Goal: Task Accomplishment & Management: Use online tool/utility

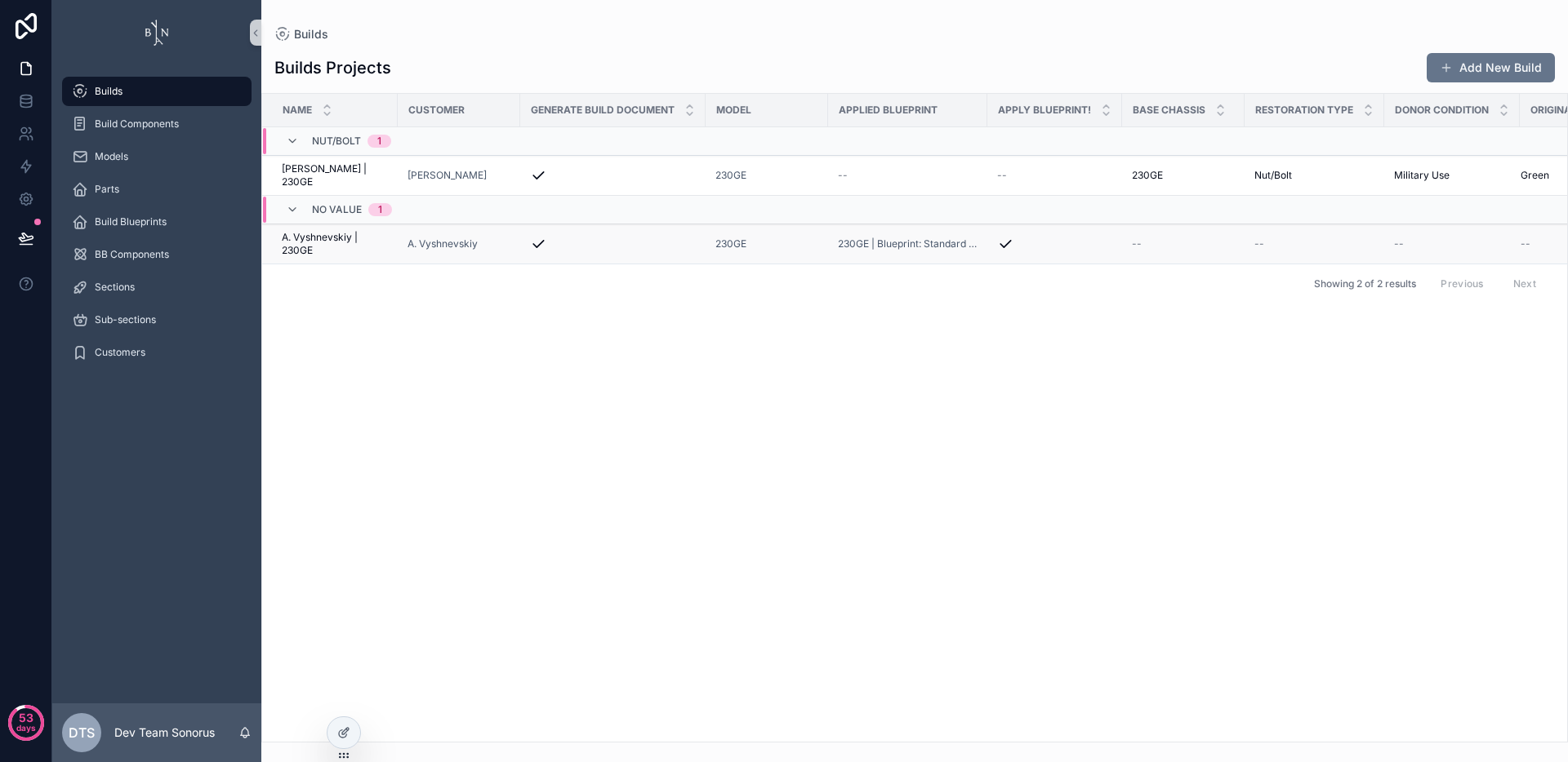
click at [336, 244] on span "A. Vyshnevskiy | 230GE" at bounding box center [335, 244] width 106 height 26
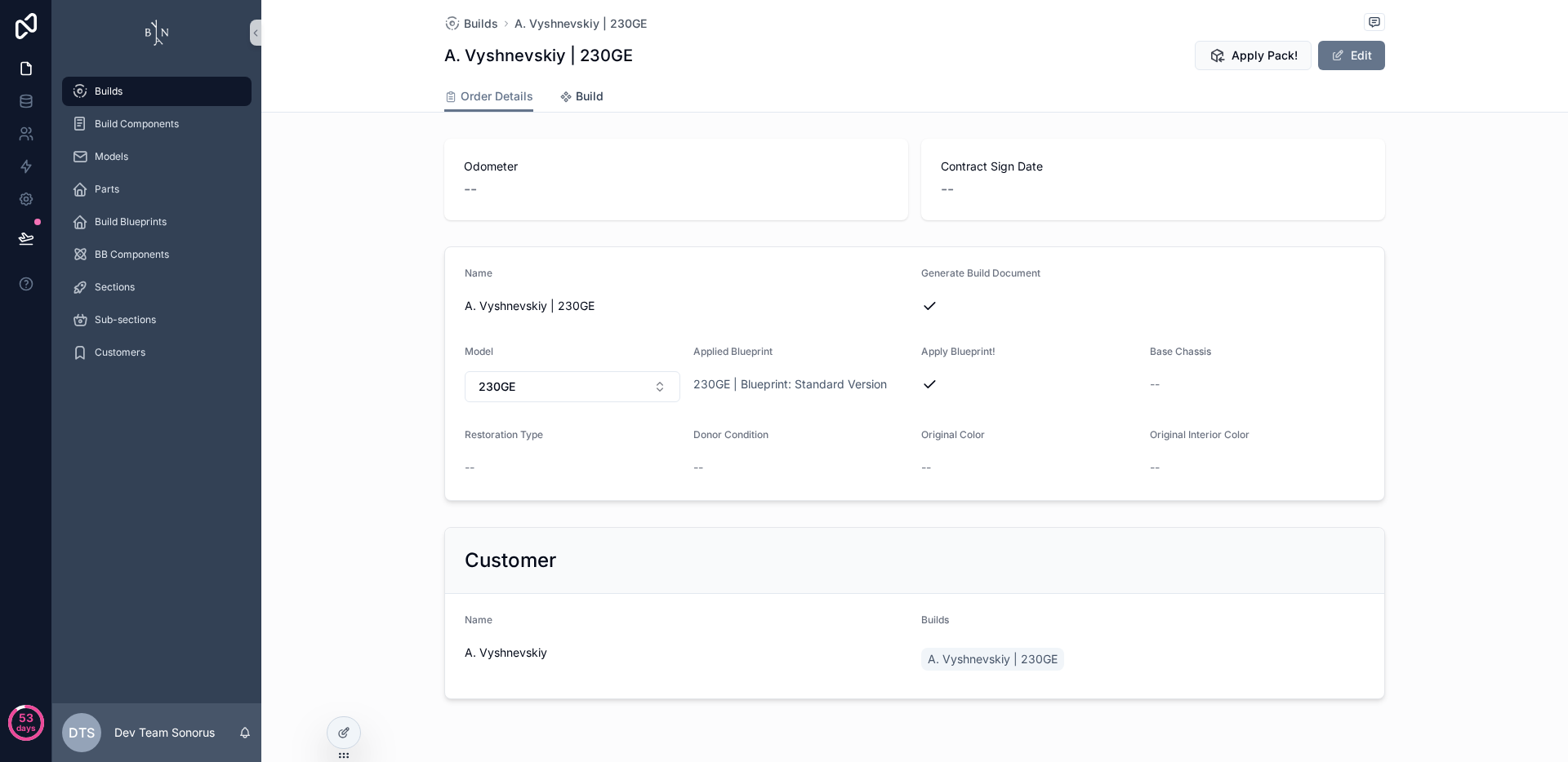
click at [560, 101] on icon "scrollable content" at bounding box center [566, 97] width 13 height 13
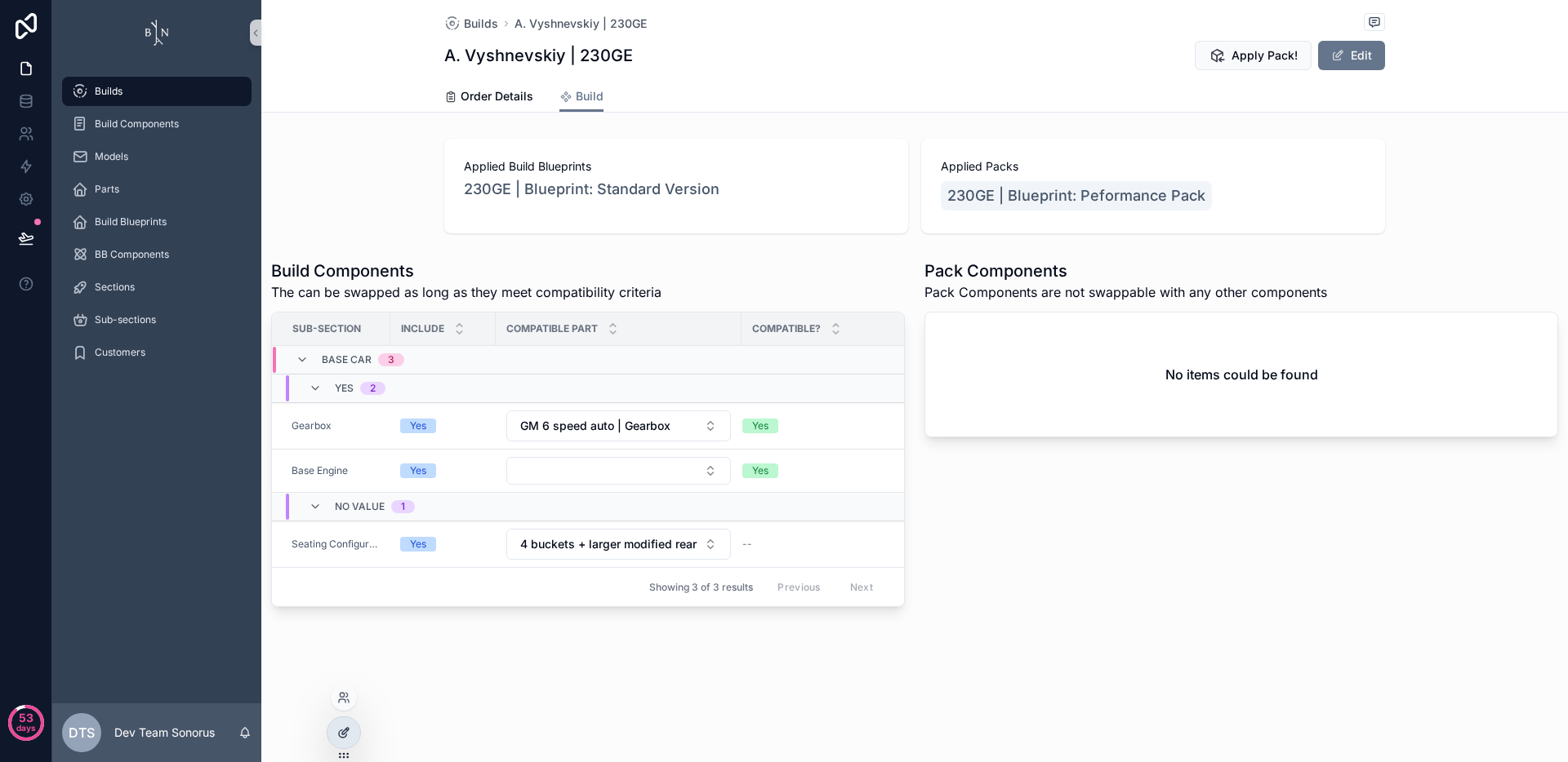
click at [340, 737] on icon at bounding box center [343, 734] width 7 height 7
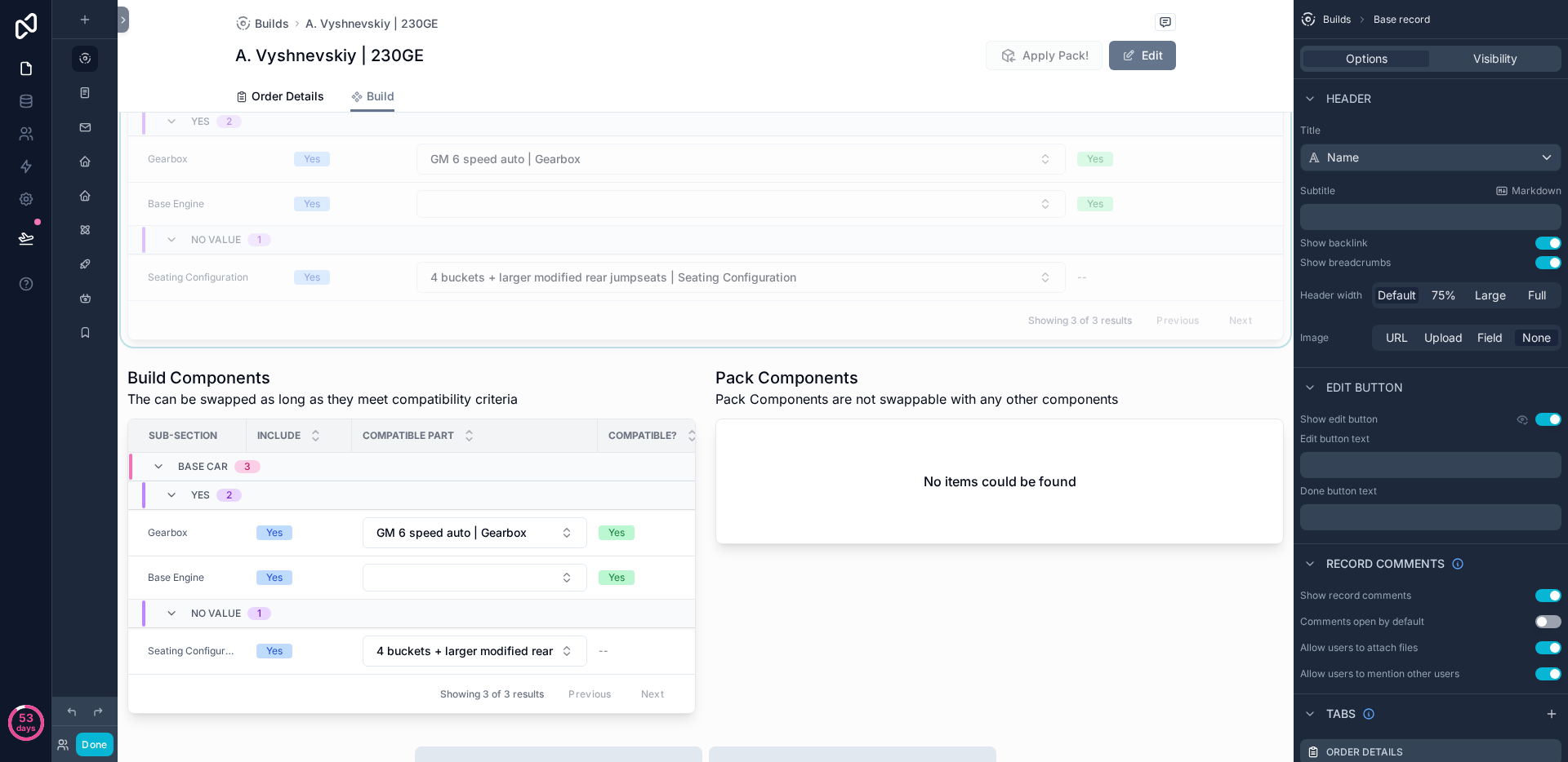
scroll to position [331, 0]
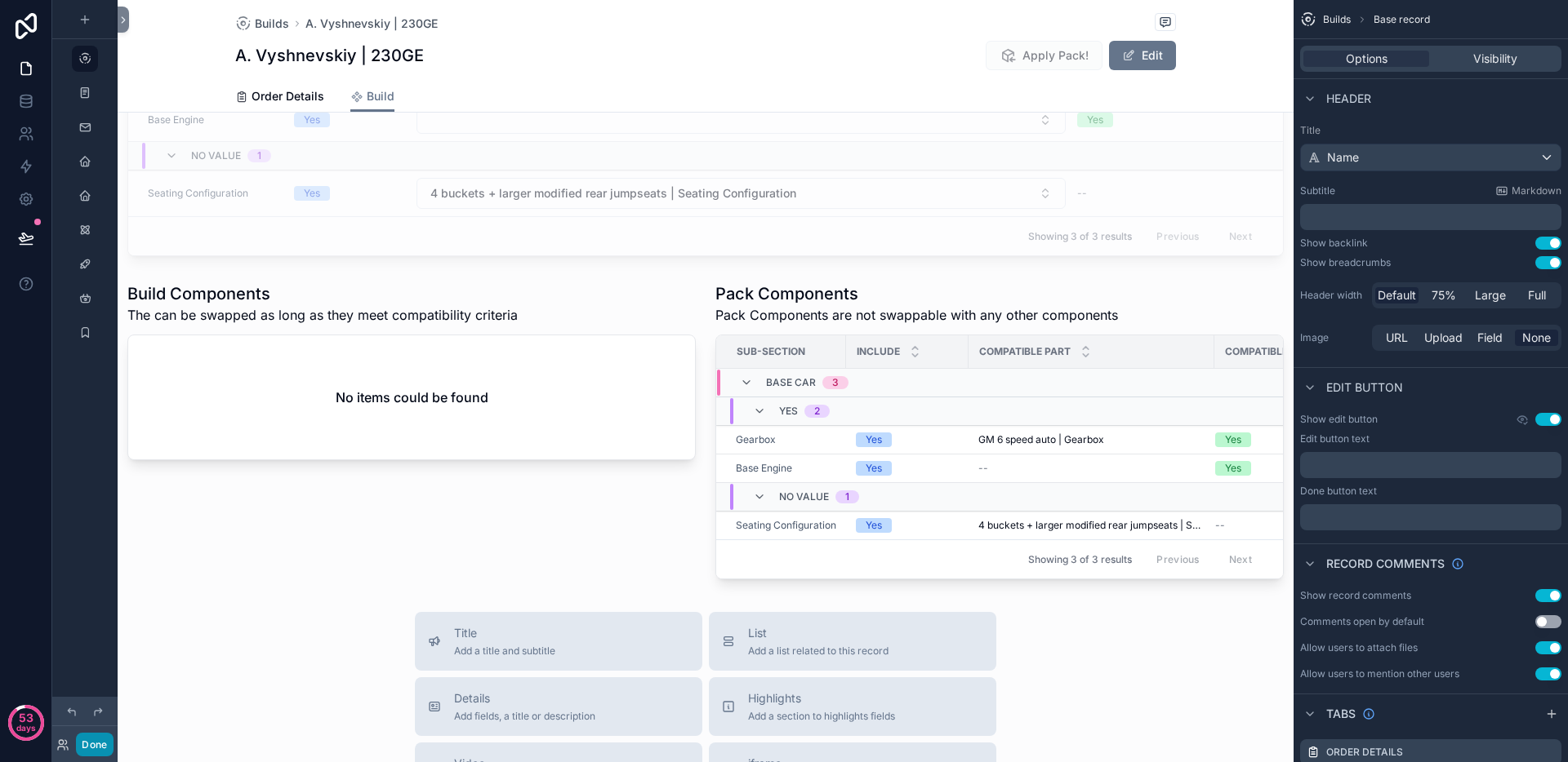
click at [101, 753] on button "Done" at bounding box center [94, 745] width 37 height 24
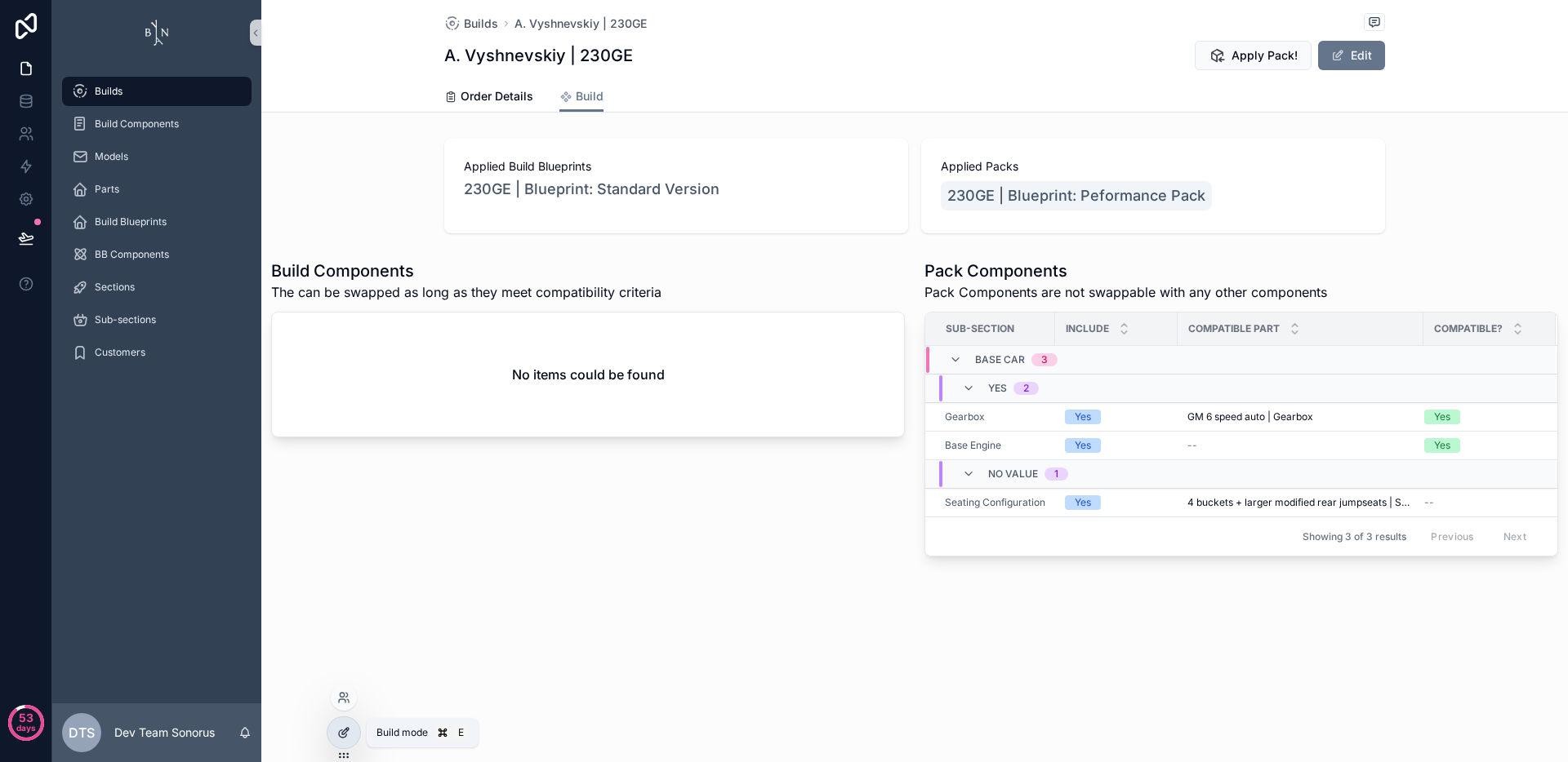
click at [345, 733] on icon at bounding box center [344, 733] width 13 height 13
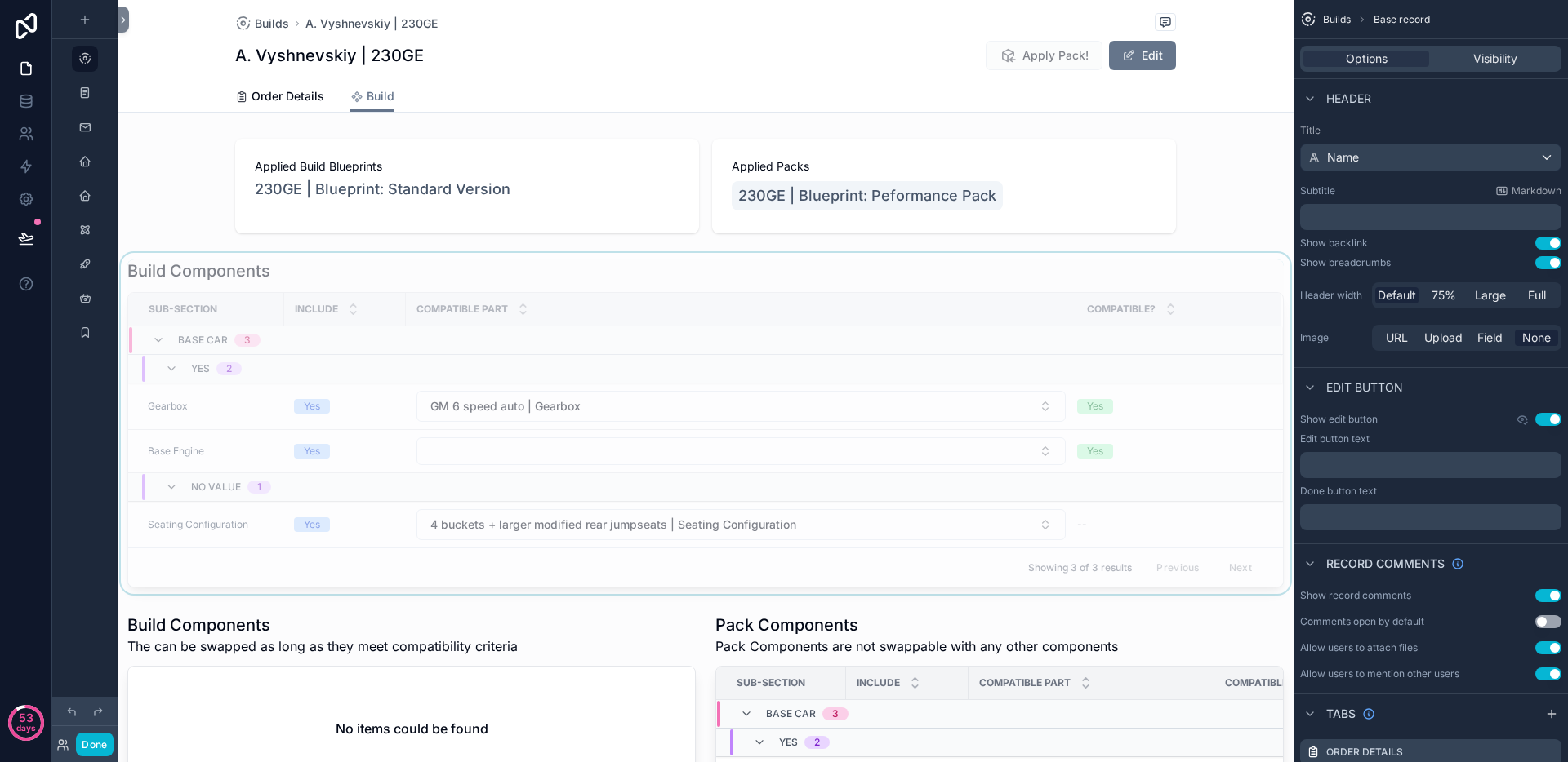
scroll to position [180, 0]
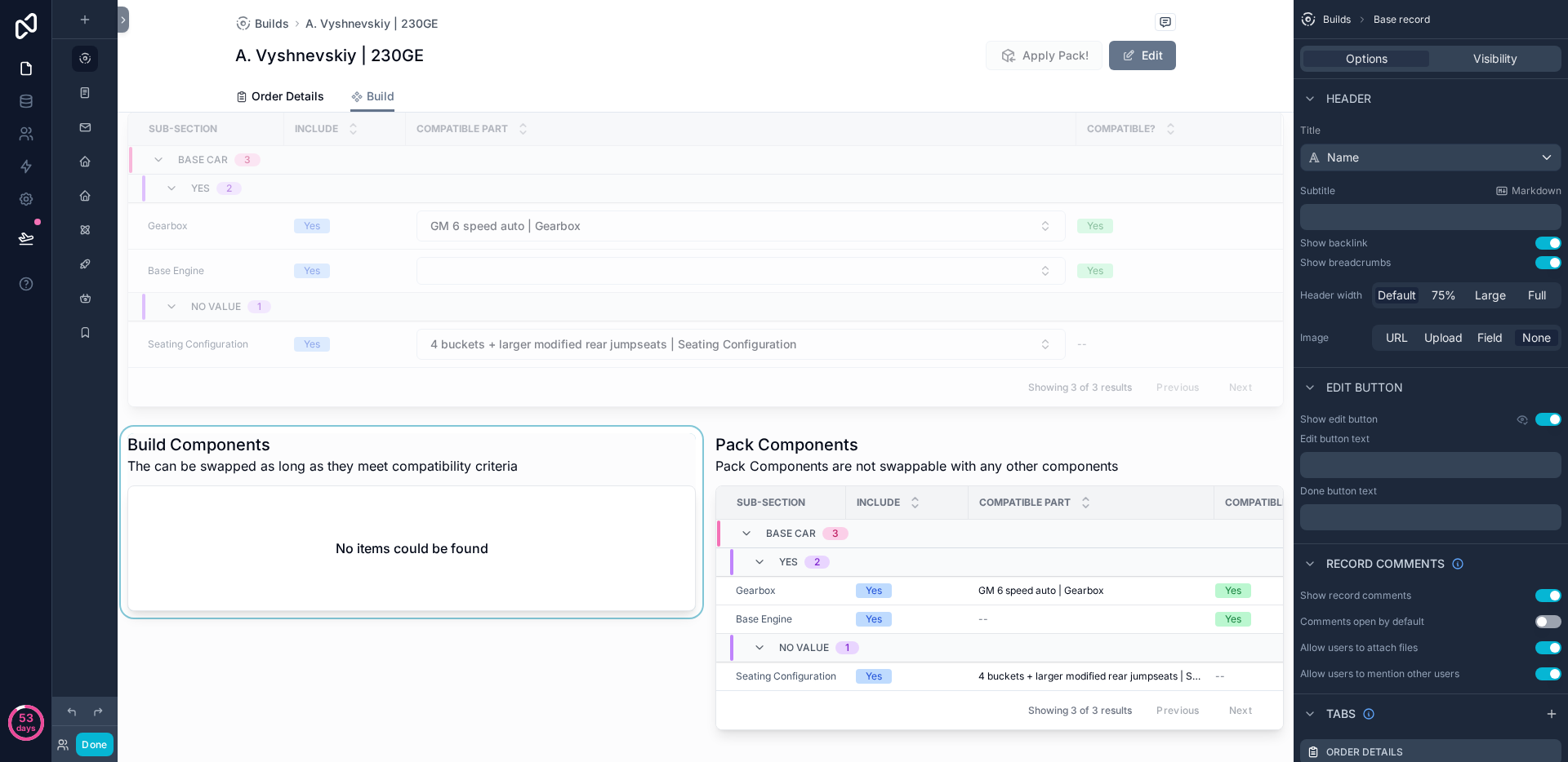
click at [130, 443] on div "scrollable content" at bounding box center [411, 582] width 588 height 311
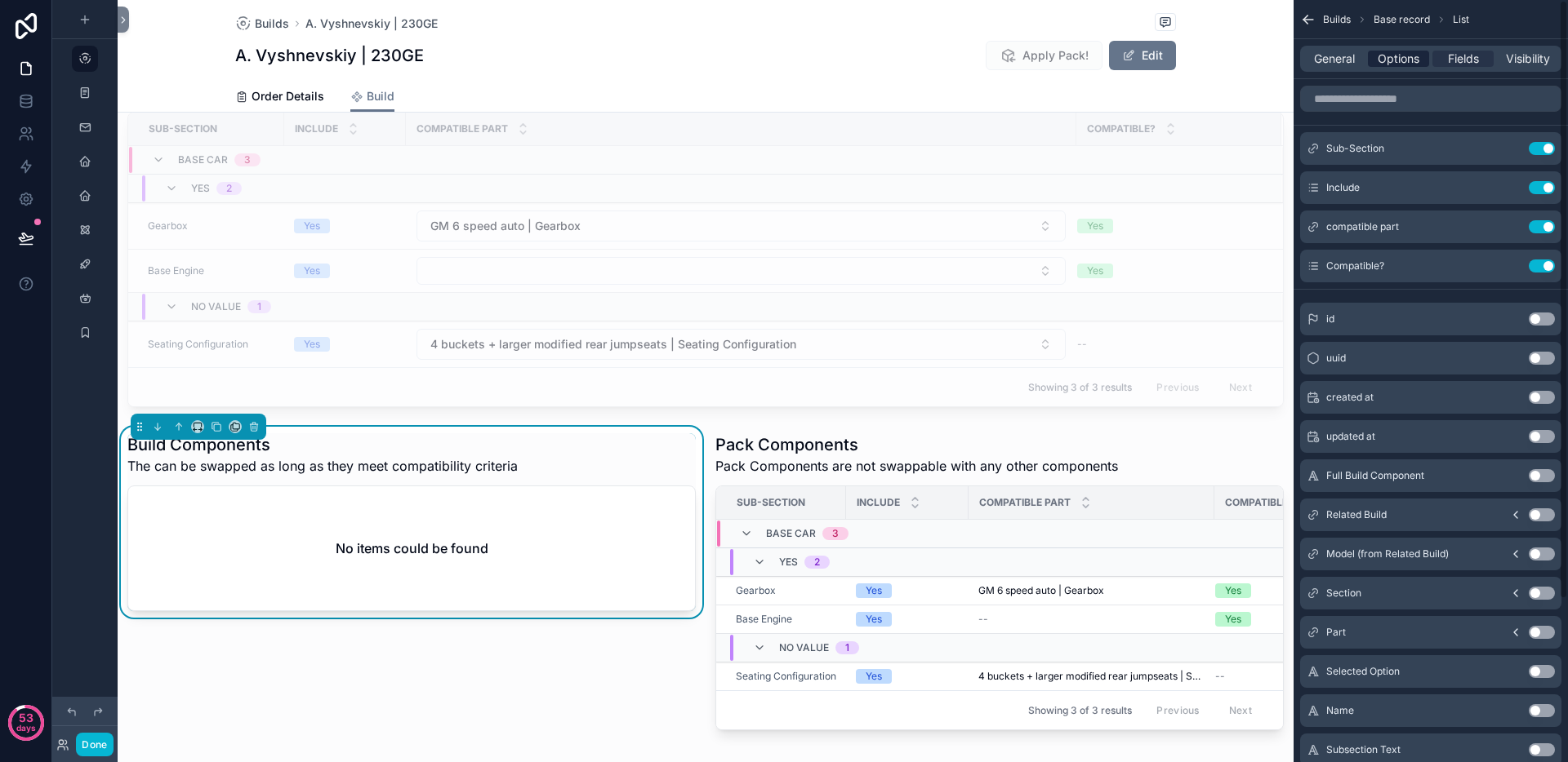
click at [1387, 60] on span "Options" at bounding box center [1398, 59] width 42 height 16
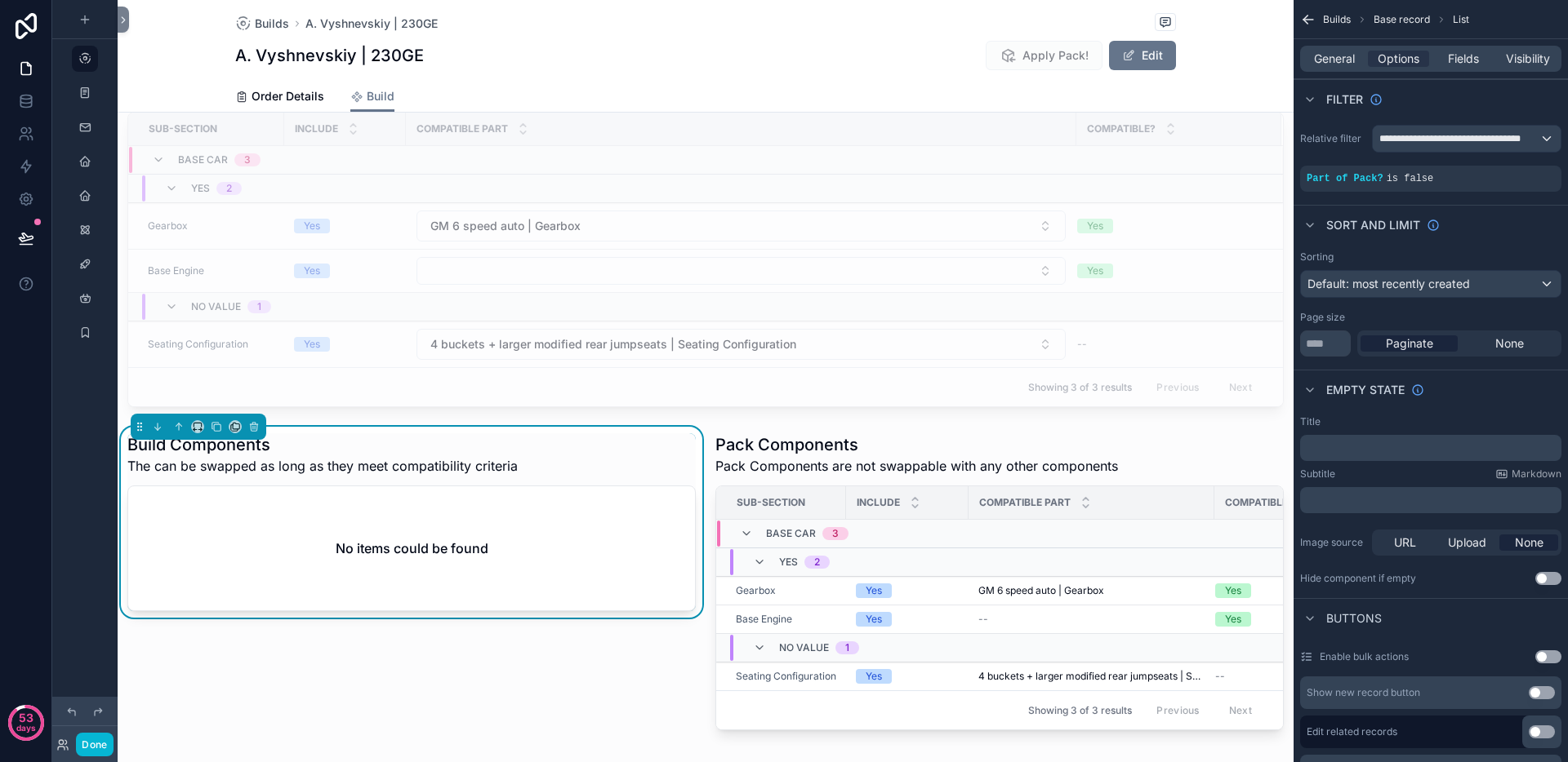
click at [1340, 68] on div "General Options Fields Visibility" at bounding box center [1430, 58] width 261 height 26
click at [1339, 60] on span "General" at bounding box center [1334, 59] width 41 height 16
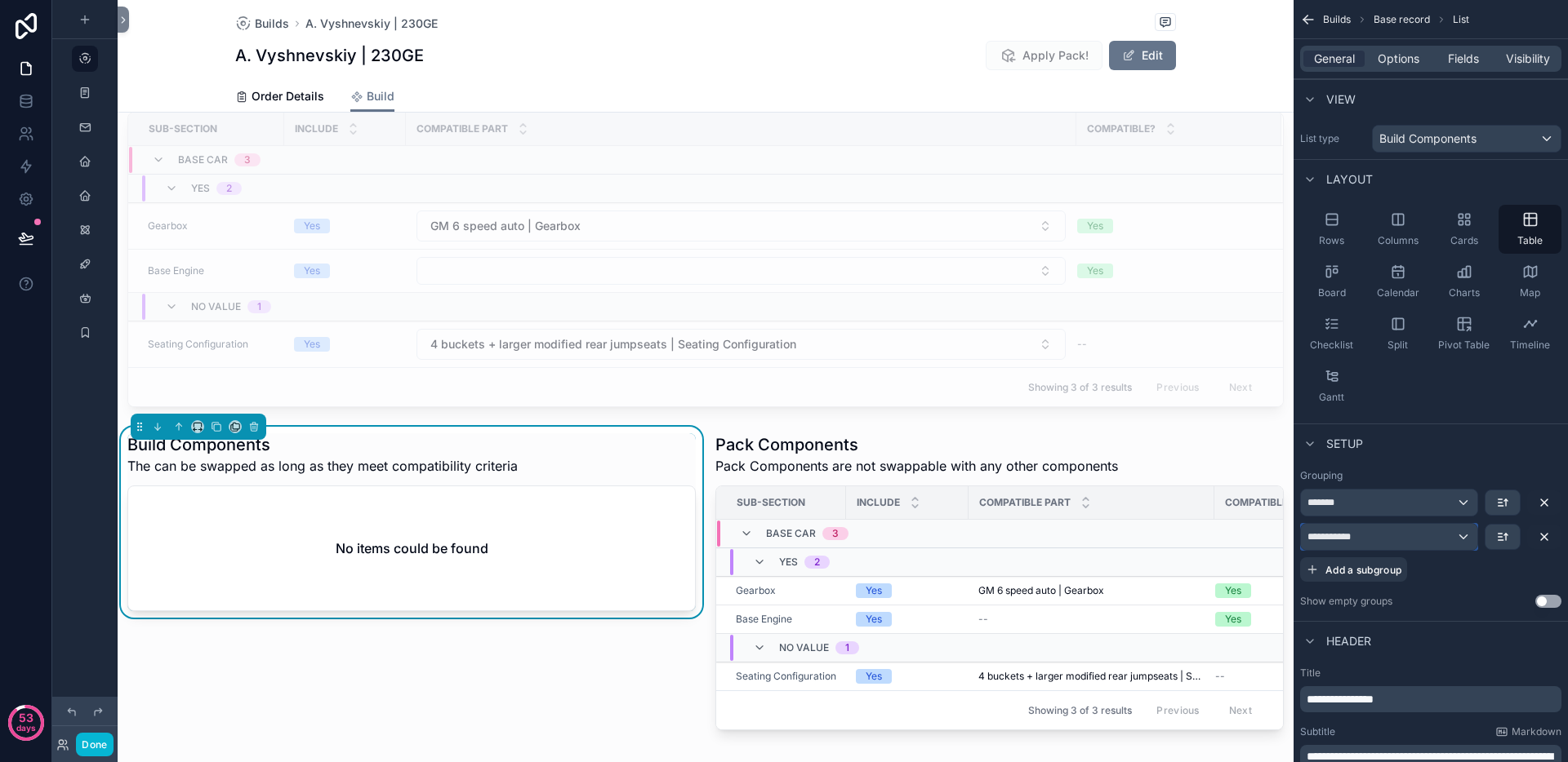
click at [1410, 537] on div "**********" at bounding box center [1389, 536] width 177 height 26
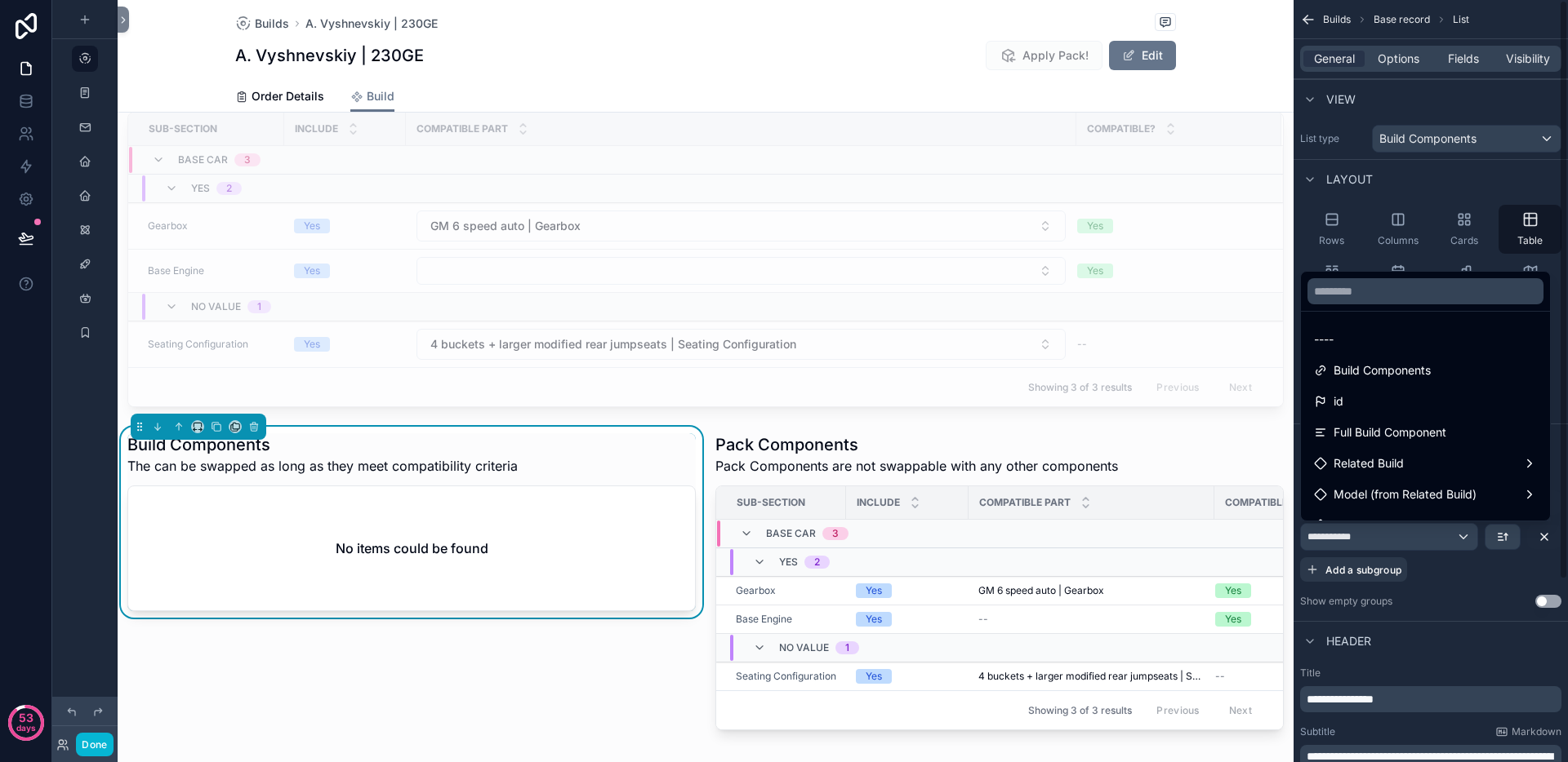
click at [104, 747] on div "scrollable content" at bounding box center [784, 381] width 1568 height 762
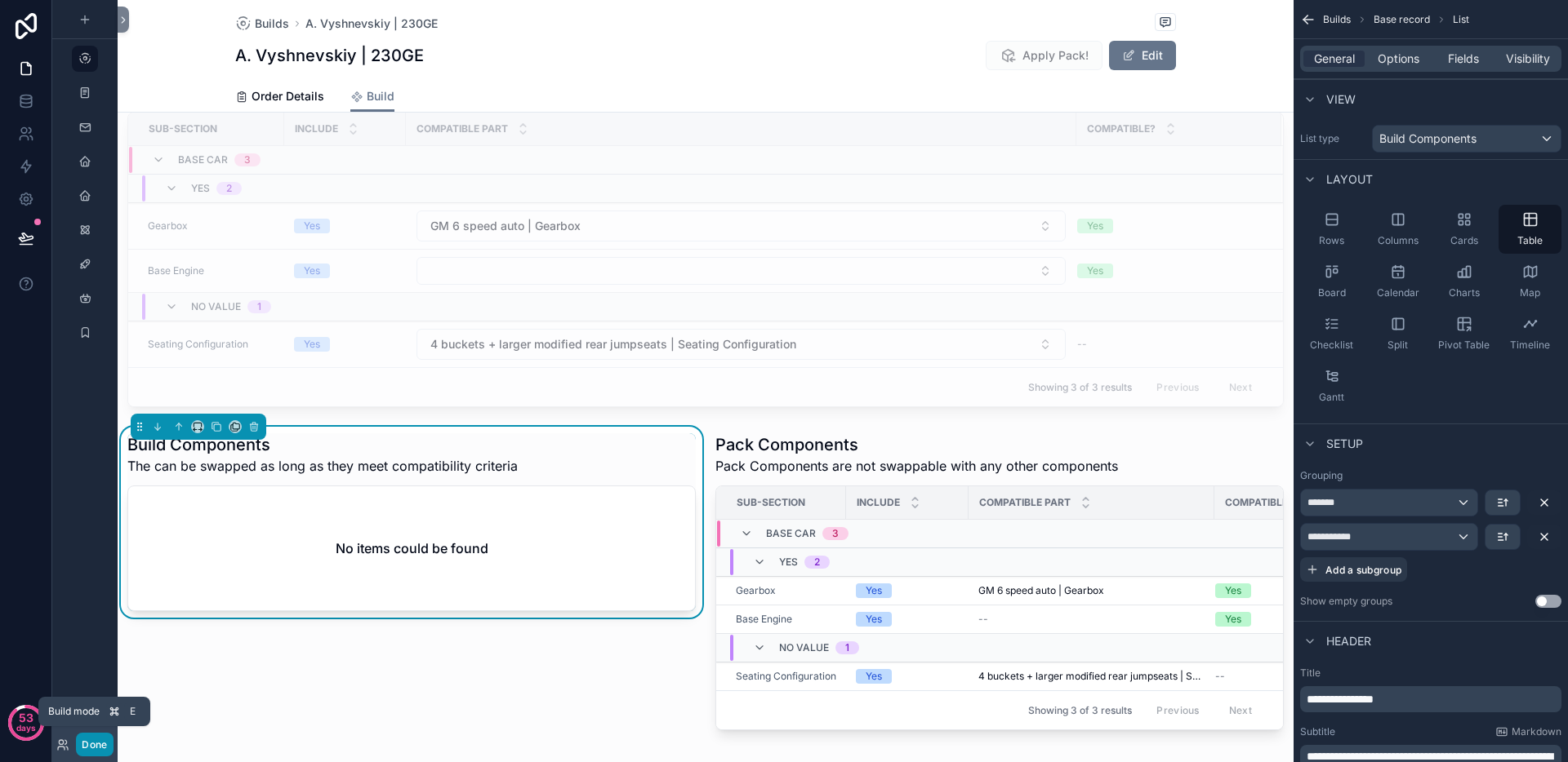
click at [101, 750] on button "Done" at bounding box center [94, 745] width 37 height 24
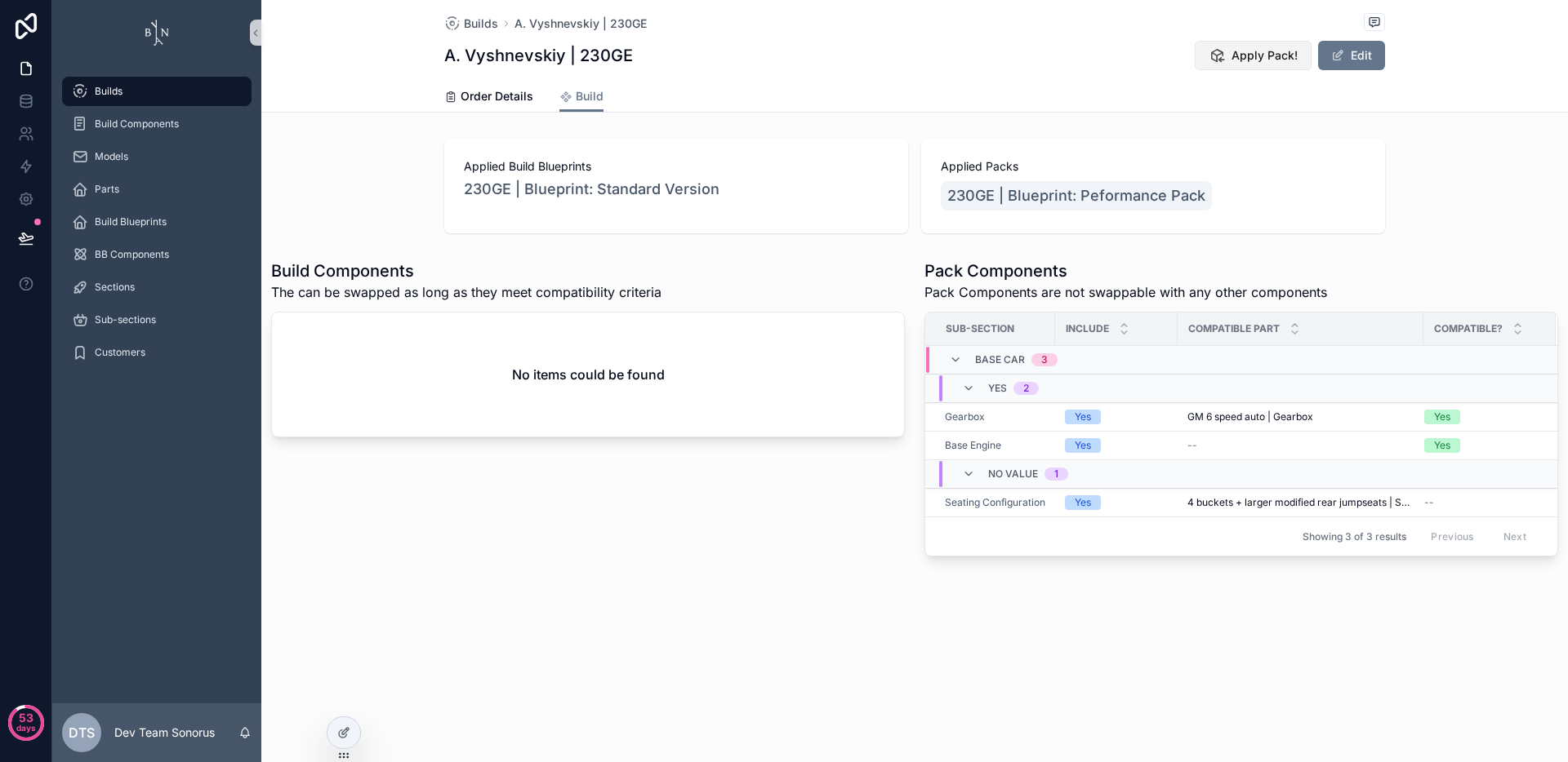
click at [1282, 47] on span "Apply Pack!" at bounding box center [1265, 55] width 66 height 16
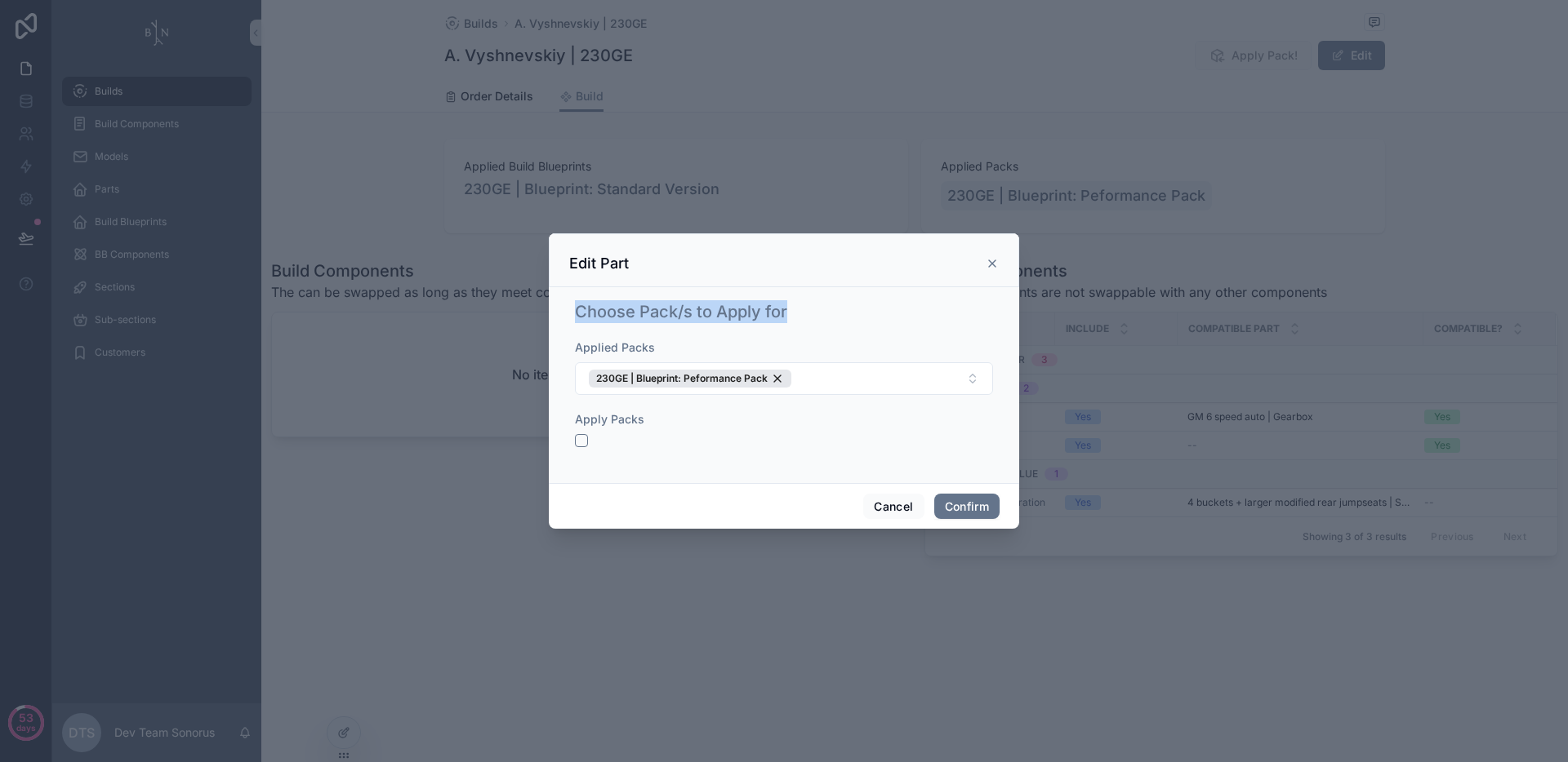
drag, startPoint x: 571, startPoint y: 307, endPoint x: 802, endPoint y: 311, distance: 231.0
click at [802, 311] on div "Choose Pack/s to Apply for Applied Packs 230GE | Blueprint: Peformance Pack App…" at bounding box center [784, 382] width 431 height 177
click at [801, 311] on div "Choose Pack/s to Apply for" at bounding box center [784, 312] width 418 height 23
click at [887, 512] on button "Cancel" at bounding box center [893, 506] width 61 height 26
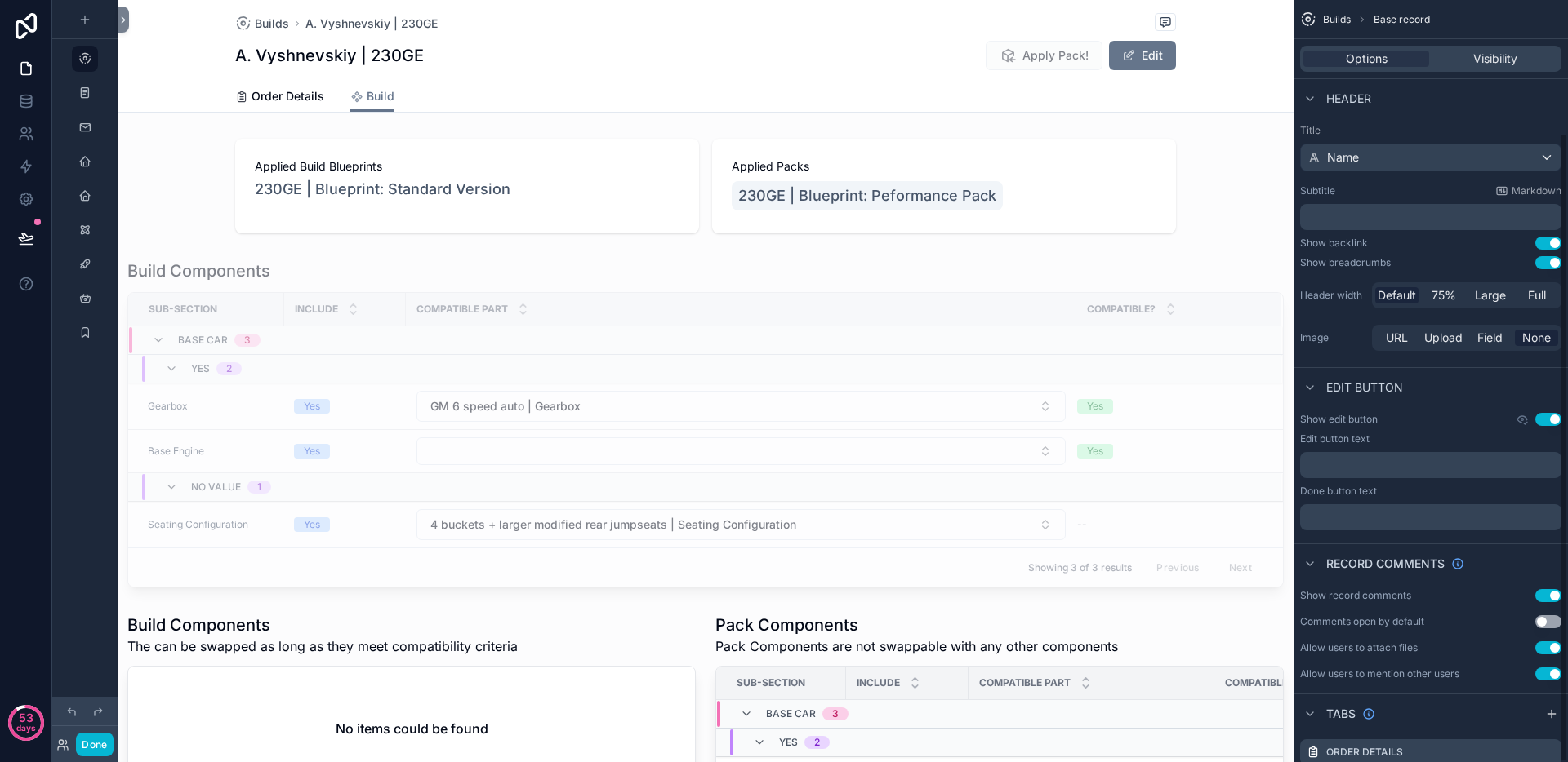
scroll to position [160, 0]
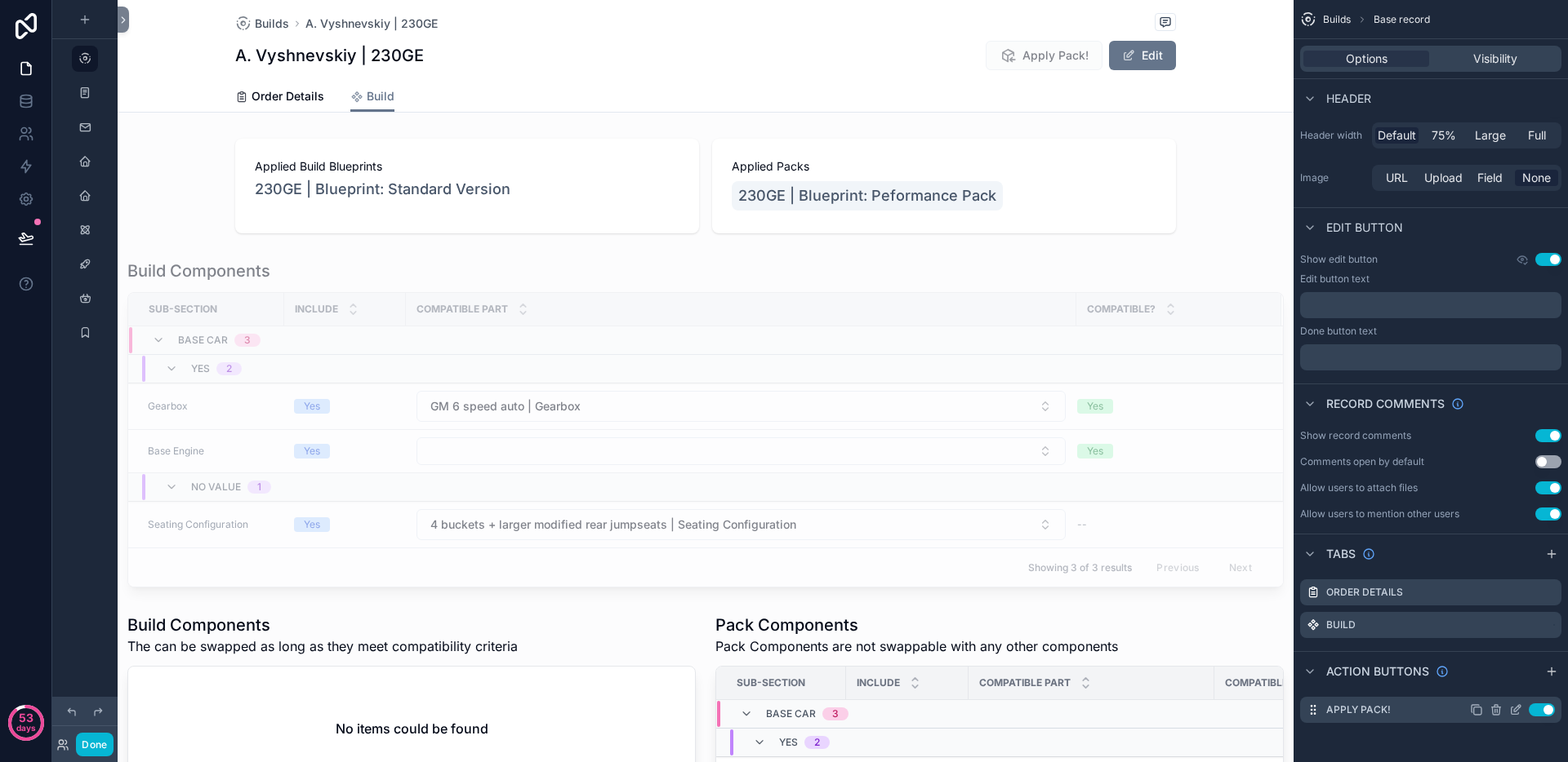
click at [1512, 710] on icon "scrollable content" at bounding box center [1515, 710] width 13 height 13
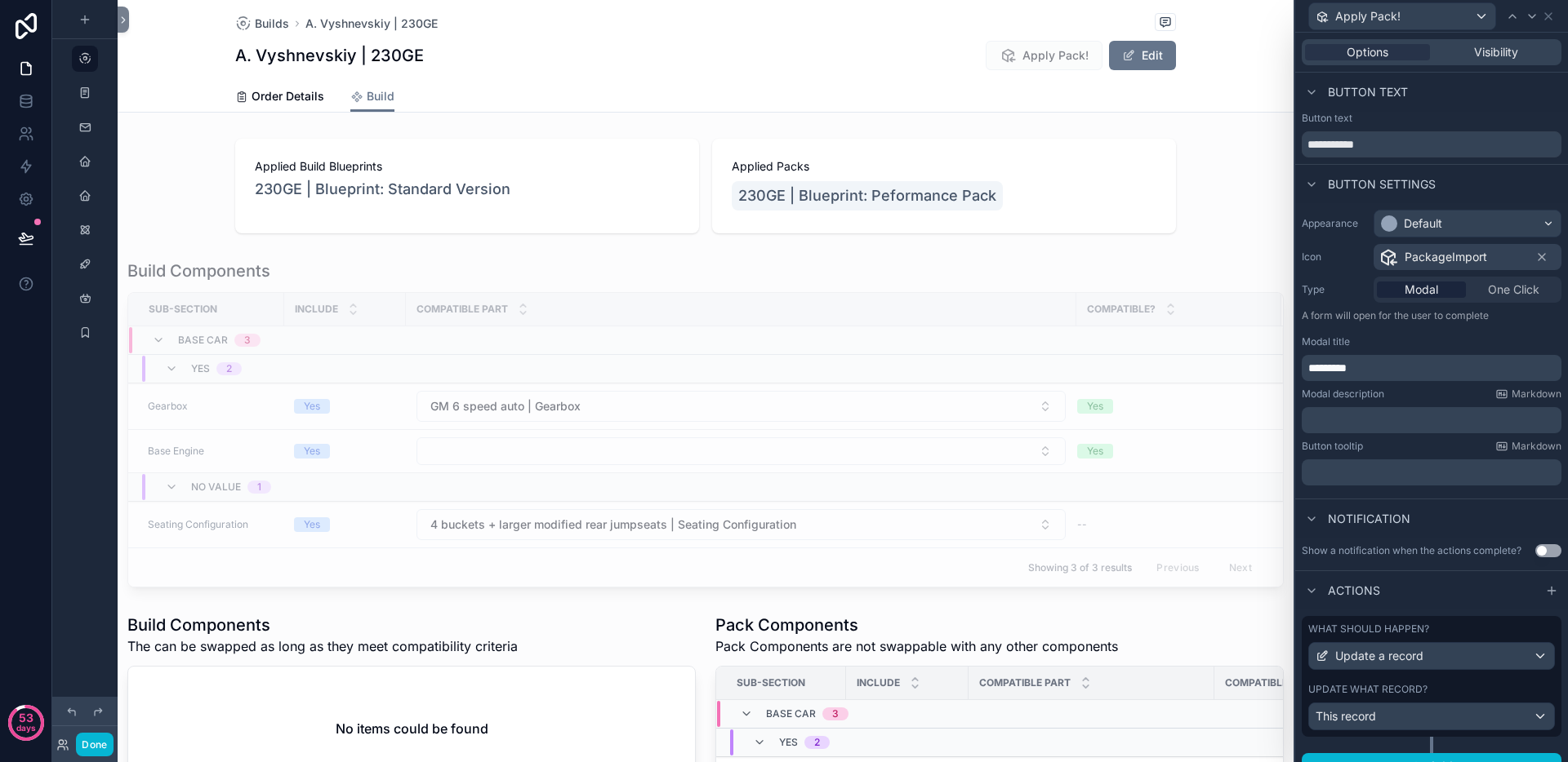
scroll to position [24, 0]
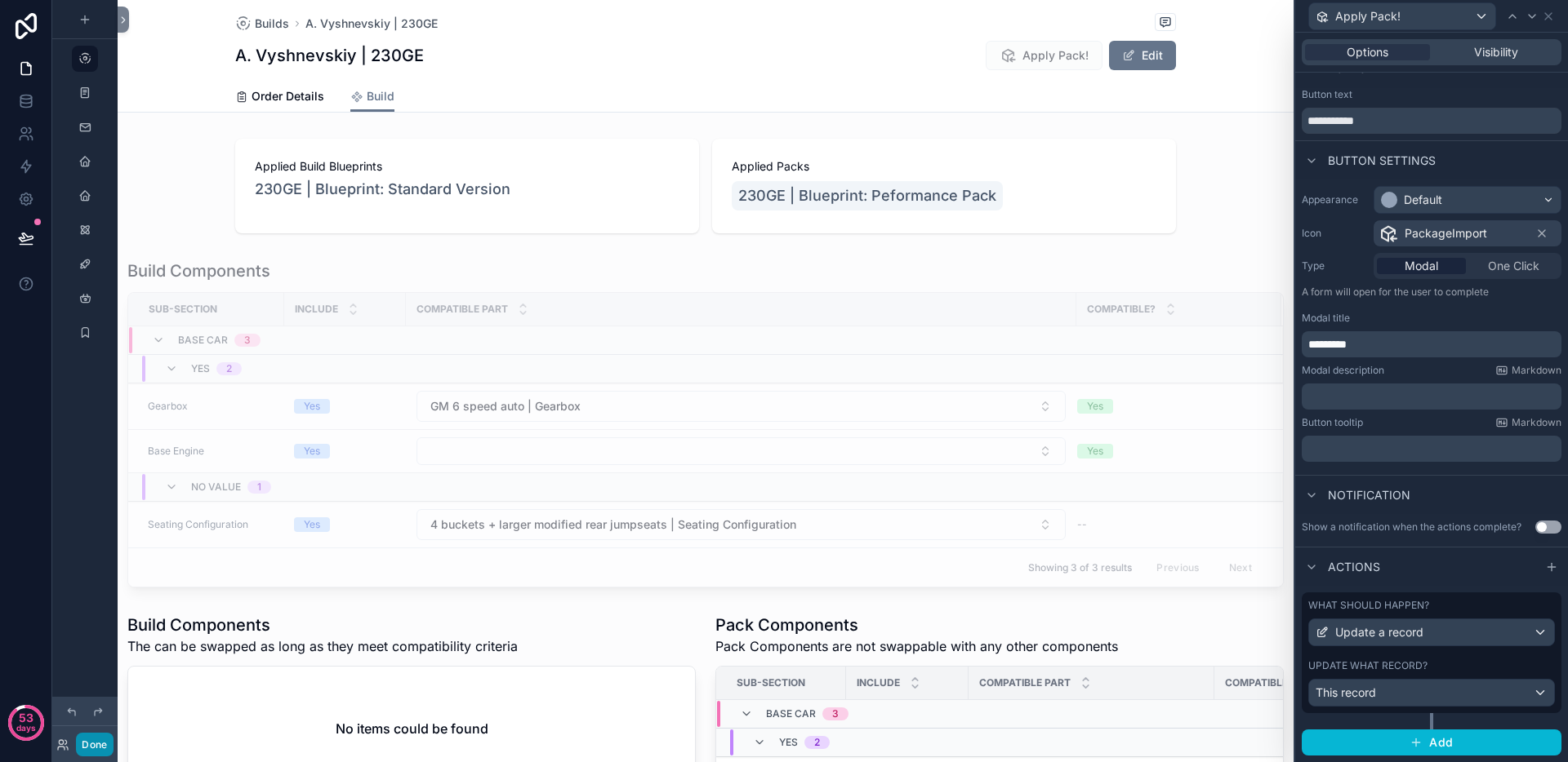
click at [100, 748] on button "Done" at bounding box center [94, 745] width 37 height 24
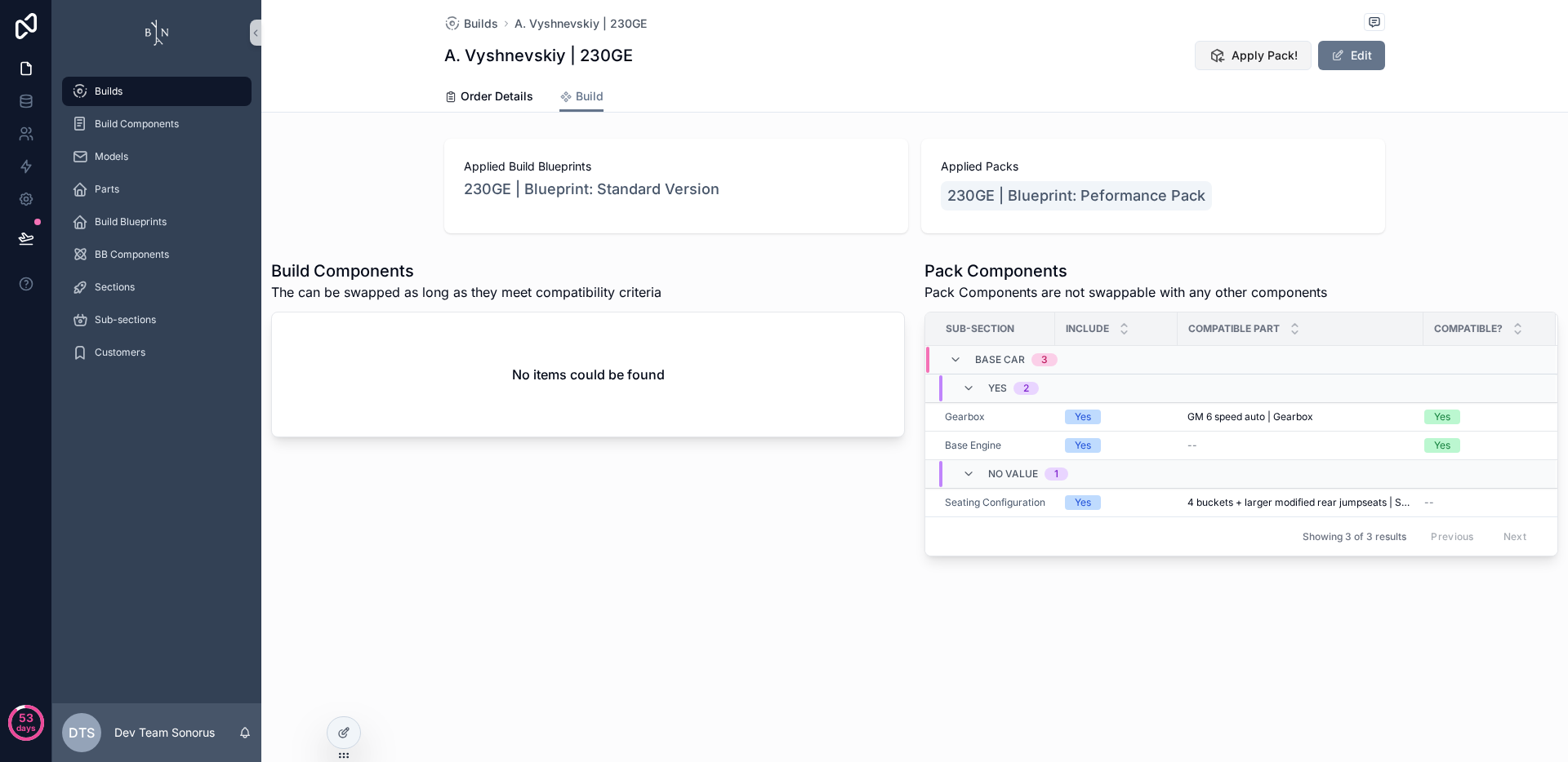
click at [1279, 60] on span "Apply Pack!" at bounding box center [1265, 55] width 66 height 16
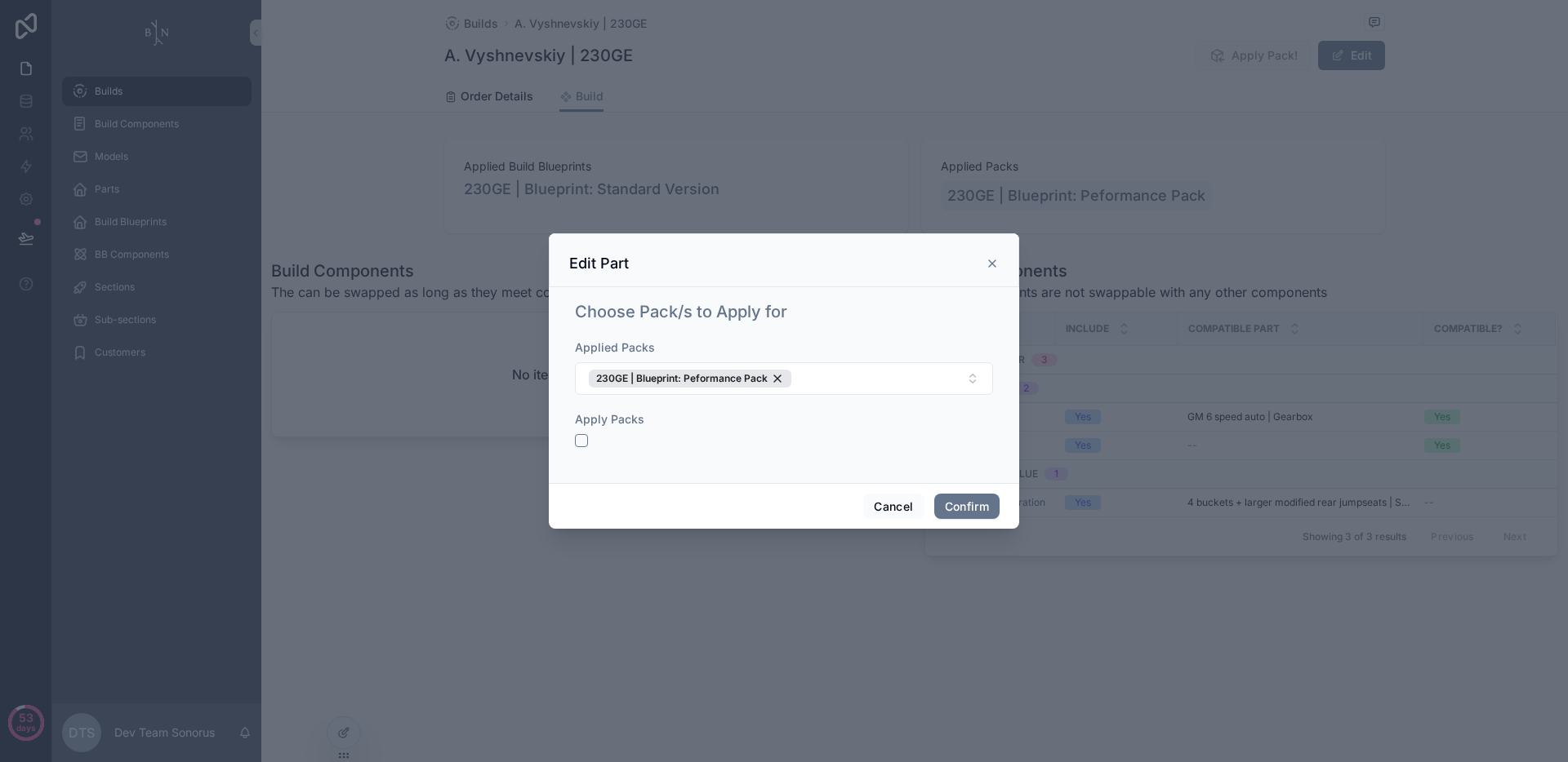
click at [993, 264] on icon at bounding box center [991, 263] width 13 height 13
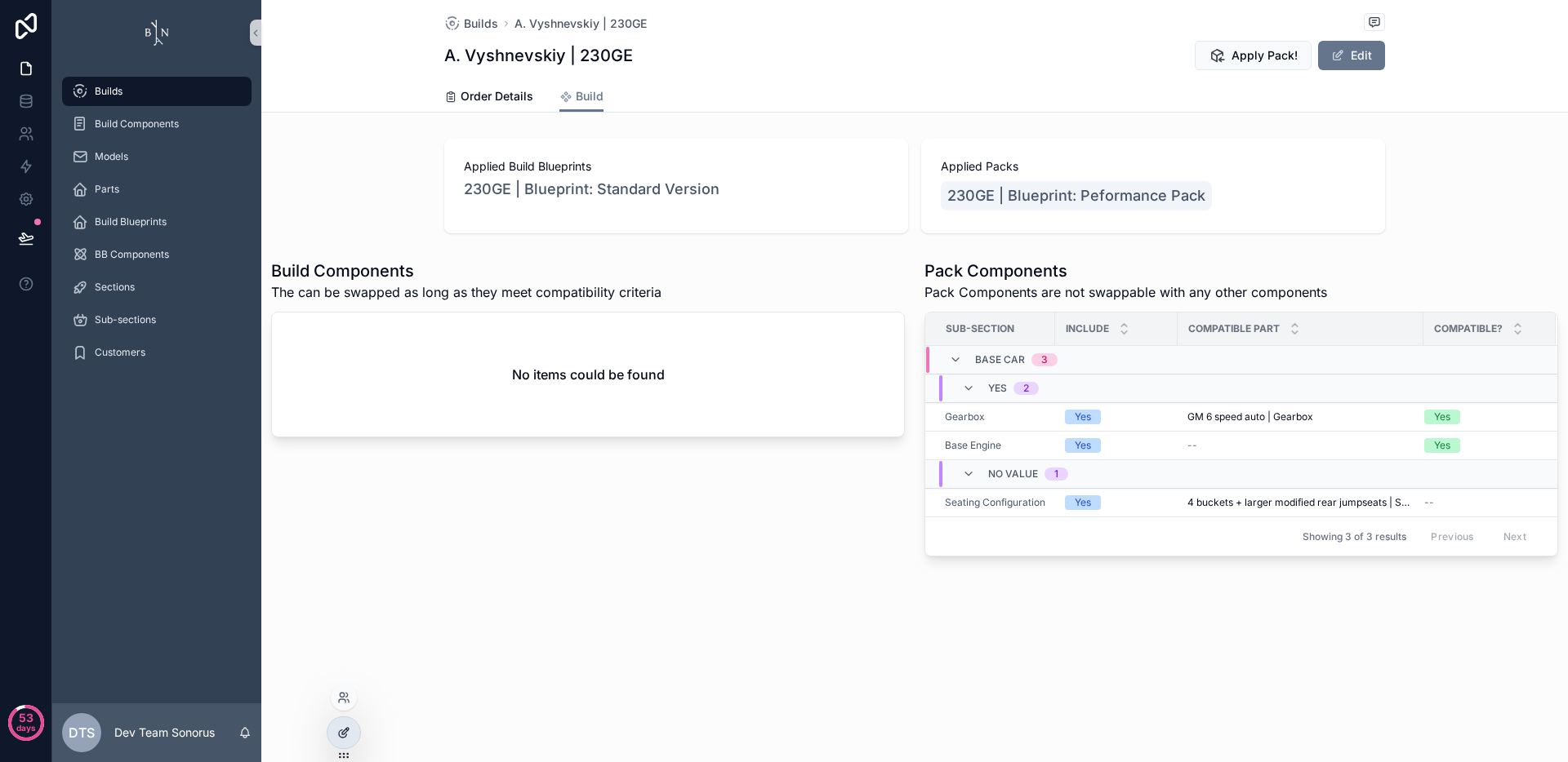
click at [332, 741] on div at bounding box center [344, 733] width 33 height 31
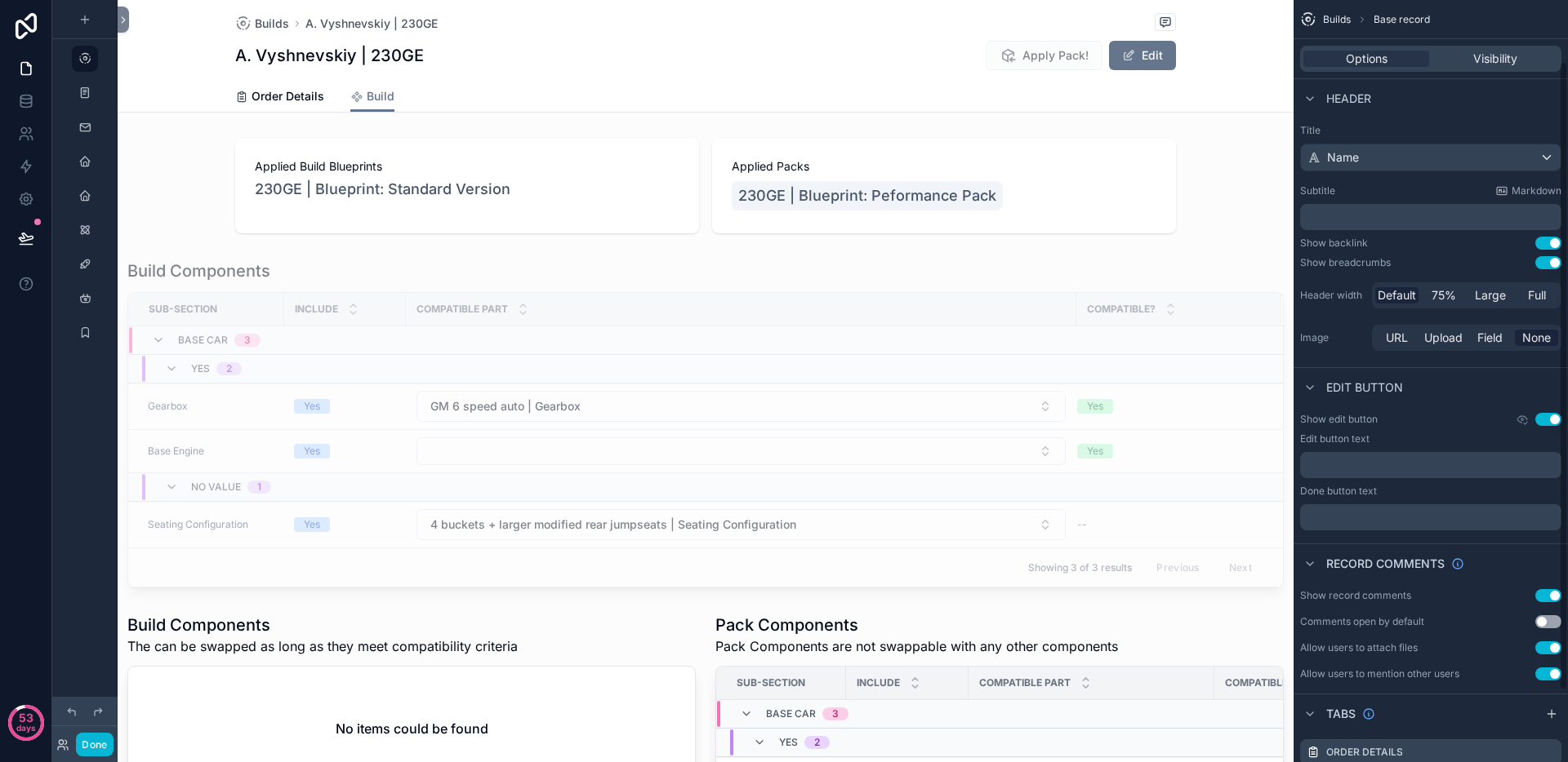
scroll to position [160, 0]
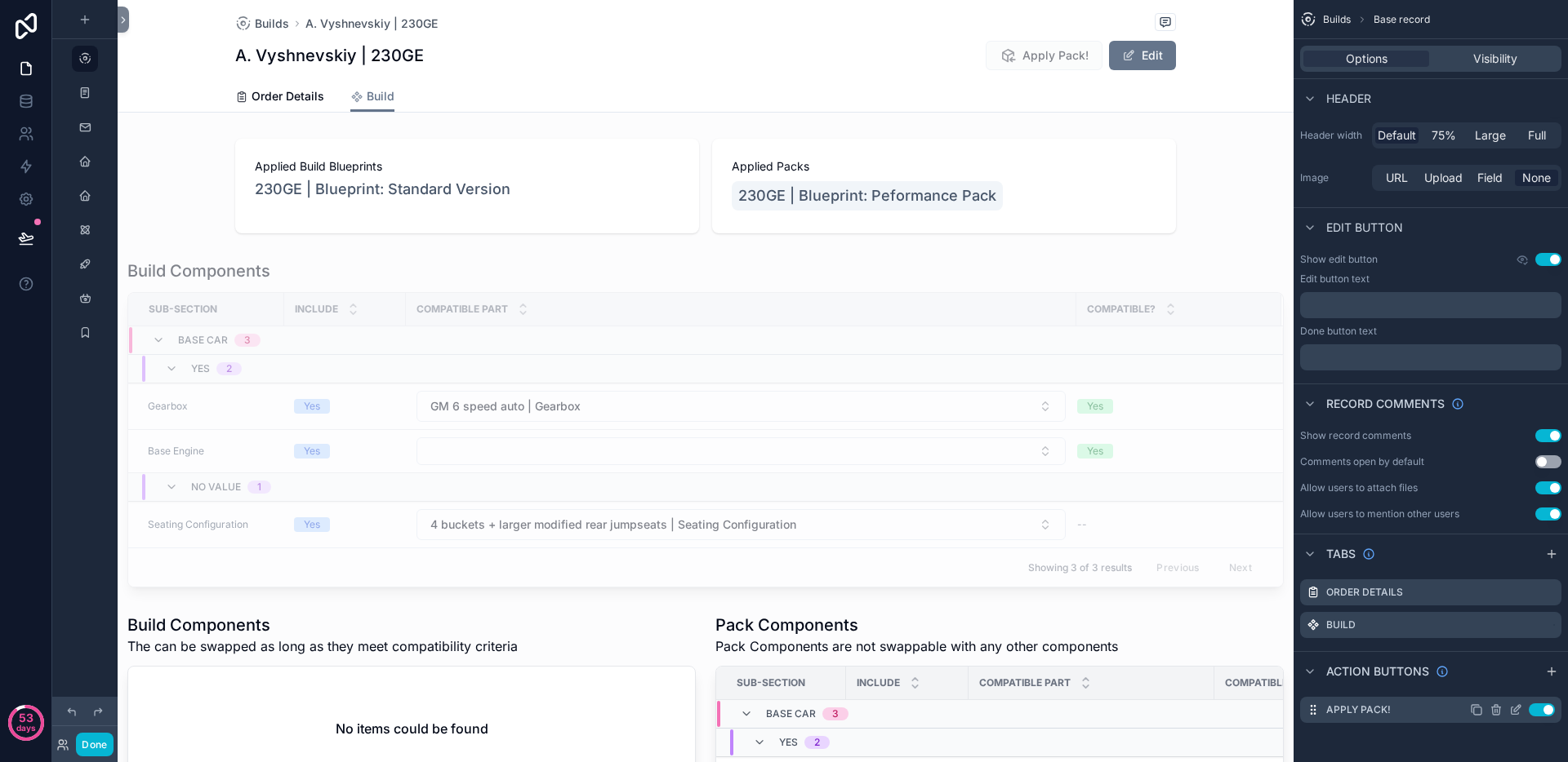
click at [1514, 711] on icon "scrollable content" at bounding box center [1516, 708] width 6 height 6
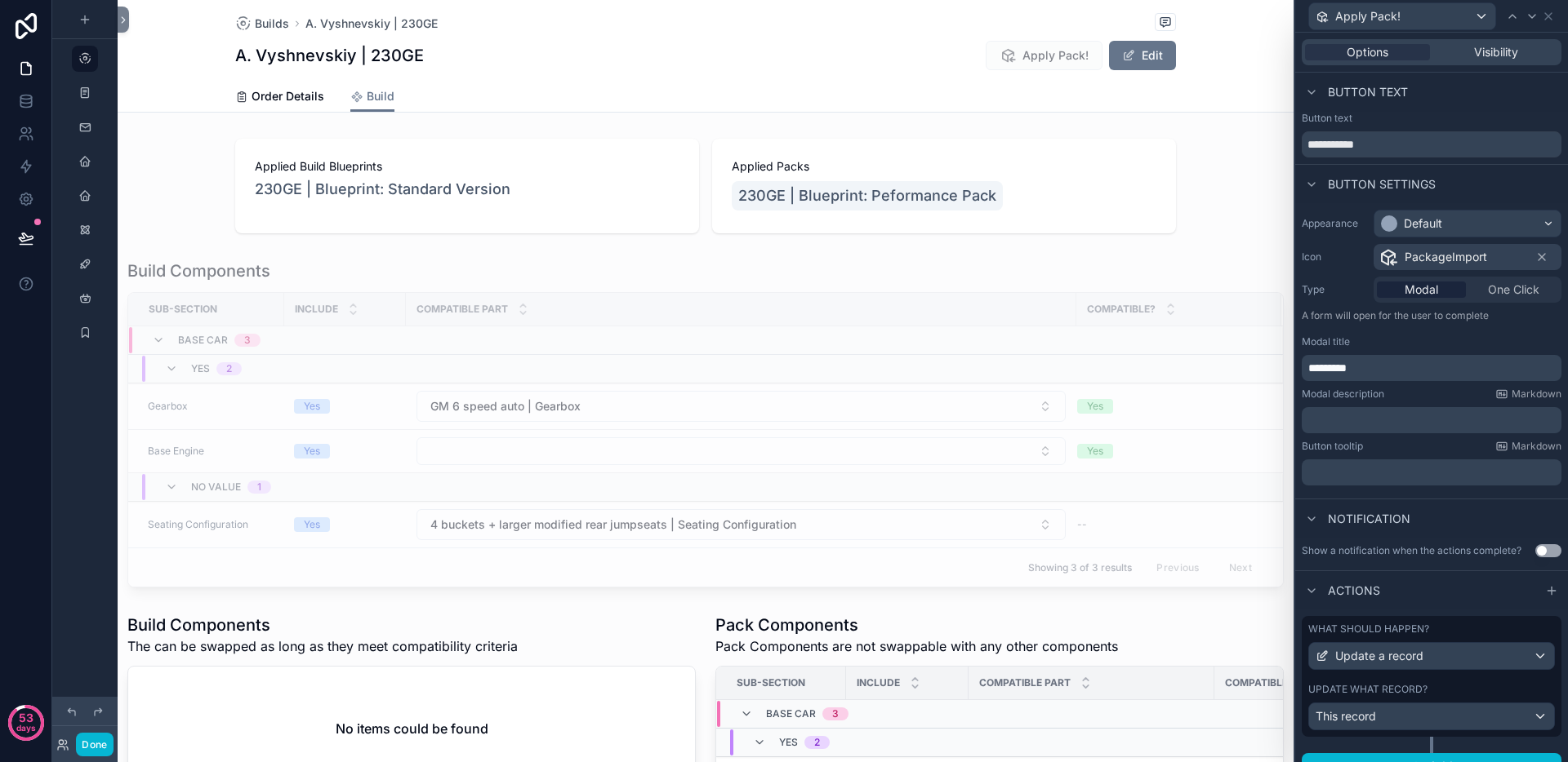
click at [1360, 373] on p "*********" at bounding box center [1433, 368] width 250 height 16
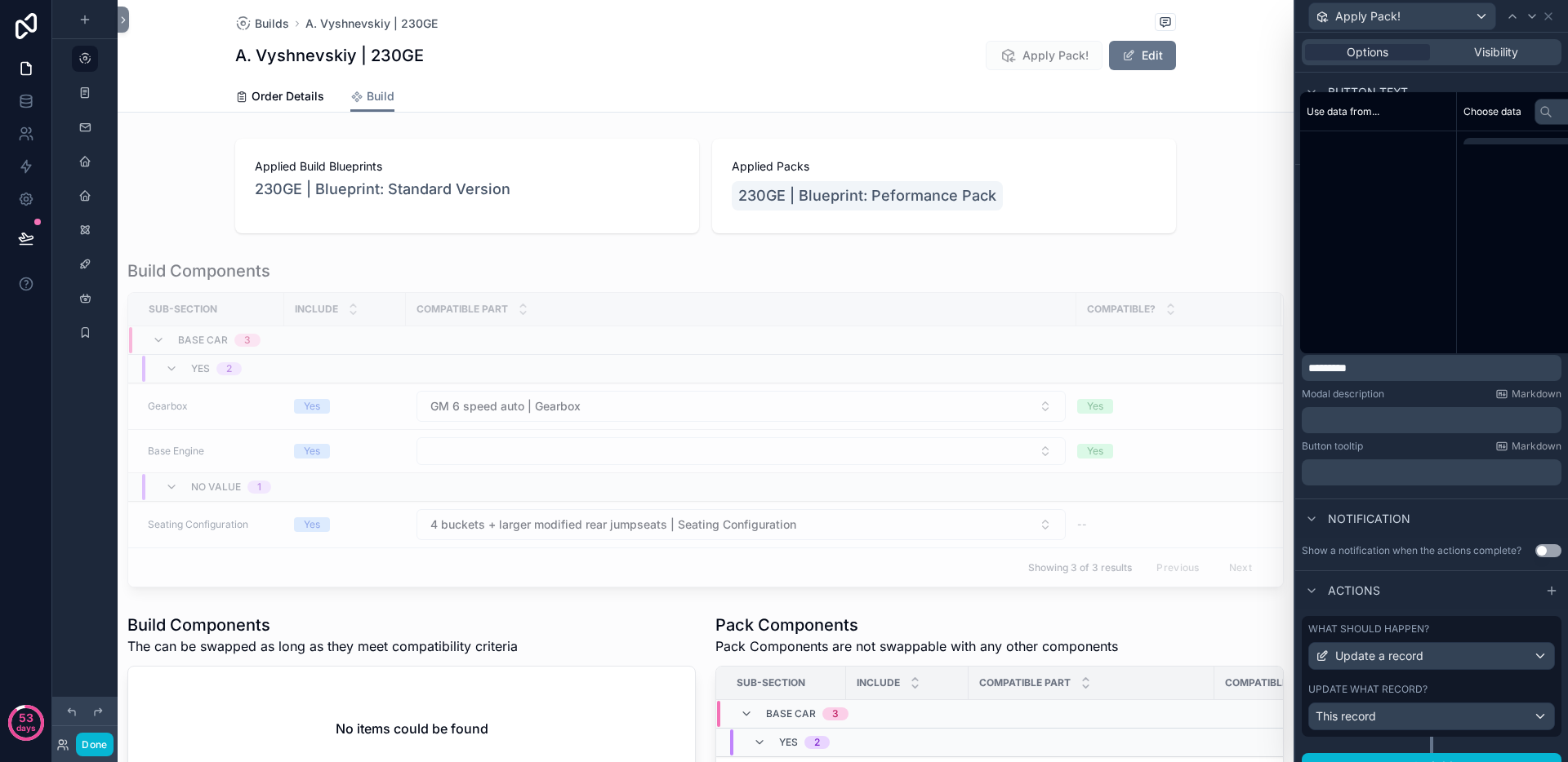
click at [1360, 373] on p "*********" at bounding box center [1433, 368] width 250 height 16
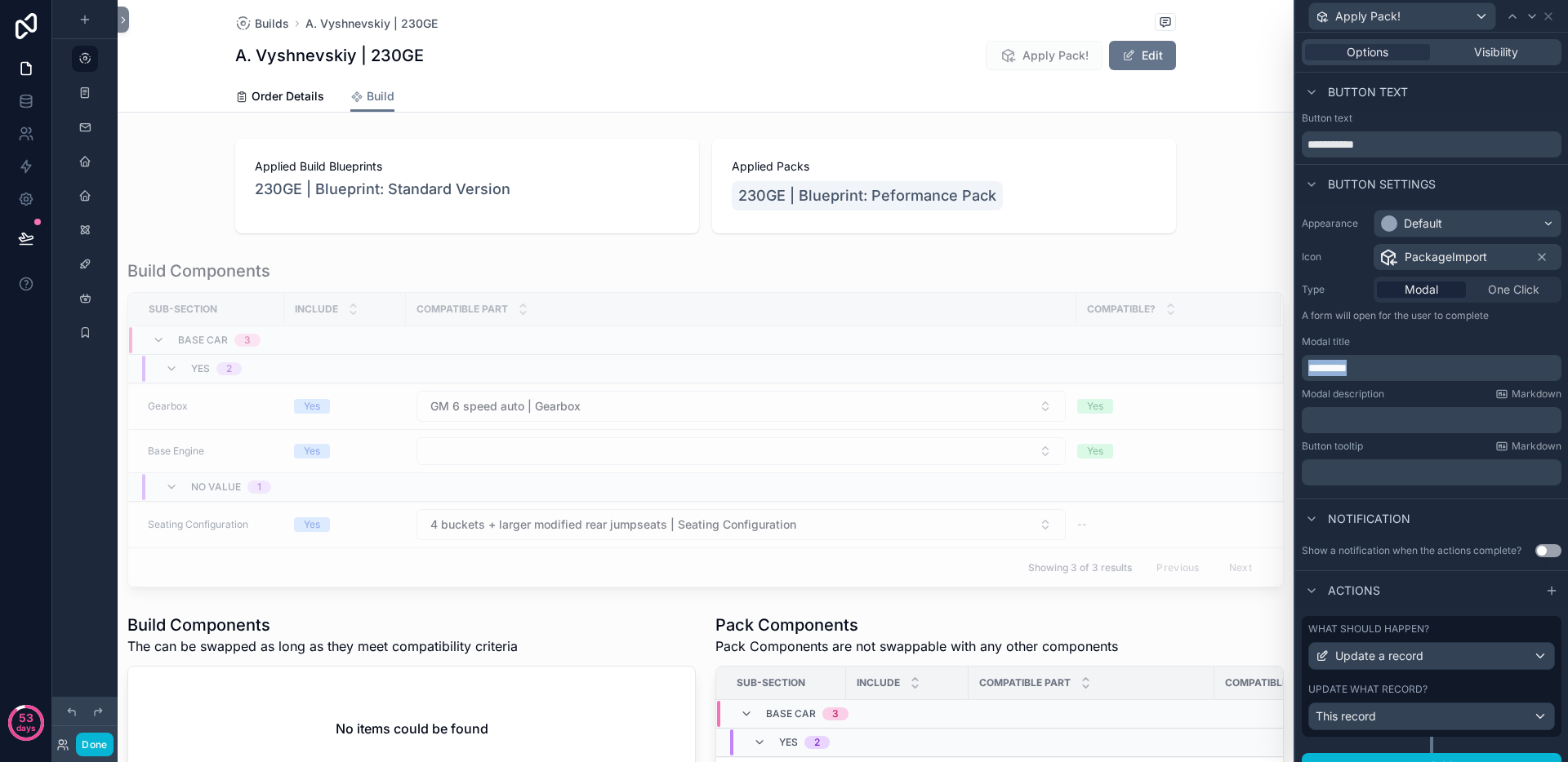
click at [1360, 373] on p "*********" at bounding box center [1433, 368] width 250 height 16
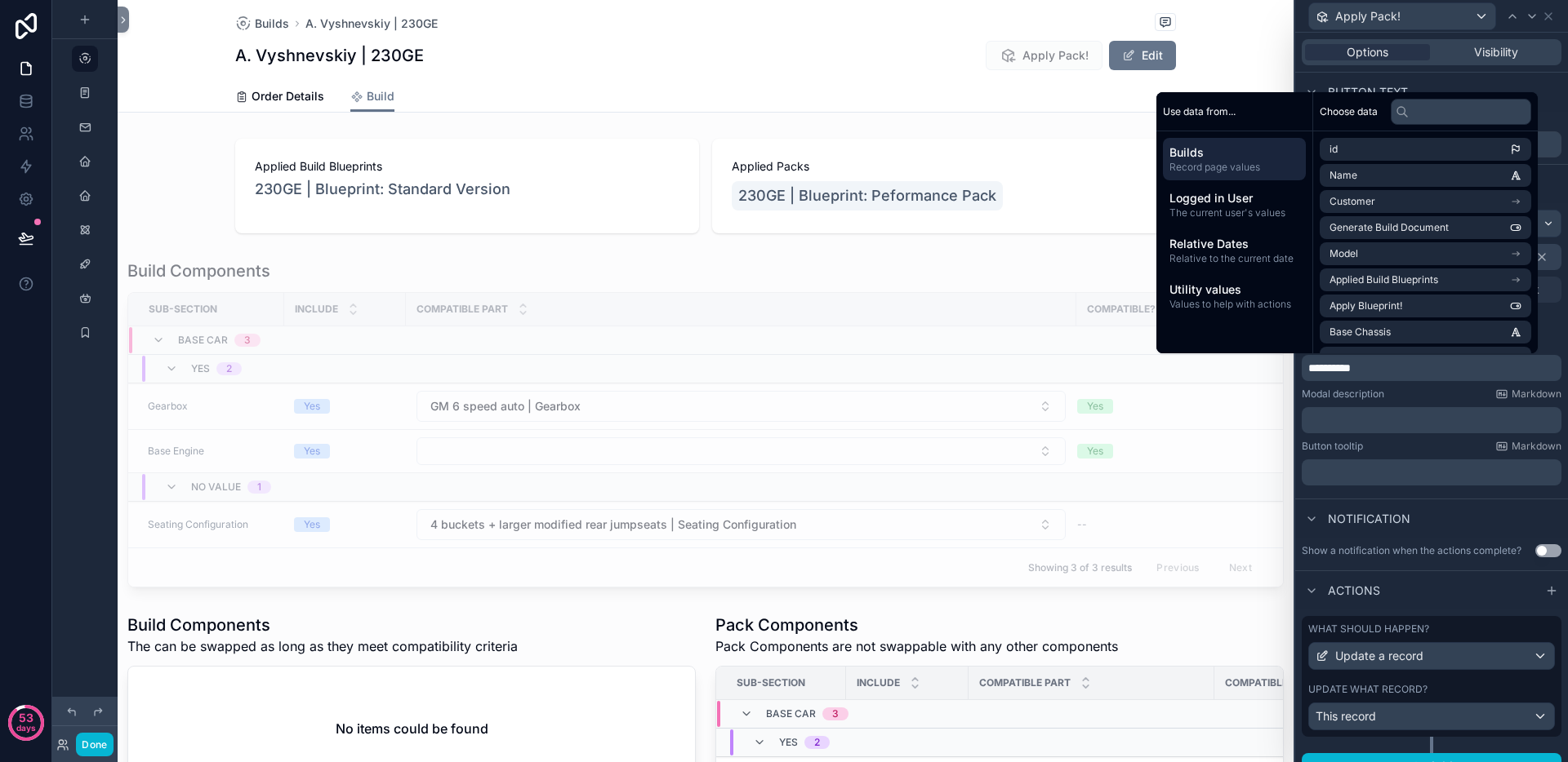
scroll to position [24, 0]
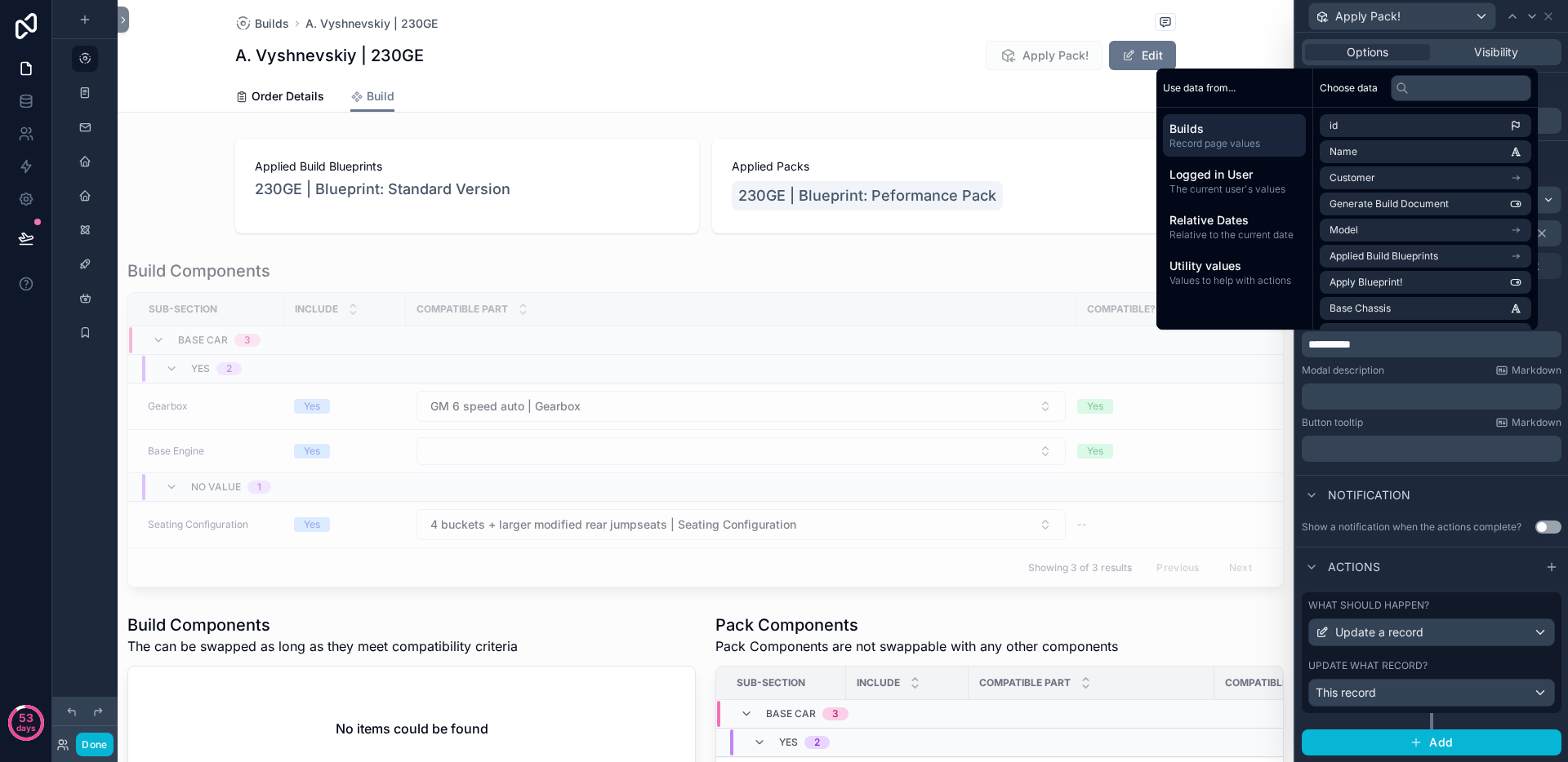
click at [1421, 660] on label "Update what record?" at bounding box center [1368, 666] width 120 height 13
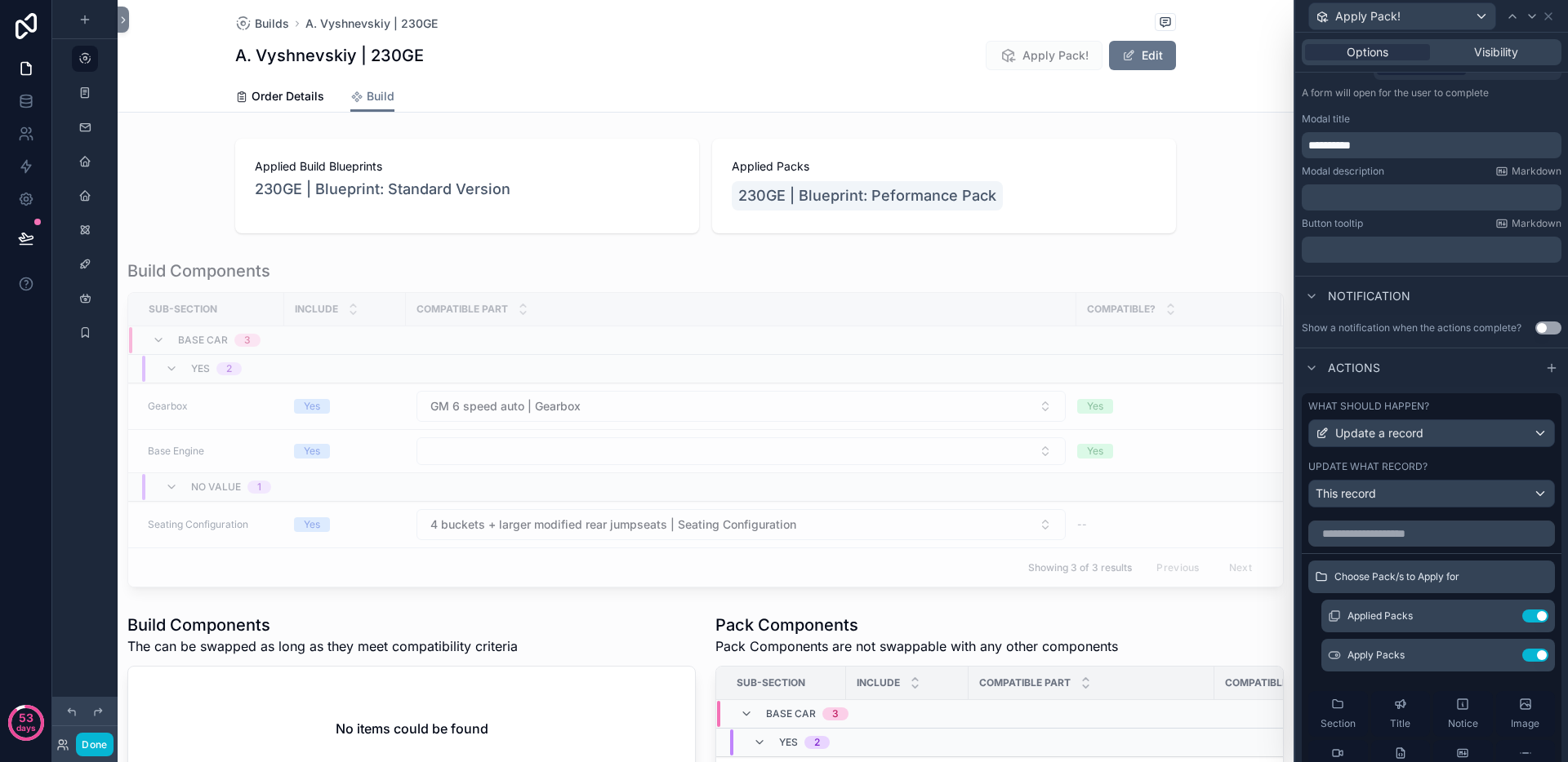
scroll to position [234, 0]
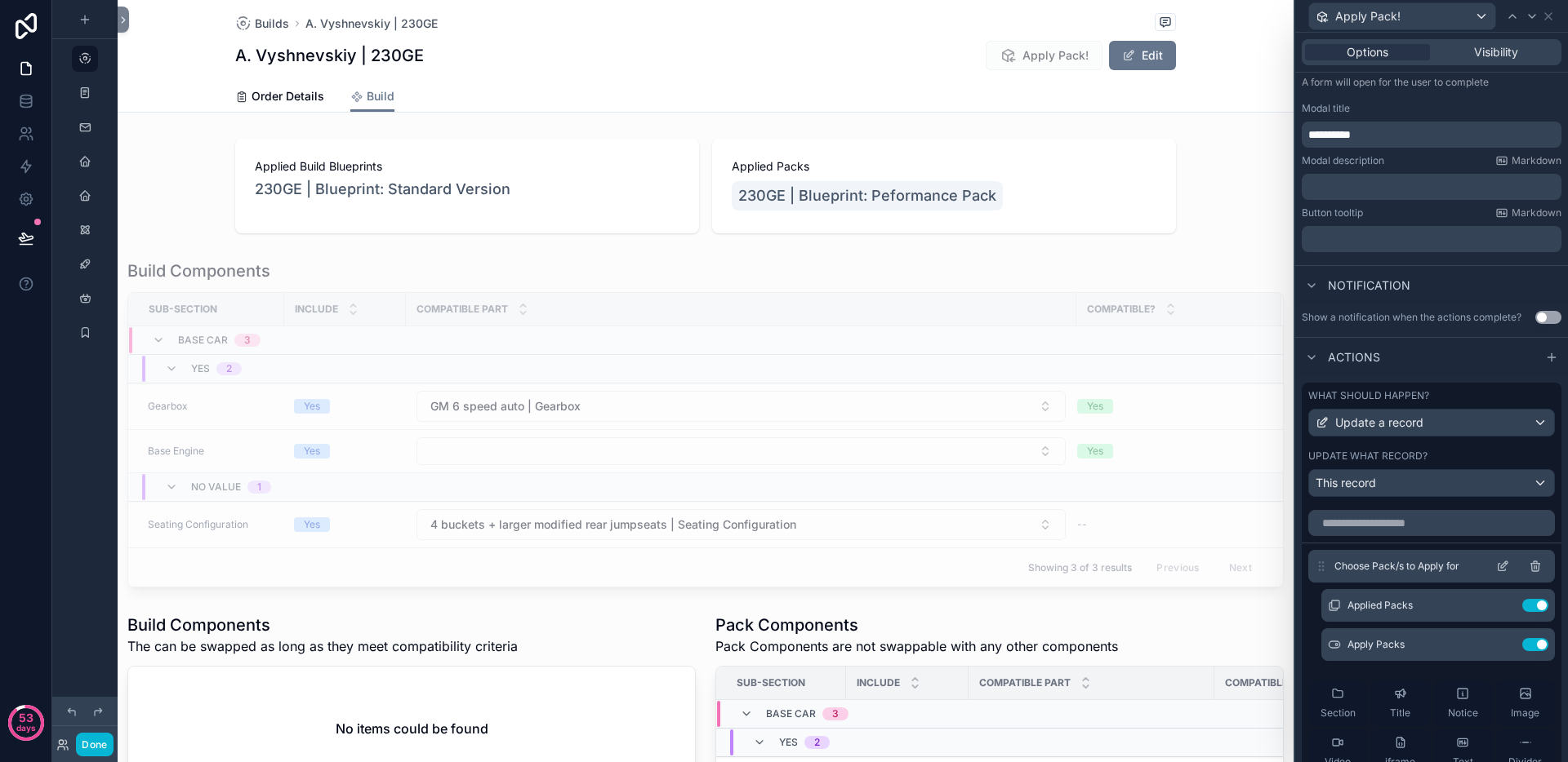
click at [1501, 568] on icon at bounding box center [1504, 564] width 6 height 6
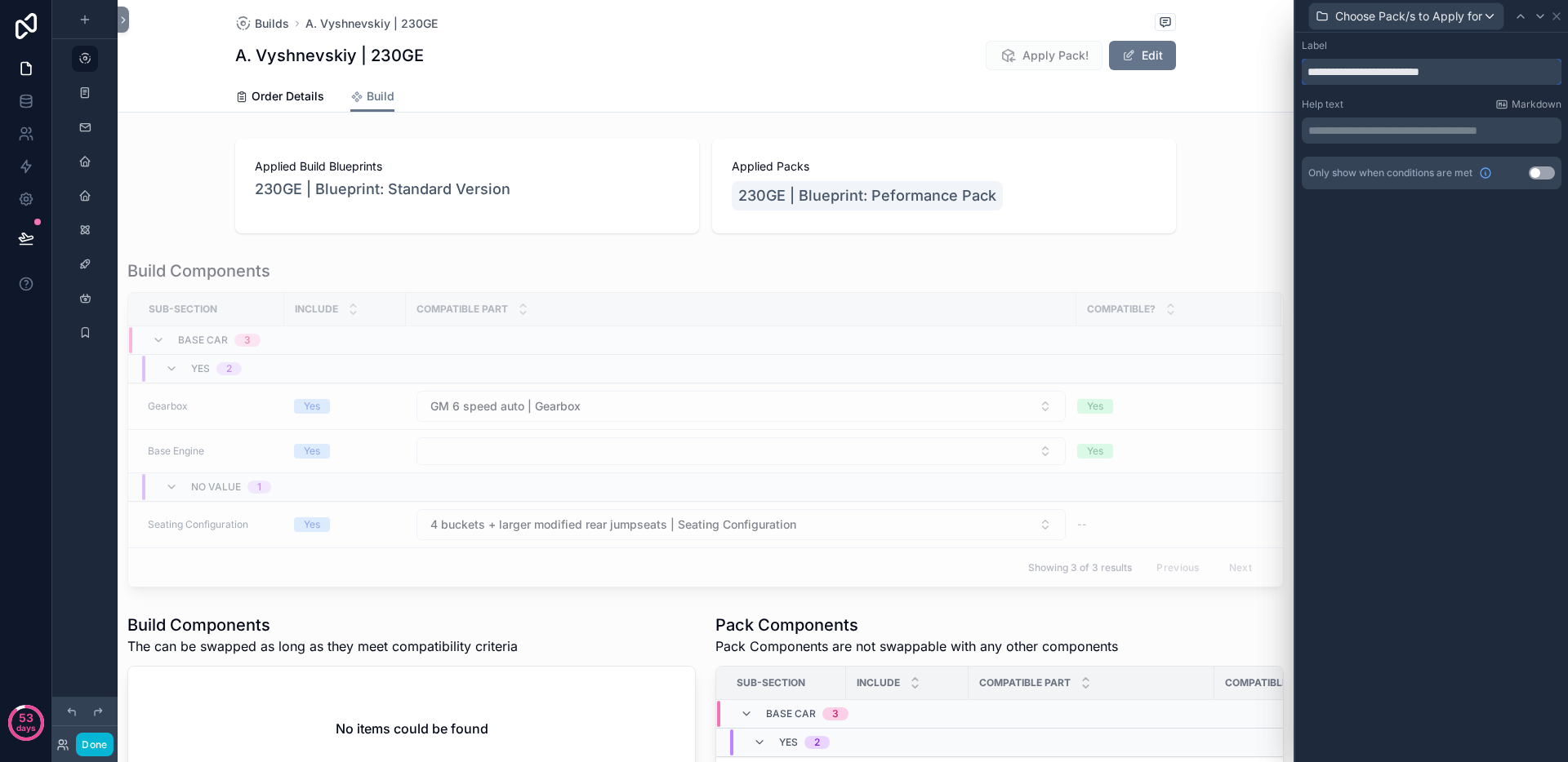
click at [1470, 72] on input "**********" at bounding box center [1431, 71] width 260 height 26
click at [1377, 128] on p "**********" at bounding box center [1433, 130] width 250 height 16
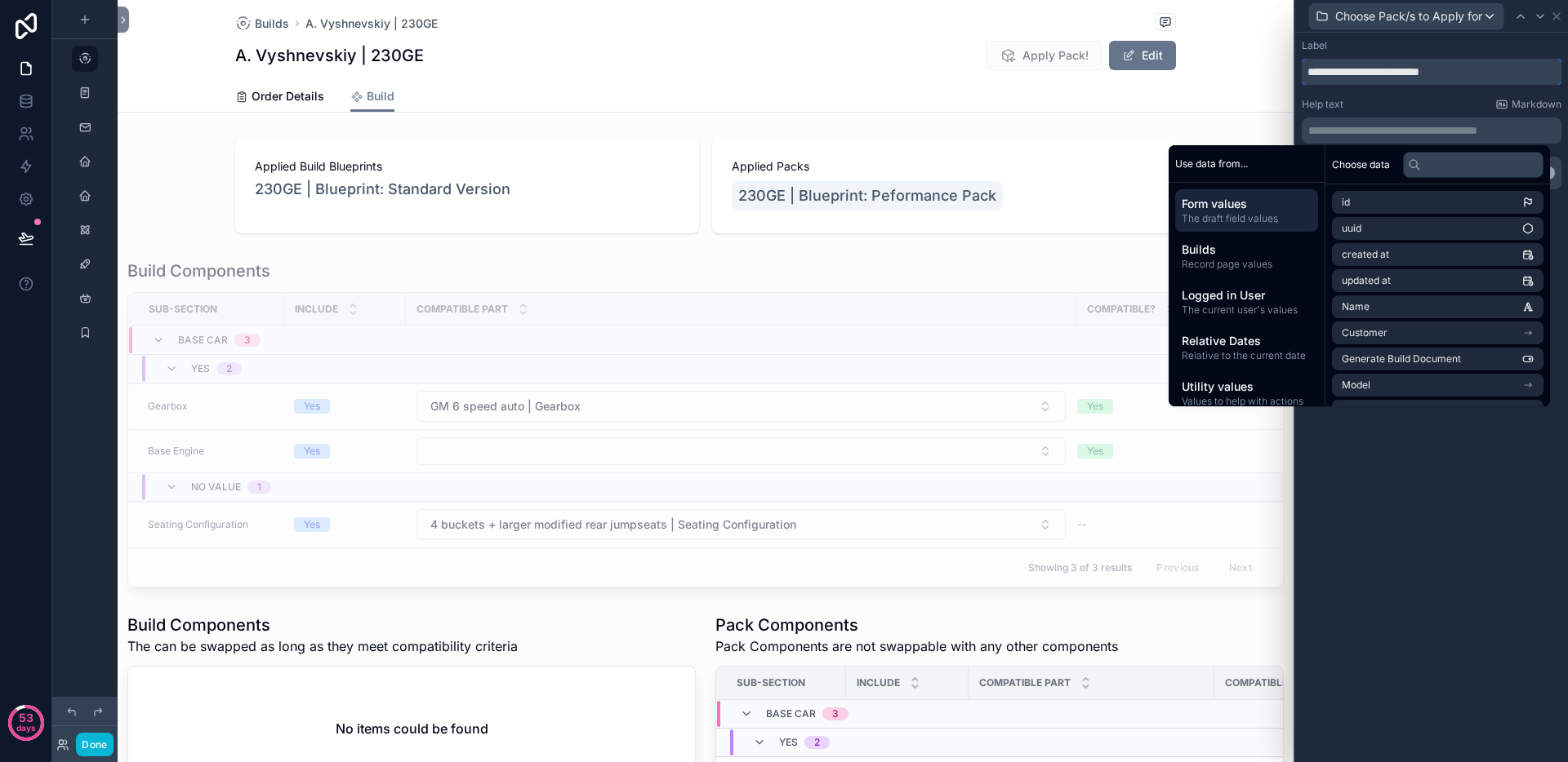
click at [1470, 68] on input "**********" at bounding box center [1431, 71] width 260 height 26
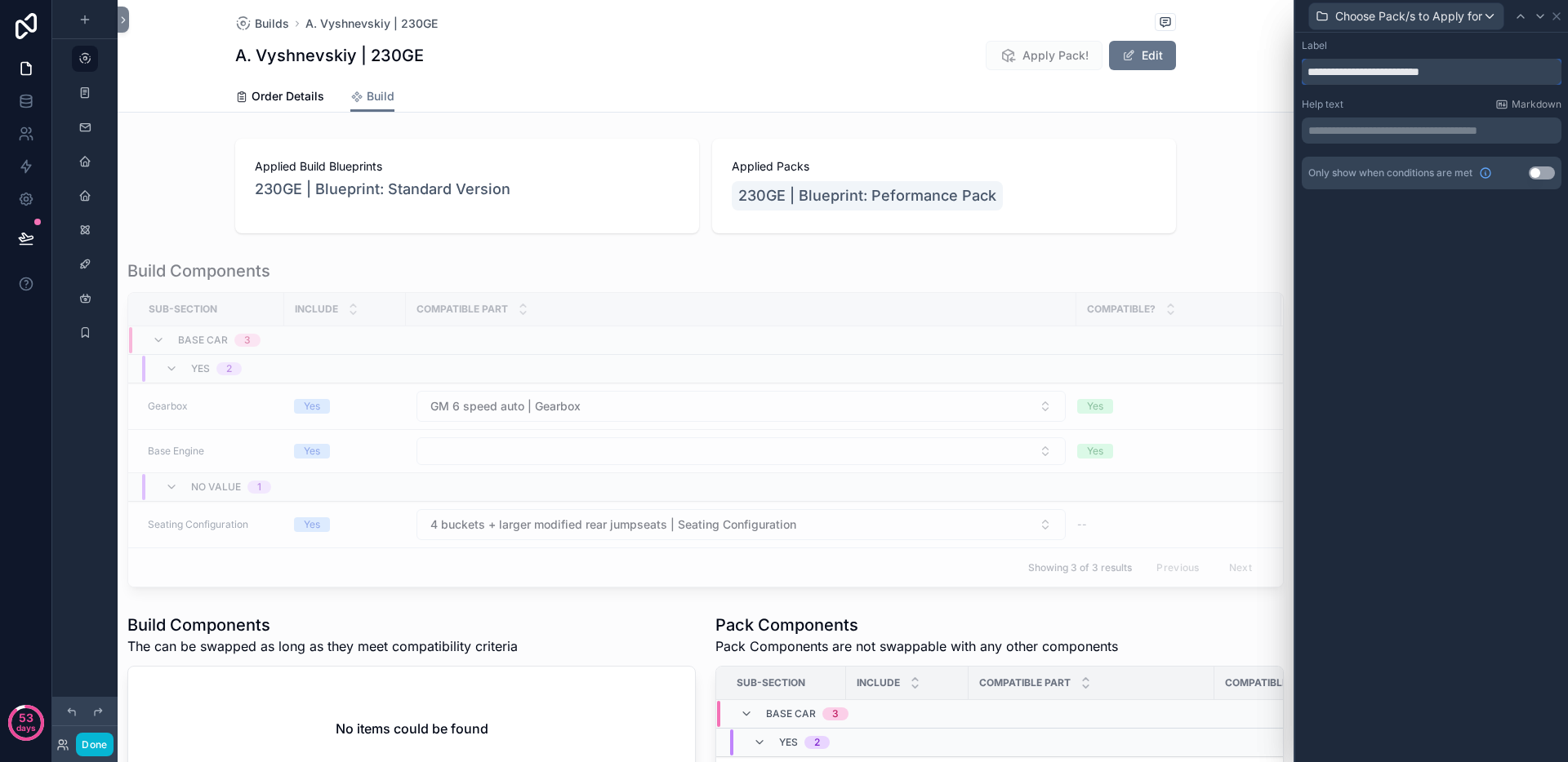
drag, startPoint x: 1468, startPoint y: 71, endPoint x: 1439, endPoint y: 80, distance: 30.4
click at [1439, 80] on input "**********" at bounding box center [1431, 71] width 260 height 26
type input "**********"
click at [1433, 114] on div "**********" at bounding box center [1431, 120] width 260 height 46
click at [1419, 129] on p "**********" at bounding box center [1433, 130] width 250 height 16
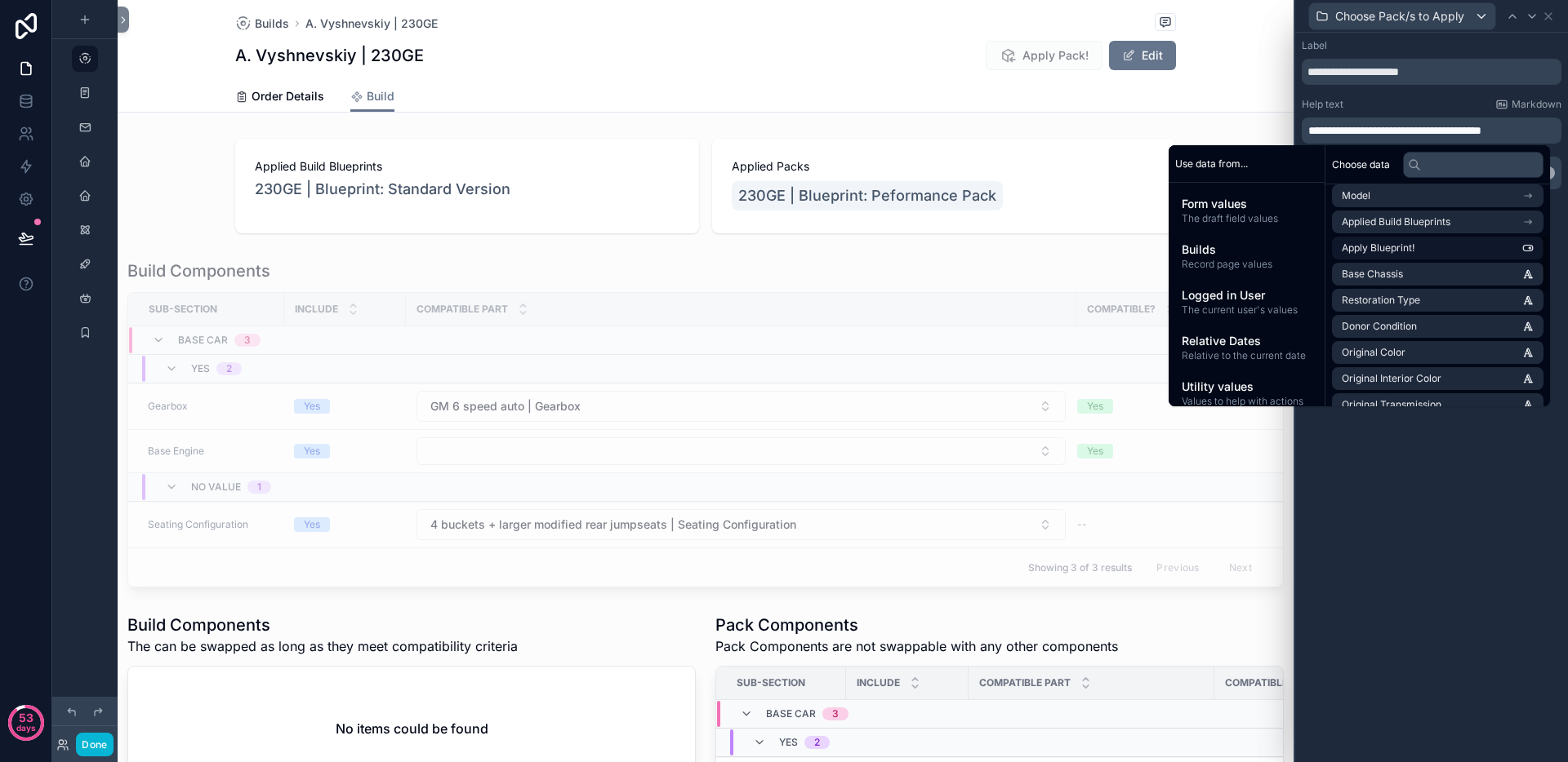
scroll to position [168, 0]
click at [1489, 219] on li "Model" at bounding box center [1437, 218] width 212 height 23
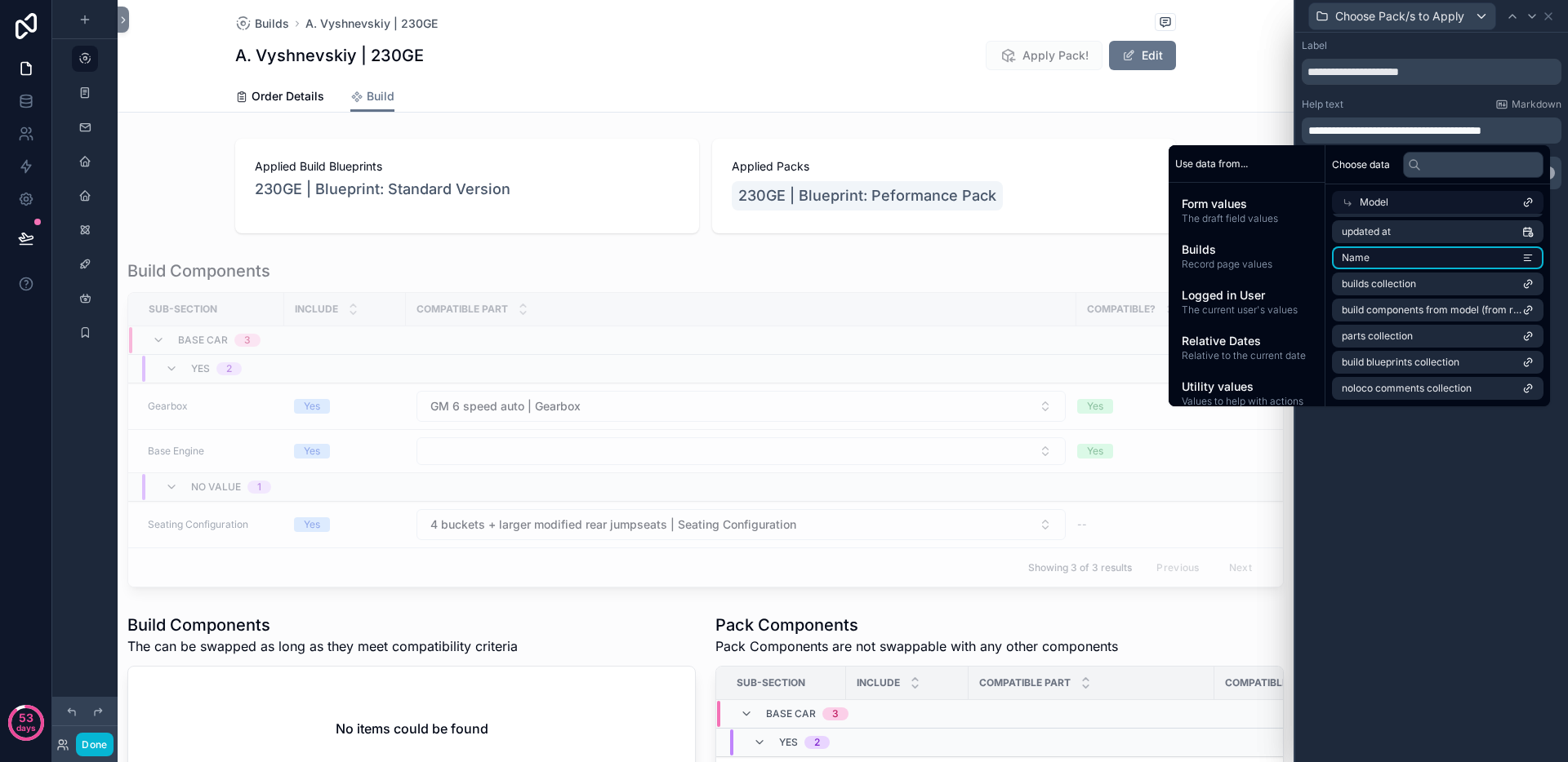
click at [1456, 257] on li "Name" at bounding box center [1437, 258] width 212 height 23
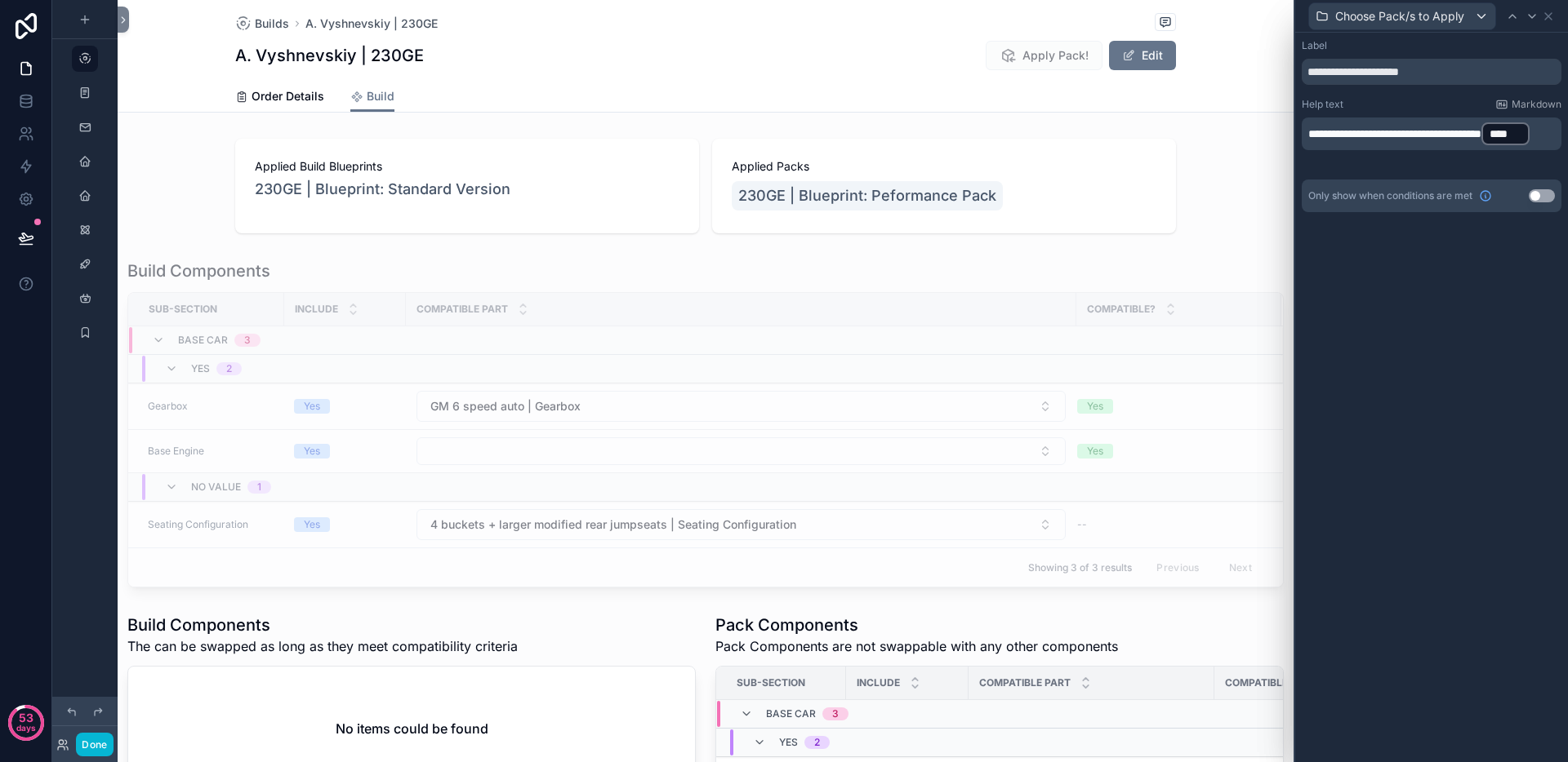
click at [1473, 580] on div "**********" at bounding box center [1431, 398] width 273 height 730
click at [1492, 147] on p "**********" at bounding box center [1433, 133] width 250 height 26
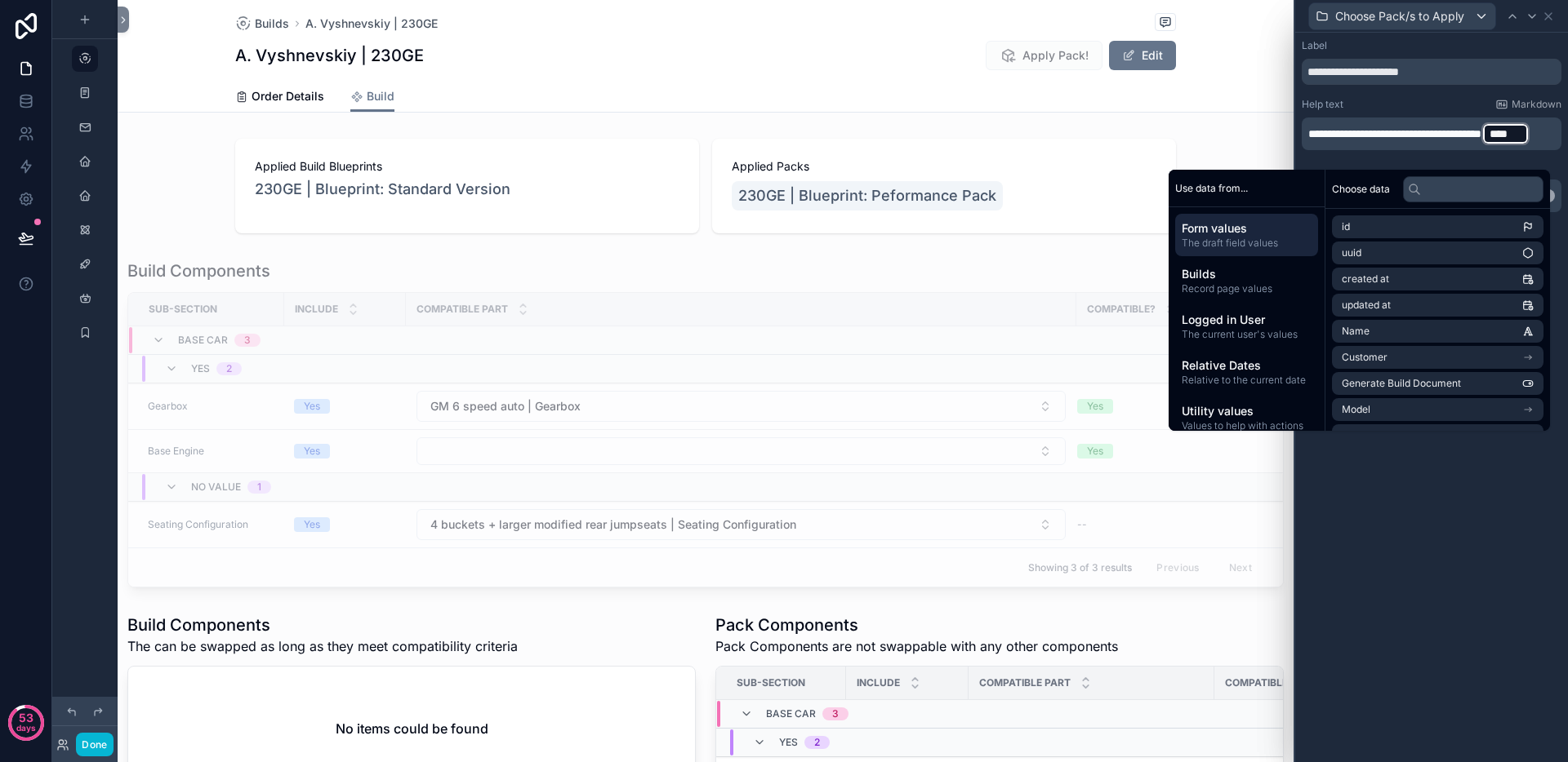
click at [1492, 147] on p "**********" at bounding box center [1433, 133] width 250 height 26
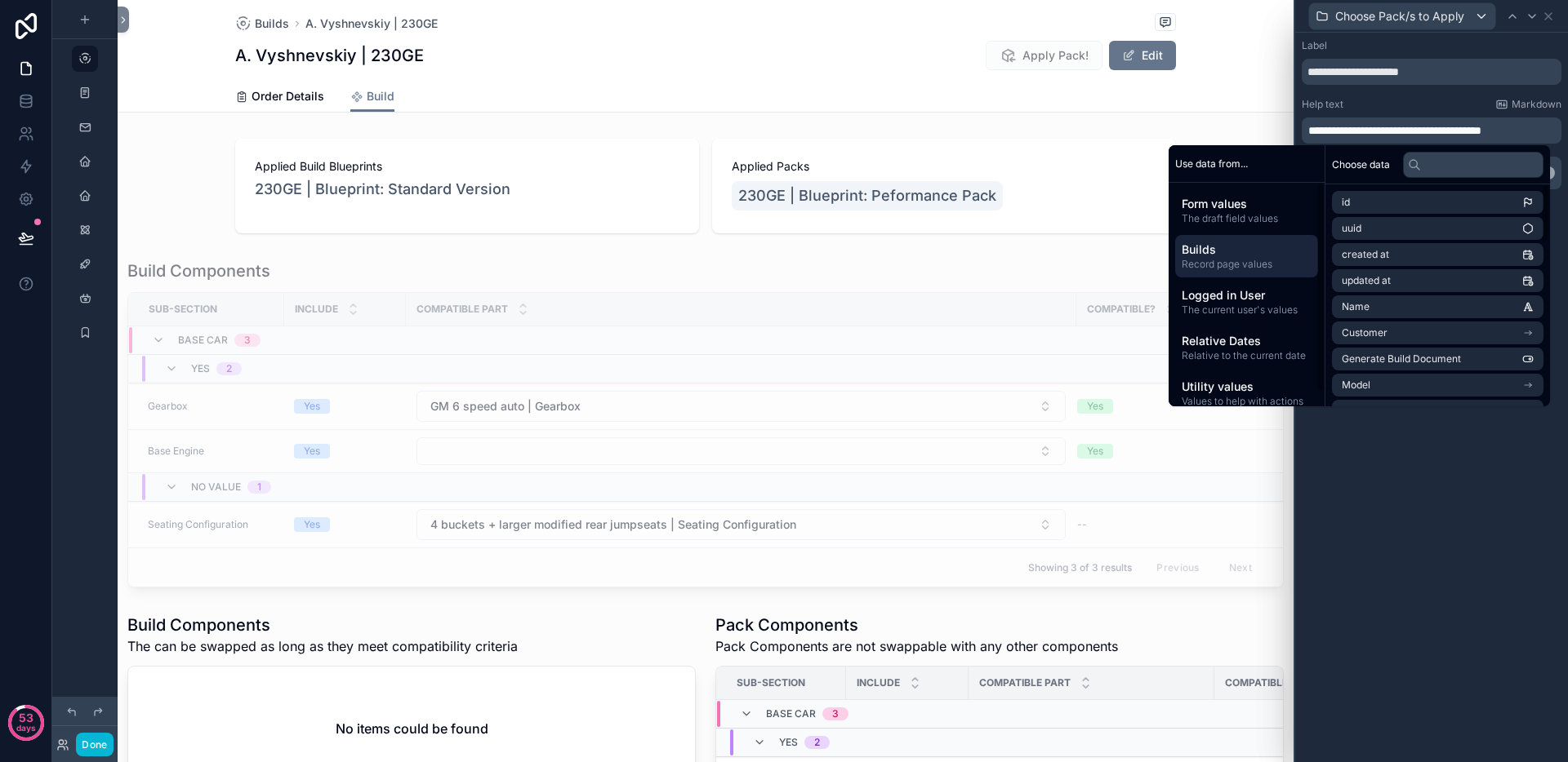
click at [1232, 242] on span "Builds" at bounding box center [1246, 250] width 129 height 16
click at [1390, 303] on li "Model" at bounding box center [1437, 307] width 212 height 23
click at [1383, 253] on li "Name" at bounding box center [1437, 258] width 212 height 23
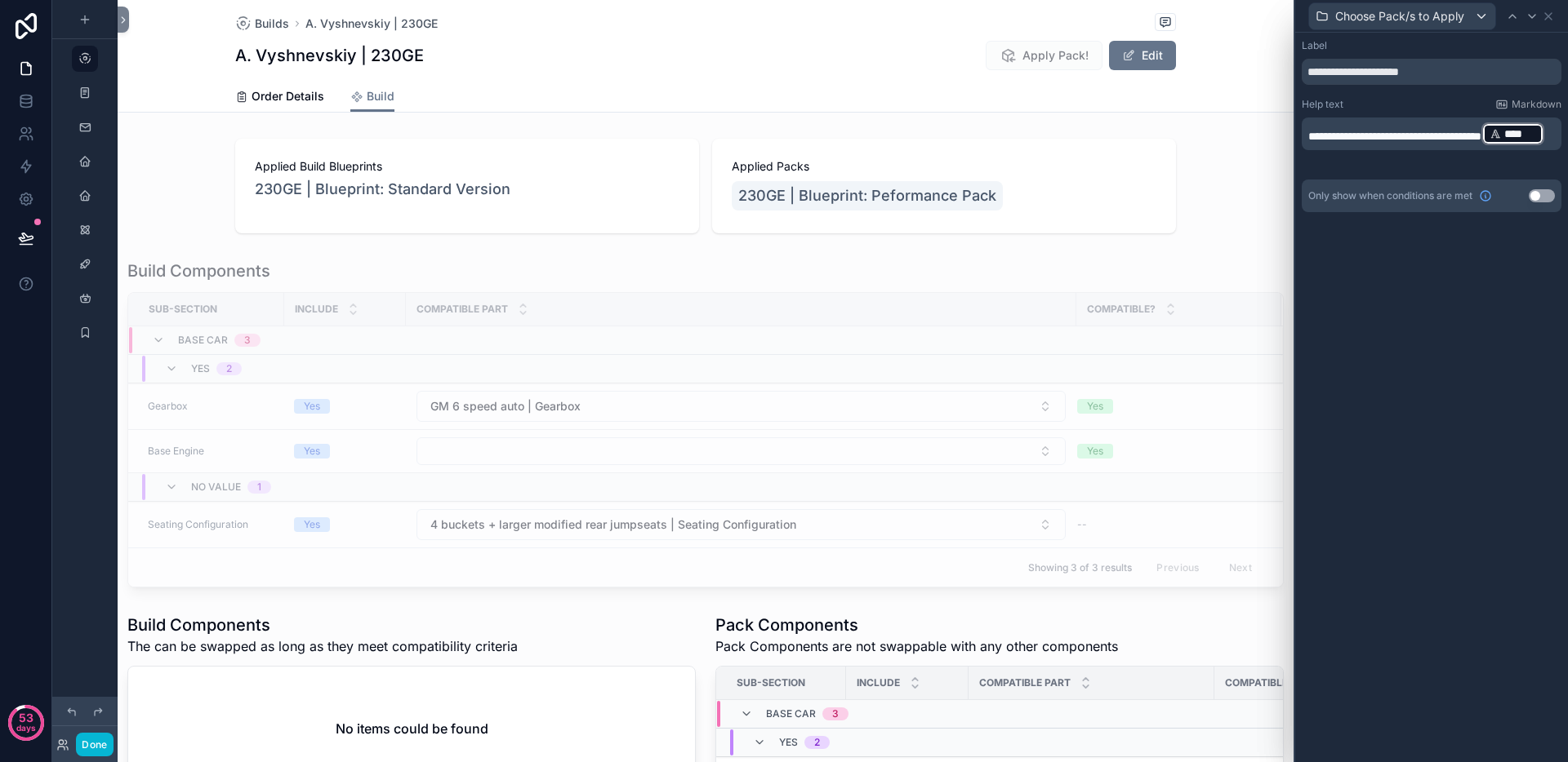
click at [1422, 147] on p "**********" at bounding box center [1433, 133] width 250 height 26
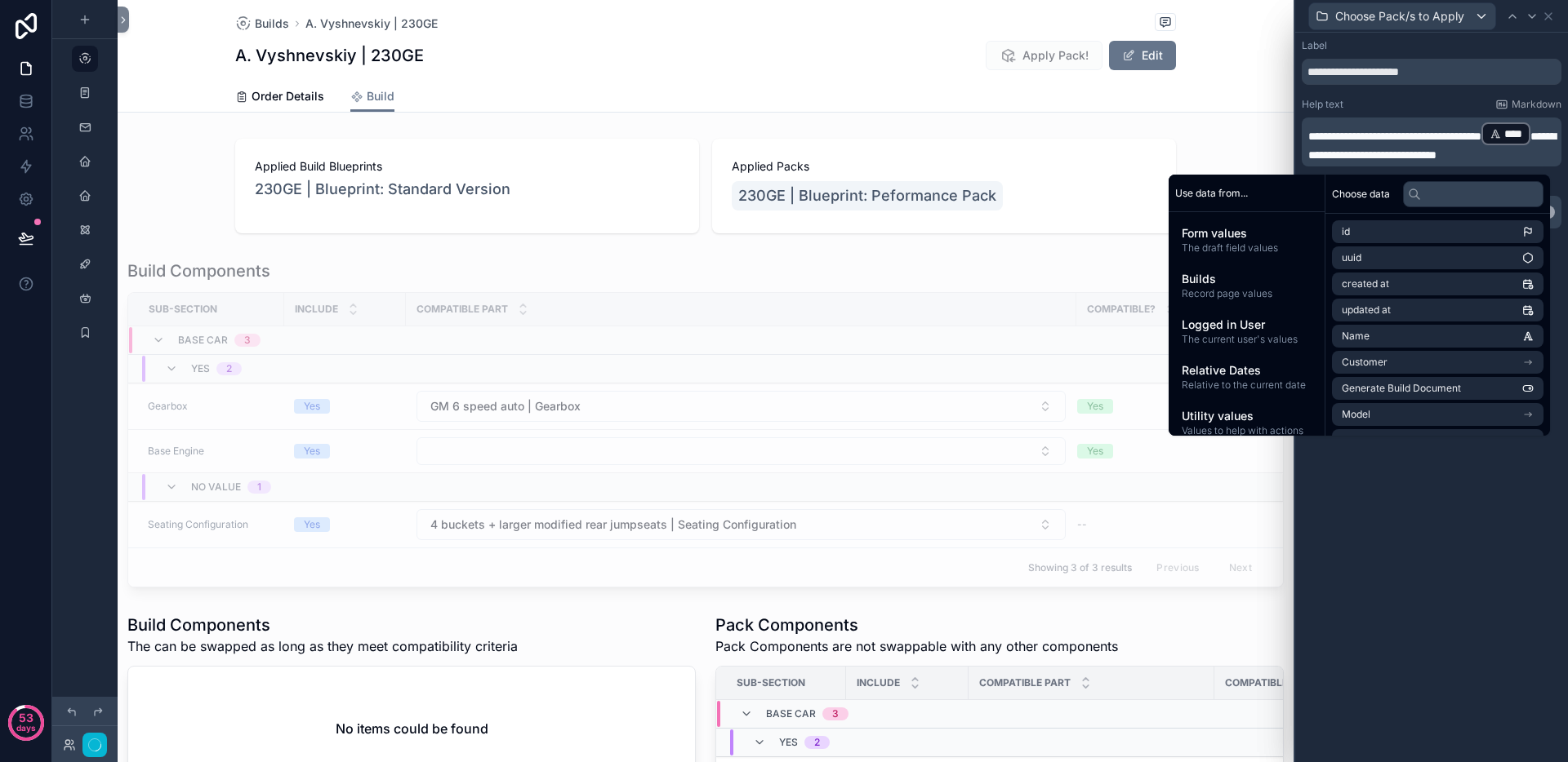
scroll to position [0, 0]
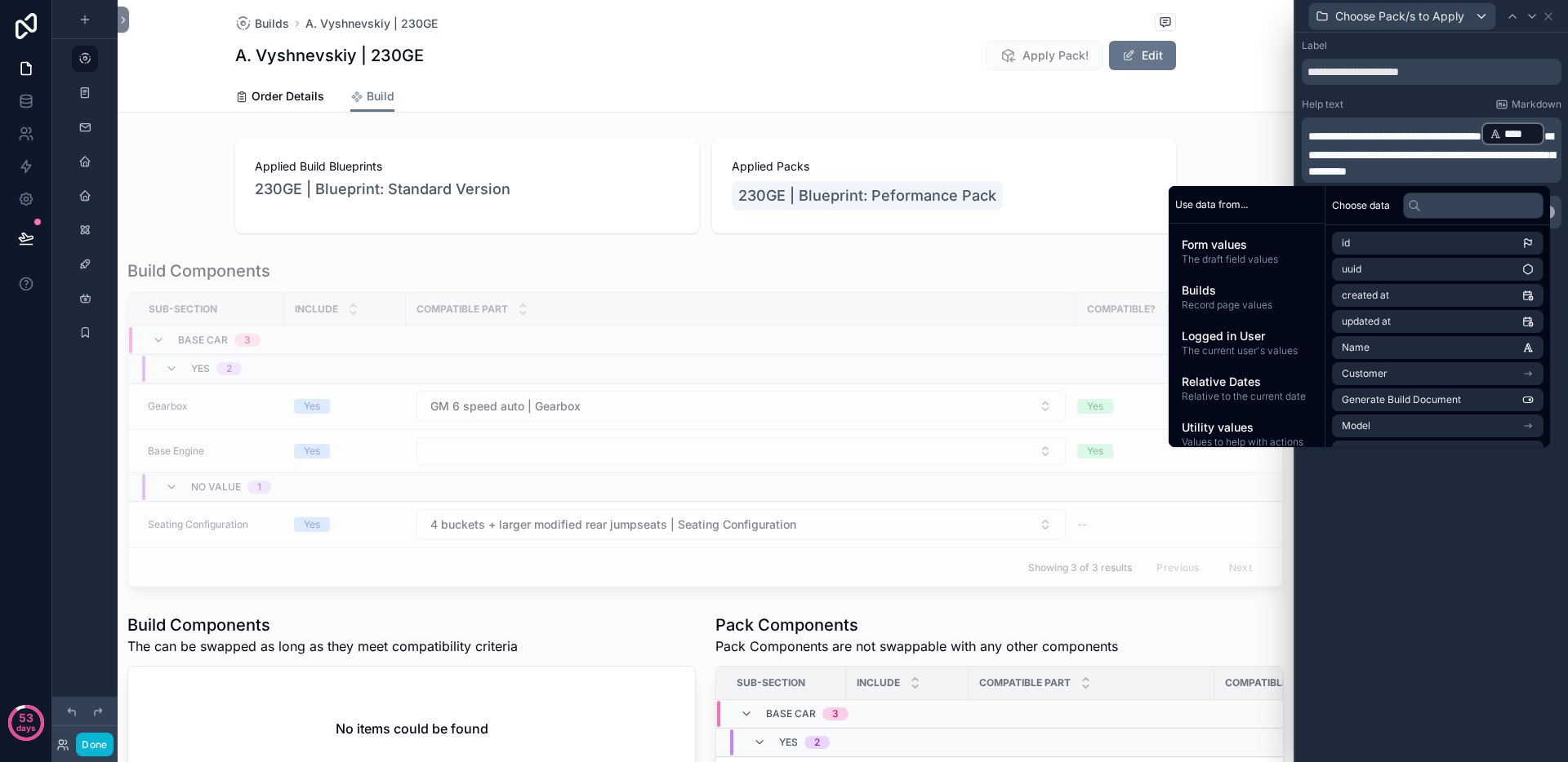
click at [1435, 599] on div "**********" at bounding box center [1431, 398] width 273 height 730
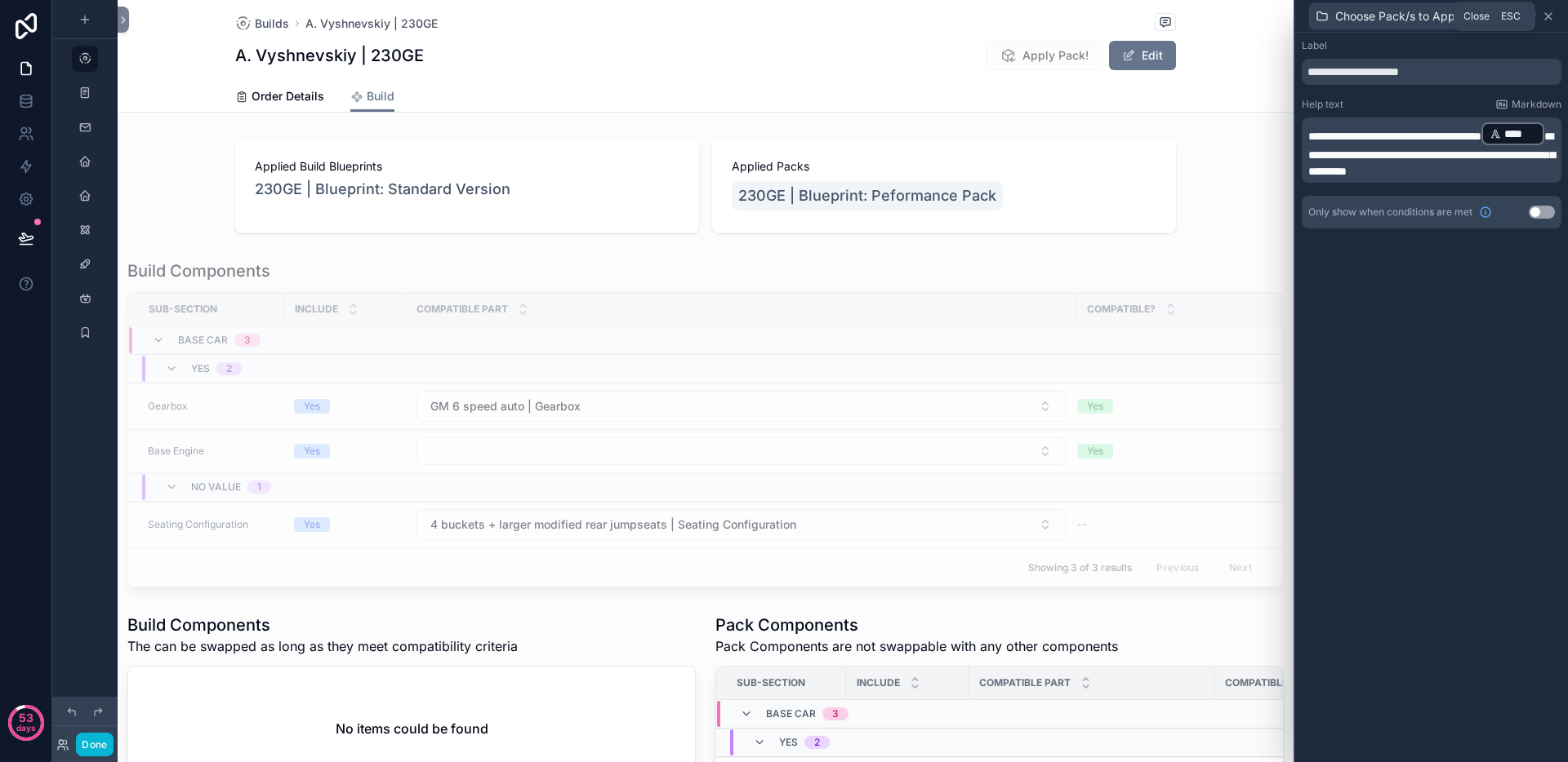
click at [1549, 15] on icon at bounding box center [1547, 16] width 13 height 13
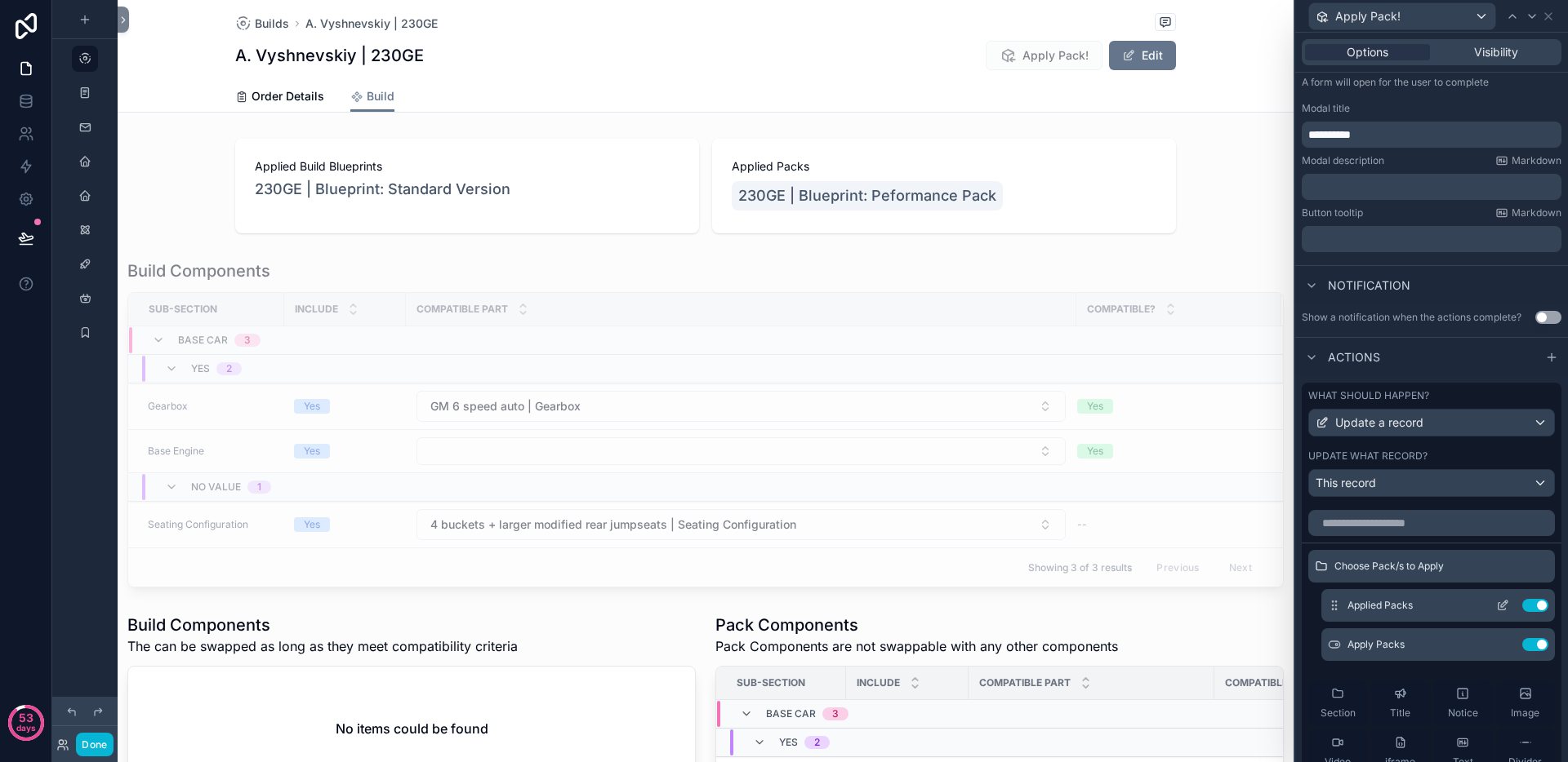
click at [1496, 607] on icon at bounding box center [1502, 606] width 13 height 13
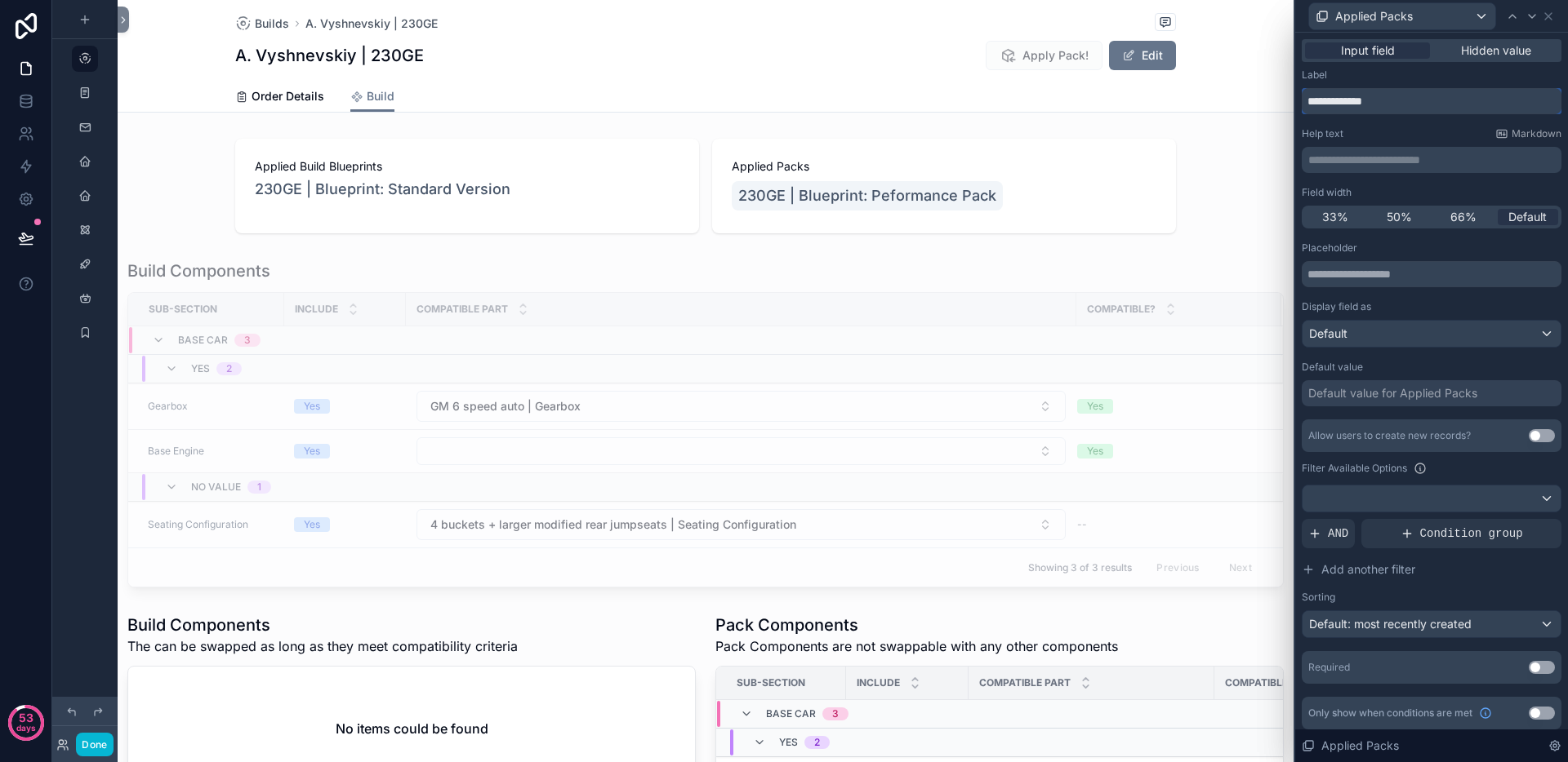
click at [1390, 108] on input "**********" at bounding box center [1431, 101] width 260 height 26
type input "*"
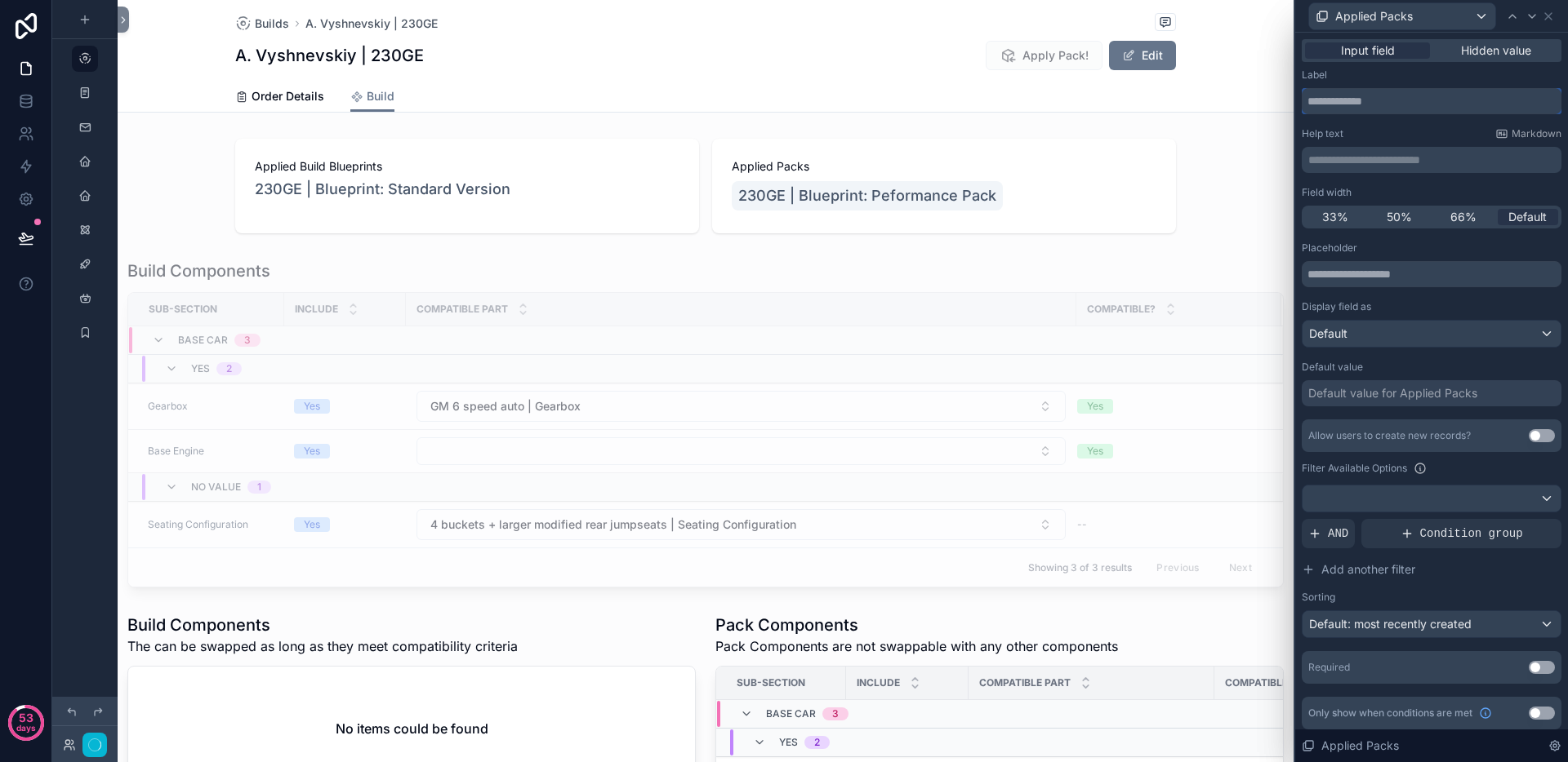
type input "*"
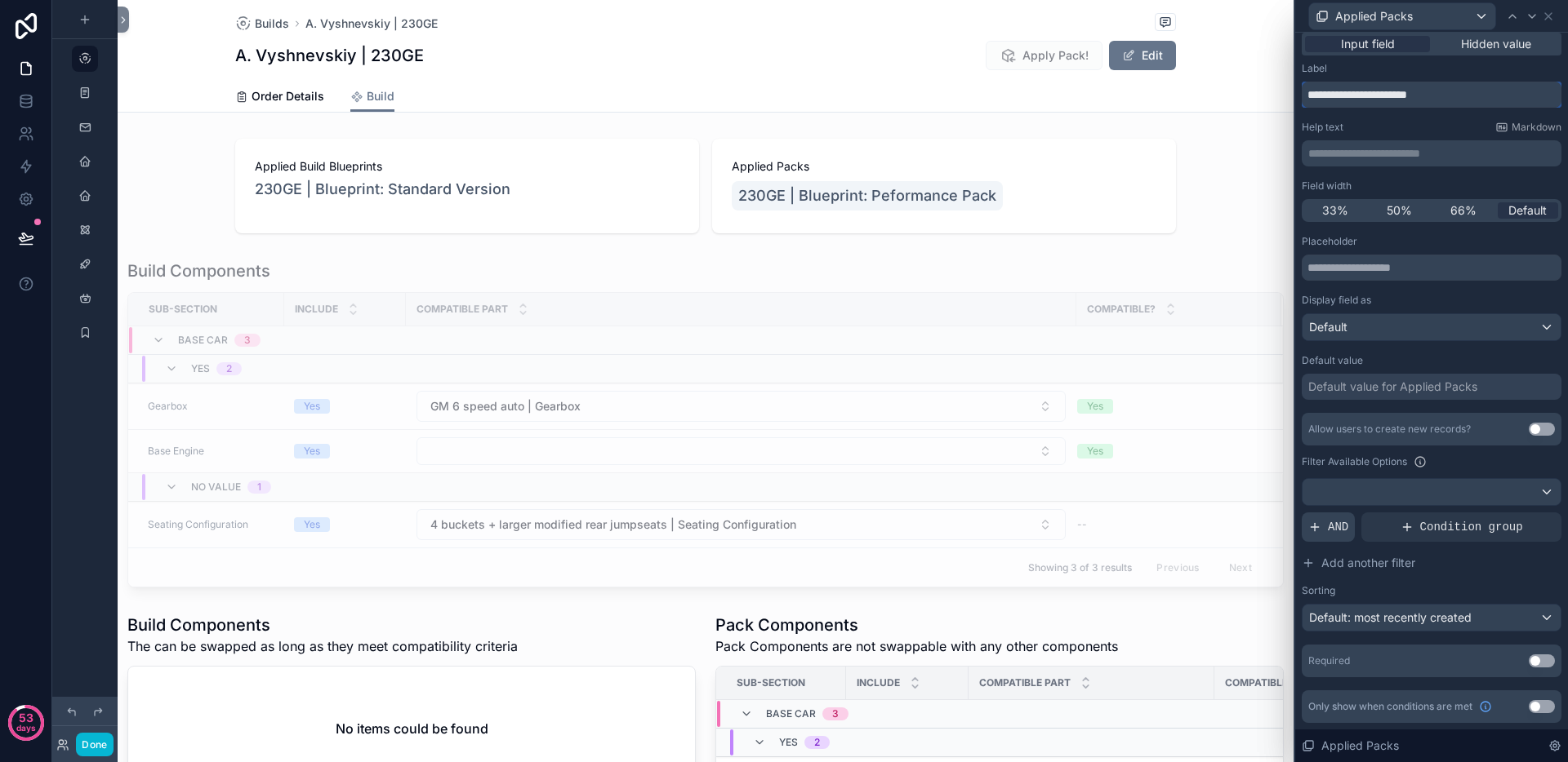
type input "**********"
click at [1348, 532] on div "AND" at bounding box center [1327, 527] width 53 height 29
click at [1531, 509] on div at bounding box center [1543, 515] width 23 height 23
click at [1338, 532] on span "AND" at bounding box center [1338, 527] width 21 height 16
click at [1515, 514] on icon at bounding box center [1520, 514] width 10 height 10
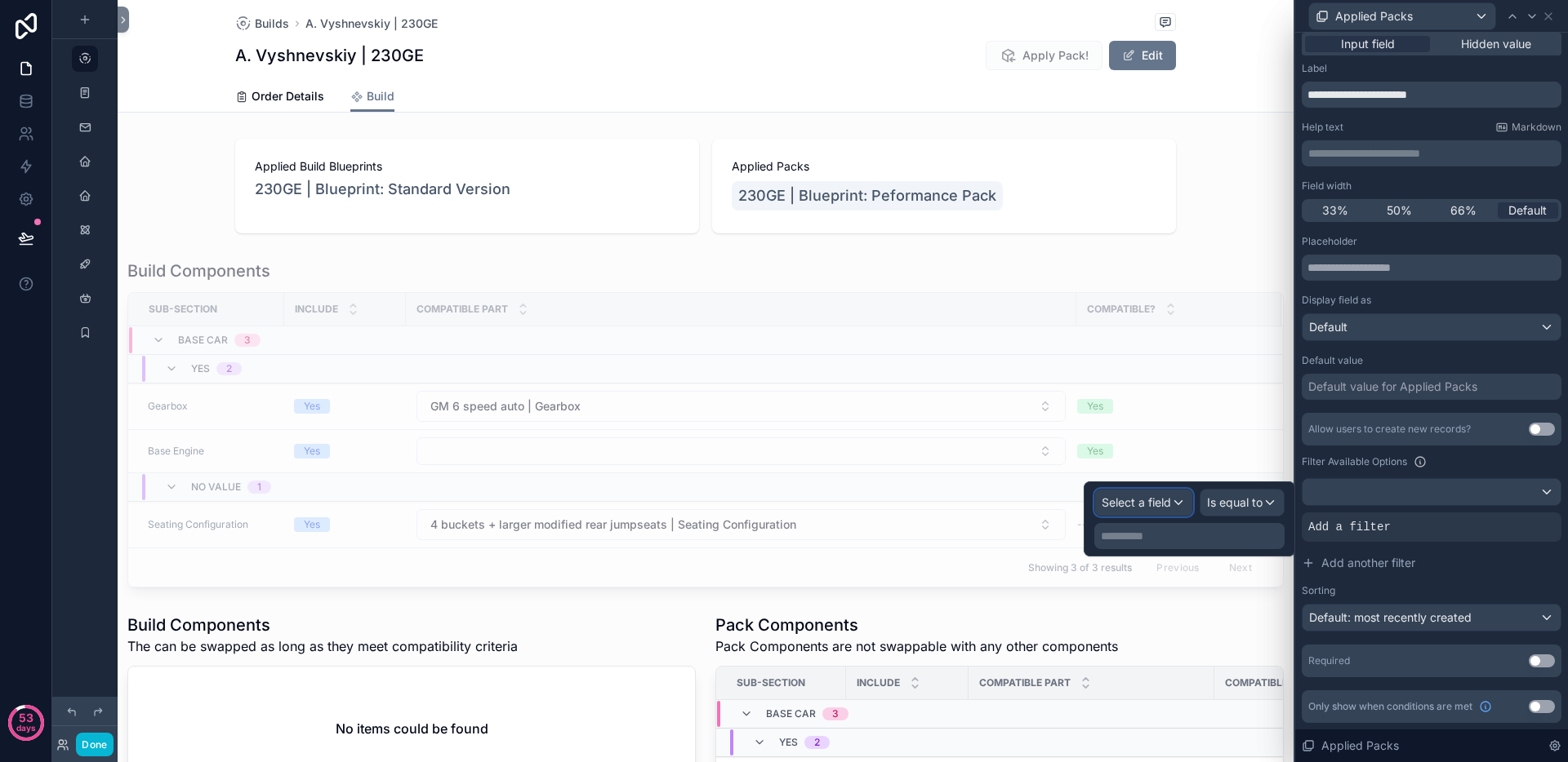
click at [1157, 501] on span "Select a field" at bounding box center [1136, 502] width 70 height 14
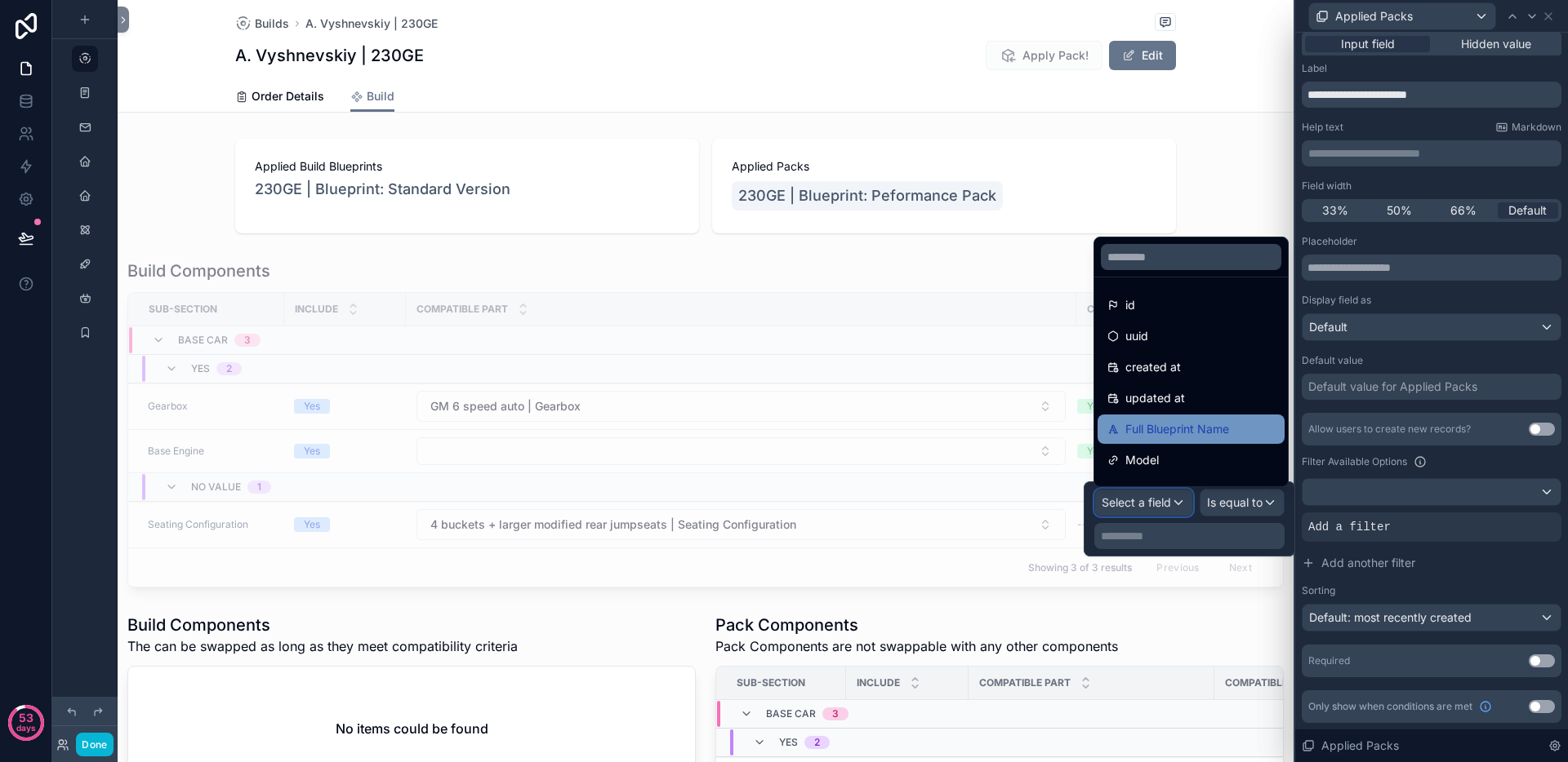
scroll to position [21, 0]
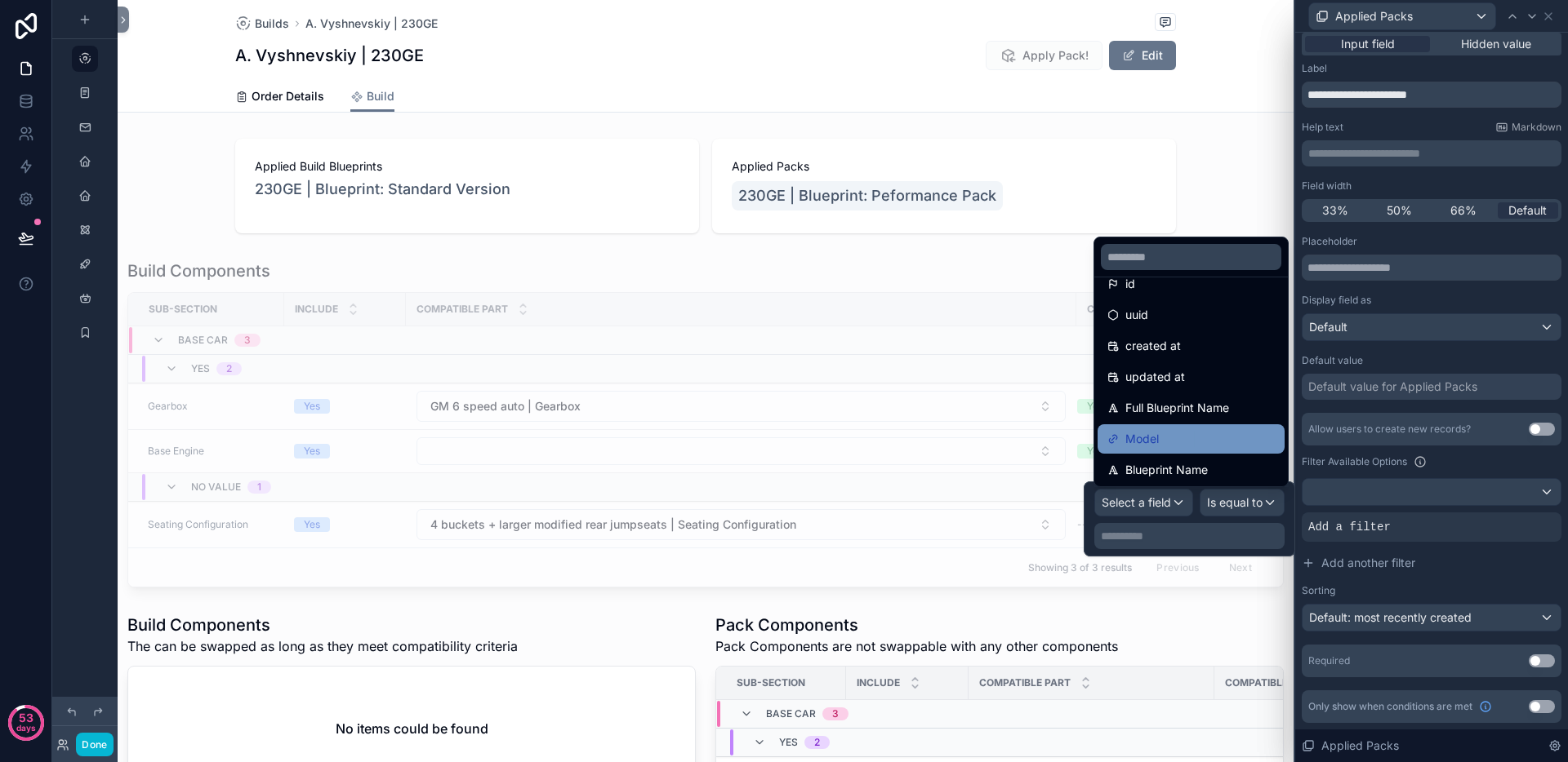
click at [1191, 435] on div "Model" at bounding box center [1191, 439] width 168 height 20
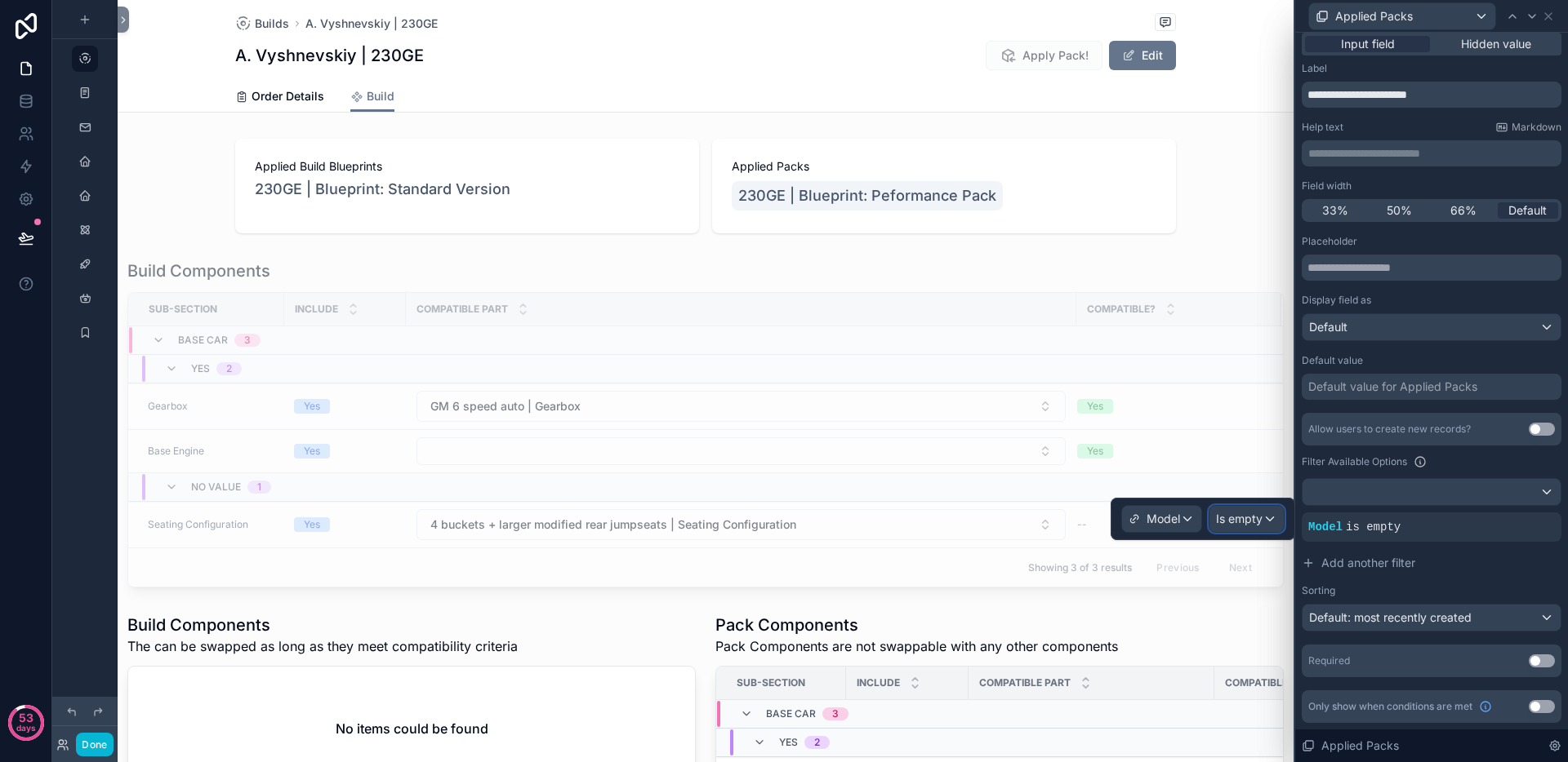
click at [1240, 525] on span "Is empty" at bounding box center [1239, 519] width 46 height 16
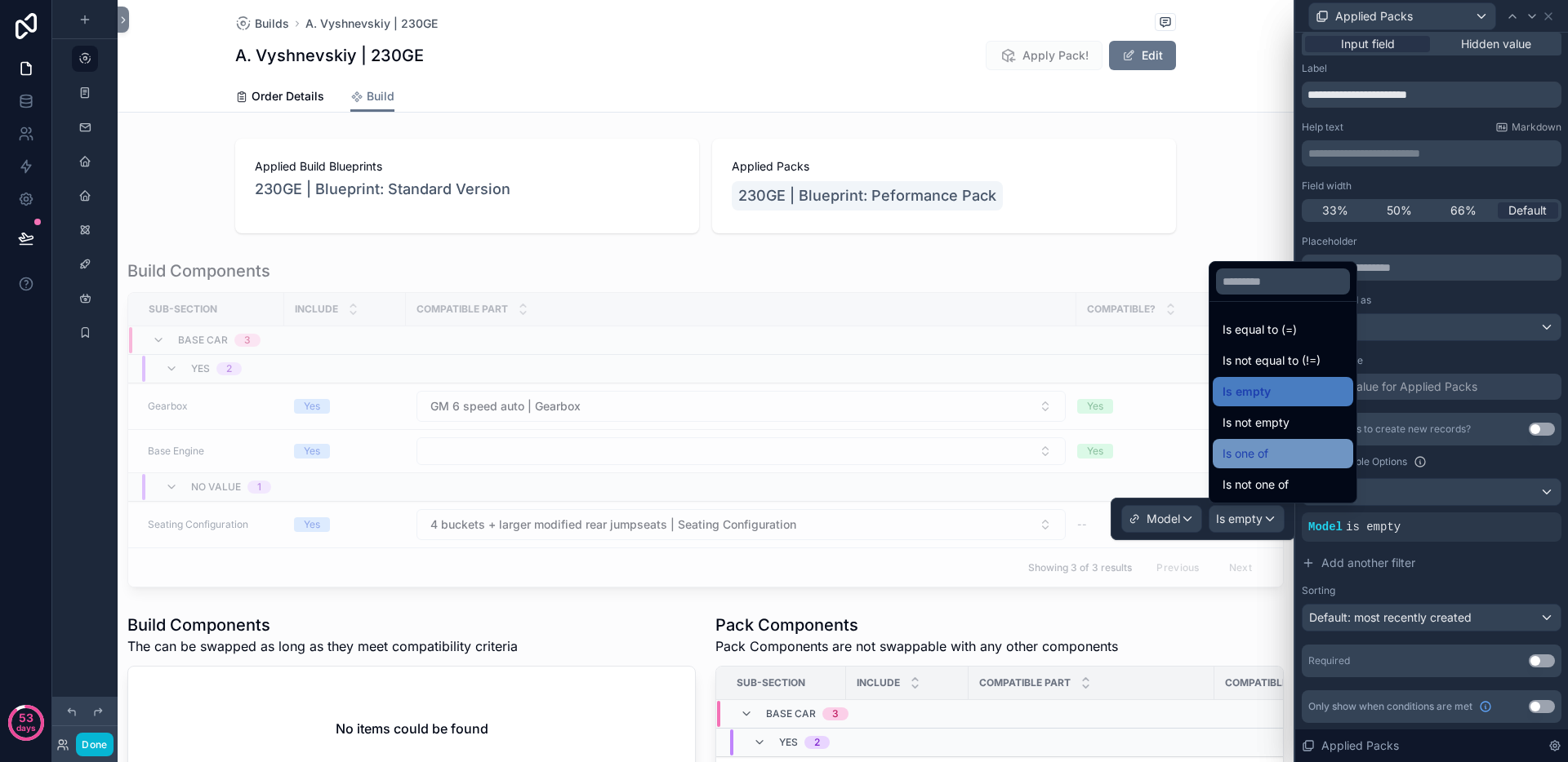
click at [1264, 460] on span "Is one of" at bounding box center [1245, 454] width 46 height 20
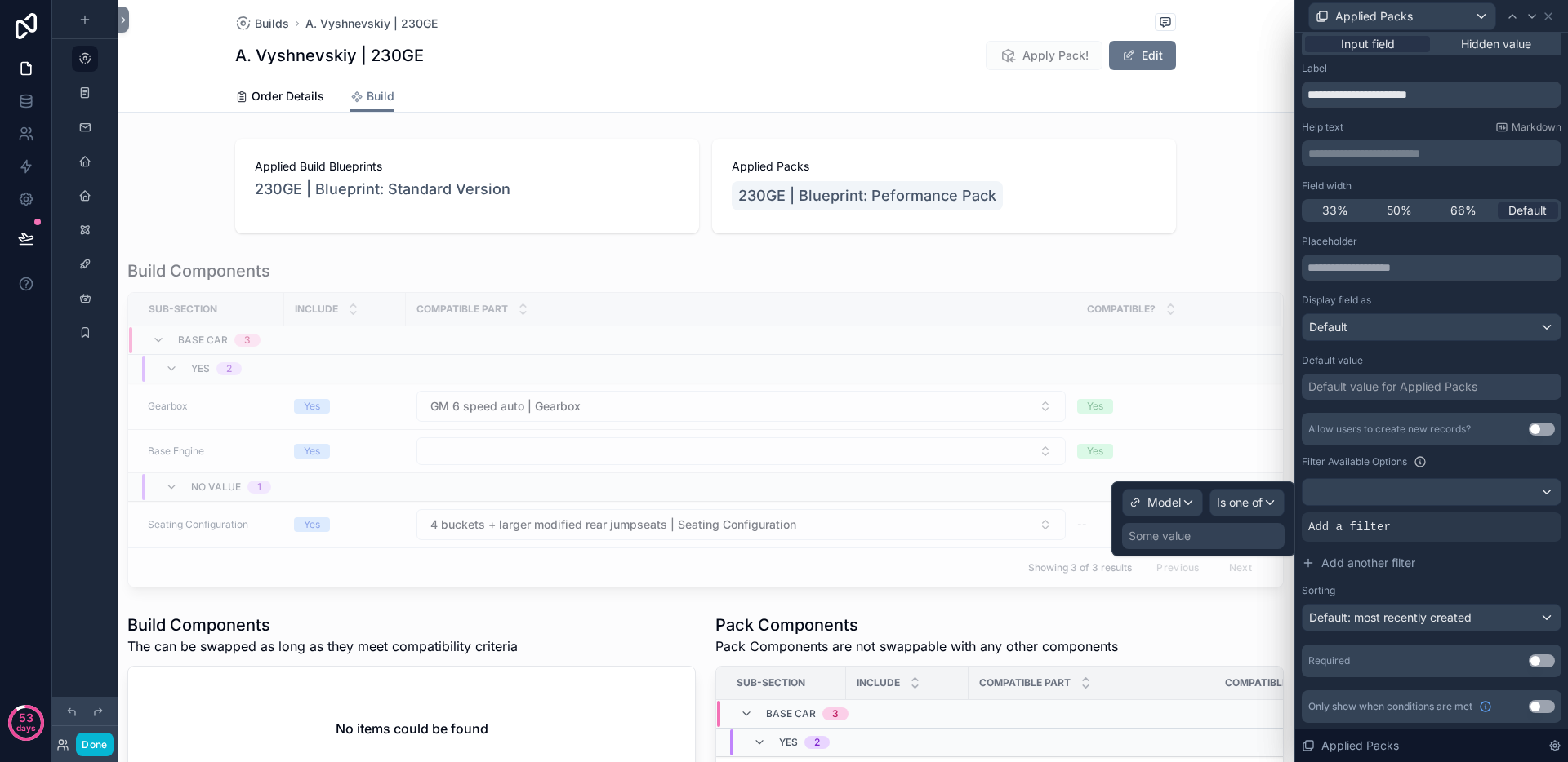
click at [1206, 536] on div "Some value" at bounding box center [1203, 535] width 162 height 26
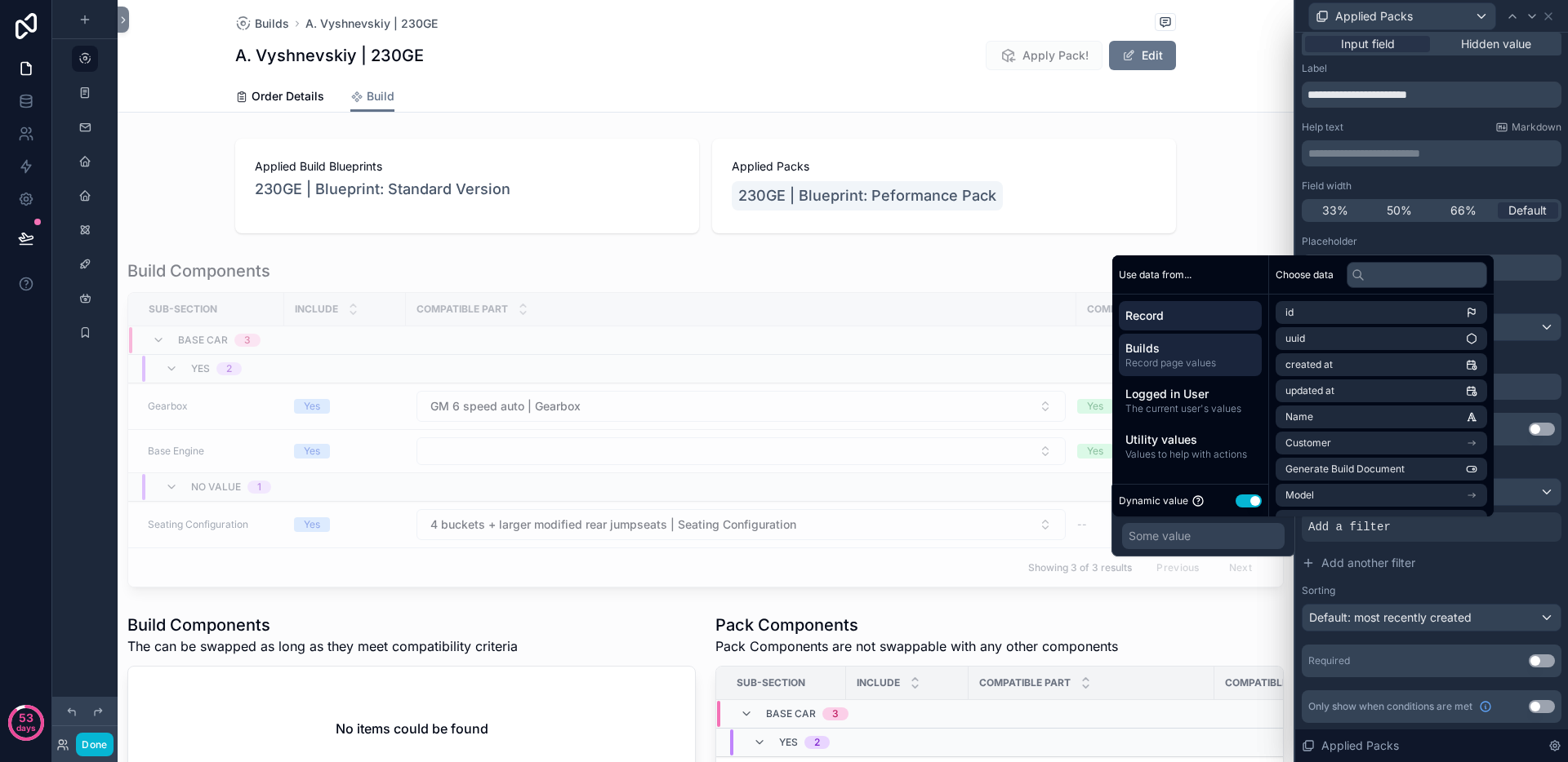
click at [1220, 359] on span "Record page values" at bounding box center [1190, 363] width 129 height 13
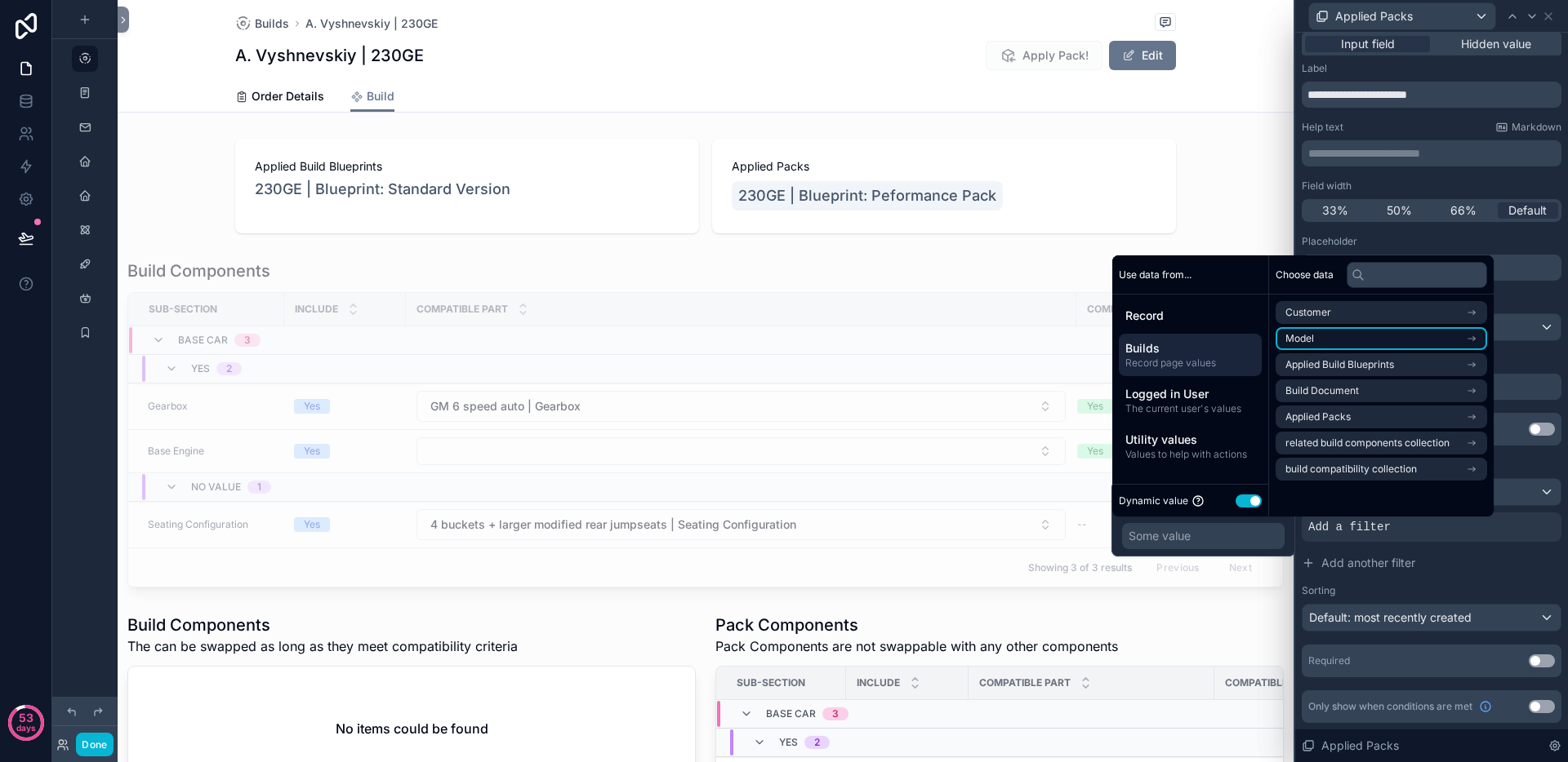
click at [1338, 341] on li "Model" at bounding box center [1381, 339] width 212 height 23
click at [1330, 332] on li "Model" at bounding box center [1381, 343] width 212 height 23
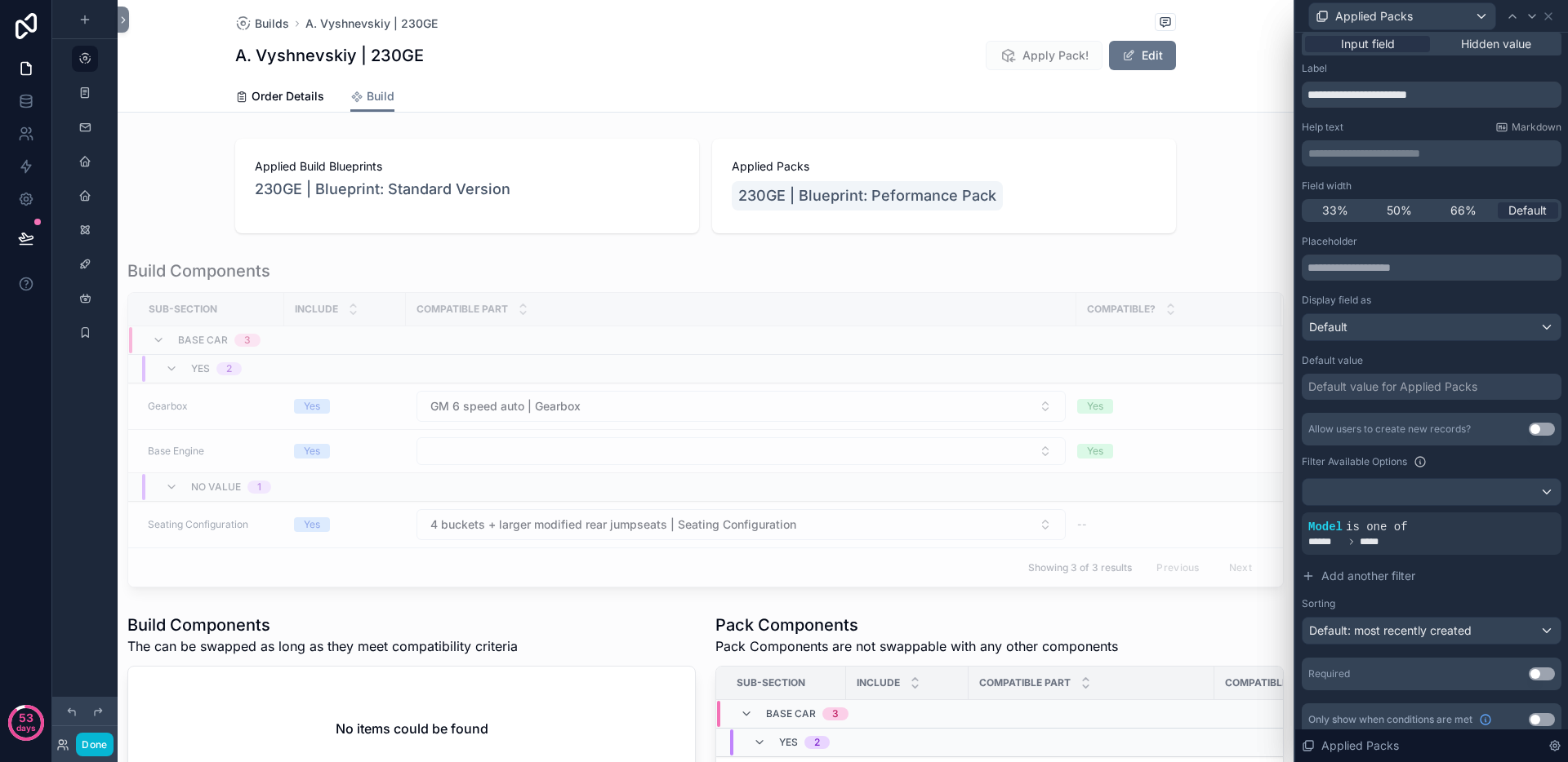
click at [1536, 379] on div "Default value for Applied Packs" at bounding box center [1431, 386] width 260 height 26
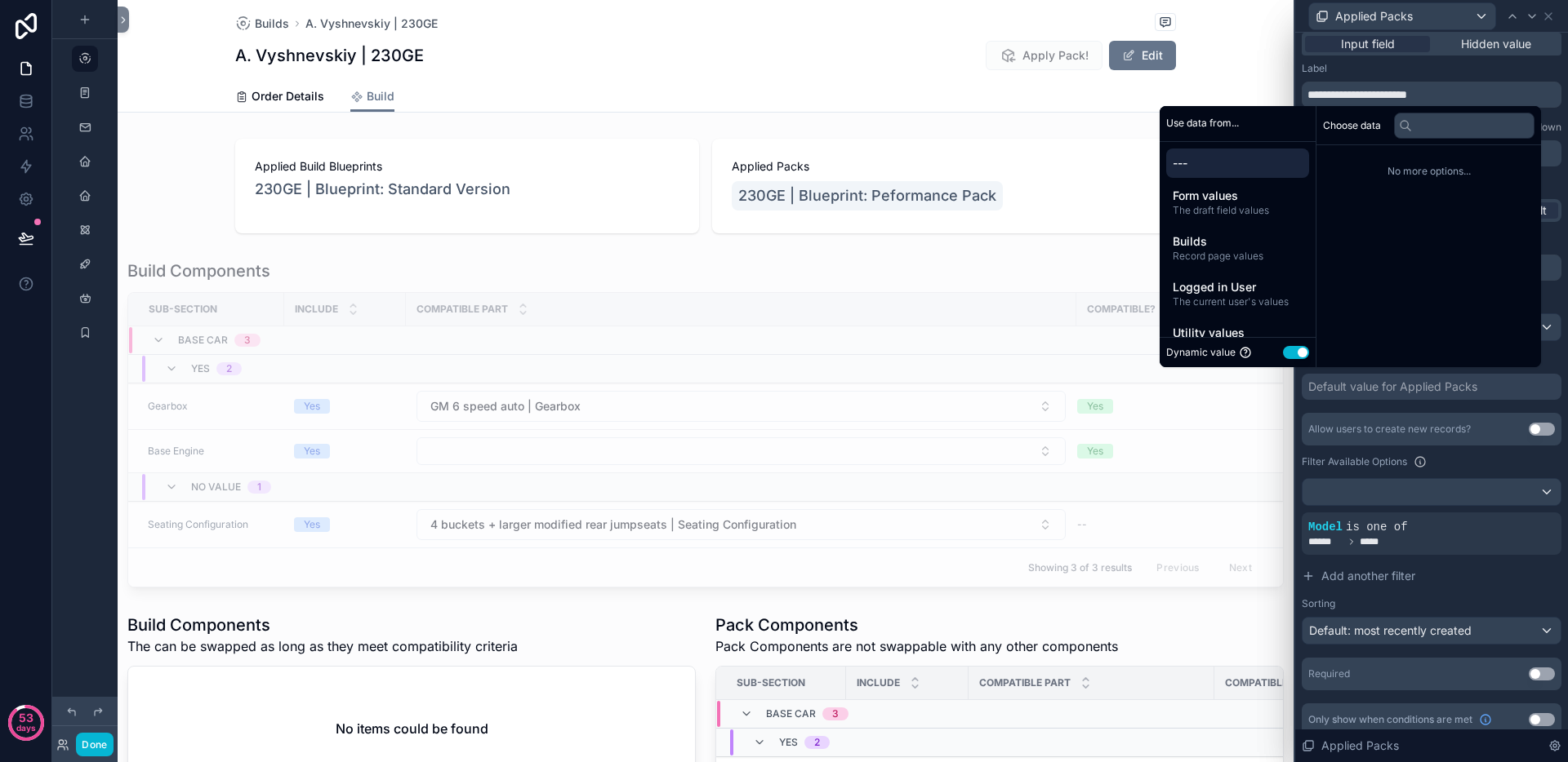
click at [1407, 407] on div "Placeholder Display field as Default Default value Default value for Applied Pa…" at bounding box center [1431, 462] width 260 height 455
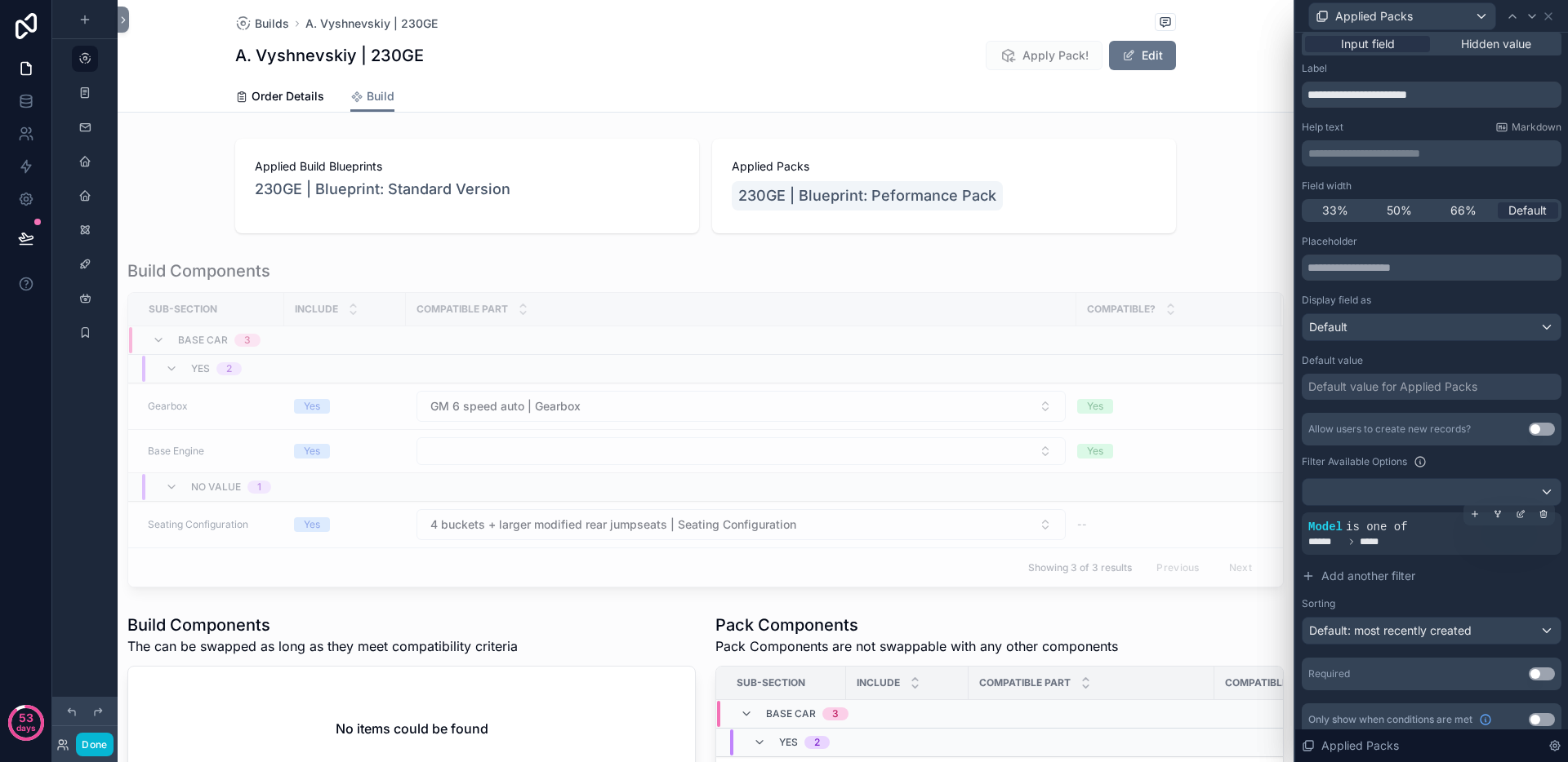
scroll to position [20, 0]
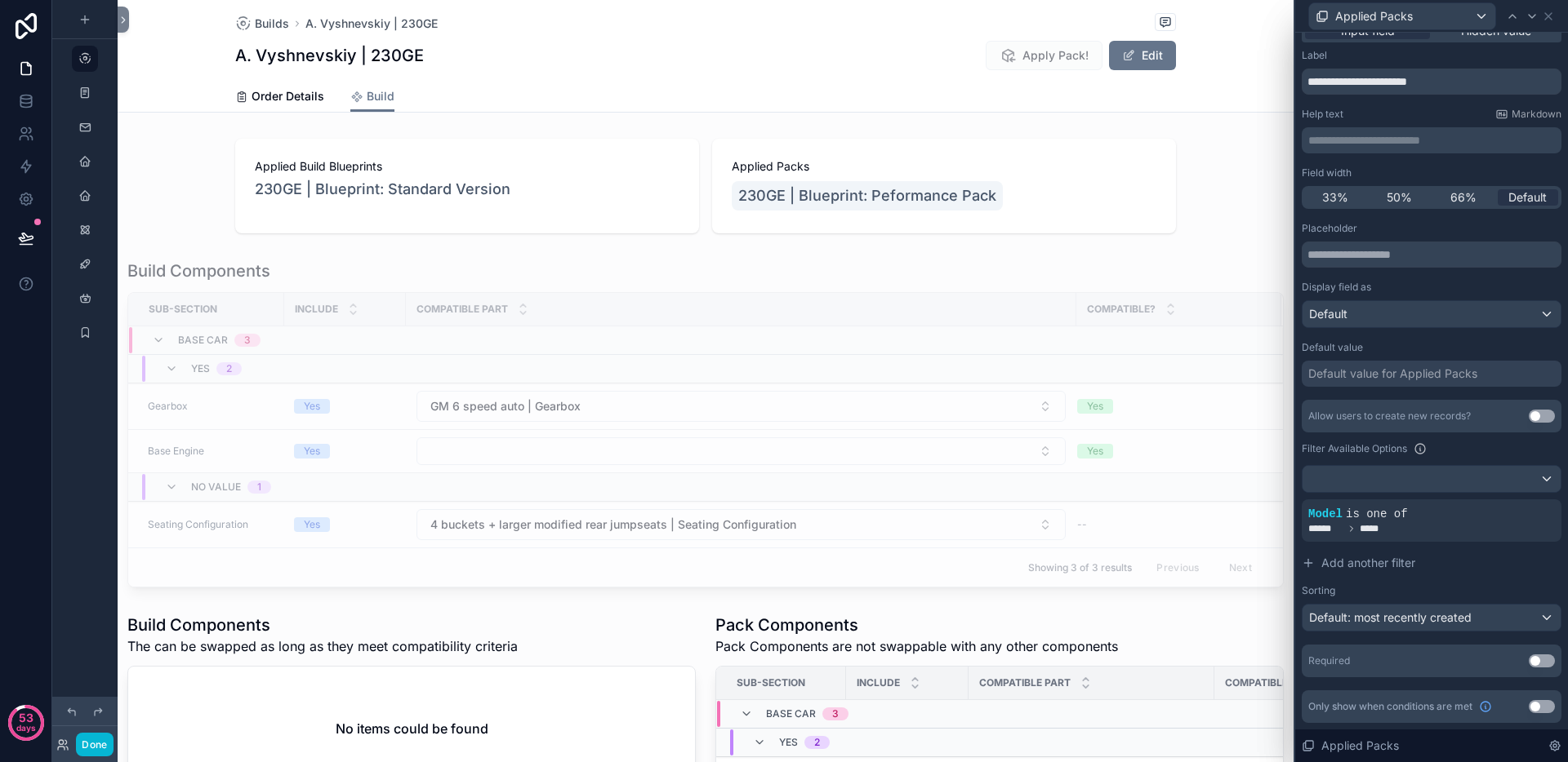
click at [1529, 661] on button "Use setting" at bounding box center [1541, 661] width 26 height 13
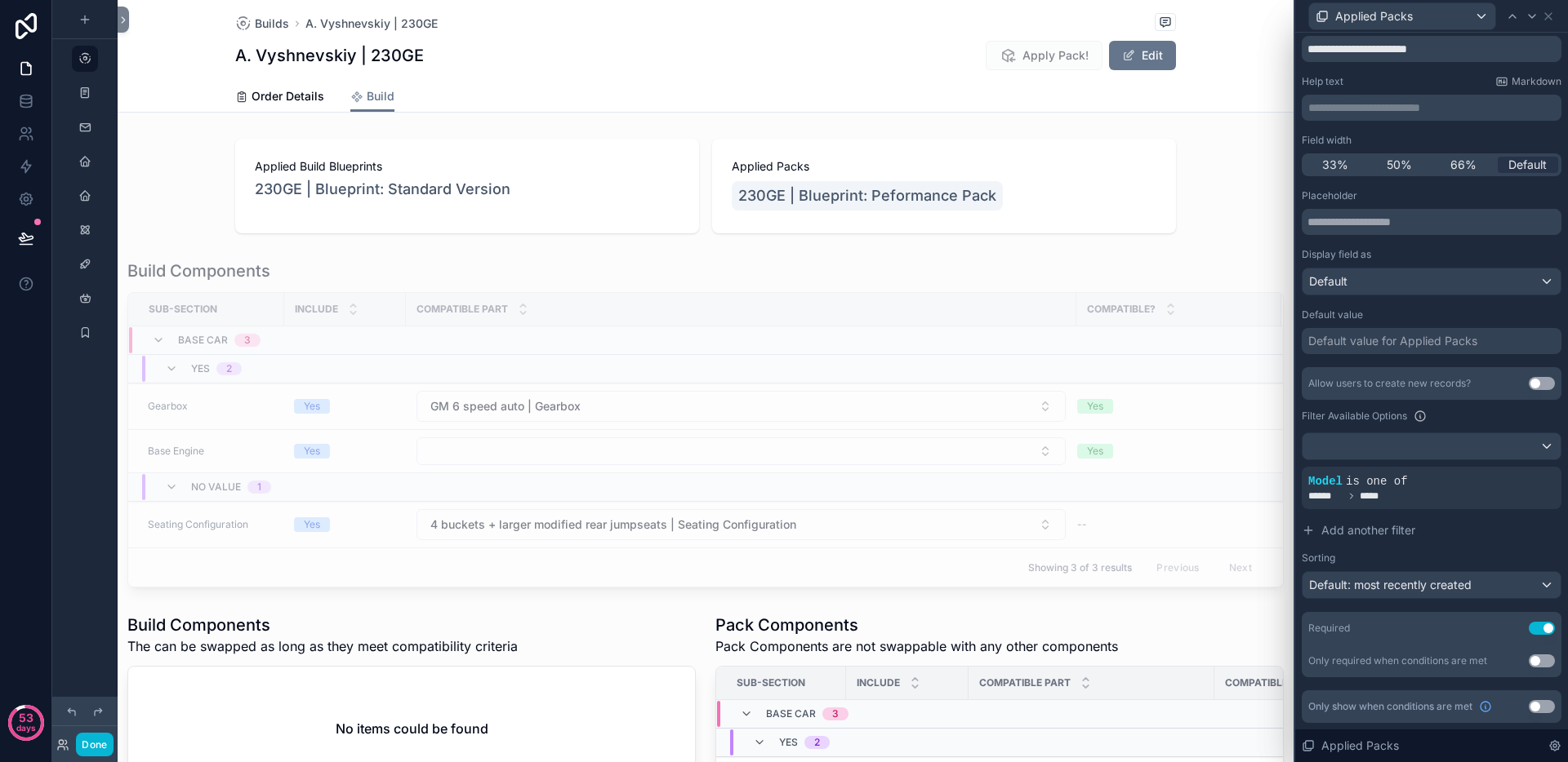
click at [1529, 633] on button "Use setting" at bounding box center [1541, 628] width 26 height 13
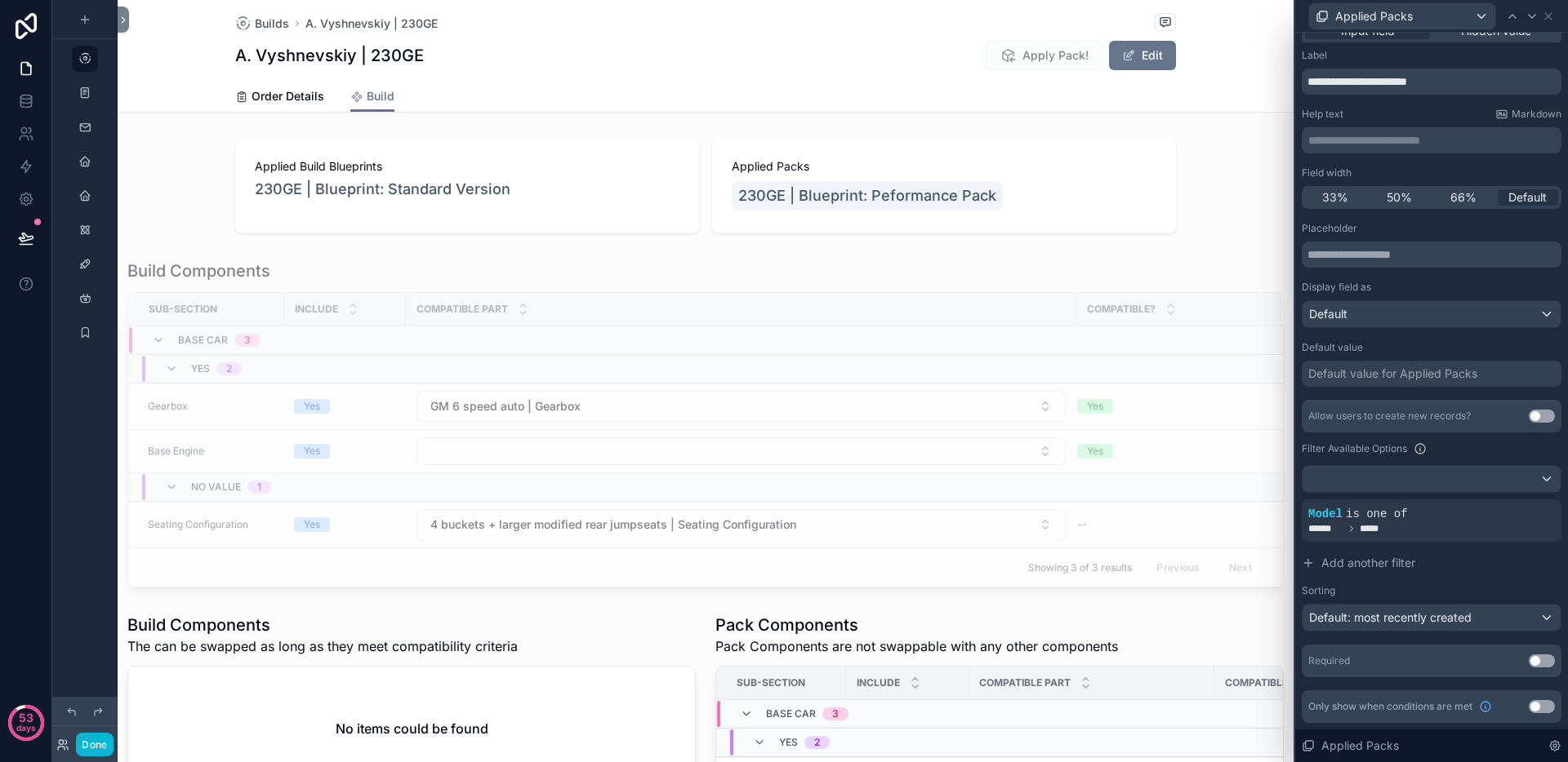
scroll to position [0, 0]
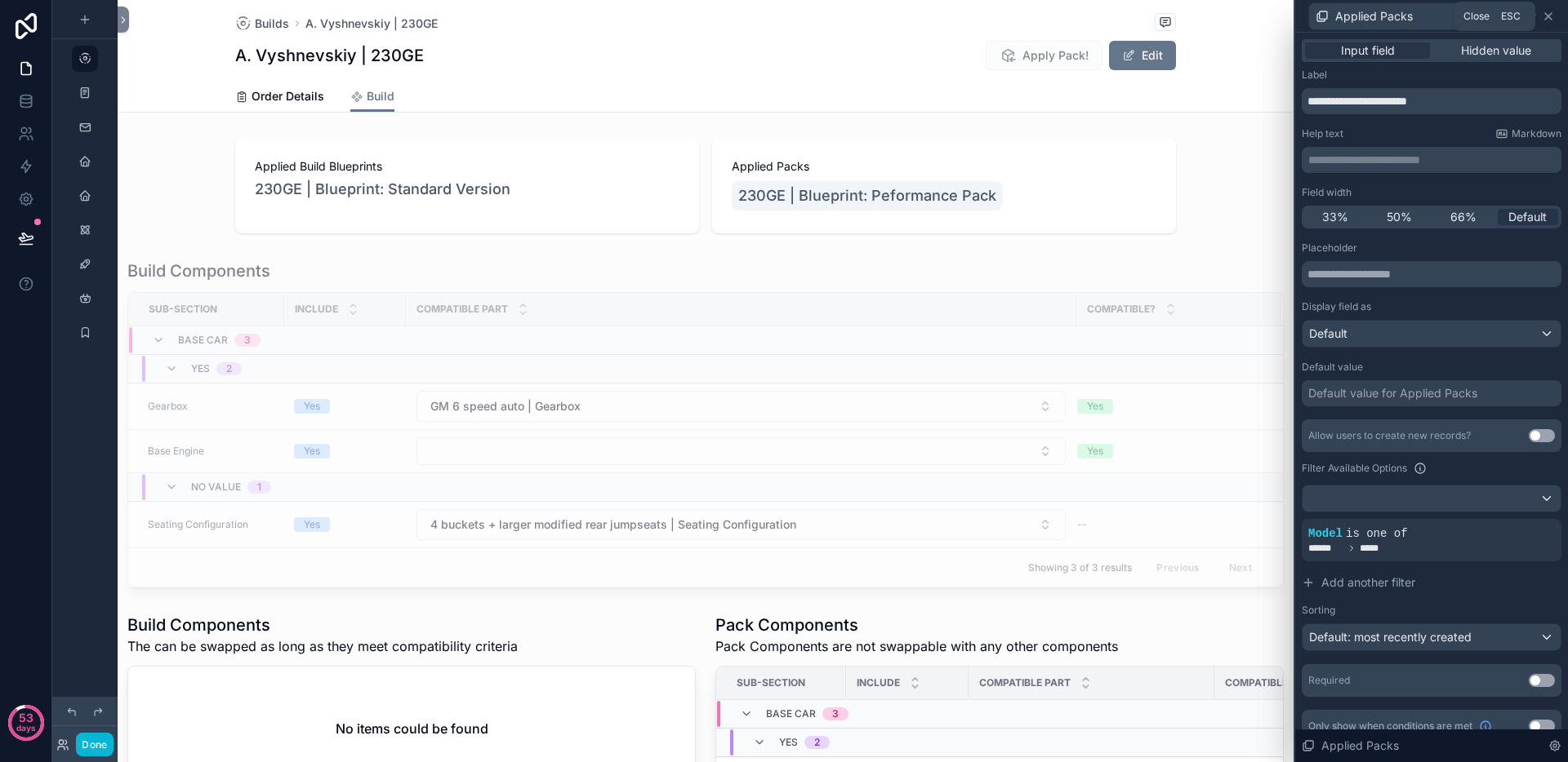
click at [1551, 18] on icon at bounding box center [1547, 16] width 13 height 13
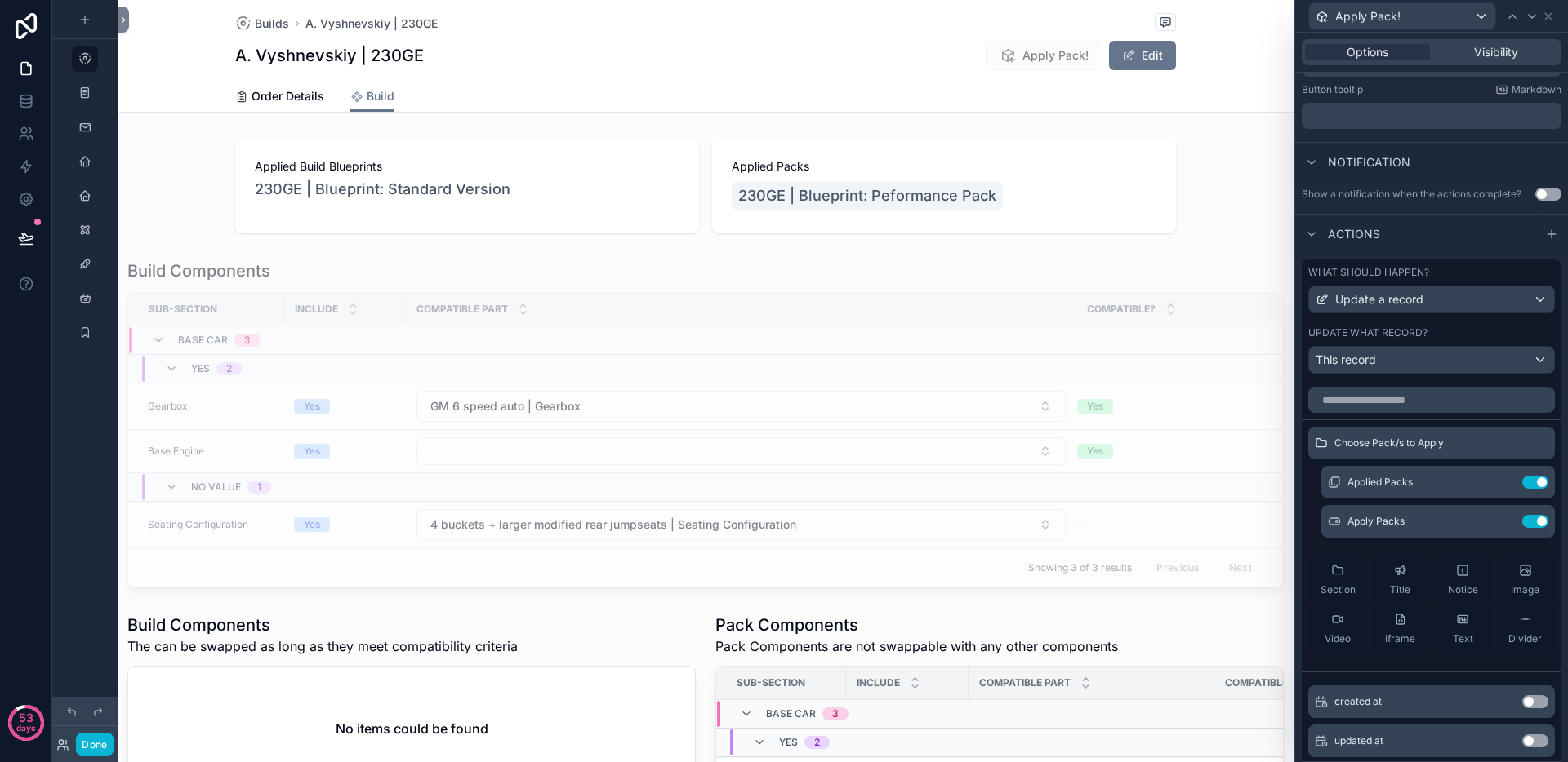
scroll to position [441, 0]
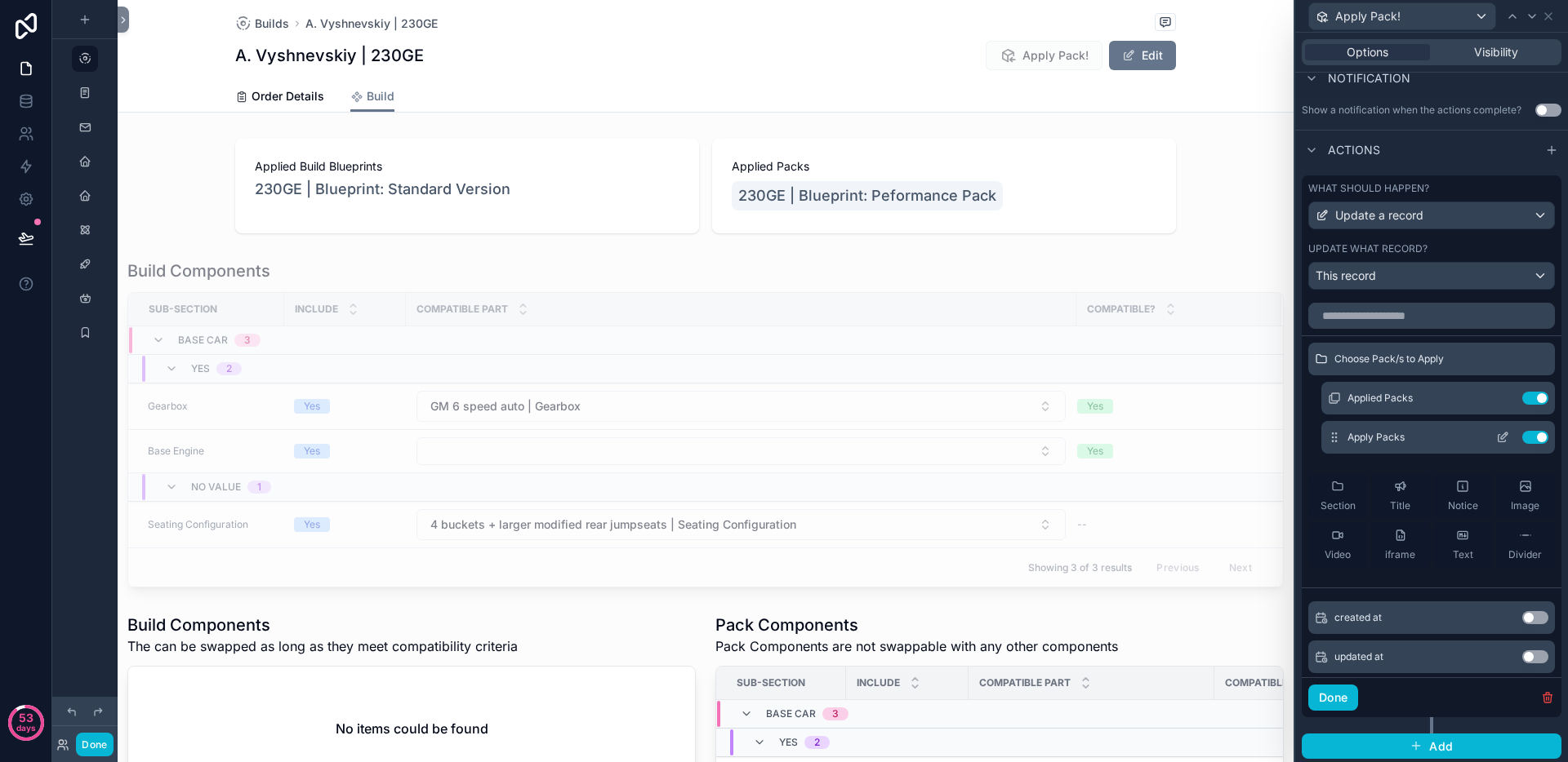
click at [1501, 436] on icon at bounding box center [1504, 435] width 6 height 6
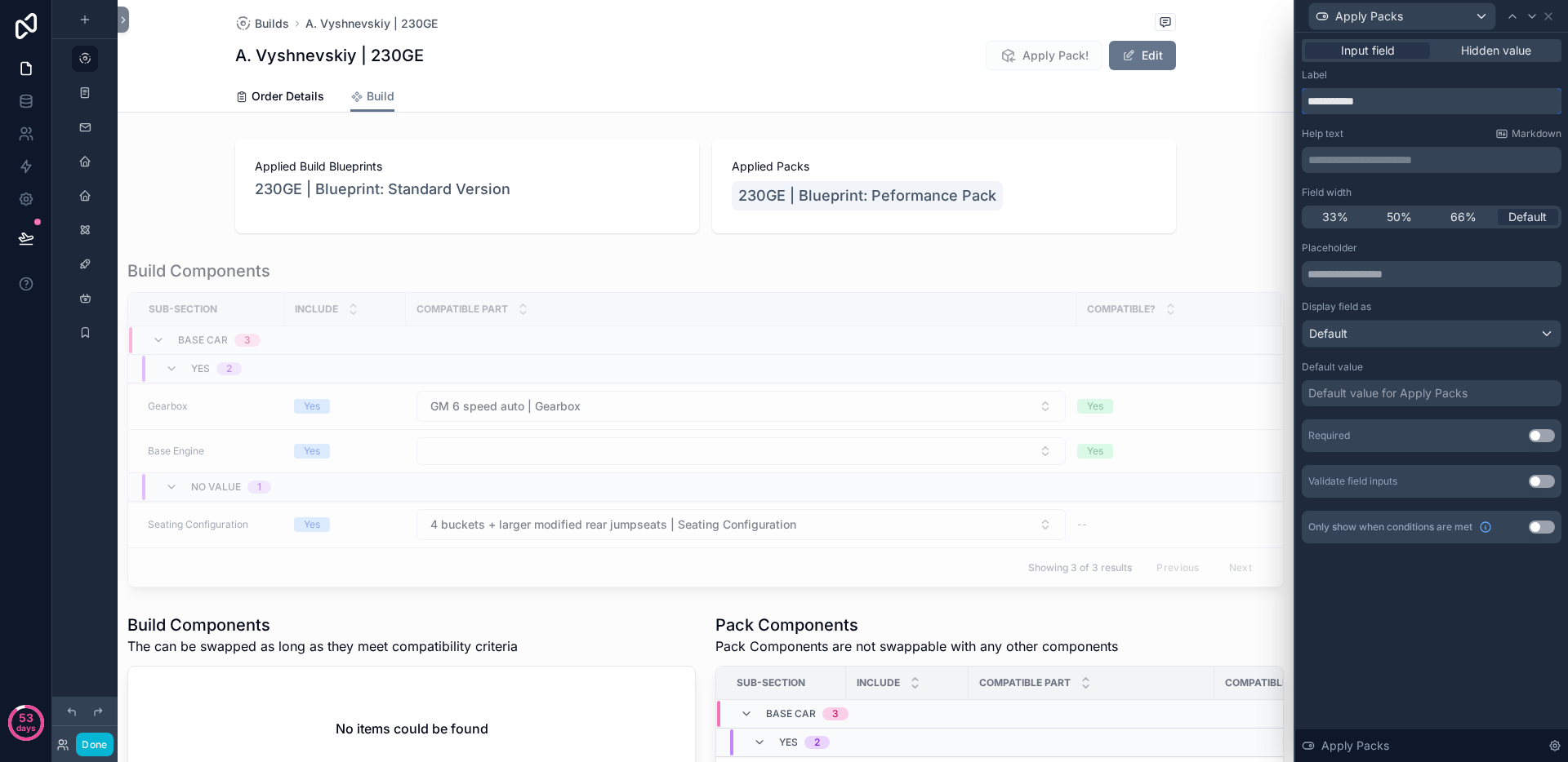
click at [1378, 96] on input "**********" at bounding box center [1431, 101] width 260 height 26
type input "**********"
drag, startPoint x: 1533, startPoint y: 434, endPoint x: 1532, endPoint y: 447, distance: 13.0
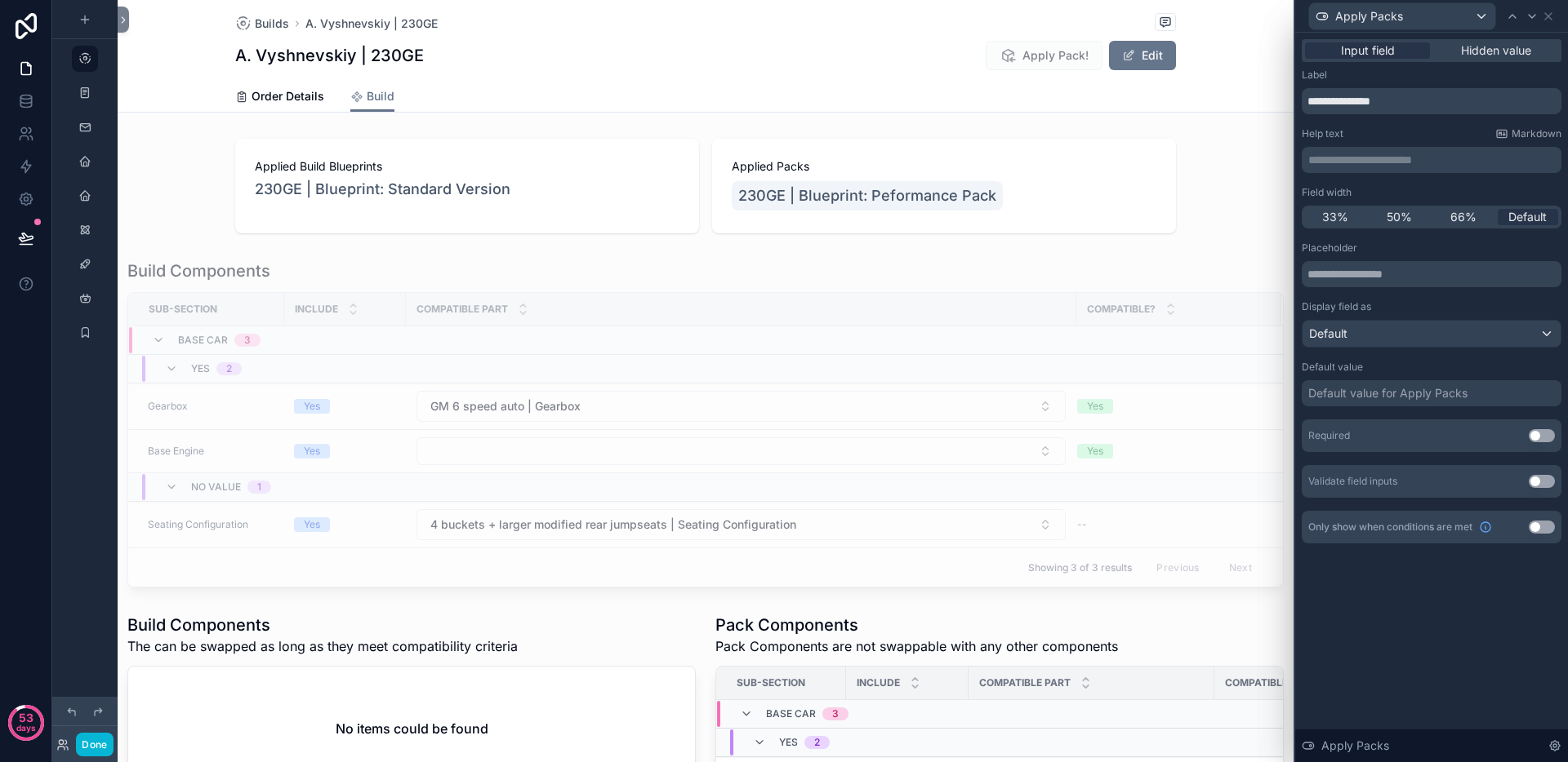
click at [1533, 434] on button "Use setting" at bounding box center [1541, 435] width 26 height 13
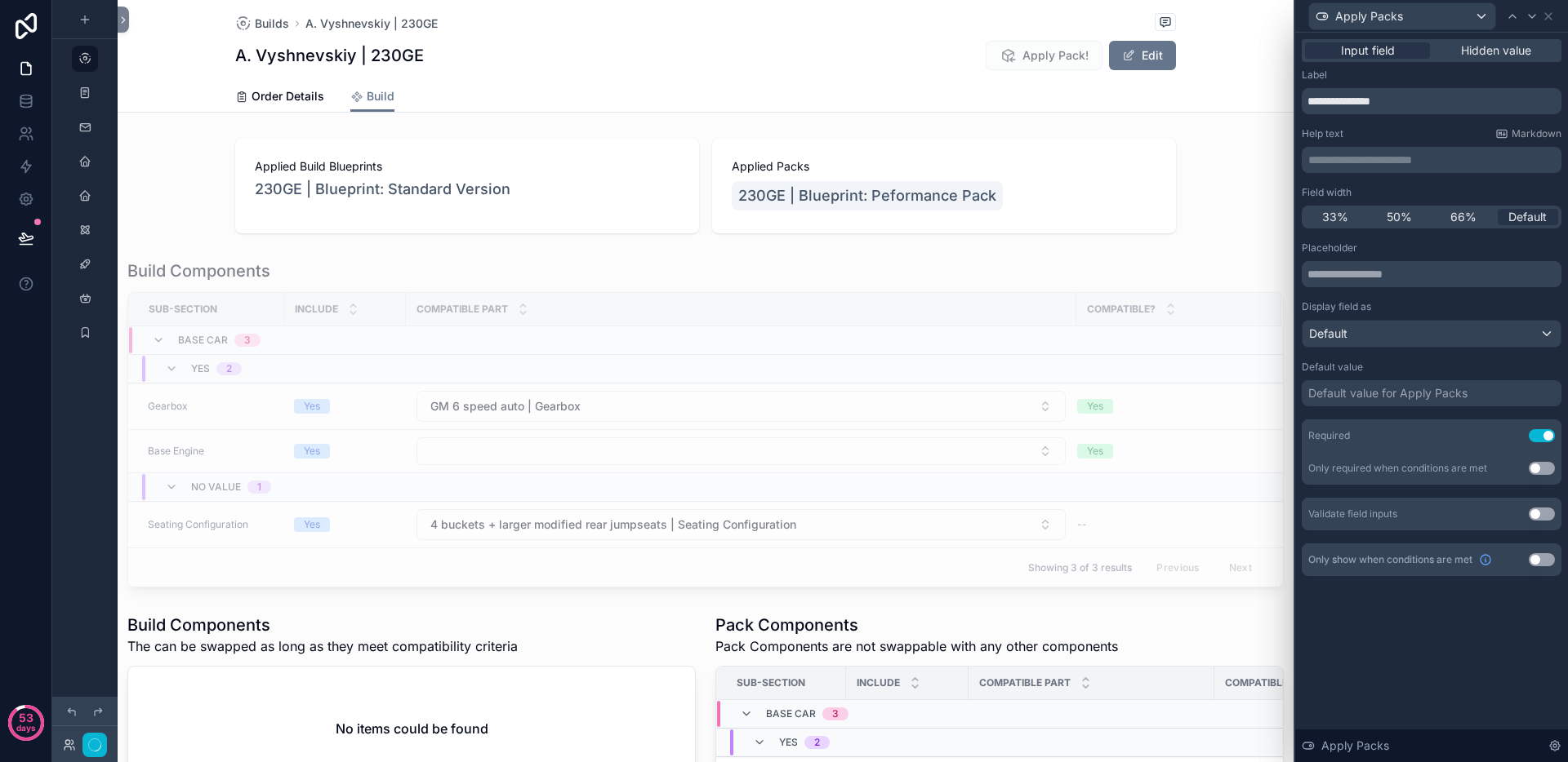
click at [1450, 693] on div "**********" at bounding box center [1431, 398] width 273 height 730
click at [1401, 683] on div "**********" at bounding box center [1431, 398] width 273 height 730
click at [1549, 15] on icon at bounding box center [1547, 16] width 13 height 13
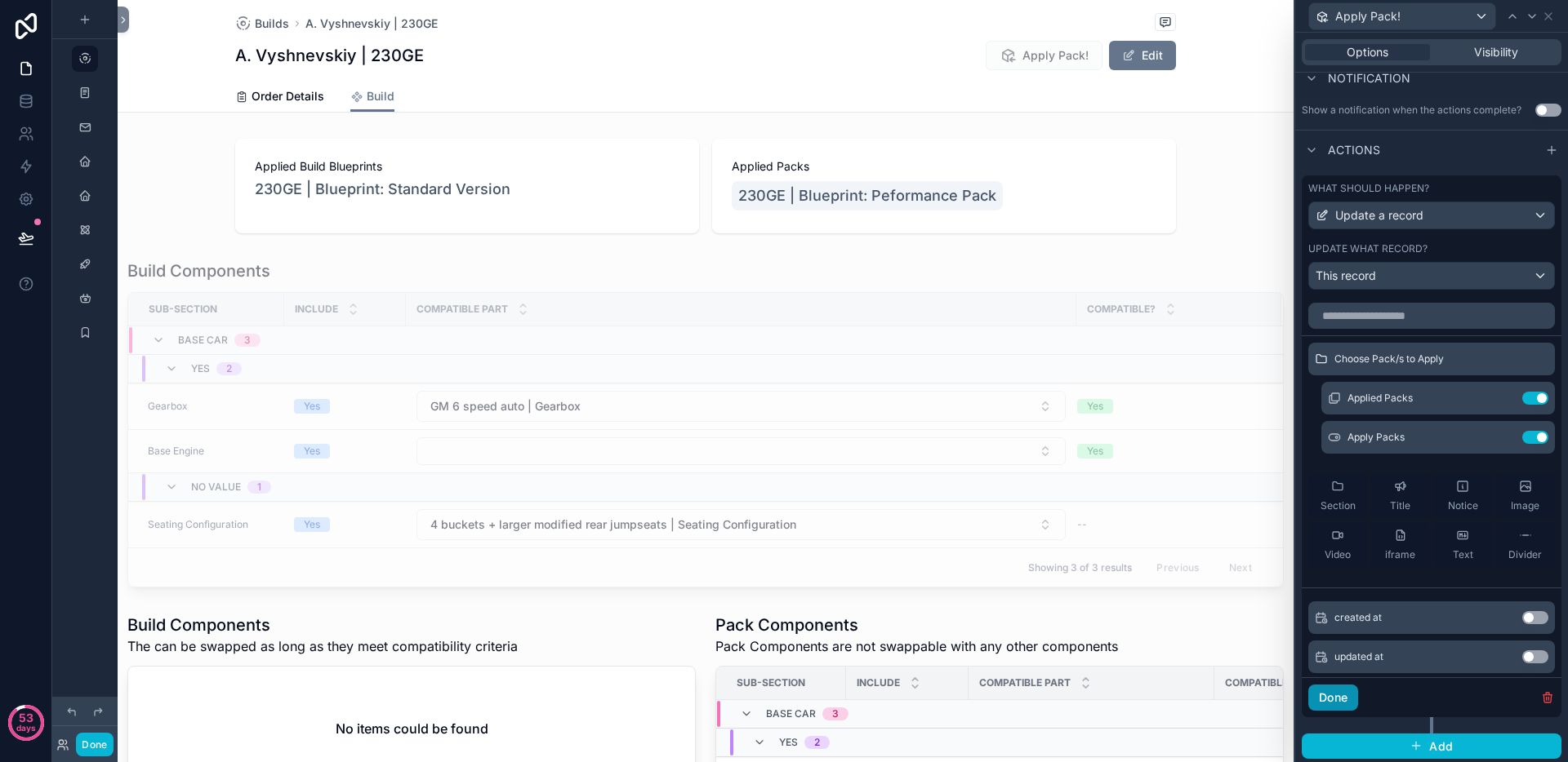
click at [1338, 702] on button "Done" at bounding box center [1333, 698] width 50 height 26
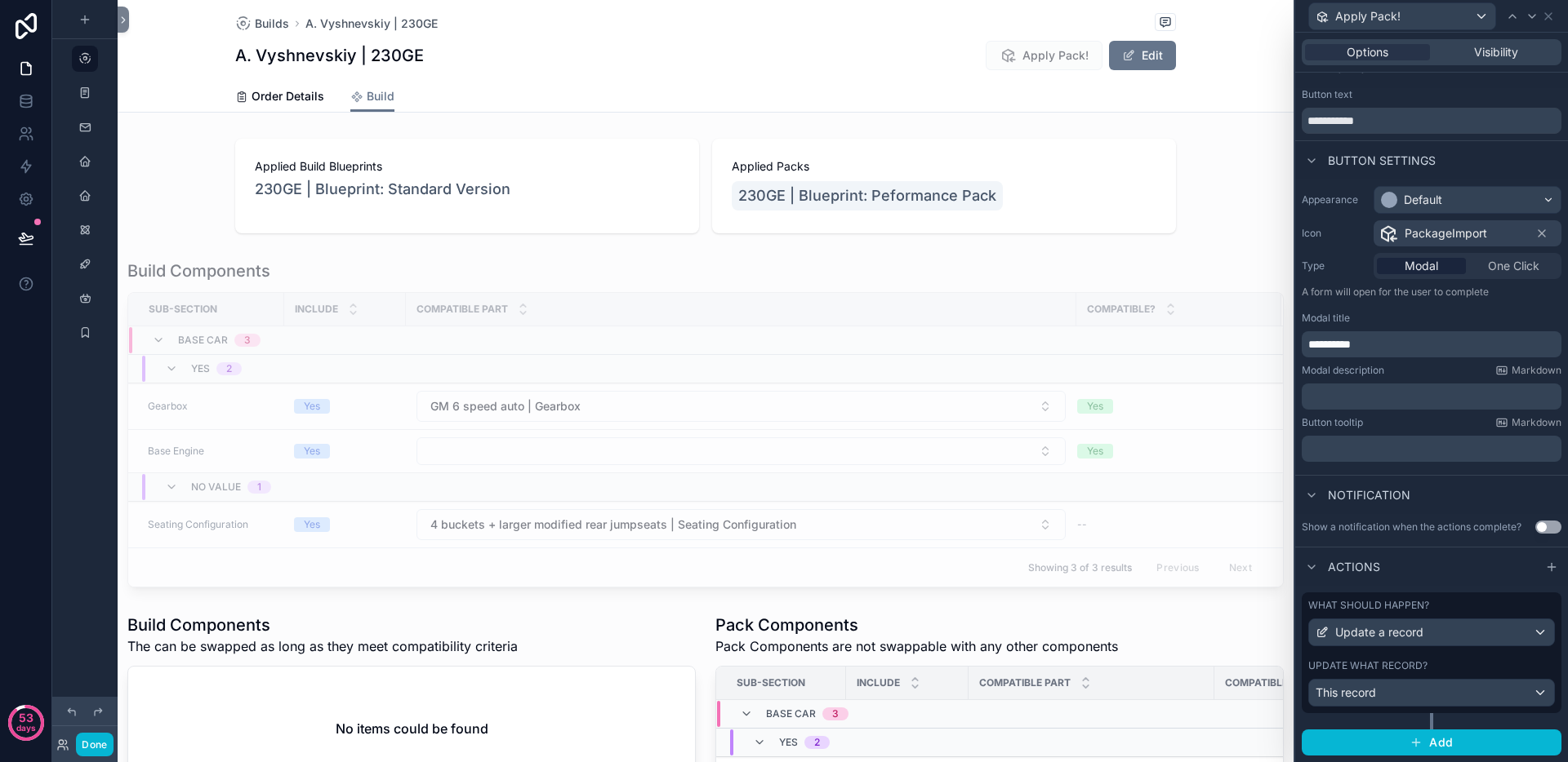
scroll to position [24, 0]
click at [81, 749] on button "Done" at bounding box center [94, 745] width 37 height 24
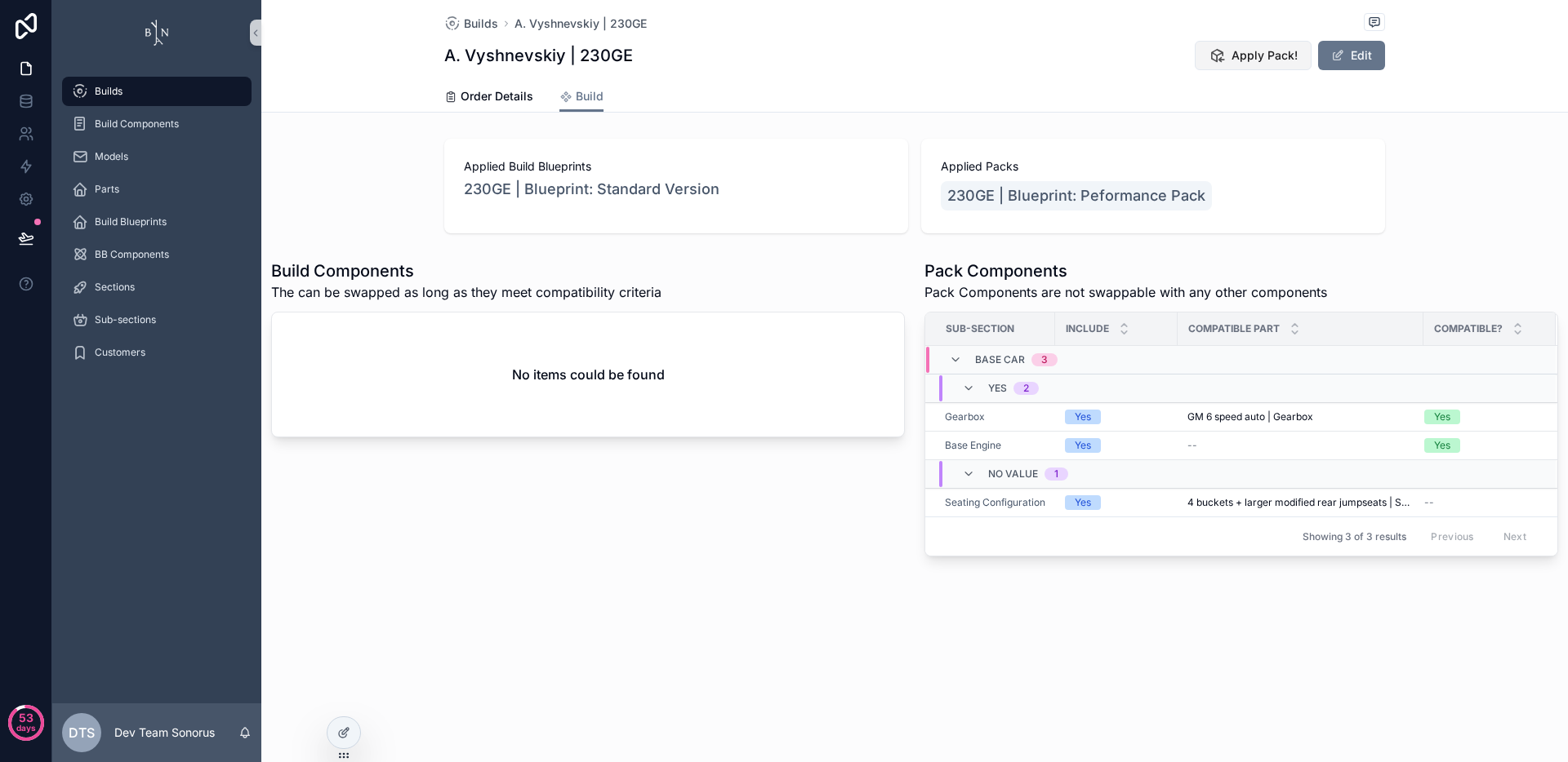
click at [1275, 50] on span "Apply Pack!" at bounding box center [1265, 55] width 66 height 16
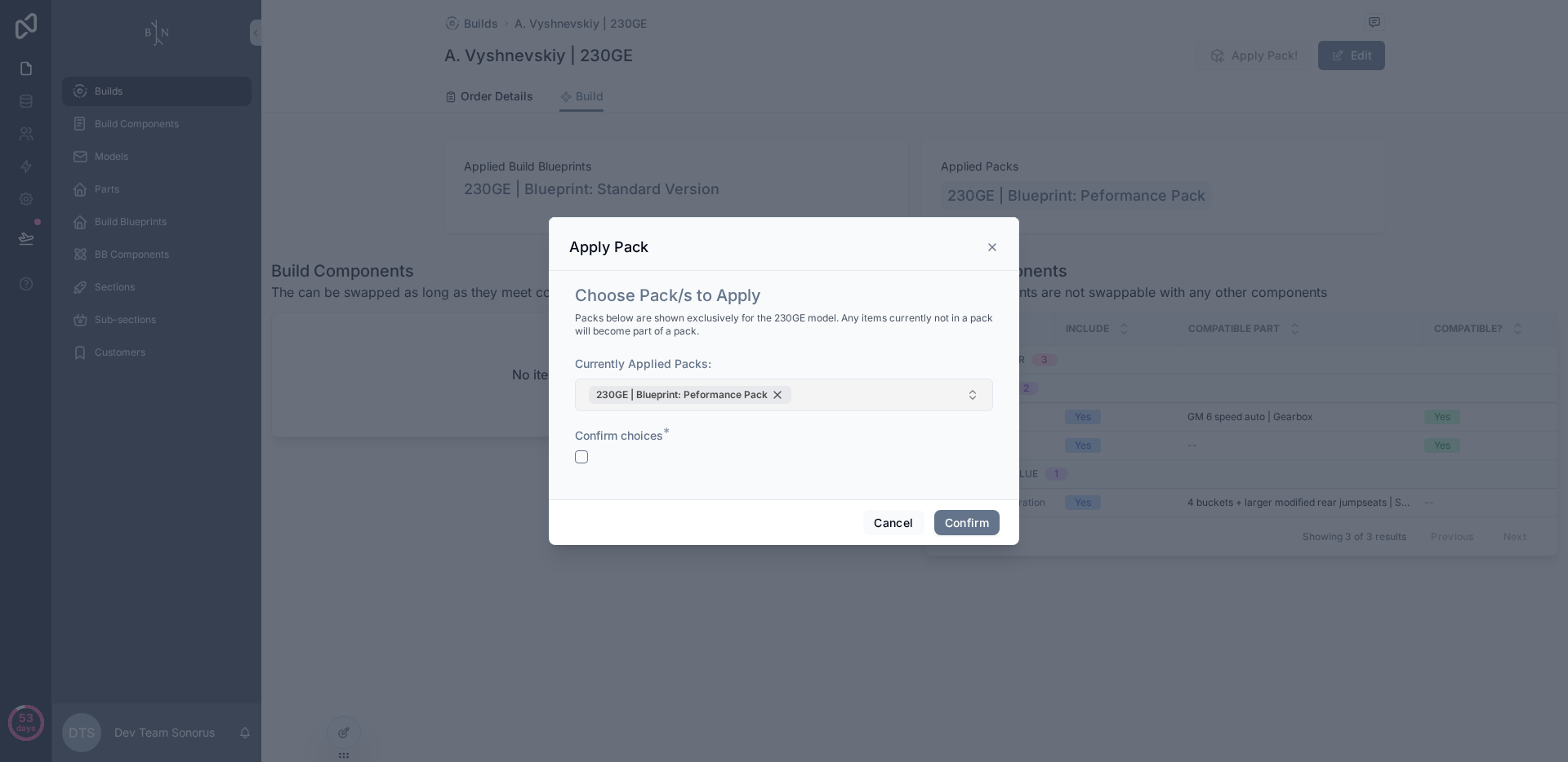
click at [777, 394] on div "230GE | Blueprint: Peformance Pack" at bounding box center [690, 395] width 203 height 18
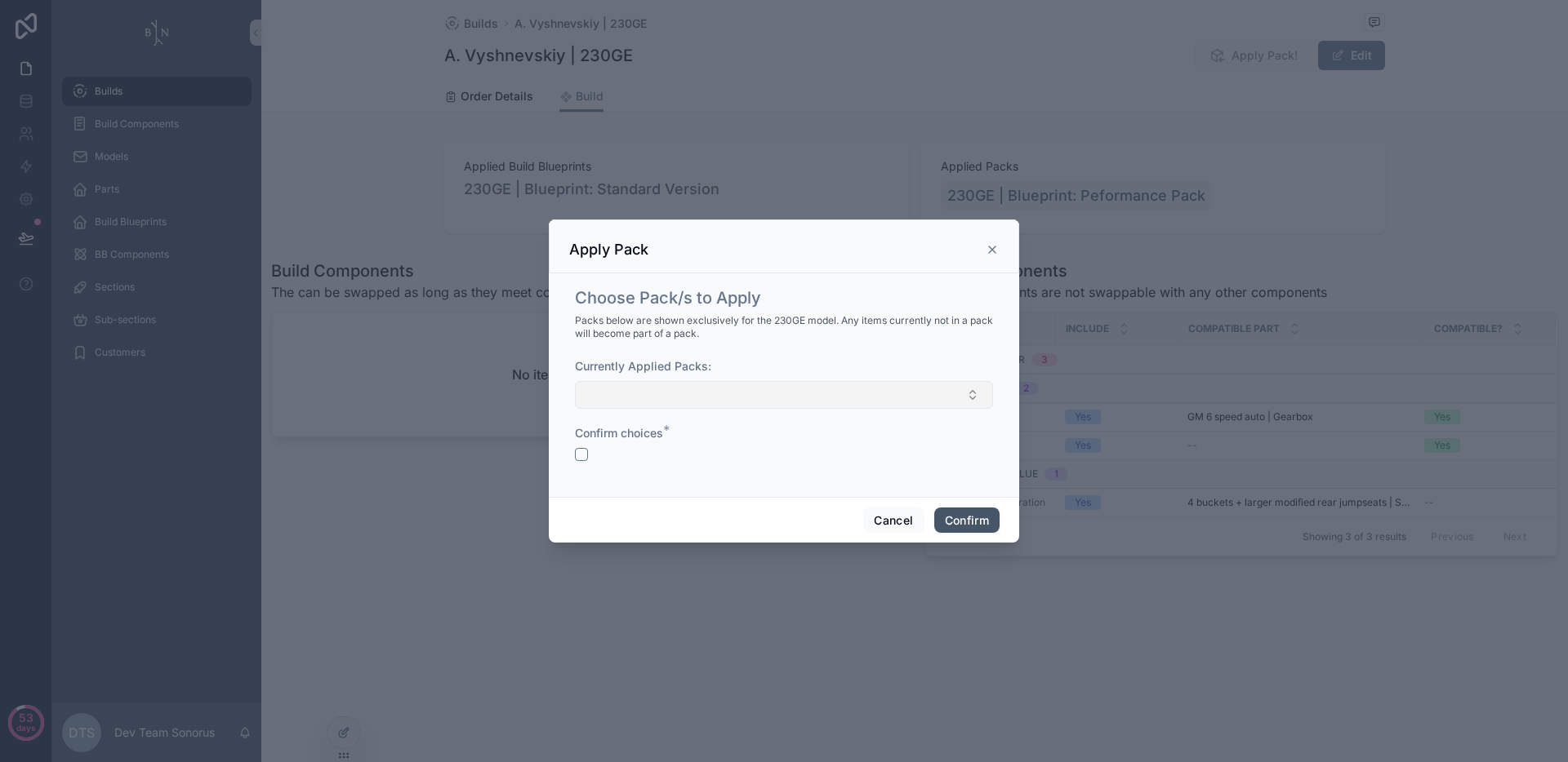
click at [976, 520] on button "Confirm" at bounding box center [967, 520] width 65 height 26
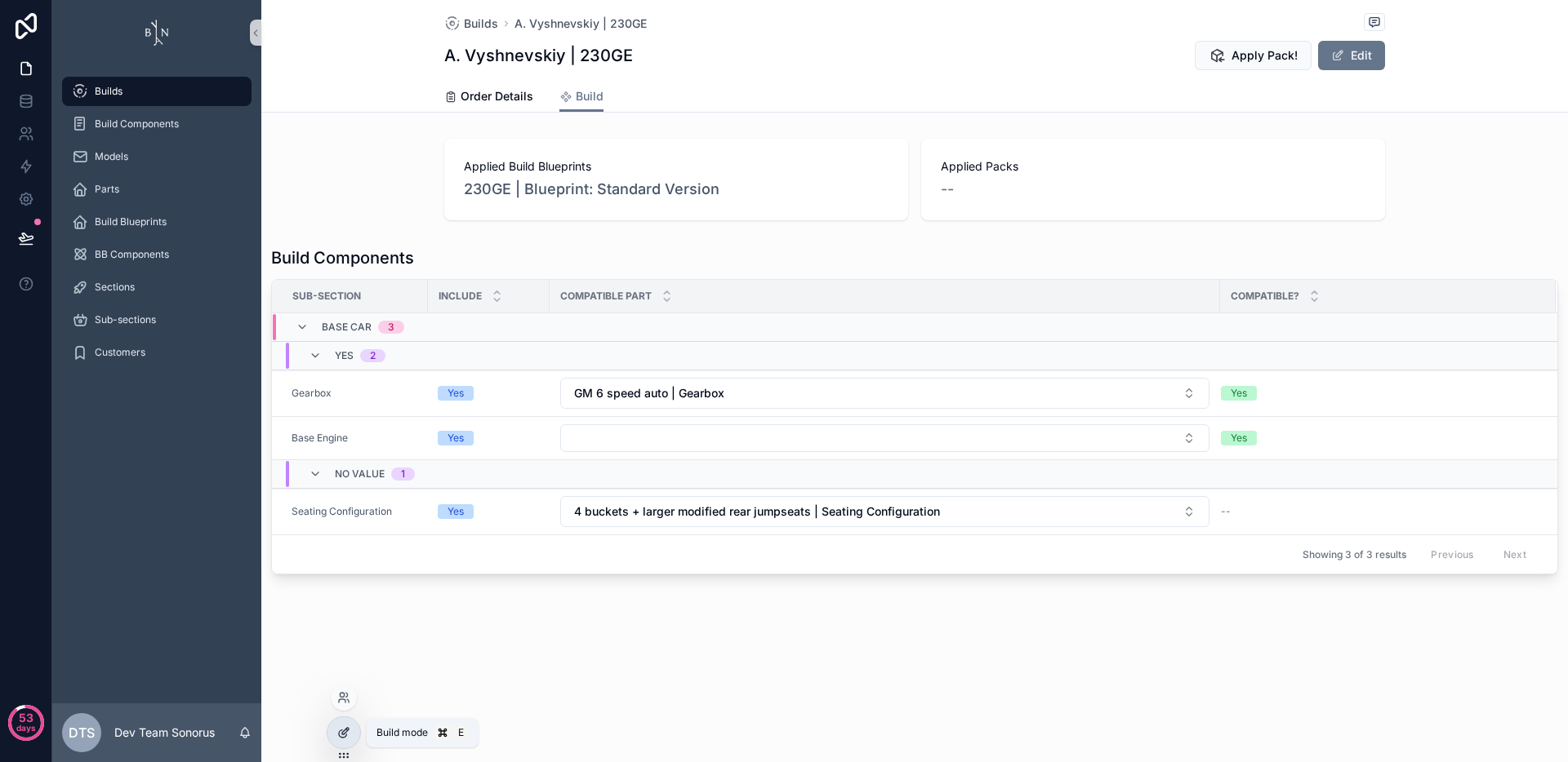
click at [344, 738] on icon at bounding box center [343, 734] width 7 height 7
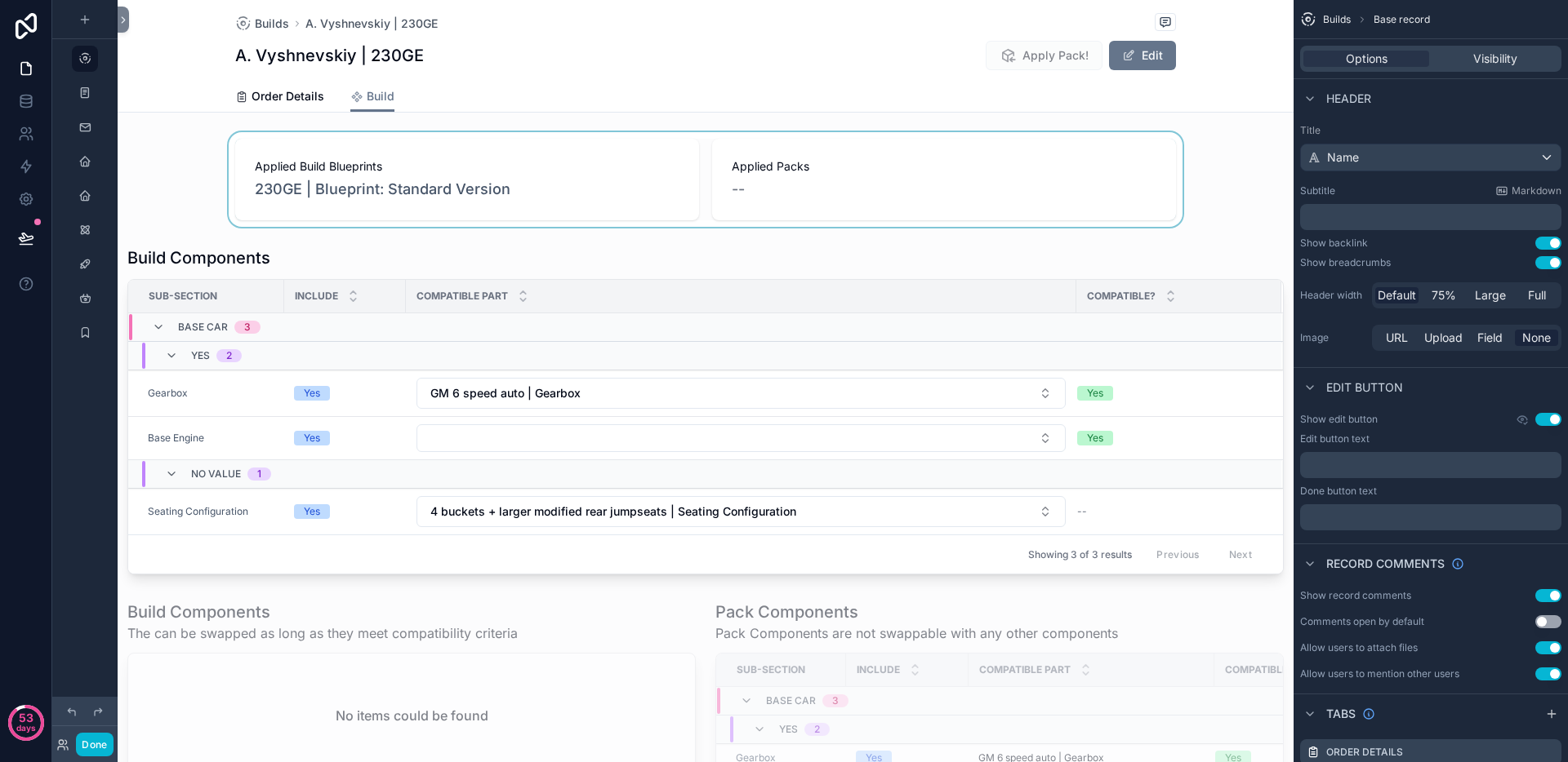
click at [954, 177] on div "scrollable content" at bounding box center [705, 179] width 1175 height 95
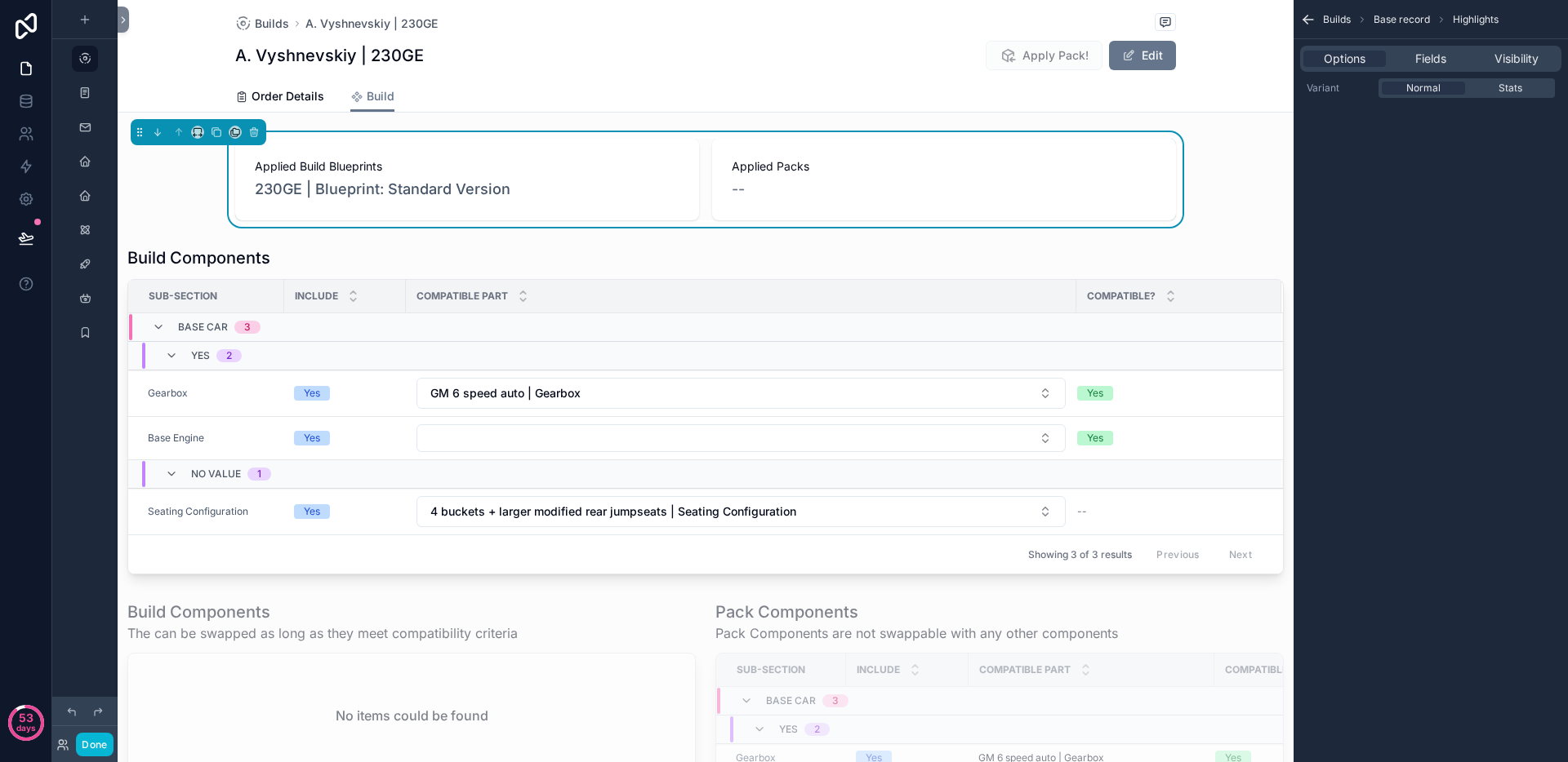
click at [992, 103] on div "Order Details Build" at bounding box center [705, 96] width 941 height 31
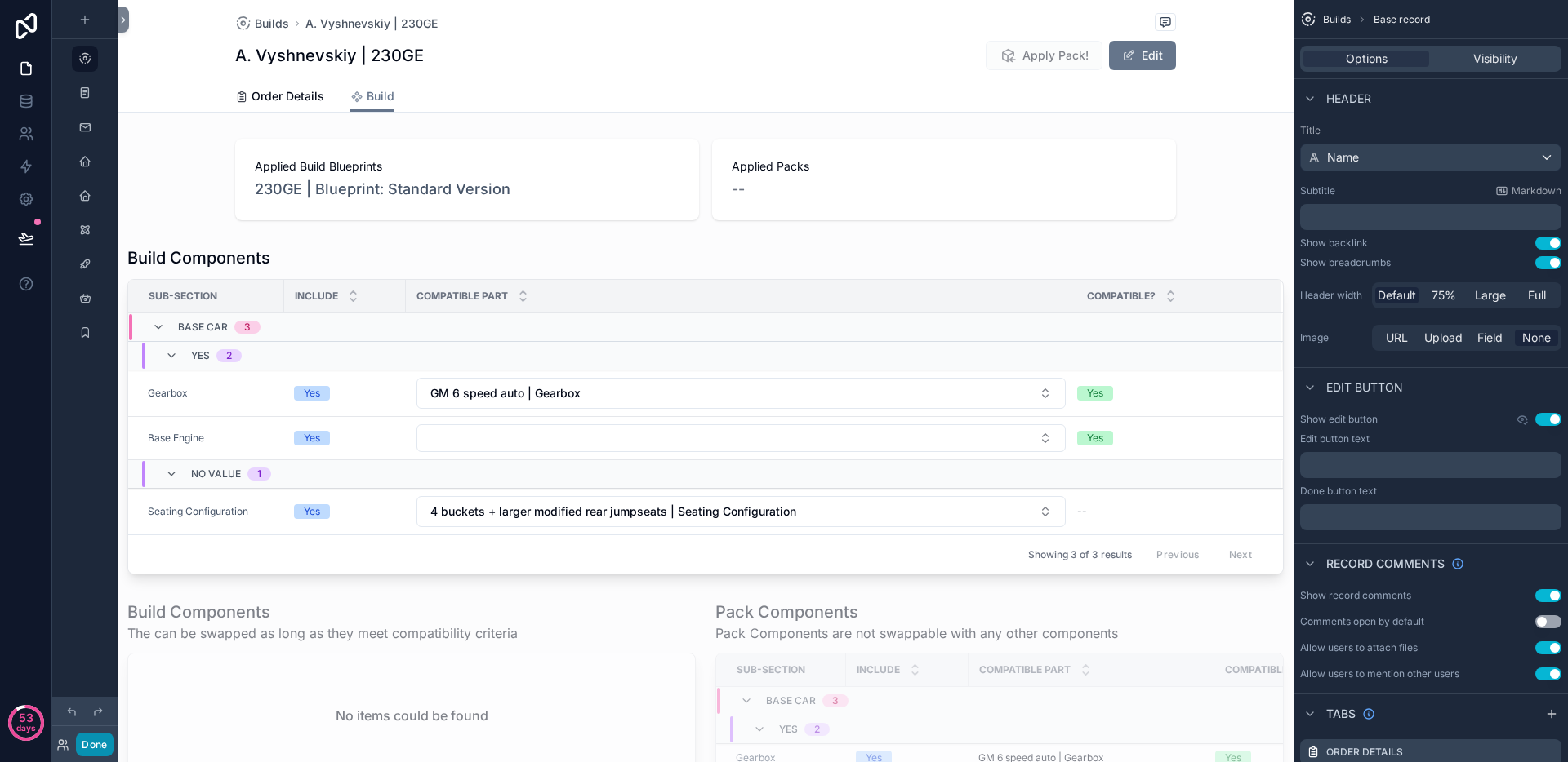
click at [100, 750] on button "Done" at bounding box center [94, 745] width 37 height 24
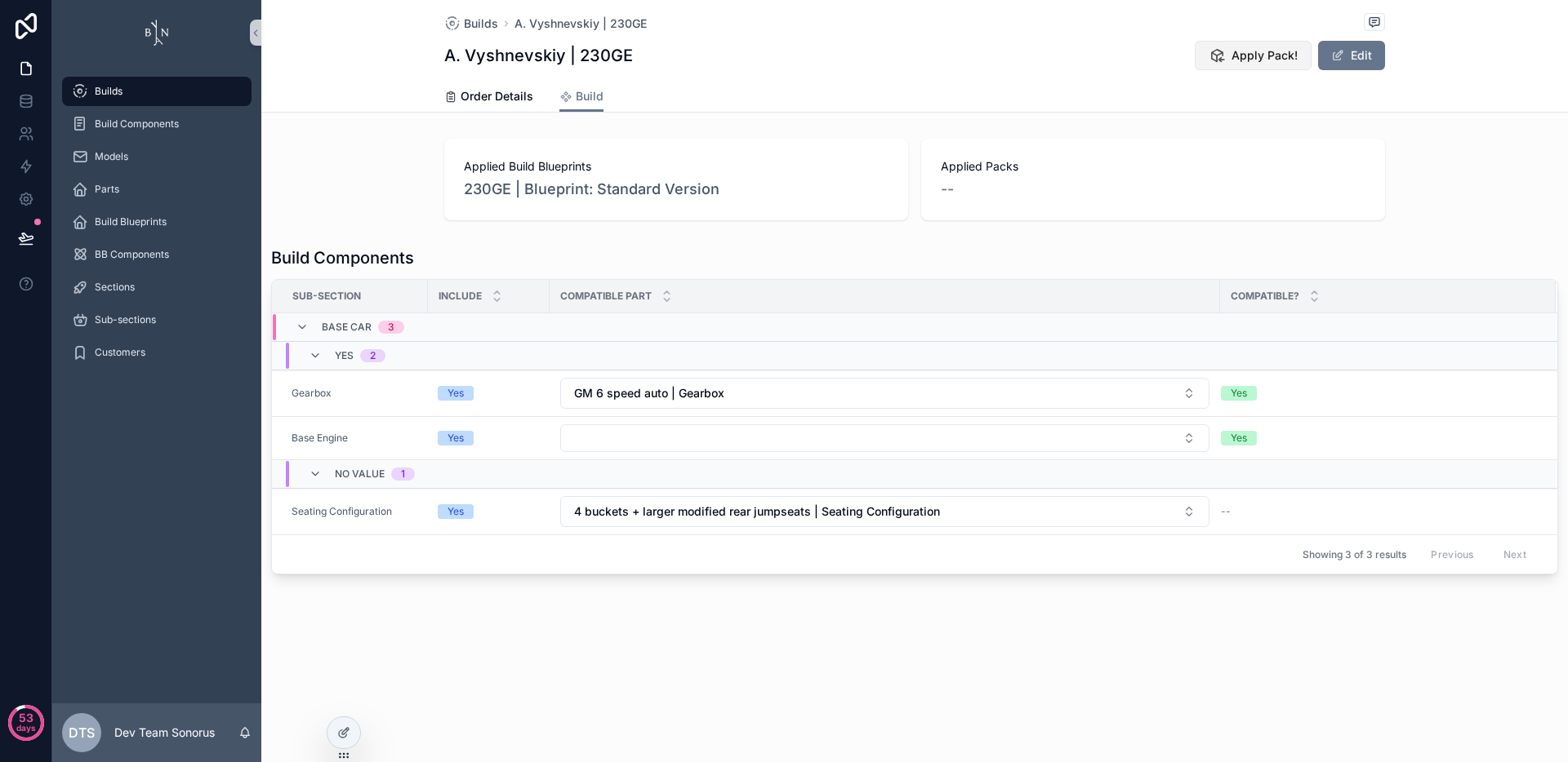
click at [1218, 60] on icon "scrollable content" at bounding box center [1216, 55] width 16 height 16
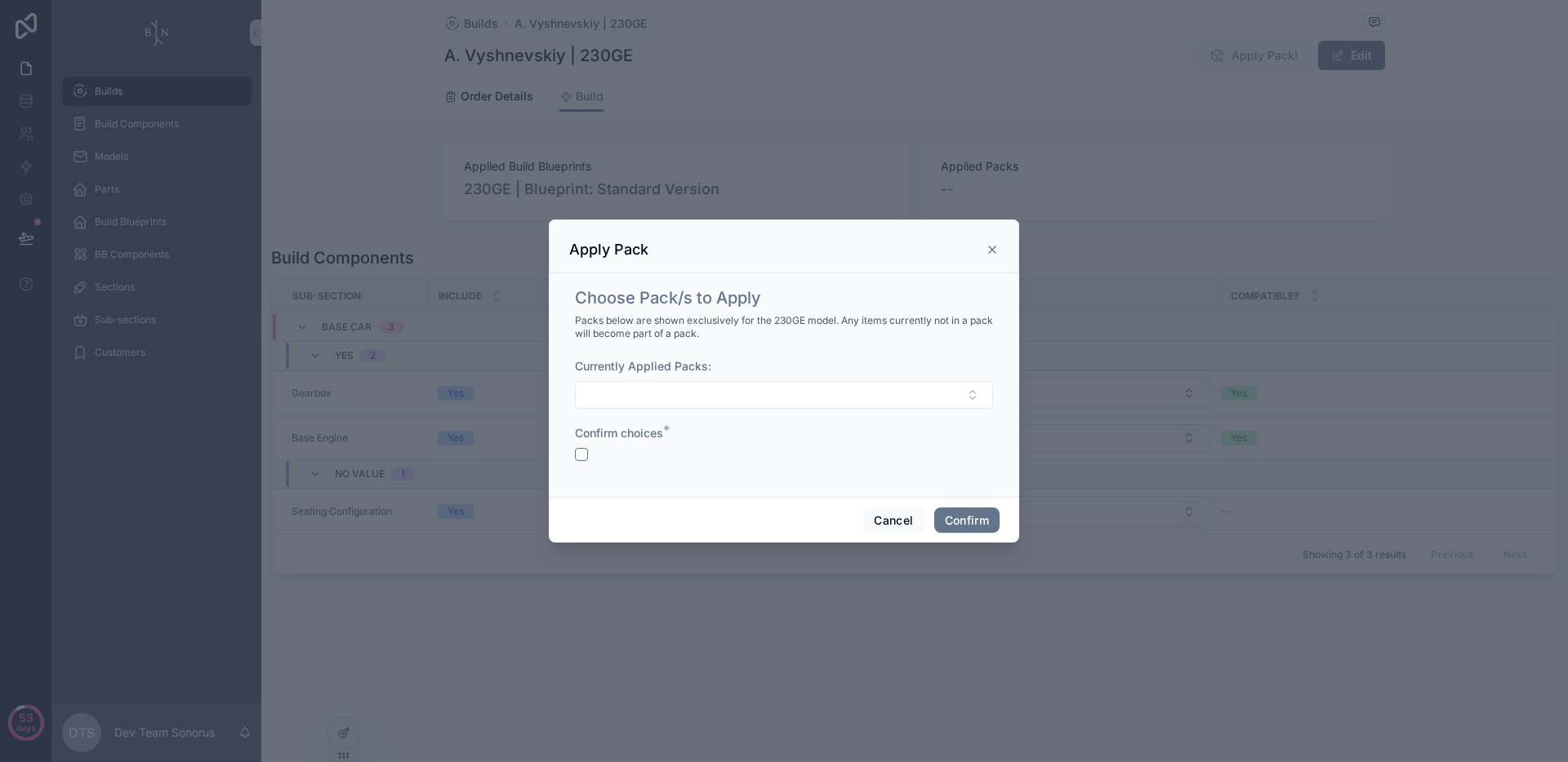
click at [726, 378] on div "Currently Applied Packs:" at bounding box center [784, 384] width 418 height 51
click at [716, 393] on button "Select Button" at bounding box center [784, 394] width 418 height 28
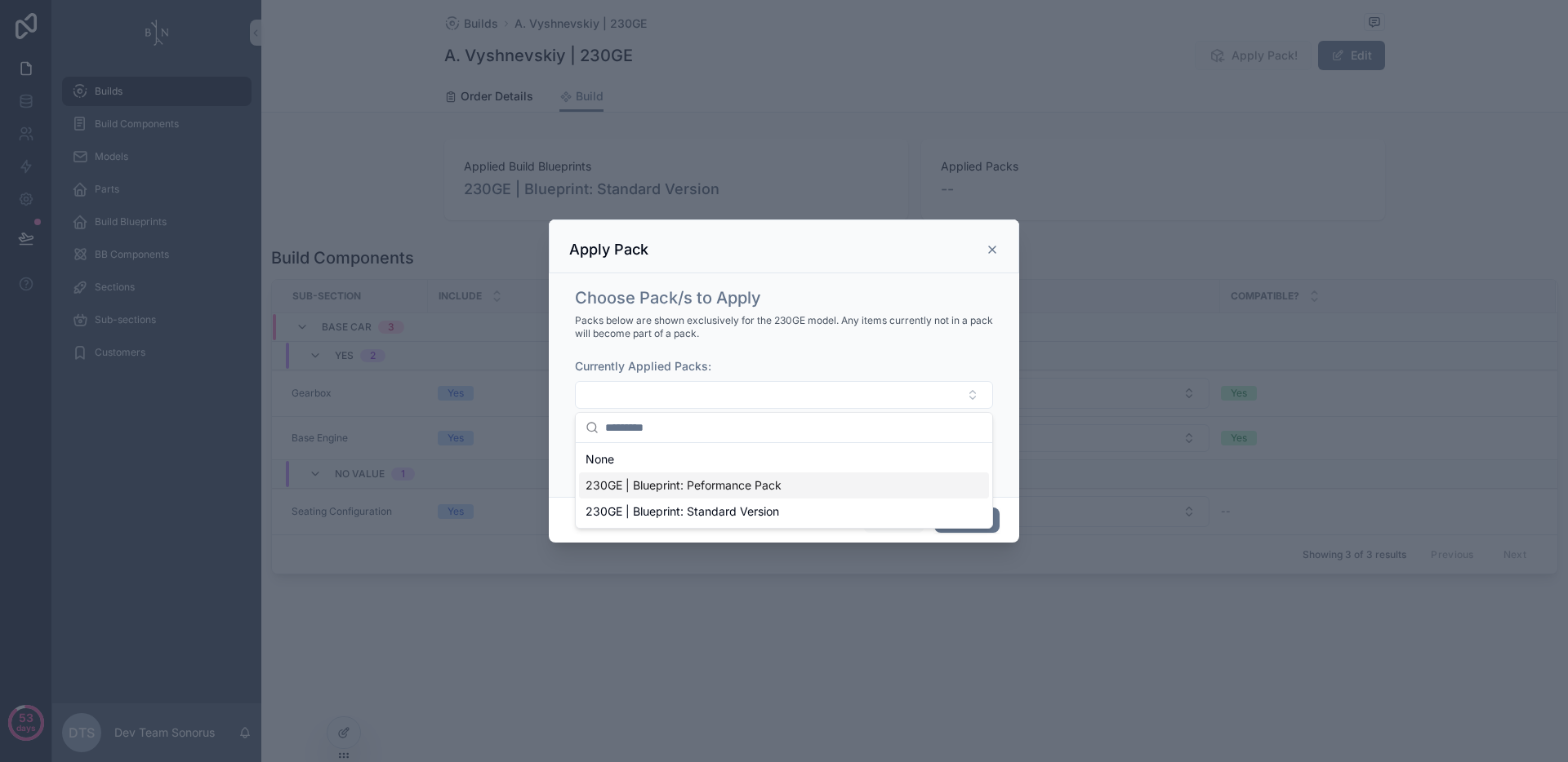
click at [675, 489] on span "230GE | Blueprint: Peformance Pack" at bounding box center [684, 485] width 196 height 16
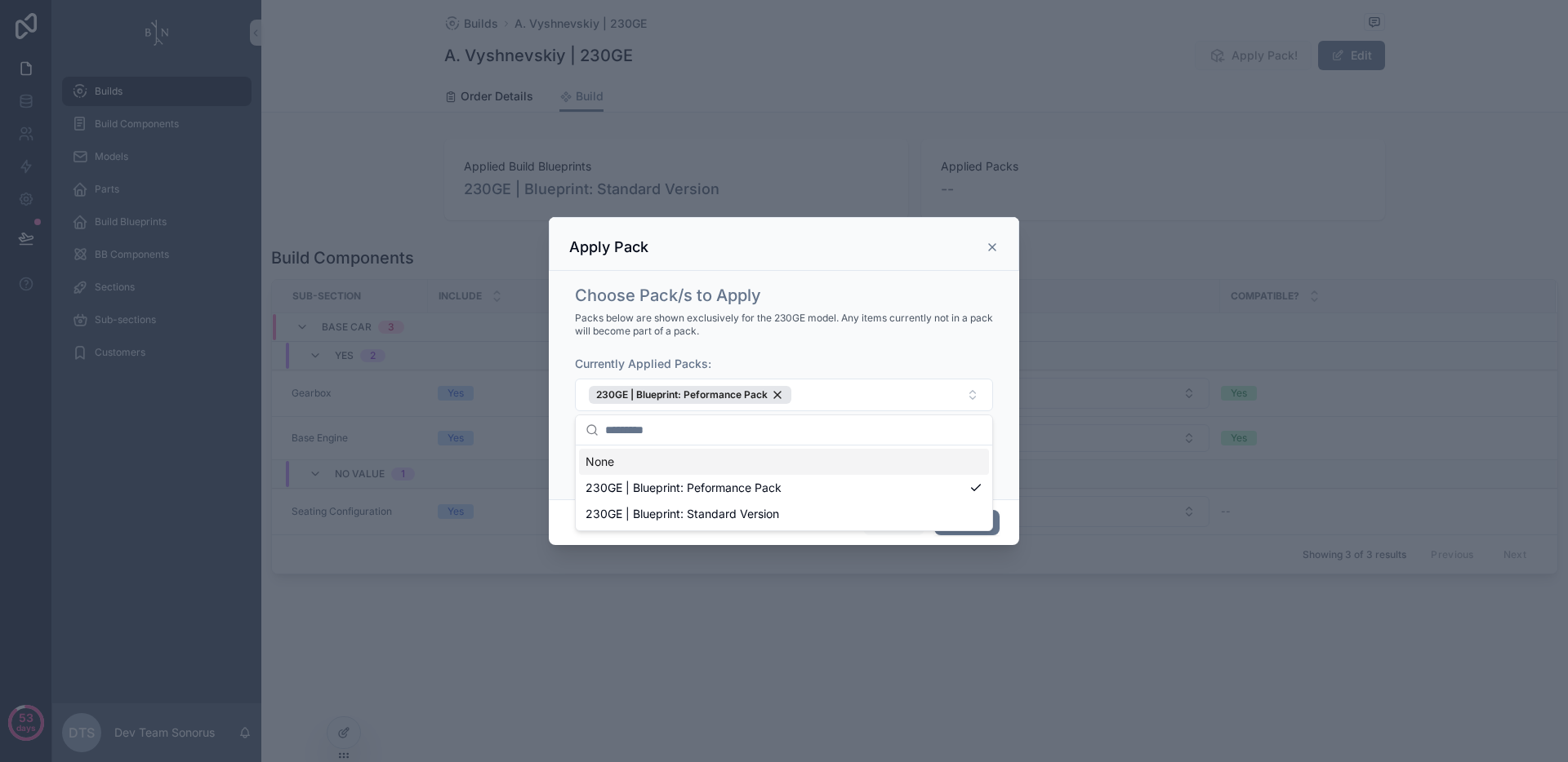
click at [707, 321] on span "Packs below are shown exclusively for the 230GE model. Any items currently not …" at bounding box center [784, 324] width 418 height 26
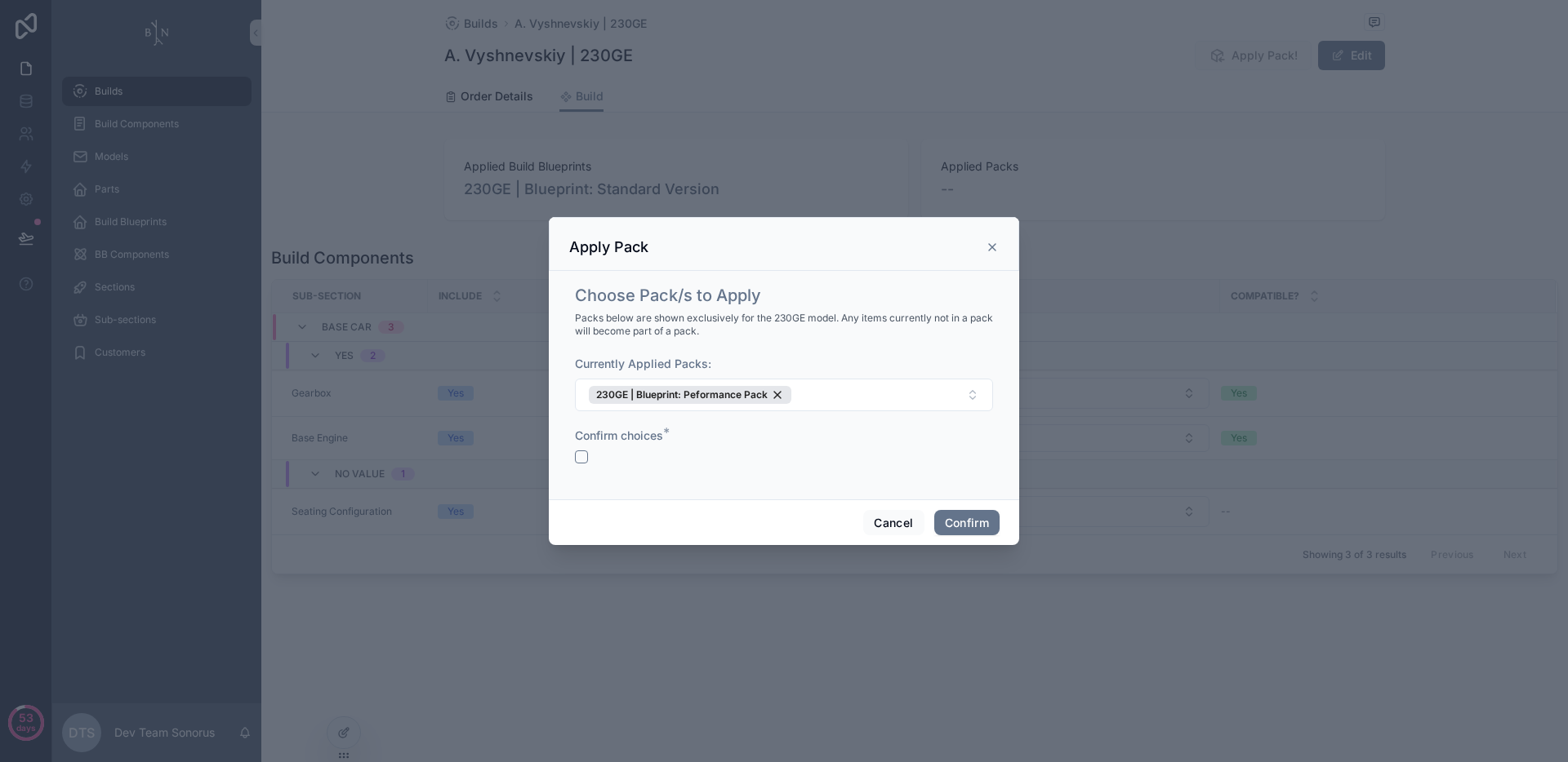
click at [995, 246] on icon at bounding box center [991, 247] width 13 height 13
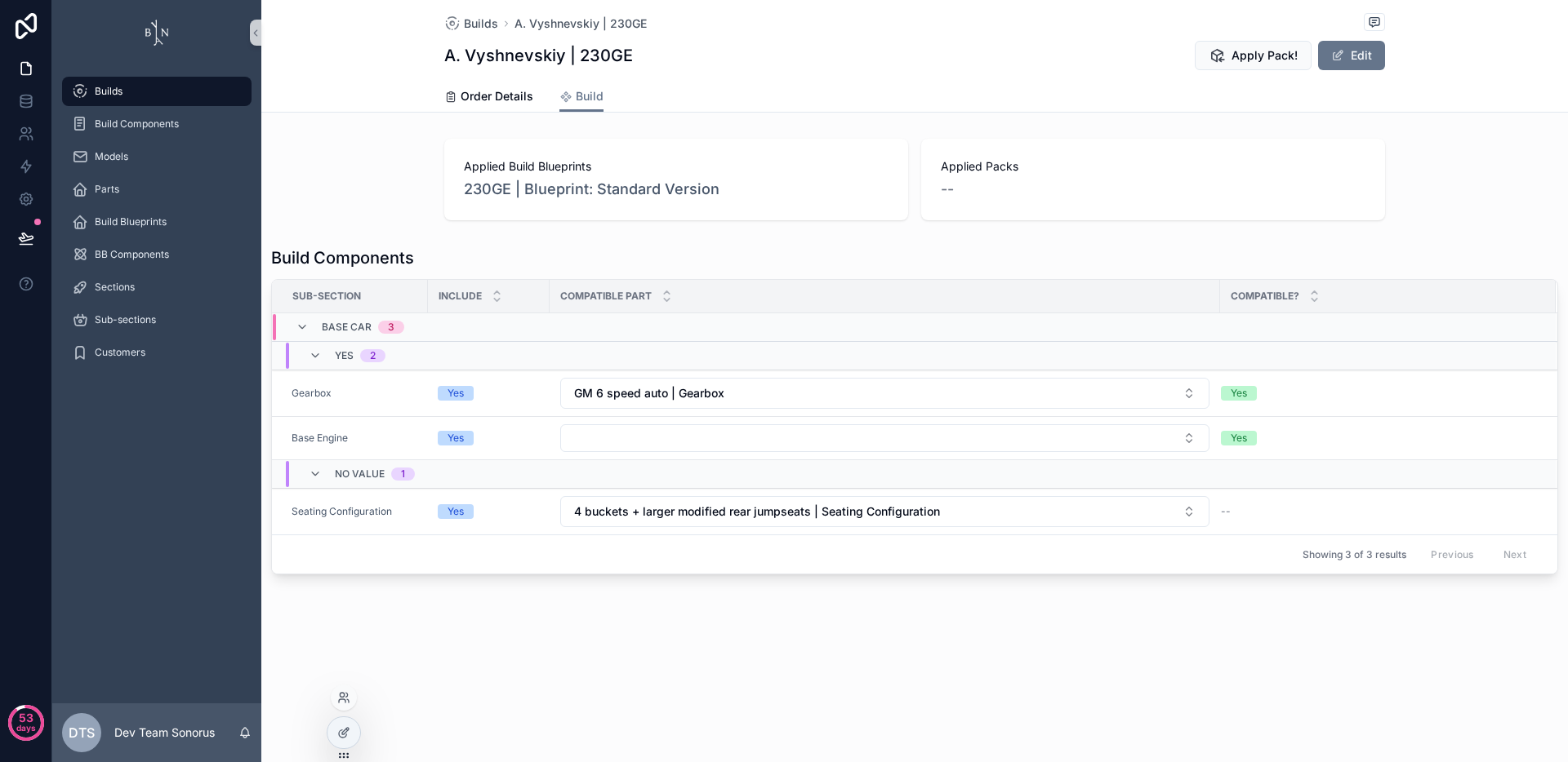
click at [357, 740] on div at bounding box center [344, 733] width 33 height 31
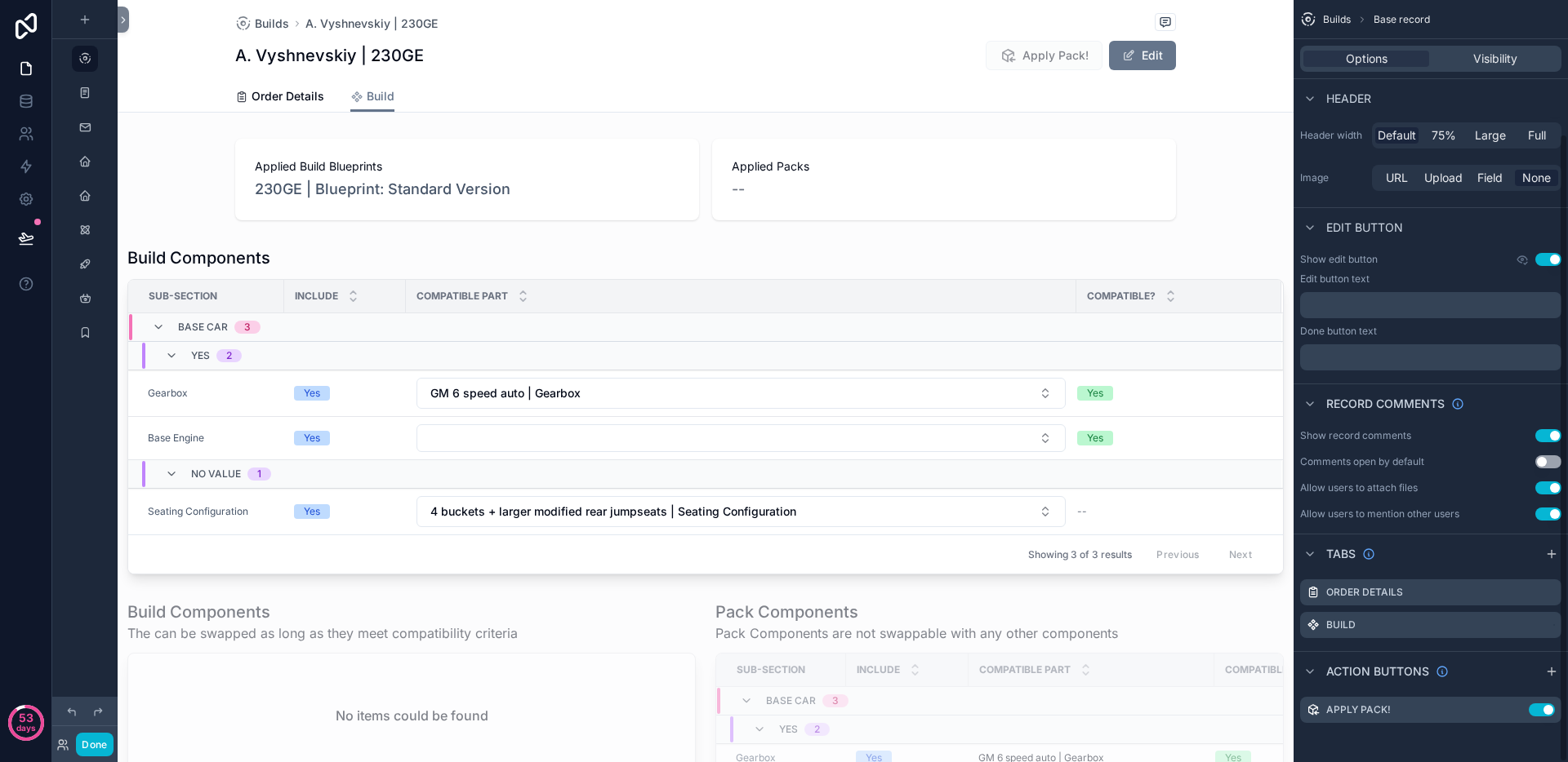
scroll to position [160, 0]
click at [1514, 713] on icon "scrollable content" at bounding box center [1515, 710] width 13 height 13
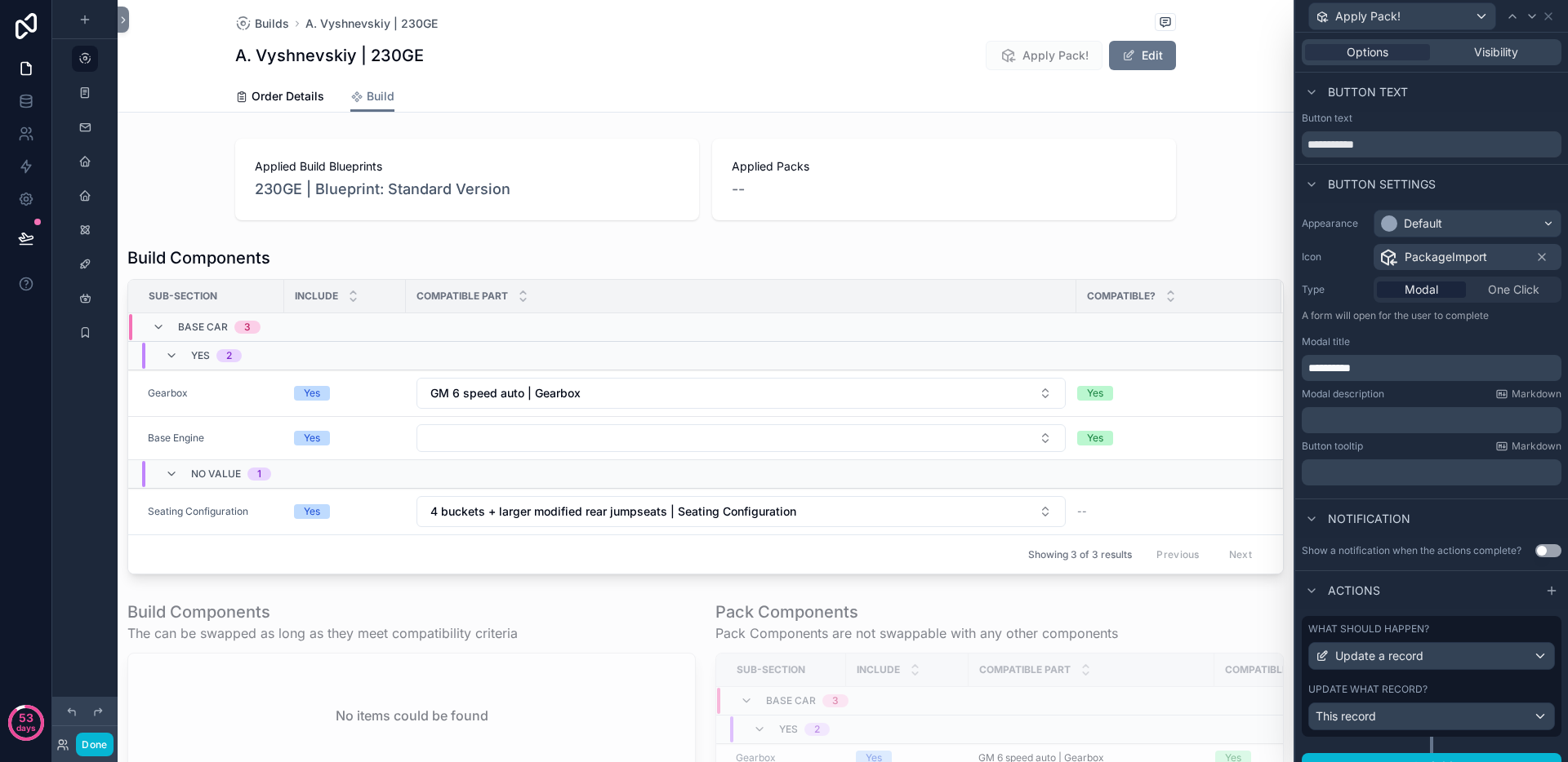
scroll to position [24, 0]
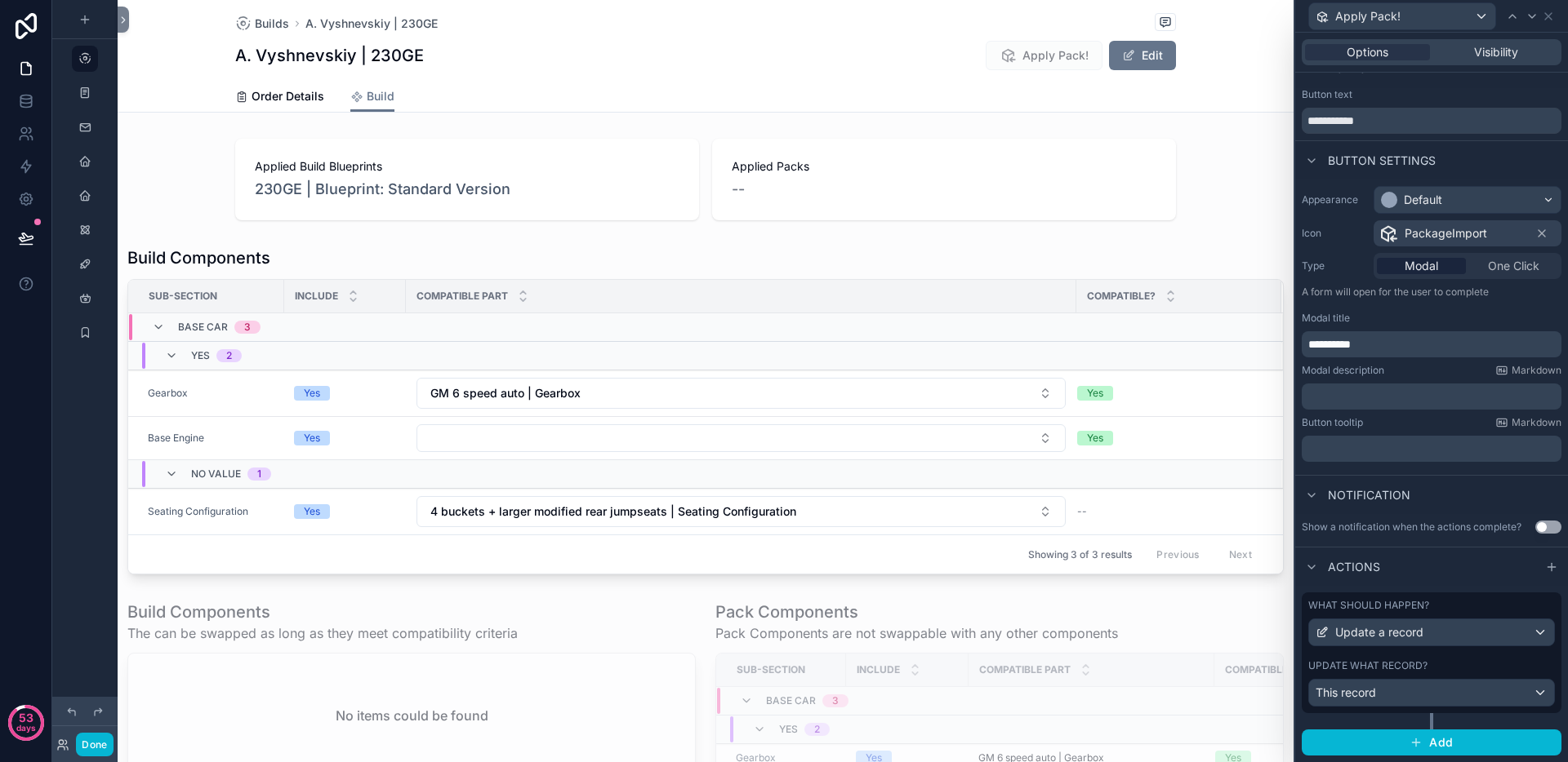
click at [1452, 672] on div "Update what record?" at bounding box center [1431, 666] width 246 height 13
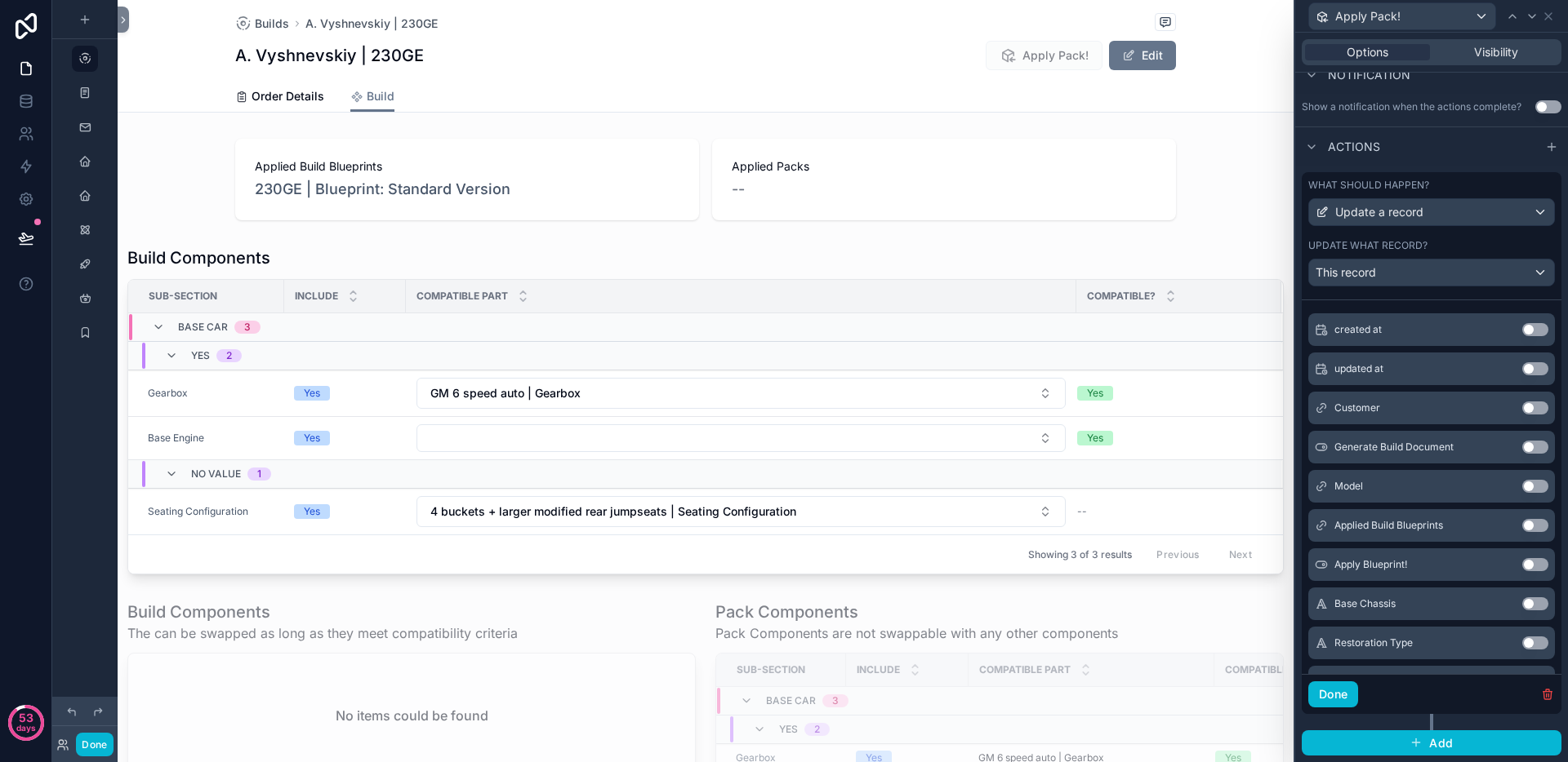
scroll to position [34, 0]
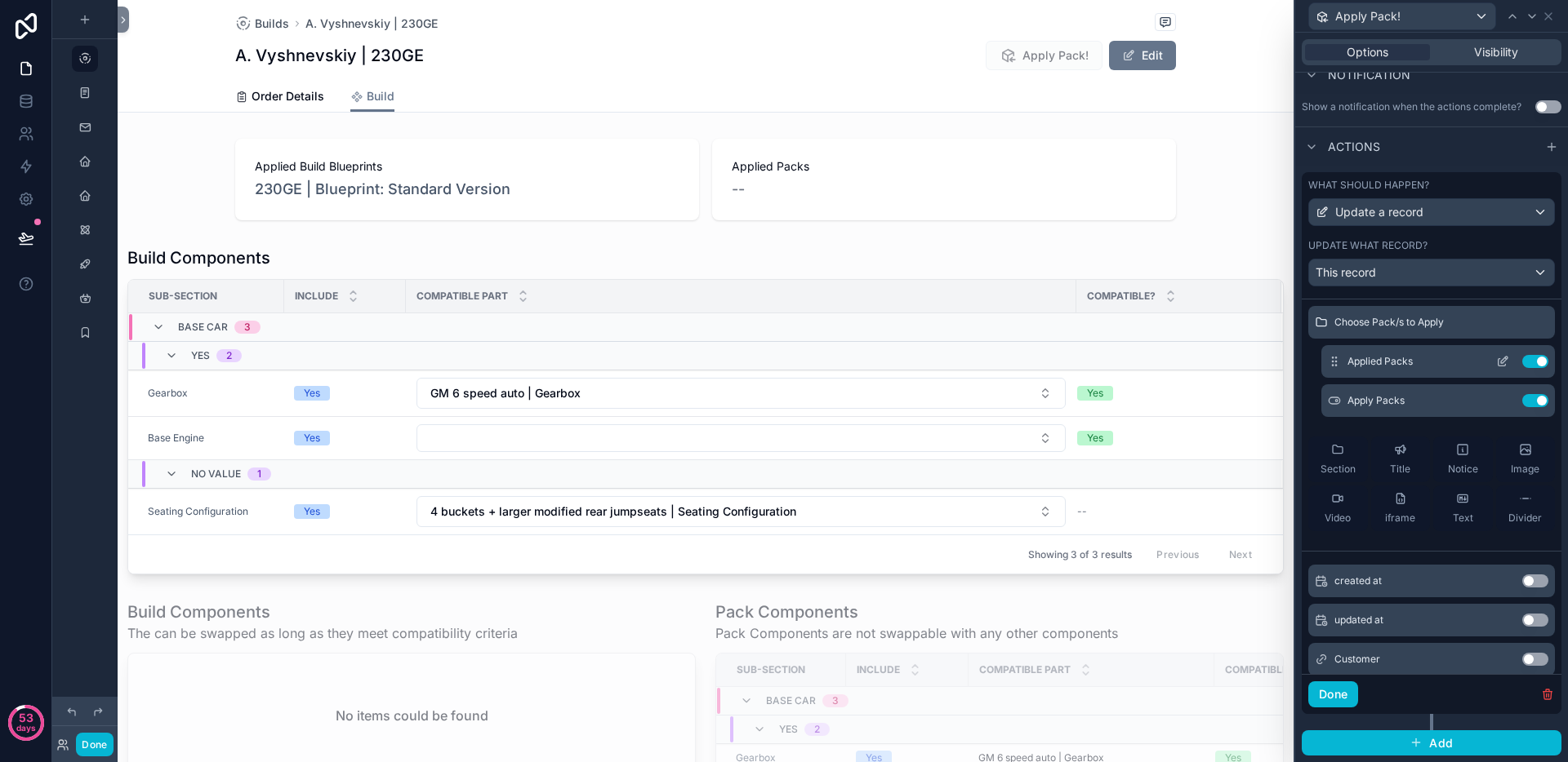
click at [1501, 360] on icon at bounding box center [1504, 360] width 6 height 6
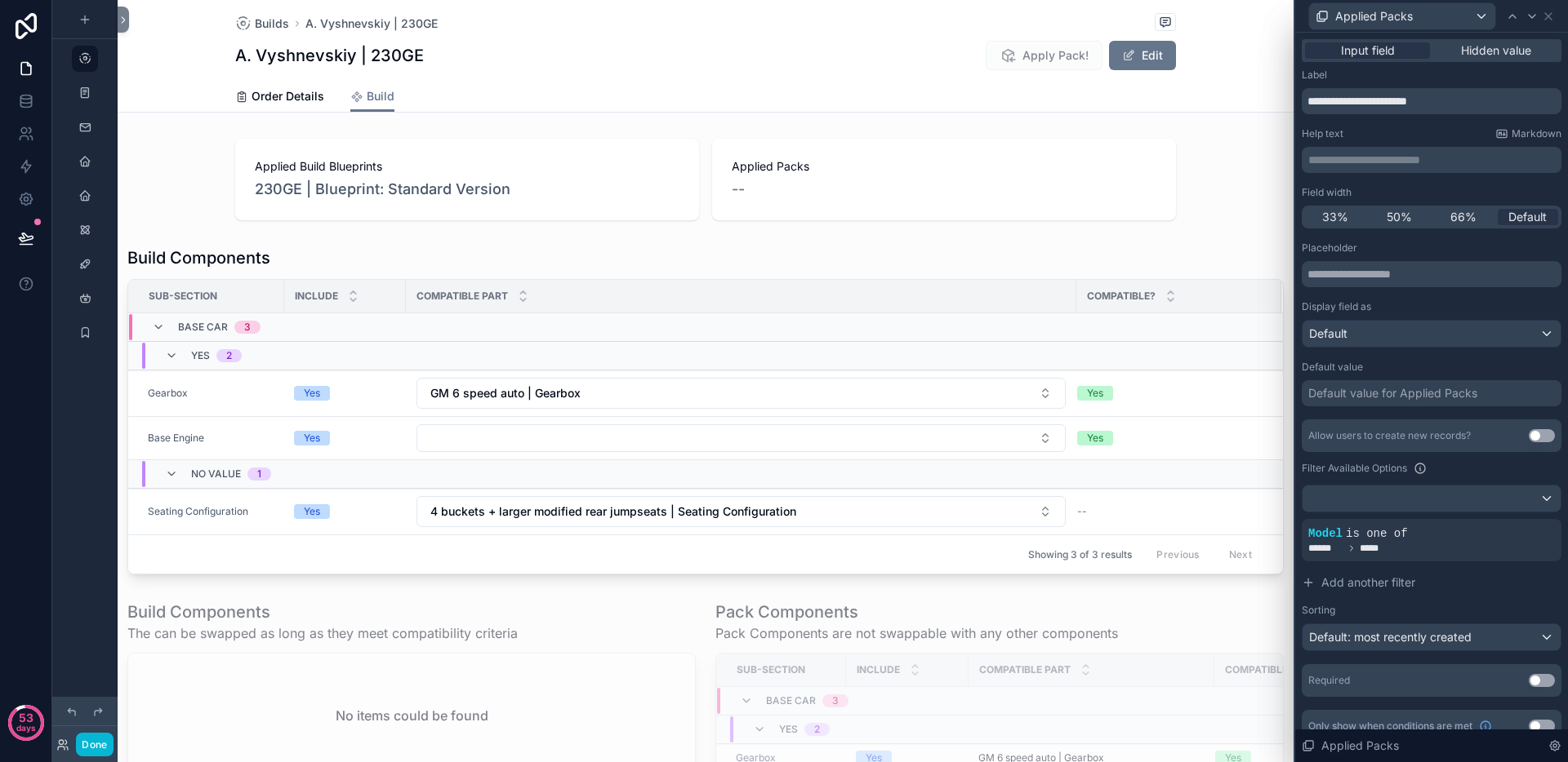
scroll to position [20, 0]
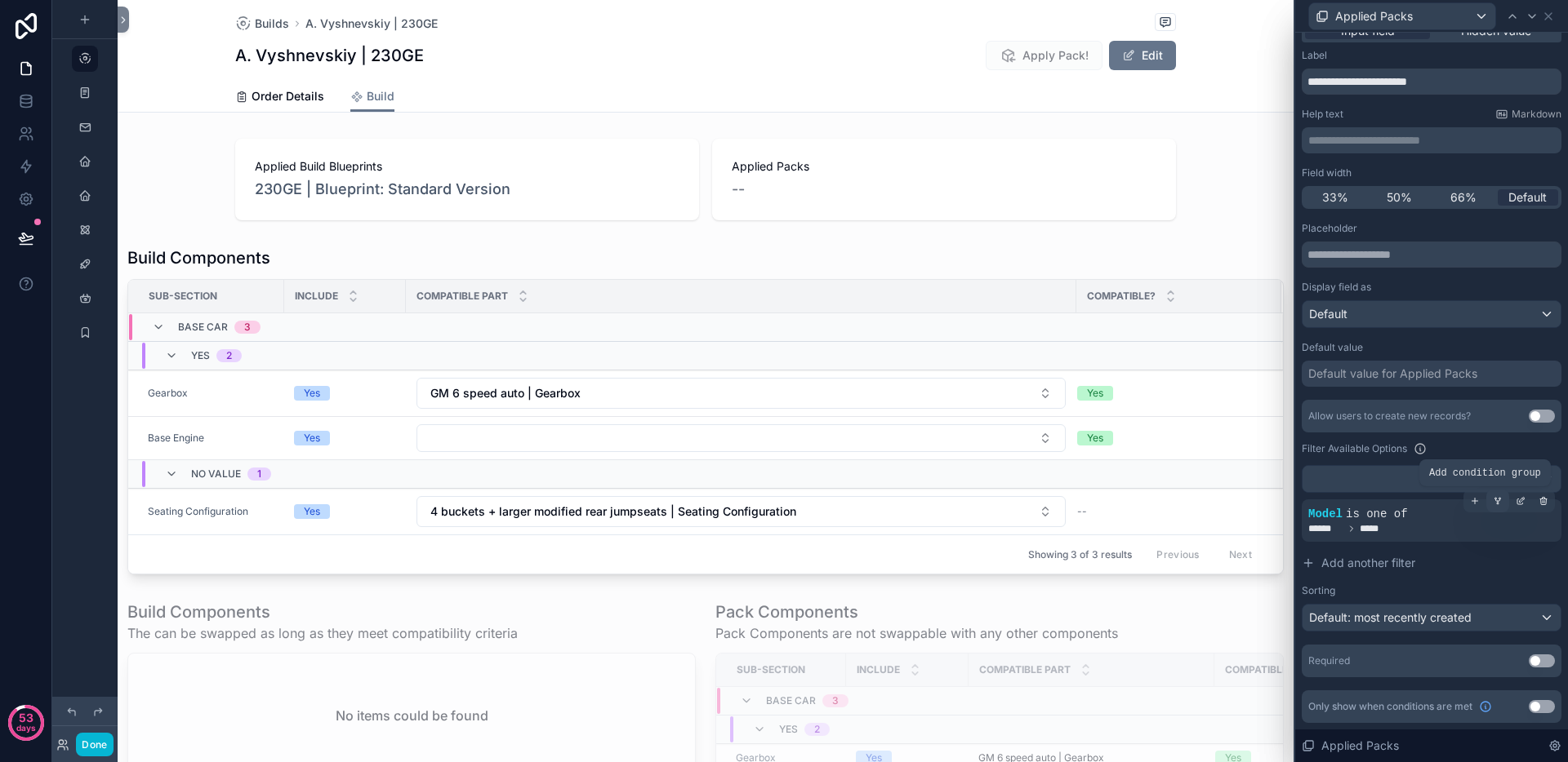
click at [1492, 496] on icon at bounding box center [1497, 501] width 10 height 10
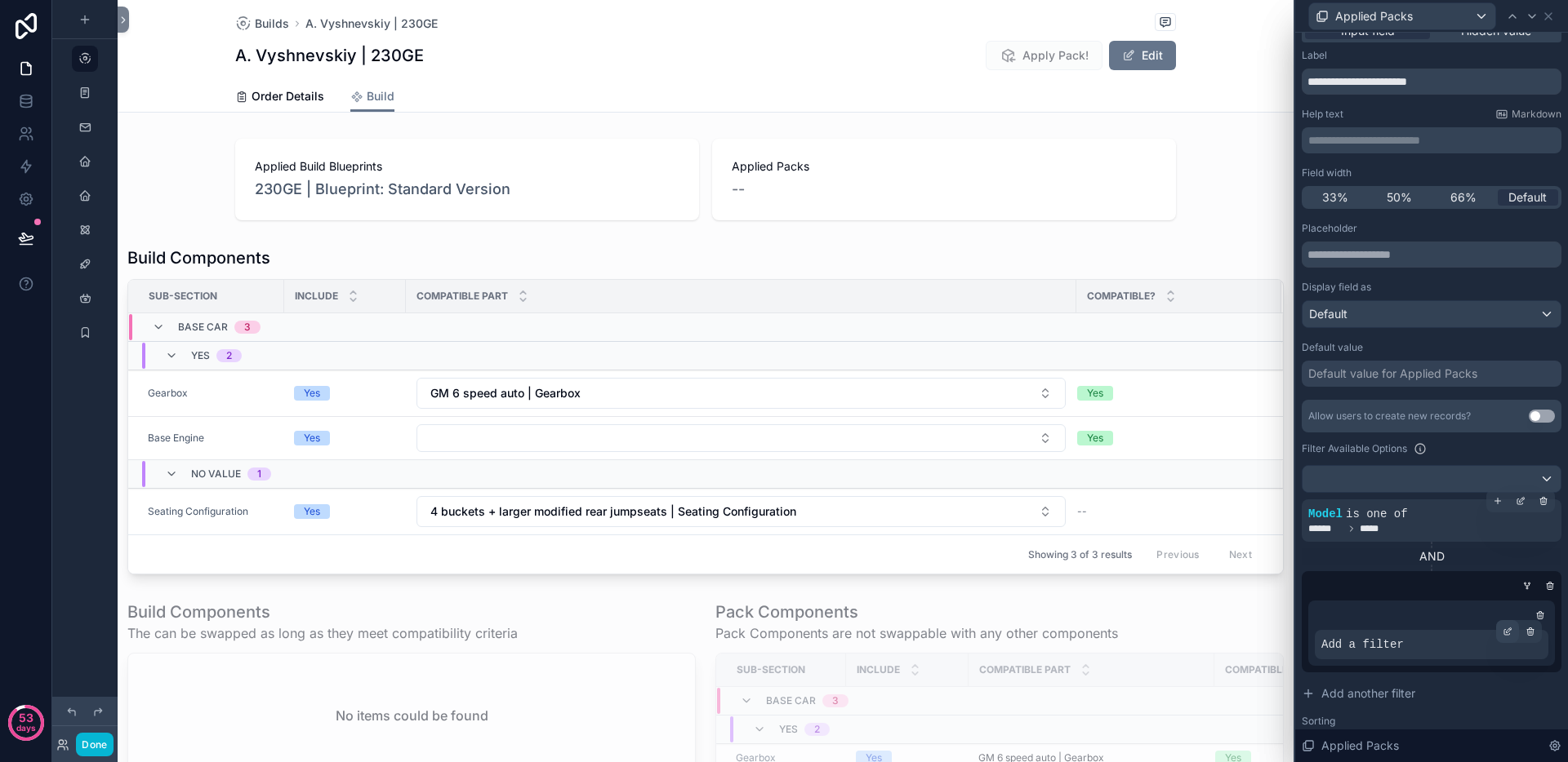
click at [1509, 629] on icon at bounding box center [1510, 630] width 2 height 2
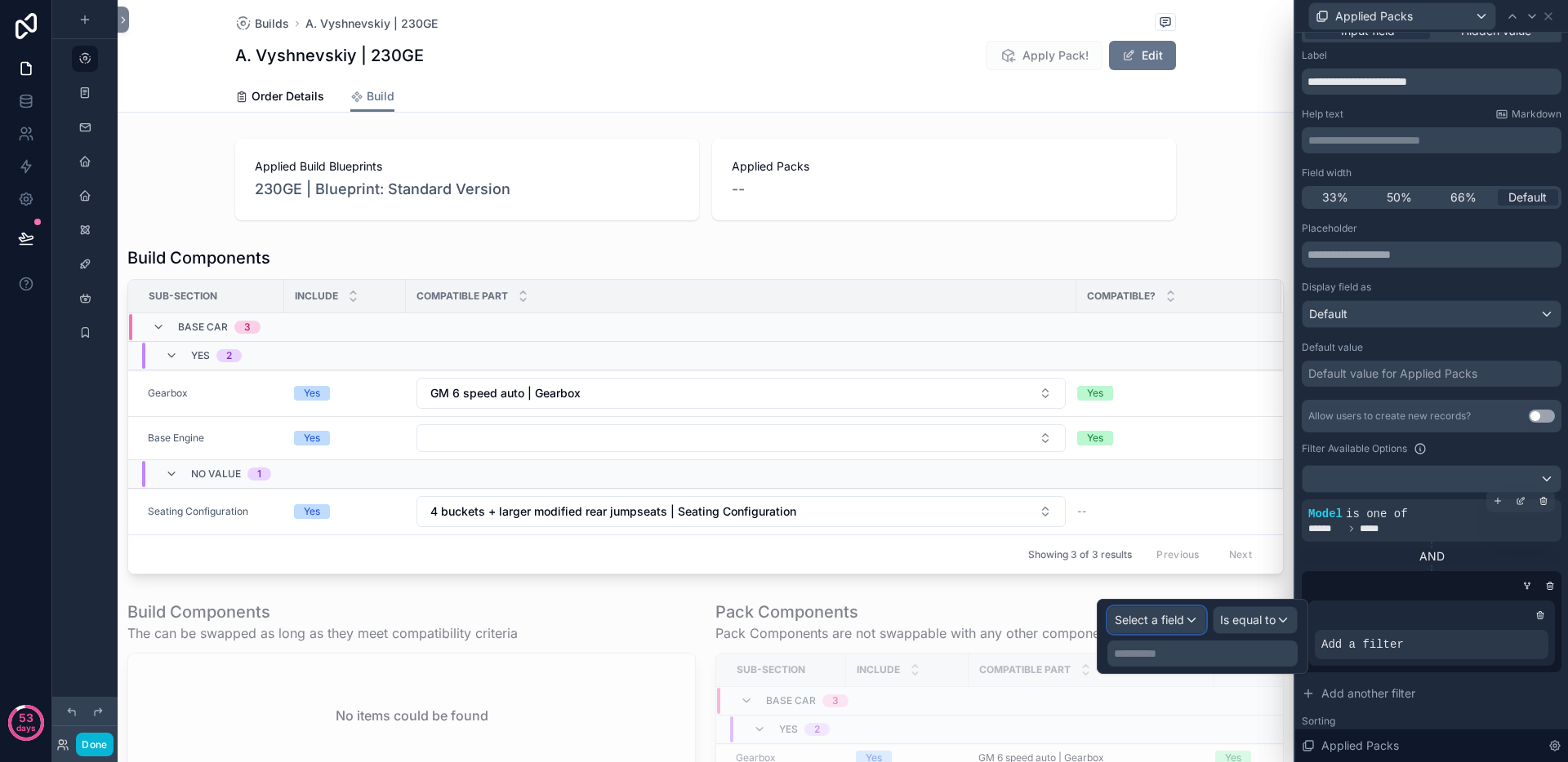
click at [1165, 620] on span "Select a field" at bounding box center [1149, 620] width 70 height 14
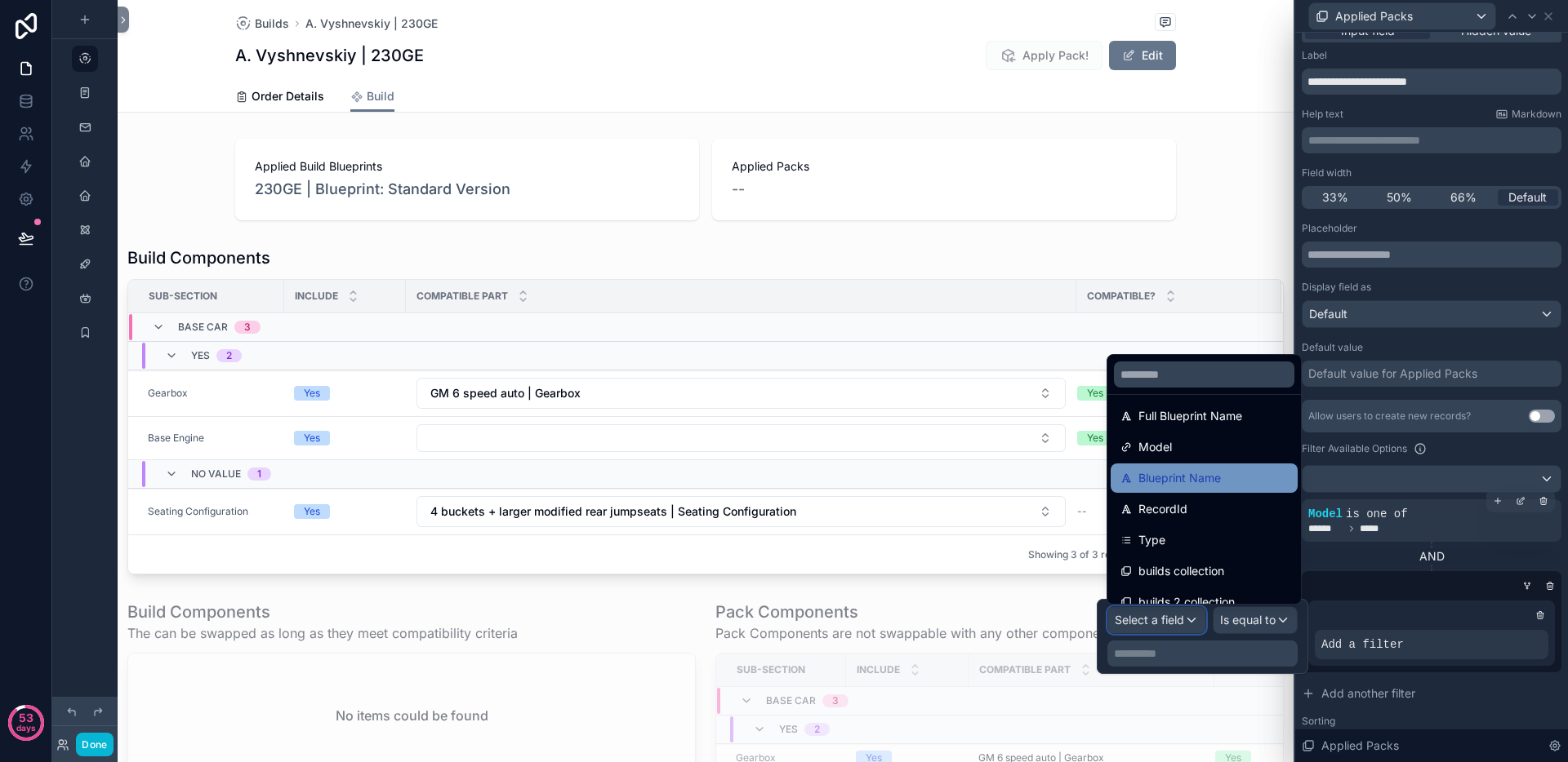
scroll to position [174, 0]
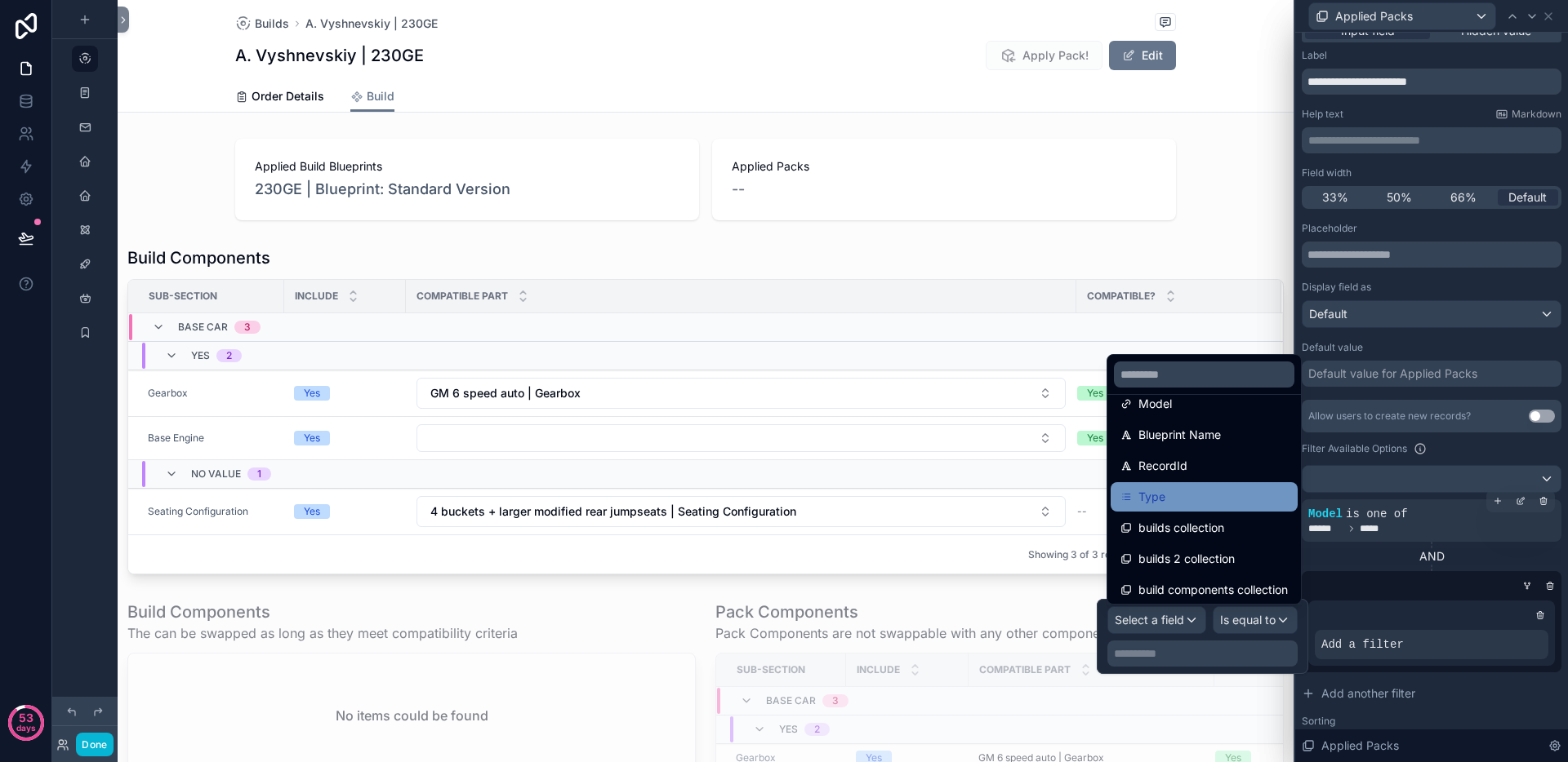
click at [1194, 495] on div "Type" at bounding box center [1204, 497] width 168 height 20
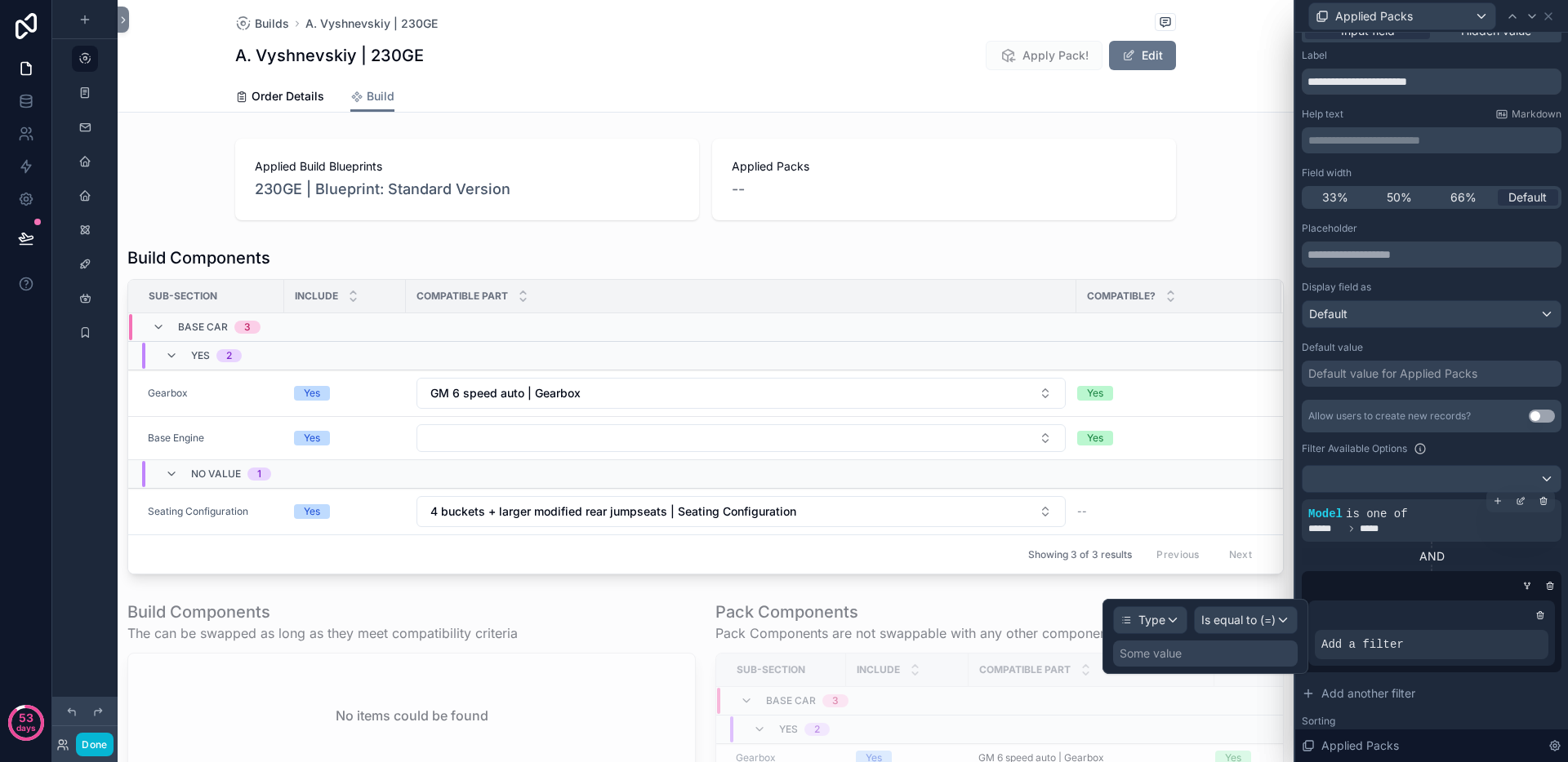
click at [1226, 651] on div "Some value" at bounding box center [1205, 653] width 185 height 26
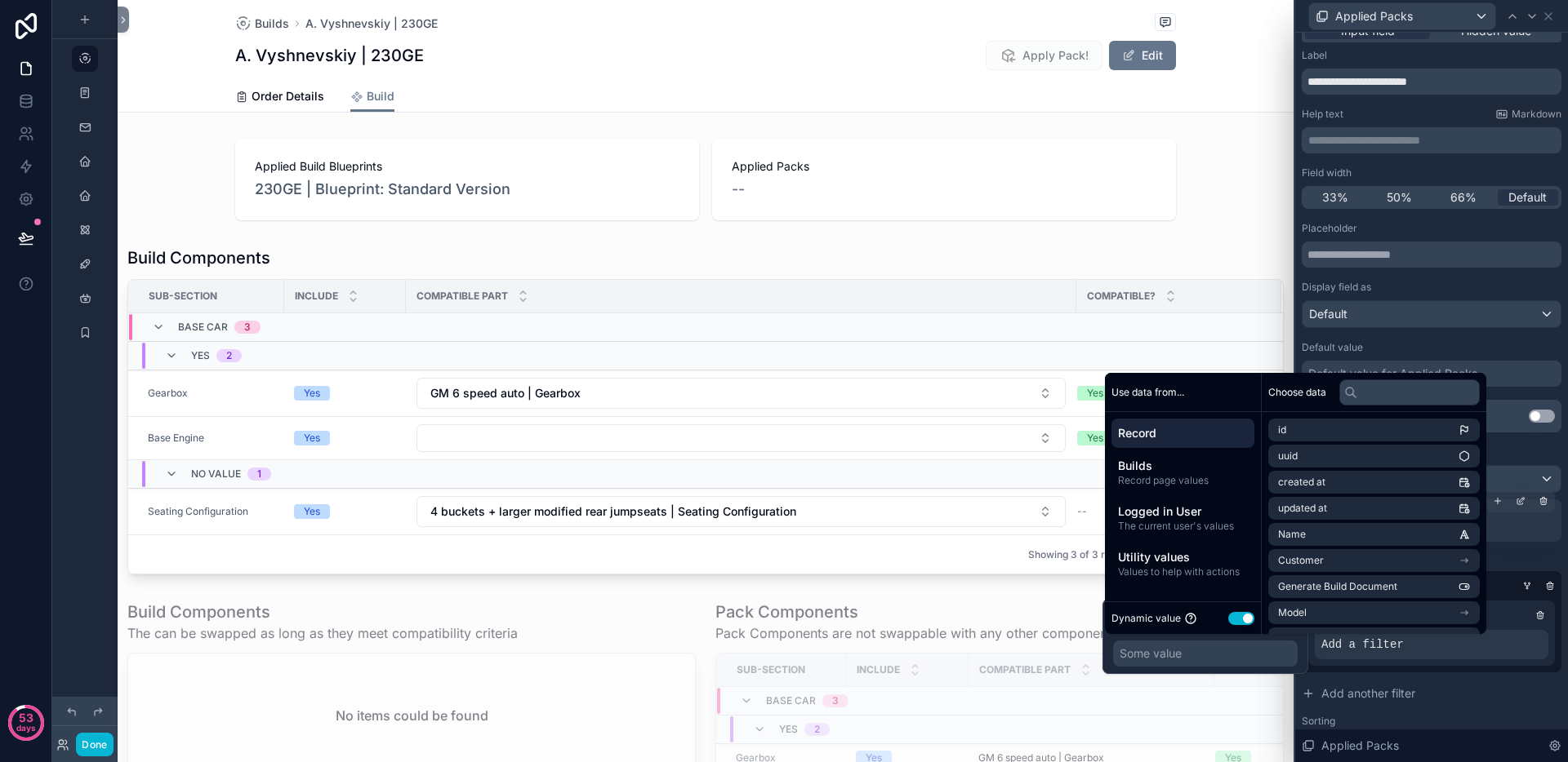
click at [1247, 621] on button "Use setting" at bounding box center [1240, 618] width 26 height 13
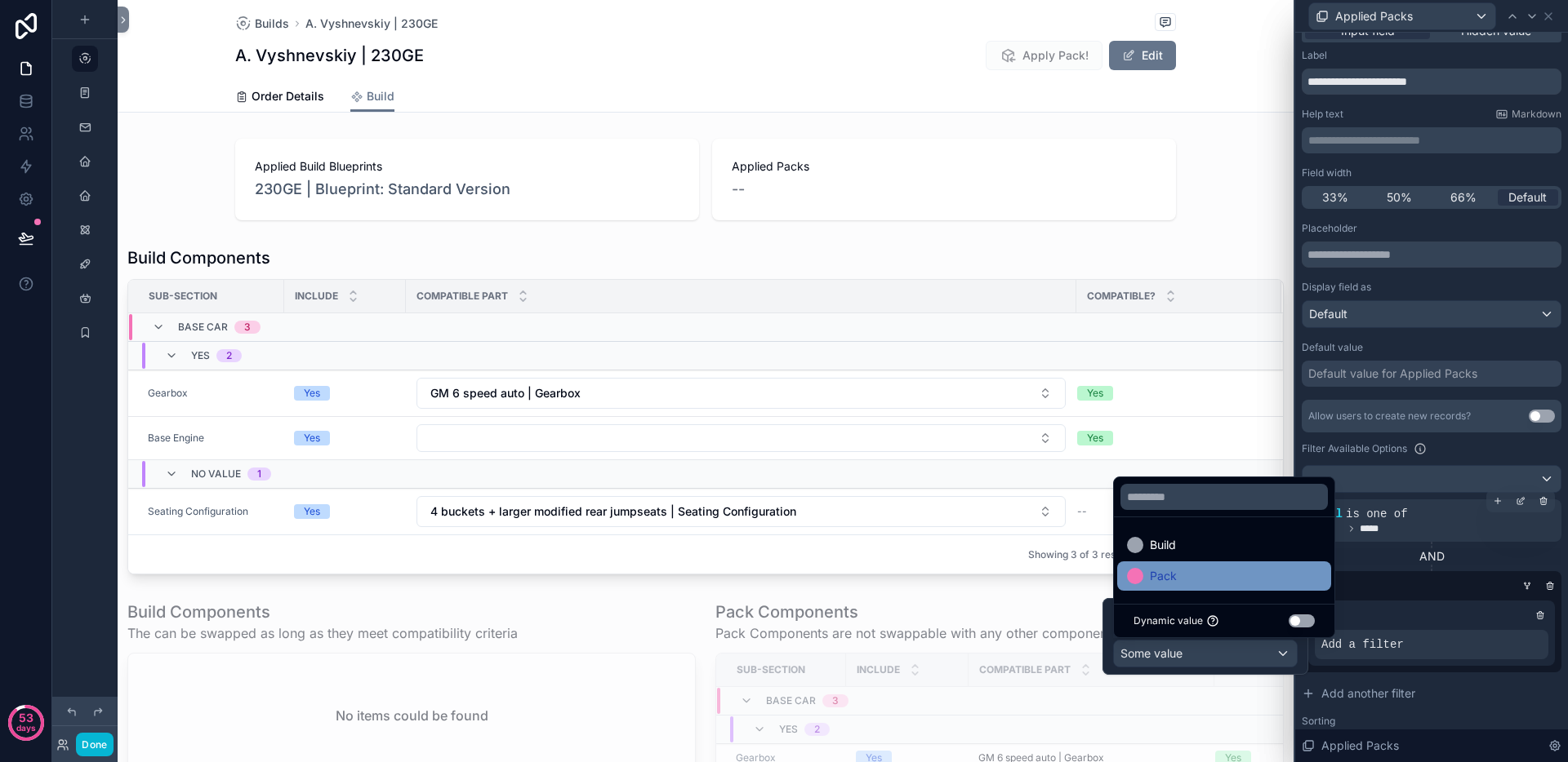
click at [1224, 570] on div "Pack" at bounding box center [1224, 576] width 195 height 20
click at [1389, 346] on div "Default value" at bounding box center [1431, 347] width 260 height 13
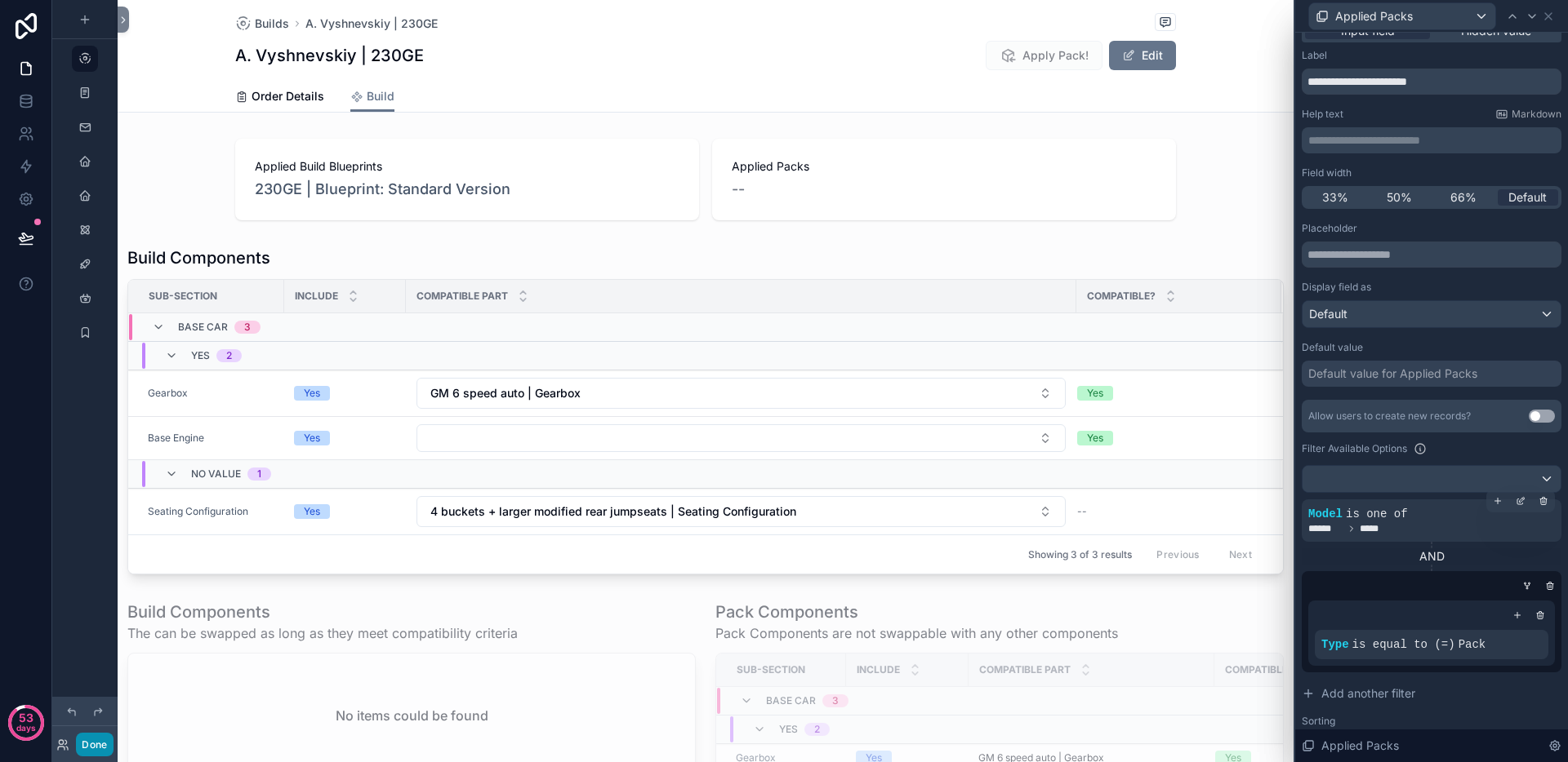
click at [91, 742] on button "Done" at bounding box center [94, 745] width 37 height 24
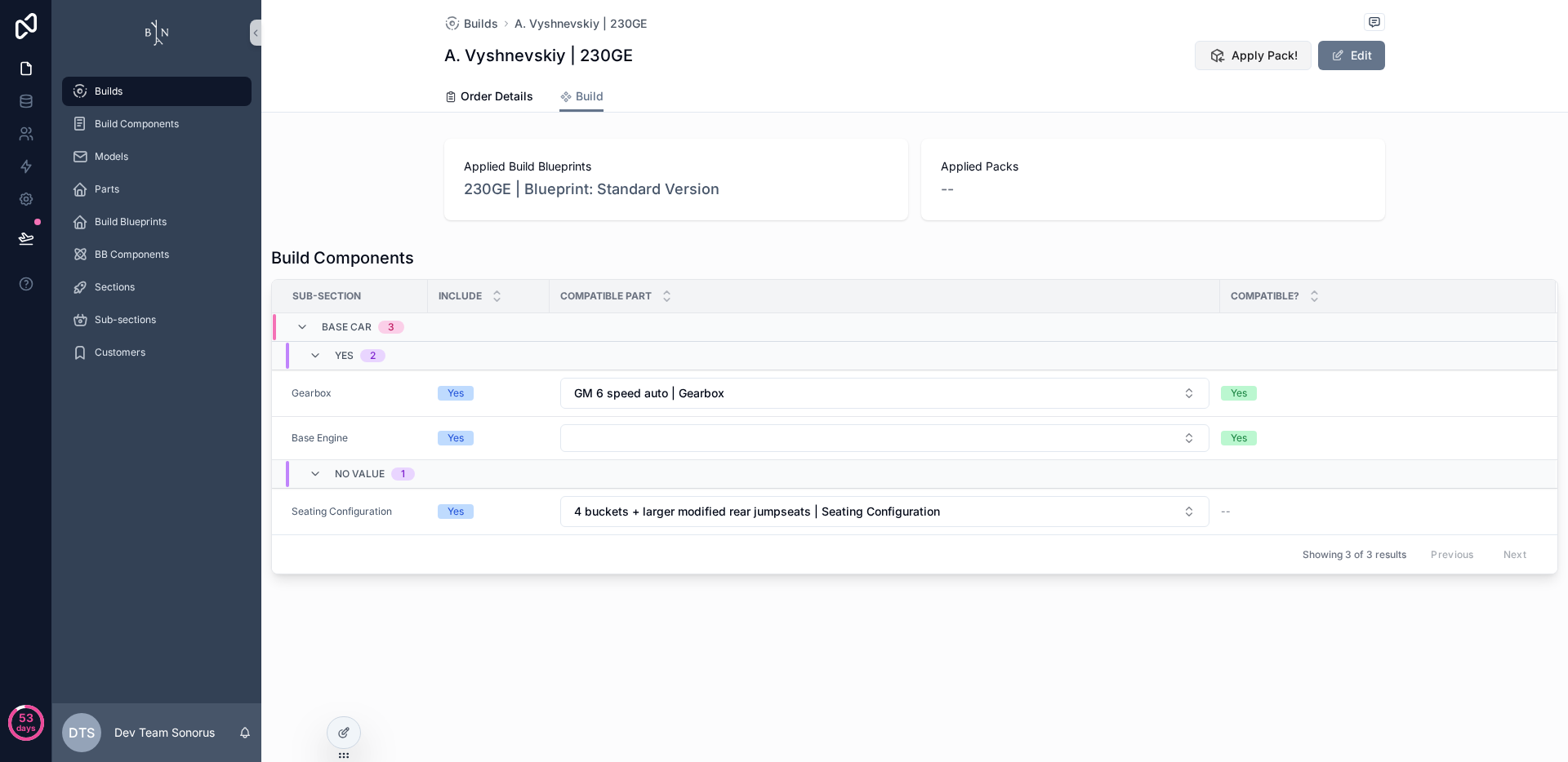
click at [1238, 62] on span "Apply Pack!" at bounding box center [1265, 55] width 66 height 16
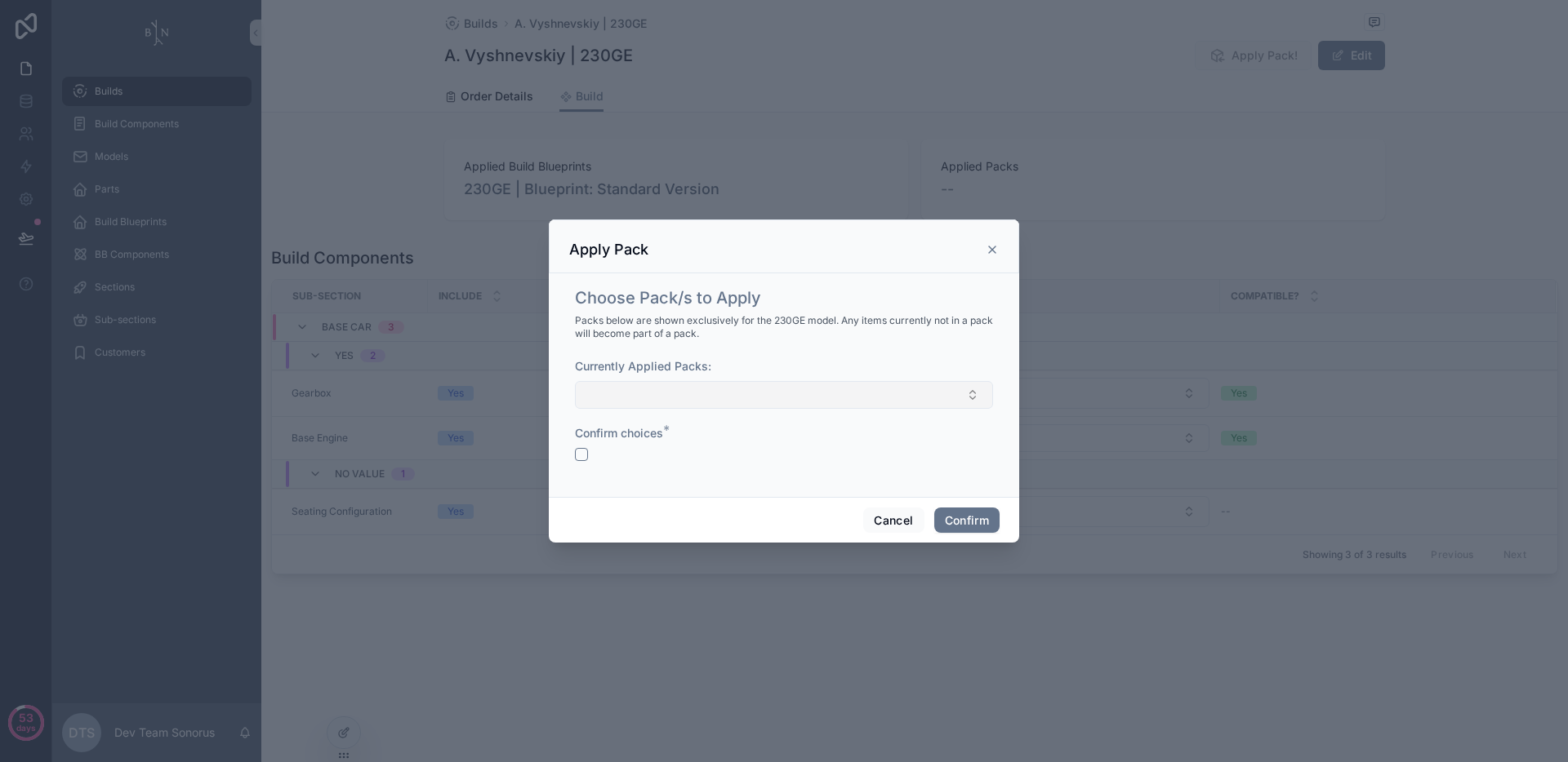
click at [773, 404] on button "Select Button" at bounding box center [784, 394] width 418 height 28
click at [847, 341] on div "Choose Pack/s to Apply Packs below are shown exclusively for the 230GE model. A…" at bounding box center [784, 382] width 431 height 204
click at [824, 400] on button "Select Button" at bounding box center [784, 394] width 418 height 28
click at [870, 359] on div "Currently Applied Packs:" at bounding box center [784, 367] width 418 height 16
click at [883, 522] on button "Cancel" at bounding box center [893, 520] width 61 height 26
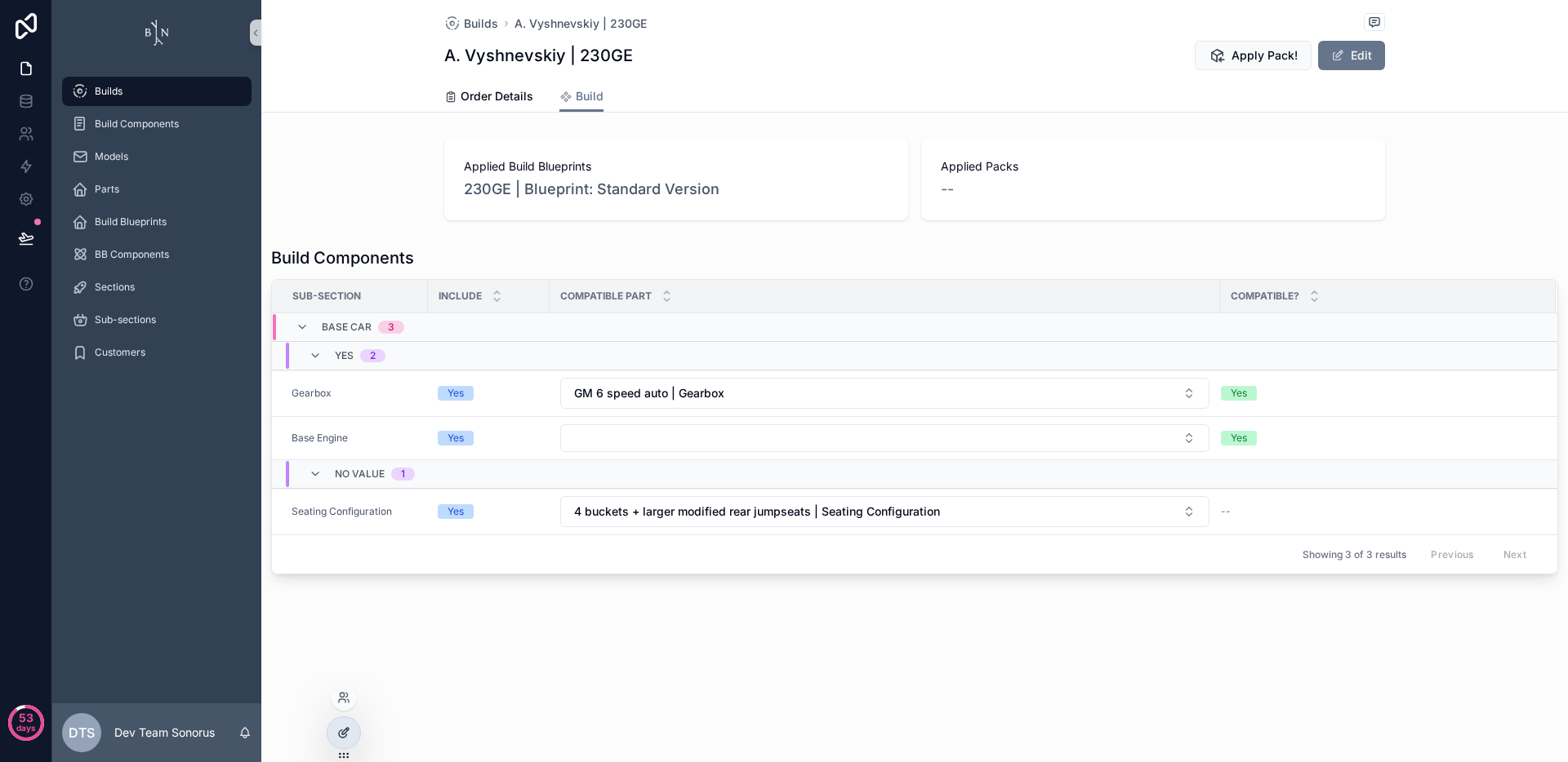
click at [353, 733] on div at bounding box center [344, 733] width 33 height 31
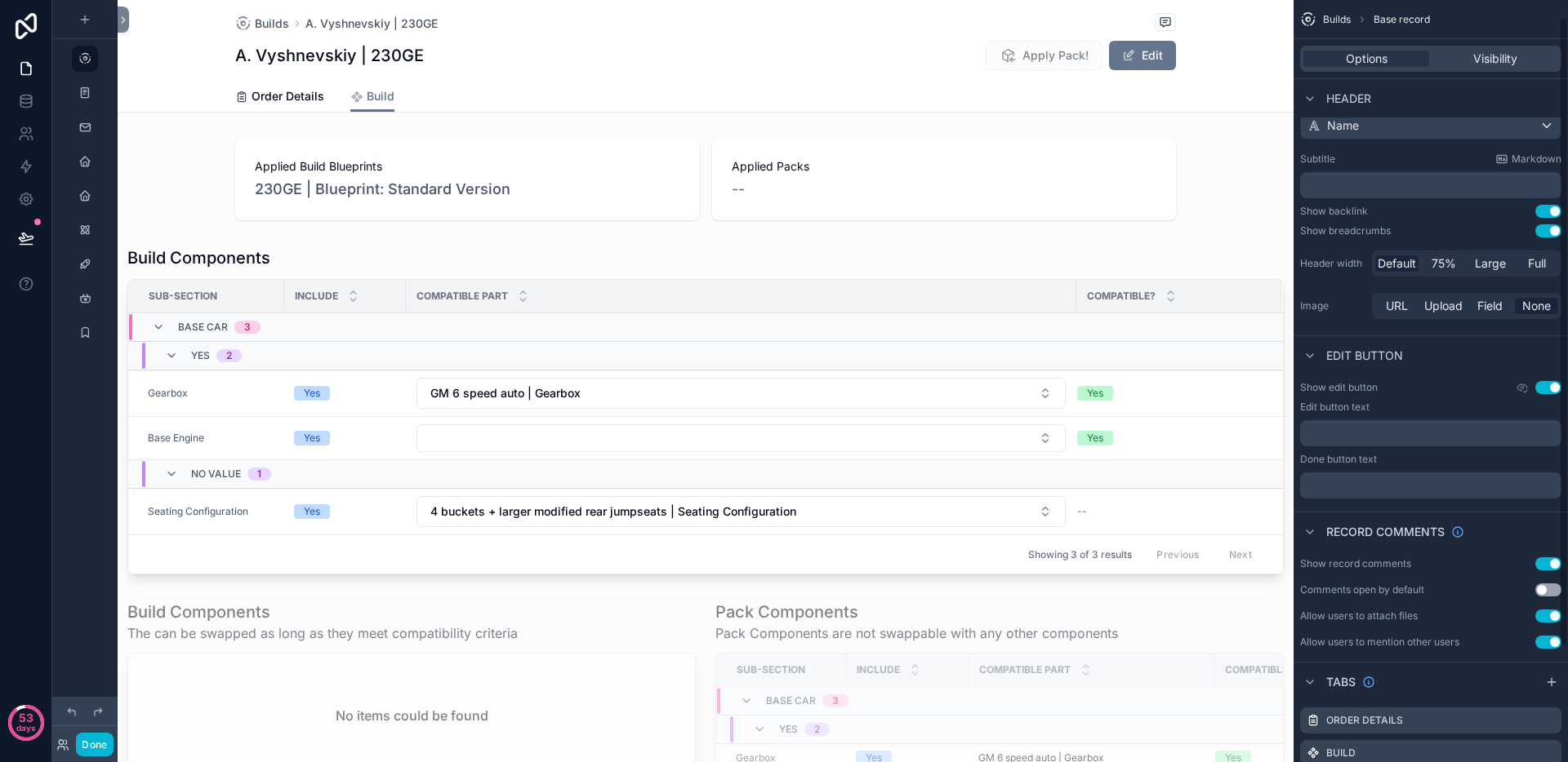
scroll to position [160, 0]
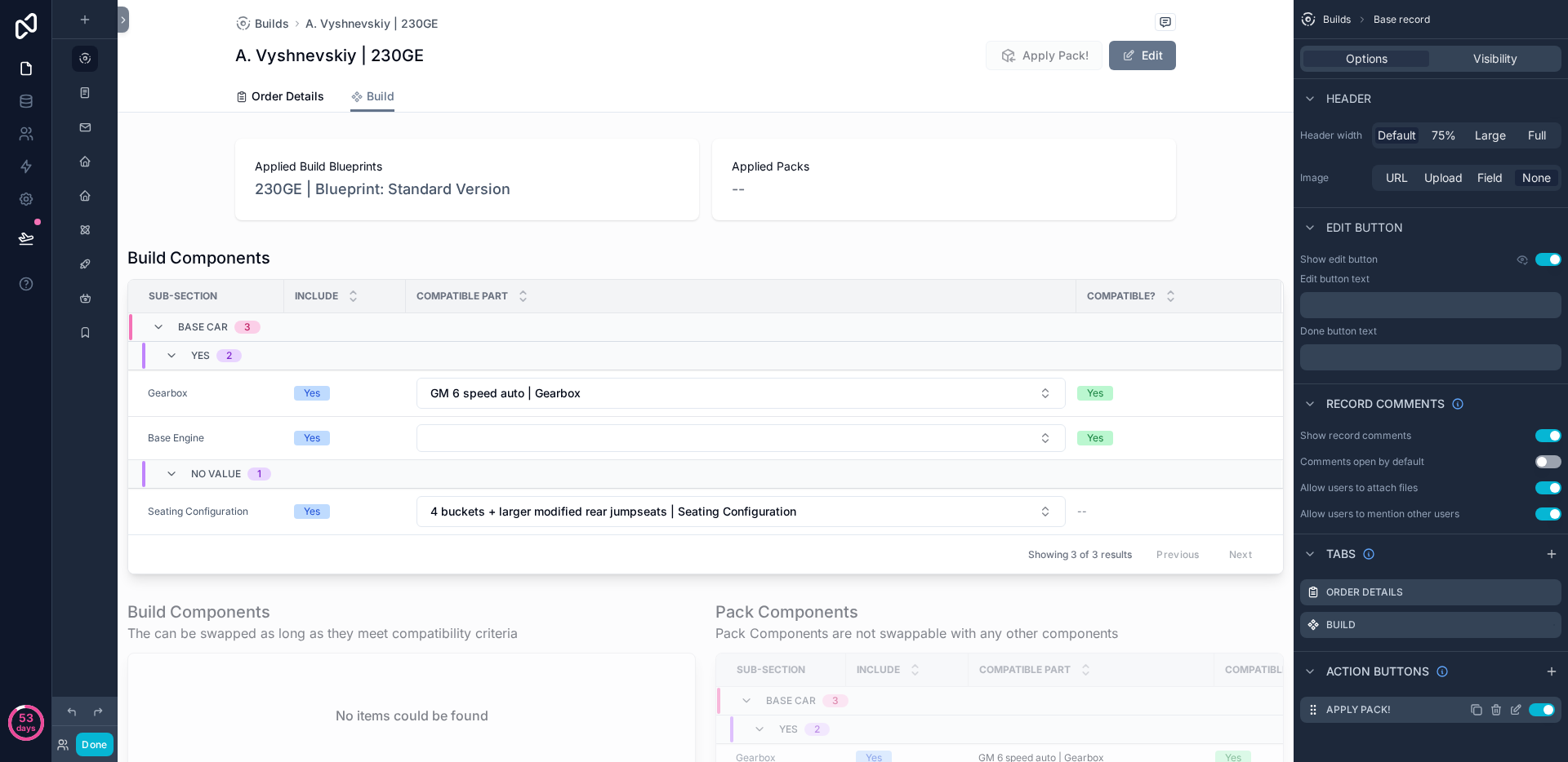
click at [1515, 709] on icon "scrollable content" at bounding box center [1515, 710] width 13 height 13
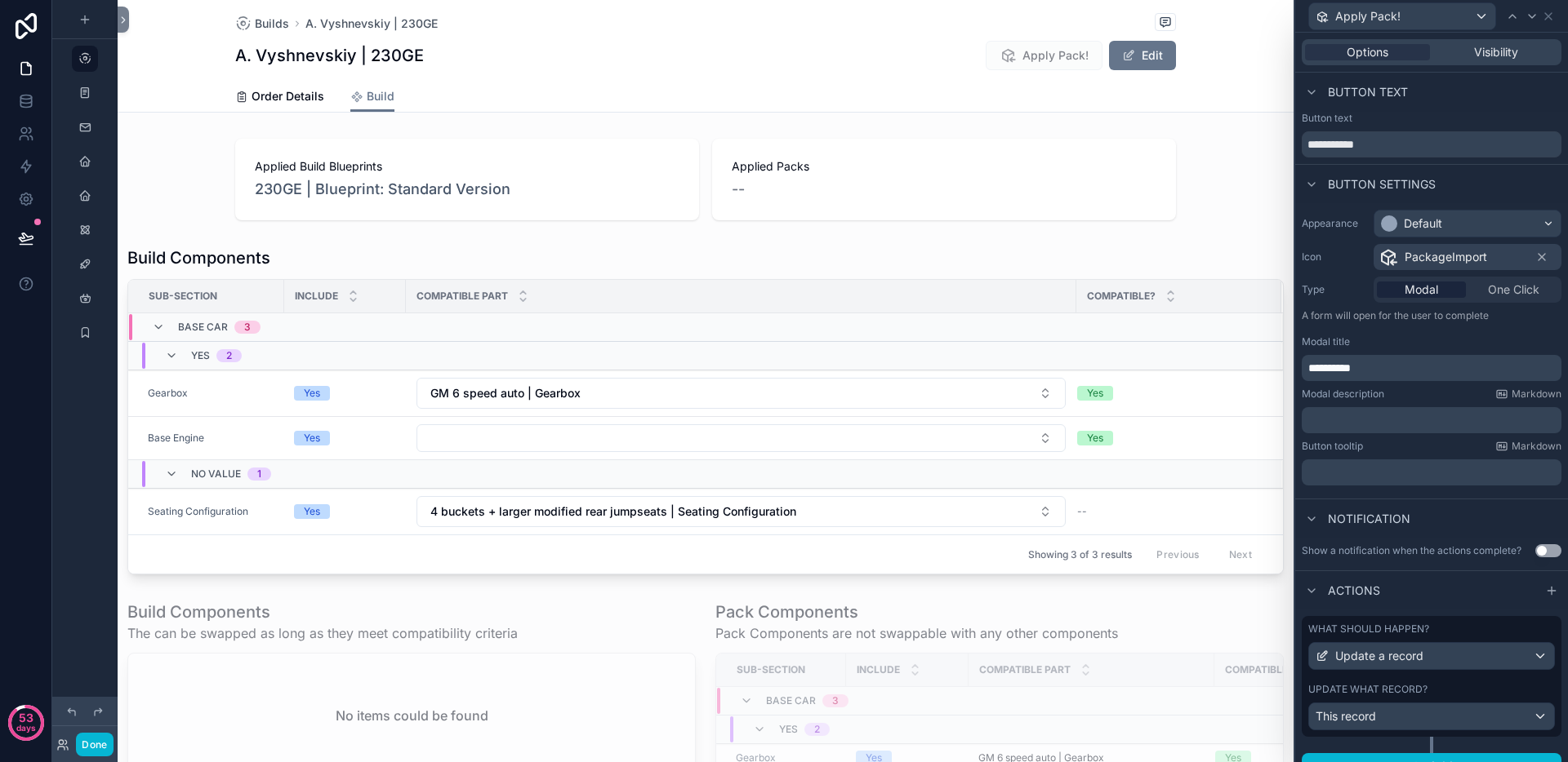
scroll to position [24, 0]
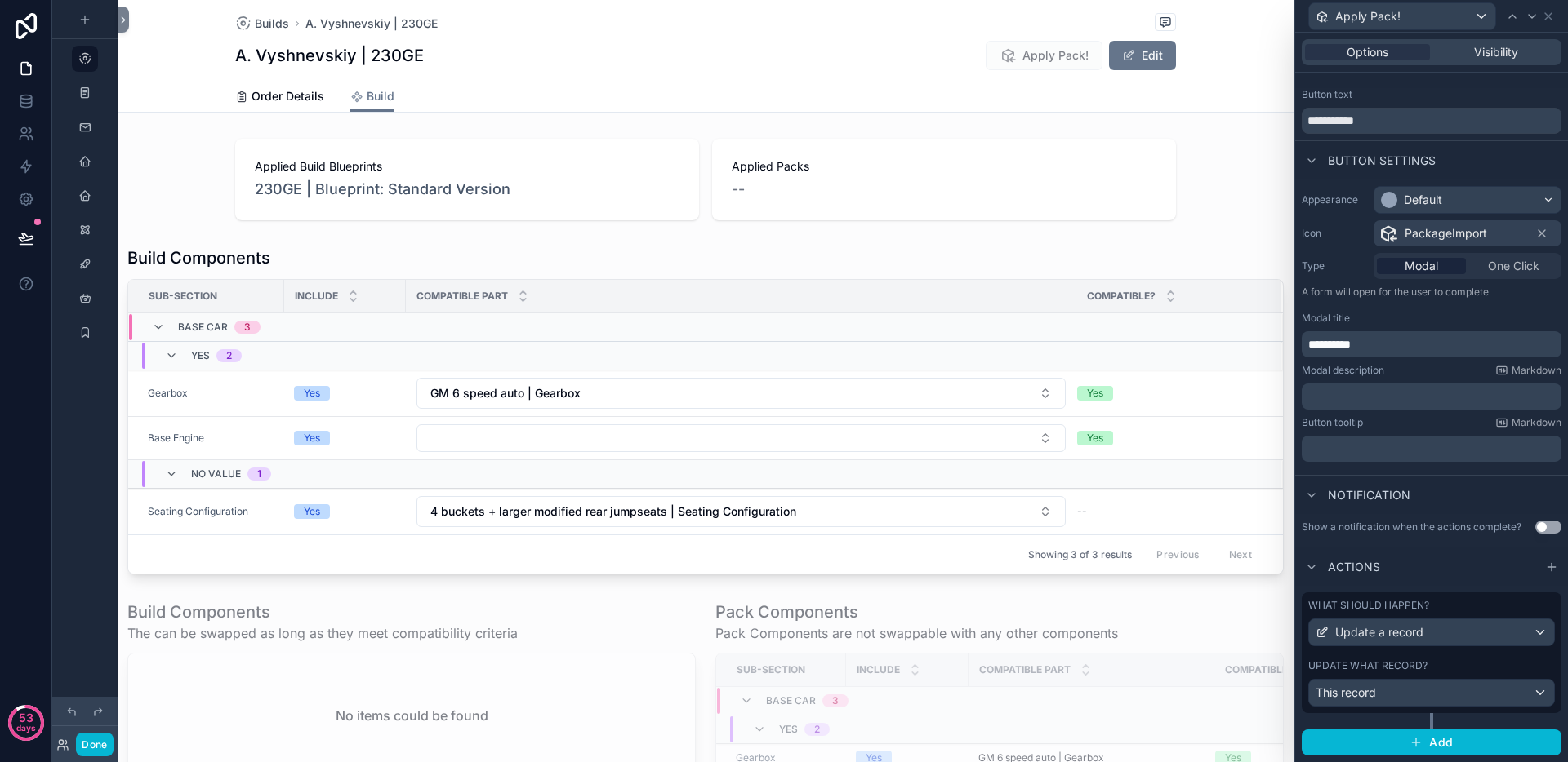
click at [1409, 661] on label "Update what record?" at bounding box center [1368, 666] width 120 height 13
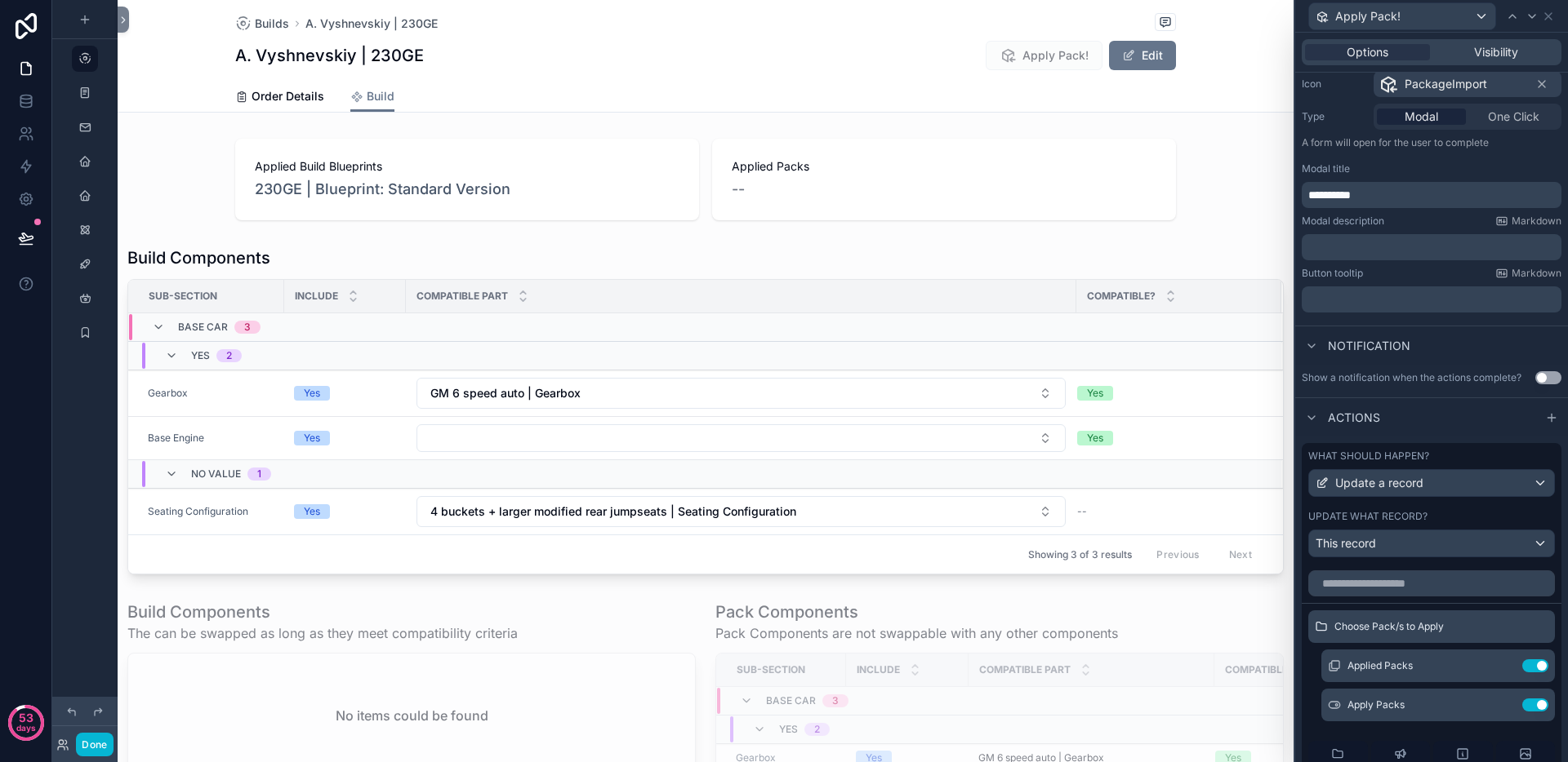
scroll to position [257, 0]
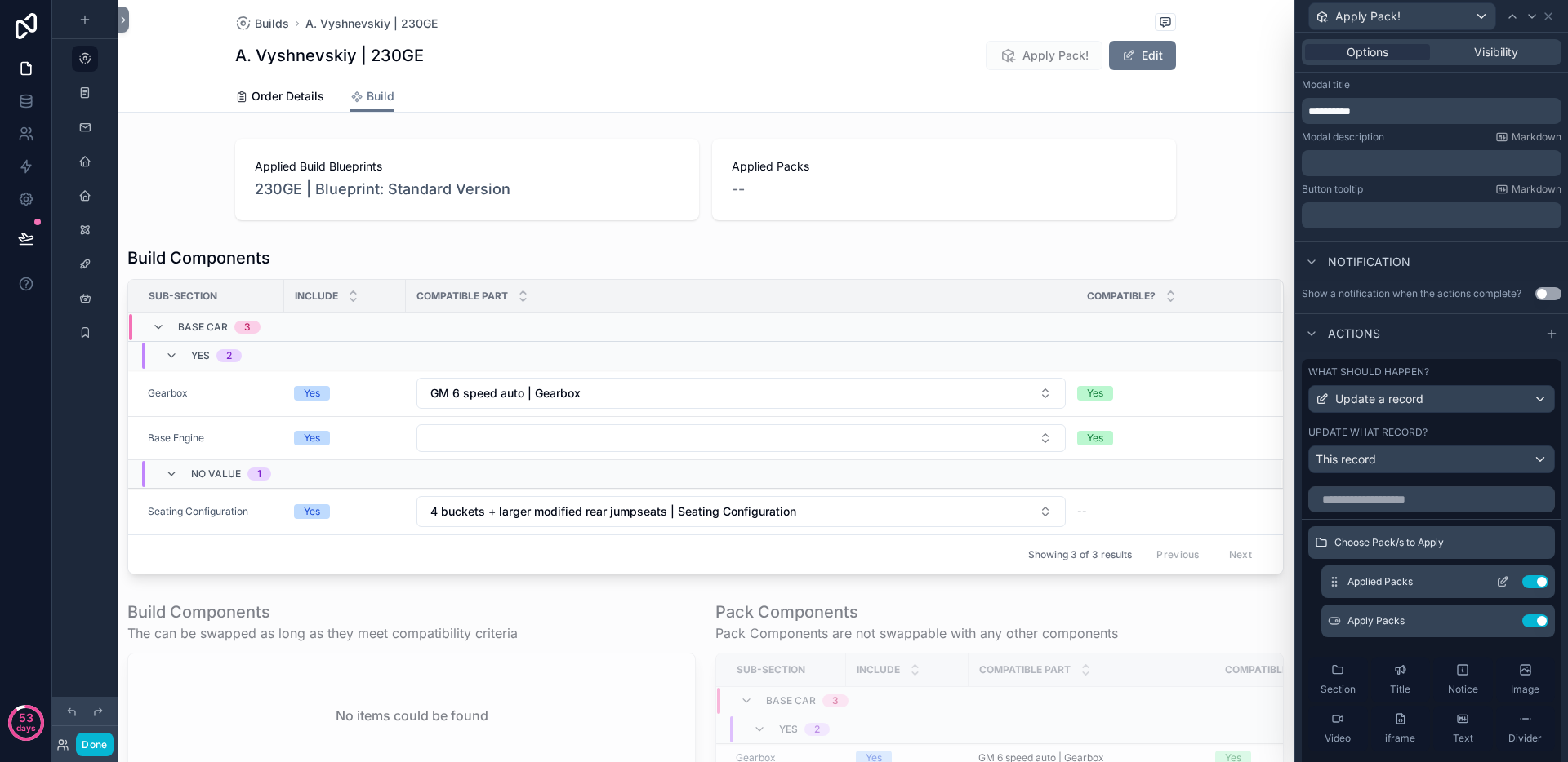
click at [1496, 583] on icon at bounding box center [1502, 582] width 13 height 13
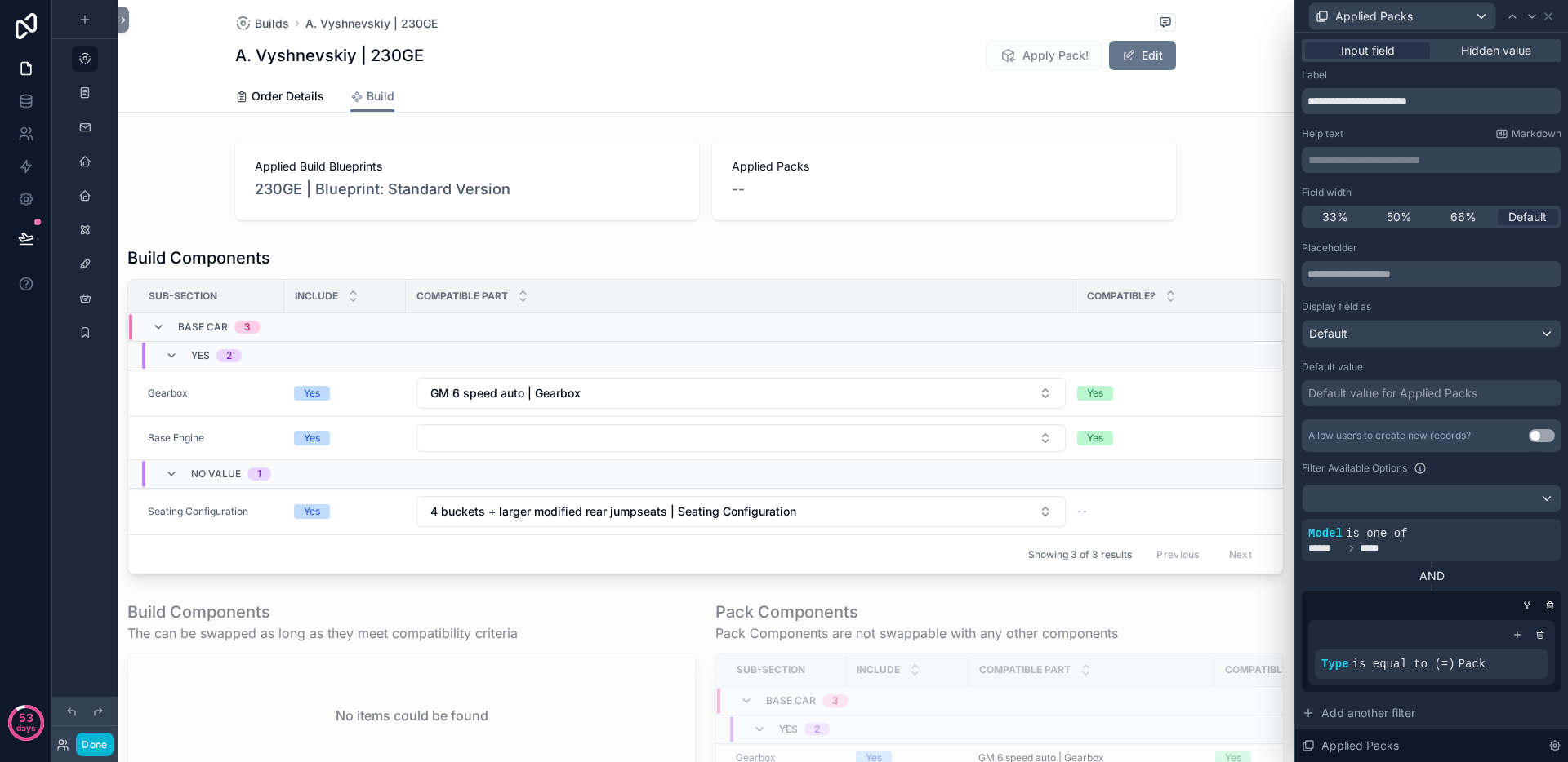
scroll to position [48, 0]
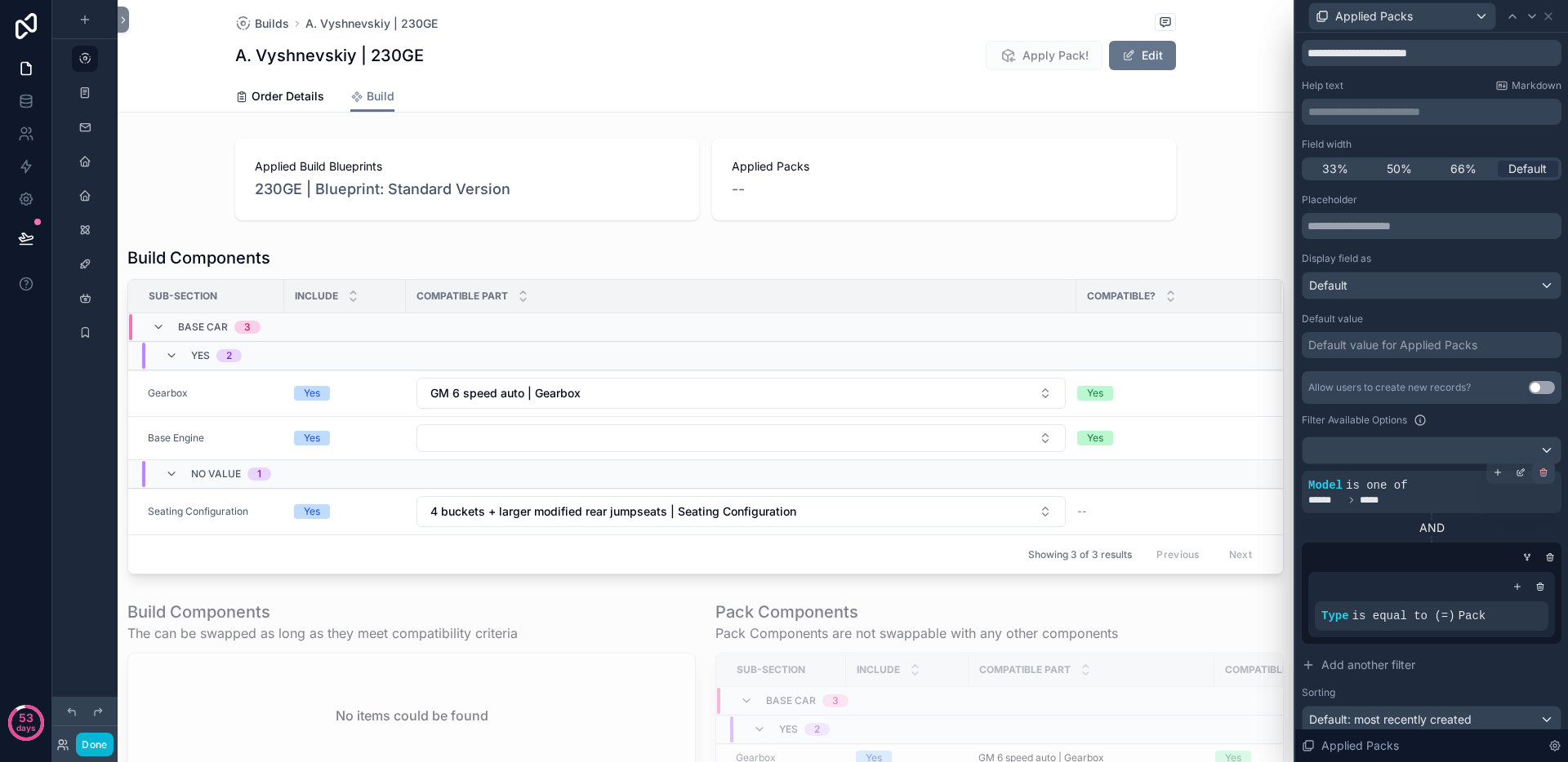
click at [1539, 475] on icon at bounding box center [1543, 472] width 10 height 10
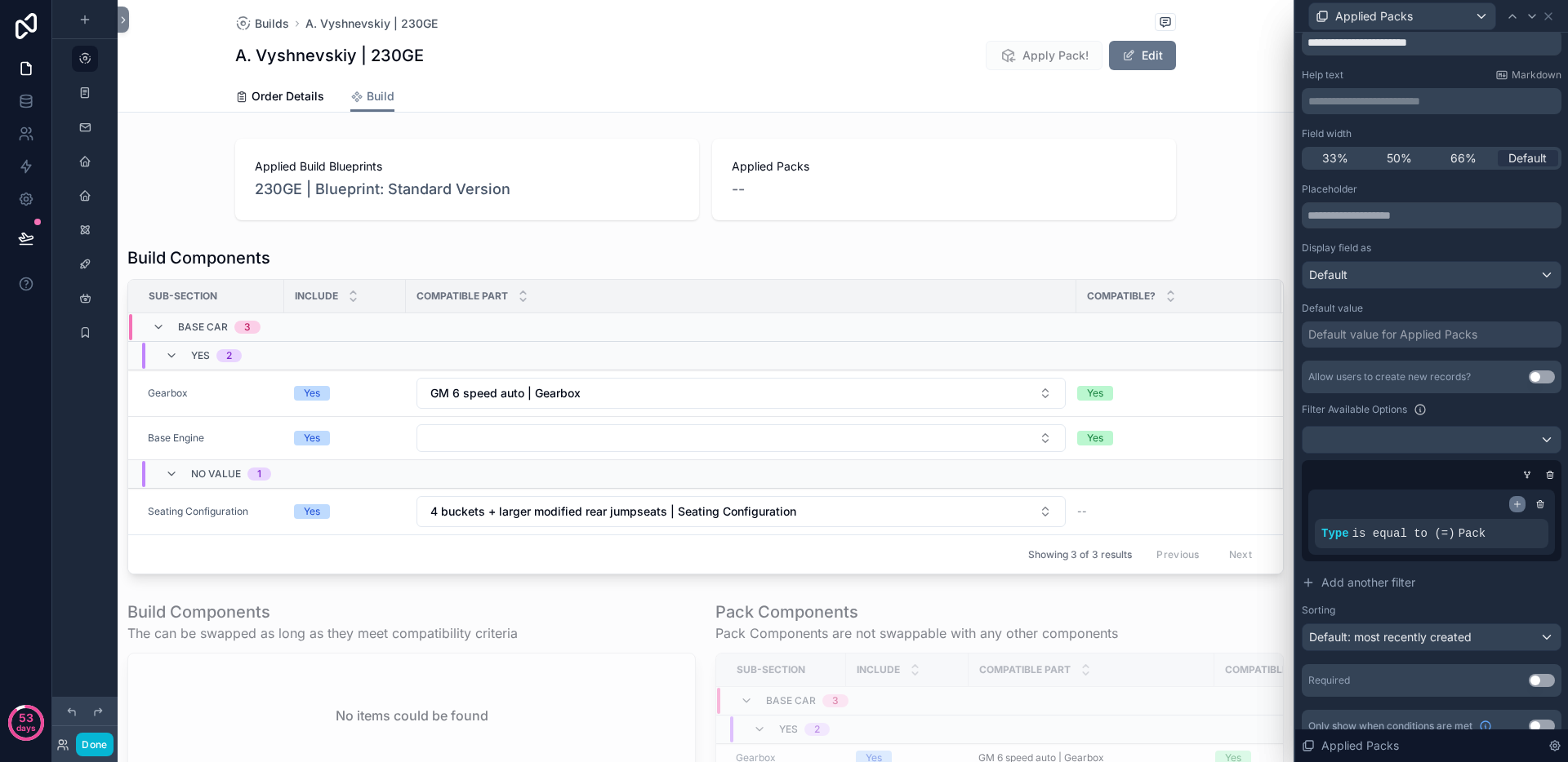
scroll to position [69, 0]
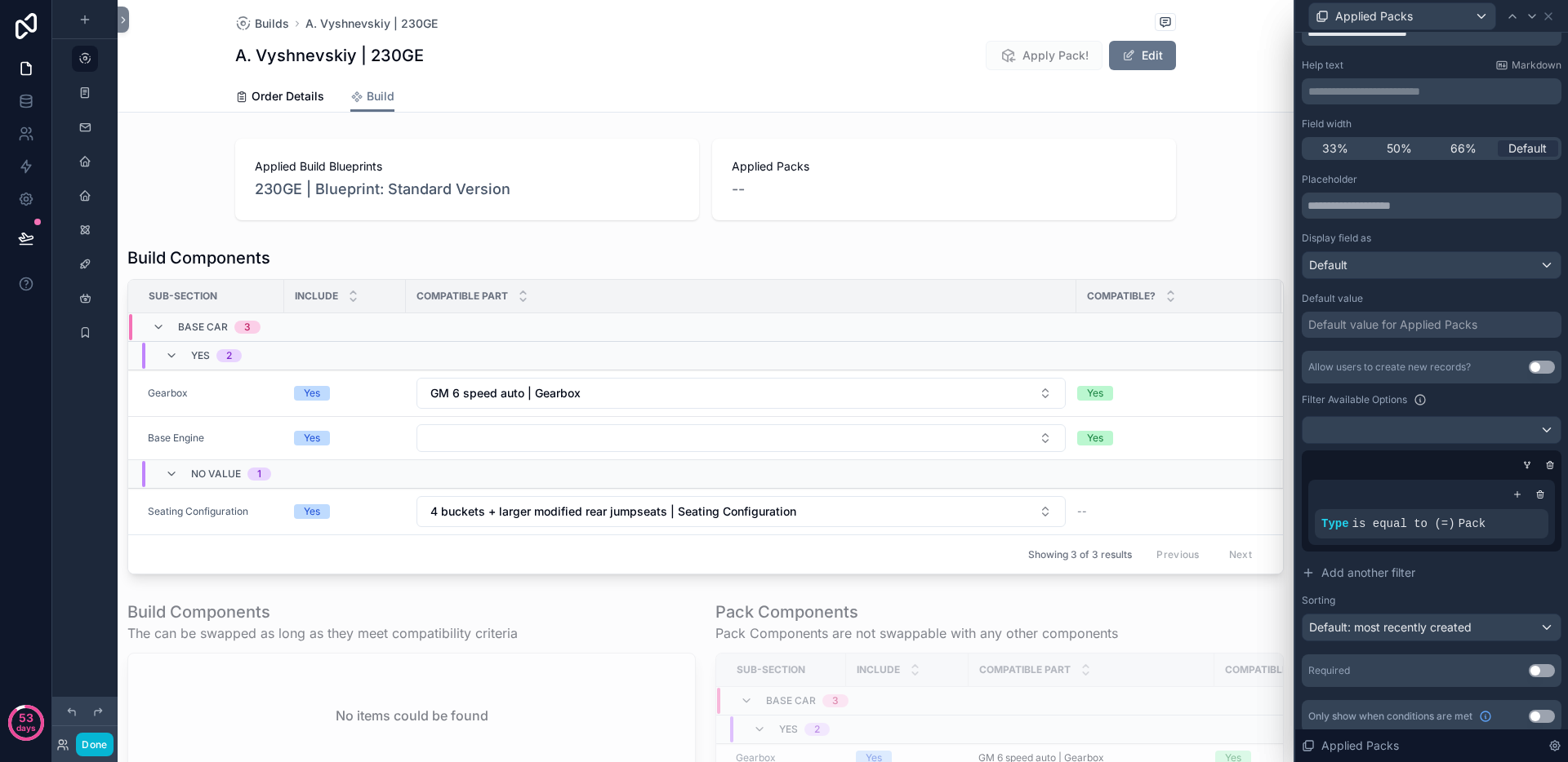
click at [1512, 495] on icon at bounding box center [1516, 494] width 10 height 10
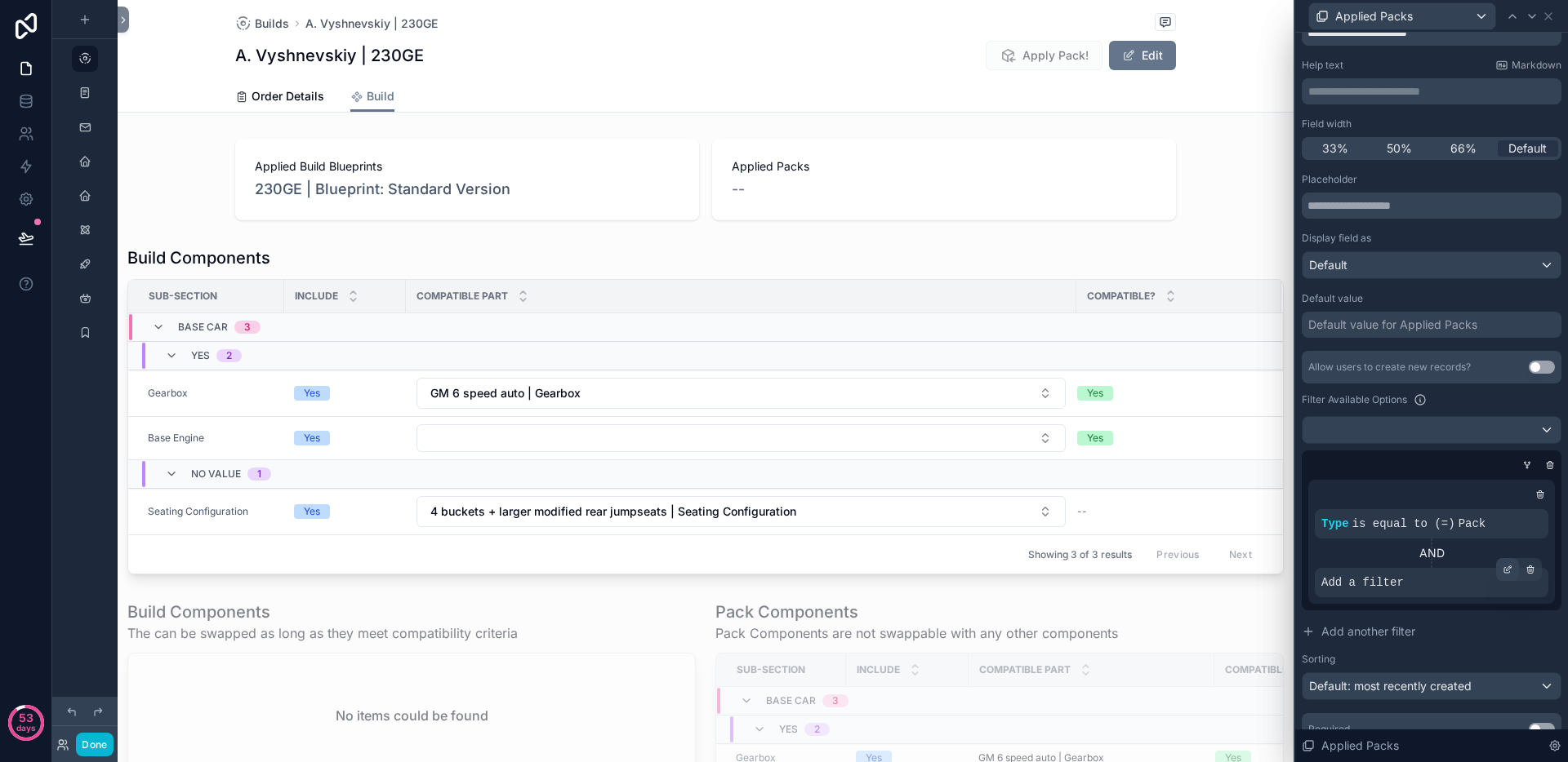
click at [1506, 566] on icon at bounding box center [1508, 567] width 4 height 4
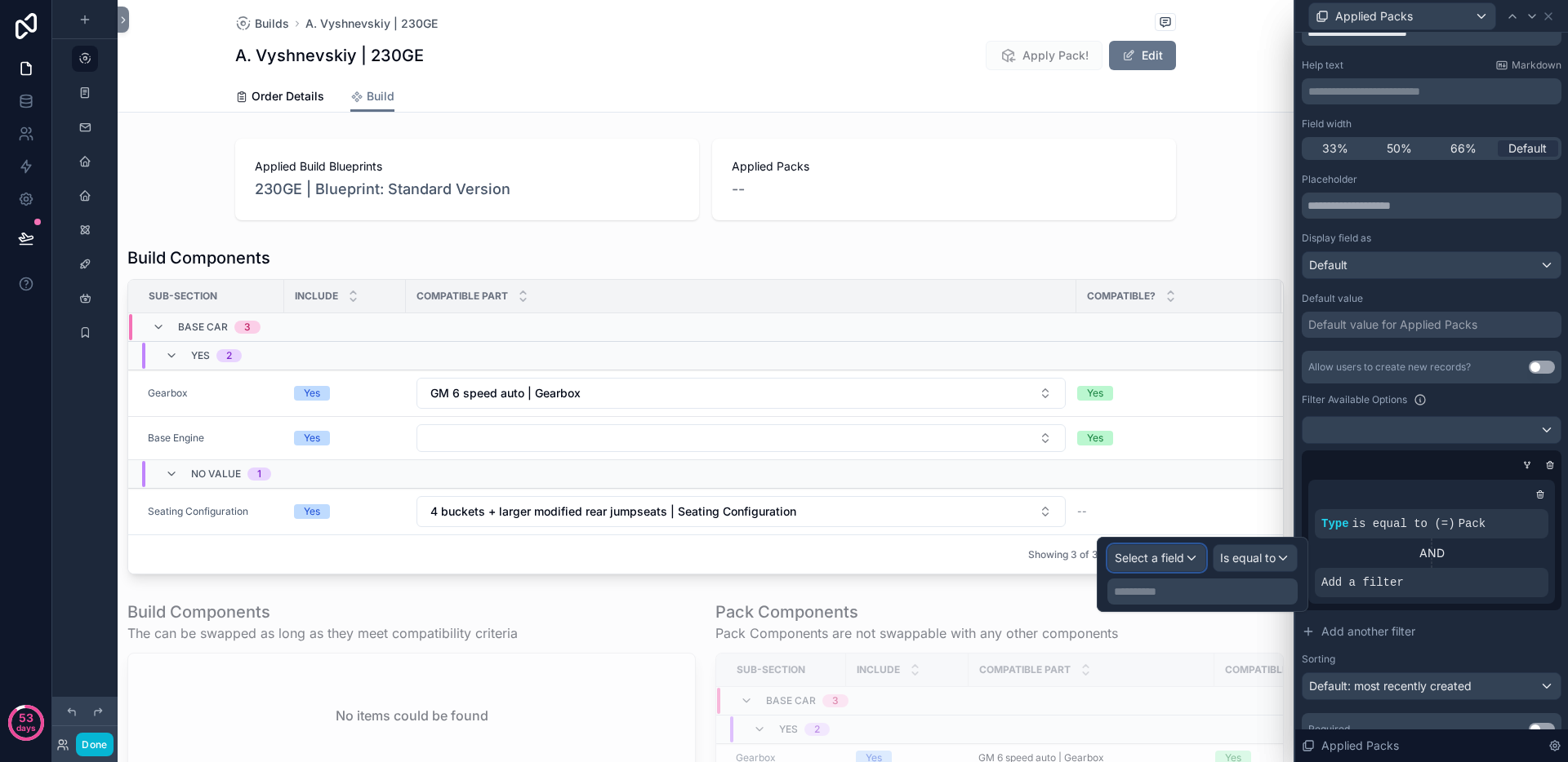
click at [1153, 563] on span "Select a field" at bounding box center [1149, 559] width 70 height 14
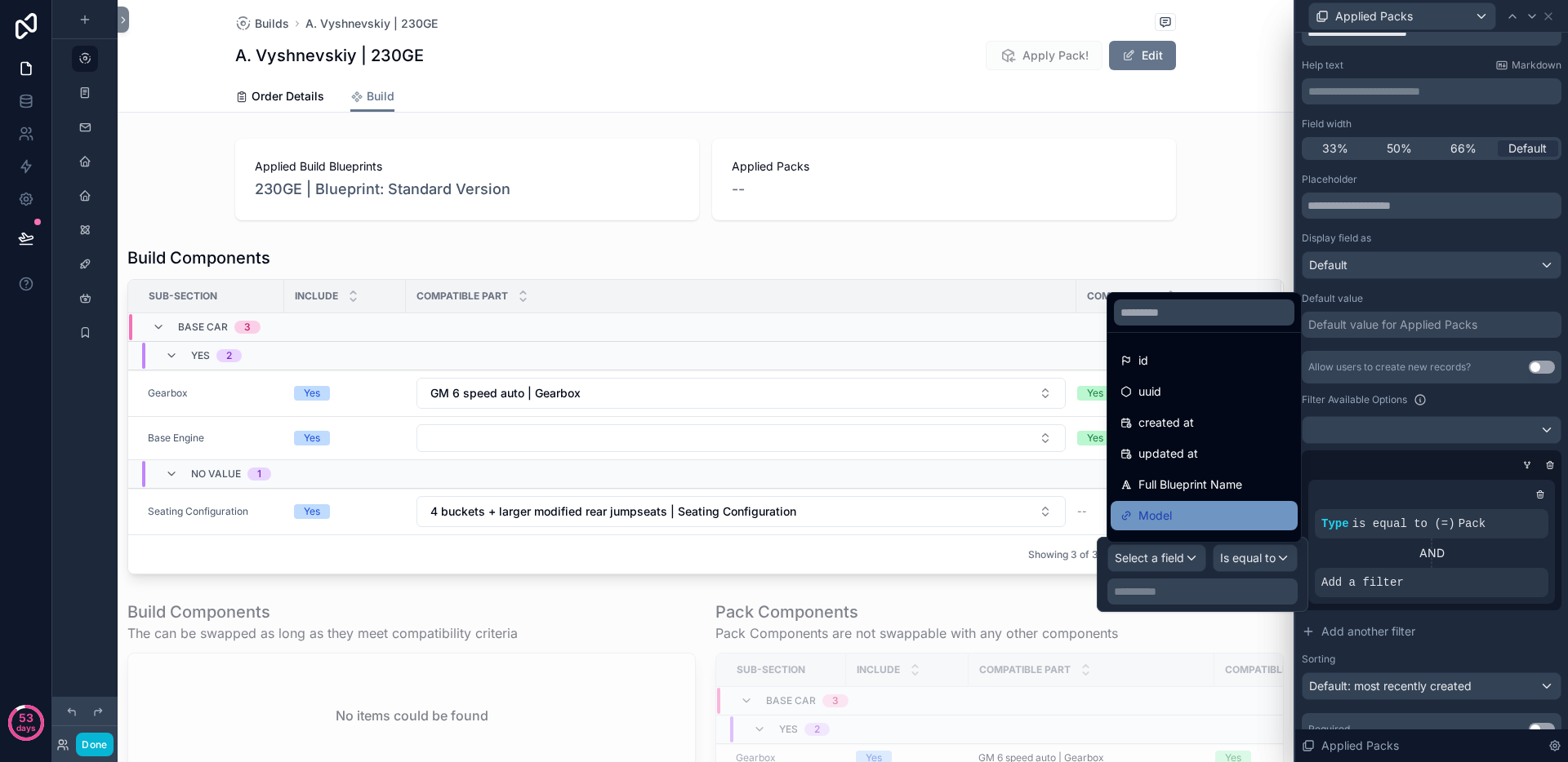
click at [1177, 513] on div "Model" at bounding box center [1204, 516] width 168 height 20
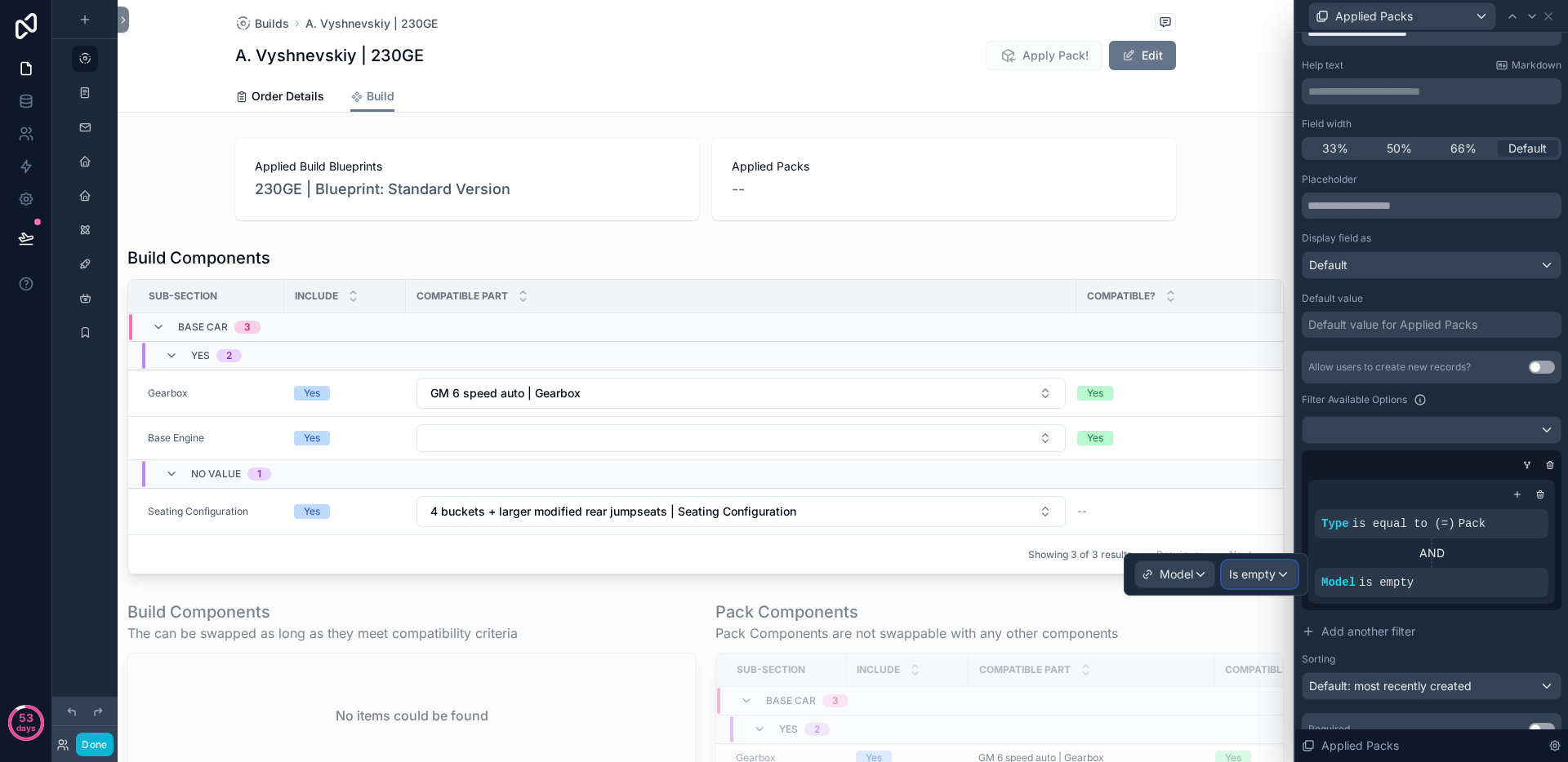
click at [1242, 574] on span "Is empty" at bounding box center [1252, 575] width 46 height 16
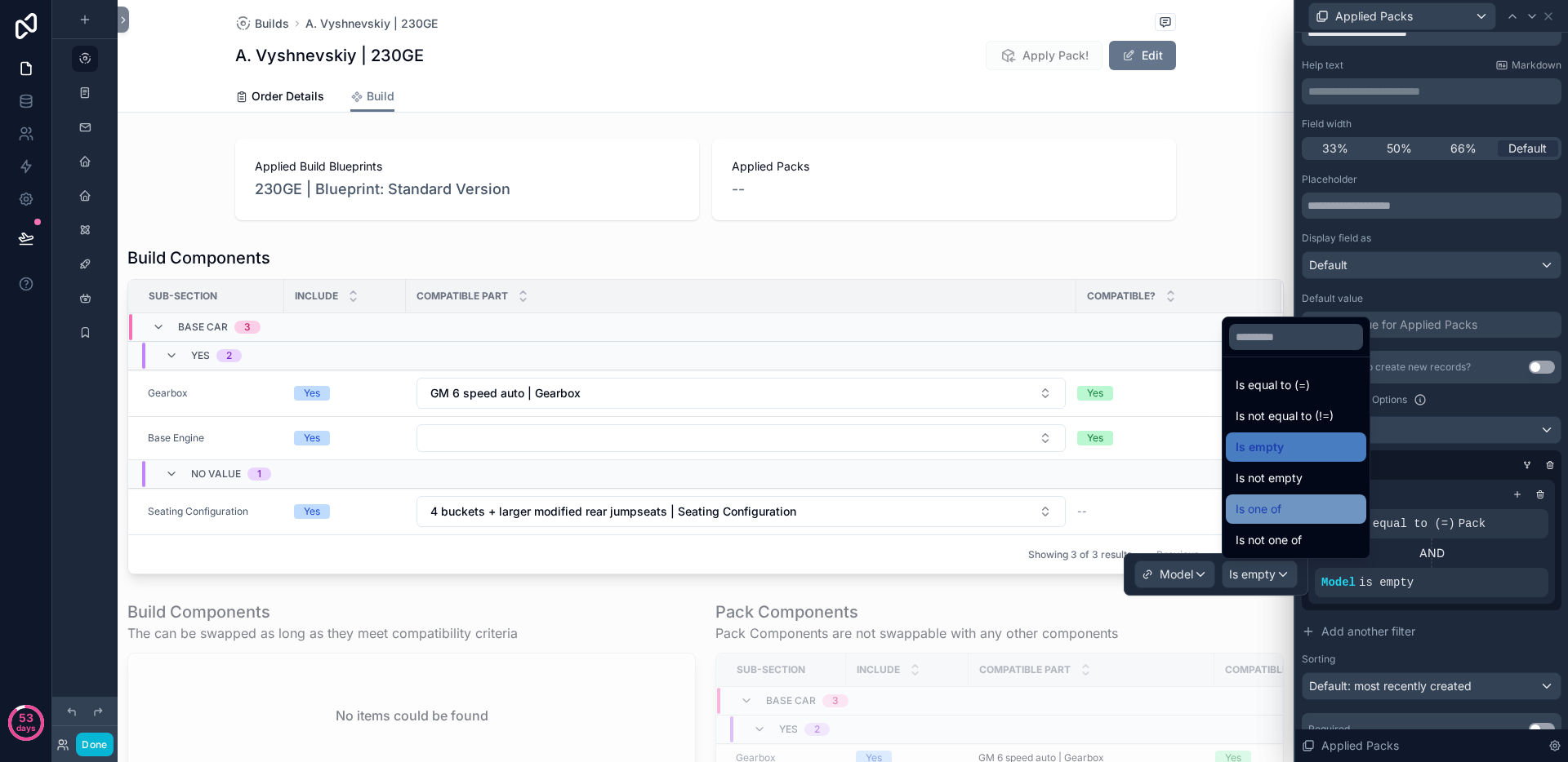
click at [1273, 513] on span "Is one of" at bounding box center [1257, 509] width 46 height 20
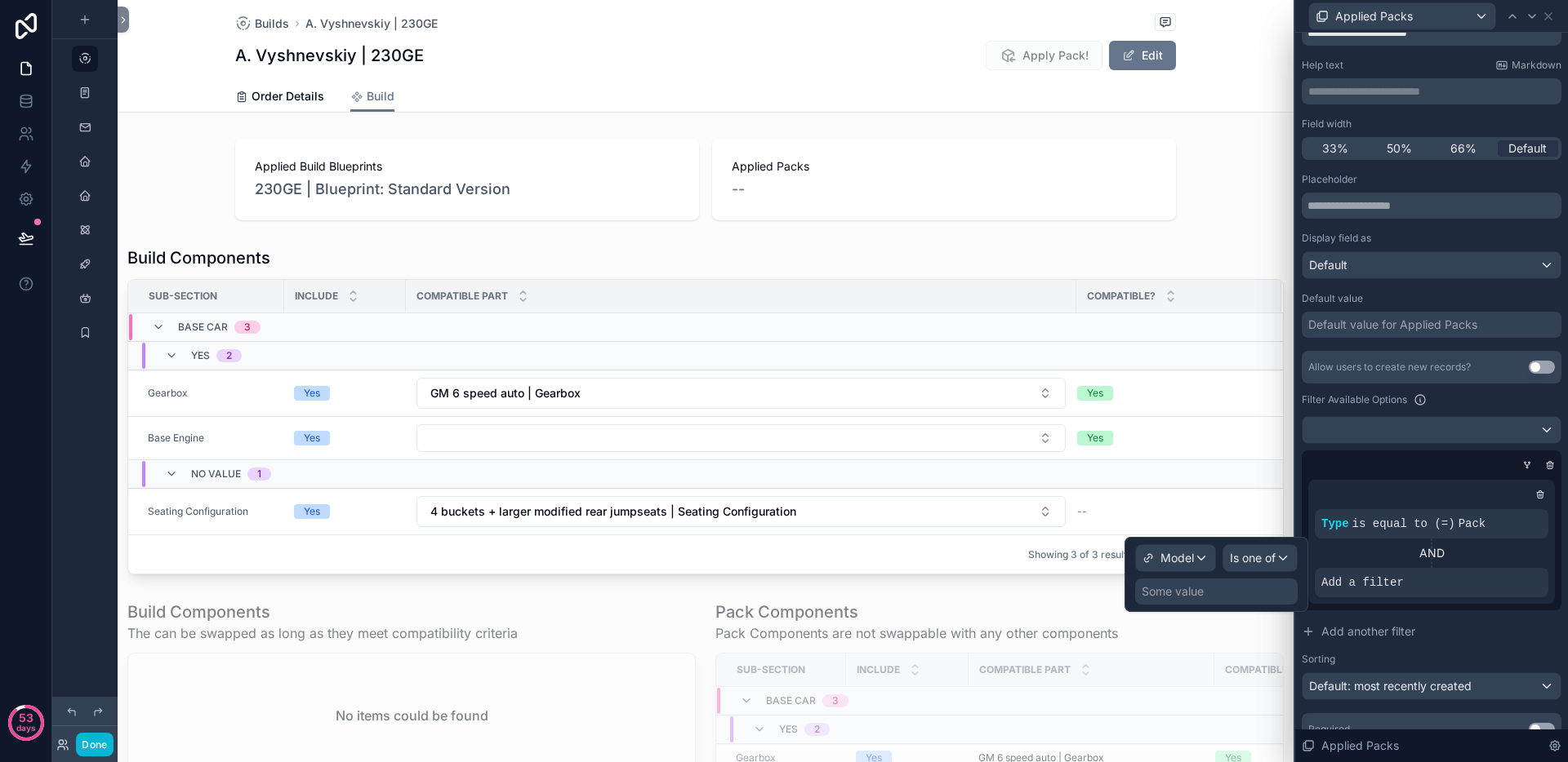
click at [1248, 600] on div "Some value" at bounding box center [1216, 592] width 162 height 26
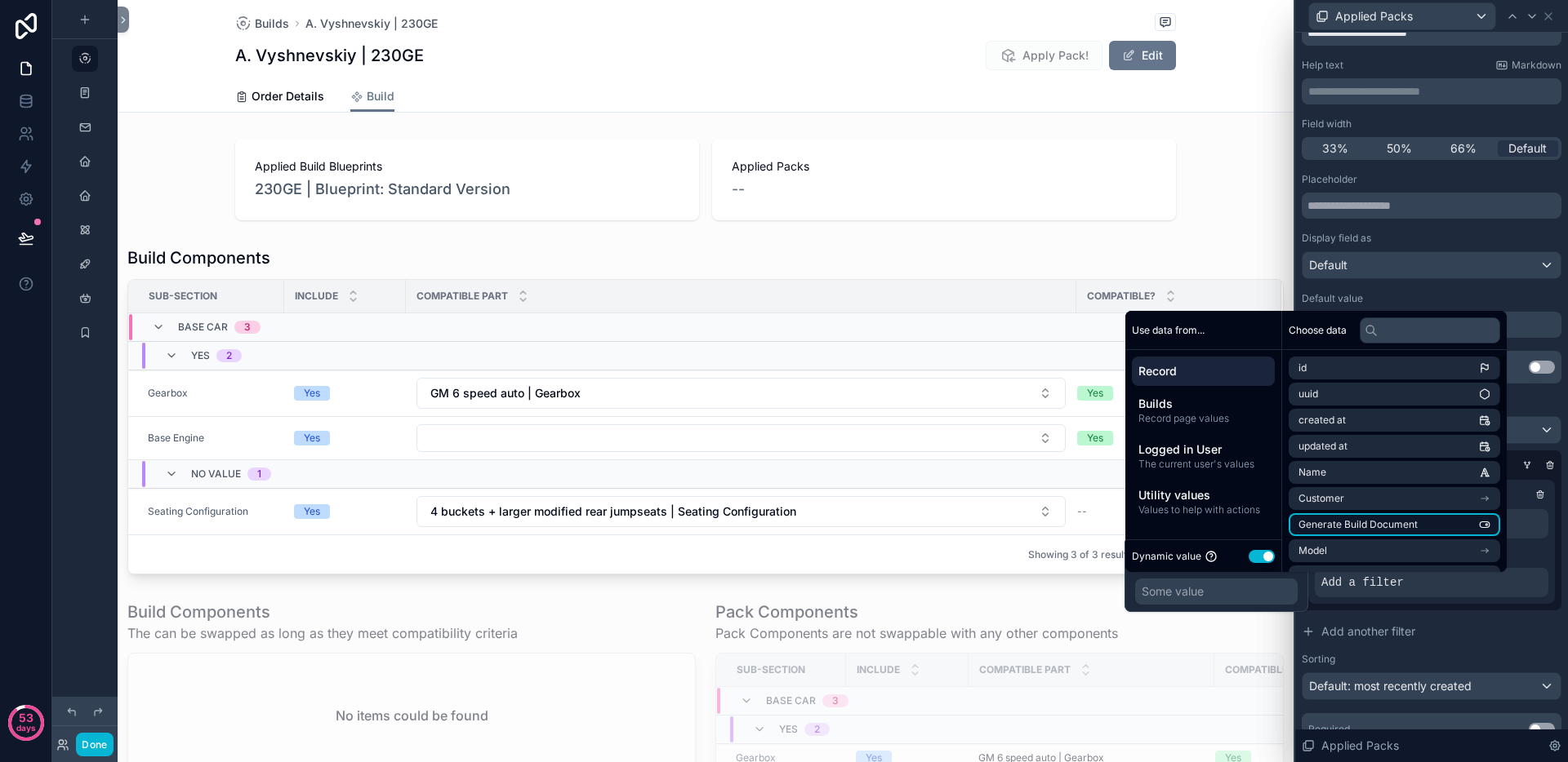
scroll to position [21, 0]
click at [1361, 526] on li "Model" at bounding box center [1394, 530] width 212 height 23
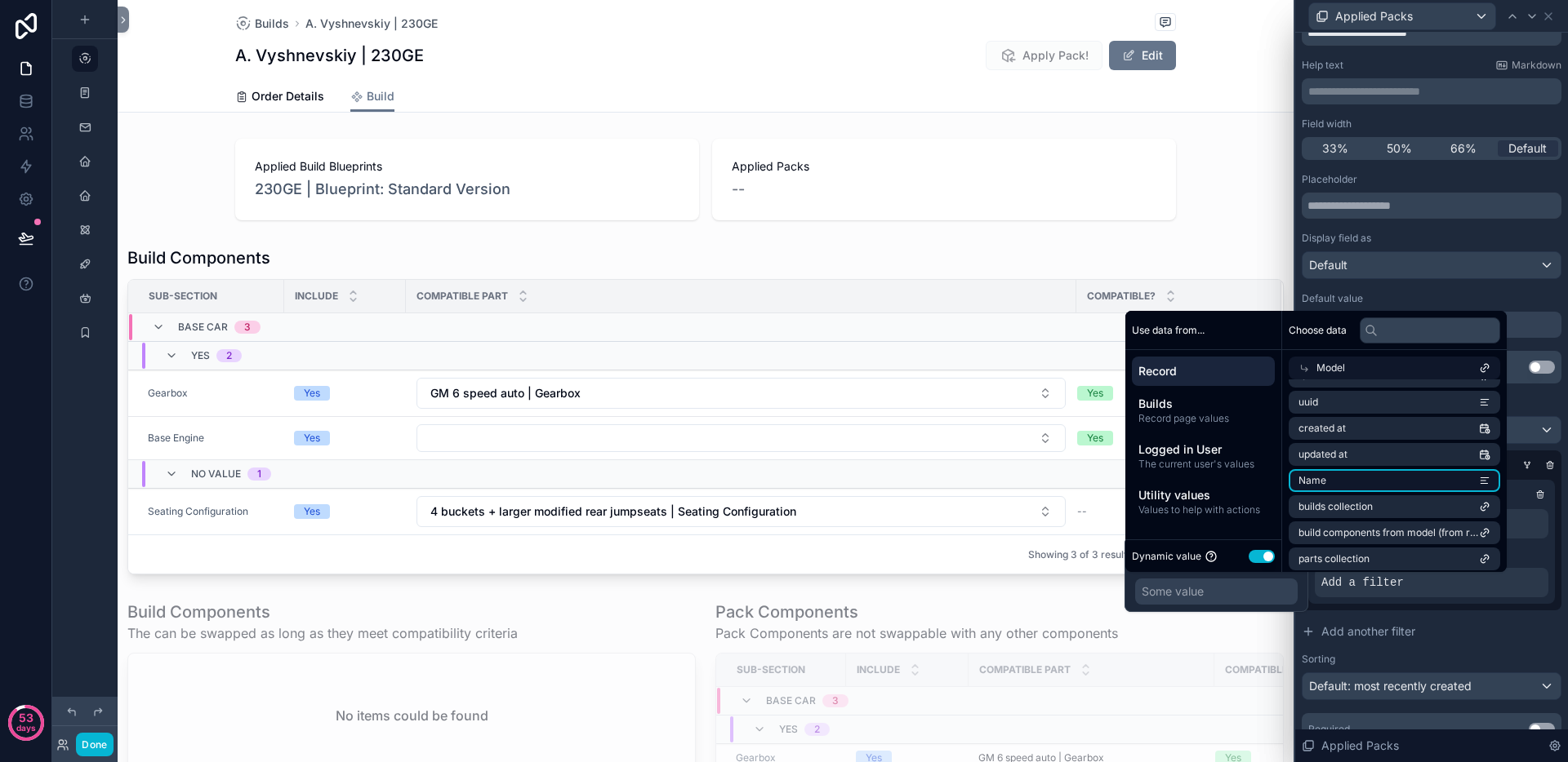
click at [1357, 477] on li "Name" at bounding box center [1394, 481] width 212 height 23
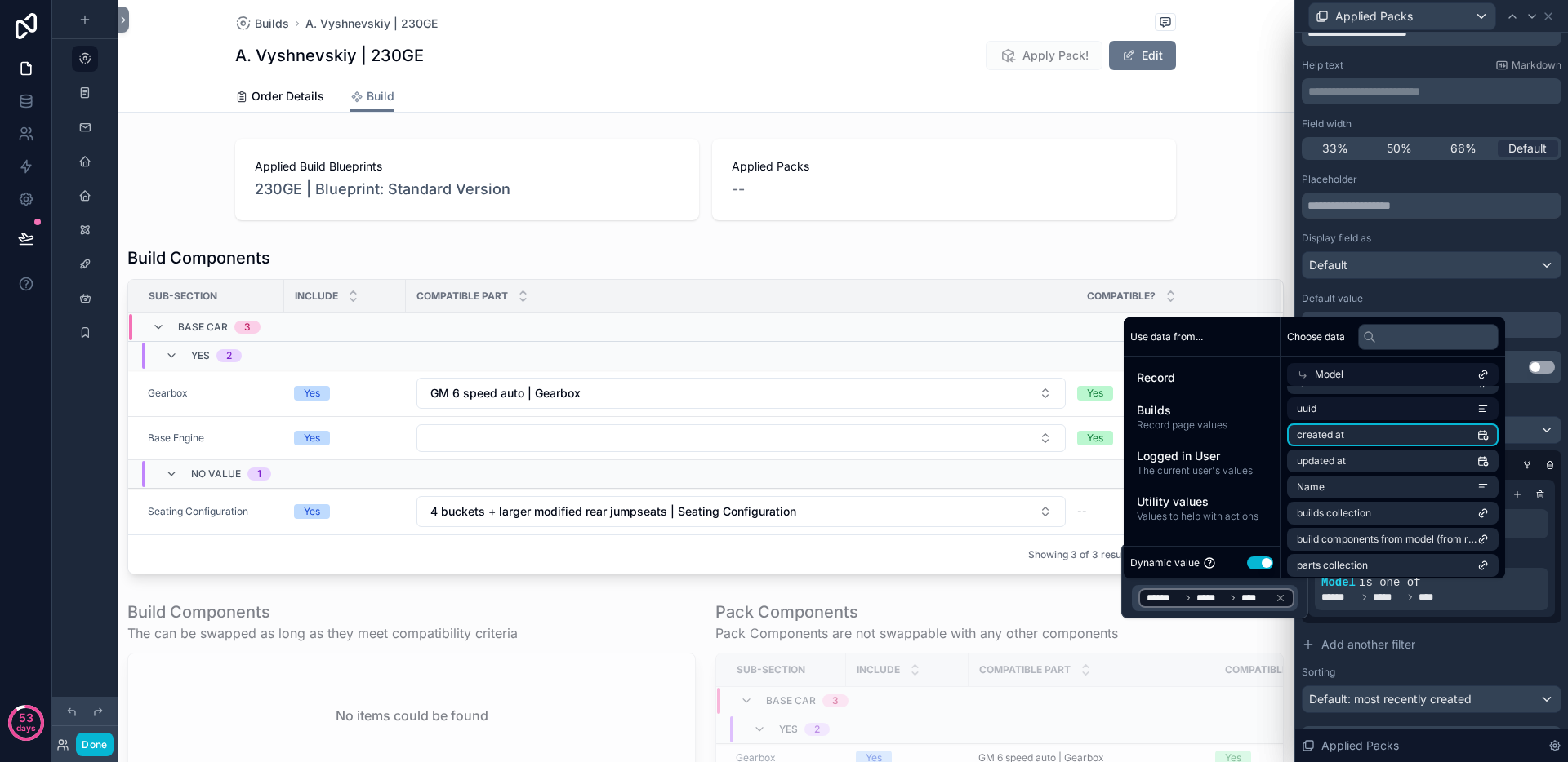
scroll to position [0, 0]
click at [1362, 408] on li "id" at bounding box center [1392, 404] width 212 height 23
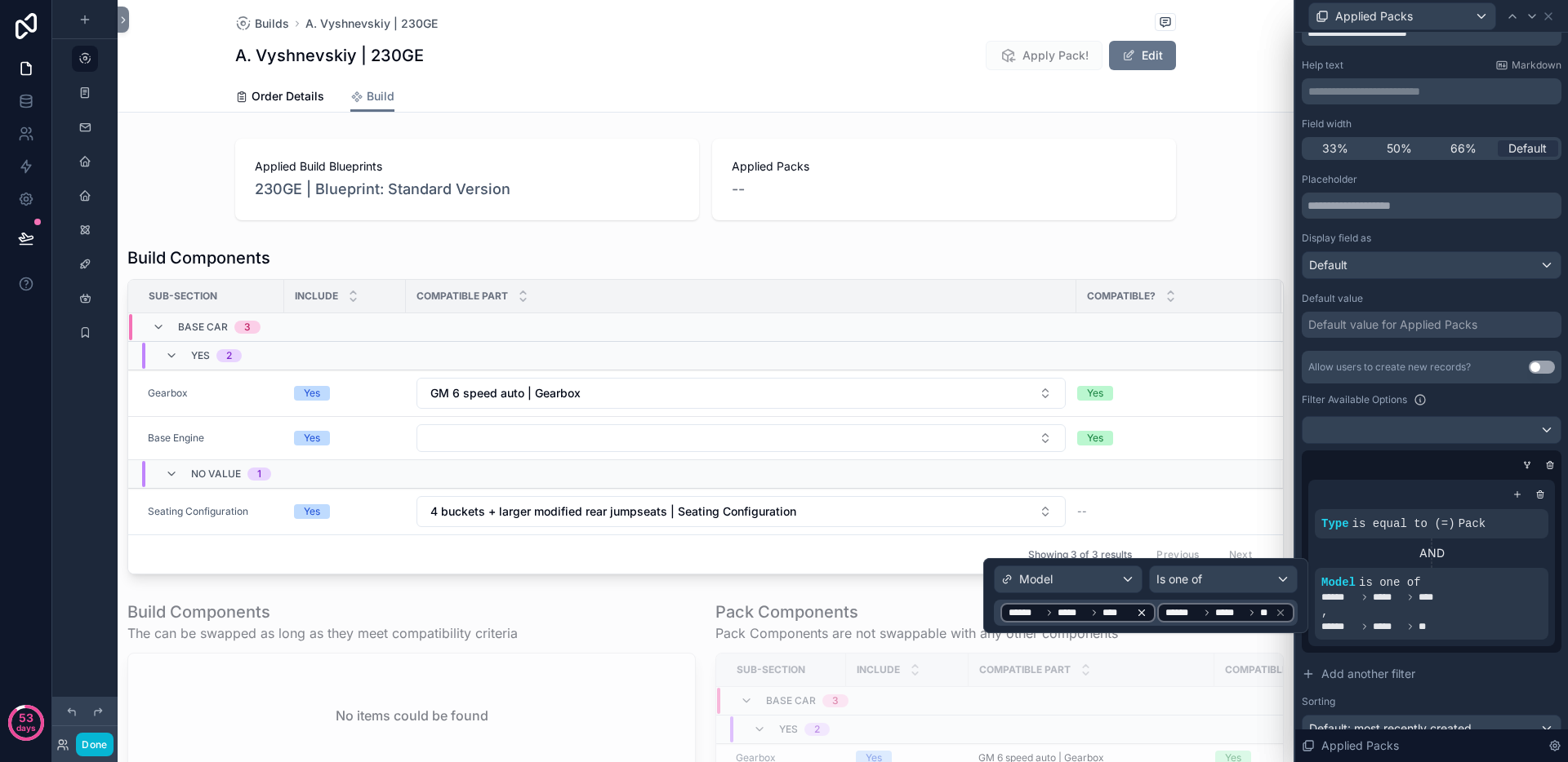
click at [1142, 612] on icon at bounding box center [1141, 613] width 12 height 12
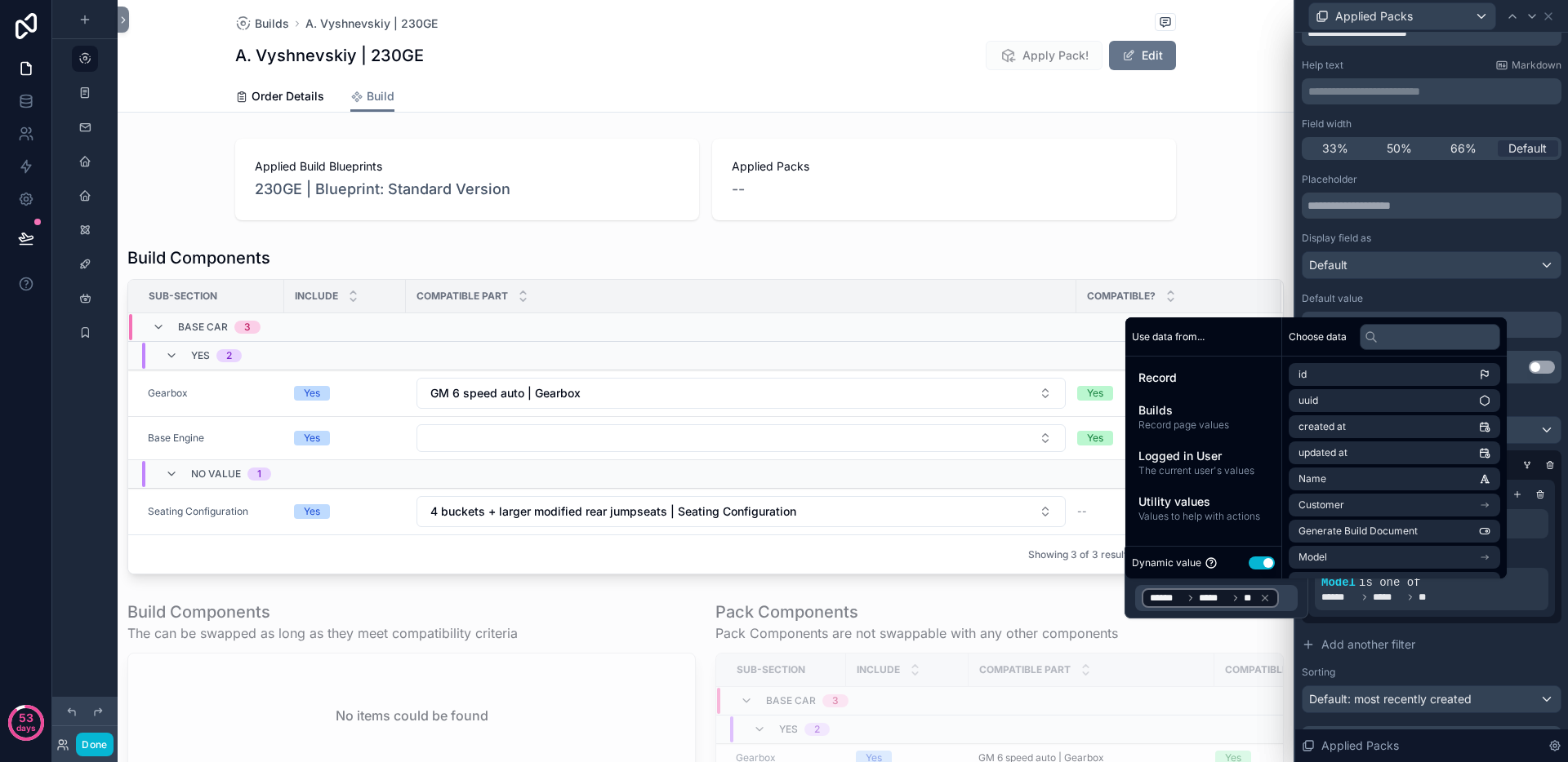
click at [1453, 621] on div "Type is equal to (=) Pack AND Model is one of ****** ***** **" at bounding box center [1431, 549] width 260 height 150
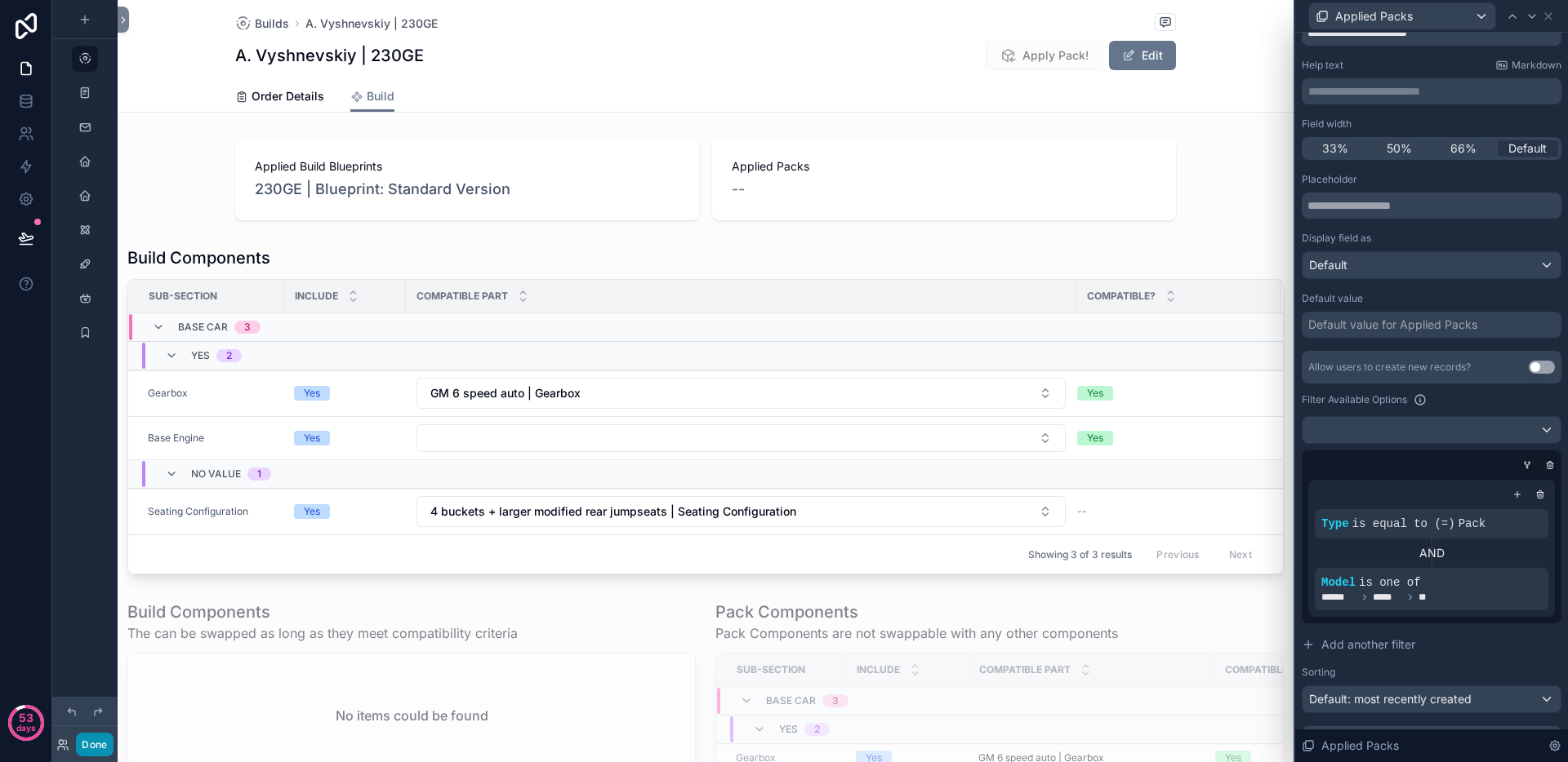
click at [101, 750] on button "Done" at bounding box center [94, 745] width 37 height 24
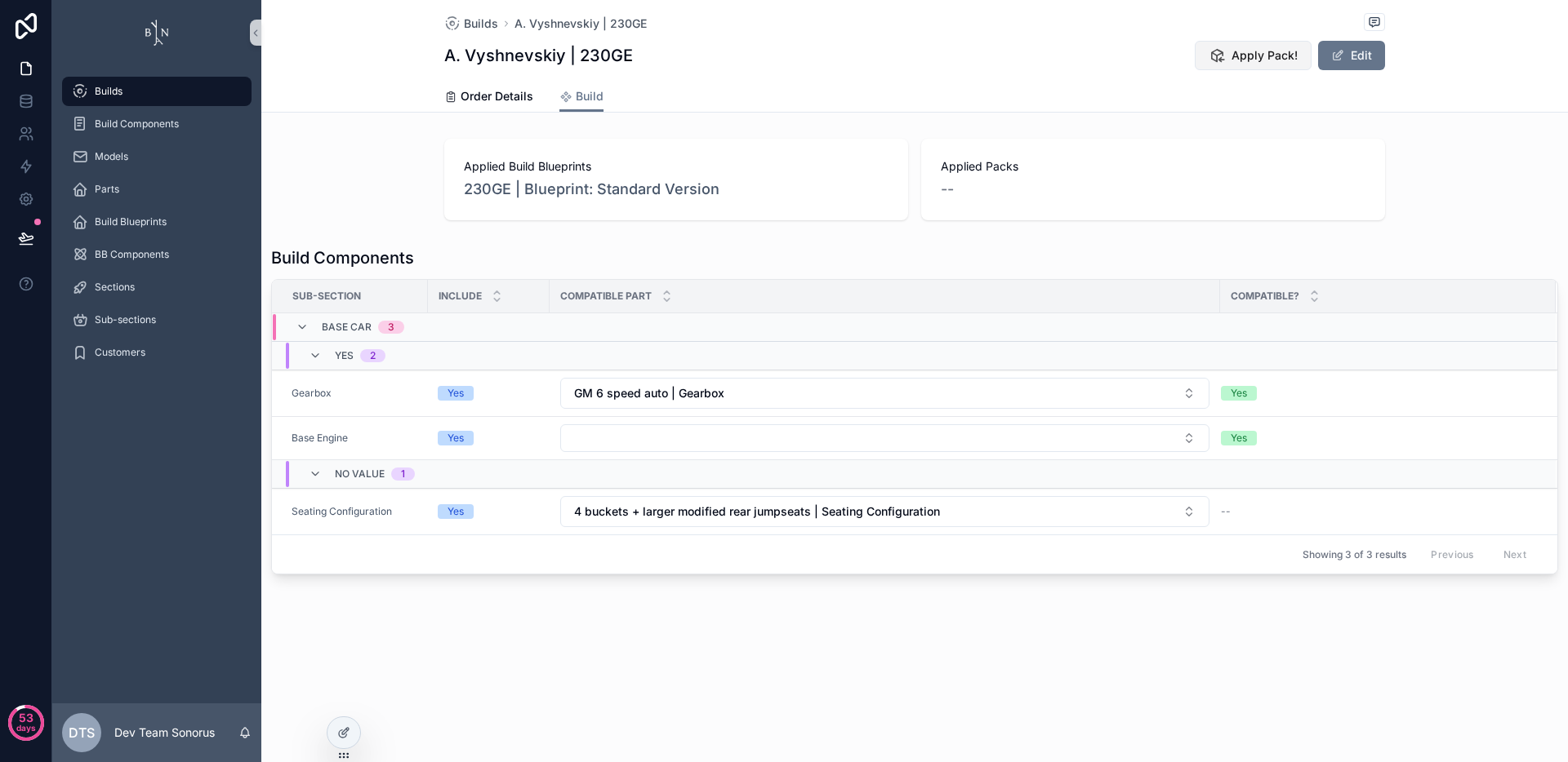
click at [1234, 64] on button "Apply Pack!" at bounding box center [1252, 55] width 117 height 29
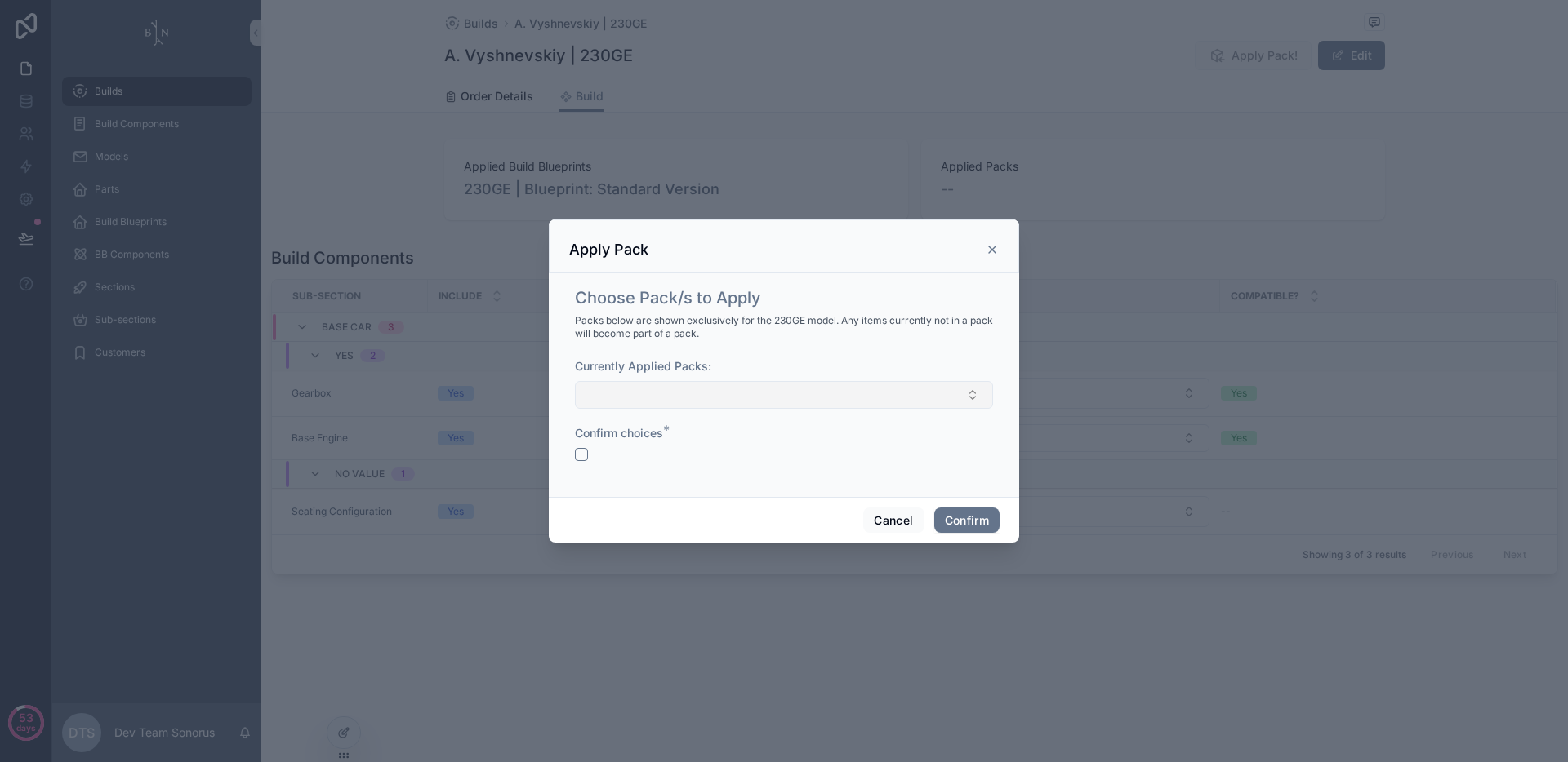
click at [698, 407] on button "Select Button" at bounding box center [784, 394] width 418 height 28
click at [740, 405] on button "Select Button" at bounding box center [784, 394] width 418 height 28
click at [822, 346] on div "Choose Pack/s to Apply Packs below are shown exclusively for the 230GE model. A…" at bounding box center [784, 382] width 431 height 204
click at [822, 394] on button "Select Button" at bounding box center [784, 394] width 418 height 28
click at [868, 341] on div "Choose Pack/s to Apply Packs below are shown exclusively for the 230GE model. A…" at bounding box center [784, 382] width 431 height 204
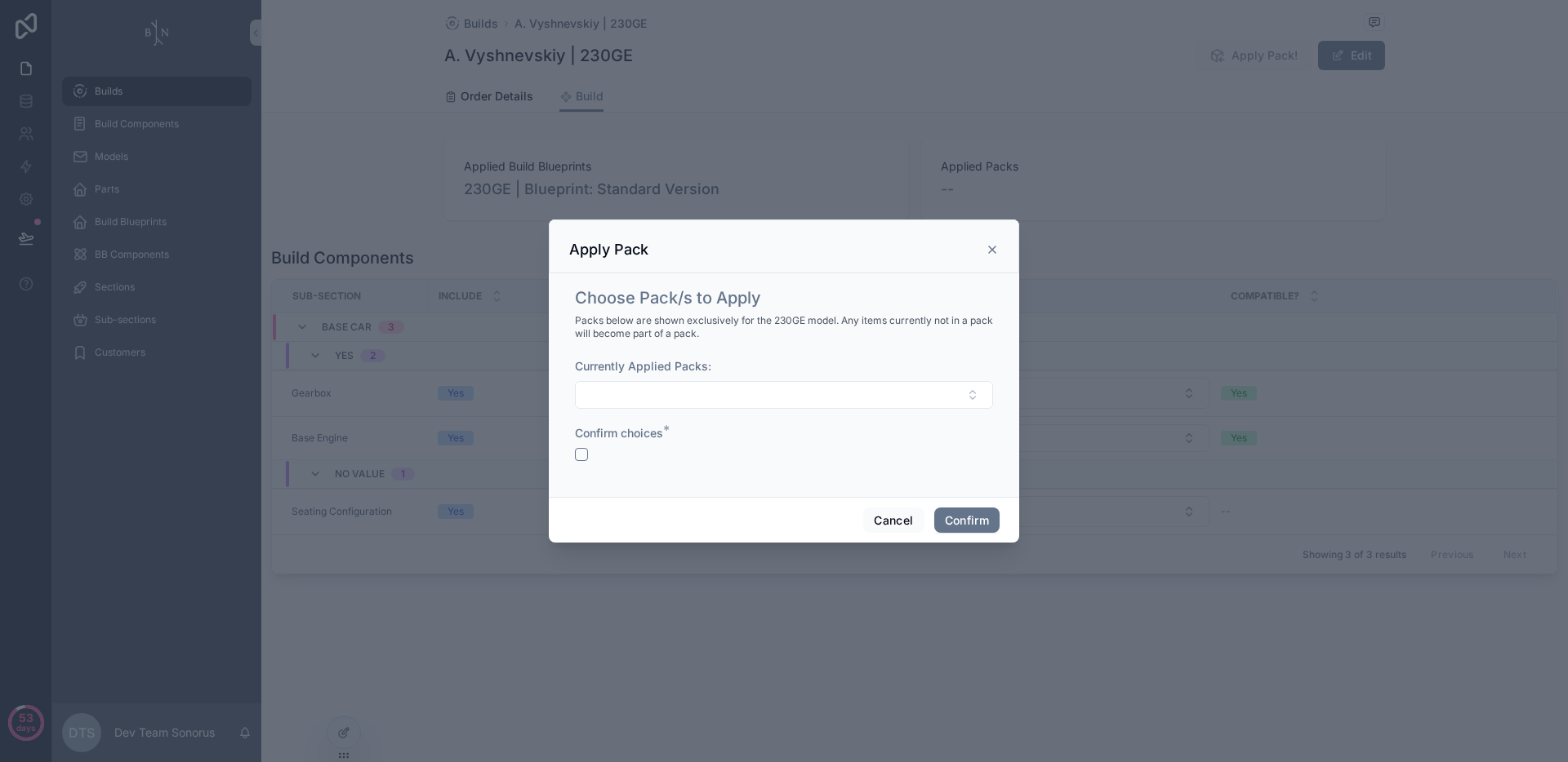
click at [886, 534] on div "Cancel Confirm" at bounding box center [784, 520] width 470 height 46
click at [891, 524] on button "Cancel" at bounding box center [893, 520] width 61 height 26
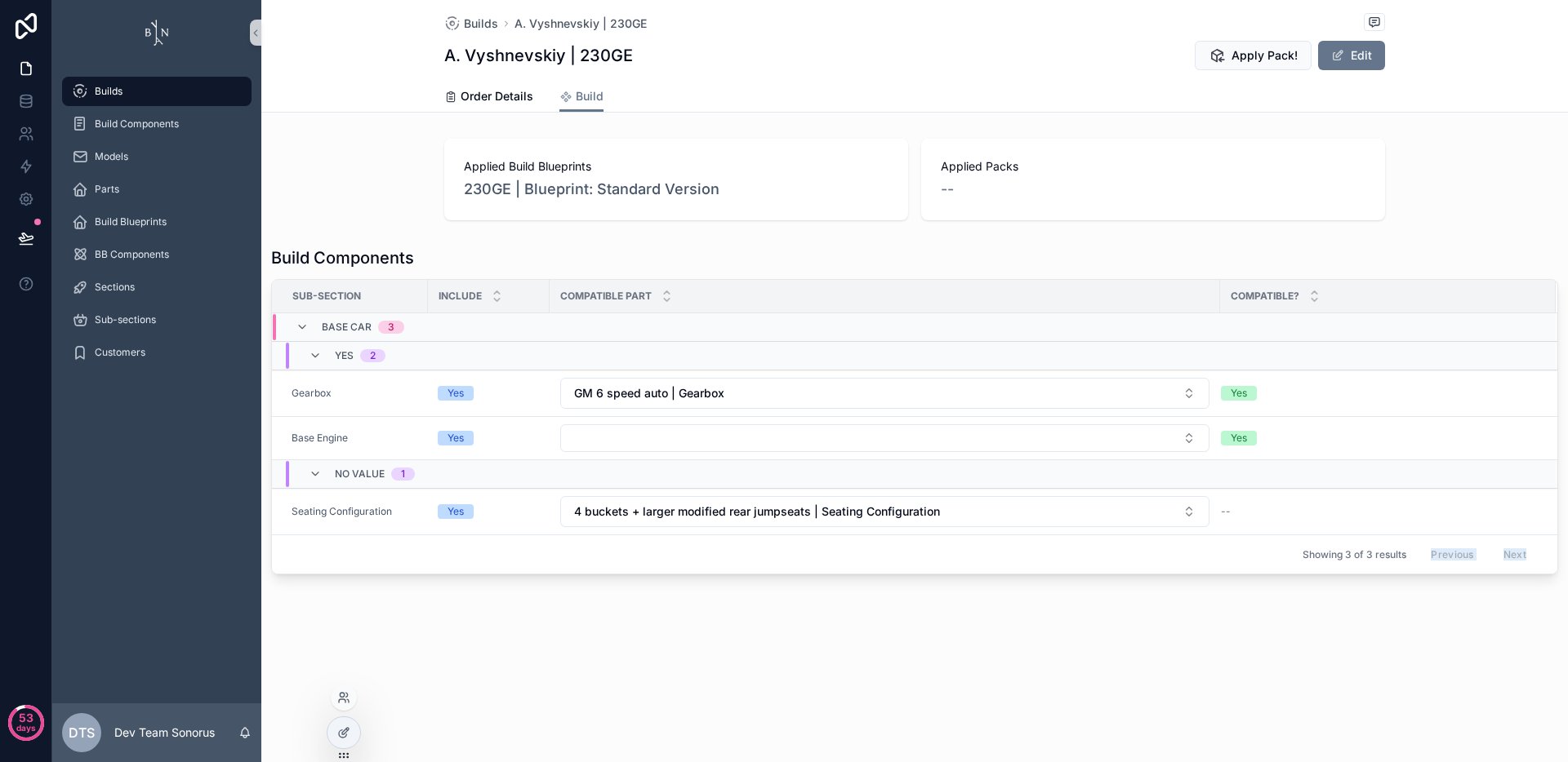
click at [359, 724] on div "Builds Build Components Models Parts Build Blueprints BB Components Sections Su…" at bounding box center [810, 381] width 1515 height 762
click at [353, 727] on div at bounding box center [344, 733] width 33 height 31
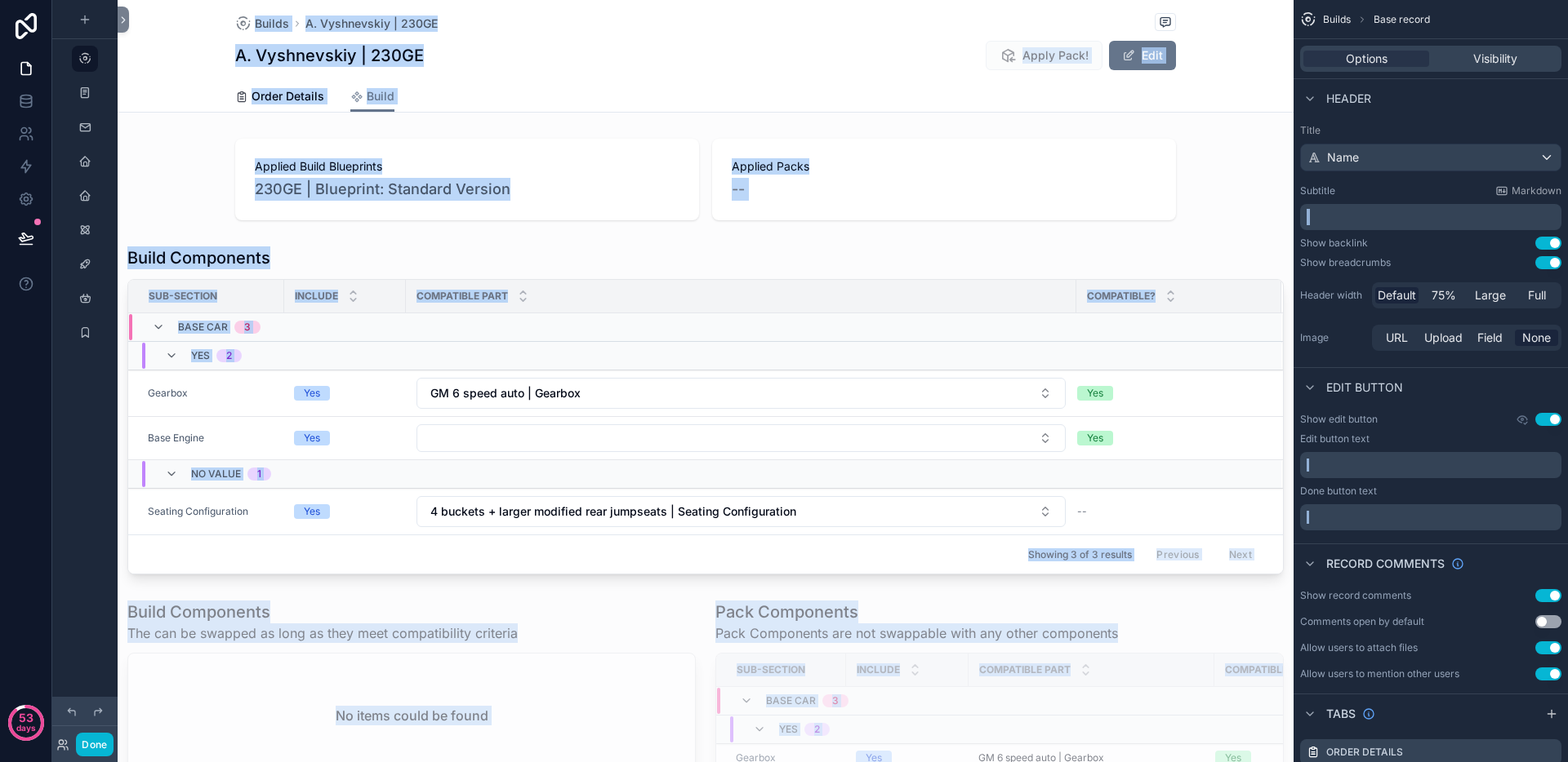
click at [1238, 98] on div "Order Details Build" at bounding box center [705, 96] width 1156 height 31
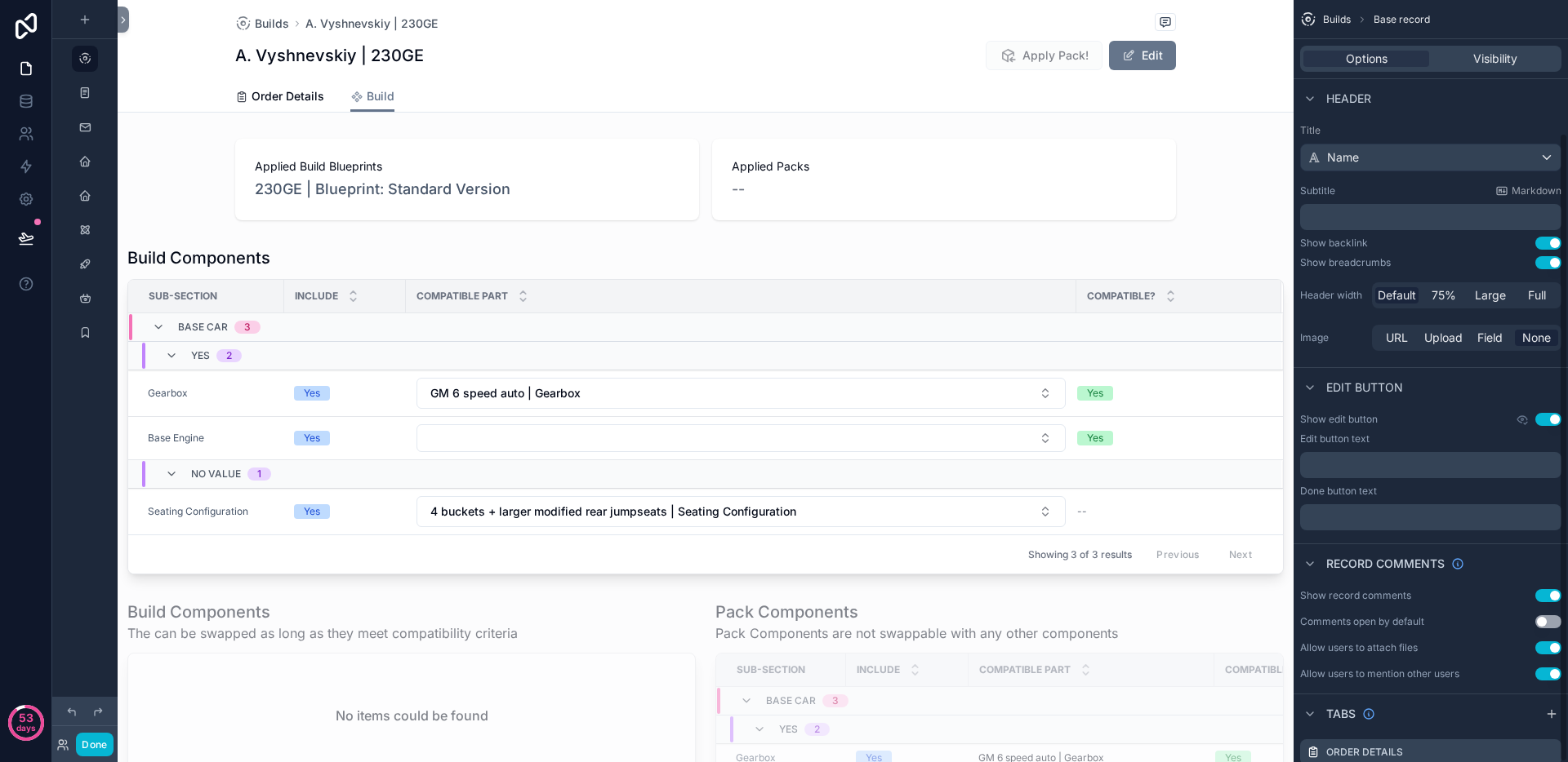
scroll to position [160, 0]
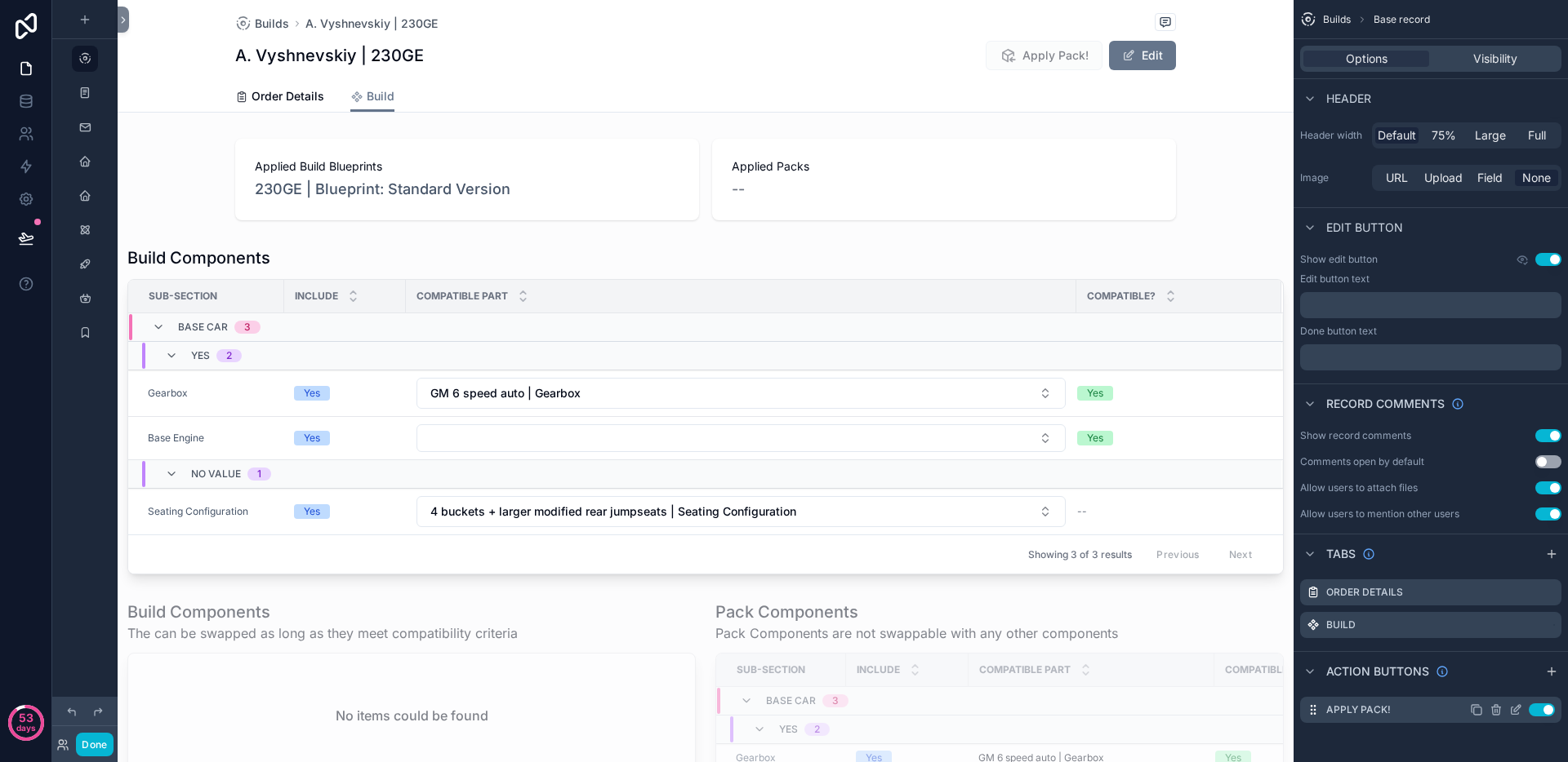
click at [1514, 711] on icon "scrollable content" at bounding box center [1516, 708] width 6 height 6
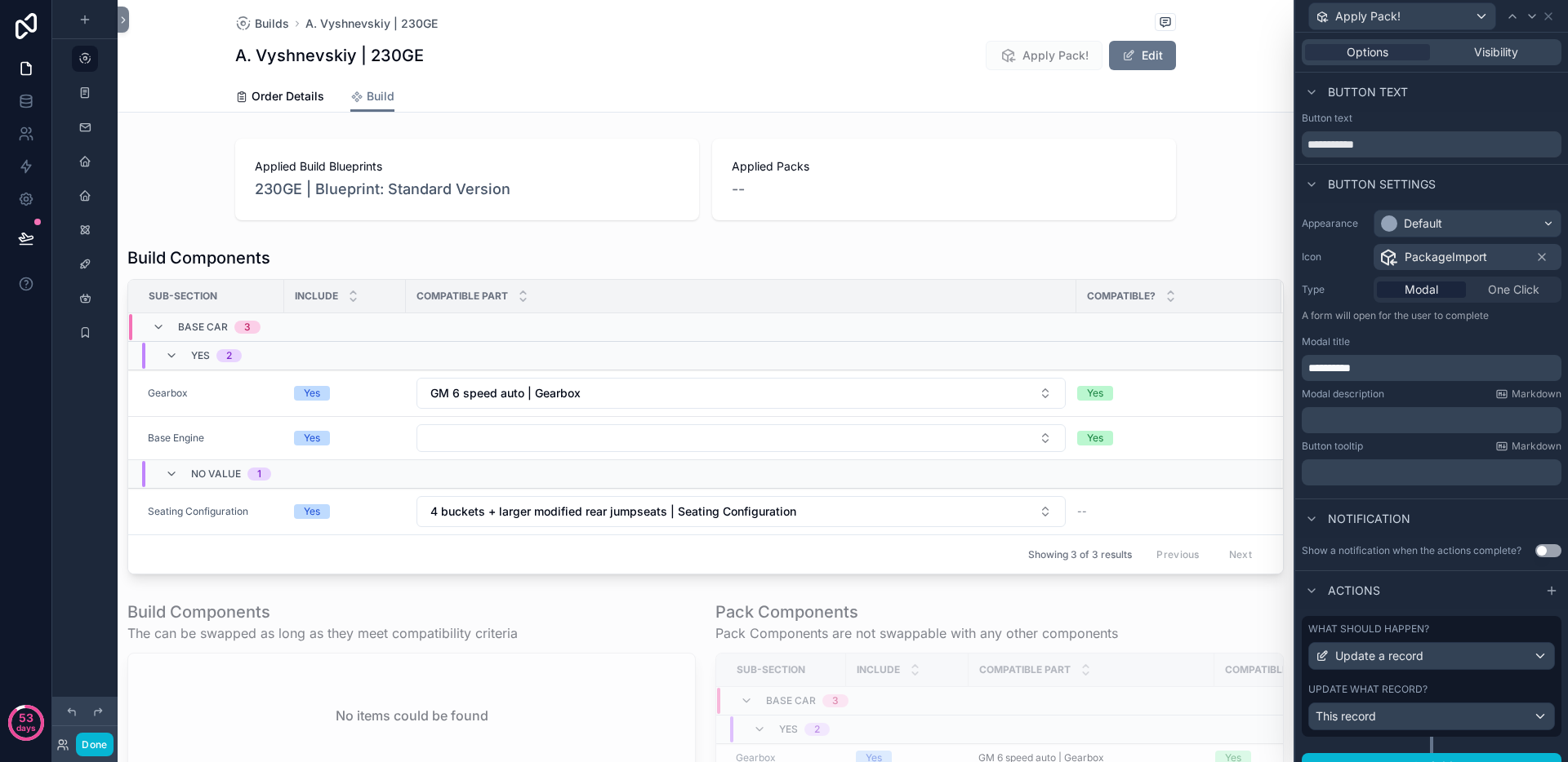
scroll to position [24, 0]
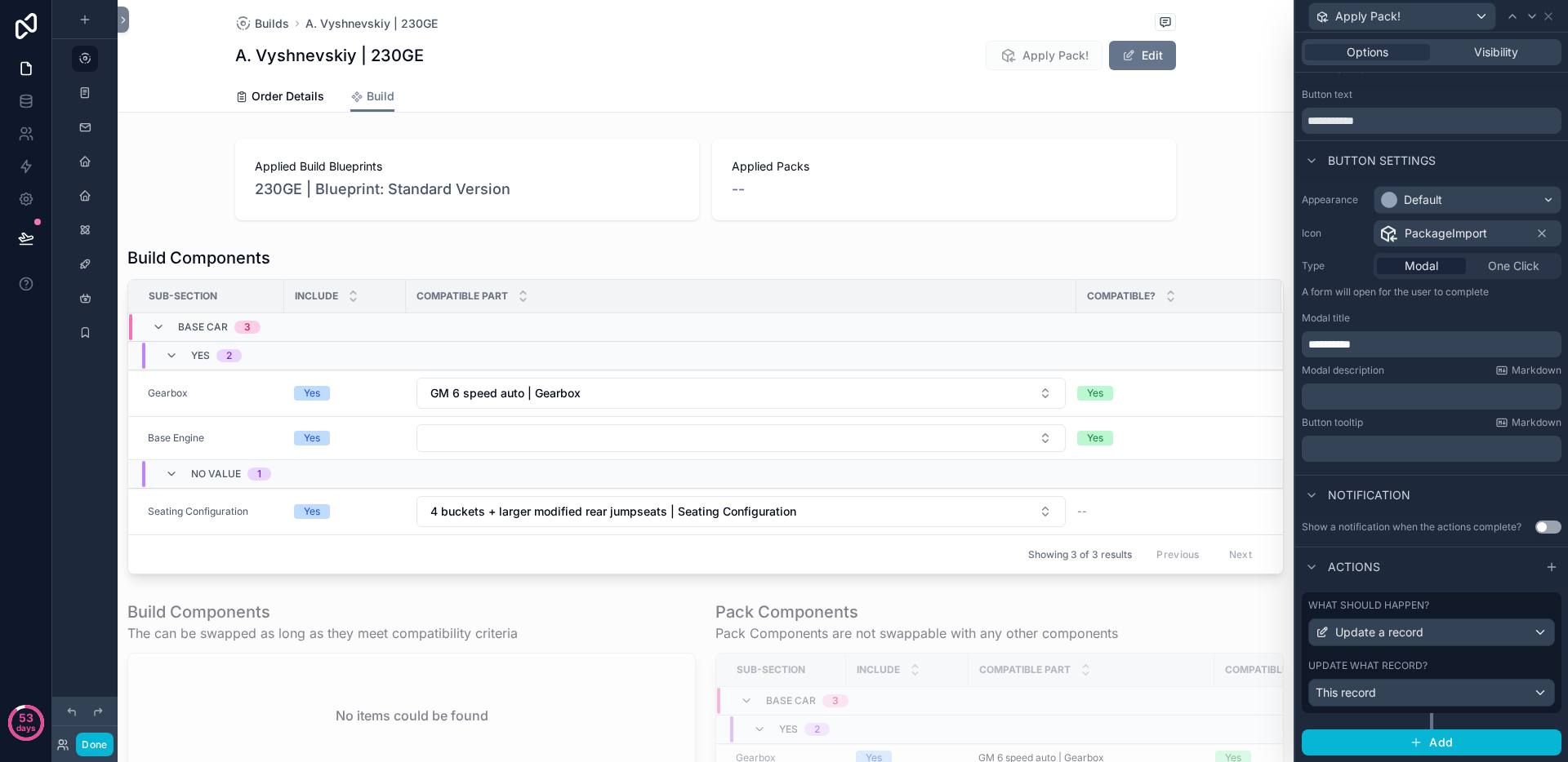
click at [1439, 654] on div "What should happen? Update a record Update what record? This record" at bounding box center [1431, 652] width 260 height 120
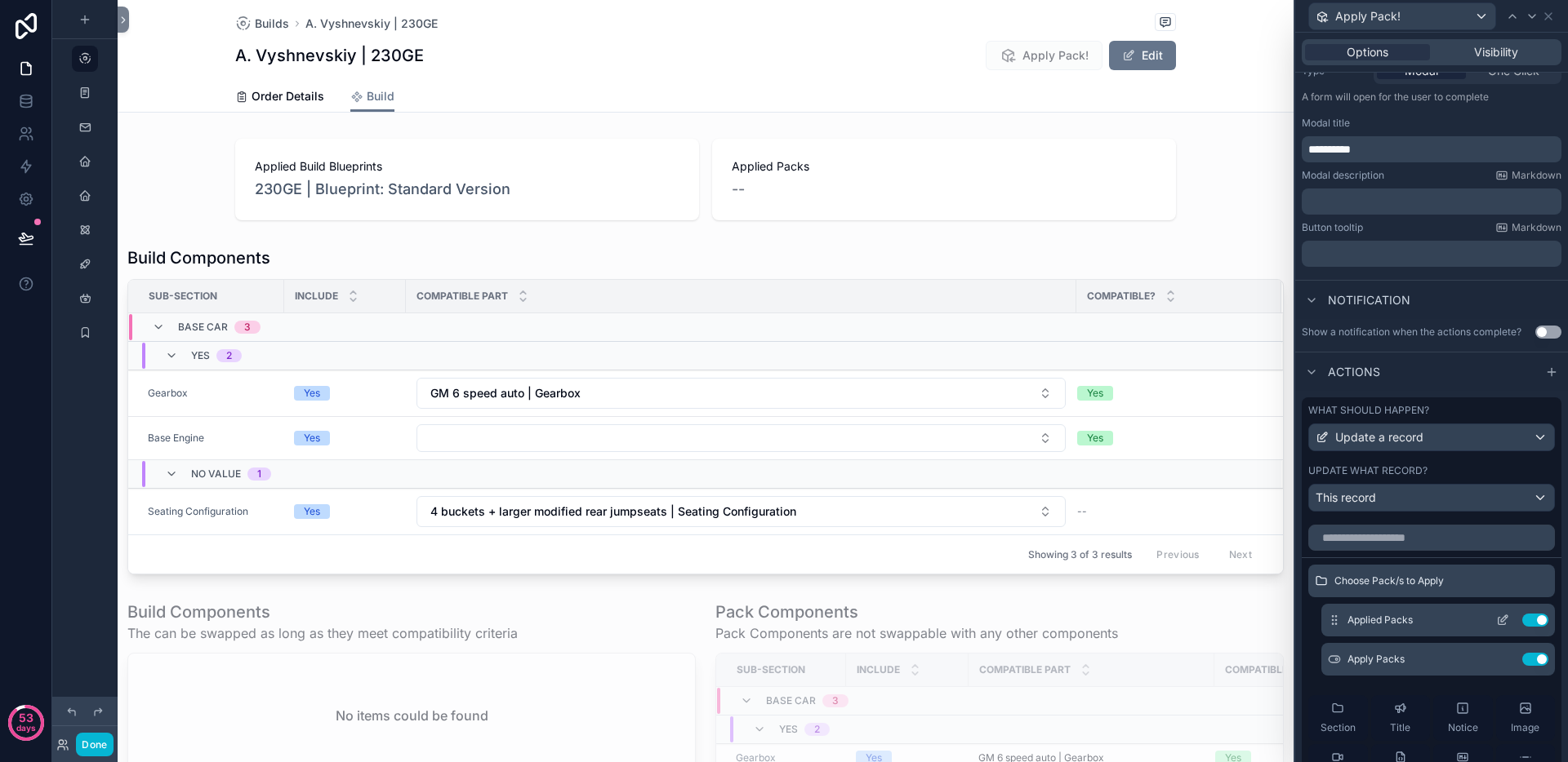
click at [1498, 623] on icon at bounding box center [1502, 622] width 7 height 7
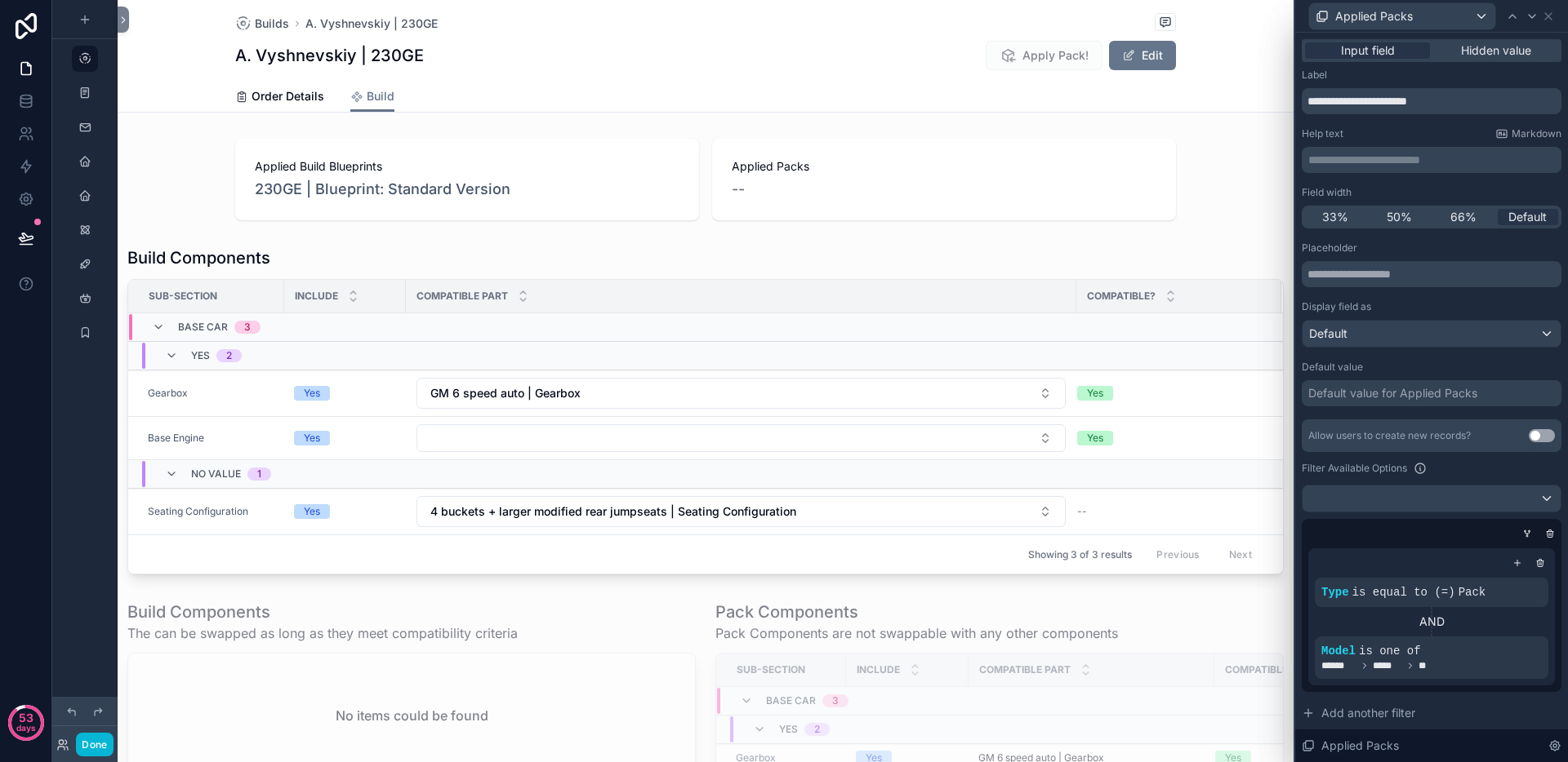
scroll to position [50, 0]
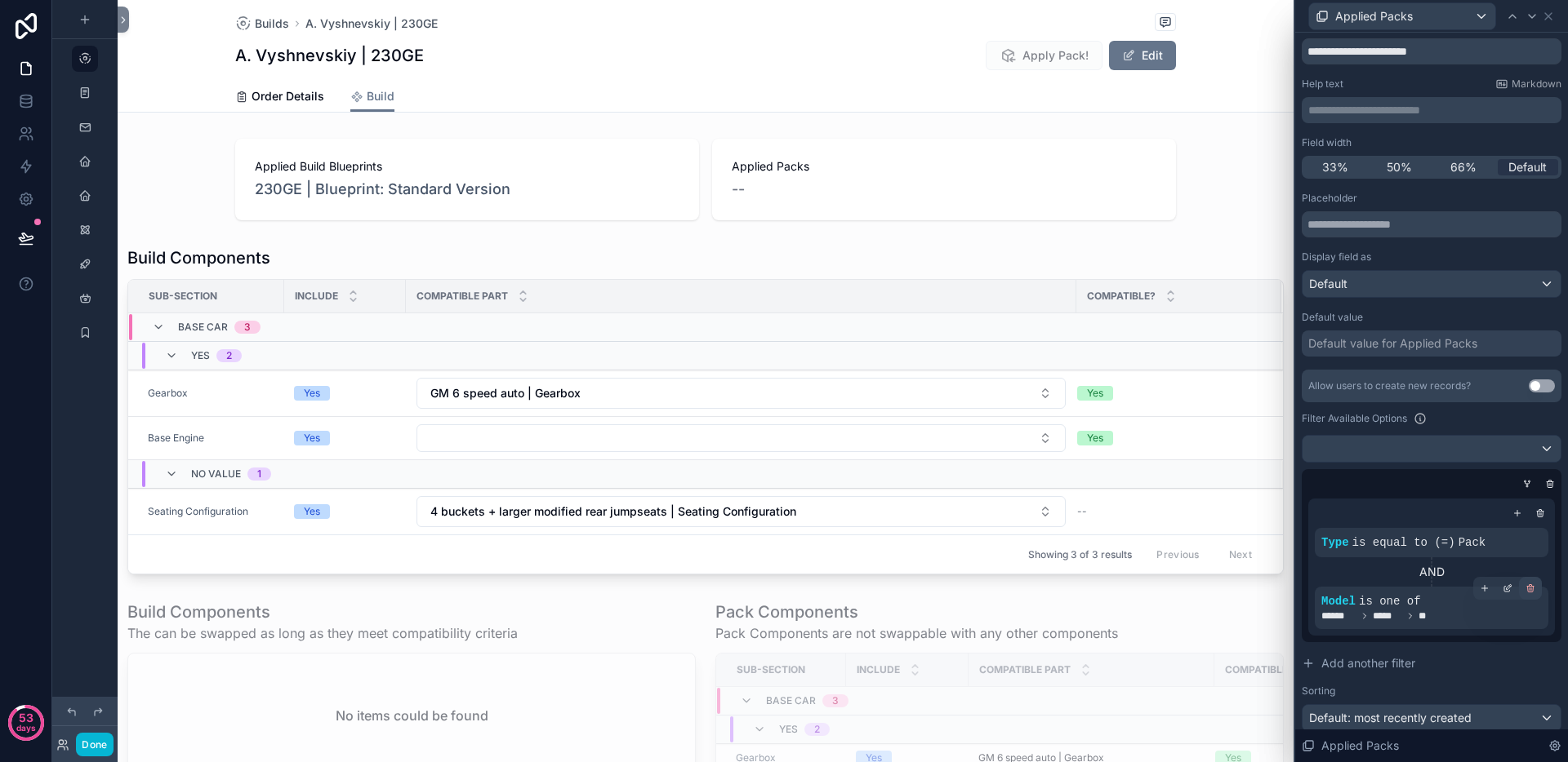
click at [1525, 590] on icon at bounding box center [1530, 588] width 10 height 10
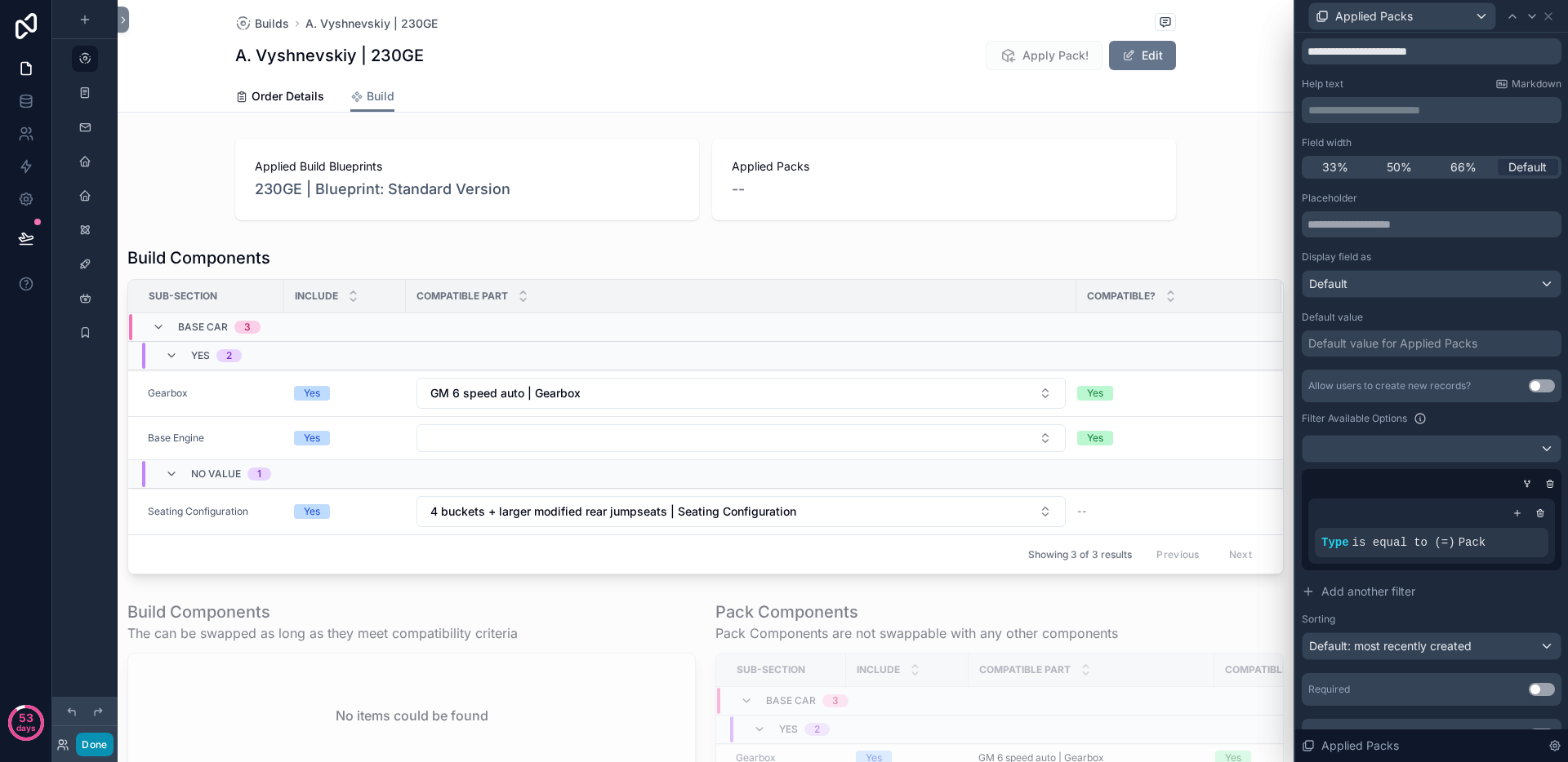
drag, startPoint x: 95, startPoint y: 748, endPoint x: 161, endPoint y: 720, distance: 71.7
click at [95, 748] on button "Done" at bounding box center [94, 745] width 37 height 24
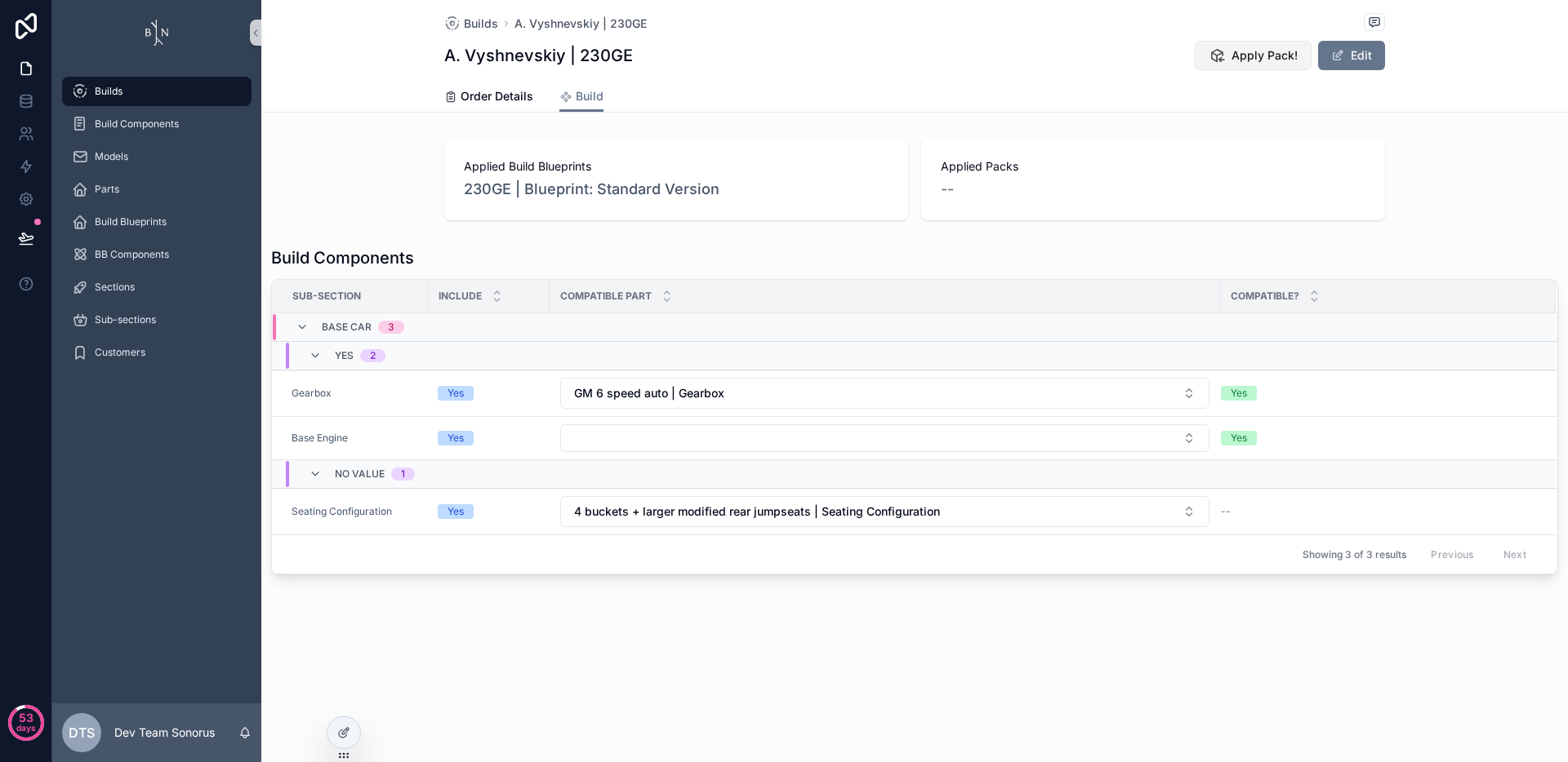
click at [1281, 58] on span "Apply Pack!" at bounding box center [1265, 55] width 66 height 16
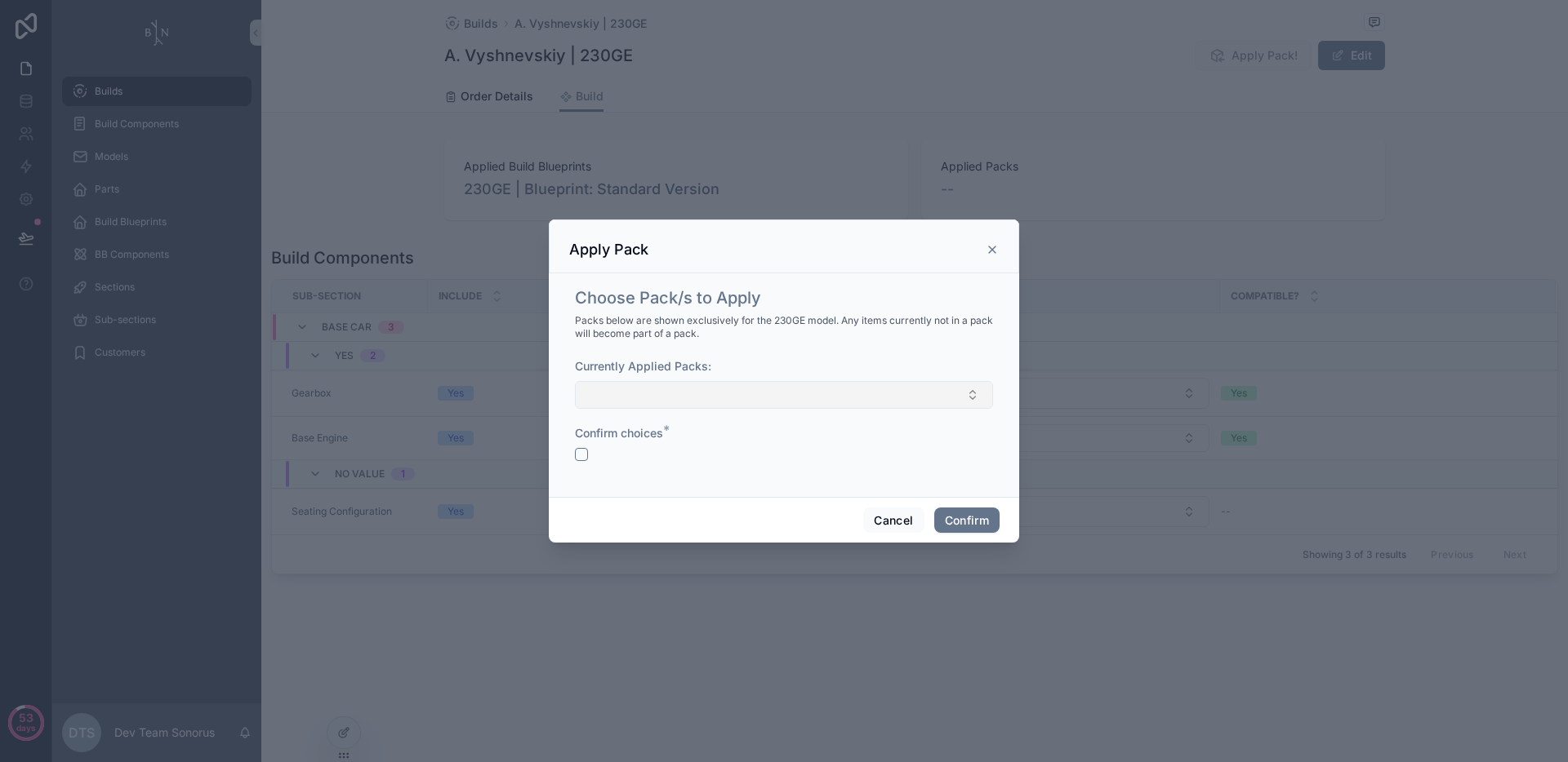
click at [776, 393] on button "Select Button" at bounding box center [784, 394] width 418 height 28
click at [835, 341] on div "Packs below are shown exclusively for the 230GE model. Any items currently not …" at bounding box center [784, 327] width 418 height 29
click at [722, 390] on button "Select Button" at bounding box center [784, 394] width 418 height 28
click at [757, 353] on div "Choose Pack/s to Apply Packs below are shown exclusively for the 230GE model. A…" at bounding box center [784, 382] width 431 height 204
click at [749, 402] on button "Select Button" at bounding box center [784, 394] width 418 height 28
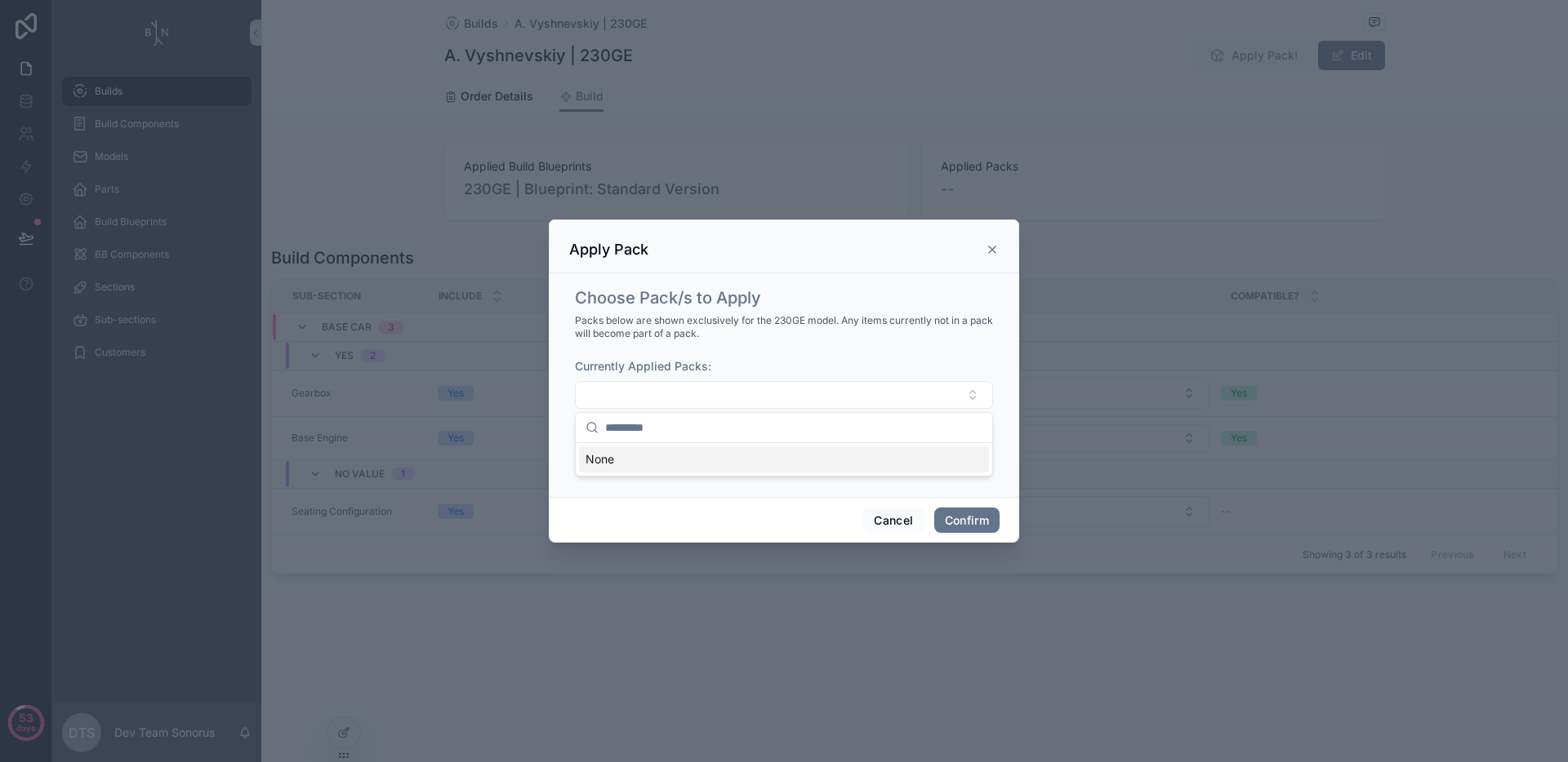
click at [779, 374] on div "Currently Applied Packs:" at bounding box center [784, 384] width 418 height 51
click at [896, 525] on button "Cancel" at bounding box center [893, 520] width 61 height 26
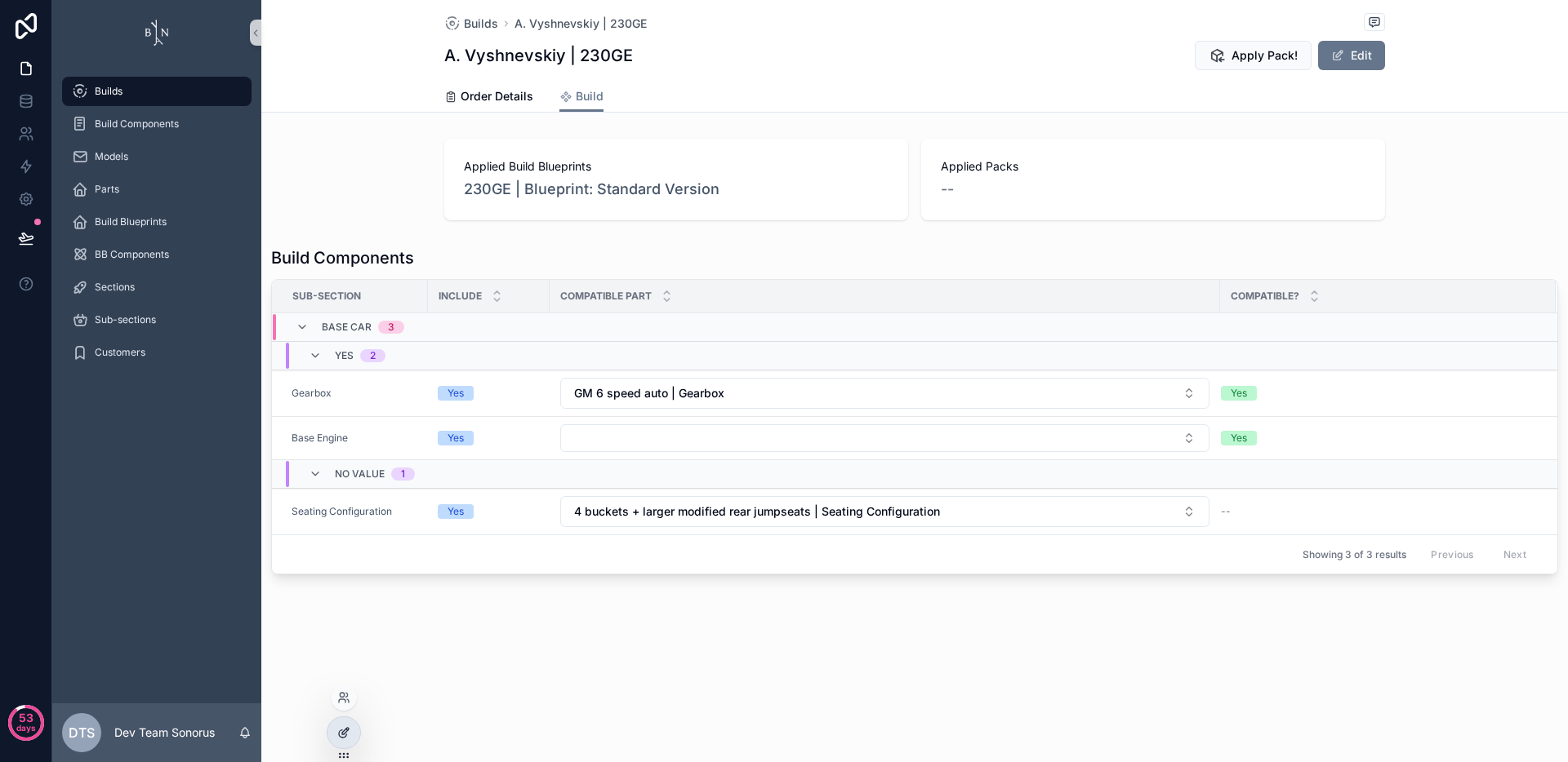
click at [342, 726] on icon at bounding box center [344, 733] width 13 height 13
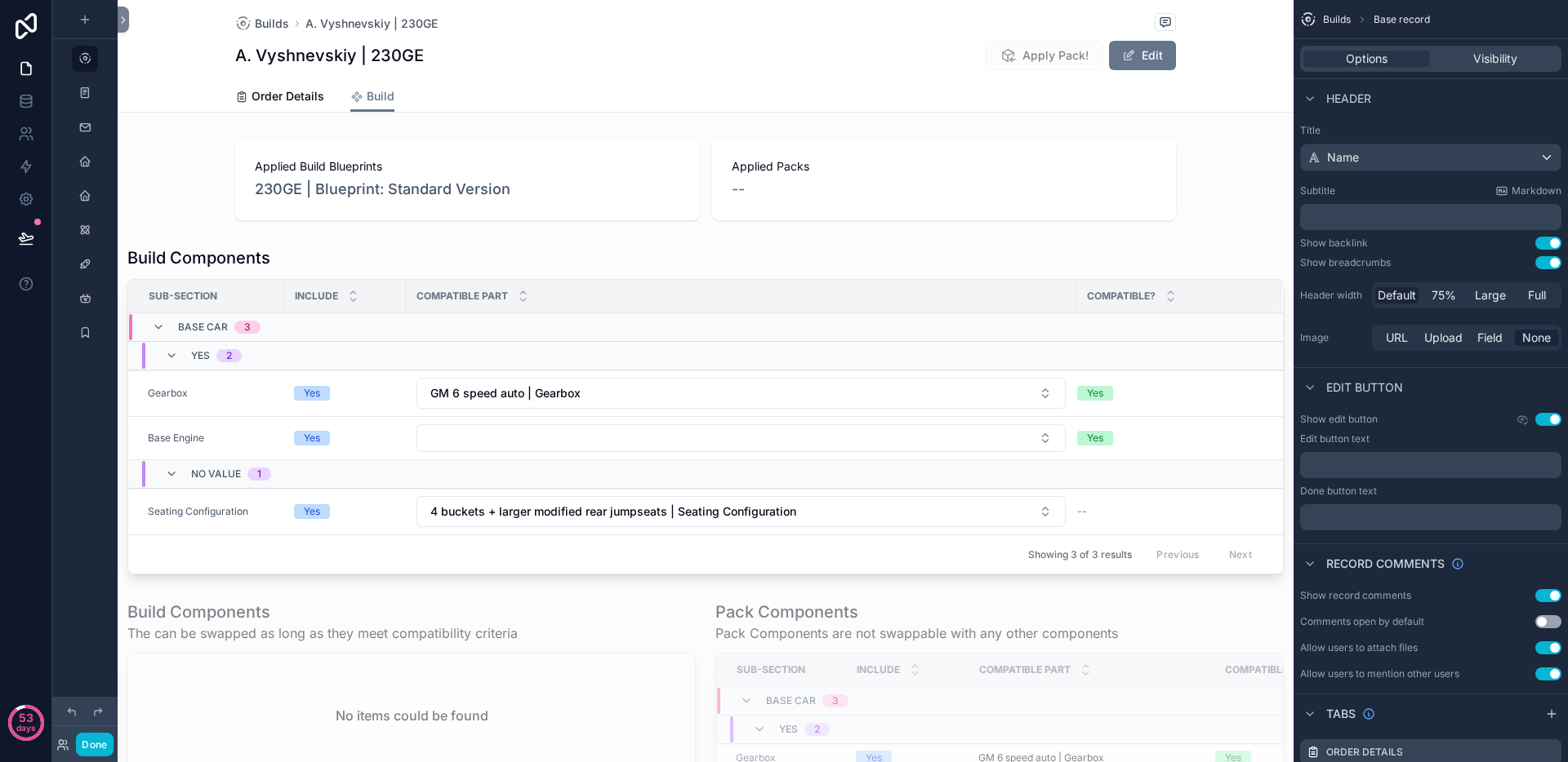
scroll to position [160, 0]
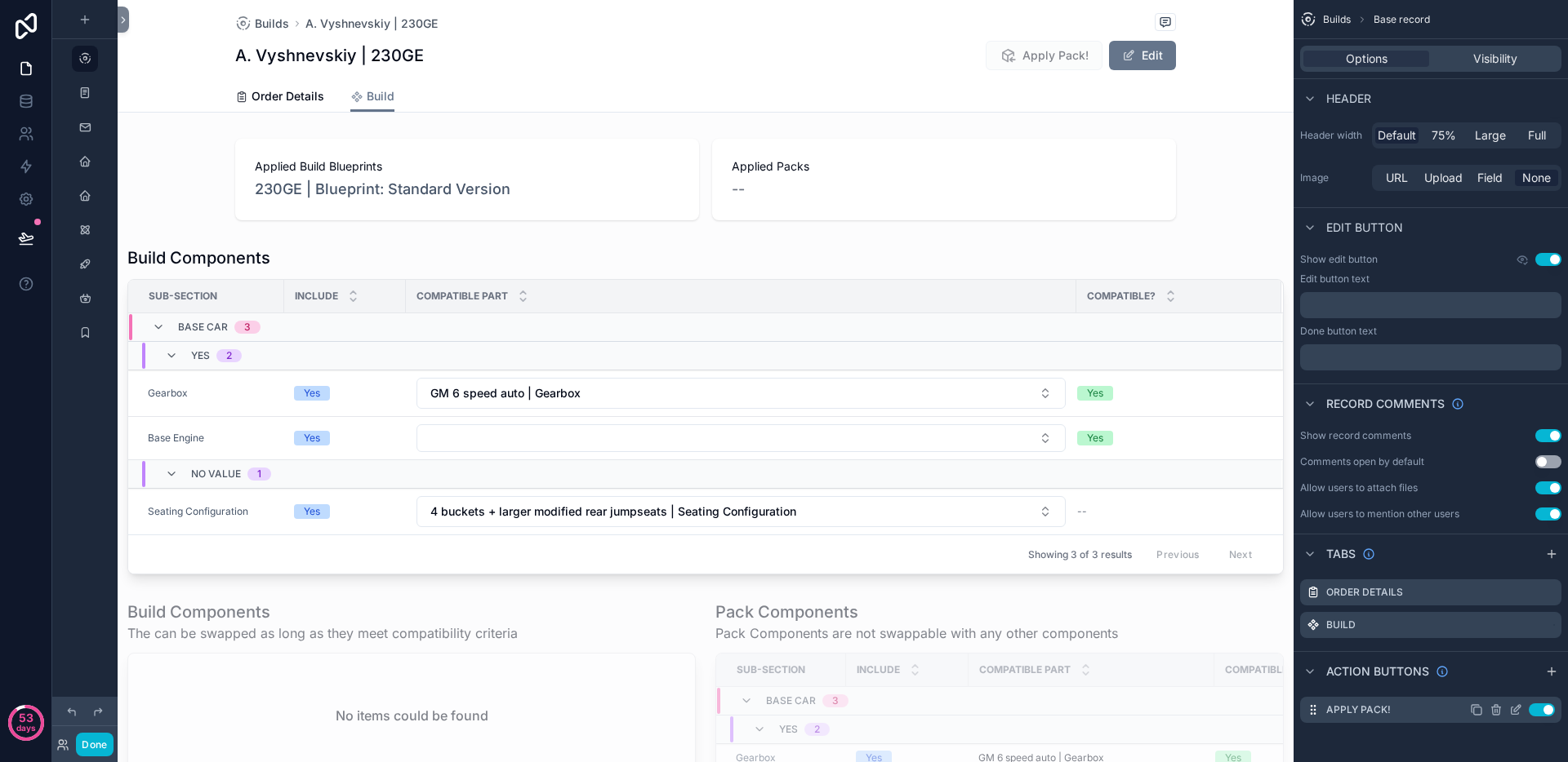
click at [1518, 710] on icon "scrollable content" at bounding box center [1515, 710] width 13 height 13
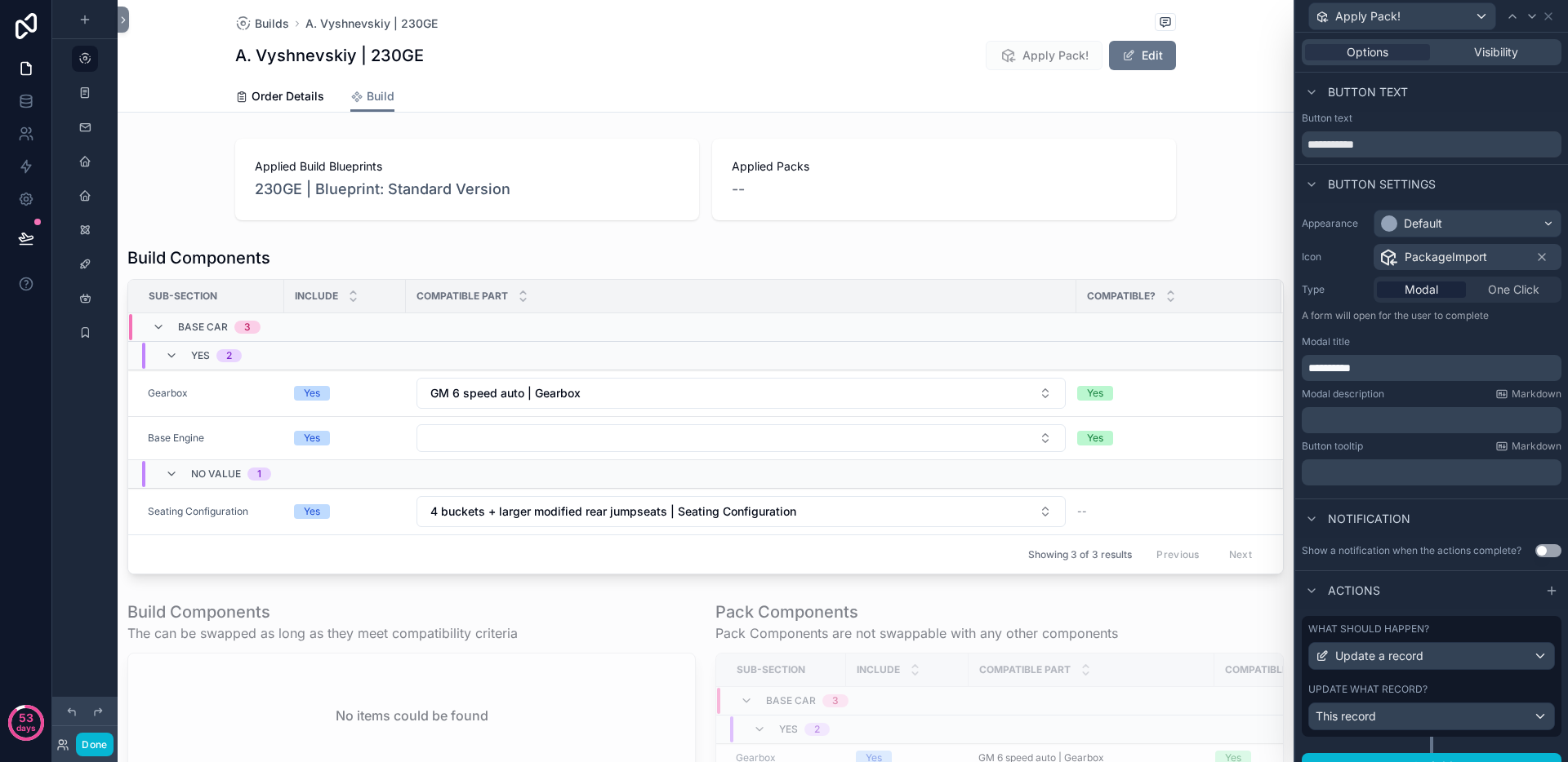
scroll to position [24, 0]
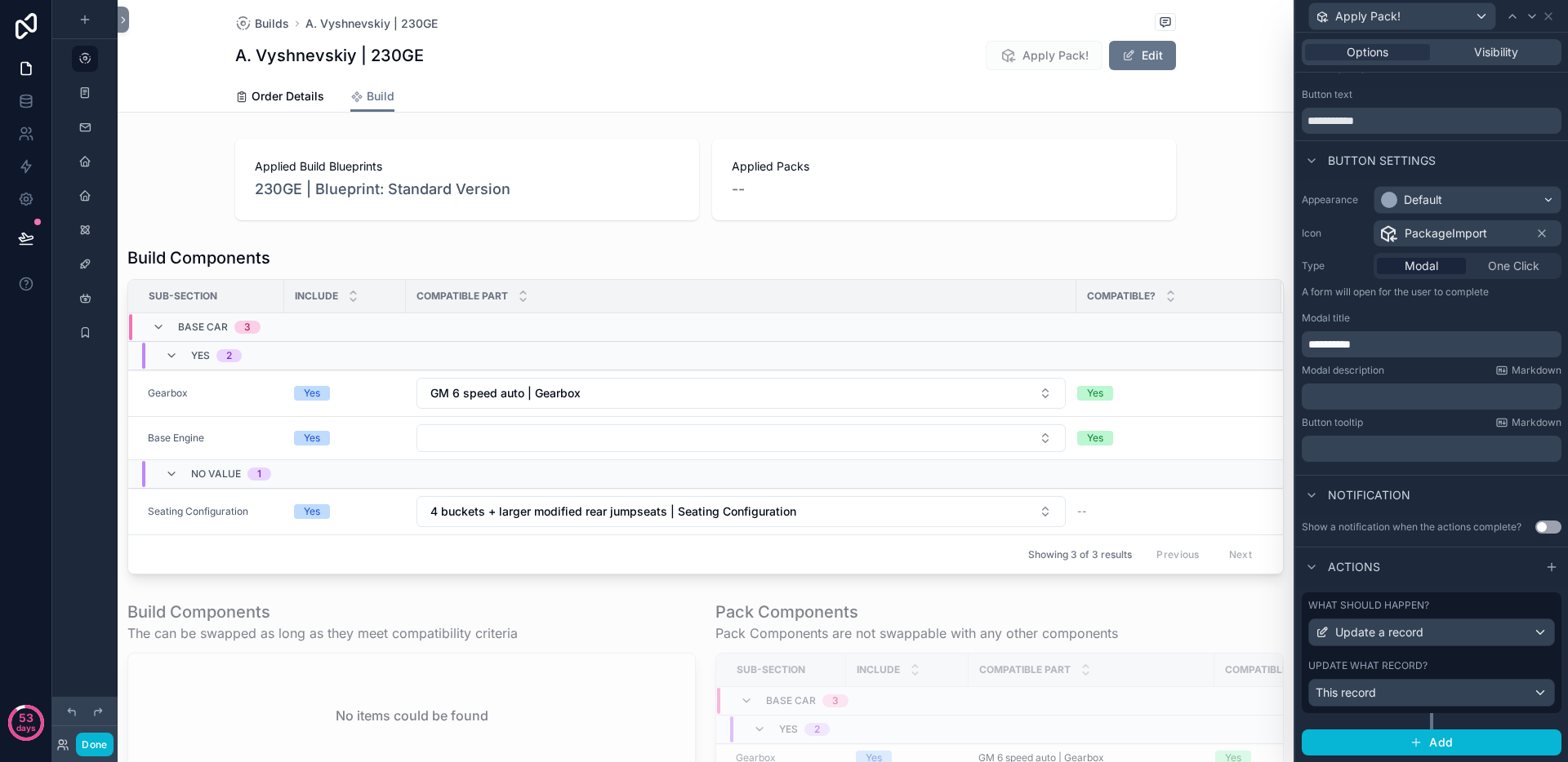
click at [1438, 659] on div "Update what record?" at bounding box center [1431, 666] width 246 height 13
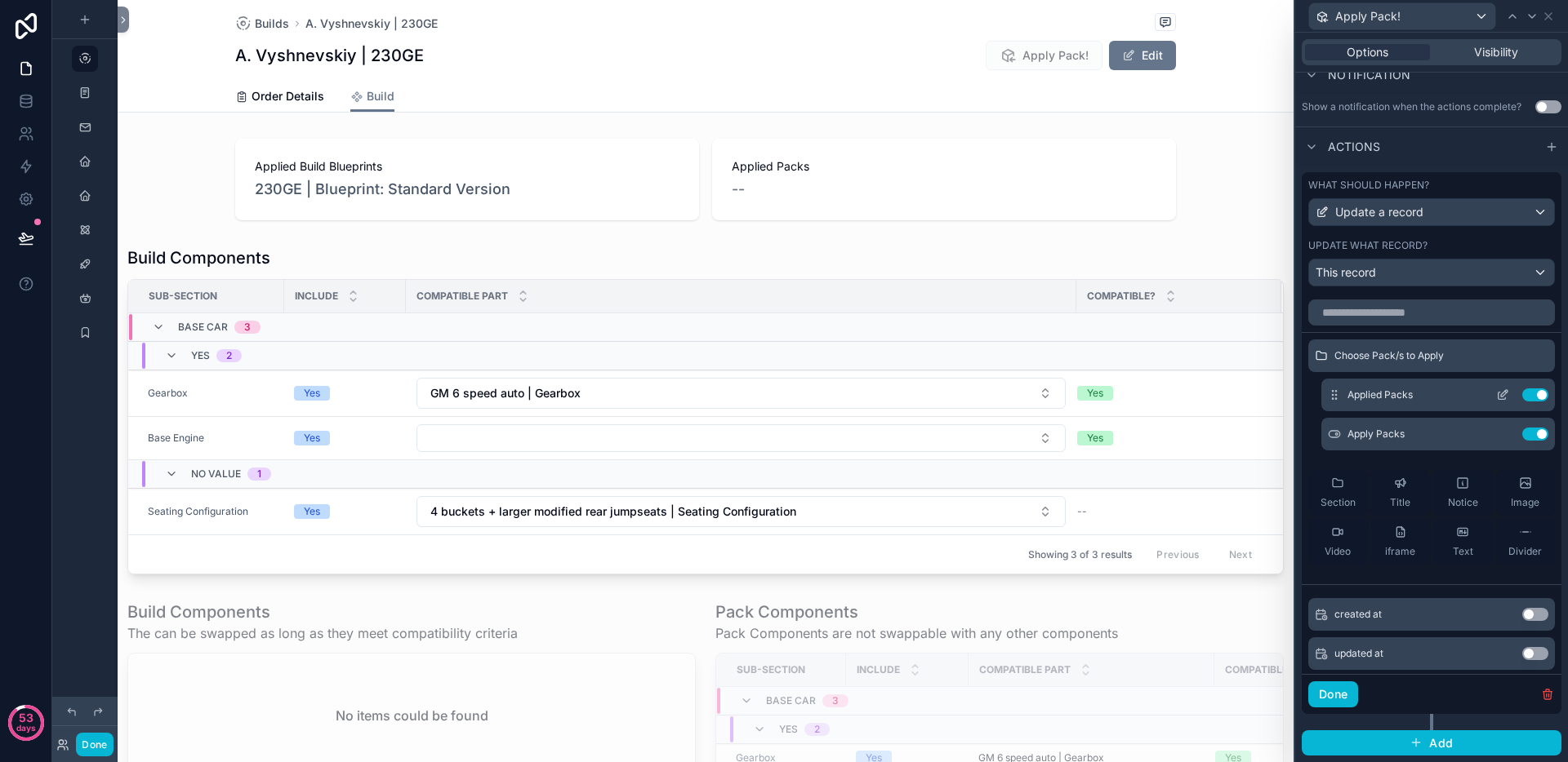
click at [1496, 397] on icon at bounding box center [1502, 394] width 13 height 13
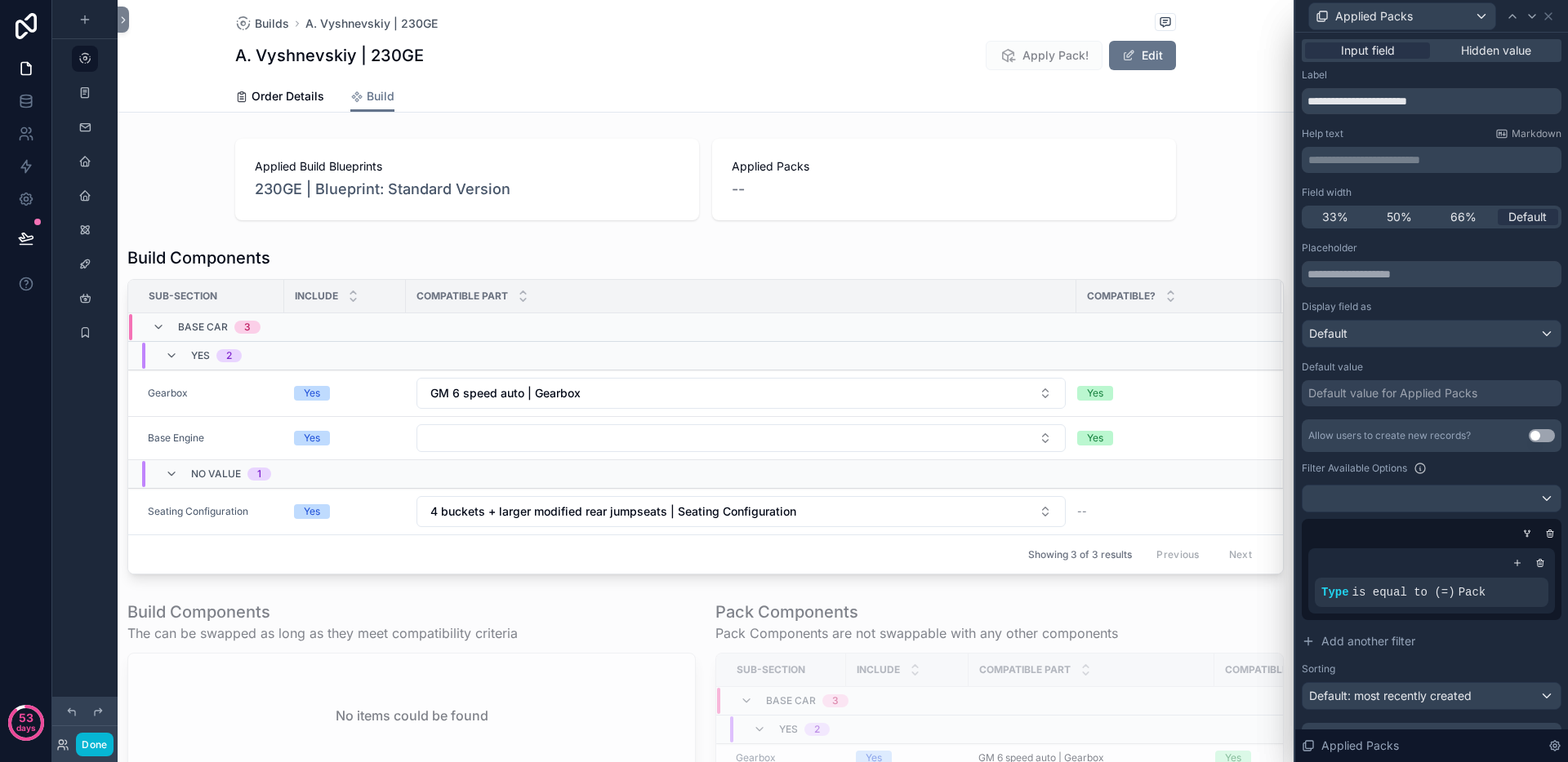
scroll to position [79, 0]
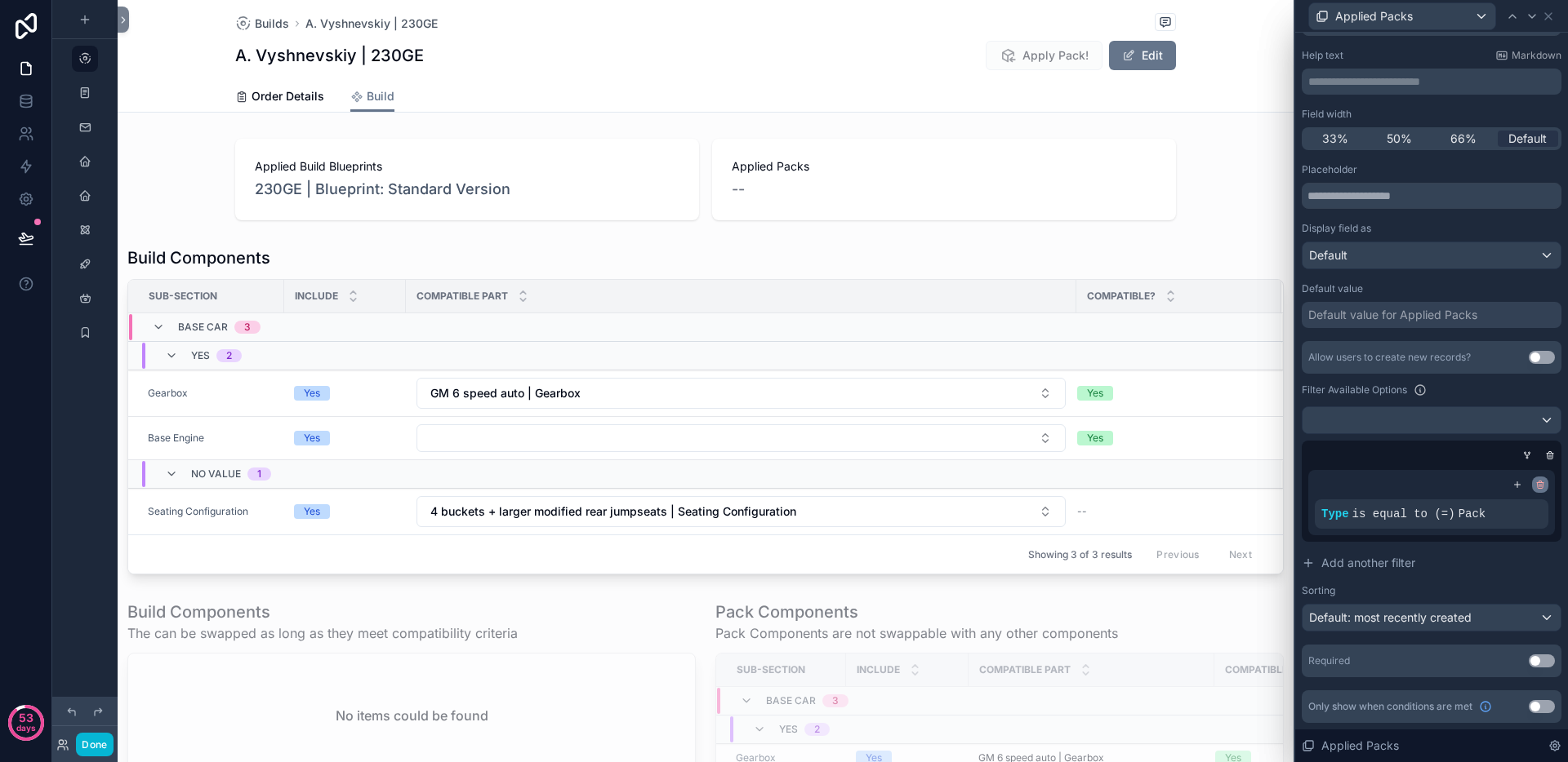
click at [1535, 480] on icon at bounding box center [1539, 485] width 10 height 10
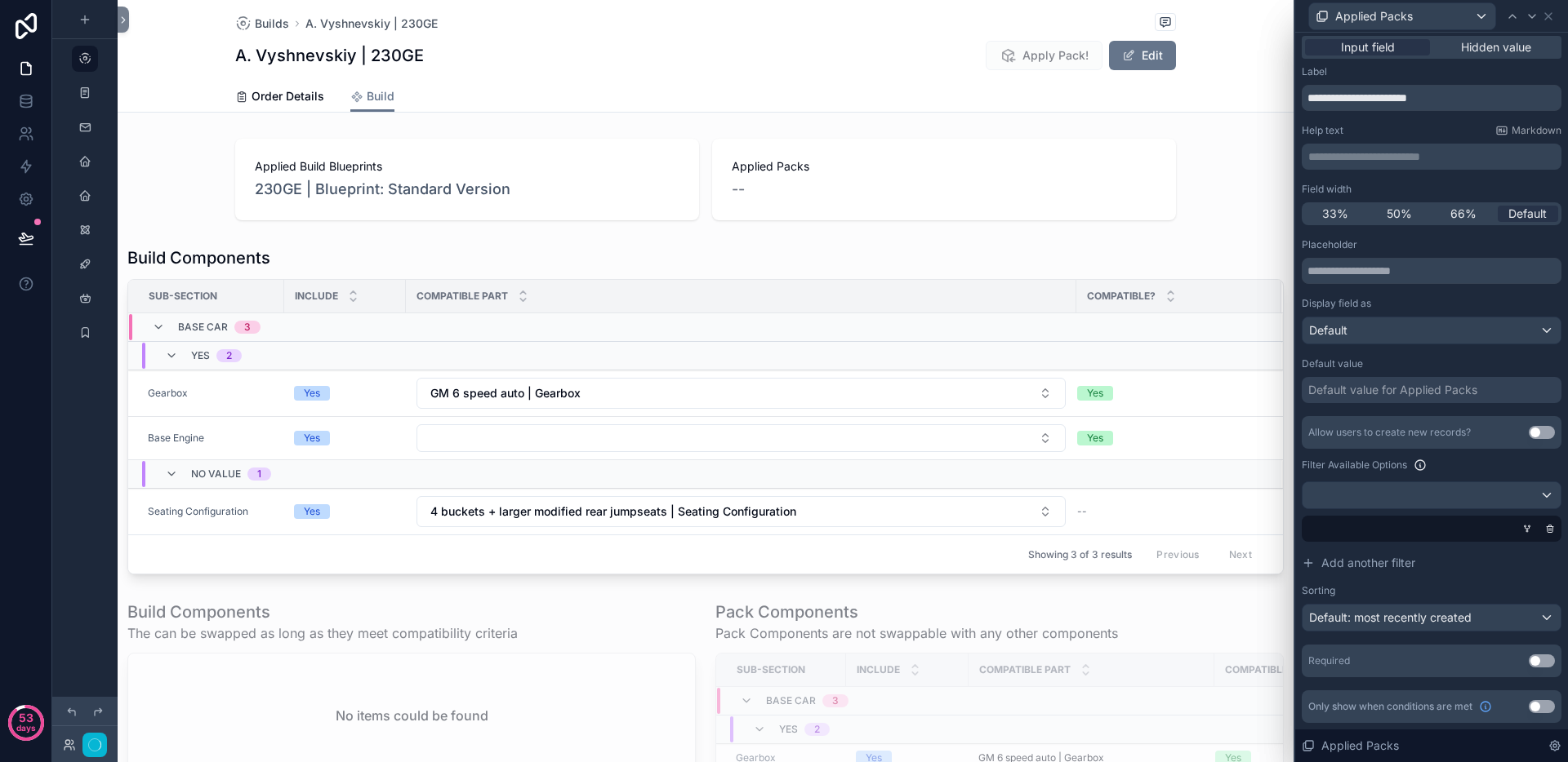
scroll to position [4, 0]
click at [1527, 529] on icon at bounding box center [1527, 530] width 0 height 2
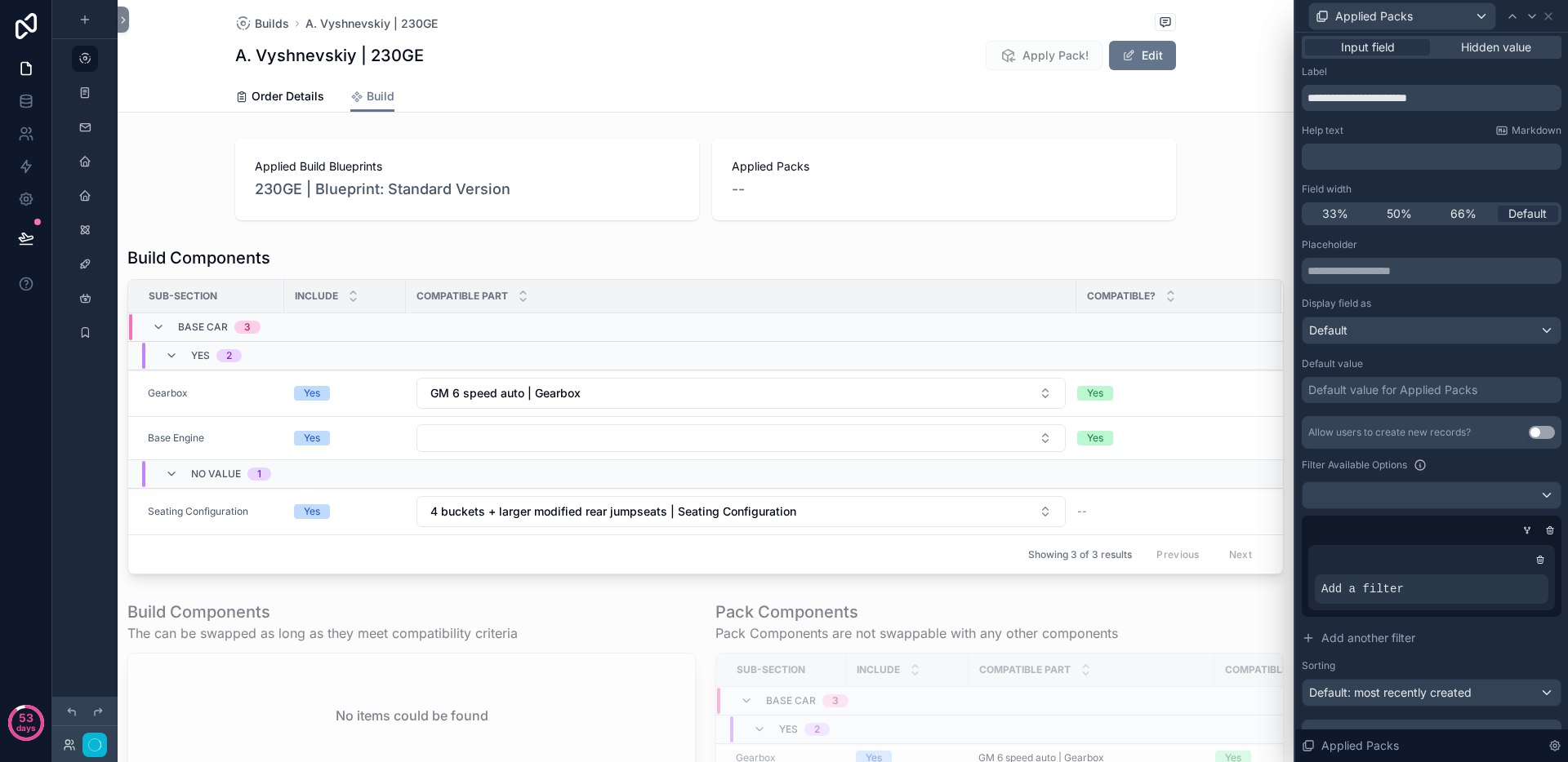
scroll to position [79, 0]
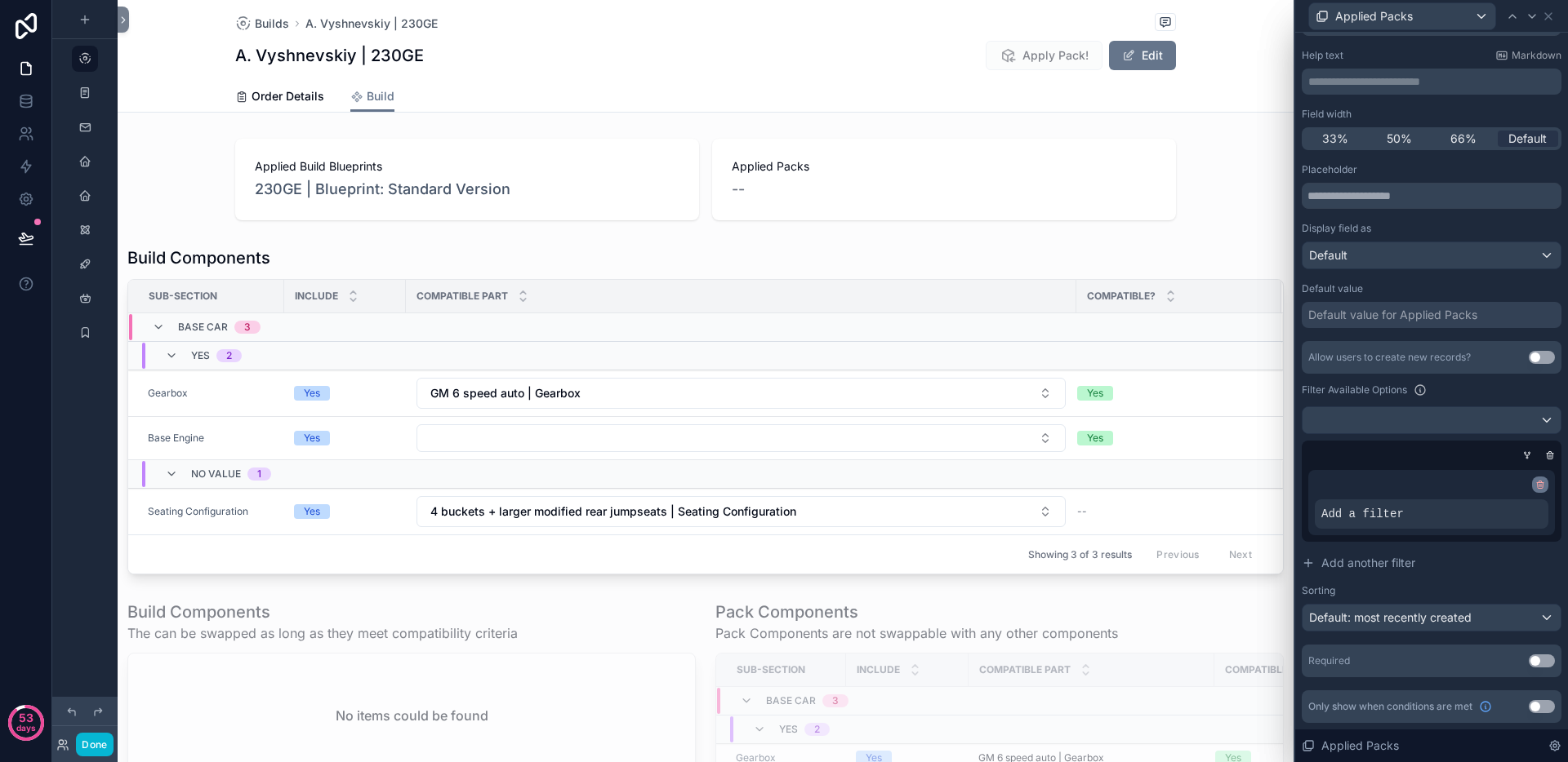
click at [1535, 485] on icon at bounding box center [1539, 485] width 10 height 10
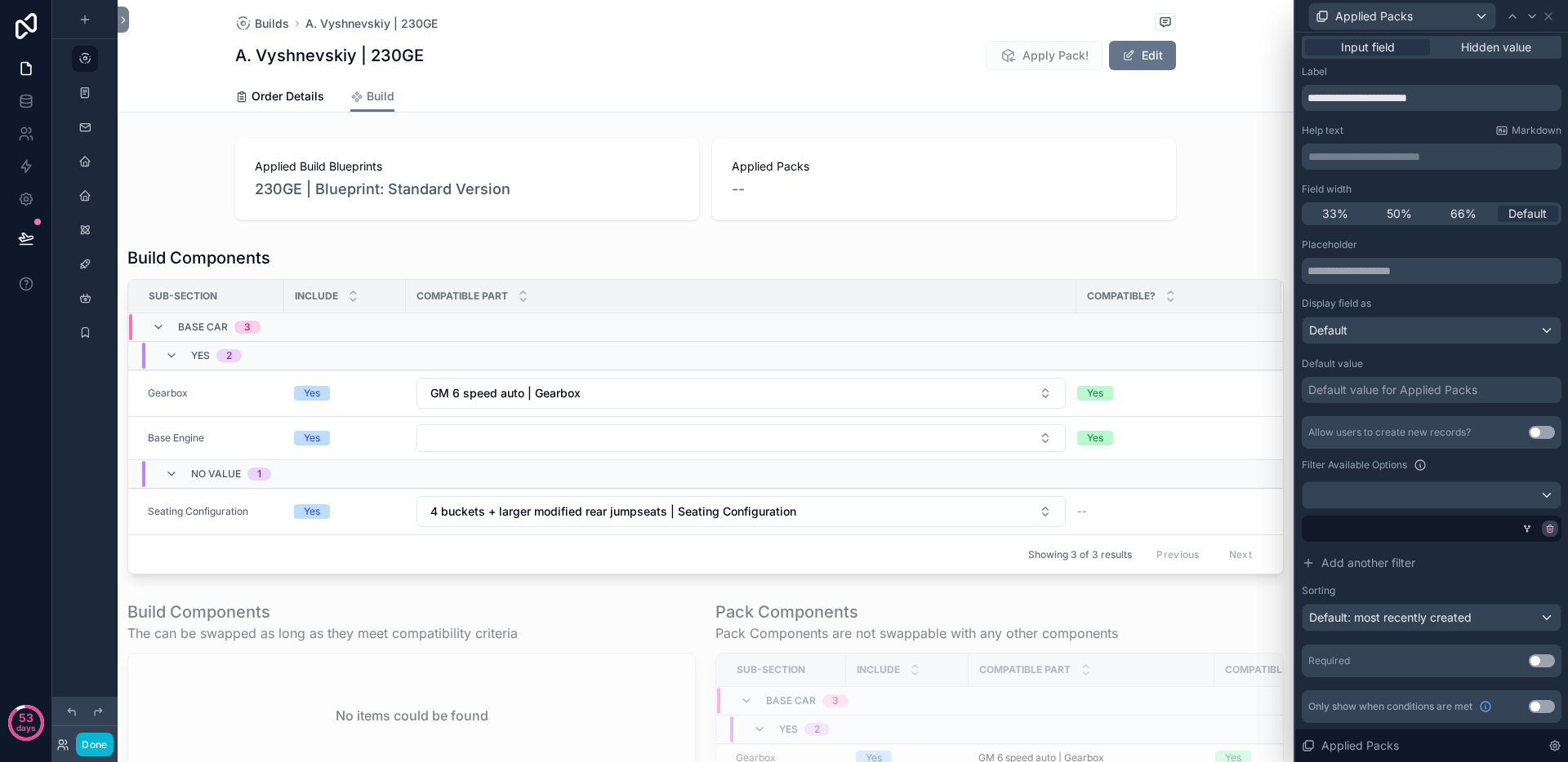
click at [1549, 526] on icon at bounding box center [1550, 526] width 3 height 2
click at [1321, 530] on div "AND" at bounding box center [1327, 527] width 53 height 29
click at [1520, 513] on icon at bounding box center [1522, 512] width 4 height 4
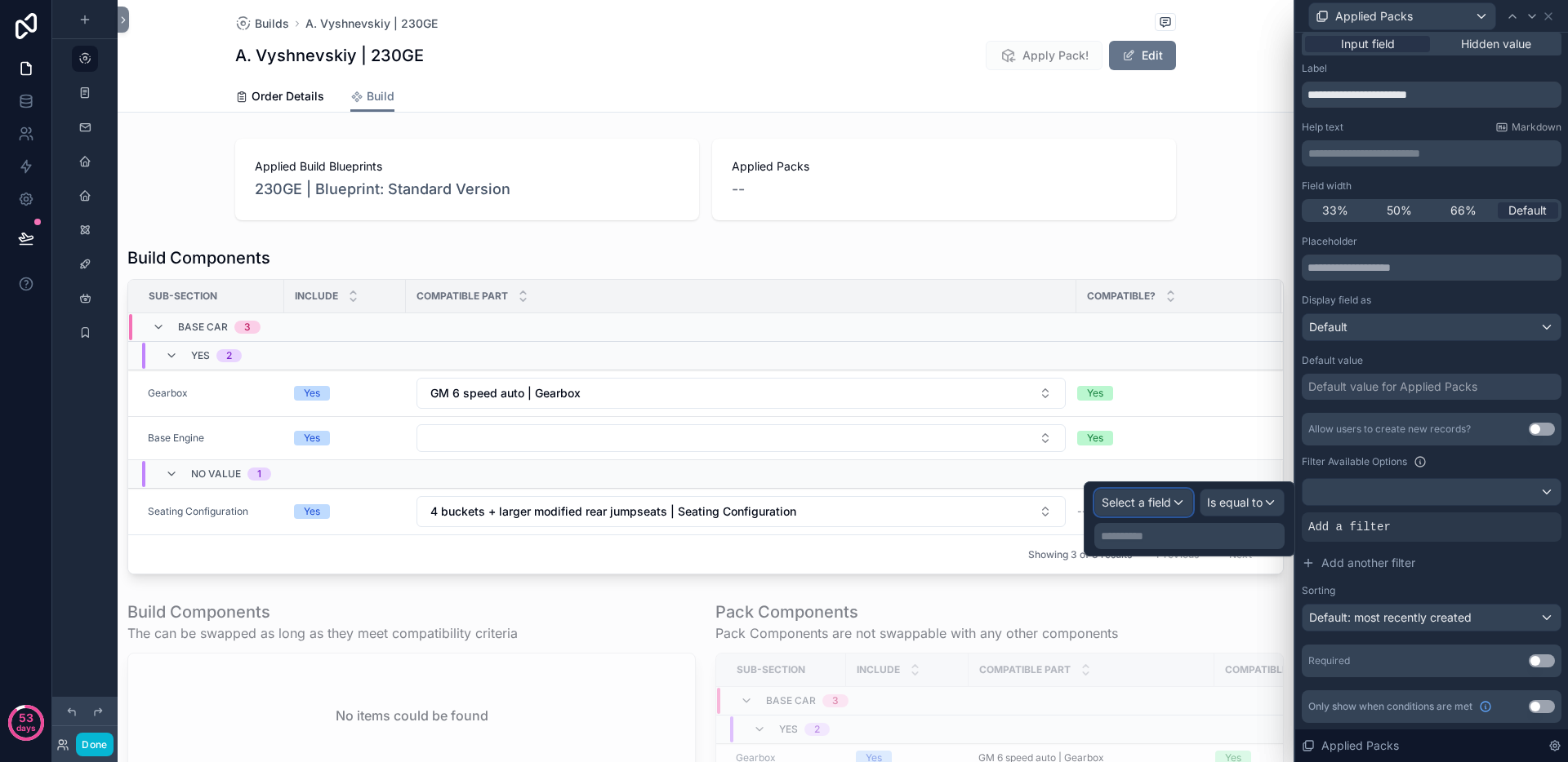
click at [1166, 497] on span "Select a field" at bounding box center [1136, 502] width 70 height 14
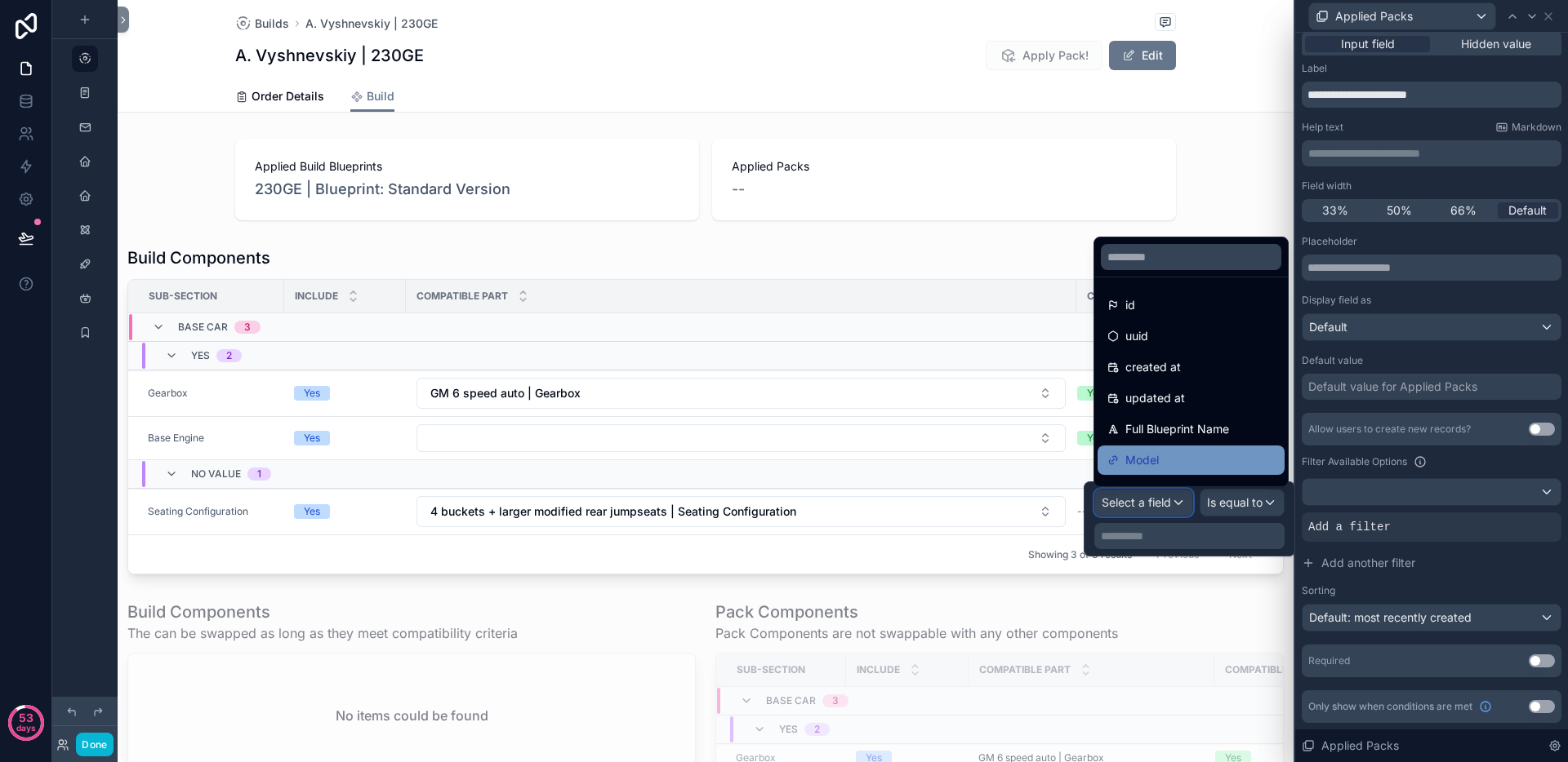
scroll to position [209, 0]
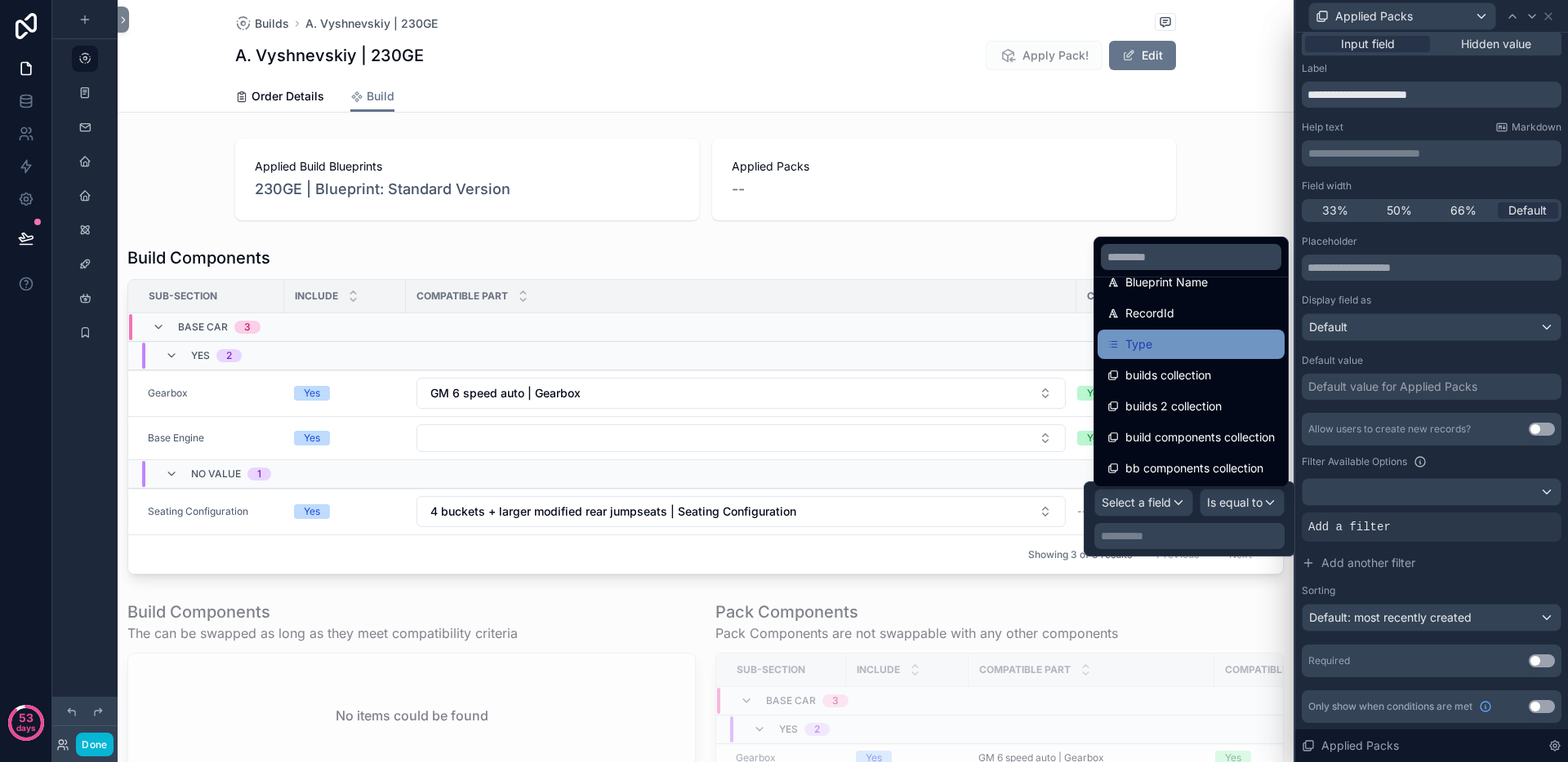
click at [1169, 355] on div "Type" at bounding box center [1191, 344] width 187 height 29
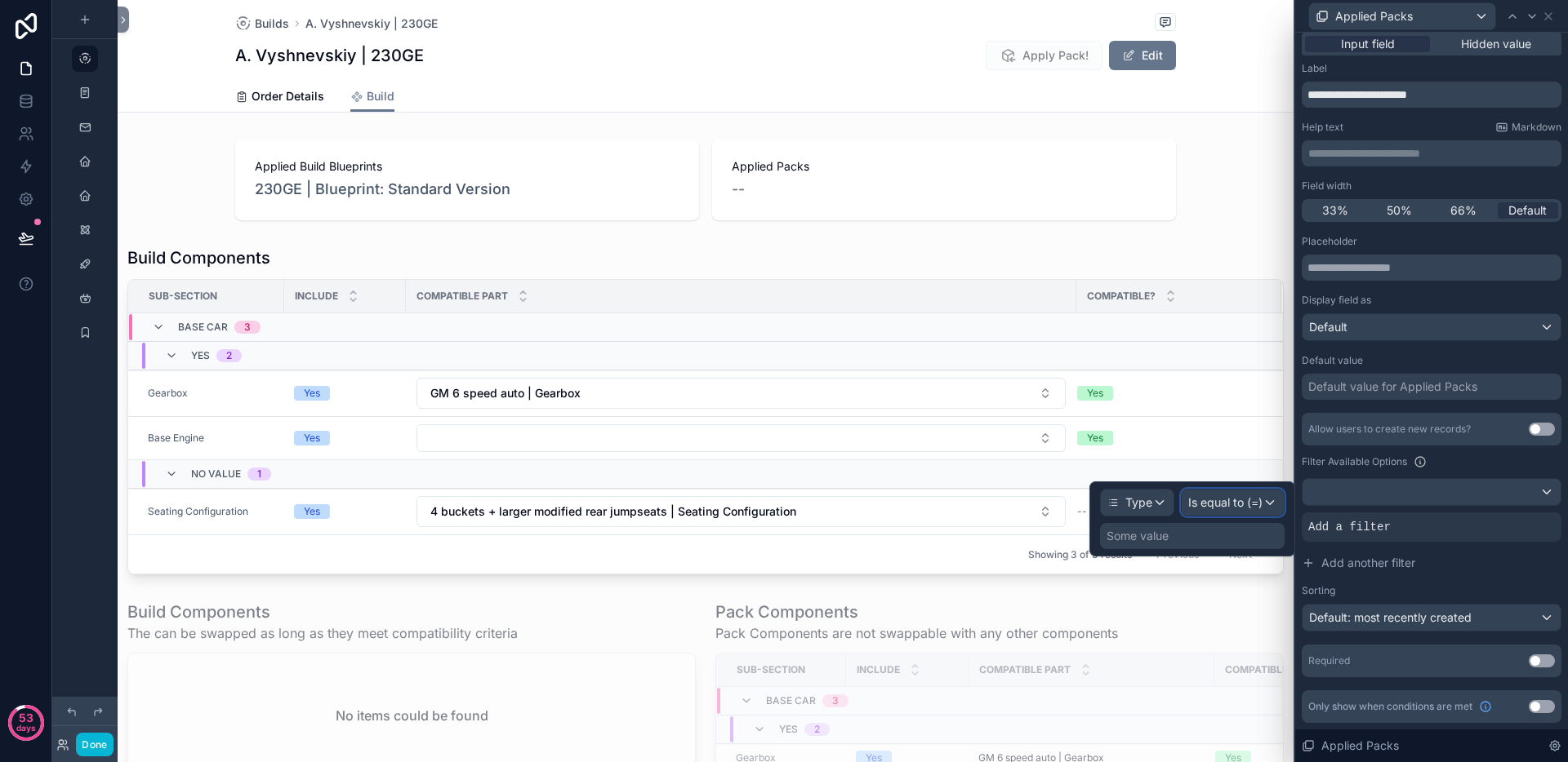
click at [1243, 498] on span "Is equal to (=)" at bounding box center [1224, 502] width 74 height 16
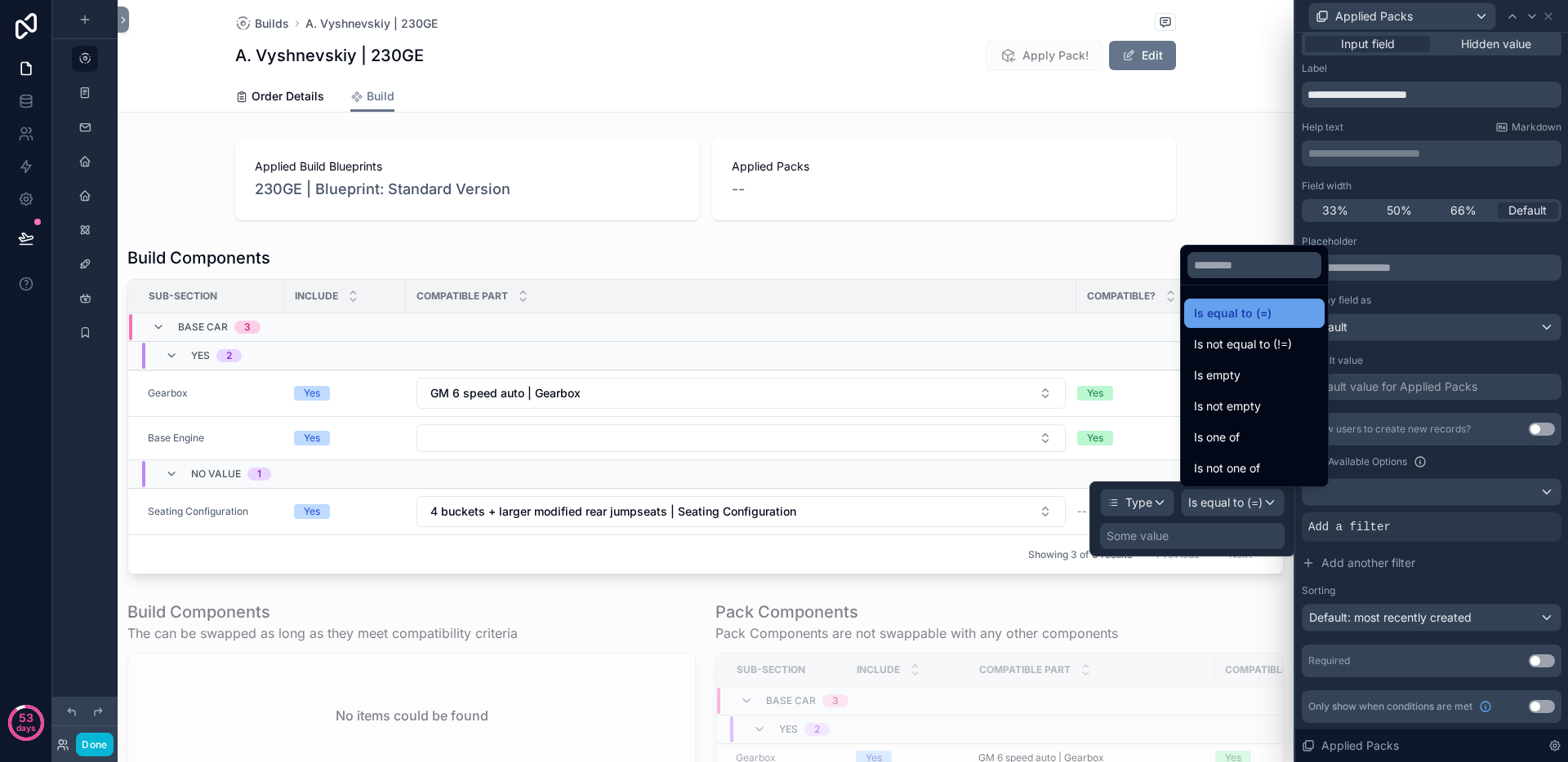
click at [1244, 317] on span "Is equal to (=)" at bounding box center [1232, 313] width 78 height 20
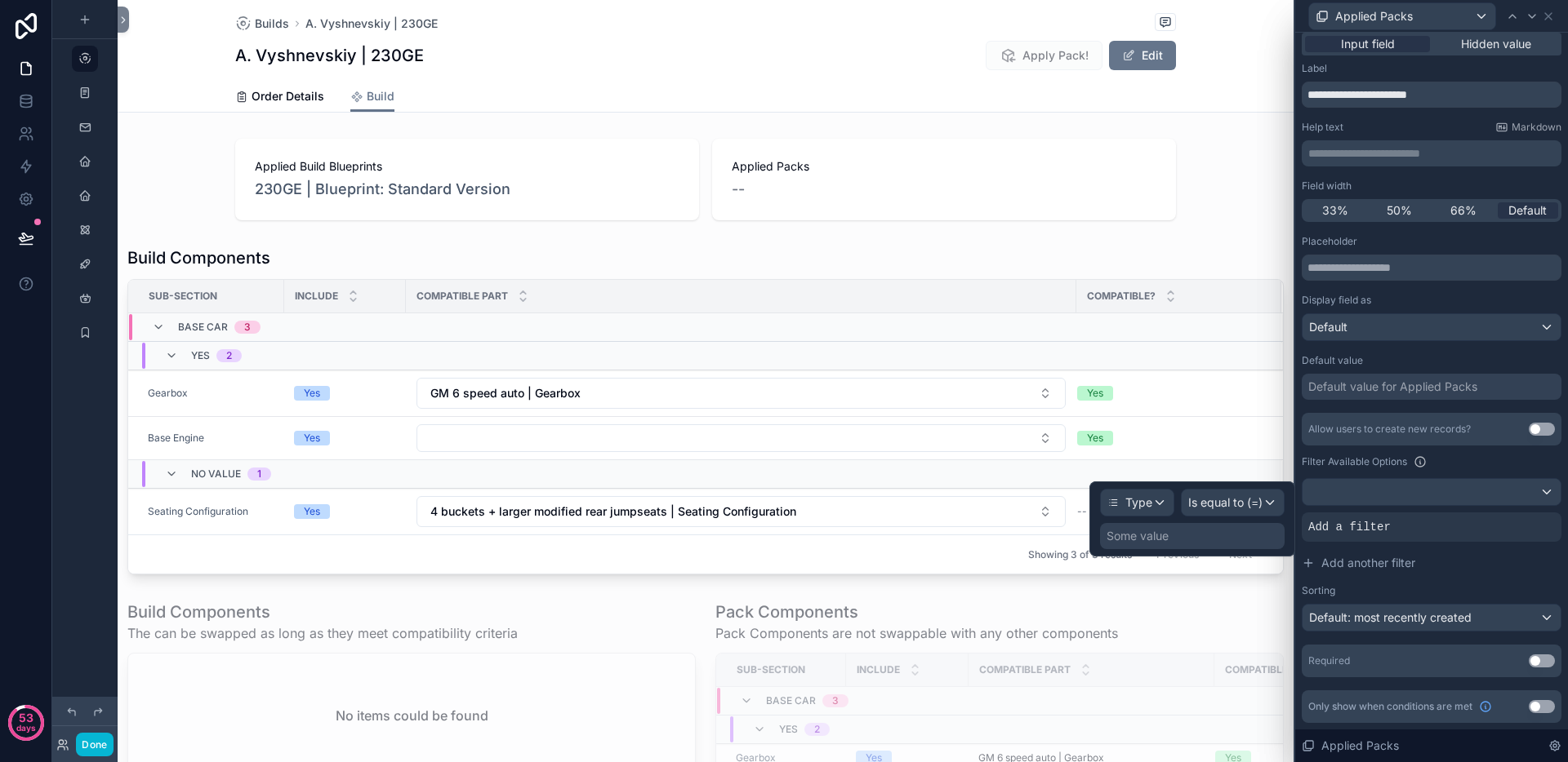
click at [1182, 537] on div "Some value" at bounding box center [1191, 535] width 185 height 26
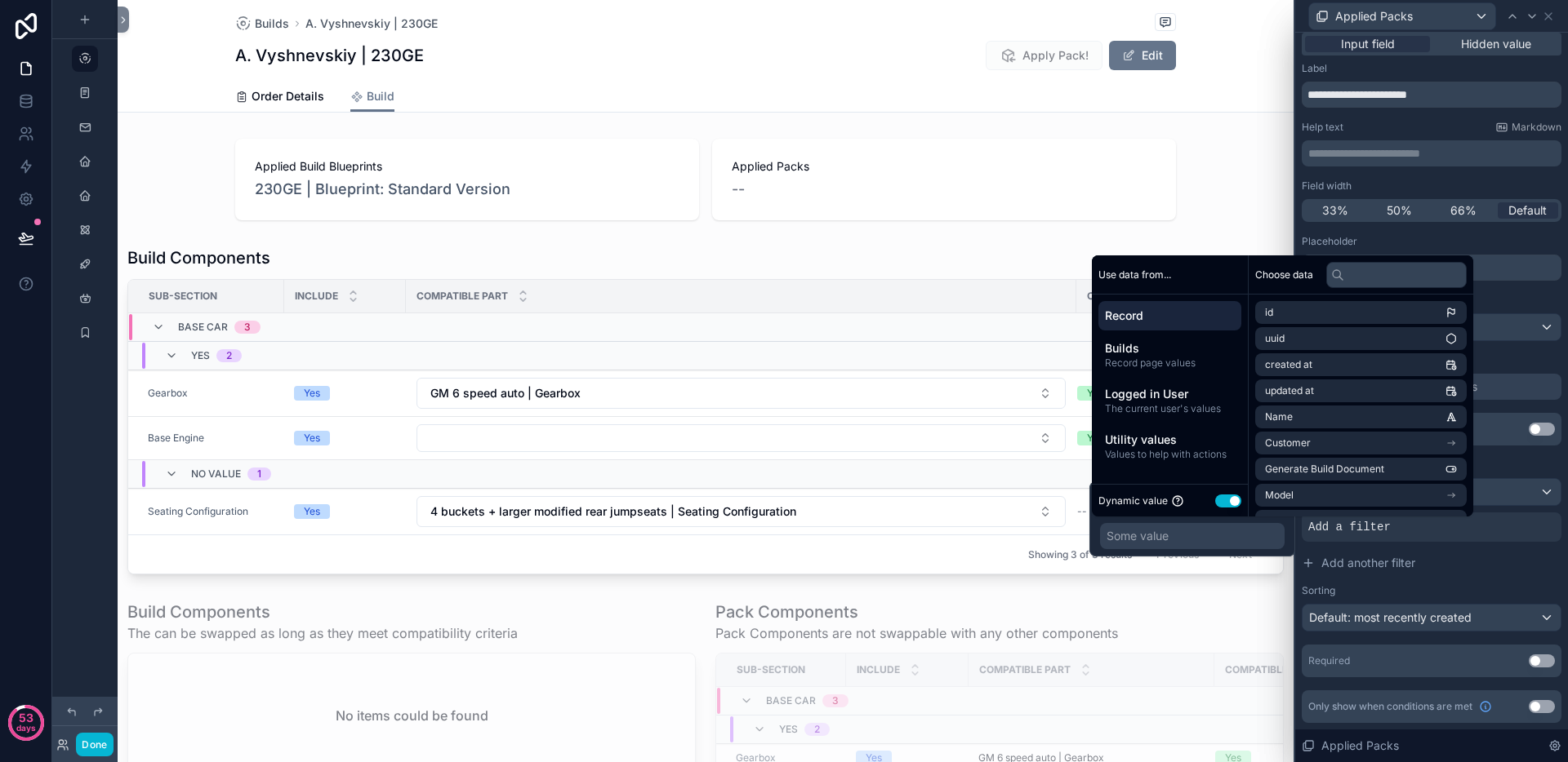
click at [1233, 503] on button "Use setting" at bounding box center [1227, 501] width 26 height 13
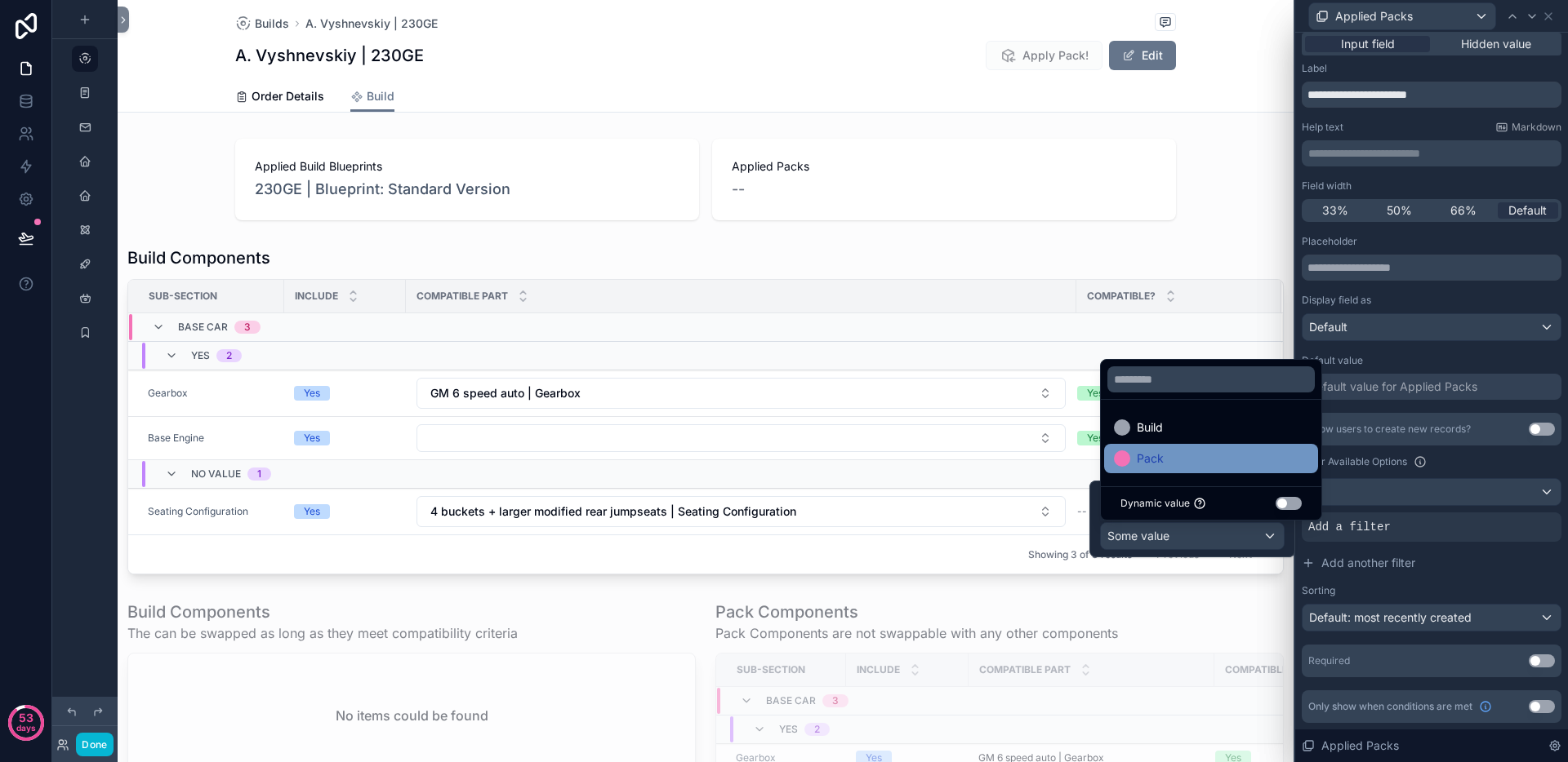
click at [1159, 446] on div "Pack" at bounding box center [1211, 459] width 214 height 29
click at [1461, 472] on div "Allow users to create new records? Use setting Filter Available Options Type is…" at bounding box center [1431, 522] width 260 height 219
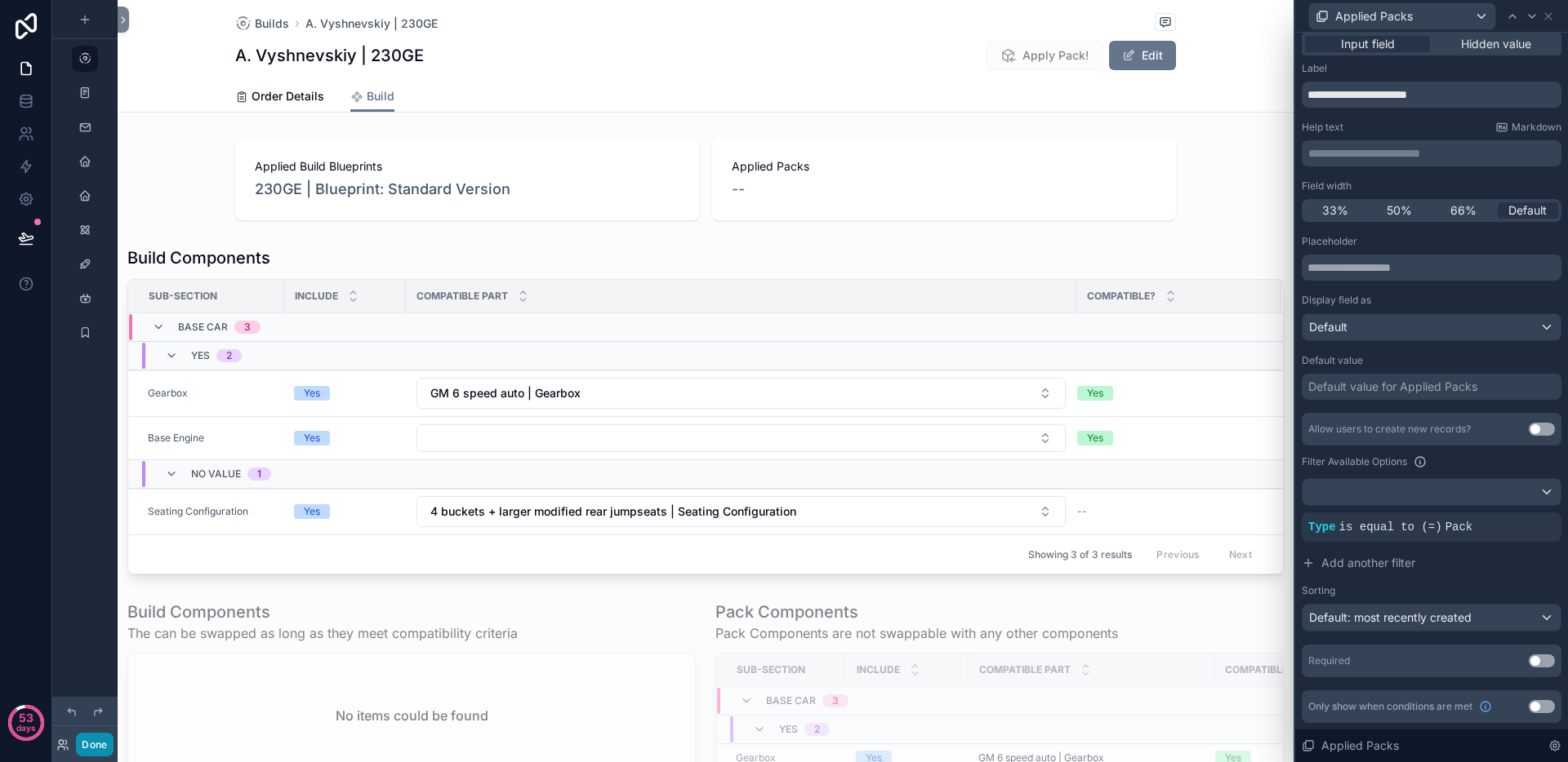
click at [97, 747] on button "Done" at bounding box center [94, 745] width 37 height 24
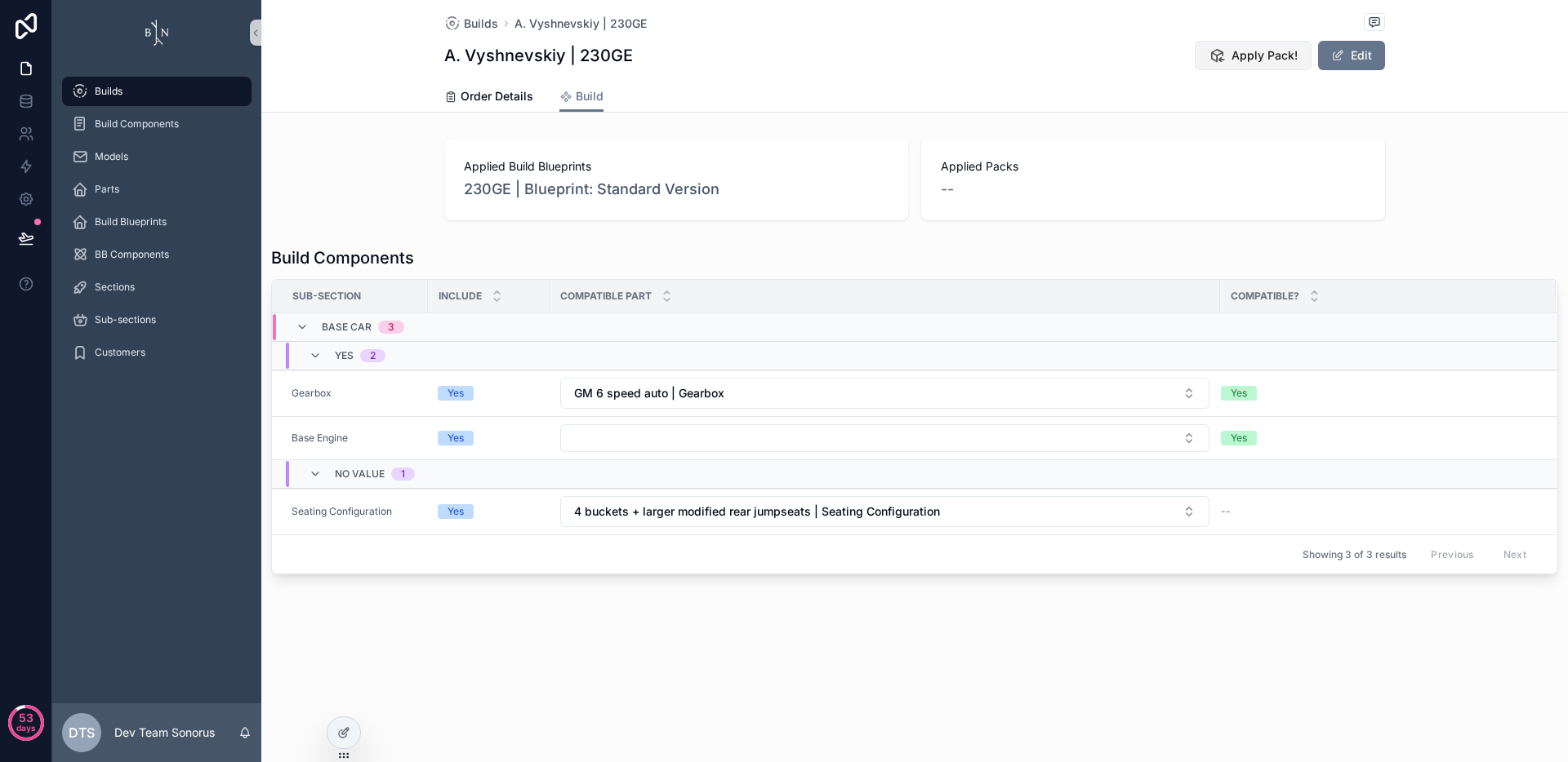
click at [1232, 59] on span "Apply Pack!" at bounding box center [1265, 55] width 66 height 16
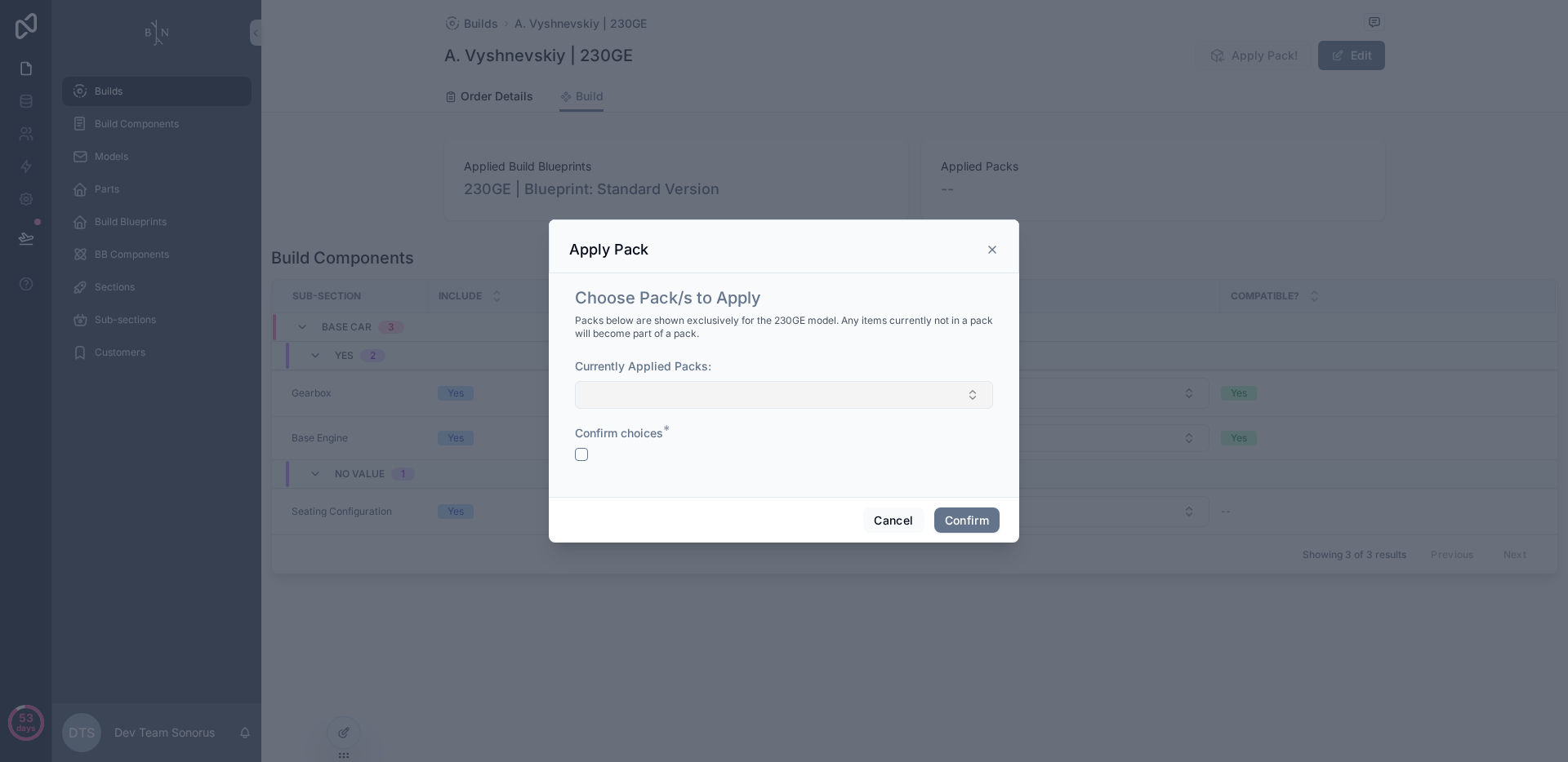
click at [782, 389] on button "Select Button" at bounding box center [784, 394] width 418 height 28
click at [837, 335] on span "Packs below are shown exclusively for the 230GE model. Any items currently not …" at bounding box center [784, 327] width 418 height 26
click at [765, 401] on button "Select Button" at bounding box center [784, 394] width 418 height 28
click at [787, 345] on div "Choose Pack/s to Apply Packs below are shown exclusively for the 230GE model. A…" at bounding box center [784, 382] width 431 height 204
click at [884, 518] on button "Cancel" at bounding box center [893, 520] width 61 height 26
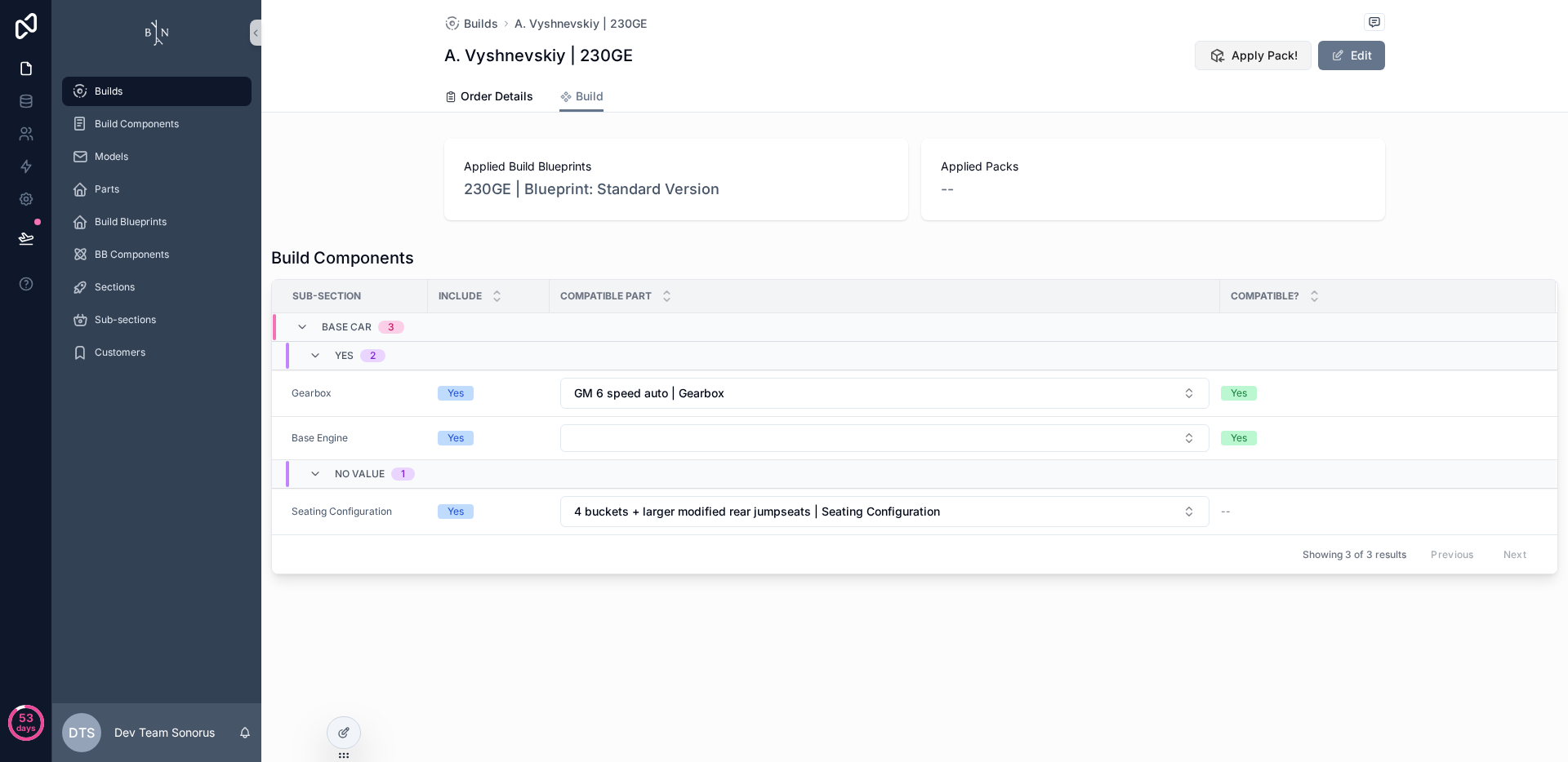
click at [1232, 63] on button "Apply Pack!" at bounding box center [1252, 55] width 117 height 29
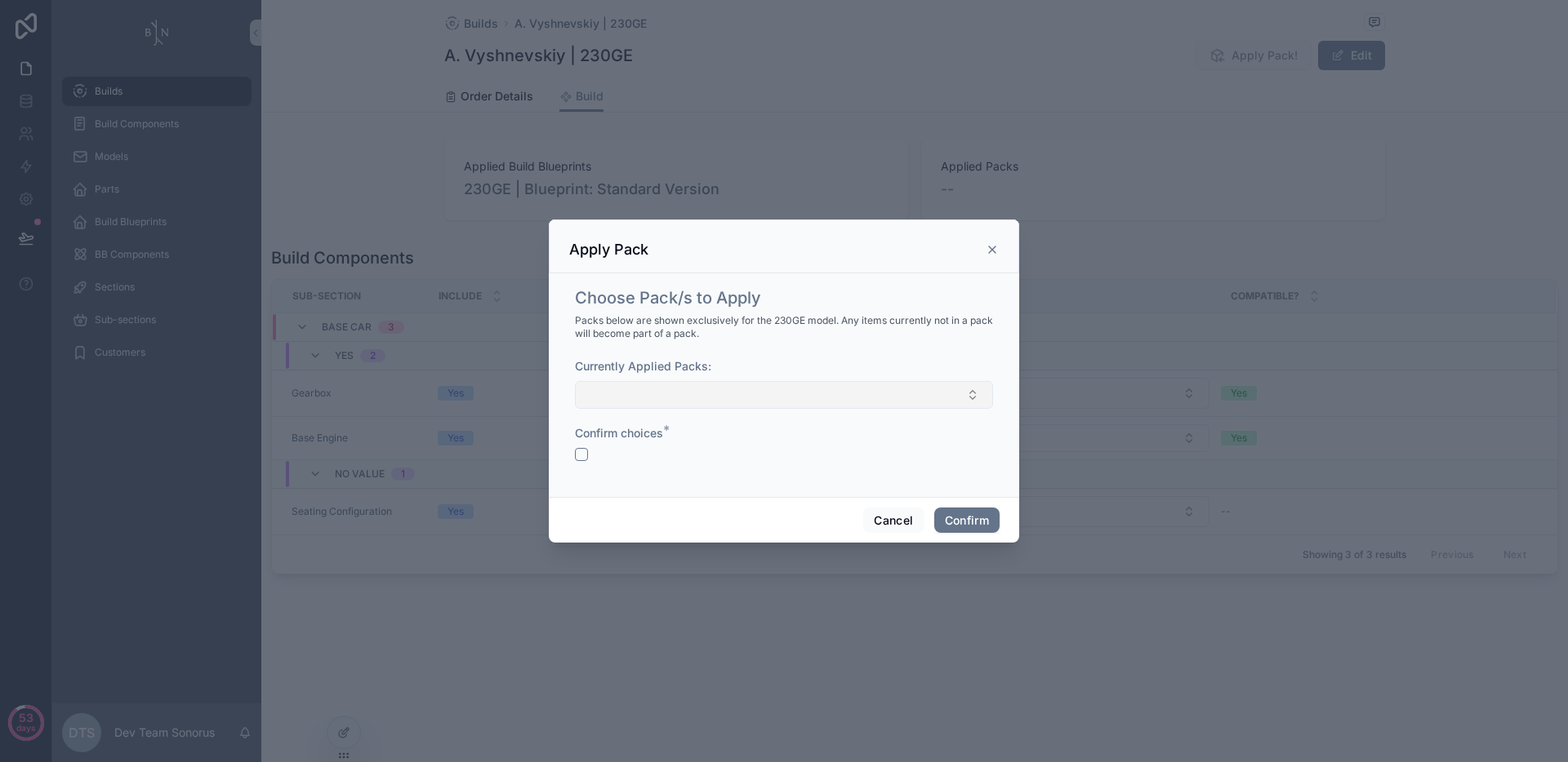
click at [712, 392] on button "Select Button" at bounding box center [784, 394] width 418 height 28
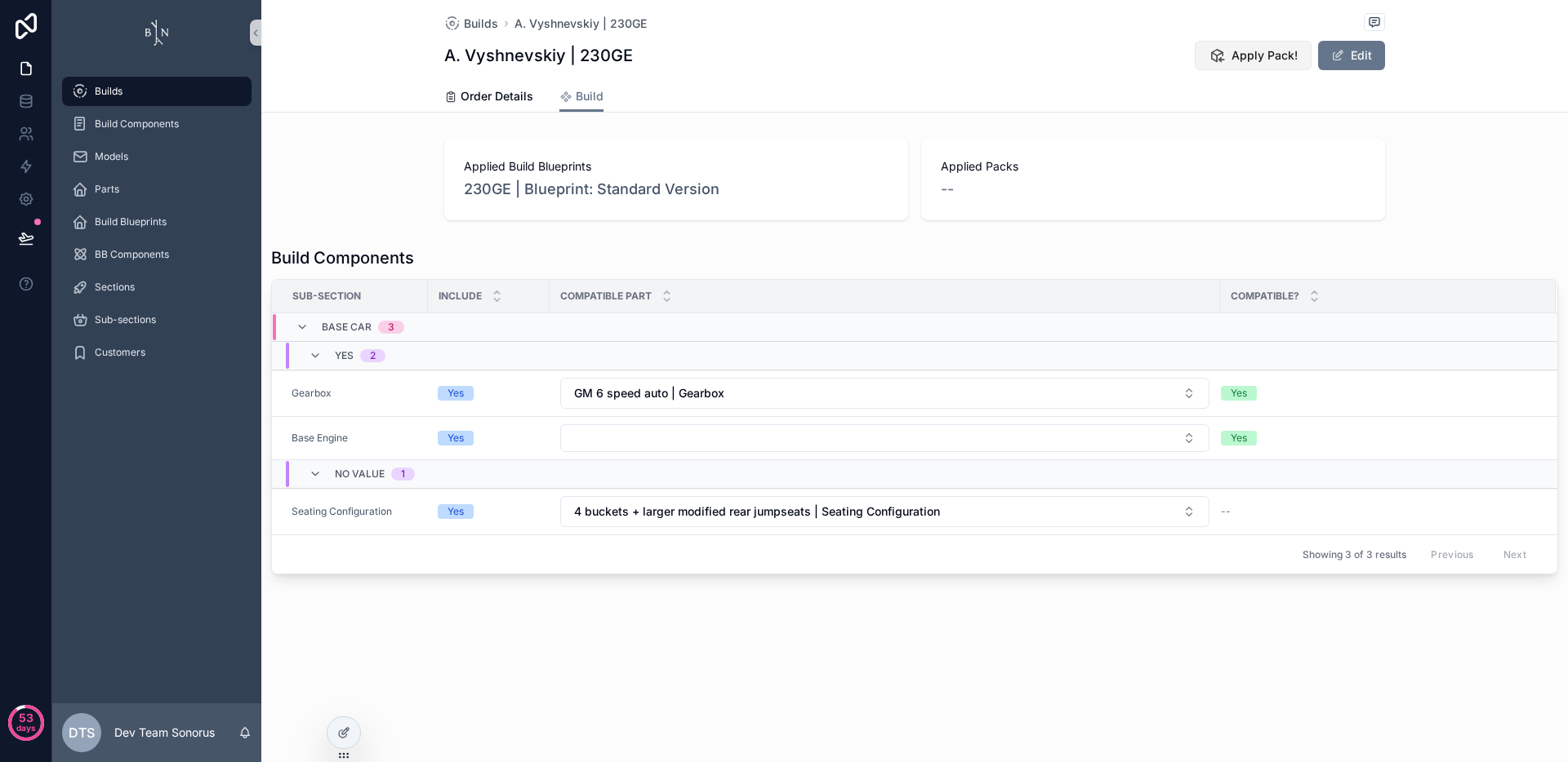
click at [1232, 53] on span "Apply Pack!" at bounding box center [1265, 55] width 66 height 16
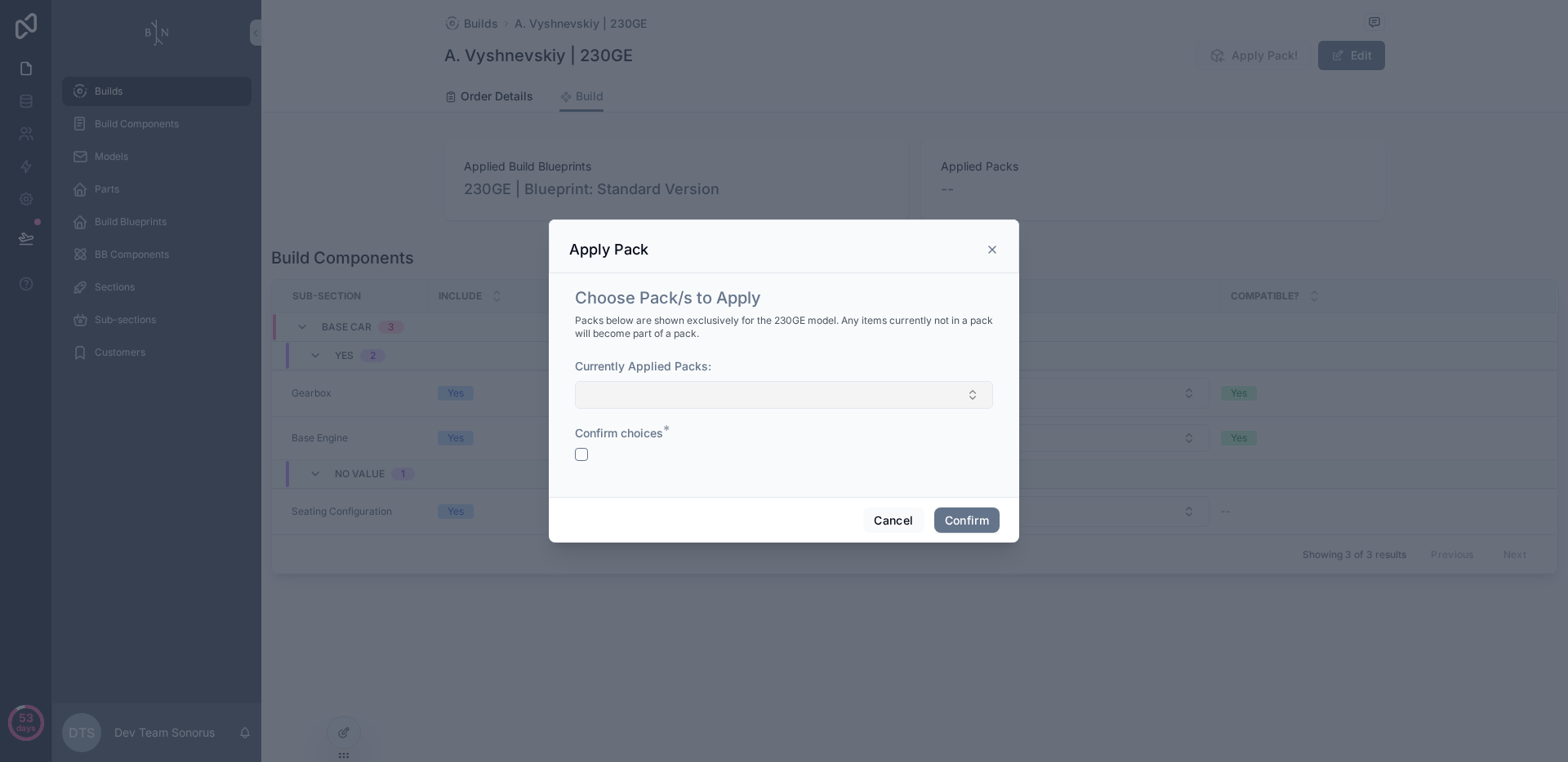
click at [763, 392] on button "Select Button" at bounding box center [784, 394] width 418 height 28
click at [776, 369] on div "Currently Applied Packs:" at bounding box center [784, 367] width 418 height 16
click at [870, 518] on button "Cancel" at bounding box center [893, 520] width 61 height 26
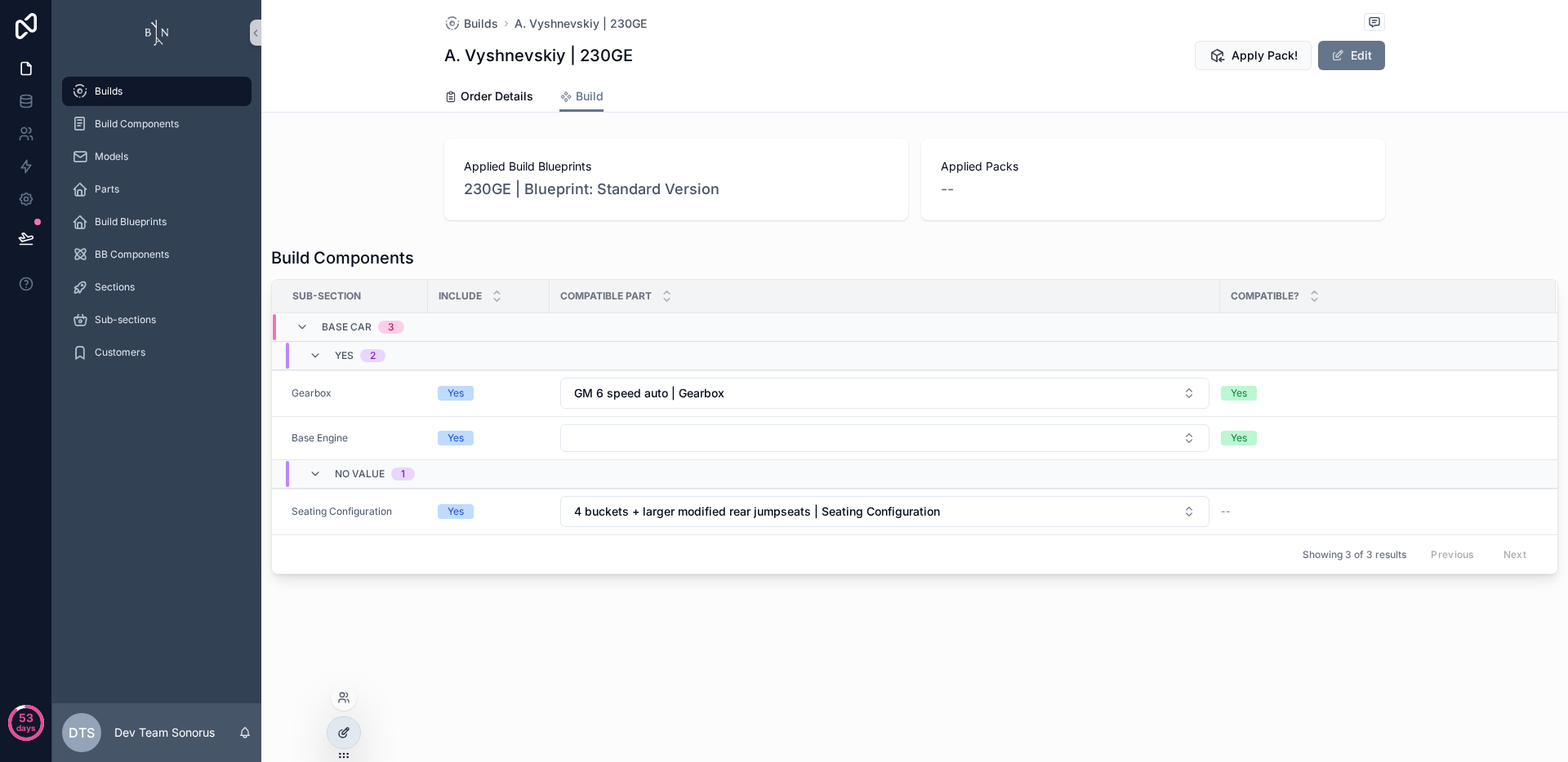
click at [353, 733] on div at bounding box center [344, 733] width 33 height 31
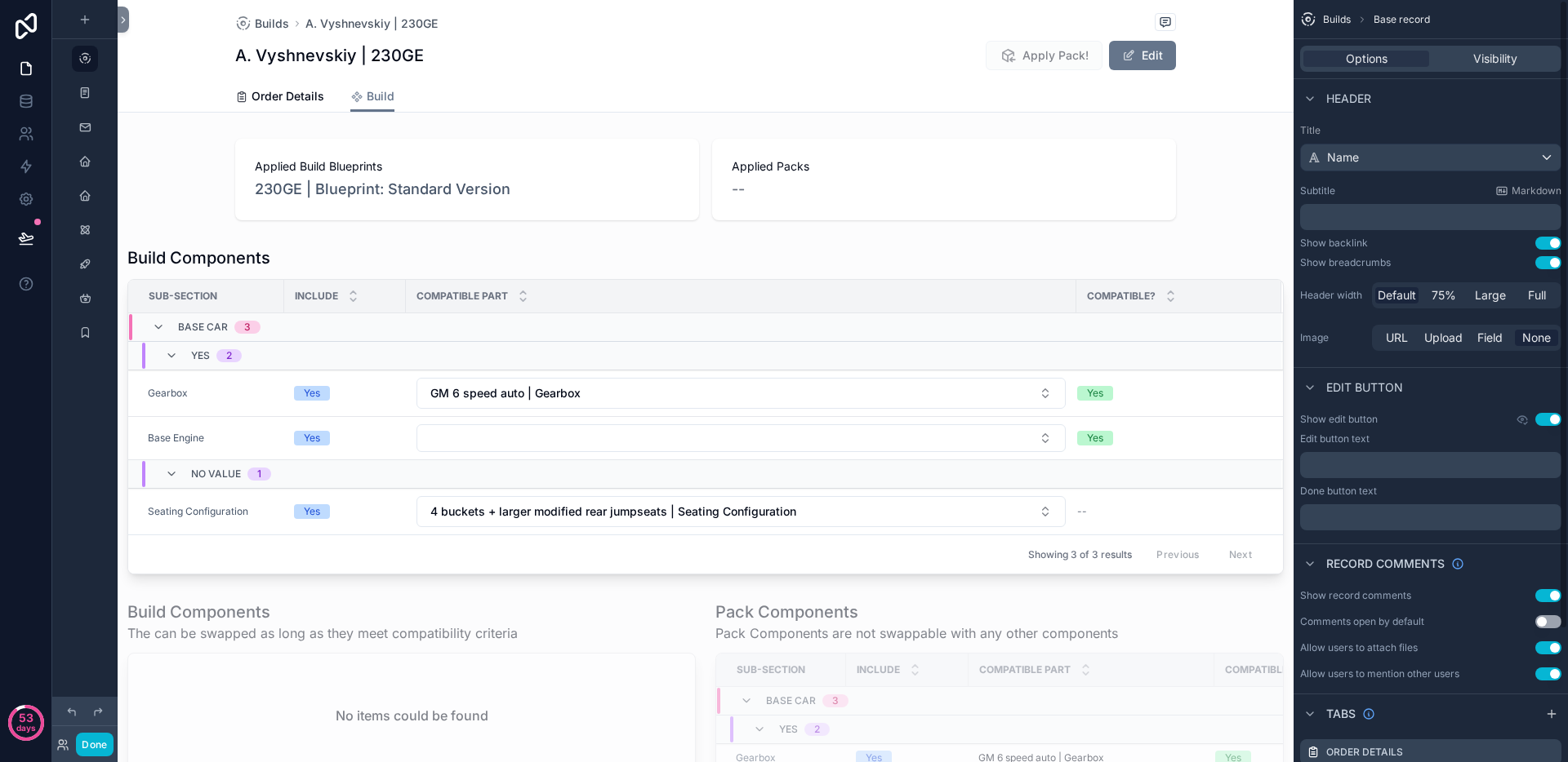
scroll to position [160, 0]
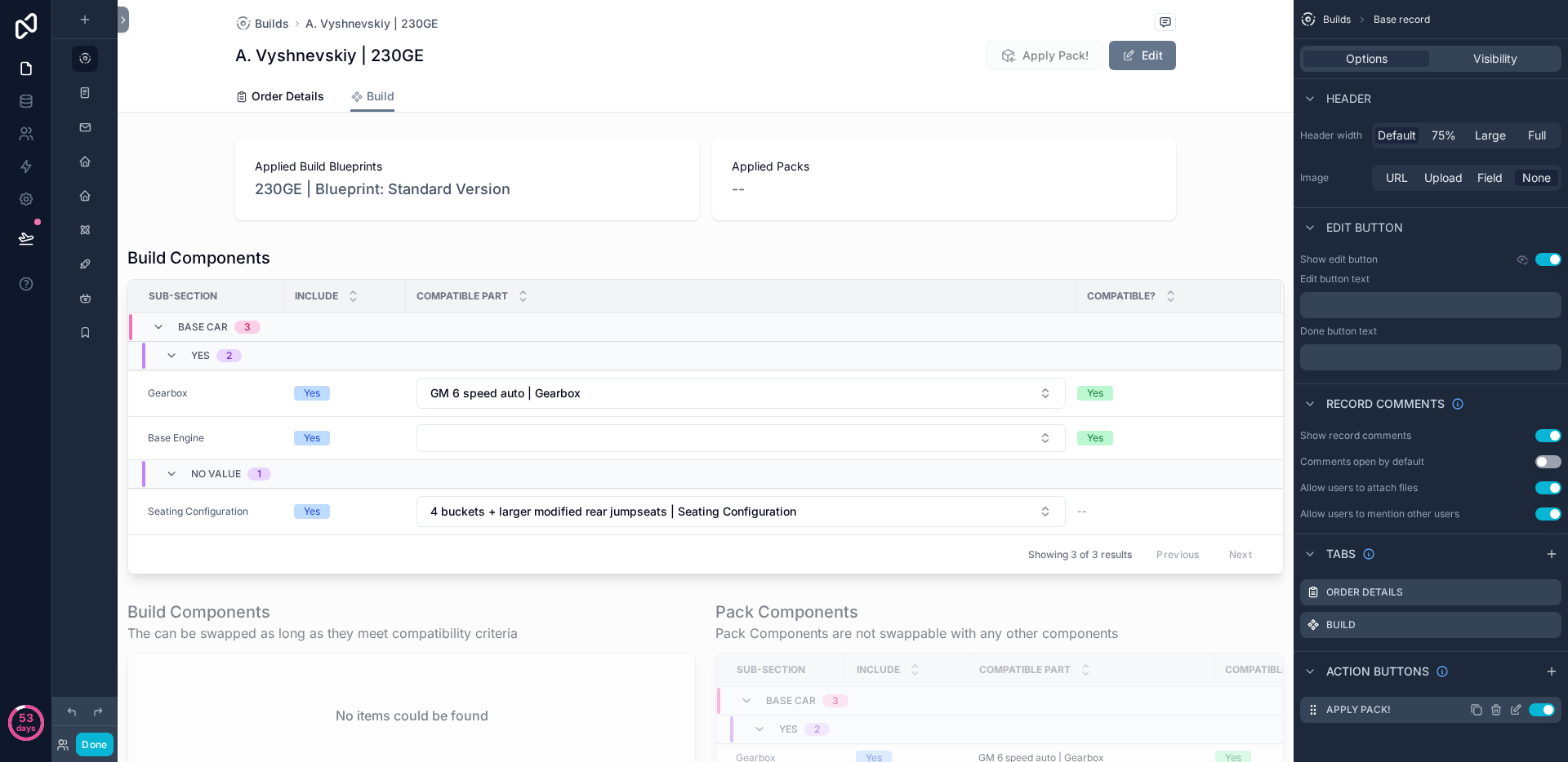
click at [1516, 712] on icon "scrollable content" at bounding box center [1515, 710] width 13 height 13
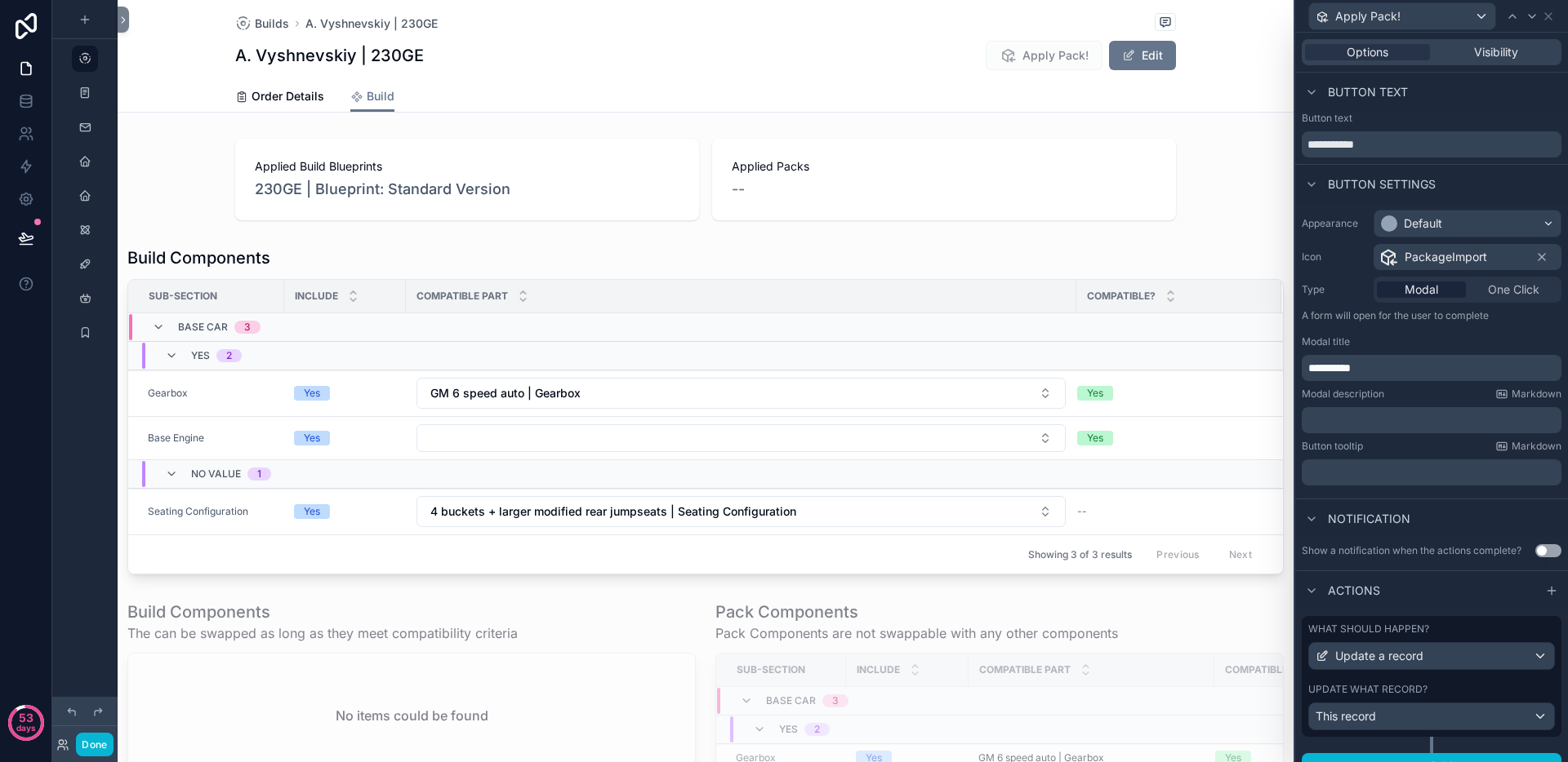
scroll to position [24, 0]
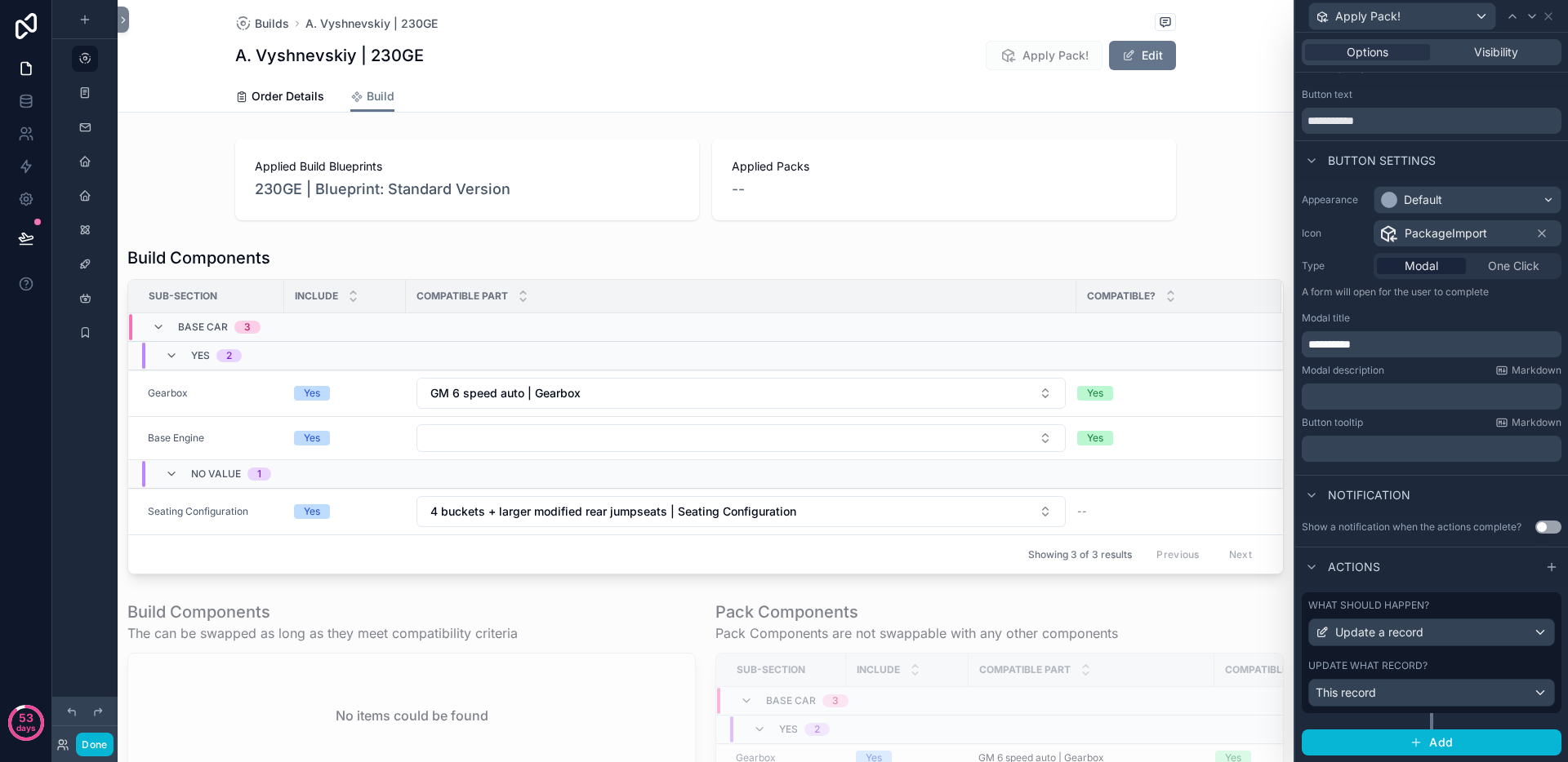
click at [1406, 659] on label "Update what record?" at bounding box center [1368, 666] width 120 height 13
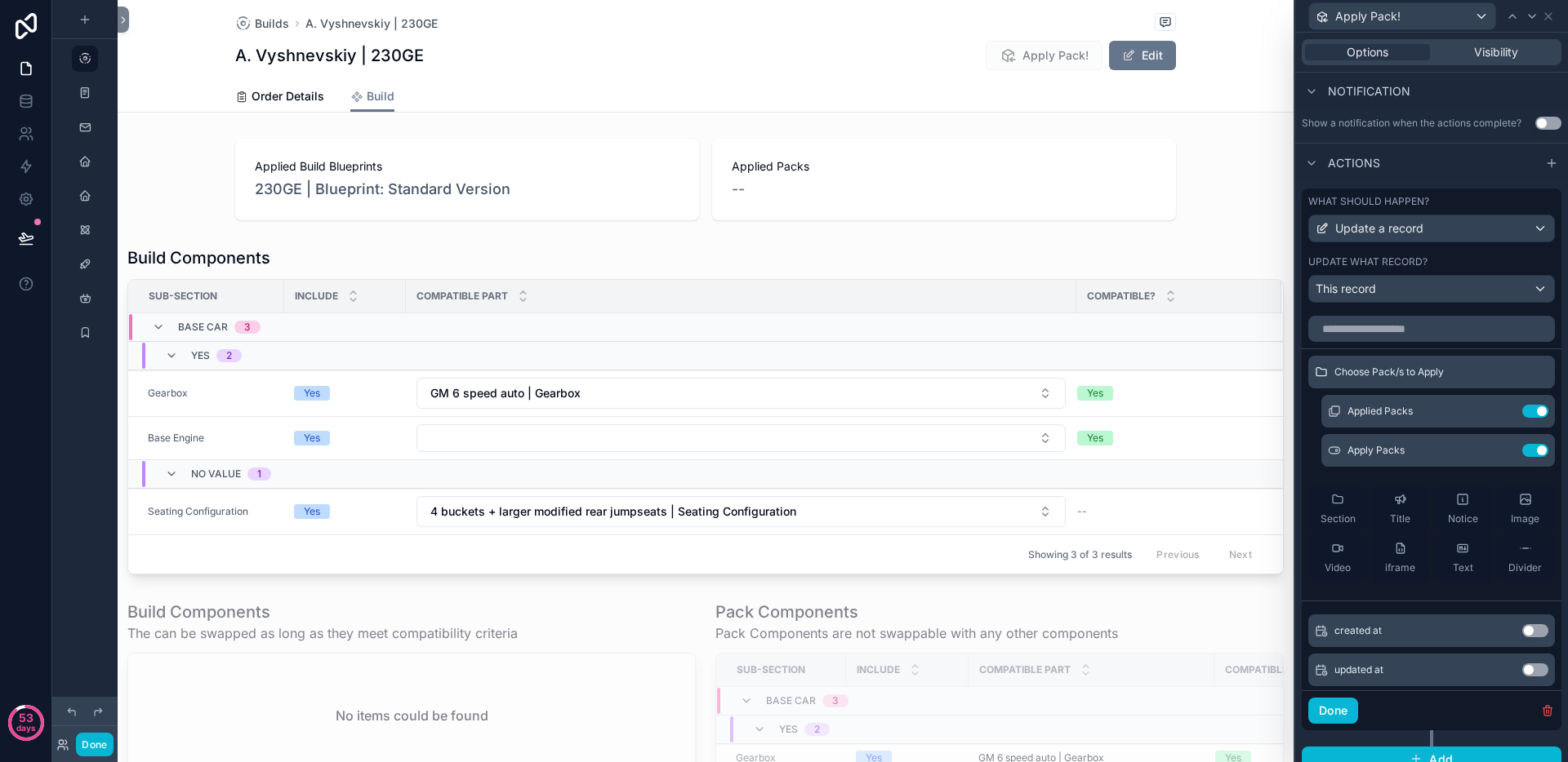
scroll to position [444, 0]
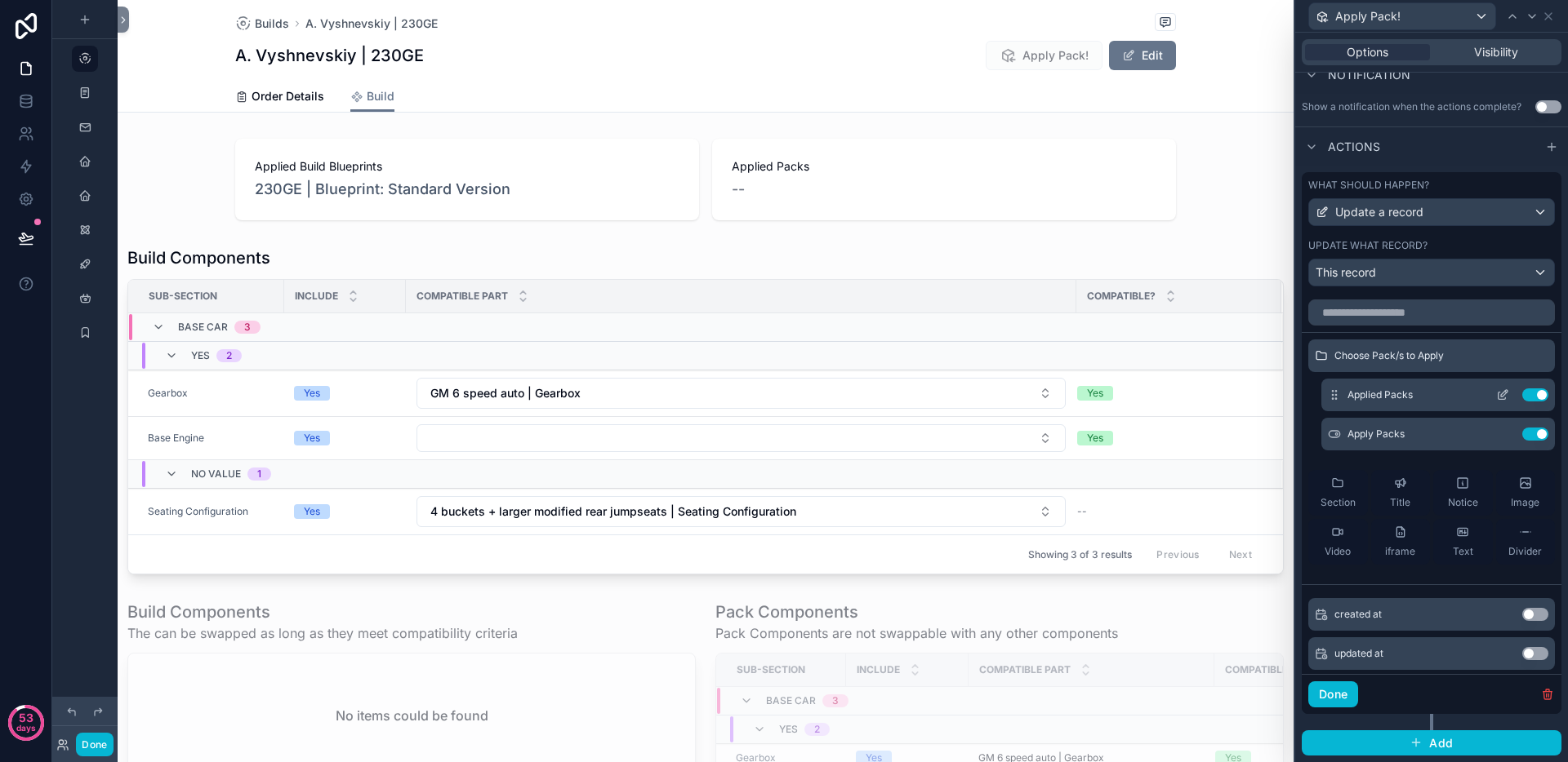
click at [1496, 393] on icon at bounding box center [1502, 394] width 13 height 13
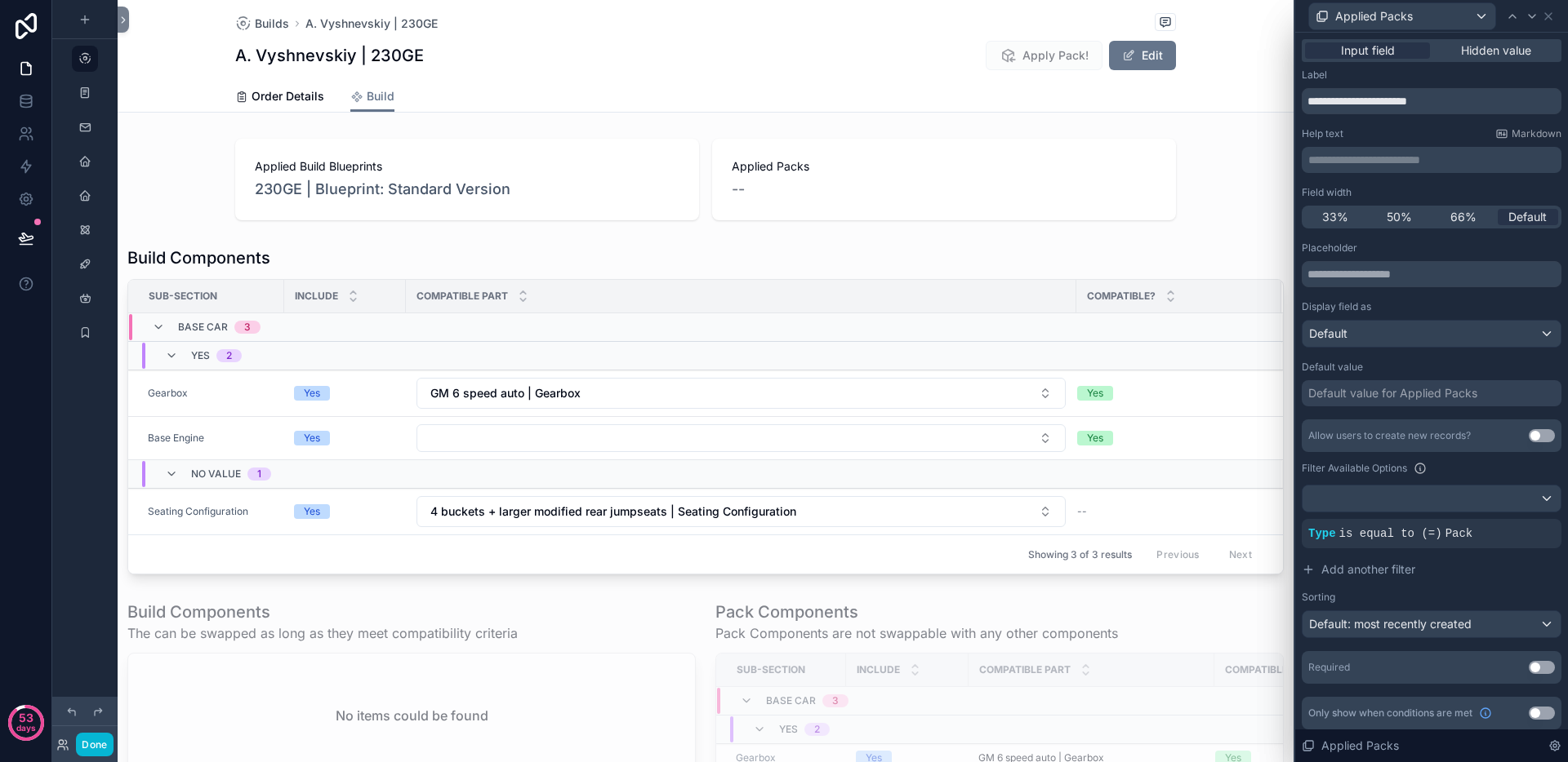
scroll to position [6, 0]
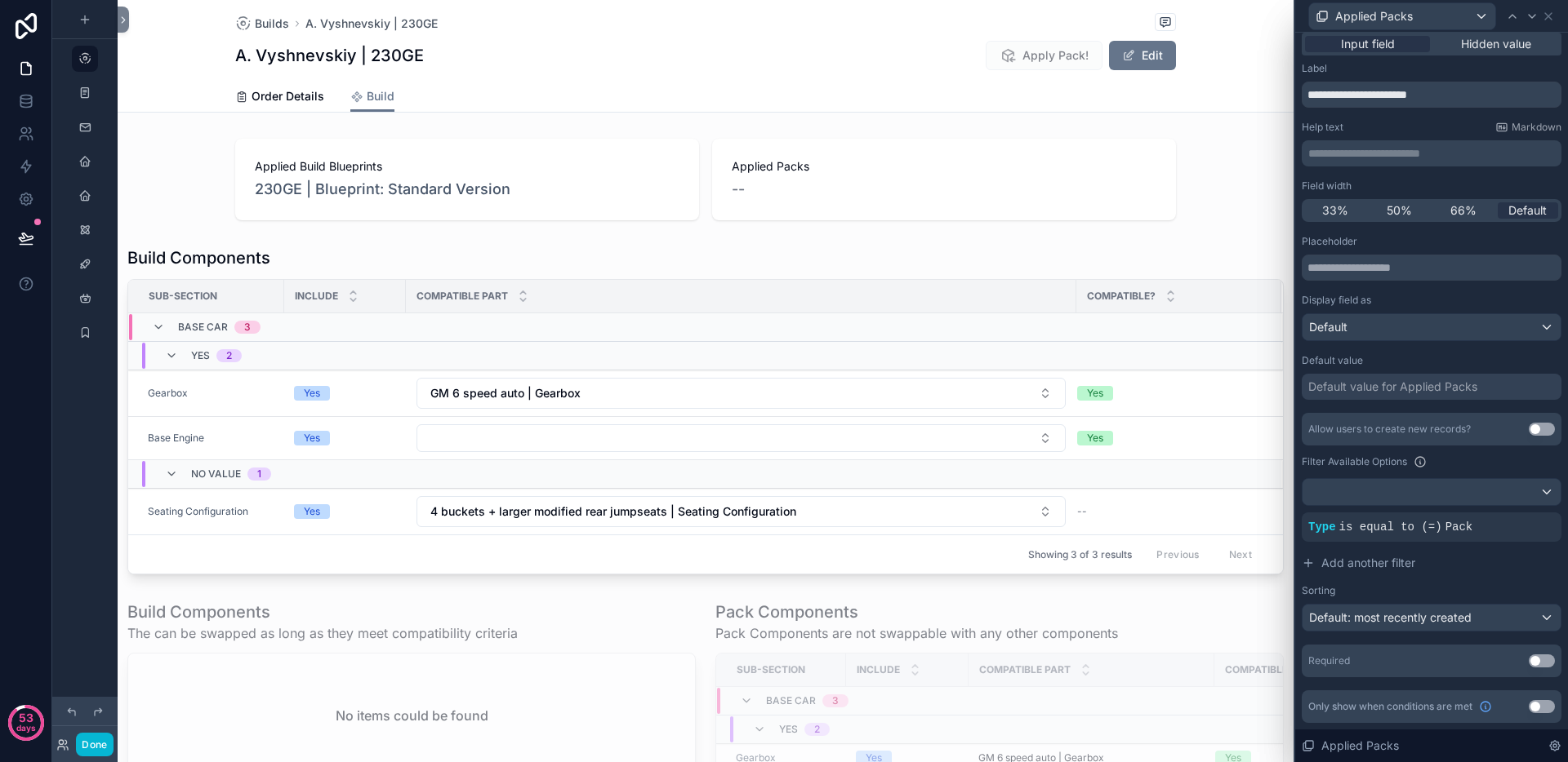
click at [0, 0] on icon at bounding box center [0, 0] width 0 height 0
click at [78, 741] on button "Done" at bounding box center [94, 745] width 37 height 24
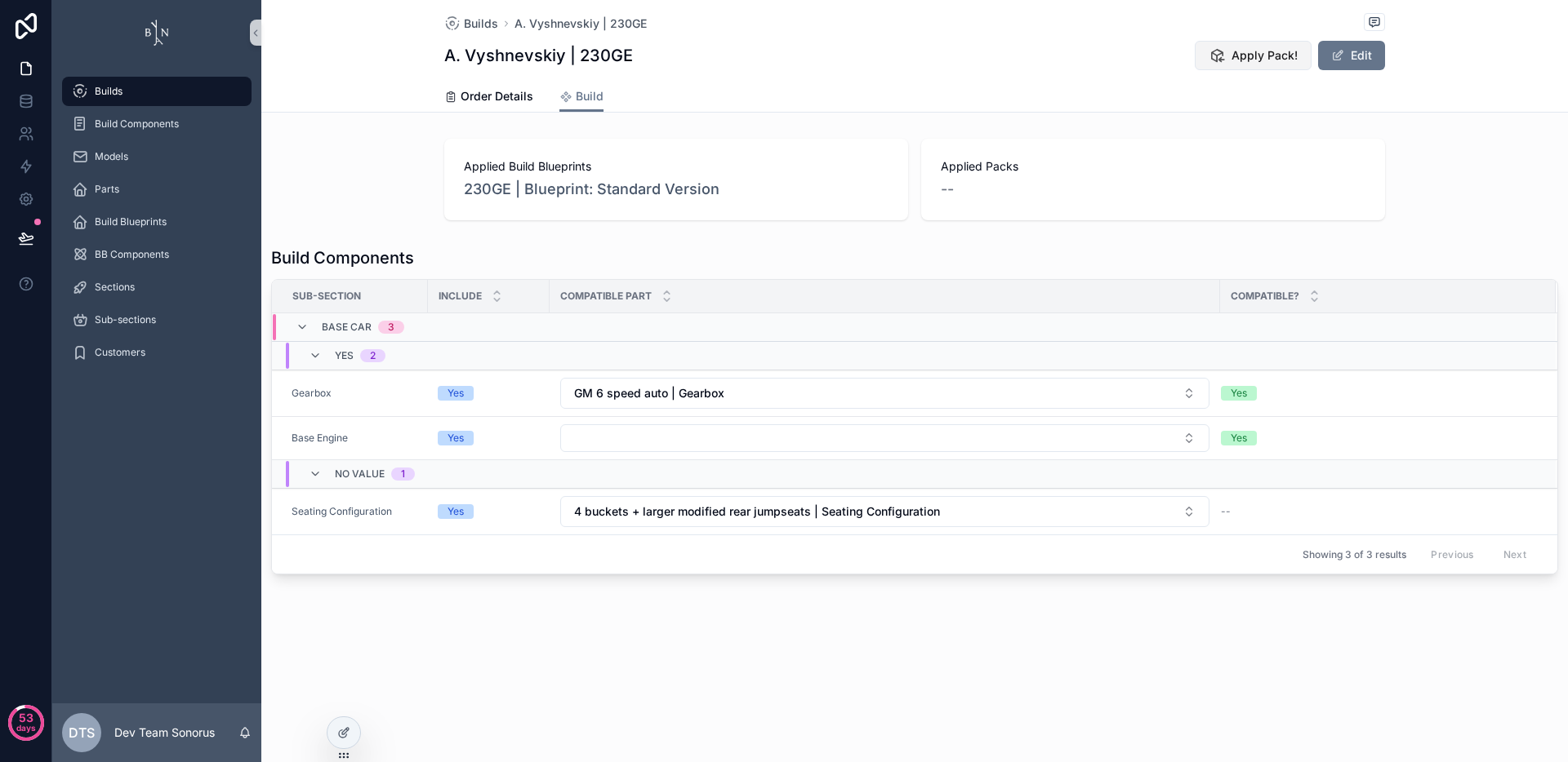
click at [1249, 55] on span "Apply Pack!" at bounding box center [1265, 55] width 66 height 16
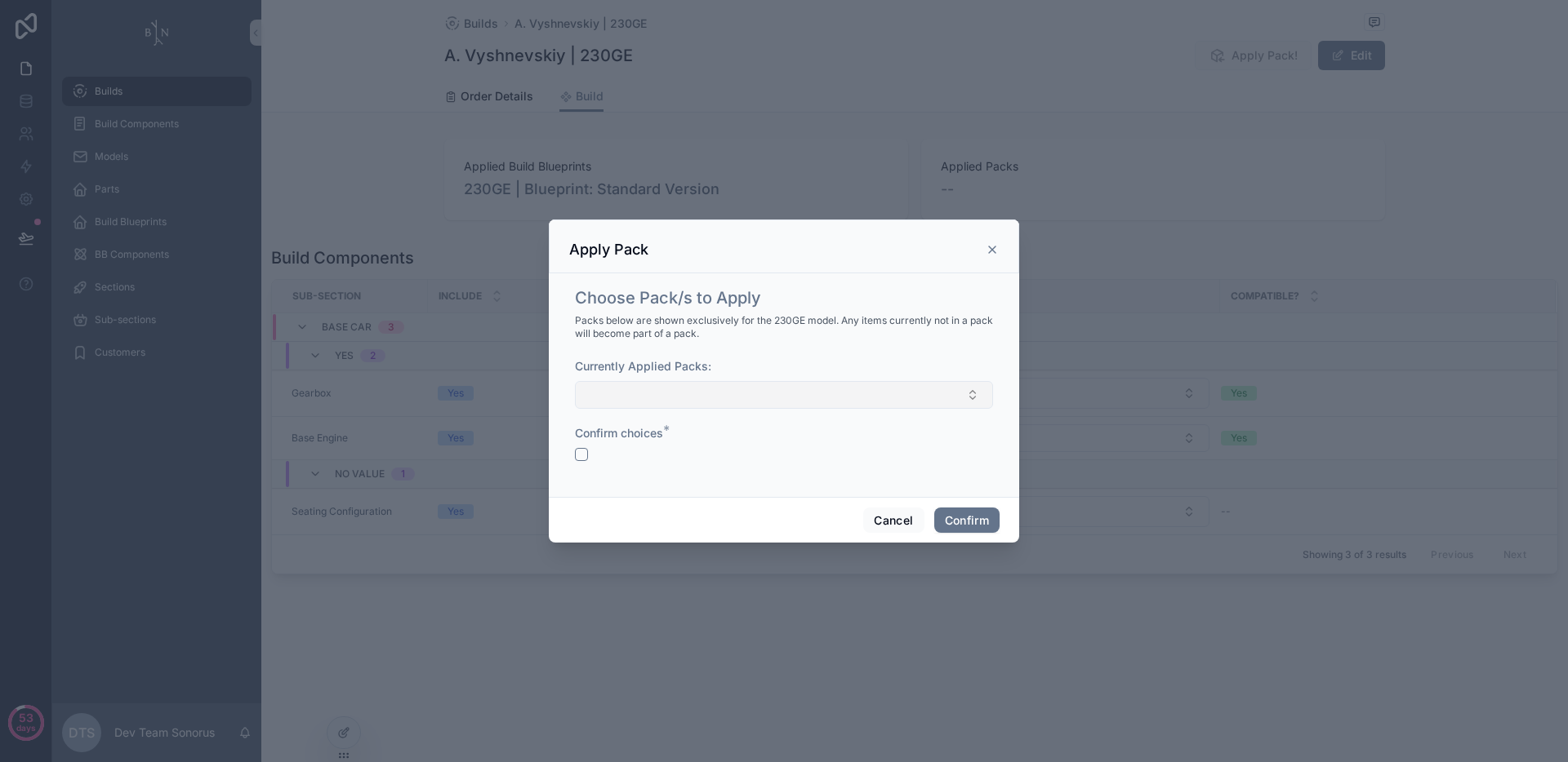
click at [817, 393] on button "Select Button" at bounding box center [784, 394] width 418 height 28
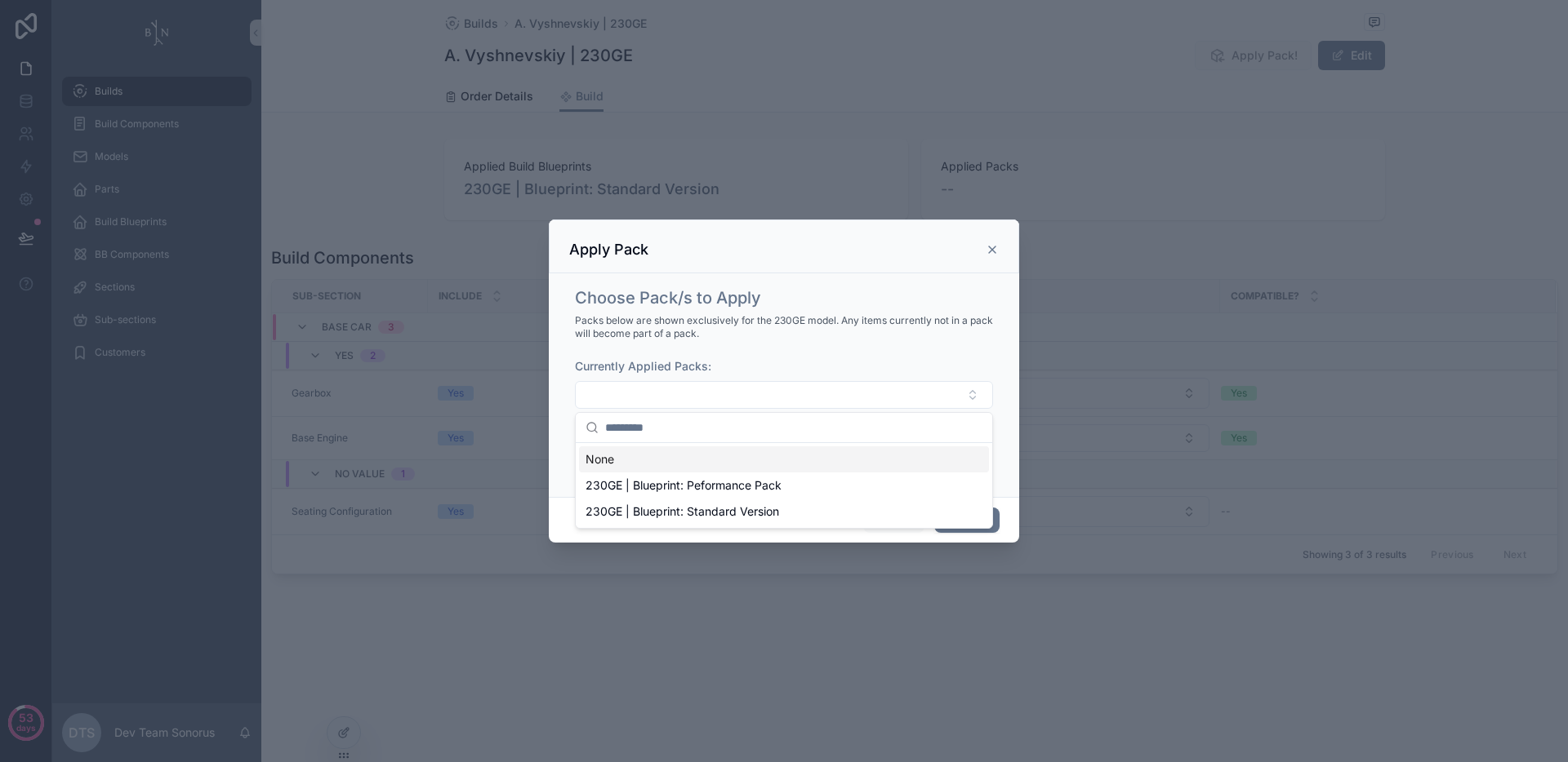
click at [862, 337] on span "Packs below are shown exclusively for the 230GE model. Any items currently not …" at bounding box center [784, 327] width 418 height 26
click at [879, 522] on button "Cancel" at bounding box center [893, 520] width 61 height 26
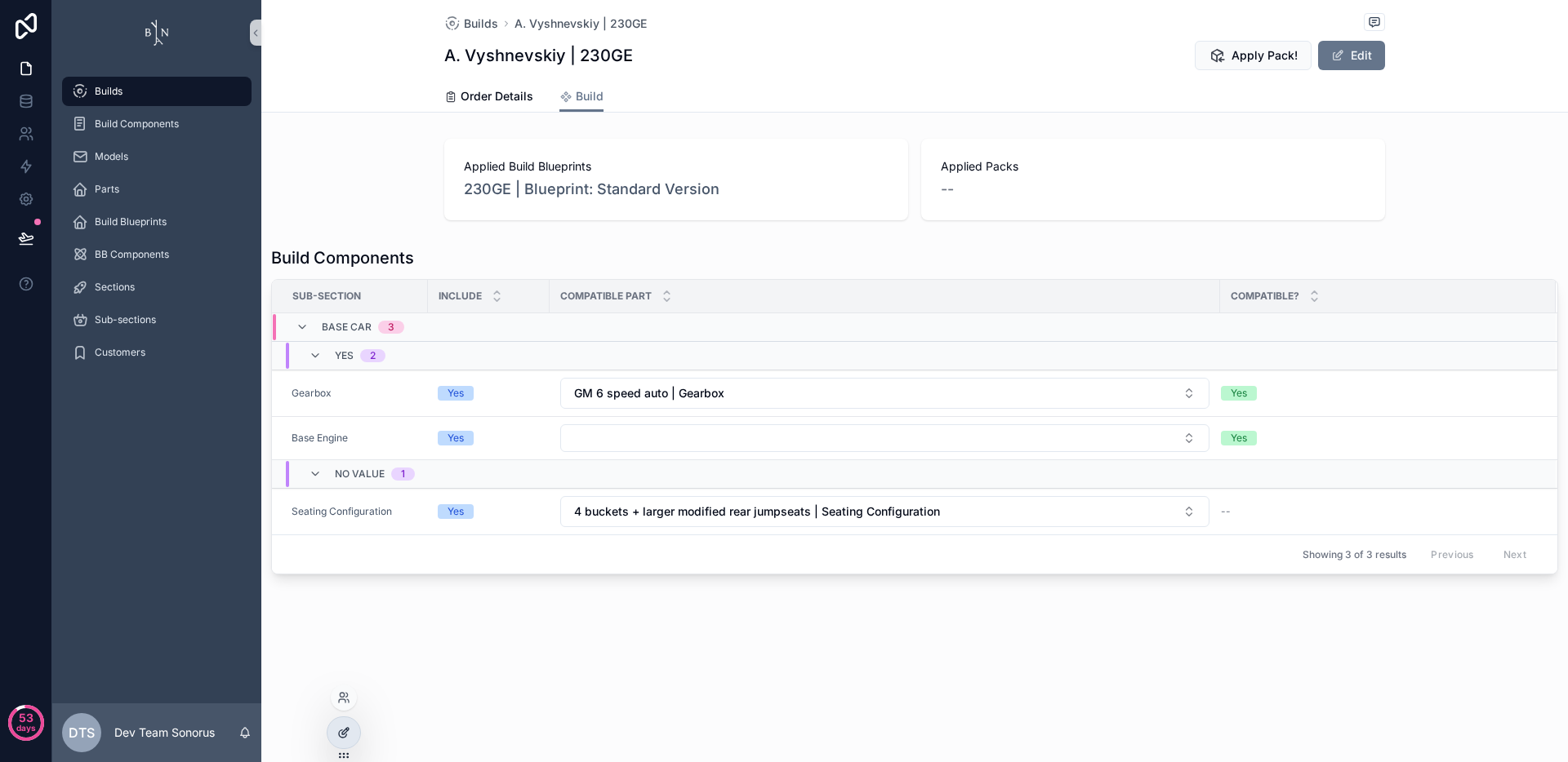
click at [337, 730] on icon at bounding box center [344, 733] width 13 height 13
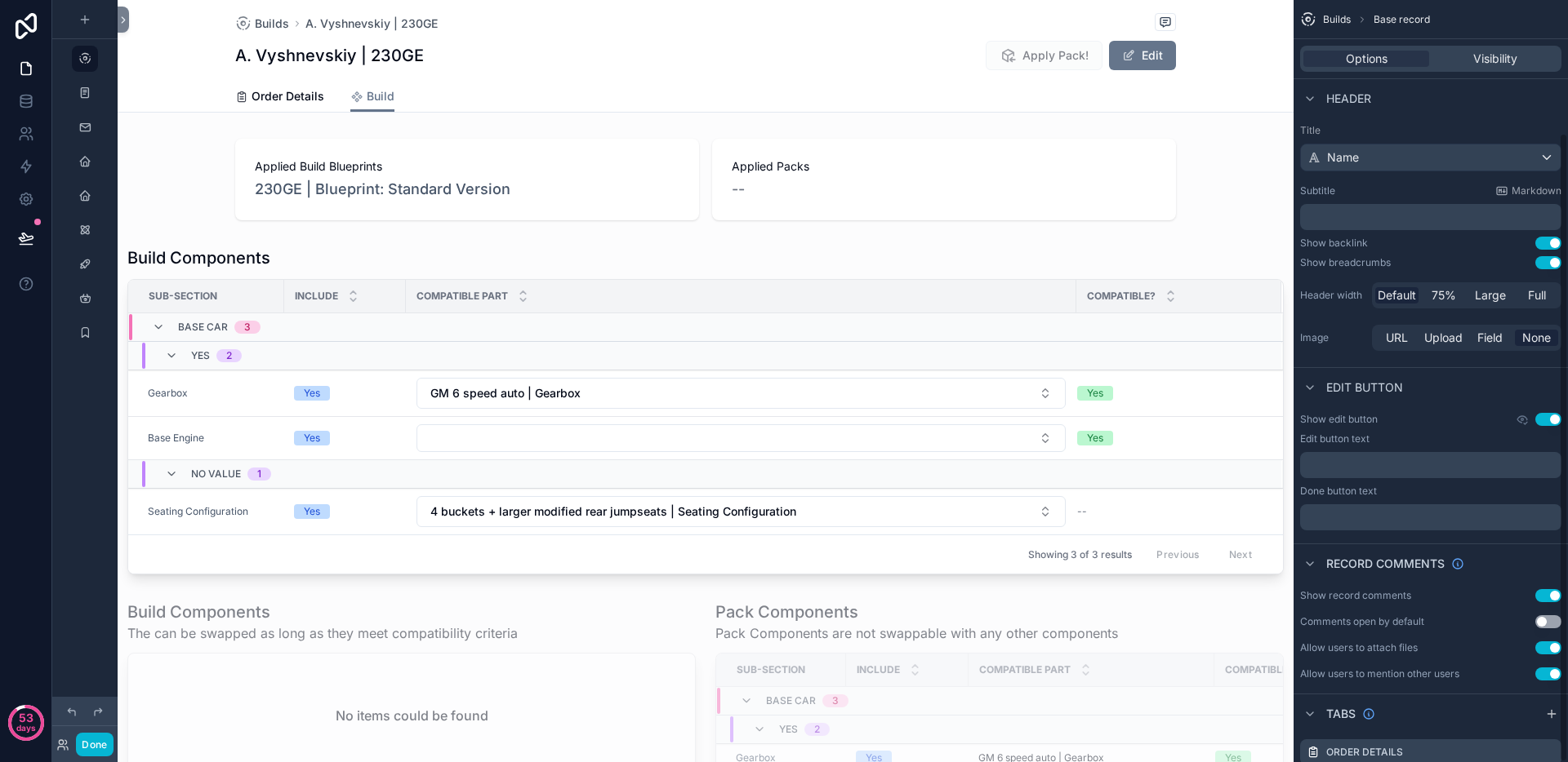
scroll to position [160, 0]
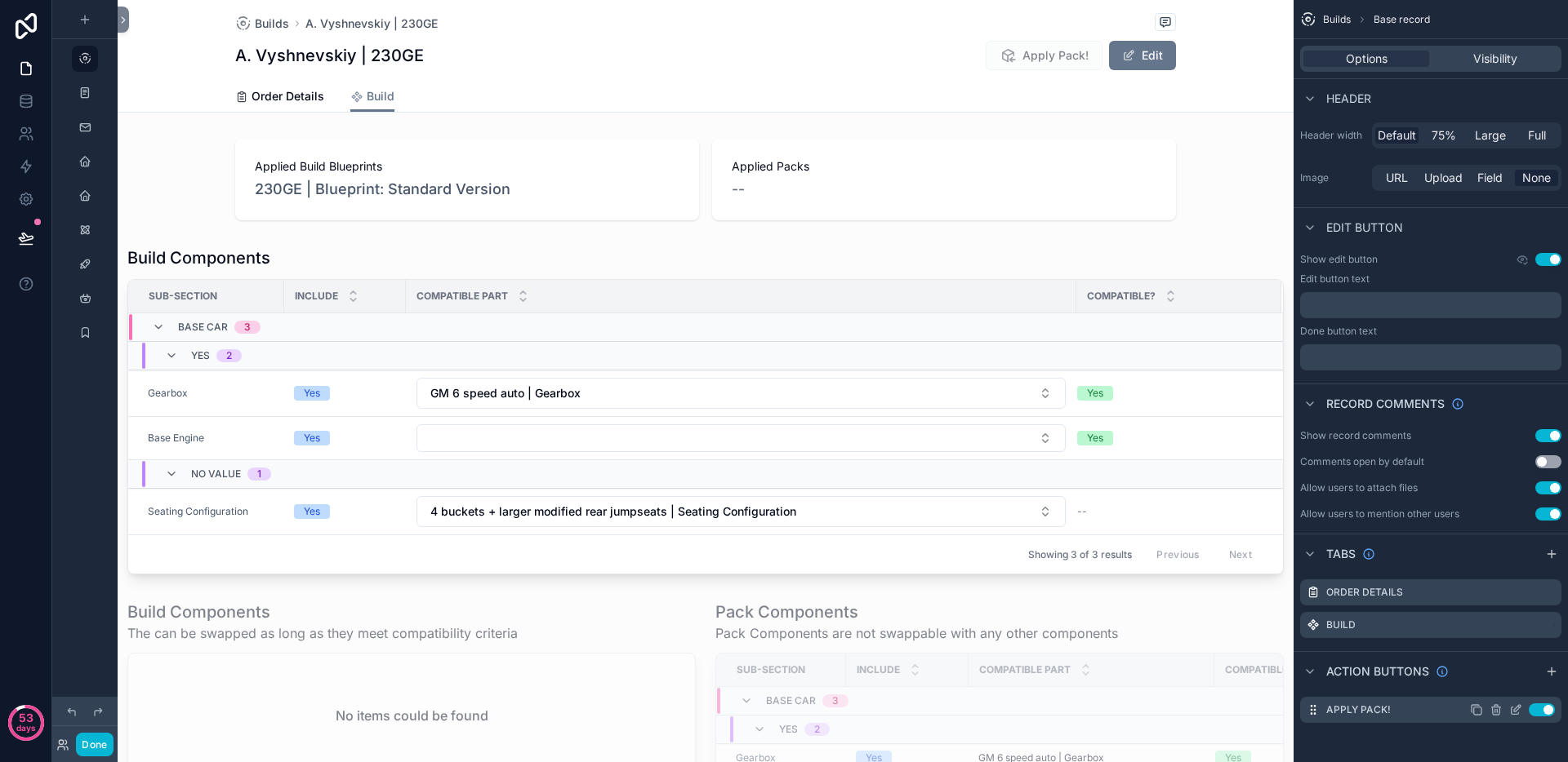
click at [1514, 711] on icon "scrollable content" at bounding box center [1515, 710] width 13 height 13
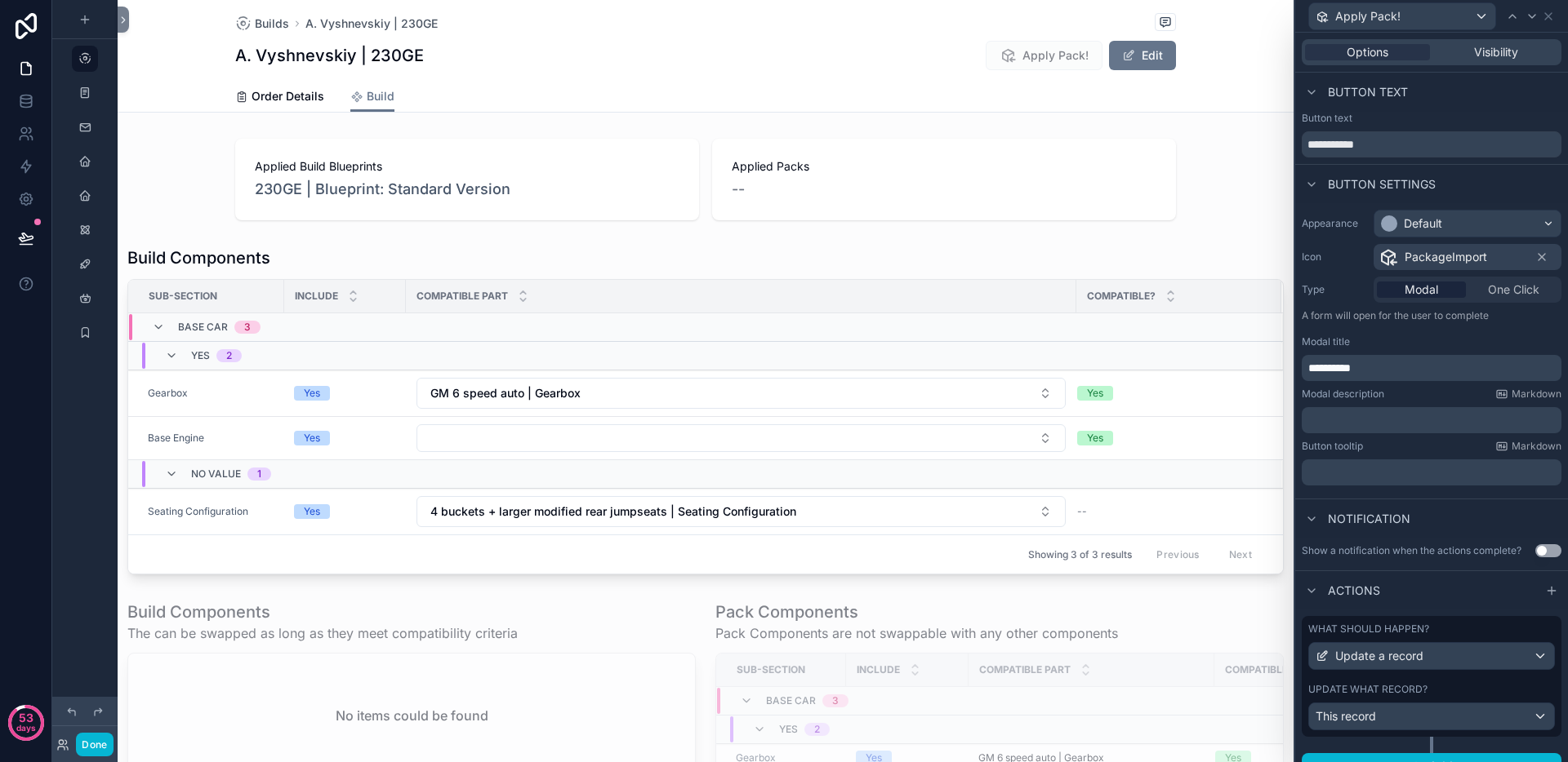
scroll to position [24, 0]
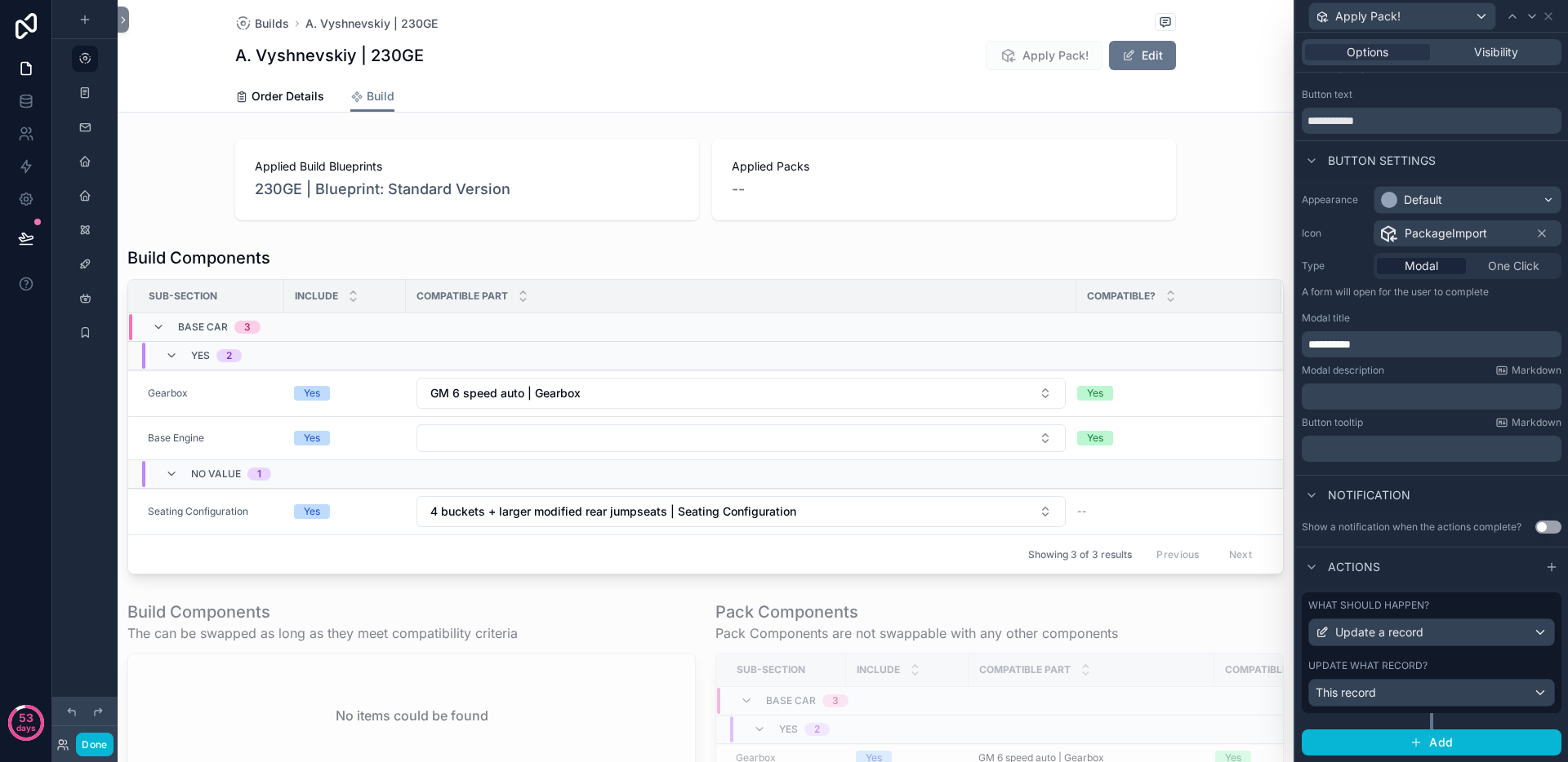
click at [1427, 660] on div "Update what record?" at bounding box center [1431, 666] width 246 height 13
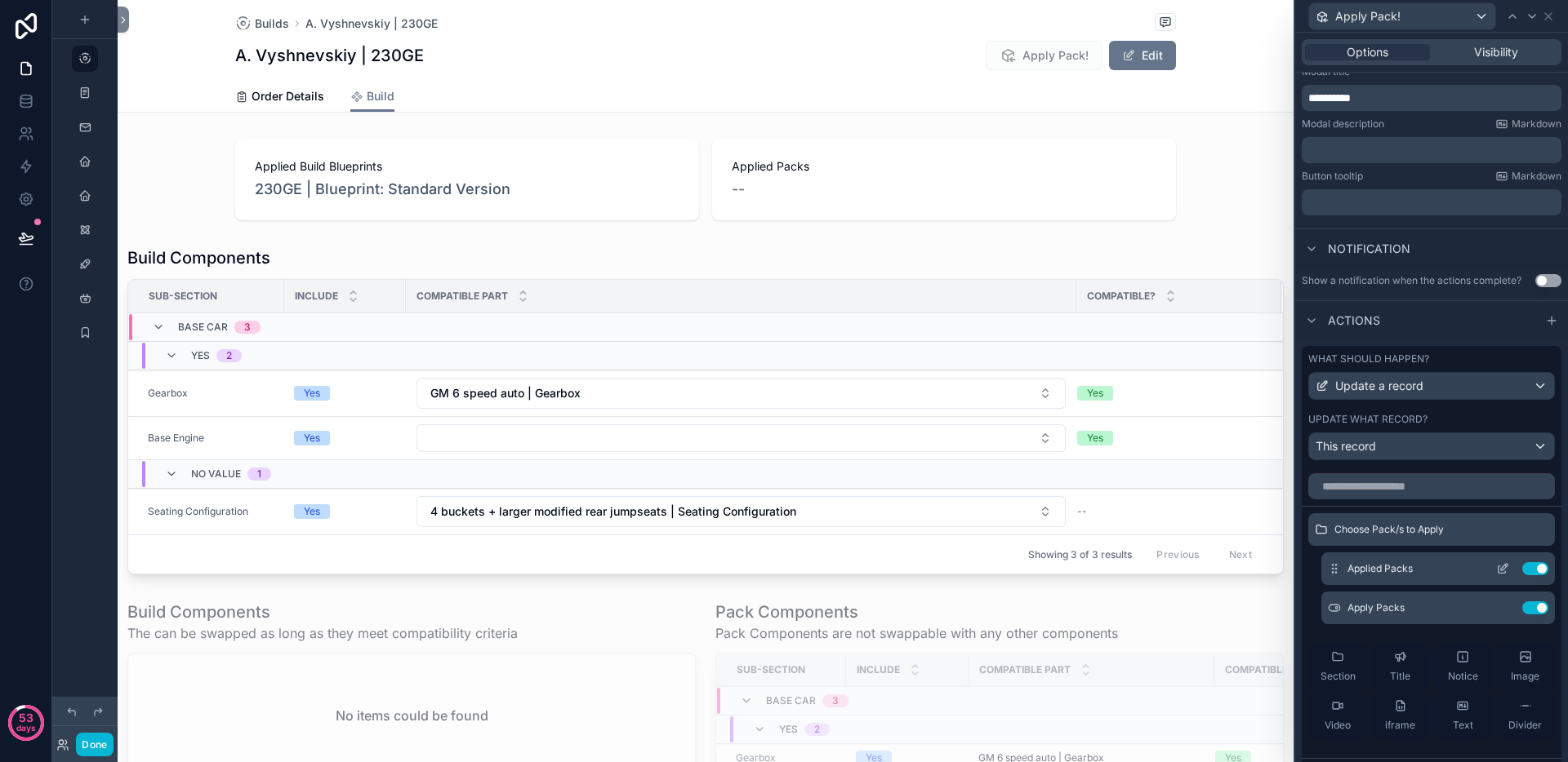
click at [1496, 570] on icon at bounding box center [1502, 568] width 13 height 13
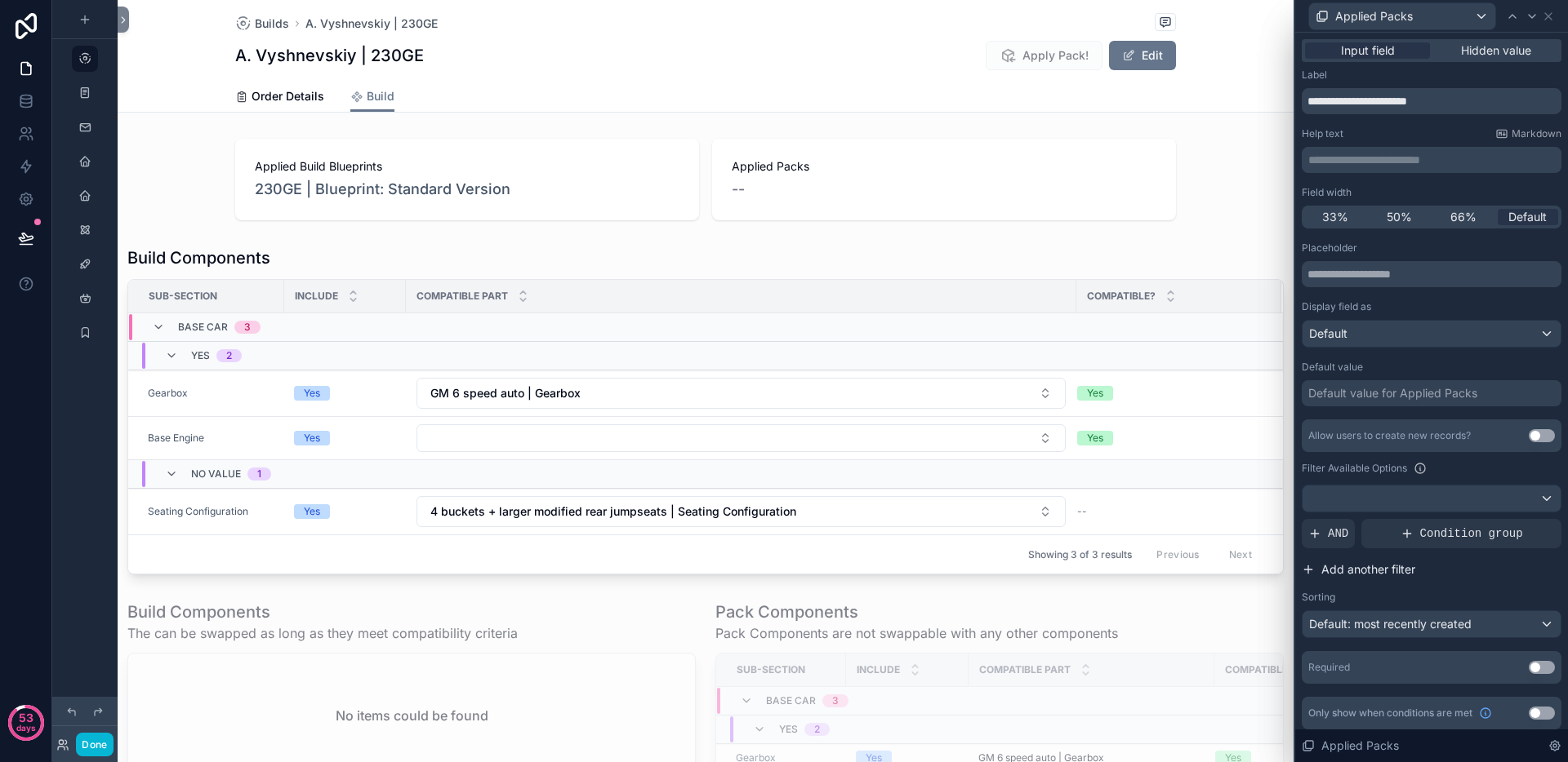
scroll to position [6, 0]
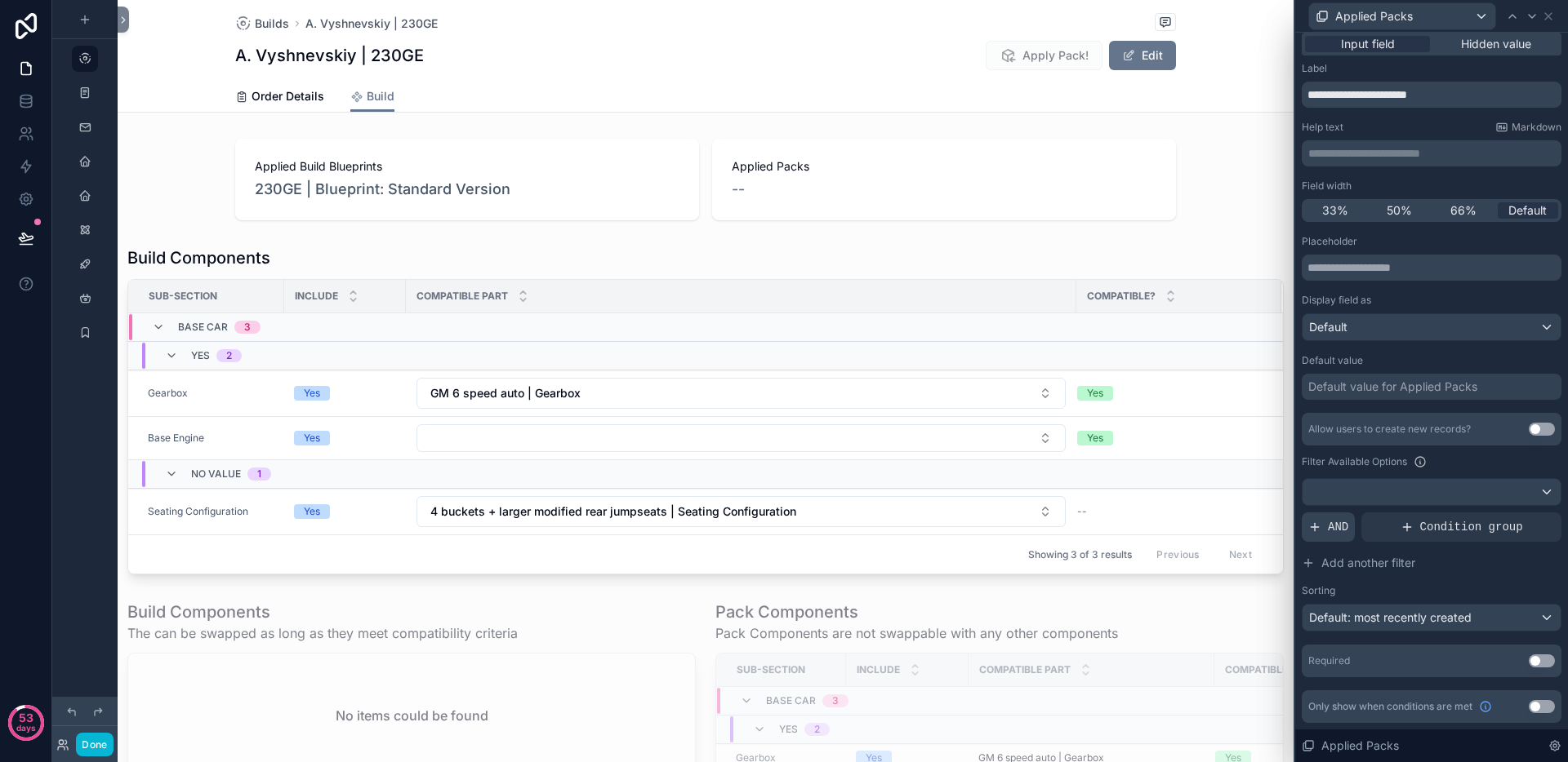
click at [1317, 532] on icon at bounding box center [1315, 527] width 13 height 13
click at [1515, 514] on icon at bounding box center [1520, 514] width 10 height 10
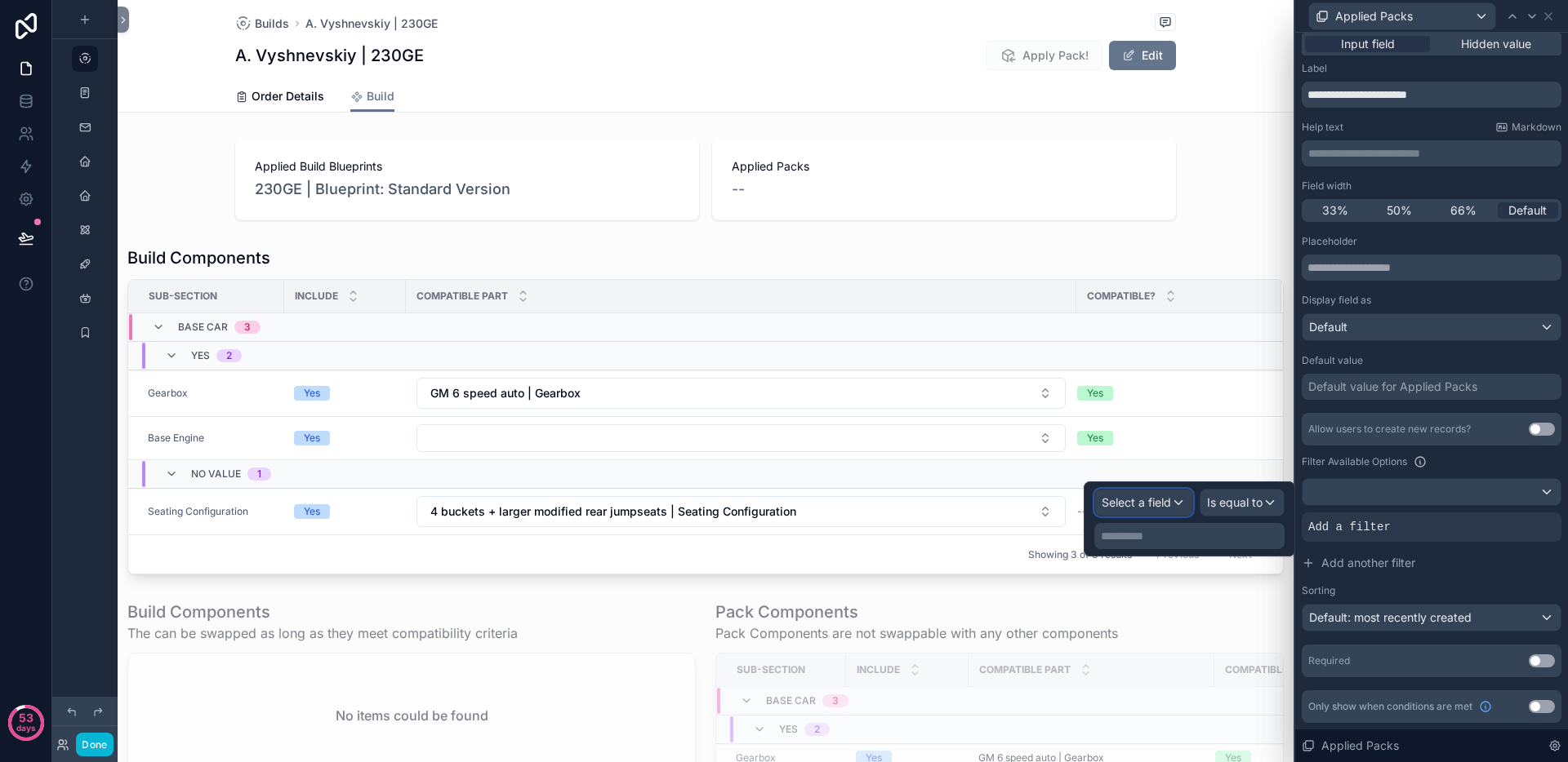
click at [1149, 499] on span "Select a field" at bounding box center [1136, 502] width 70 height 14
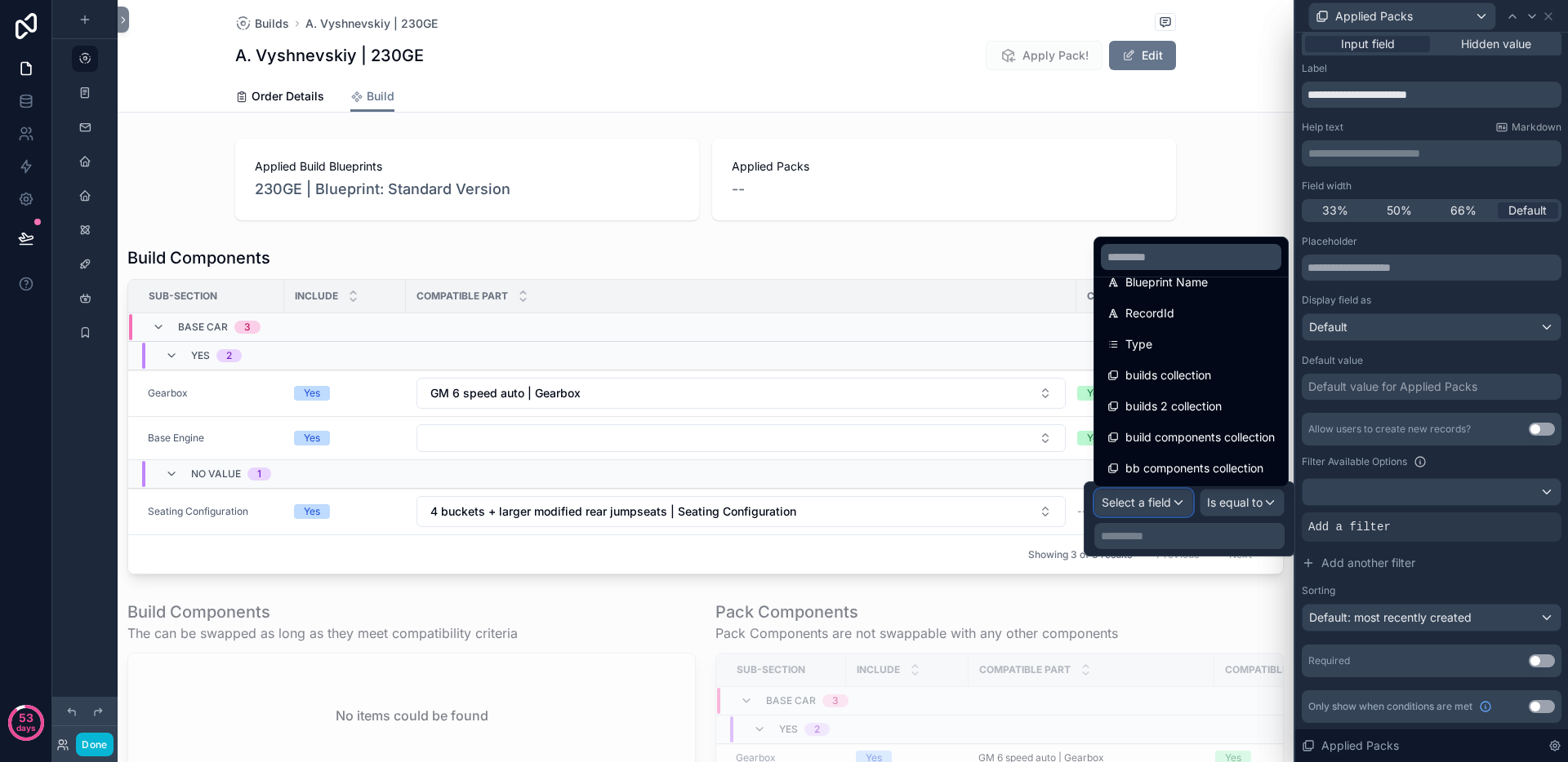
scroll to position [77, 0]
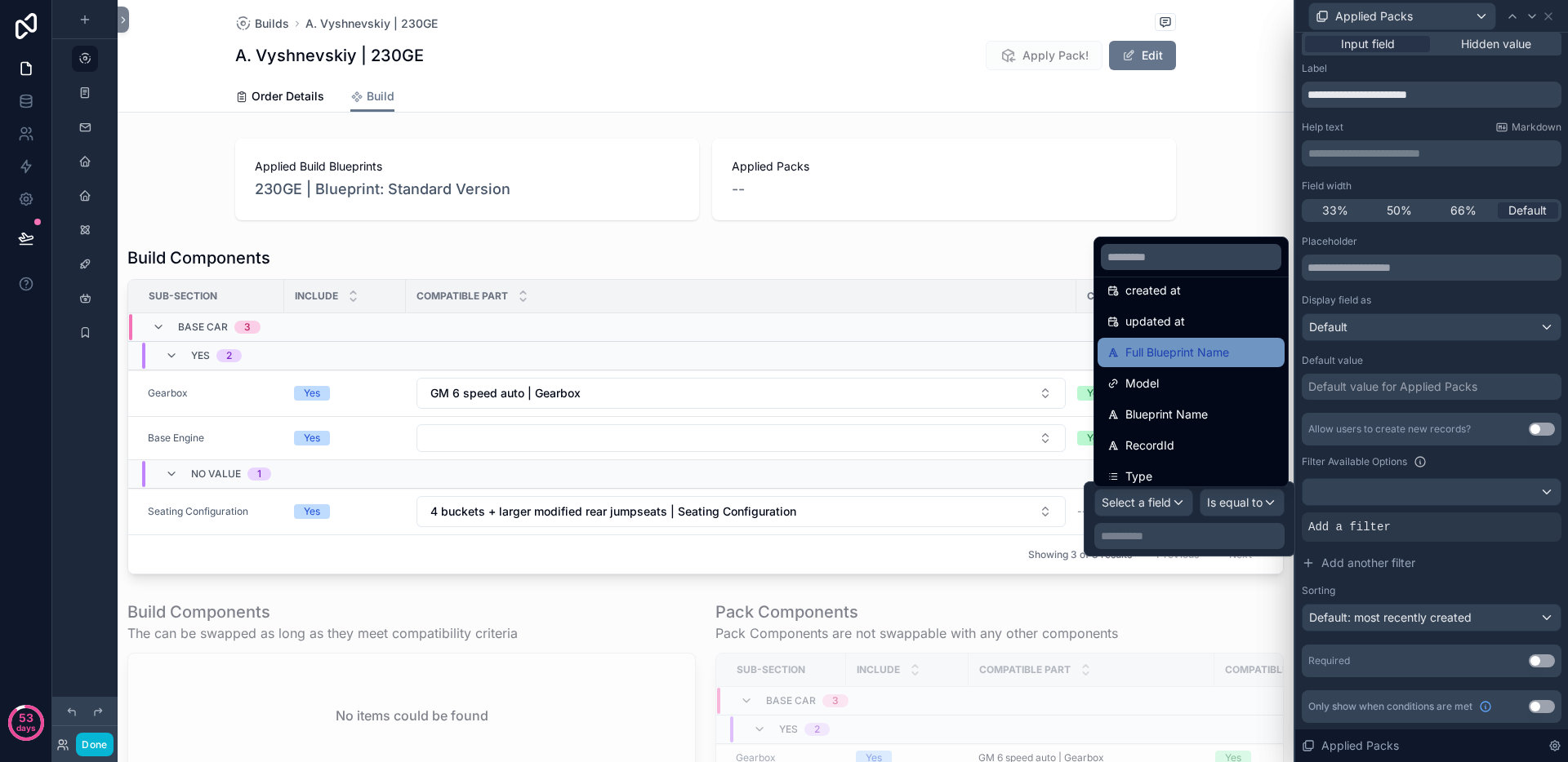
click at [1202, 360] on span "Full Blueprint Name" at bounding box center [1177, 352] width 104 height 20
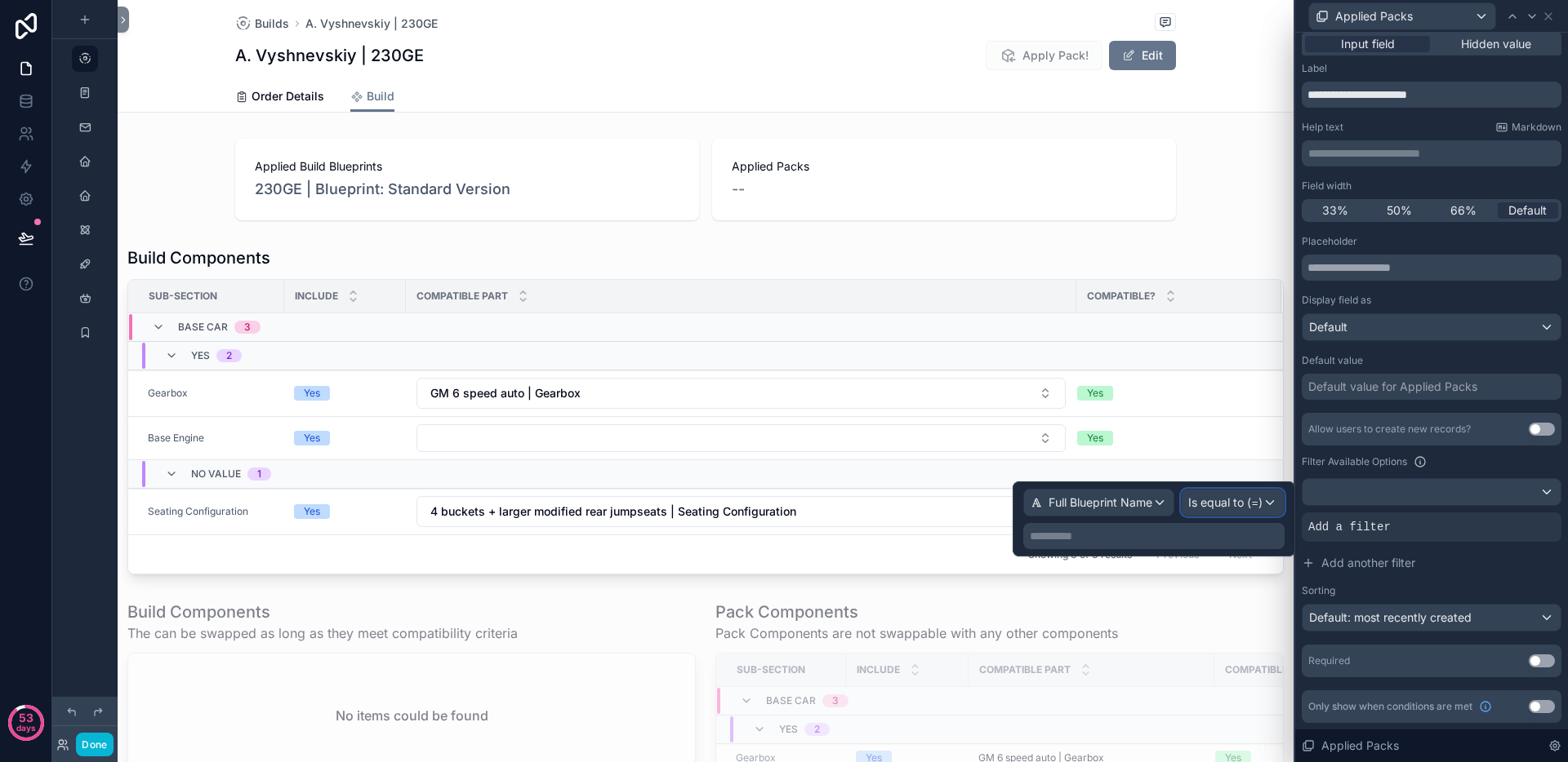
click at [1223, 499] on span "Is equal to (=)" at bounding box center [1224, 502] width 74 height 16
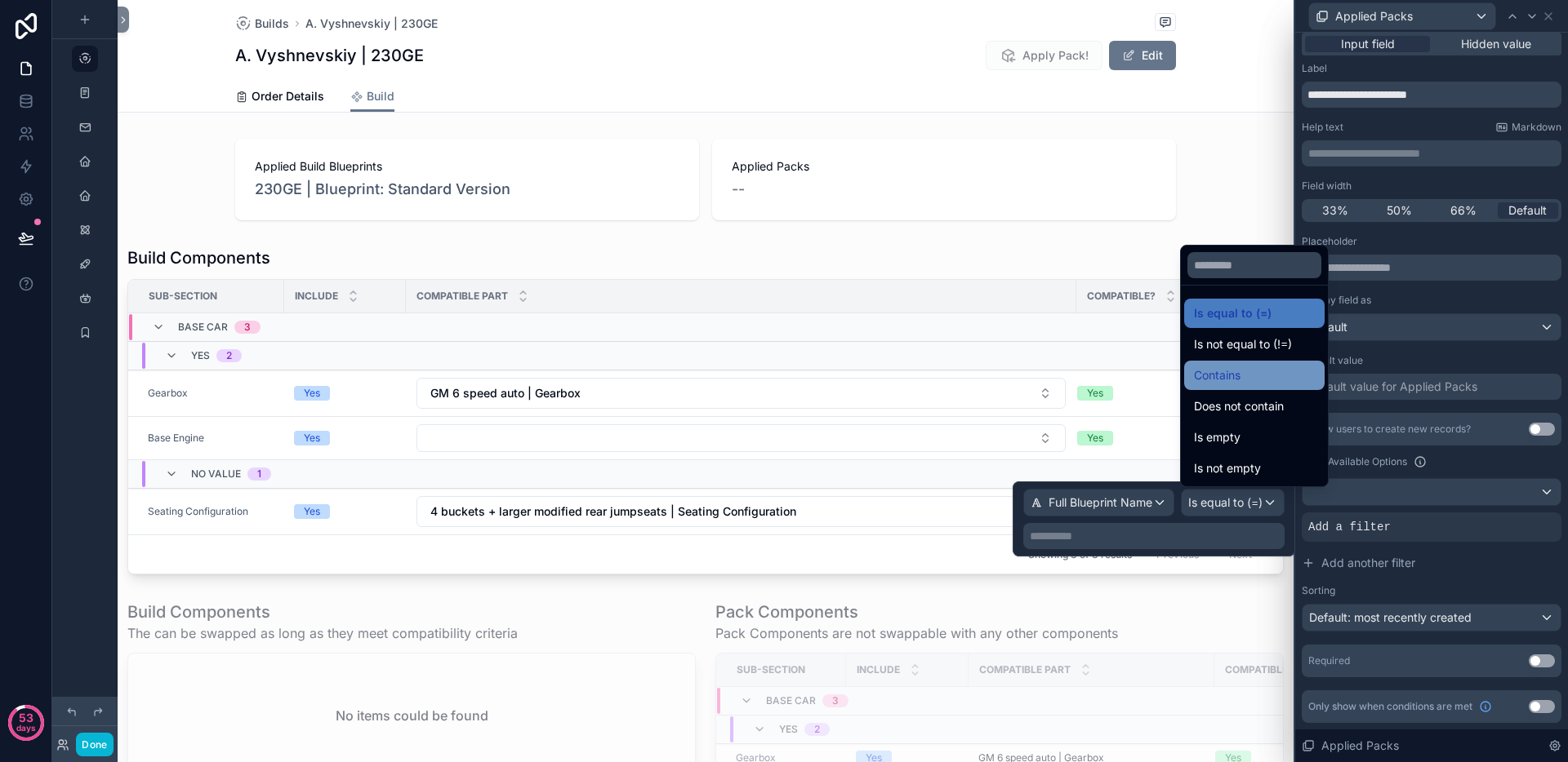
click at [1235, 379] on span "Contains" at bounding box center [1217, 376] width 46 height 20
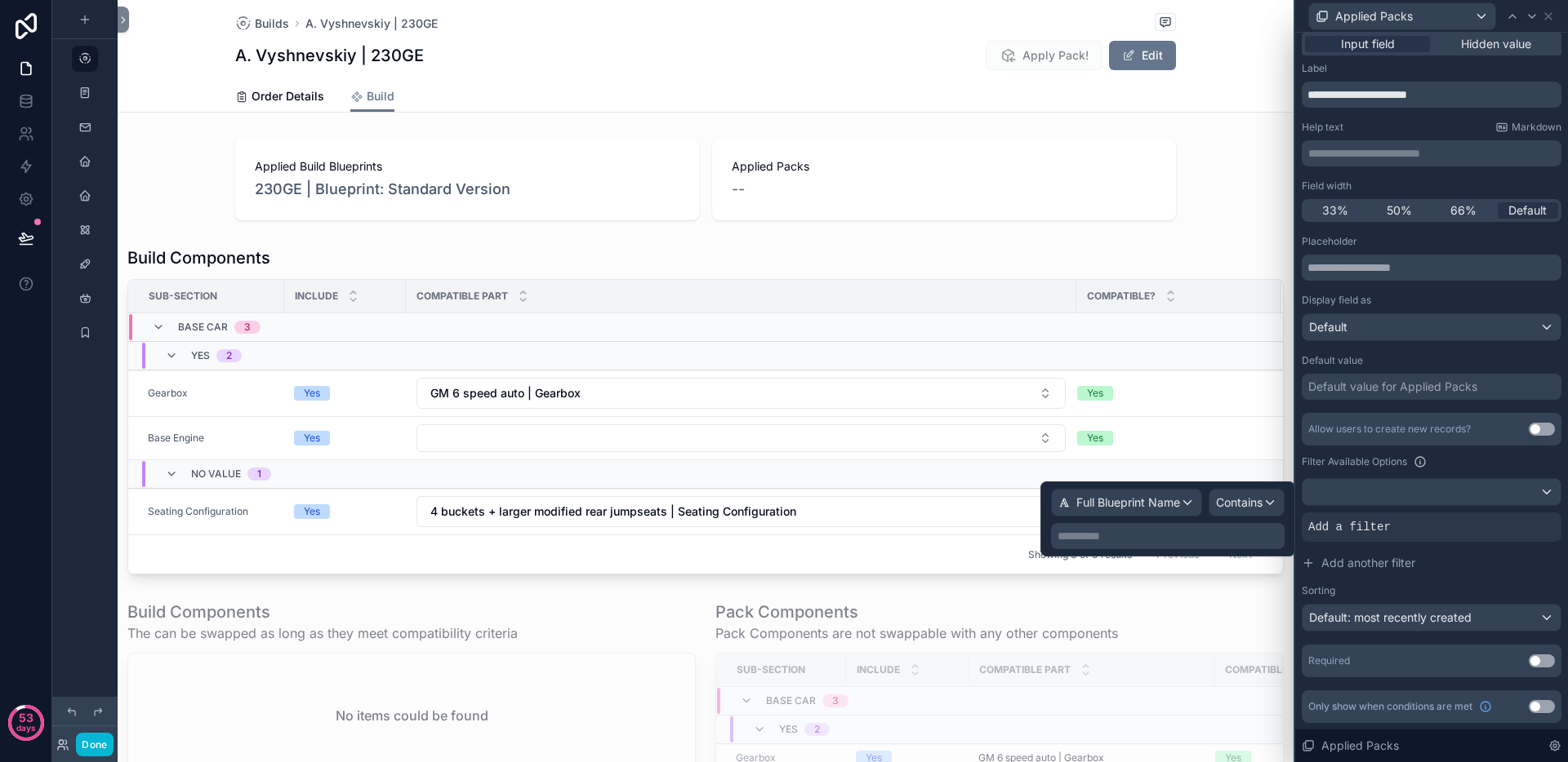
click at [1105, 532] on p "**********" at bounding box center [1169, 536] width 224 height 16
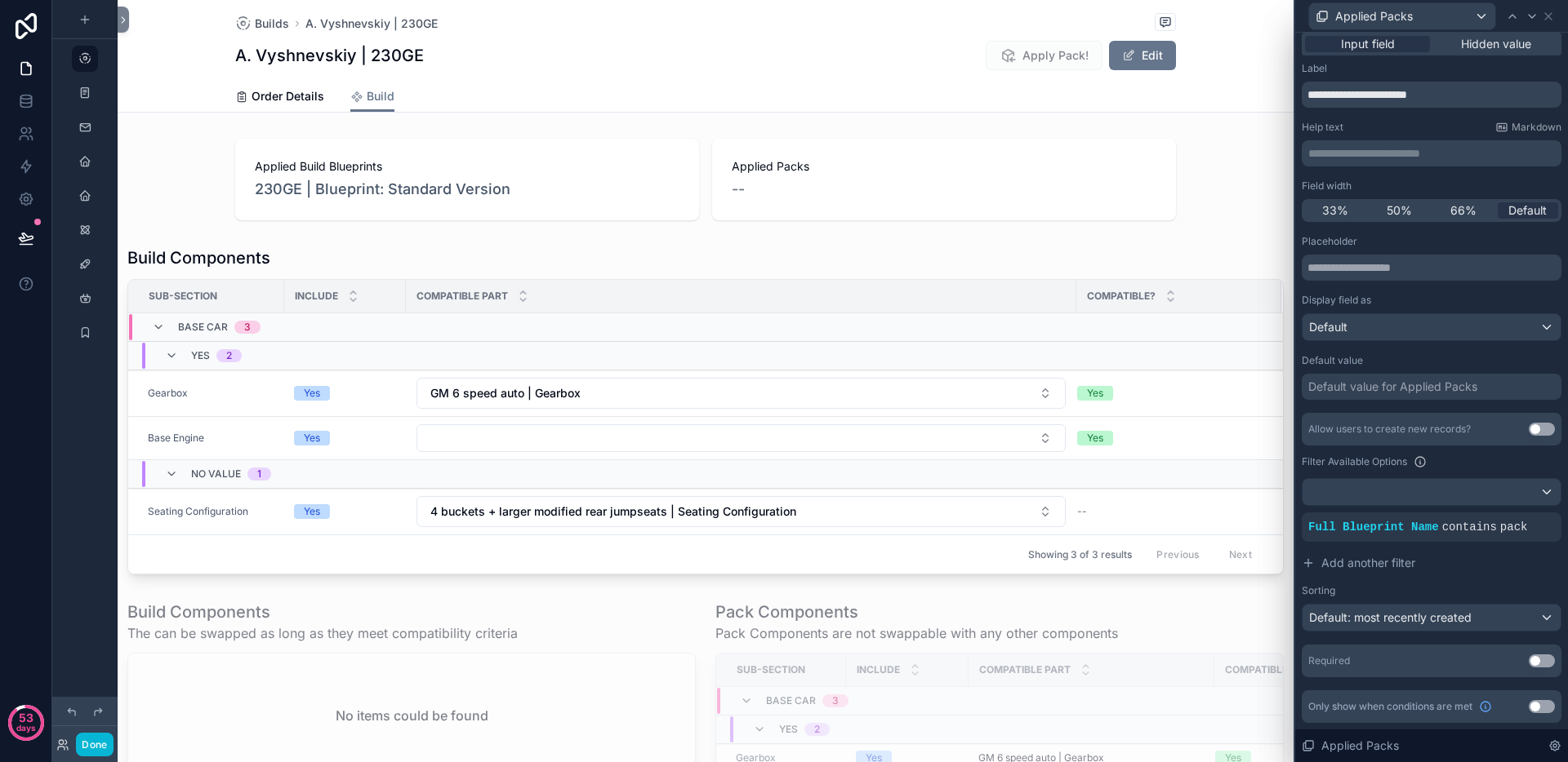
click at [84, 600] on div "scrollable content" at bounding box center [85, 371] width 65 height 743
click at [87, 753] on button "Done" at bounding box center [94, 745] width 37 height 24
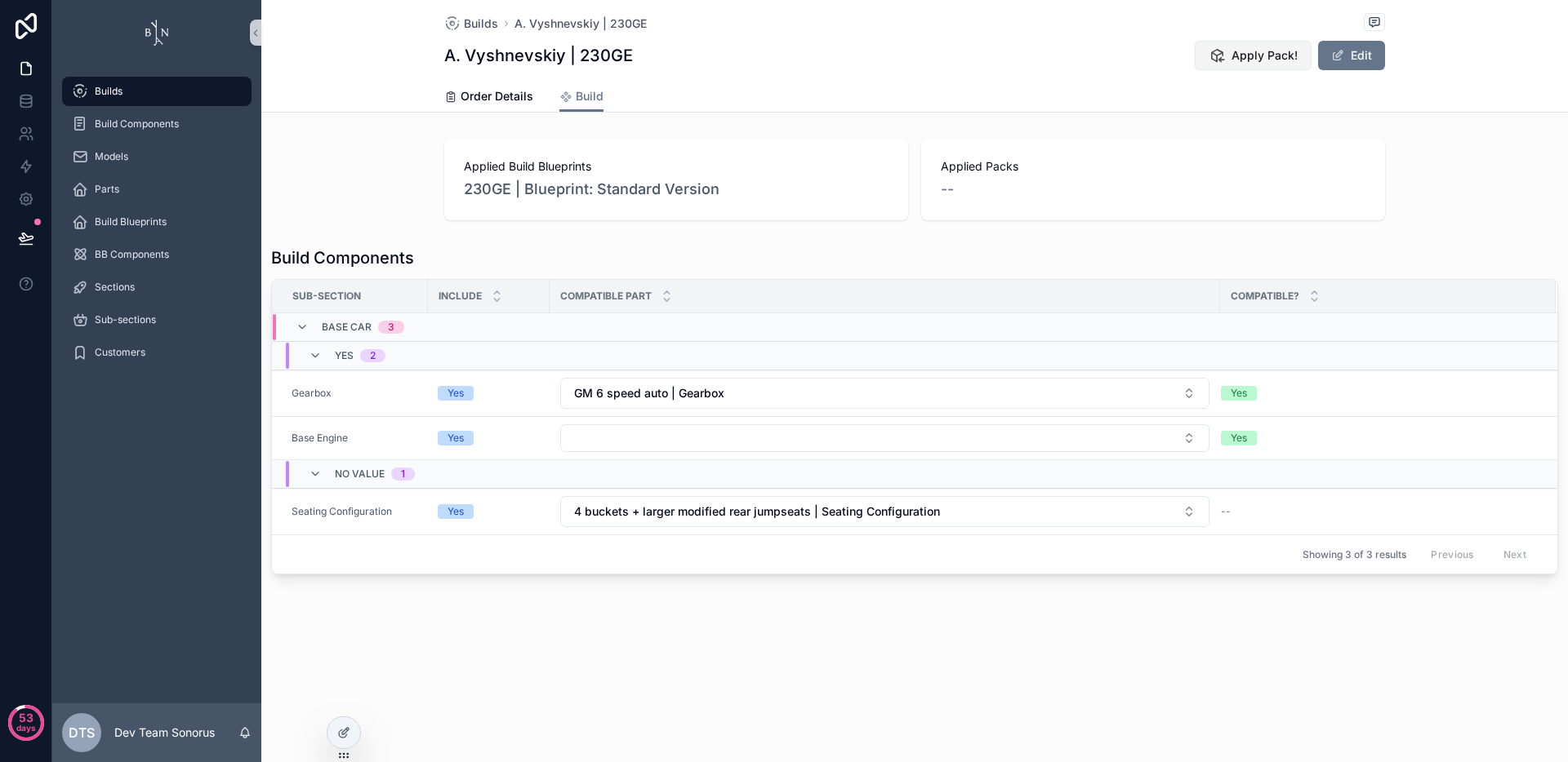
click at [1258, 60] on span "Apply Pack!" at bounding box center [1265, 55] width 66 height 16
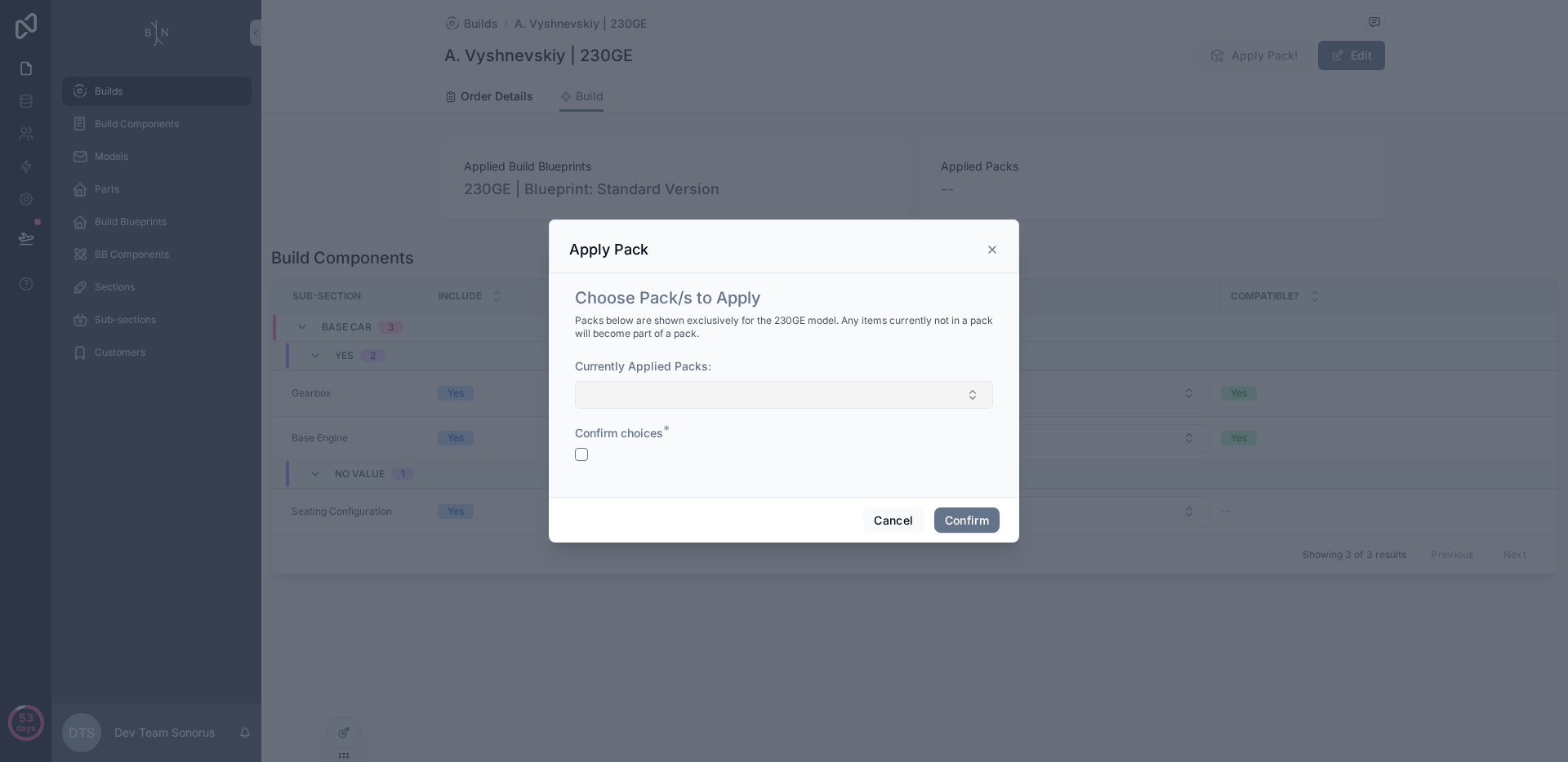
click at [805, 398] on button "Select Button" at bounding box center [784, 394] width 418 height 28
click at [820, 330] on span "Packs below are shown exclusively for the 230GE model. Any items currently not …" at bounding box center [784, 327] width 418 height 26
click at [875, 518] on button "Cancel" at bounding box center [893, 520] width 61 height 26
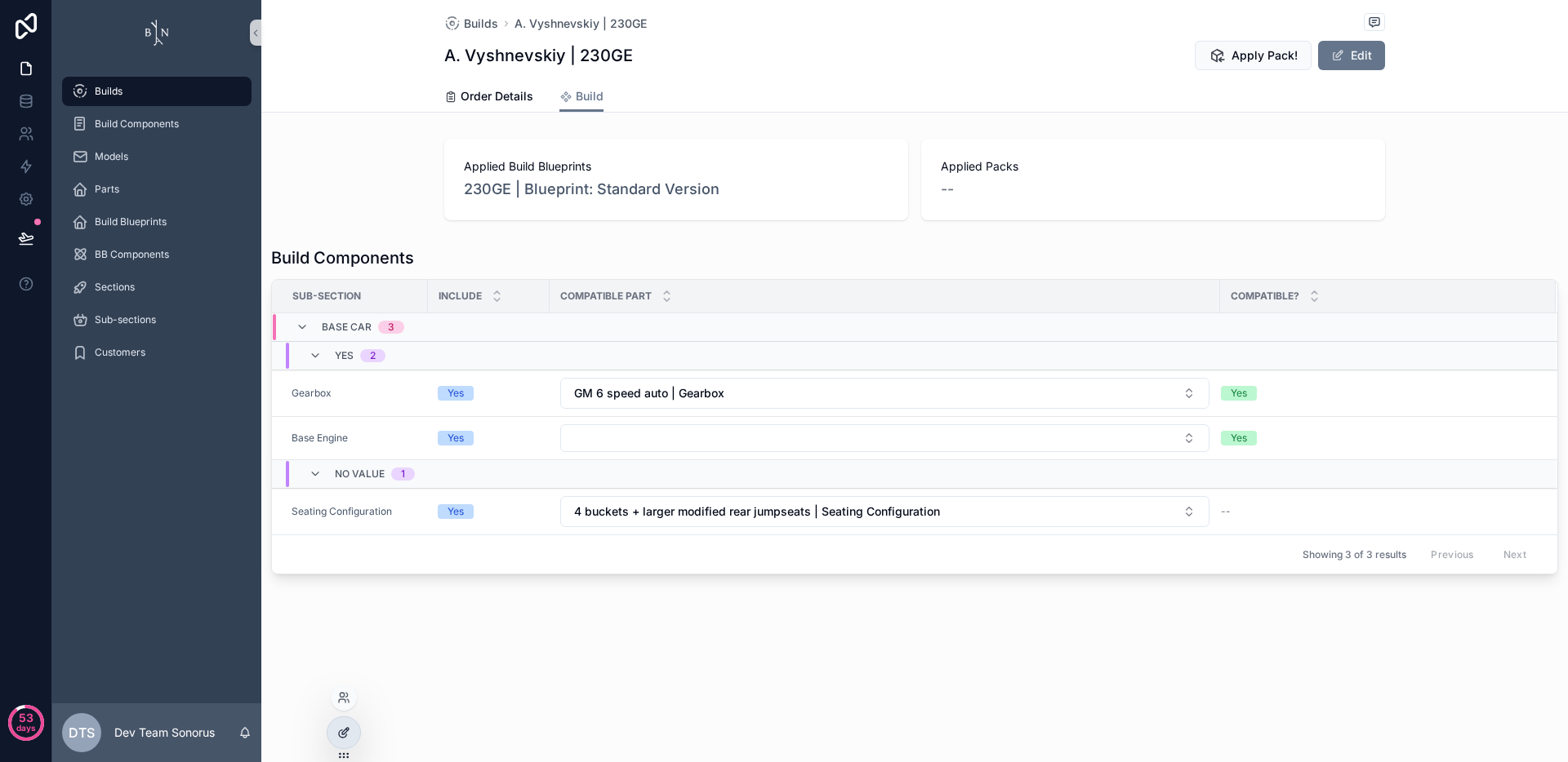
click at [344, 740] on div at bounding box center [344, 733] width 33 height 31
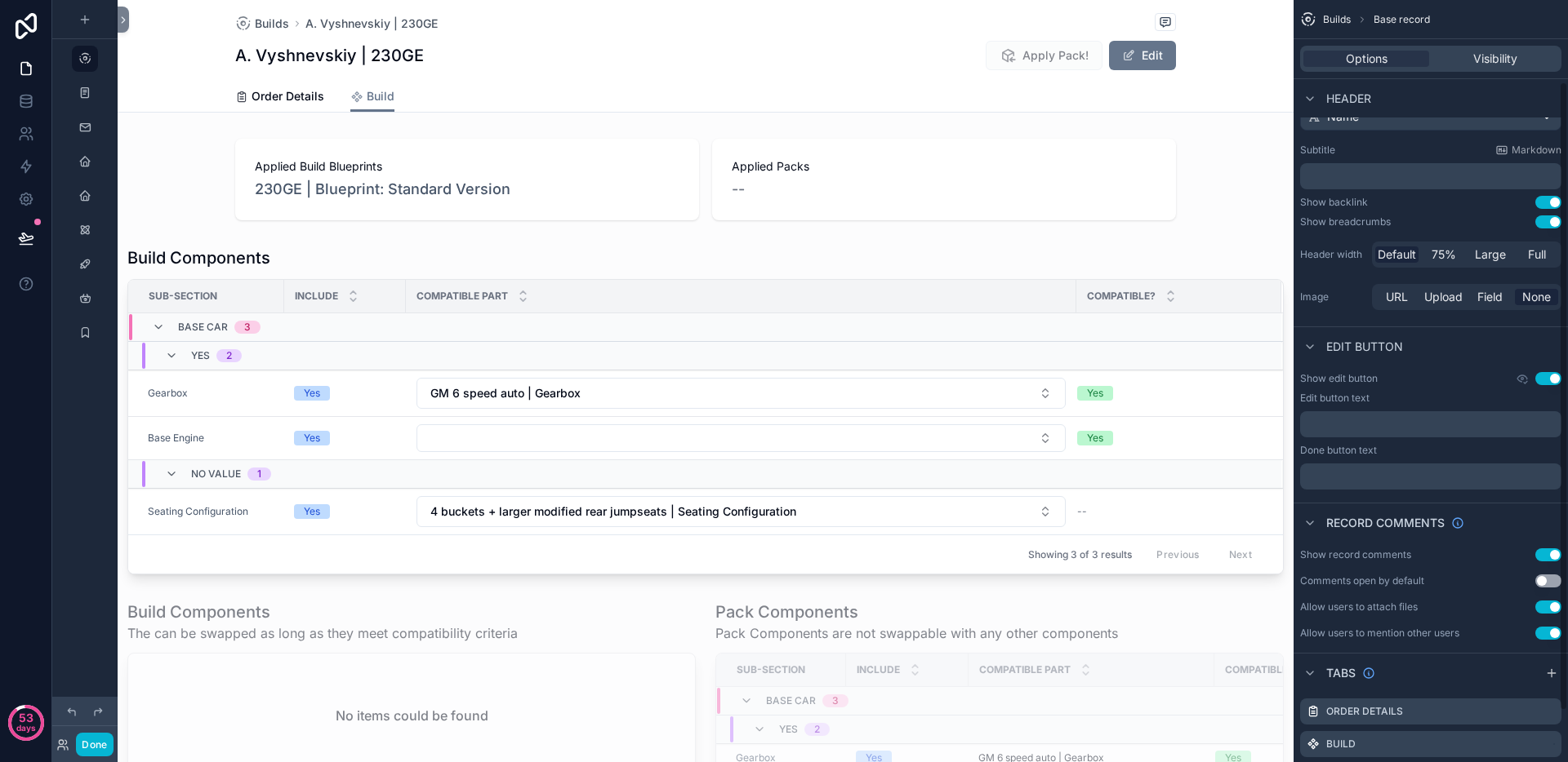
scroll to position [160, 0]
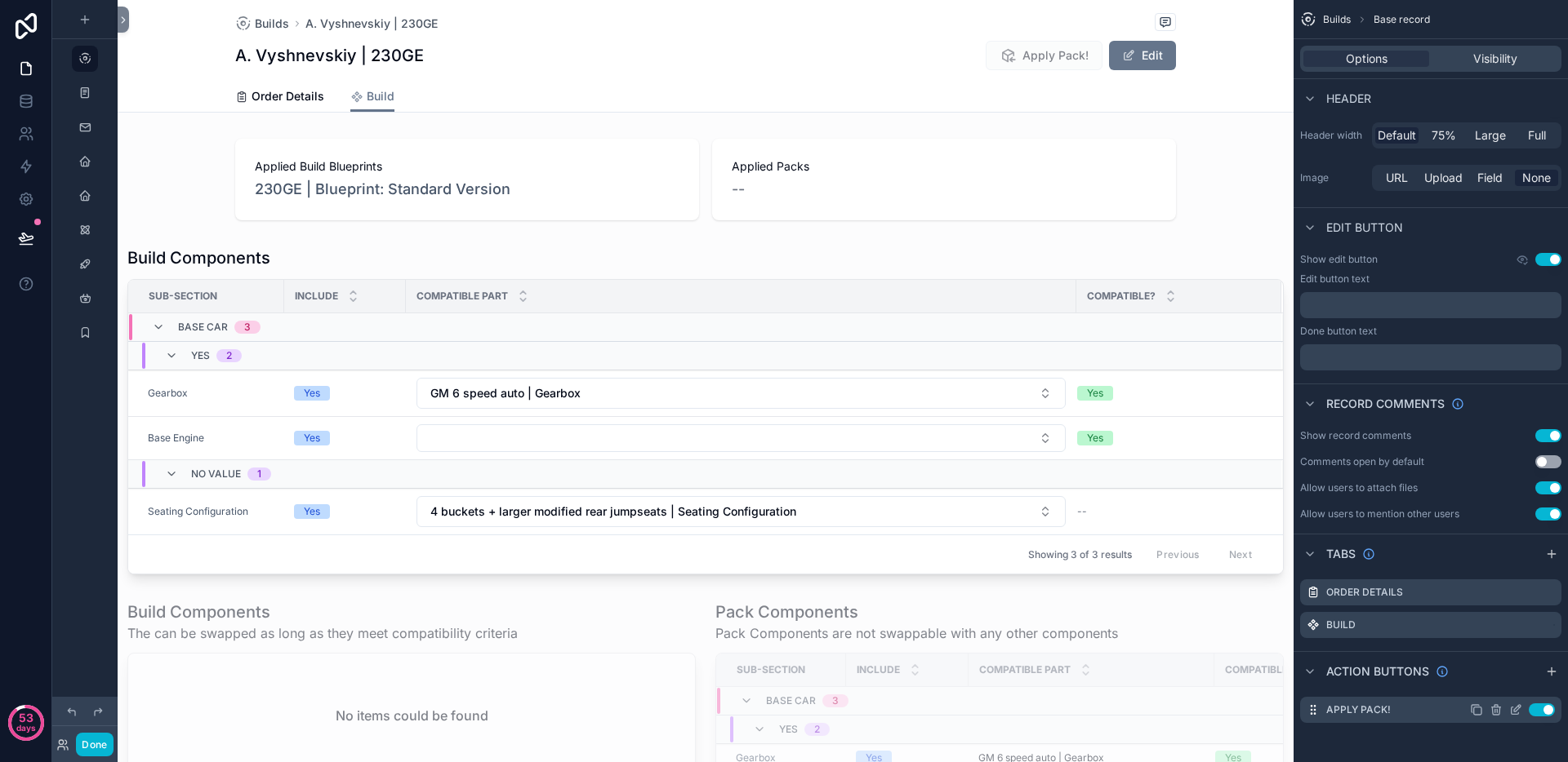
click at [1514, 711] on icon "scrollable content" at bounding box center [1516, 708] width 6 height 6
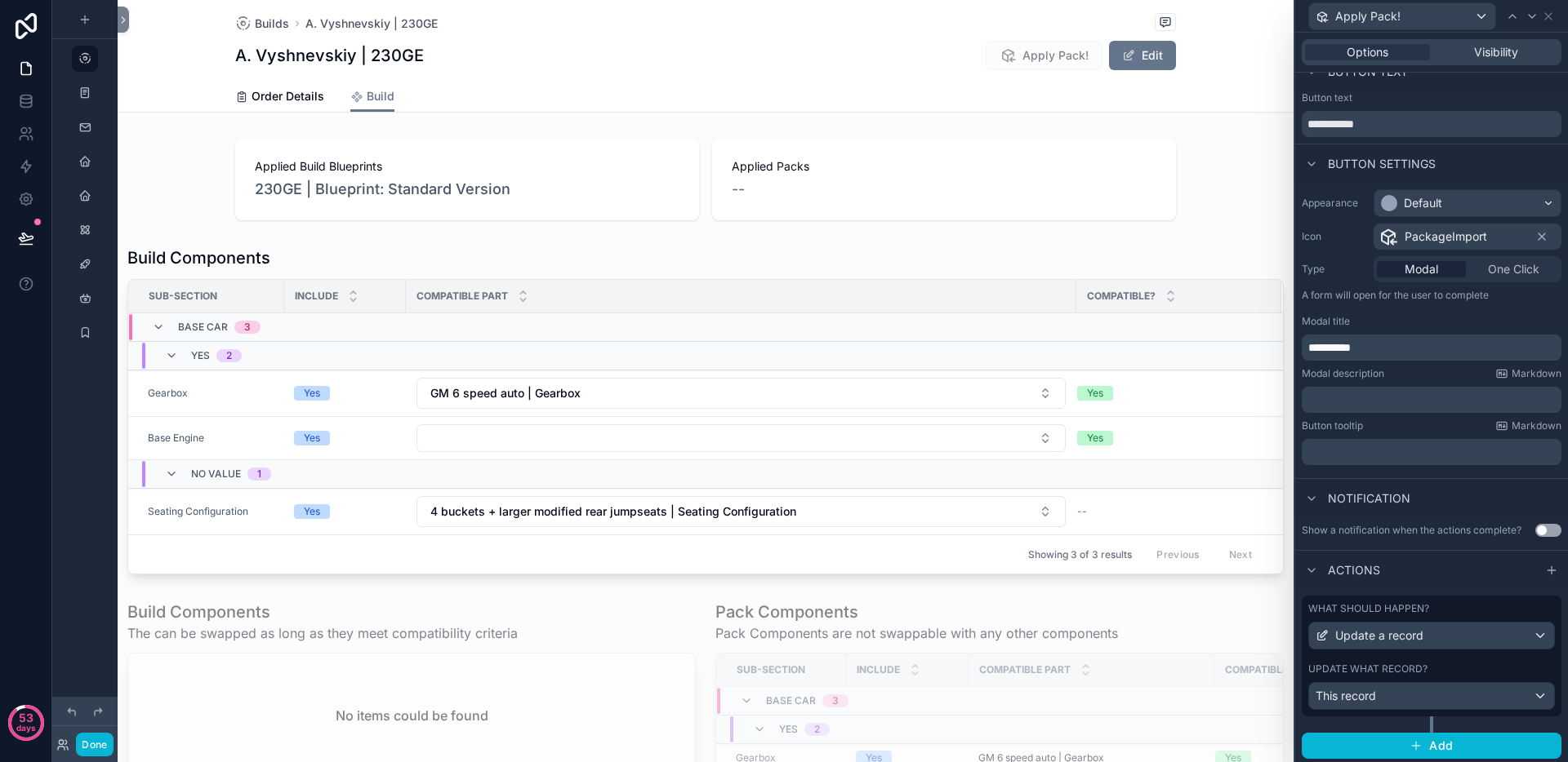
scroll to position [24, 0]
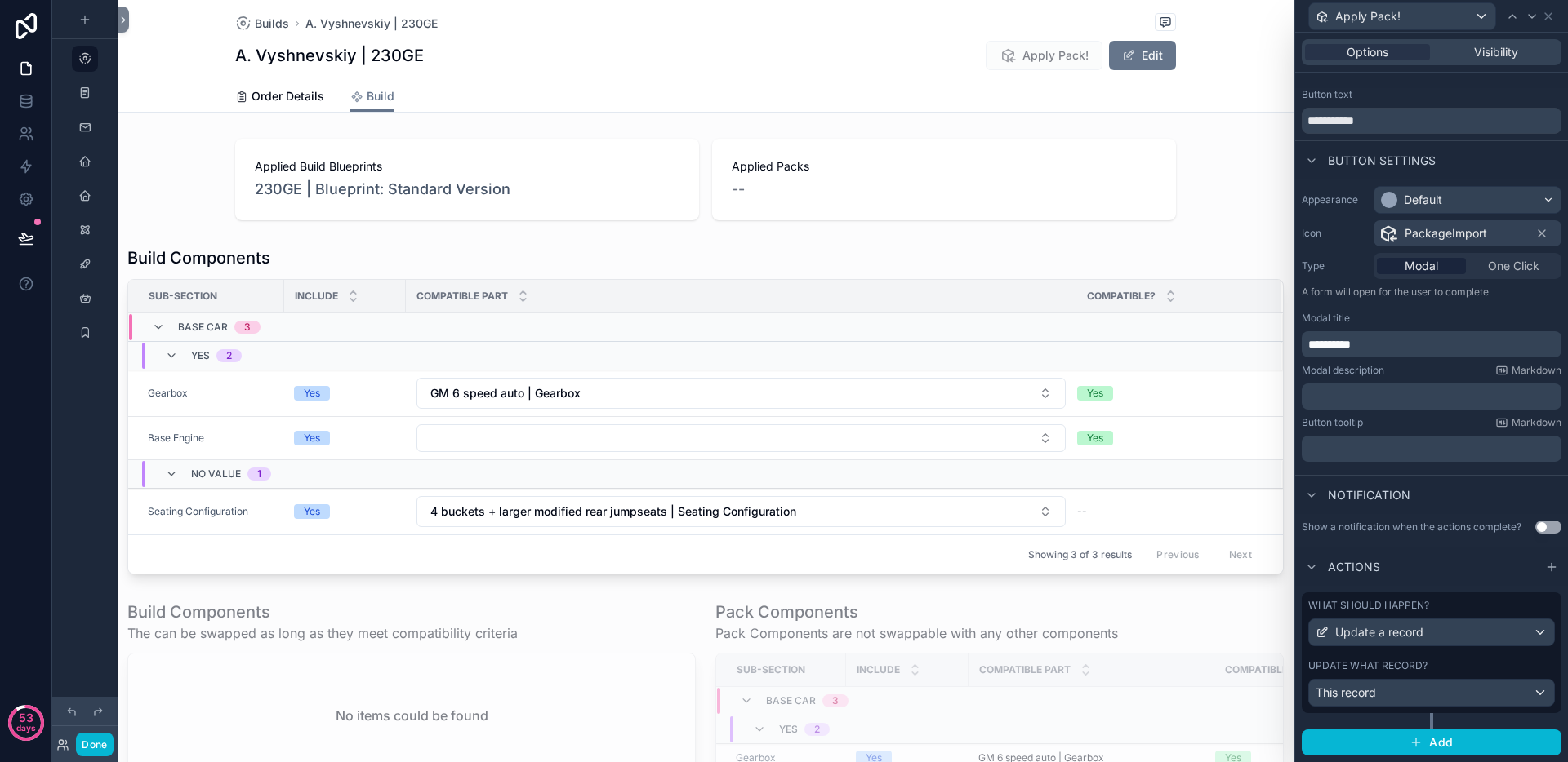
click at [1448, 671] on div "Update what record?" at bounding box center [1431, 666] width 246 height 13
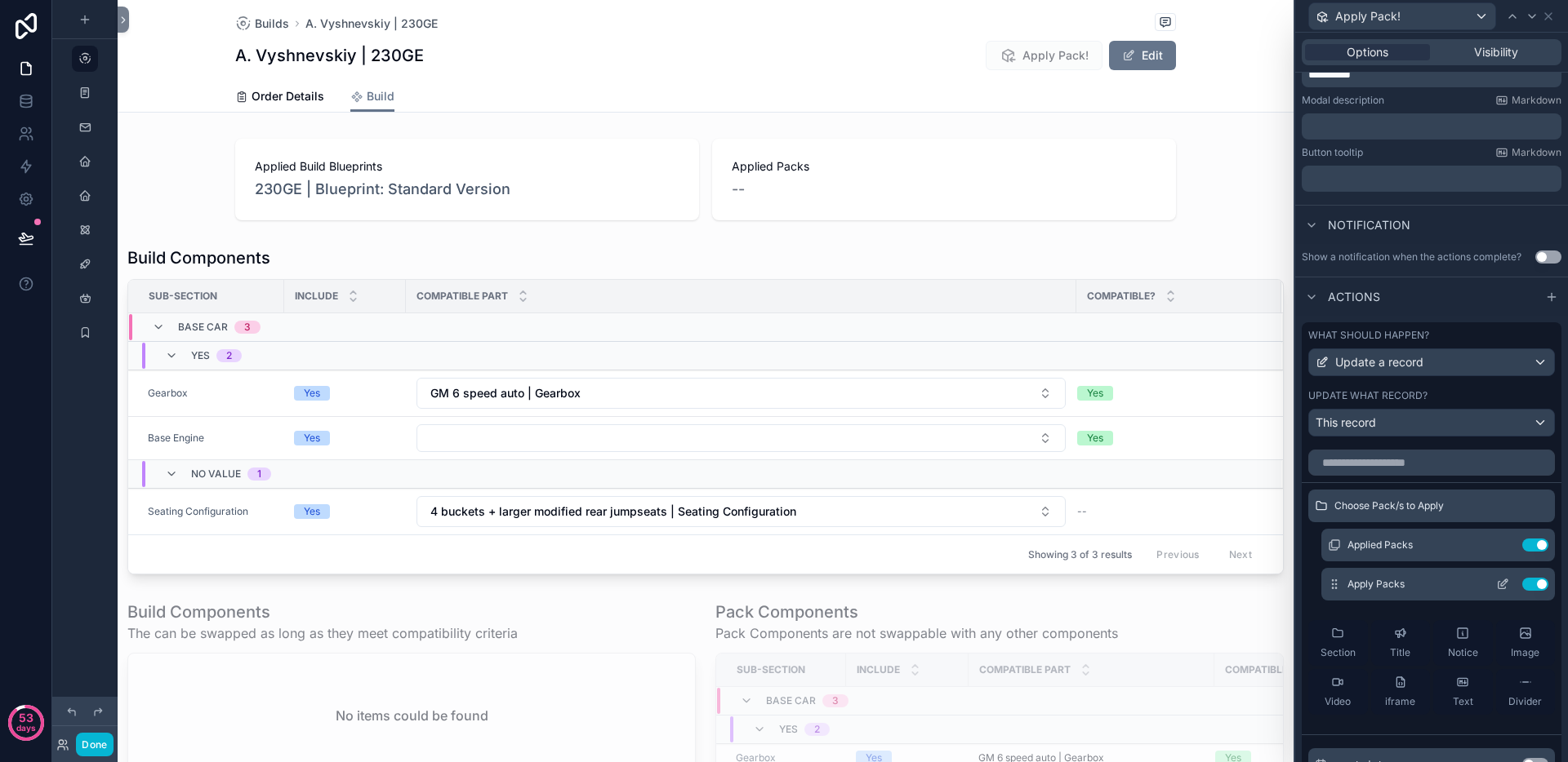
scroll to position [84, 0]
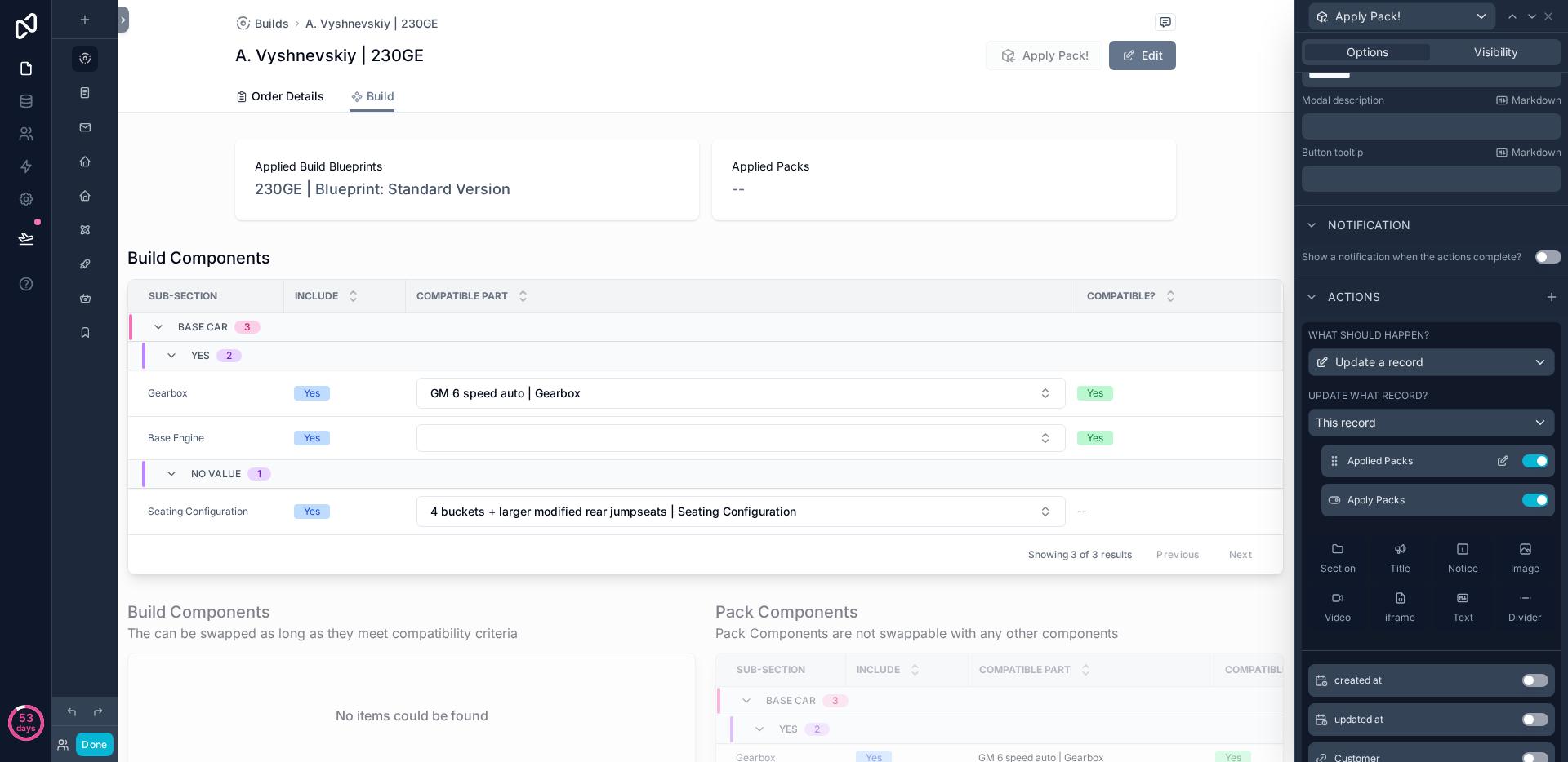
click at [1501, 461] on icon at bounding box center [1504, 459] width 6 height 6
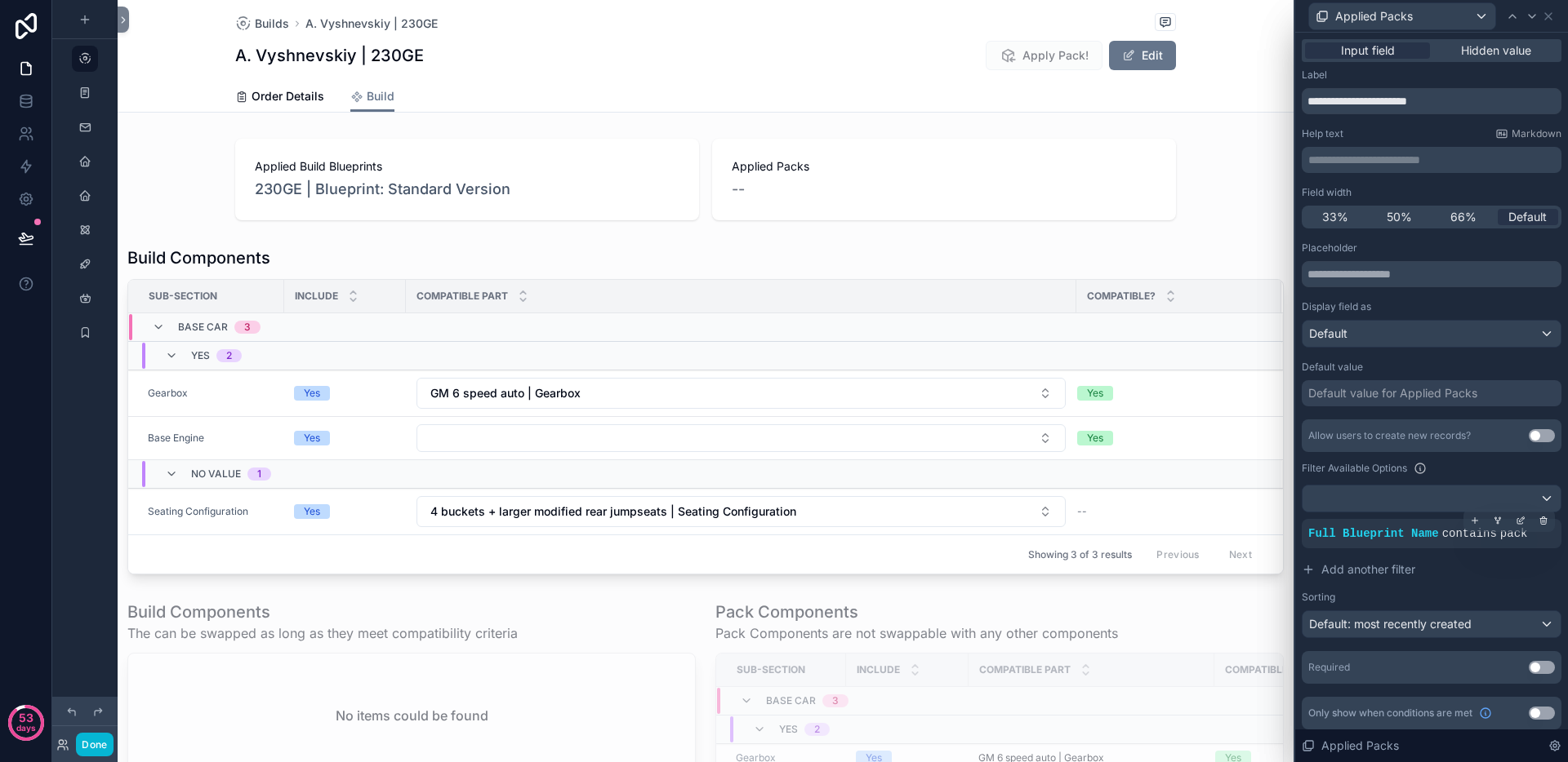
scroll to position [6, 0]
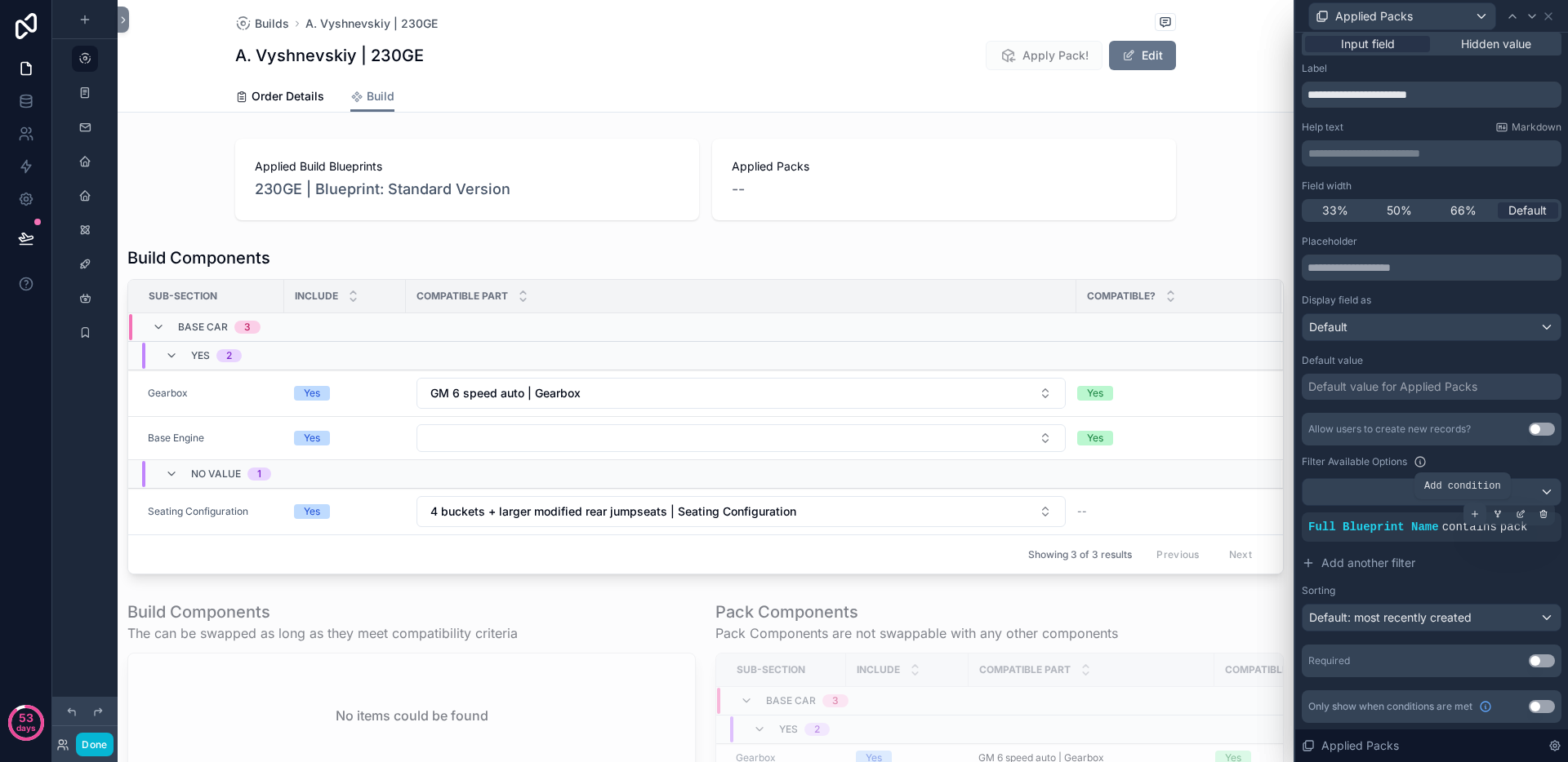
click at [1470, 515] on icon at bounding box center [1474, 514] width 10 height 10
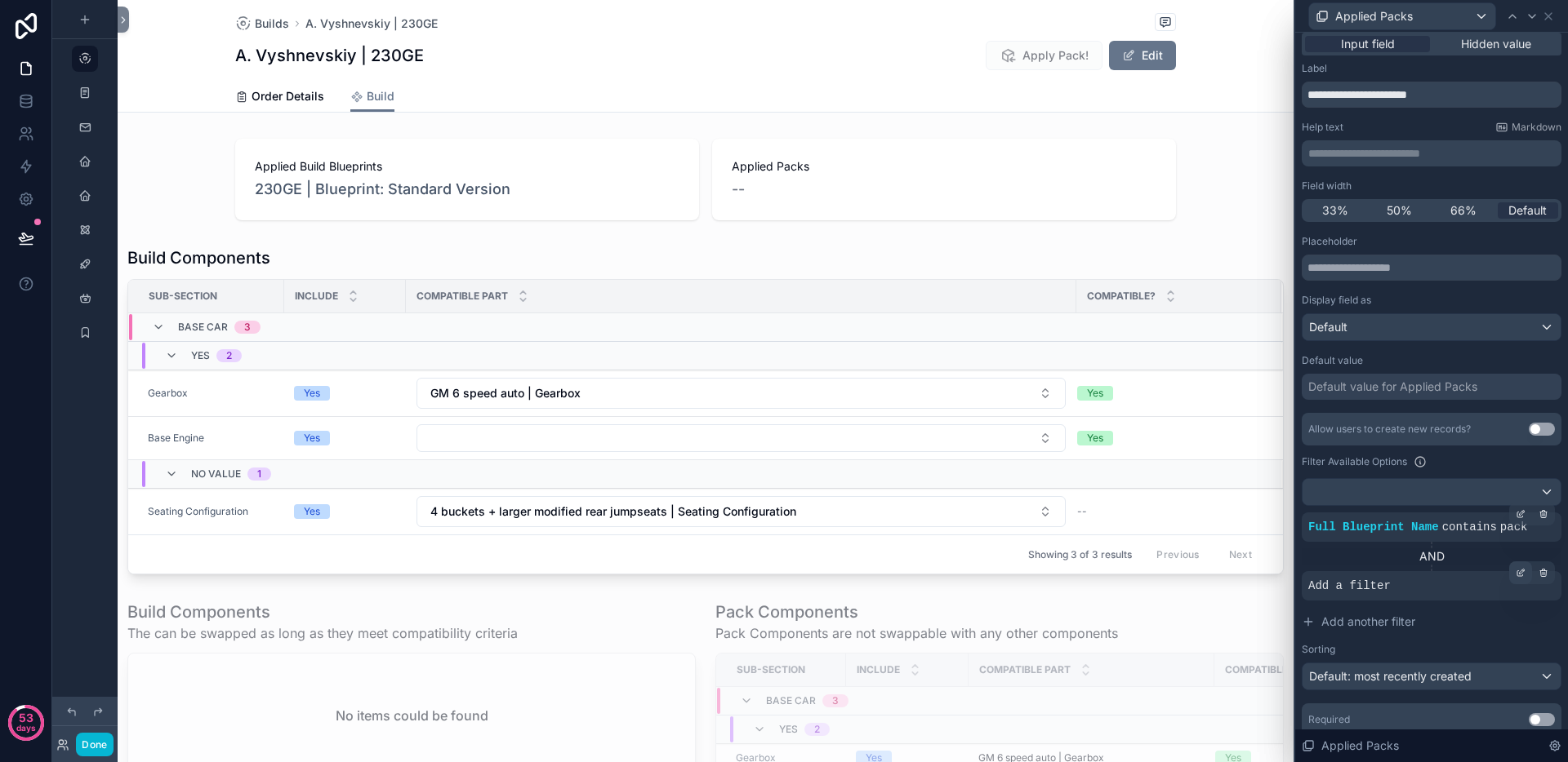
click at [1515, 575] on icon at bounding box center [1520, 573] width 10 height 10
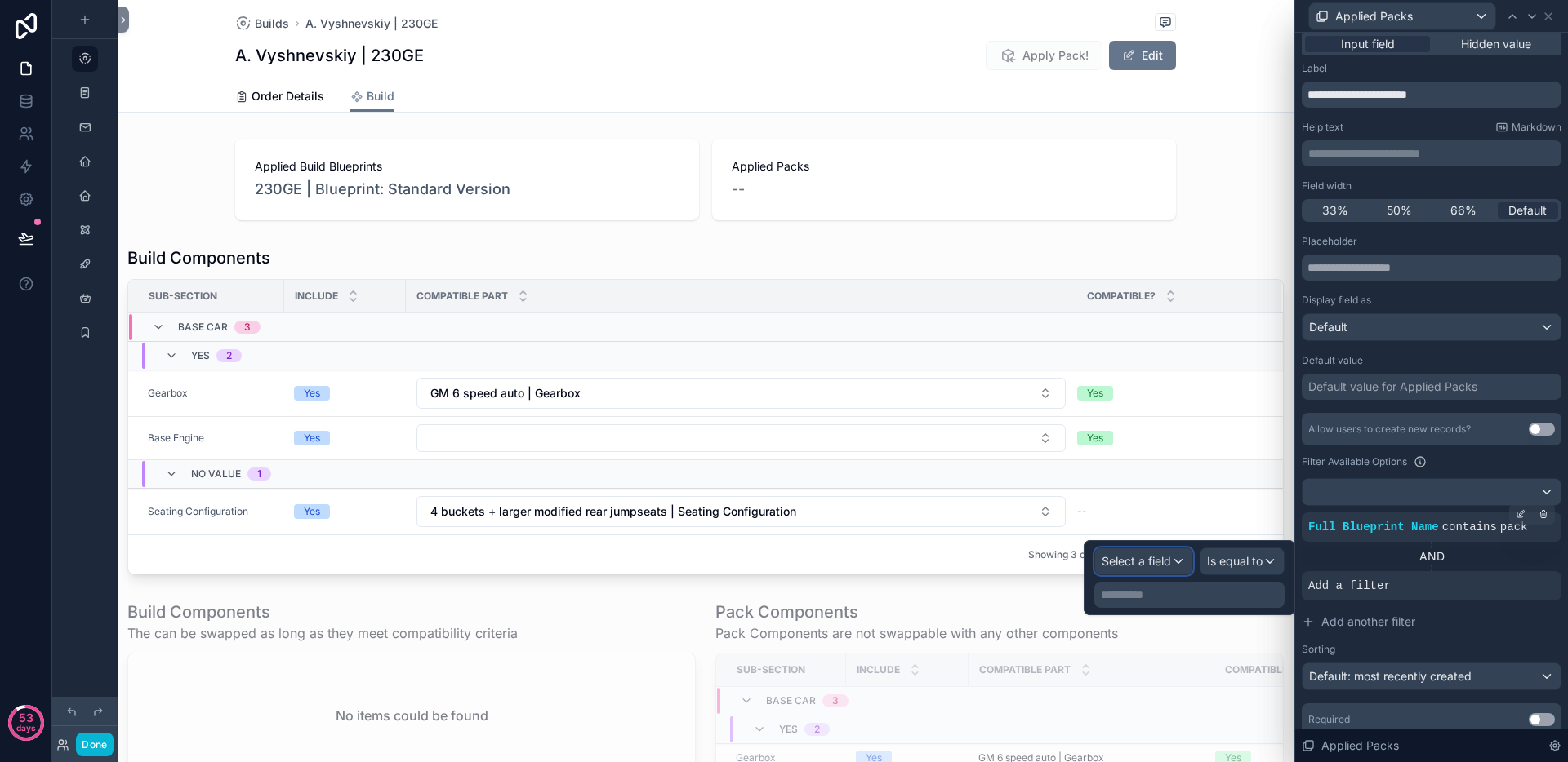
click at [1137, 560] on span "Select a field" at bounding box center [1136, 561] width 70 height 14
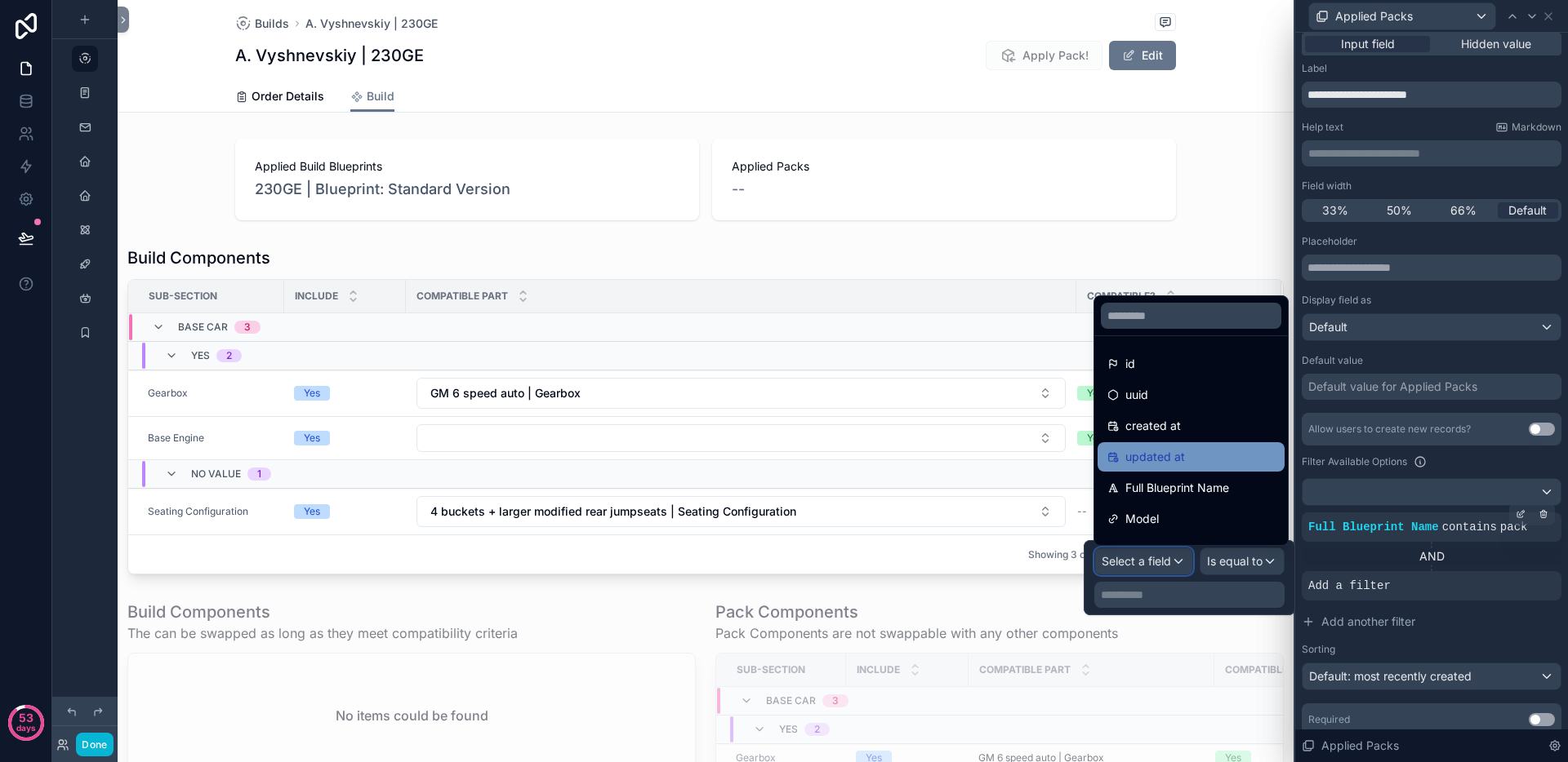
scroll to position [36, 0]
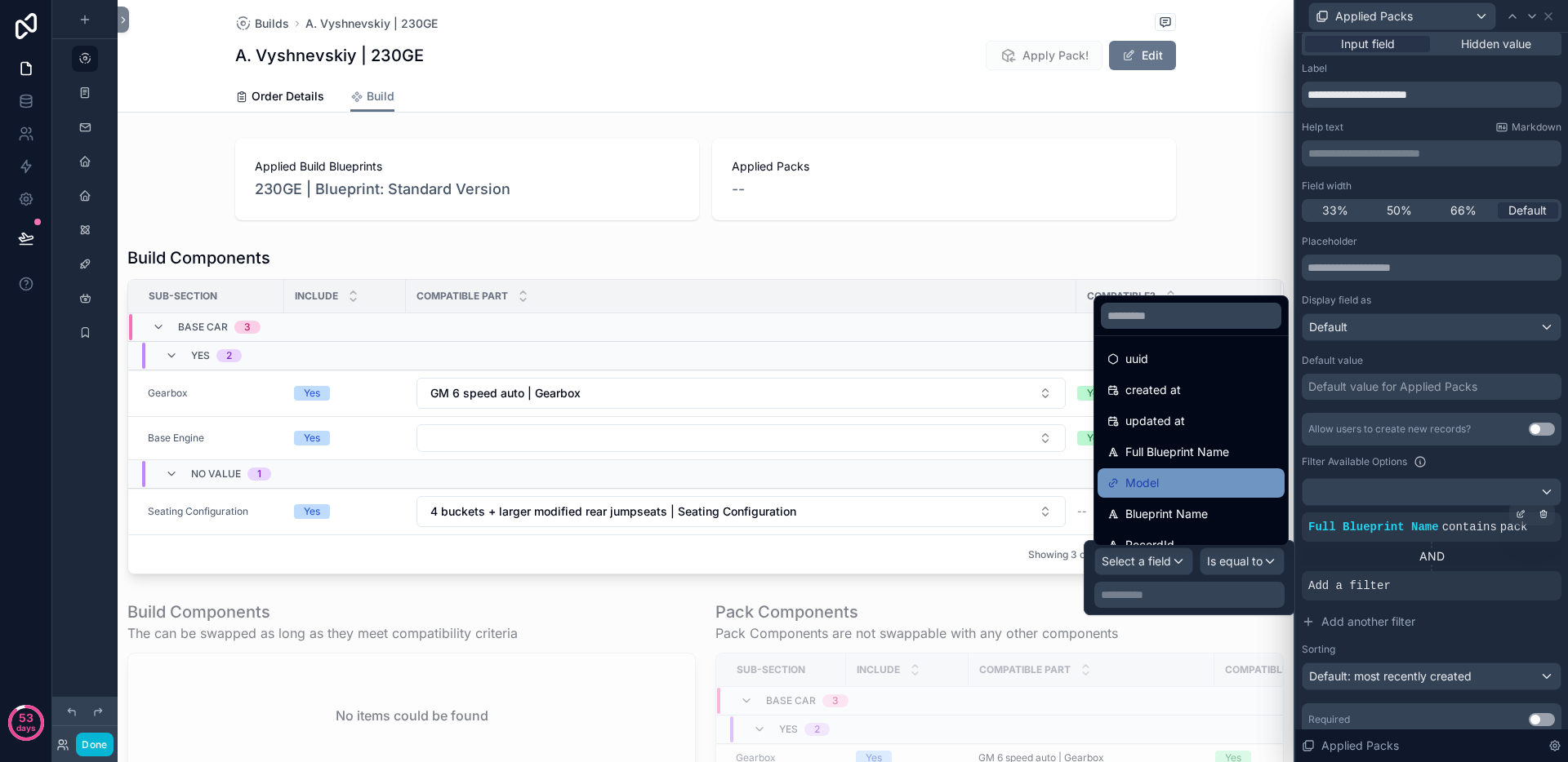
click at [1187, 477] on div "Model" at bounding box center [1191, 484] width 168 height 20
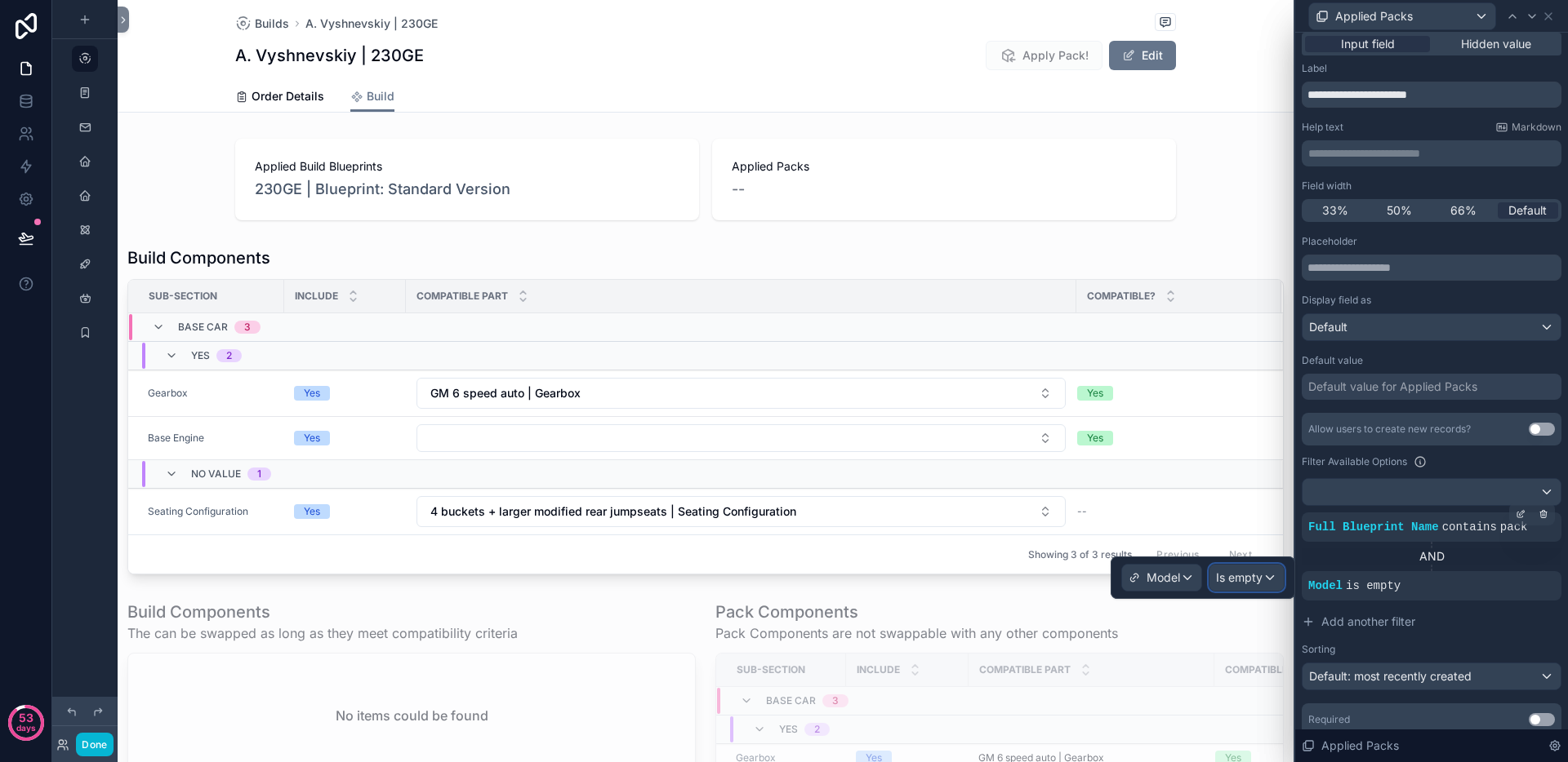
click at [1264, 580] on div "Is empty" at bounding box center [1246, 577] width 74 height 26
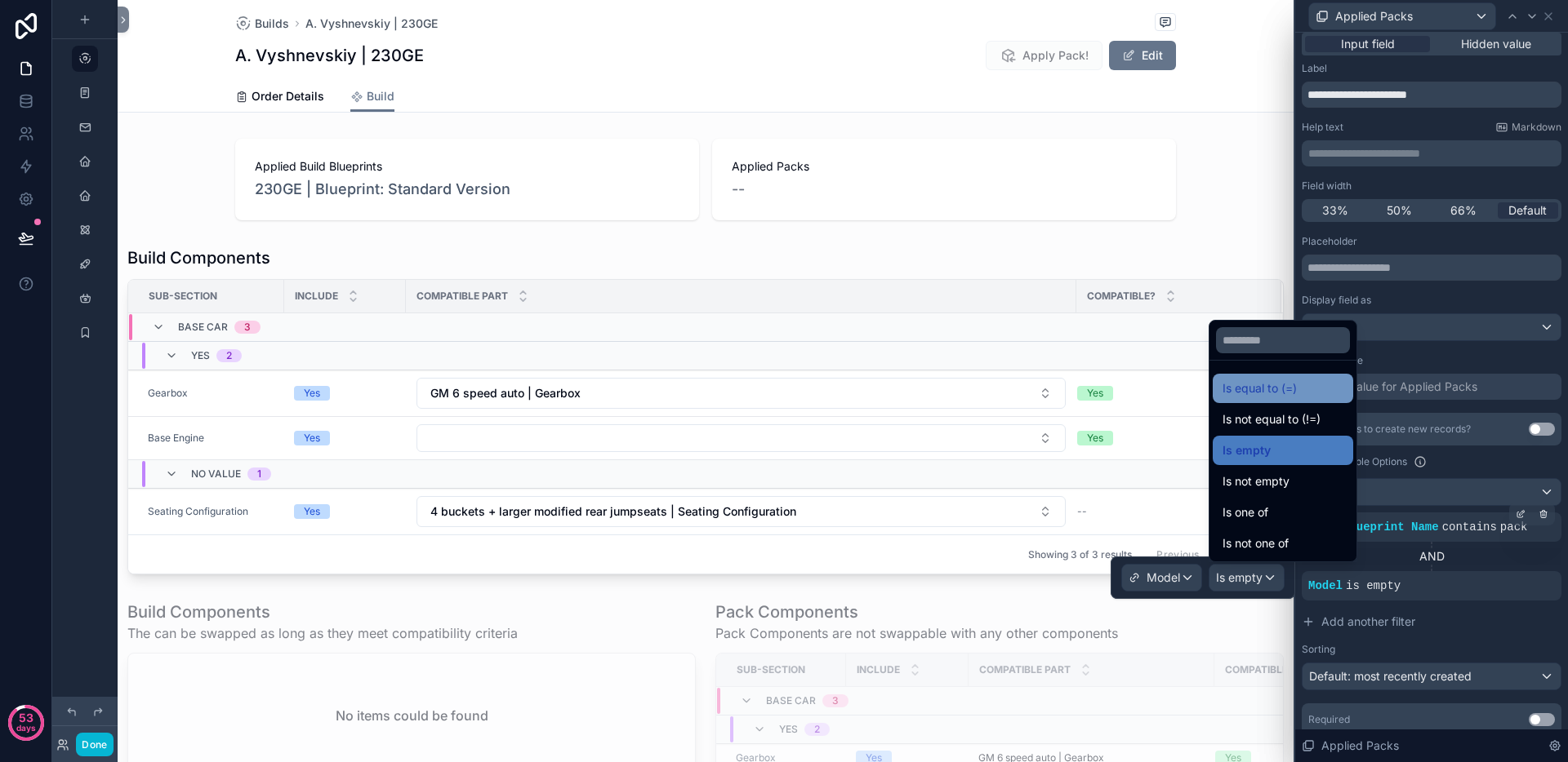
click at [1278, 388] on span "Is equal to (=)" at bounding box center [1259, 389] width 74 height 20
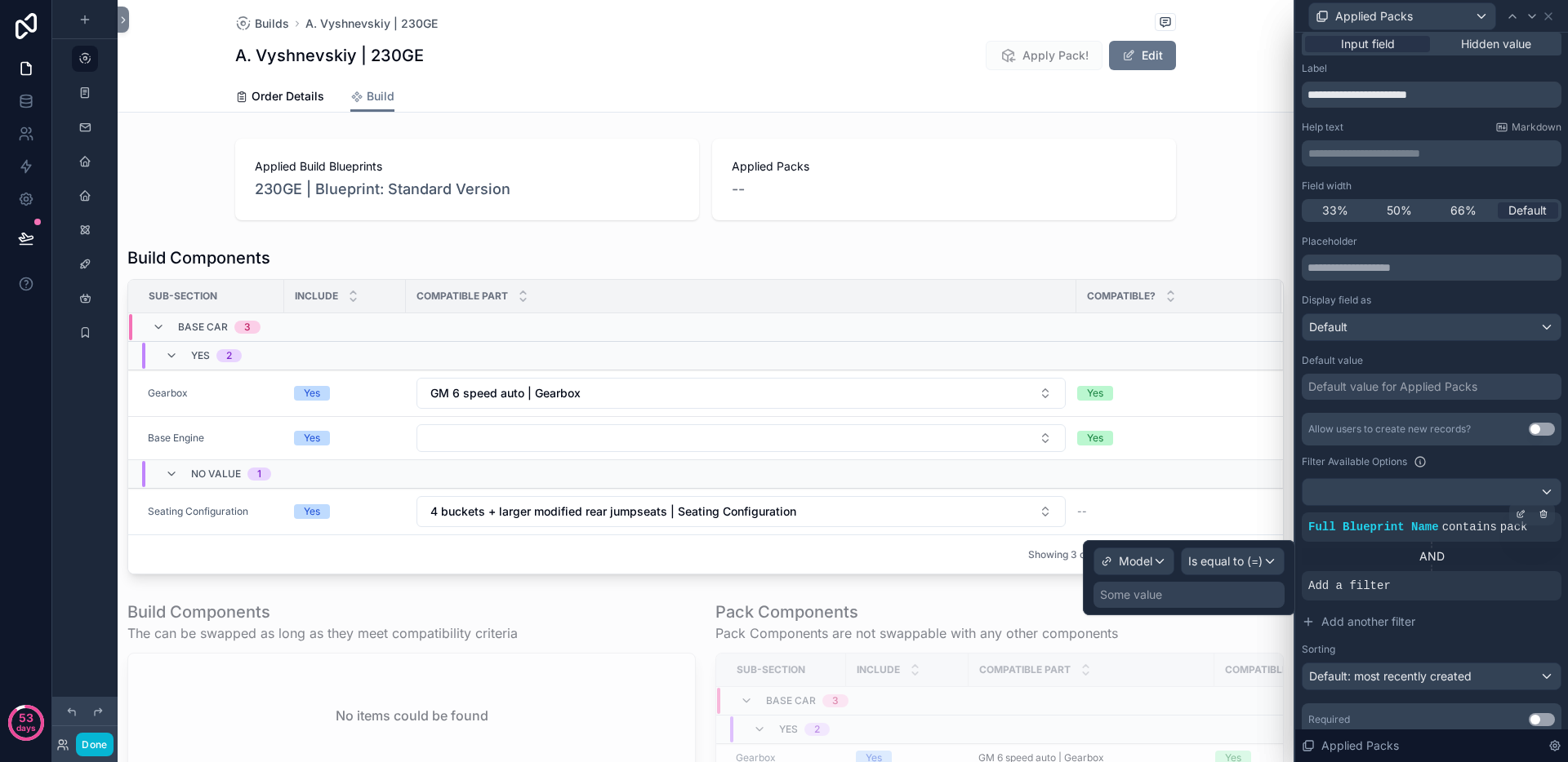
click at [1229, 587] on div "Some value" at bounding box center [1189, 594] width 191 height 26
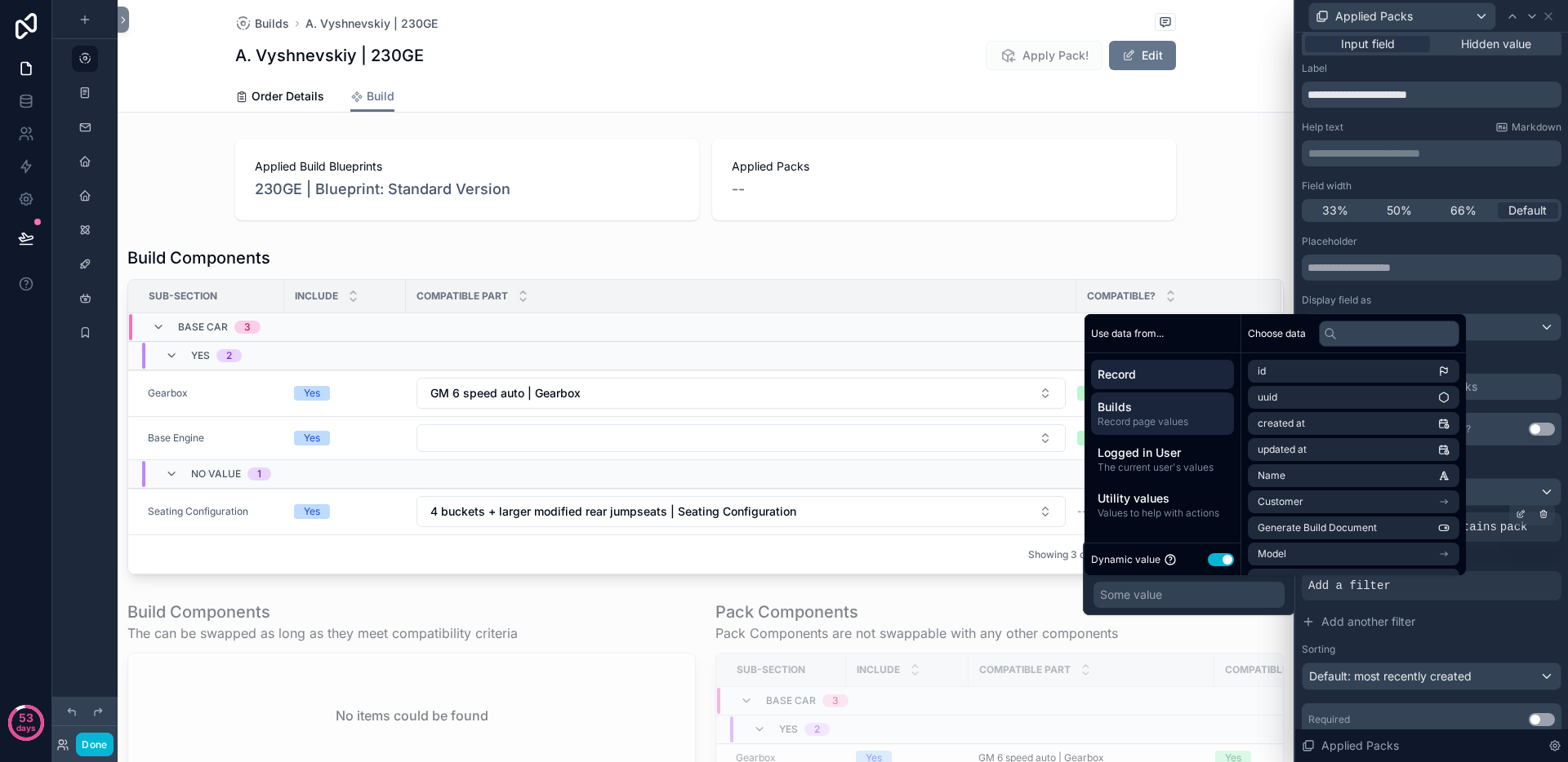
click at [1156, 410] on span "Builds" at bounding box center [1162, 407] width 129 height 16
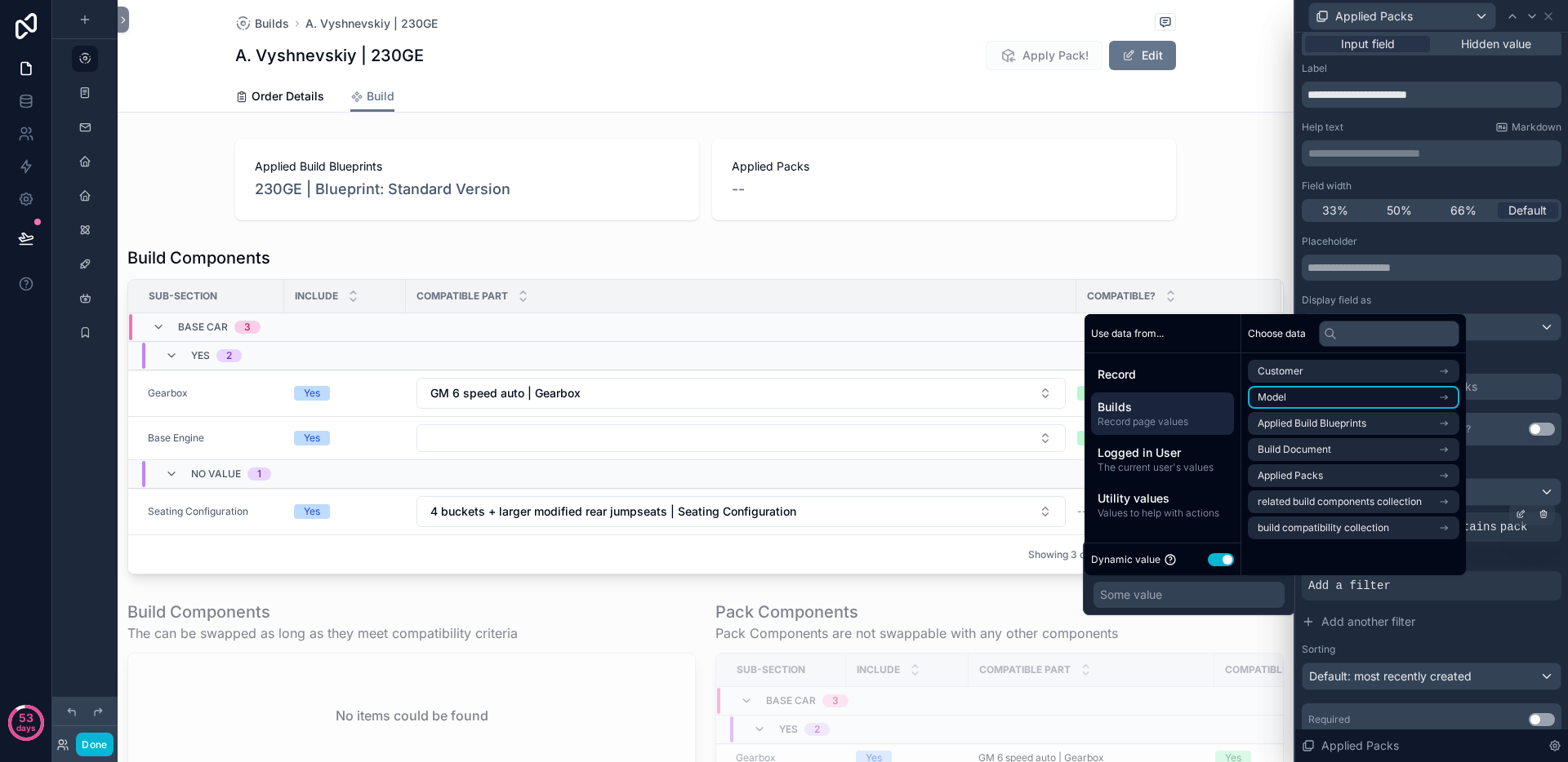
click at [1311, 402] on li "Model" at bounding box center [1353, 398] width 212 height 23
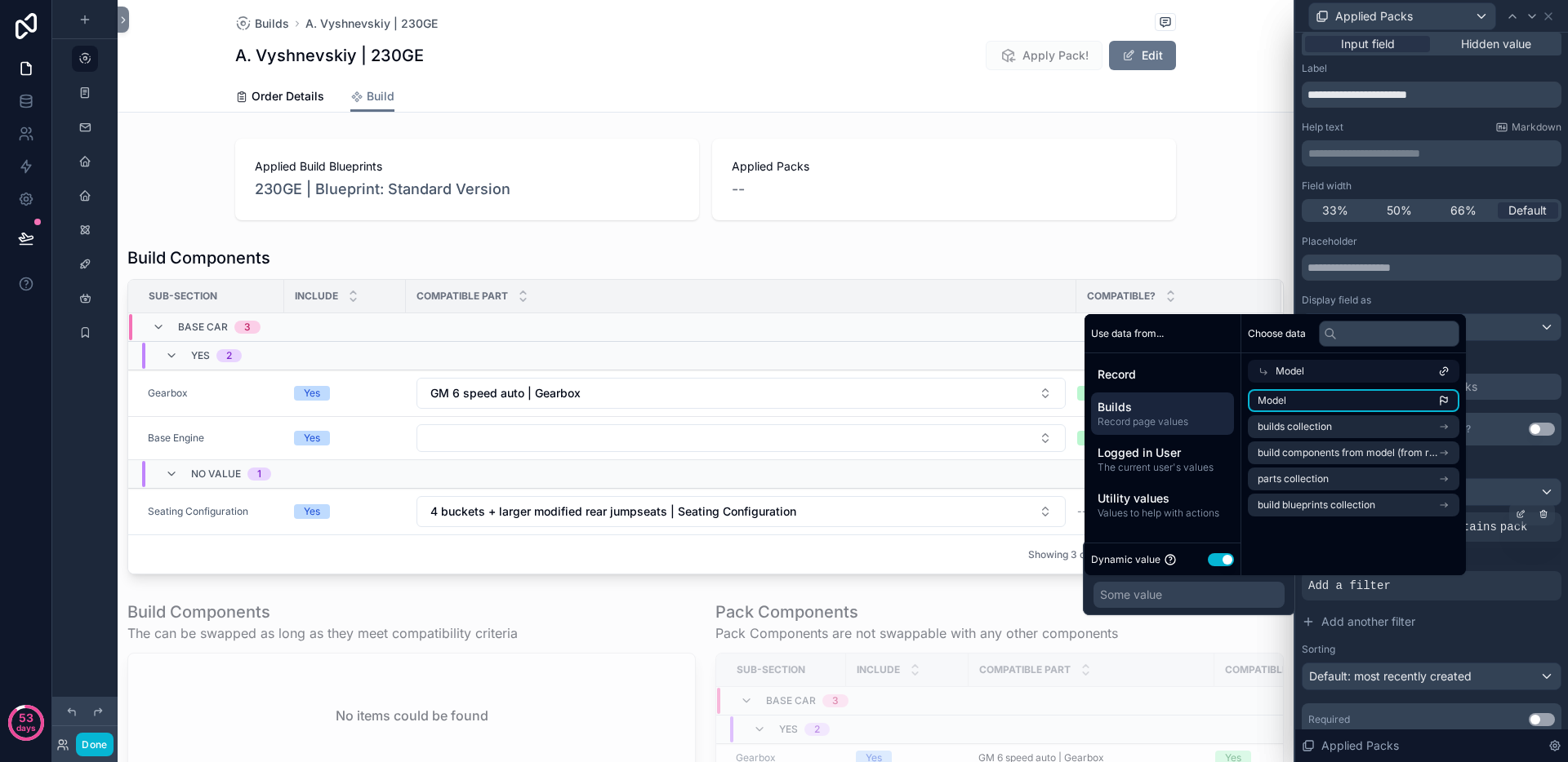
click at [1320, 395] on li "Model" at bounding box center [1353, 401] width 212 height 23
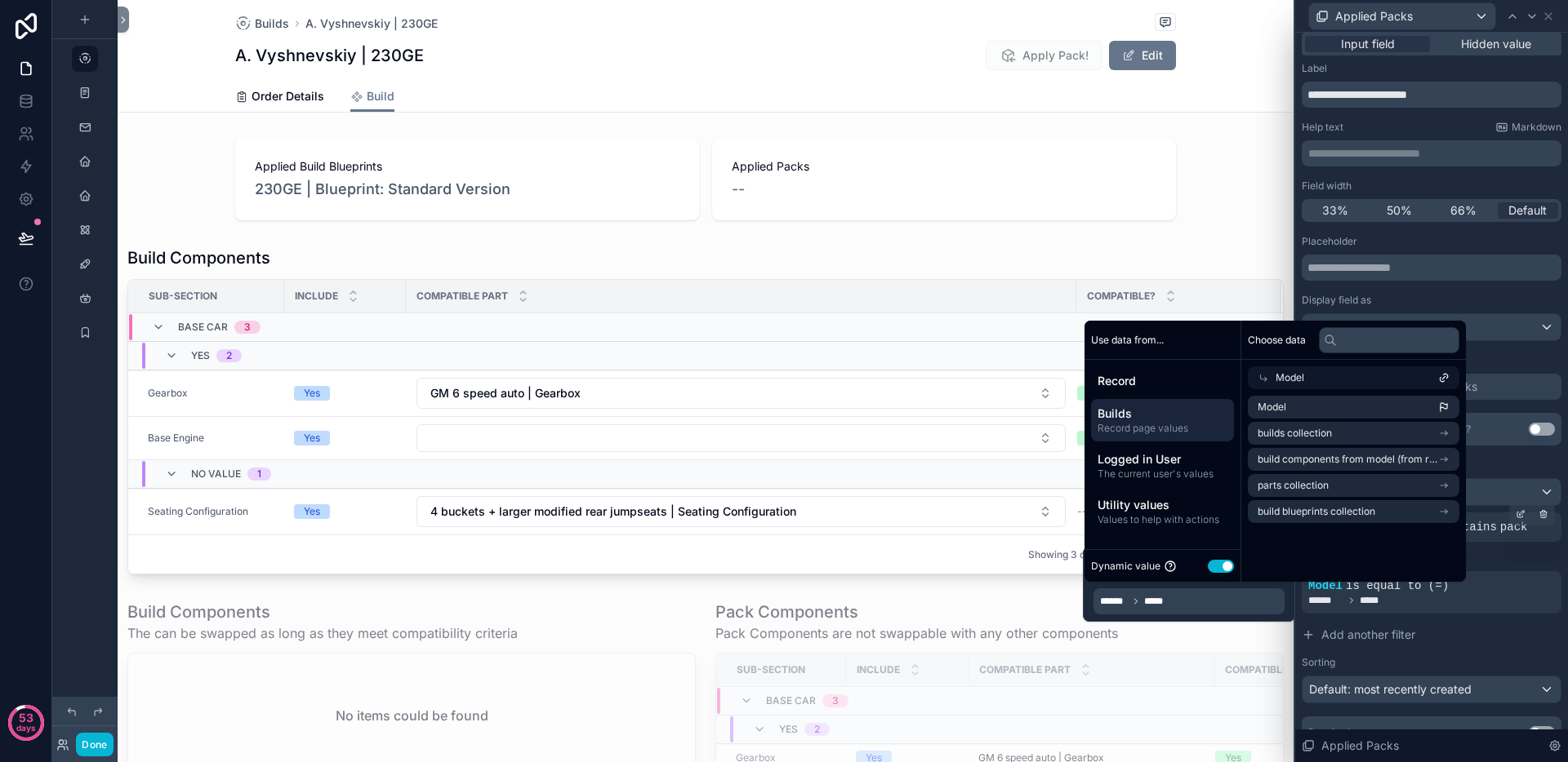
click at [1514, 283] on div "Placeholder Display field as Default" at bounding box center [1431, 287] width 260 height 106
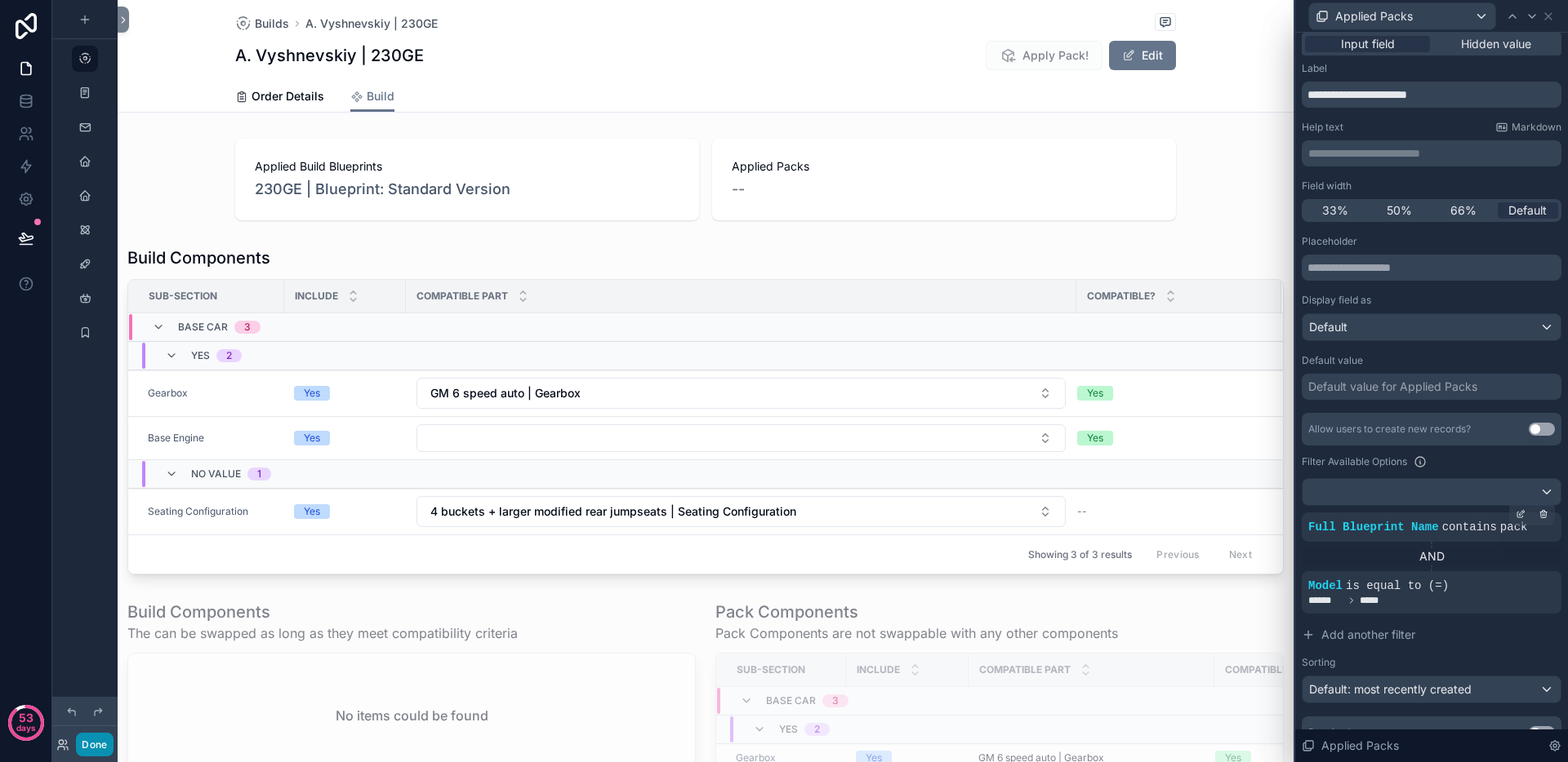
click at [100, 748] on button "Done" at bounding box center [94, 745] width 37 height 24
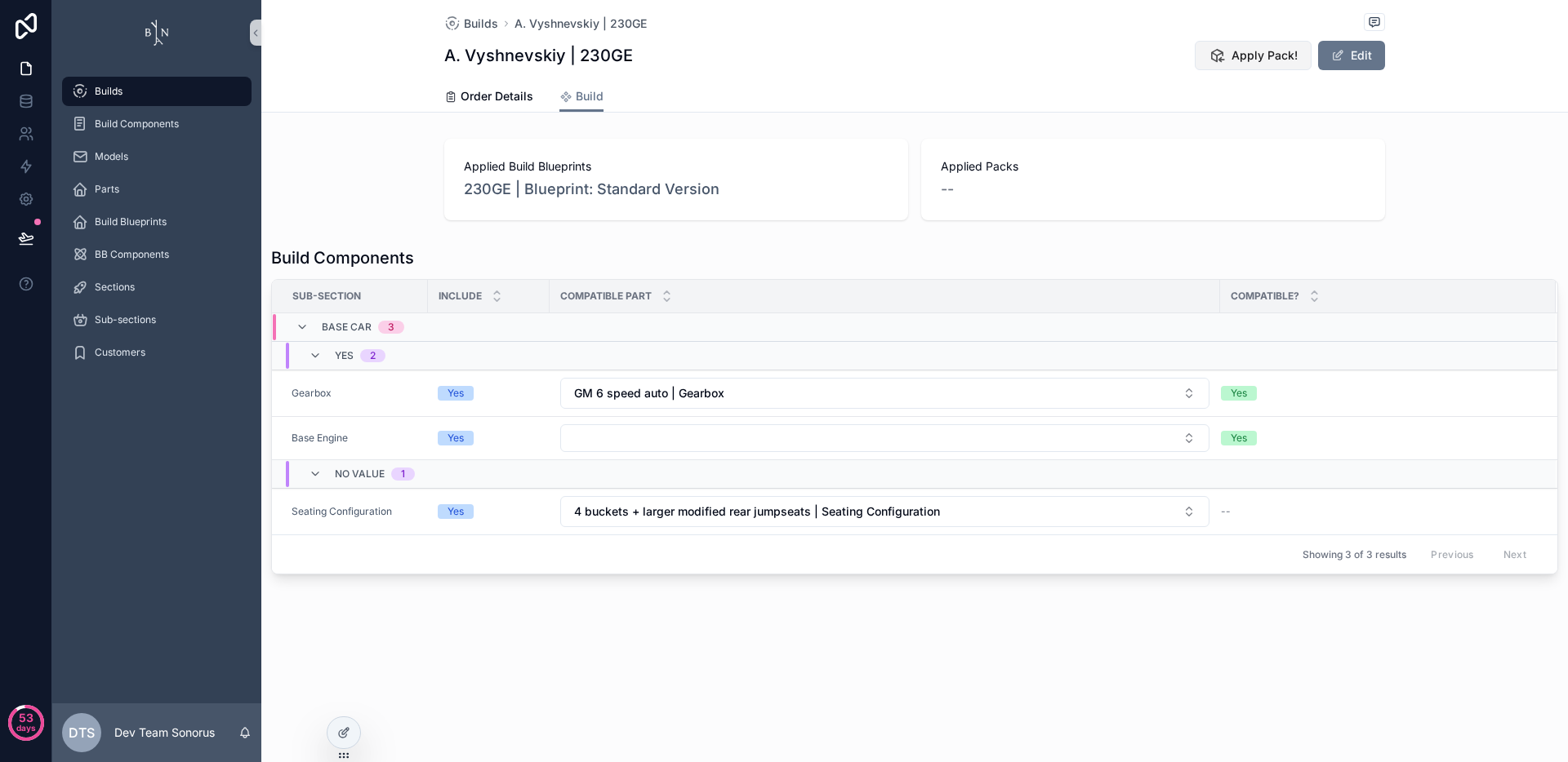
click at [1230, 61] on button "Apply Pack!" at bounding box center [1252, 55] width 117 height 29
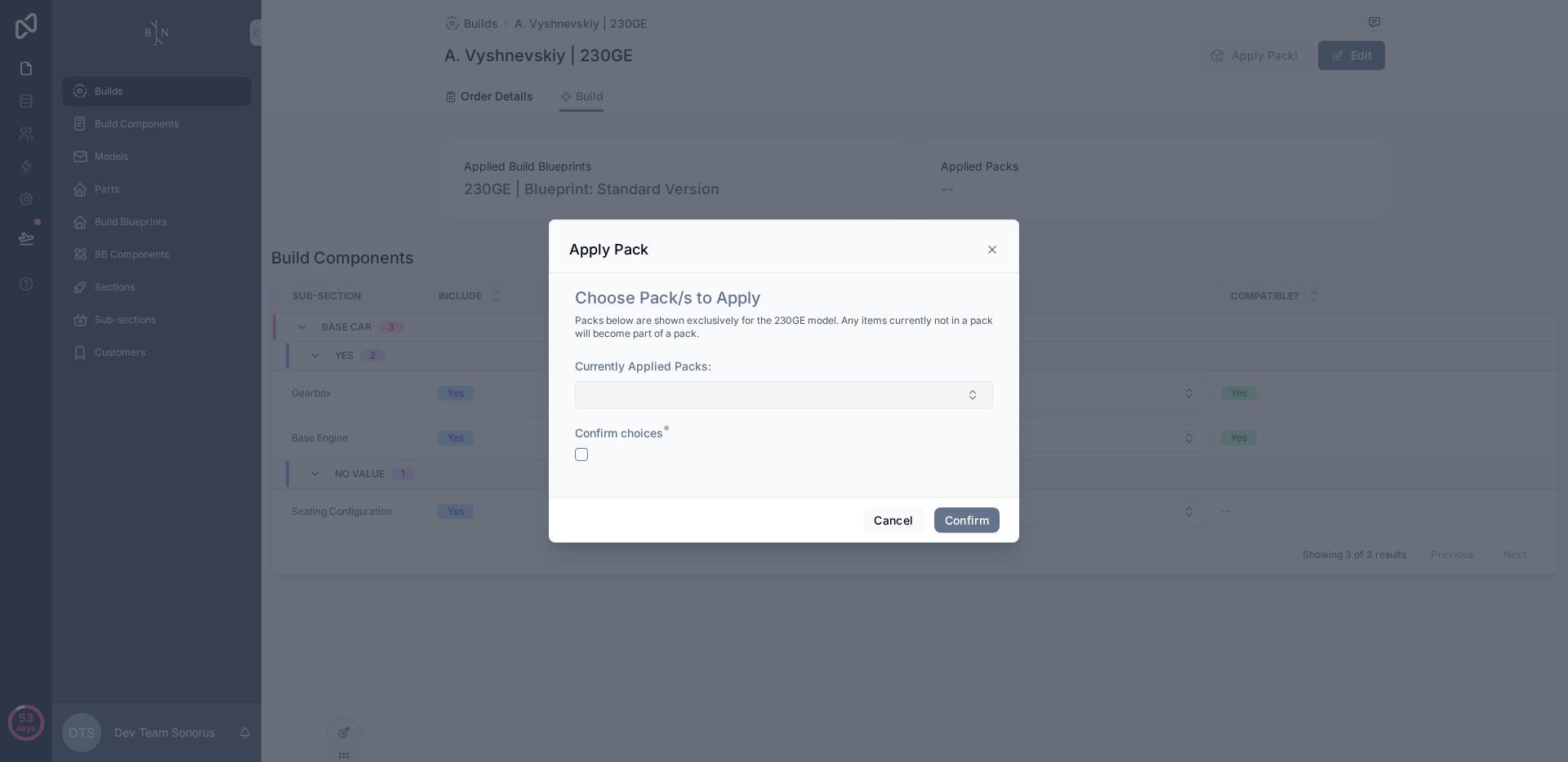
click at [875, 407] on button "Select Button" at bounding box center [784, 394] width 418 height 28
click at [811, 491] on div "230GE | Blueprint: Peformance Pack" at bounding box center [784, 485] width 410 height 26
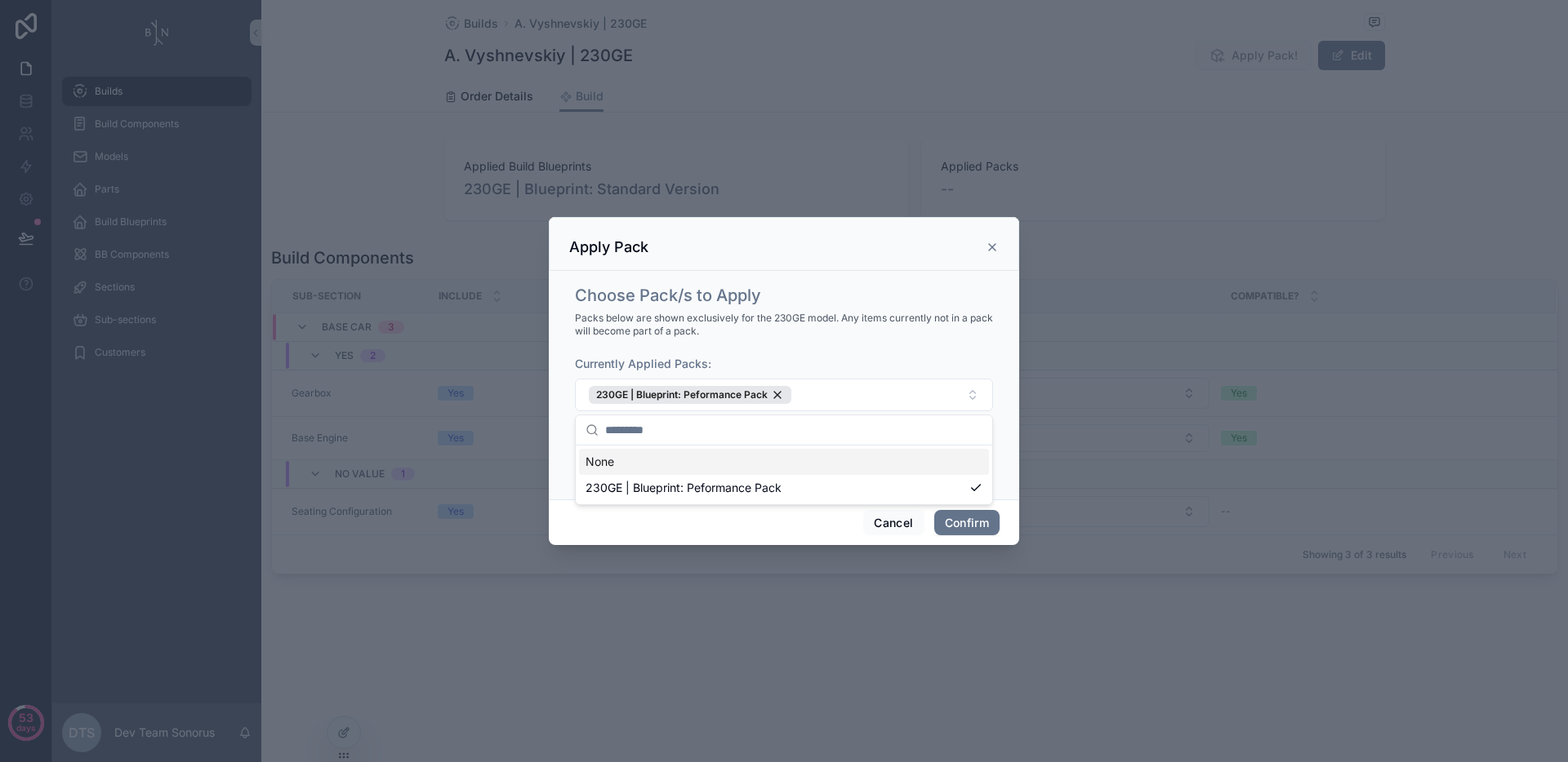
click at [911, 334] on span "Packs below are shown exclusively for the 230GE model. Any items currently not …" at bounding box center [784, 324] width 418 height 26
click at [584, 458] on button "button" at bounding box center [581, 457] width 13 height 13
click at [954, 522] on button "Confirm" at bounding box center [967, 523] width 65 height 26
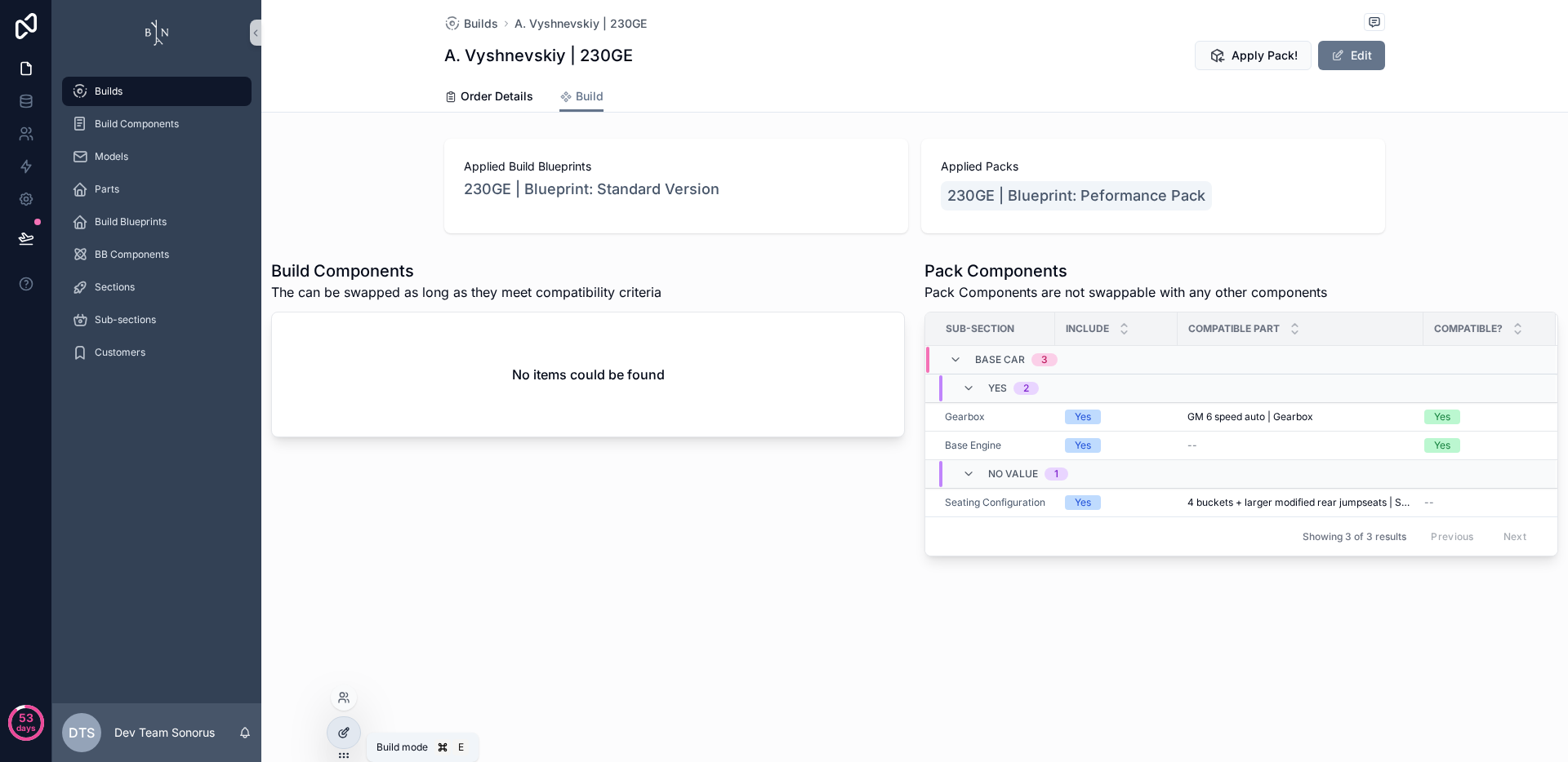
click at [340, 739] on icon at bounding box center [344, 733] width 13 height 13
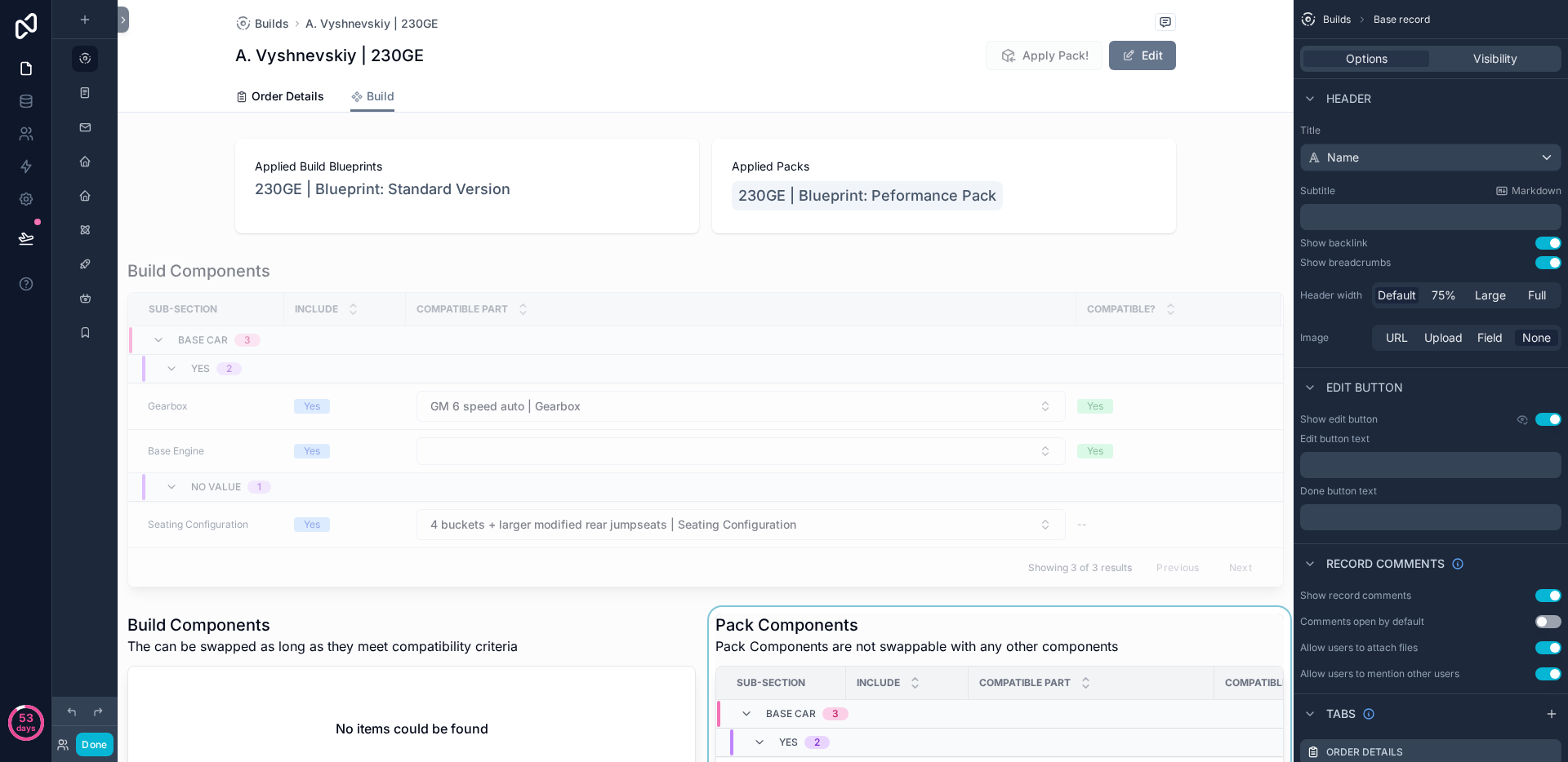
scroll to position [193, 0]
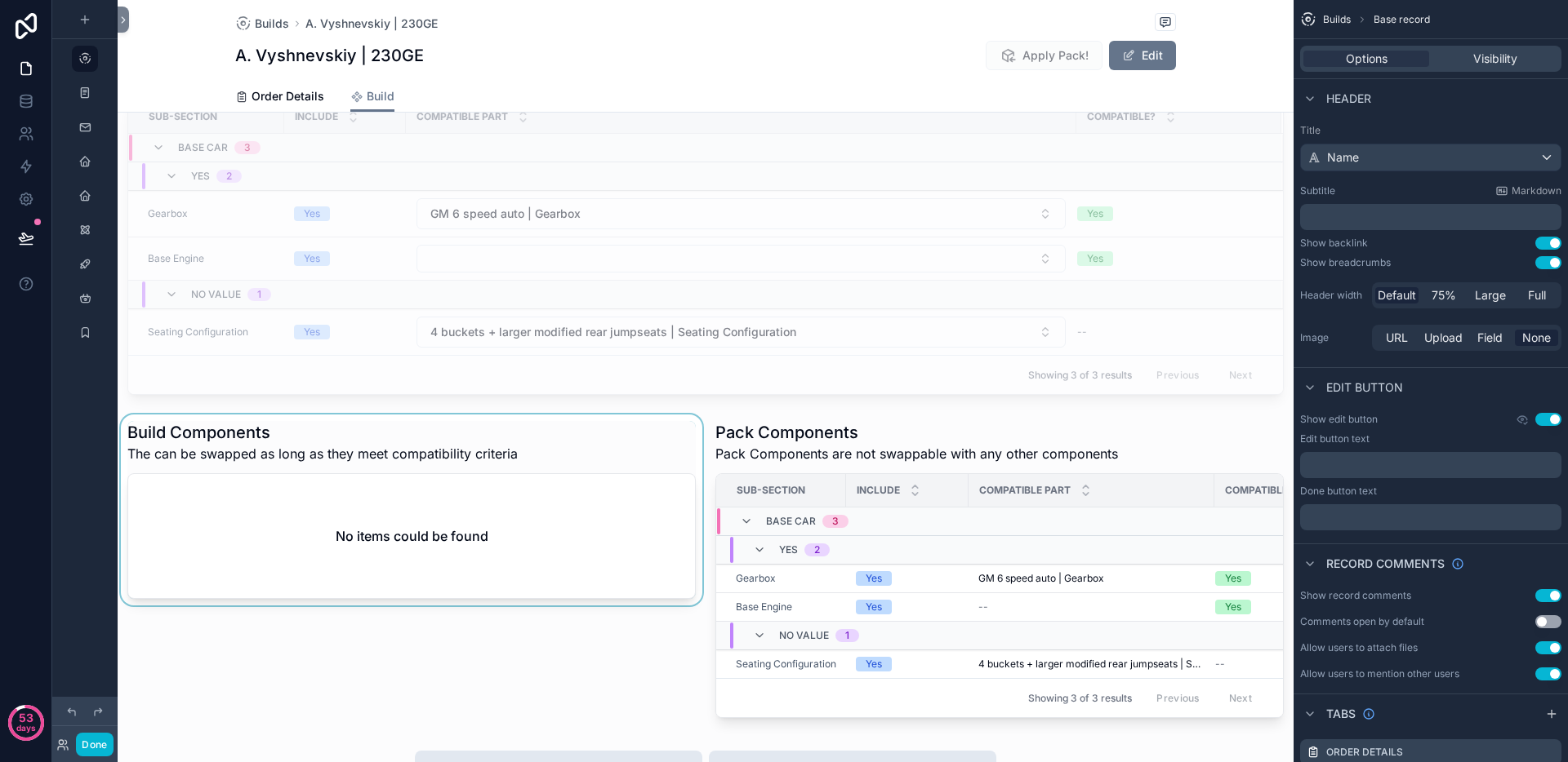
click at [551, 442] on div "scrollable content" at bounding box center [411, 570] width 588 height 311
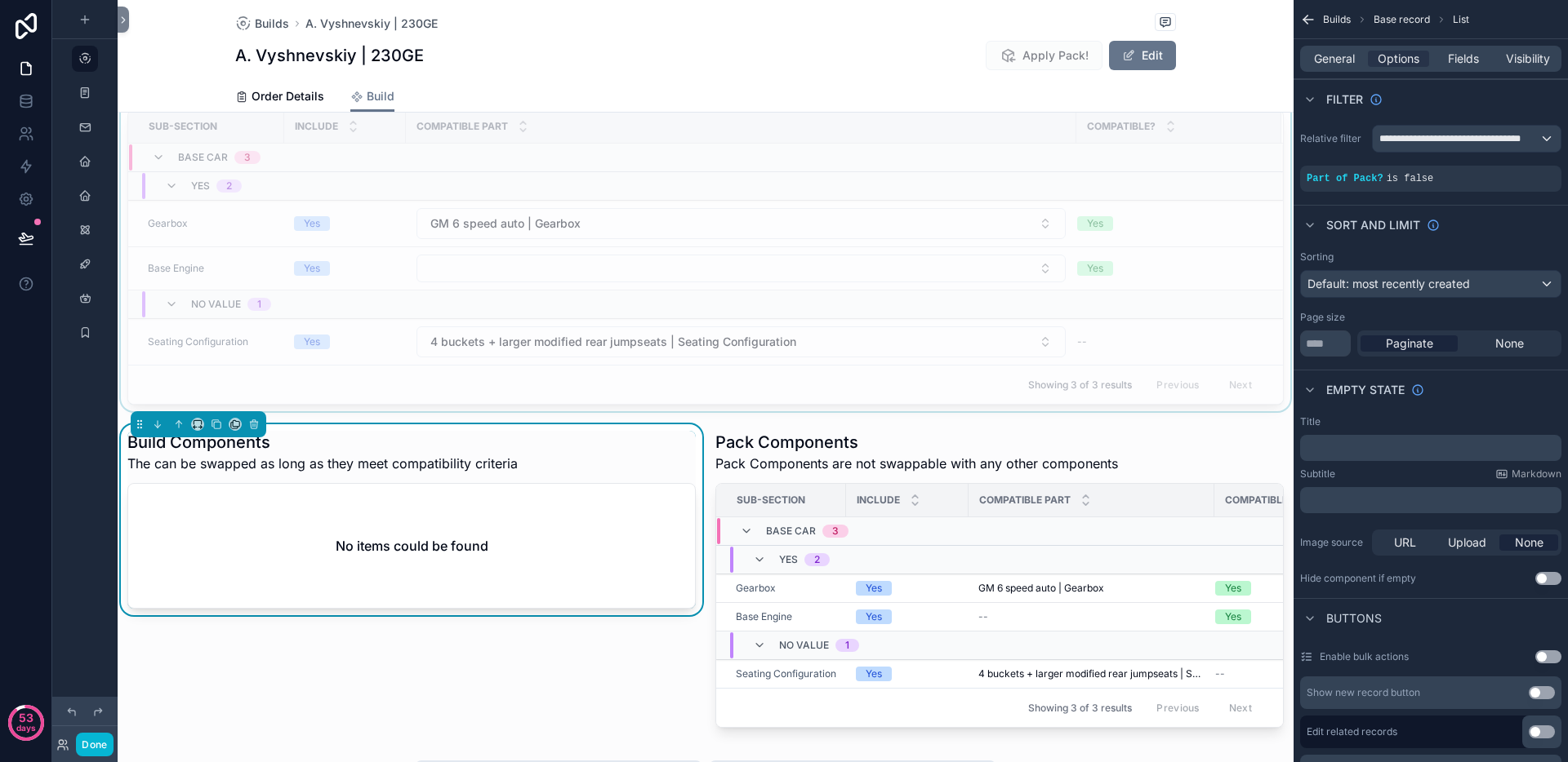
scroll to position [33, 0]
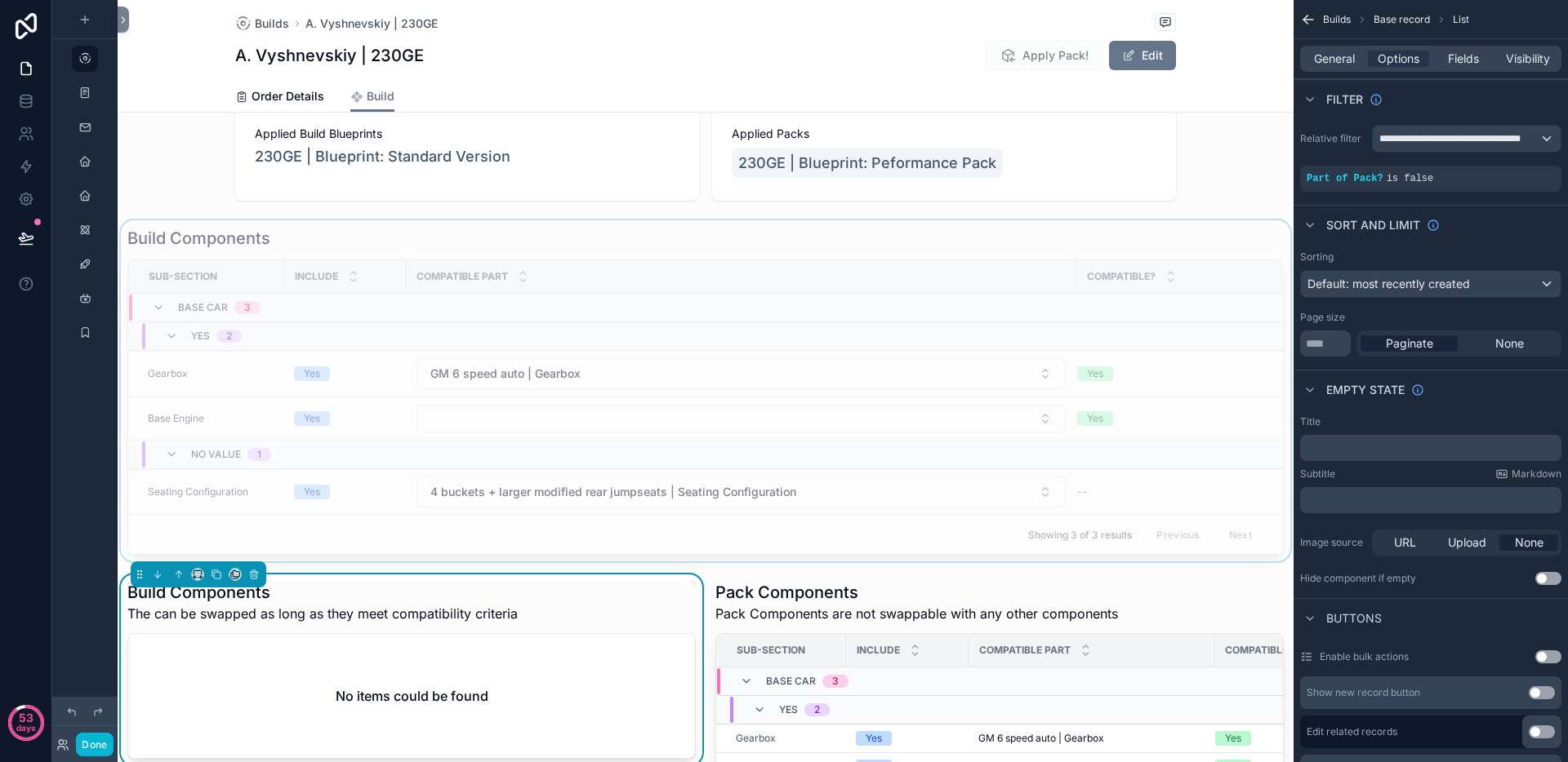
click at [713, 250] on div "scrollable content" at bounding box center [705, 391] width 1175 height 341
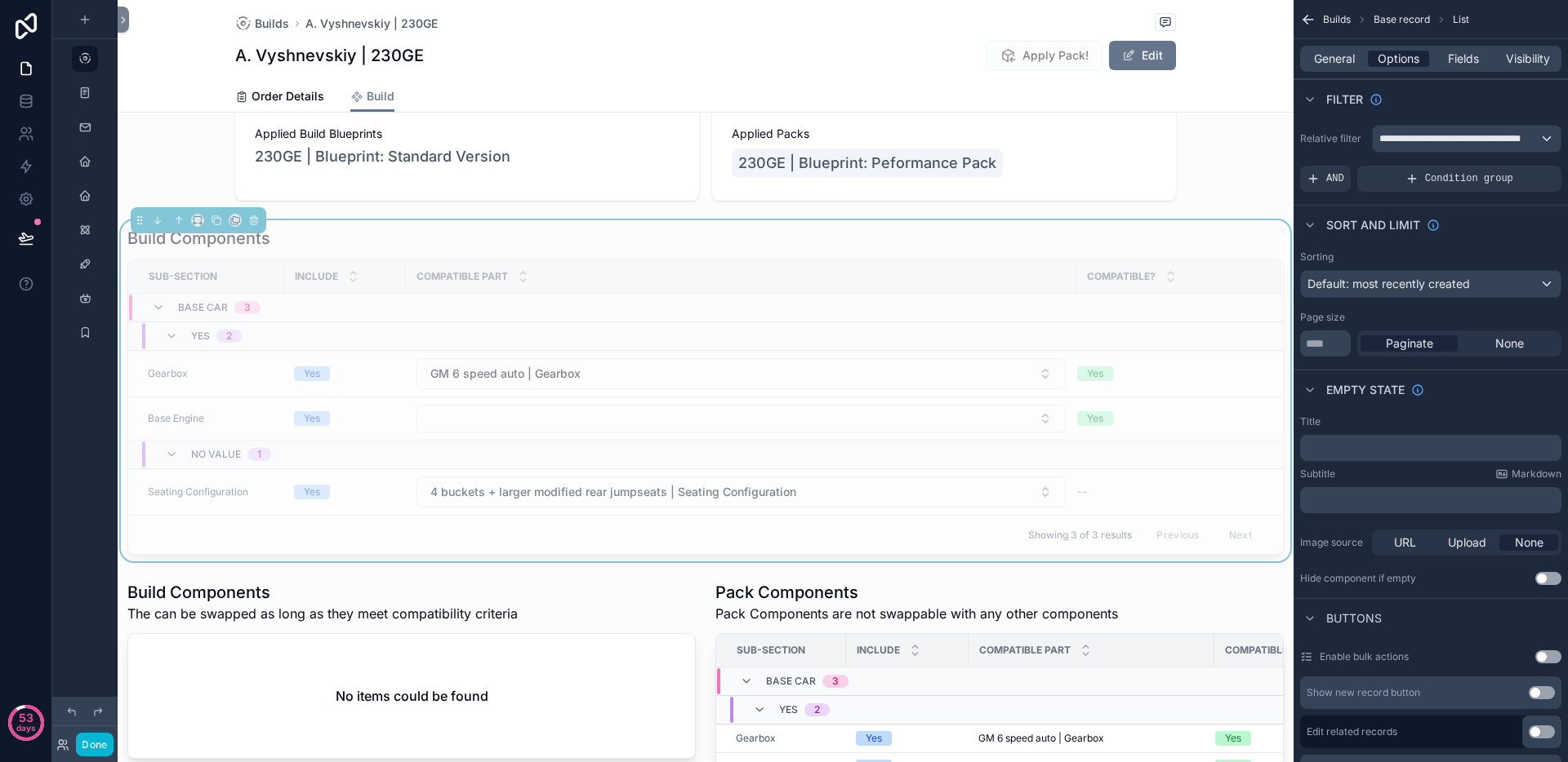
click at [1407, 62] on span "Options" at bounding box center [1398, 59] width 42 height 16
click at [1335, 62] on span "General" at bounding box center [1334, 59] width 41 height 16
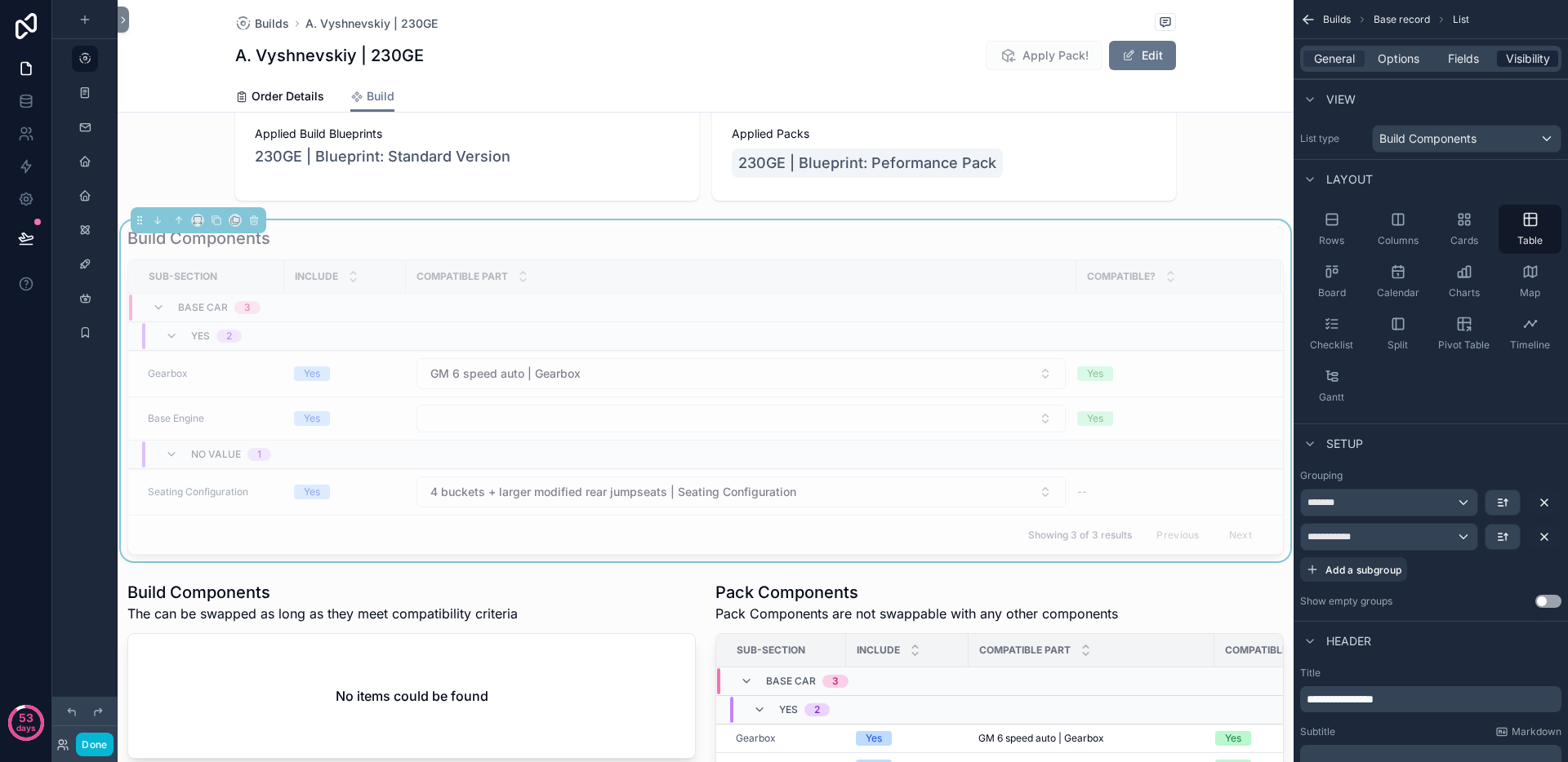
click at [1514, 59] on span "Visibility" at bounding box center [1527, 59] width 44 height 16
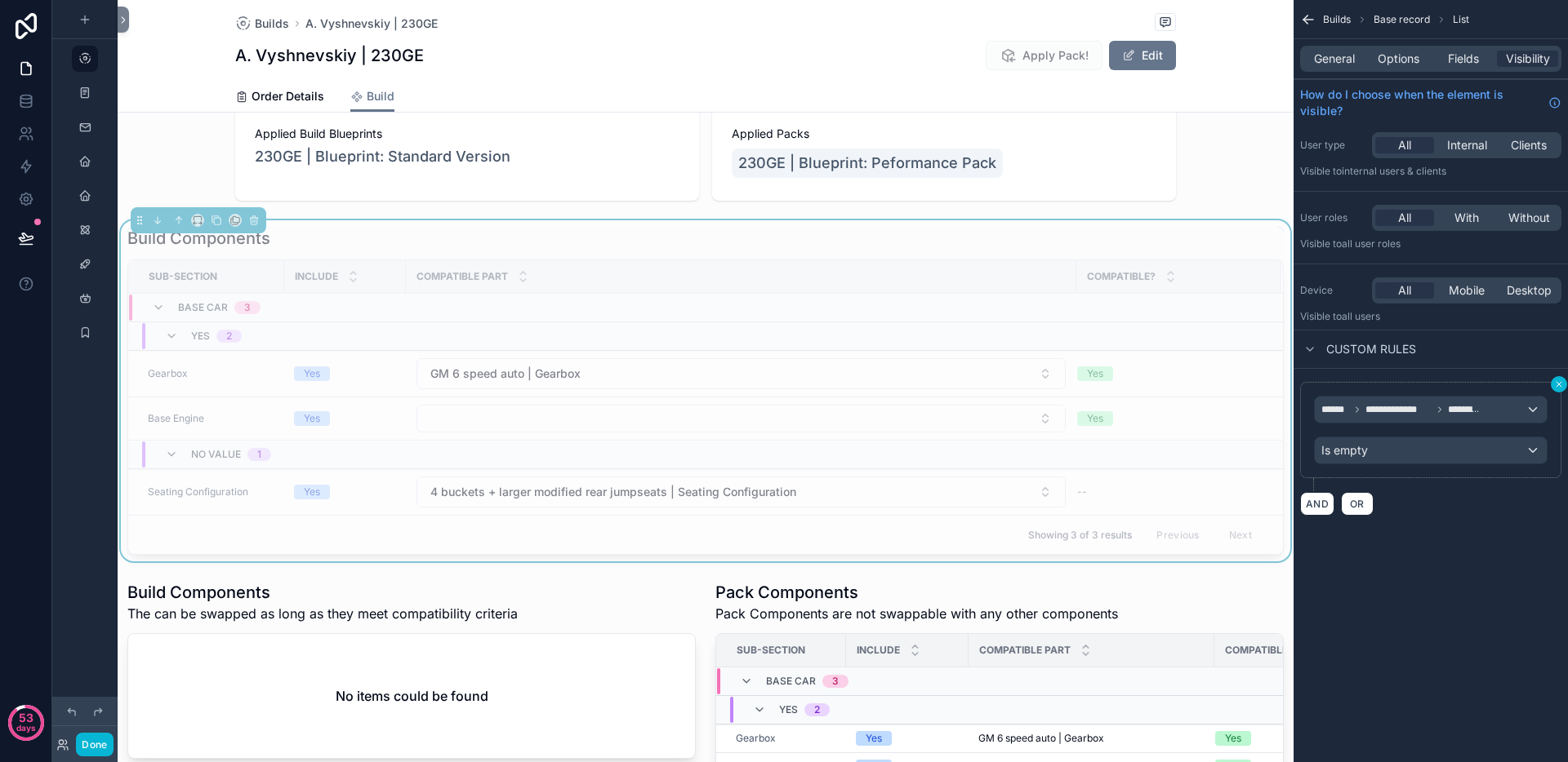
click at [1563, 381] on icon "scrollable content" at bounding box center [1558, 384] width 10 height 10
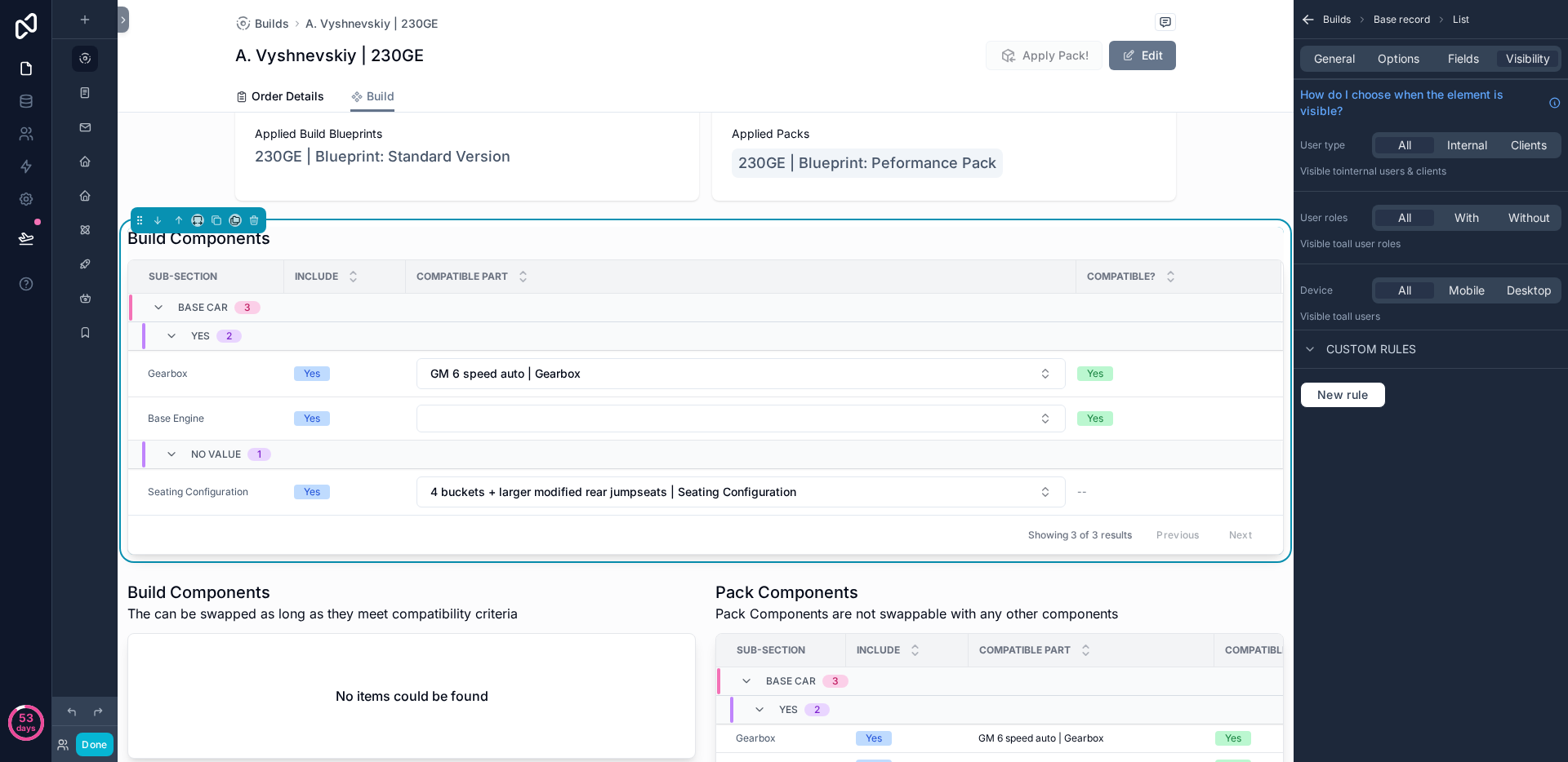
scroll to position [288, 0]
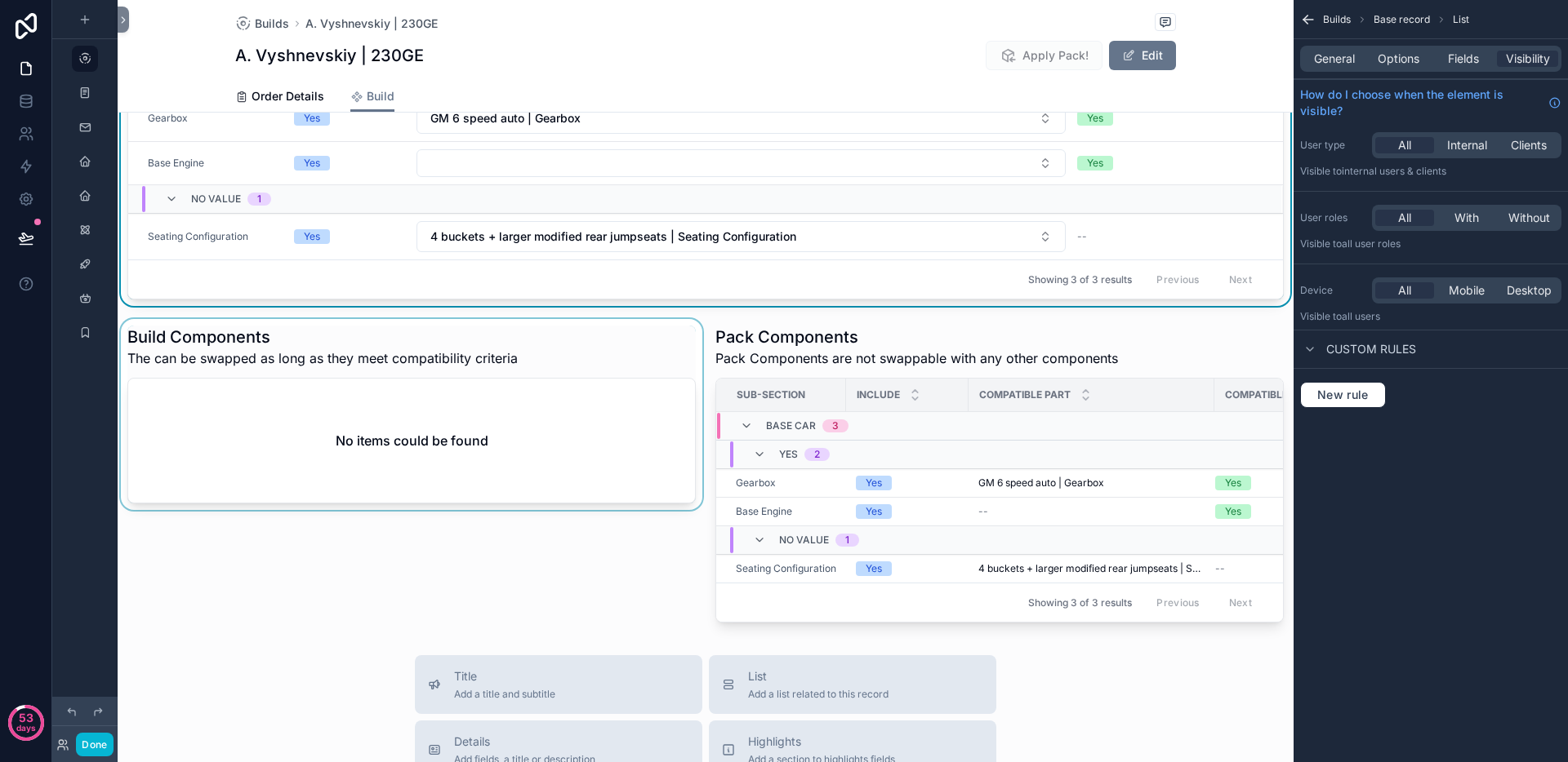
click at [520, 323] on div "scrollable content" at bounding box center [411, 475] width 588 height 311
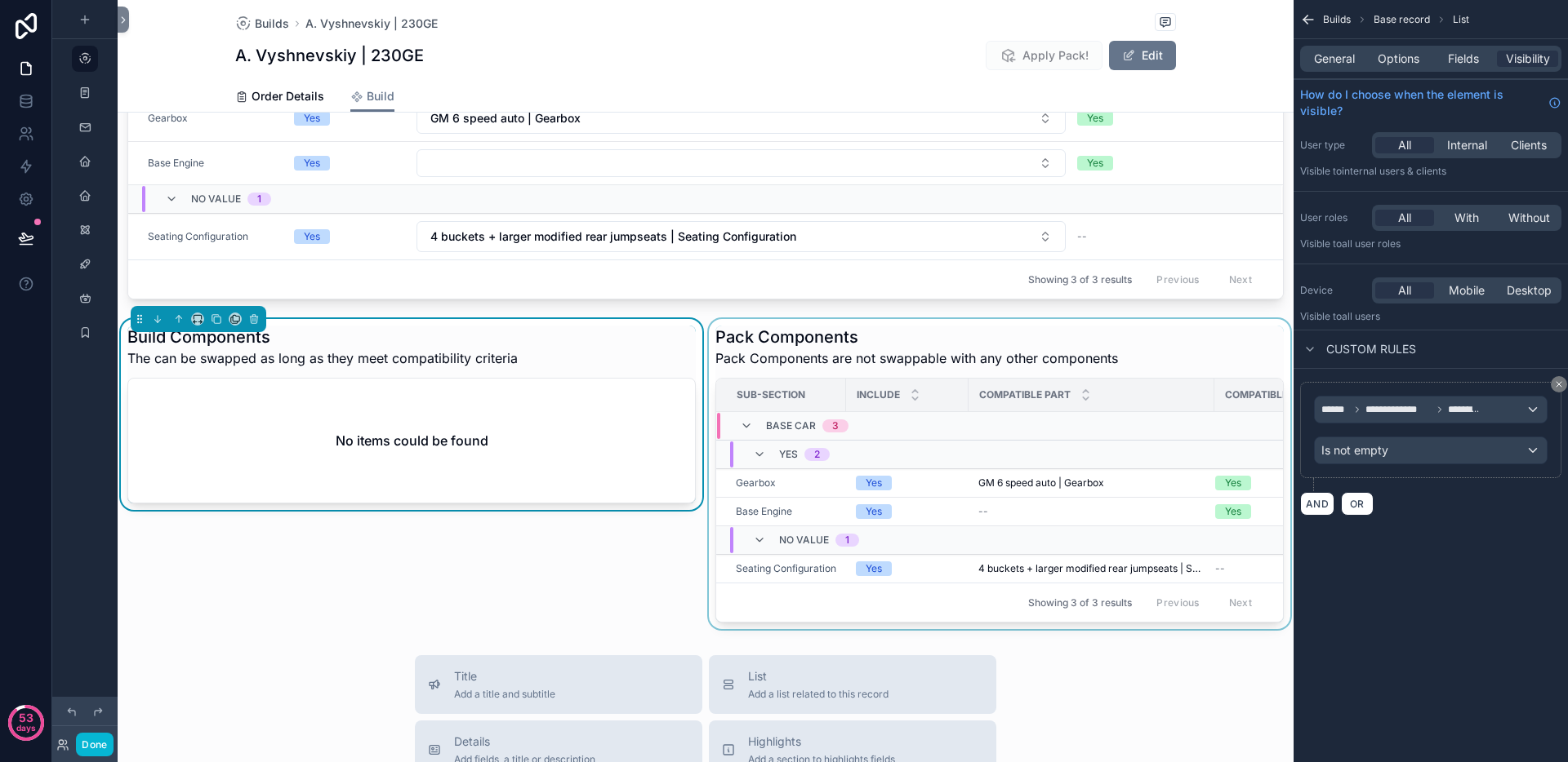
click at [729, 333] on div "scrollable content" at bounding box center [999, 475] width 588 height 311
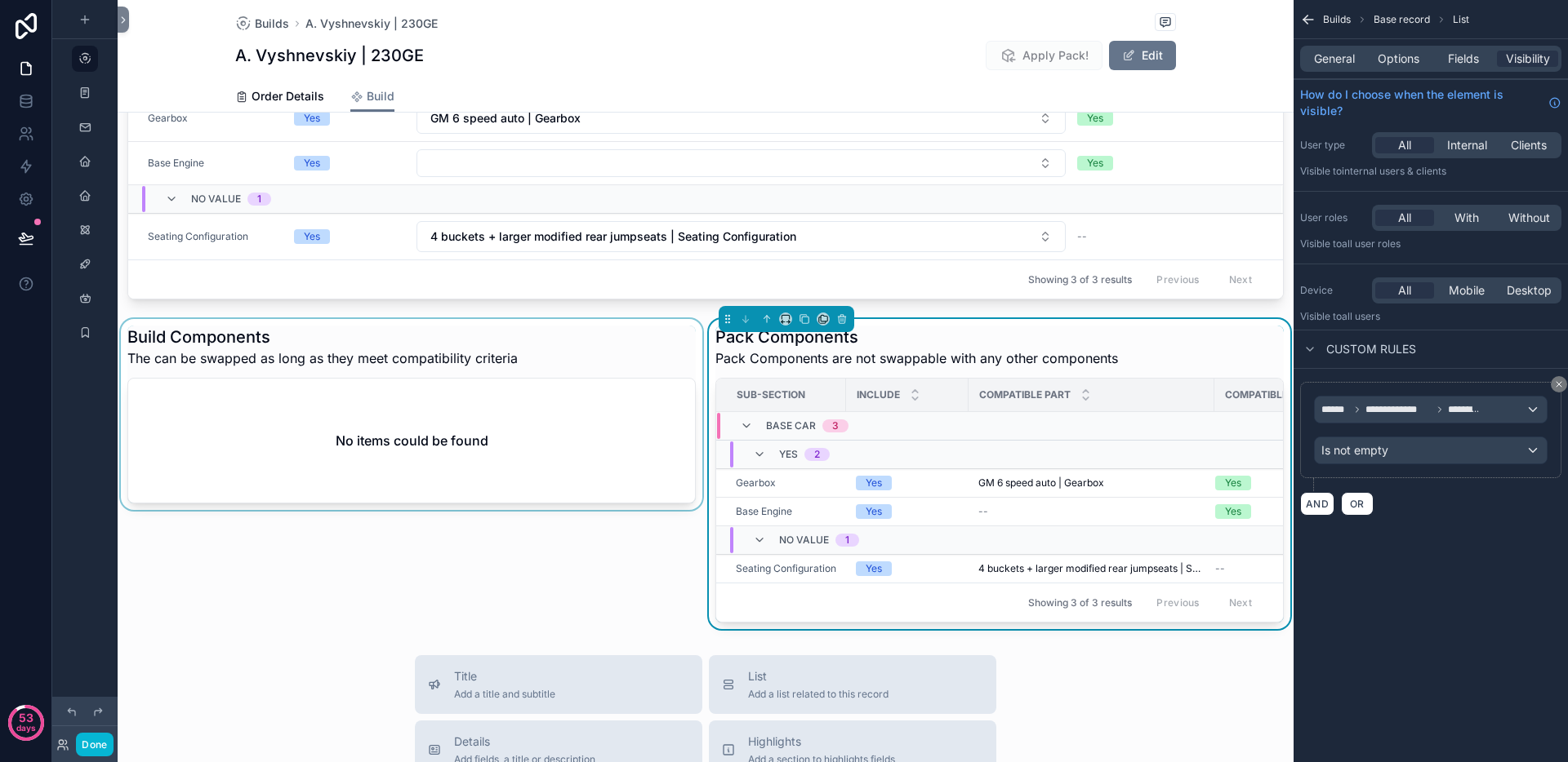
click at [661, 338] on div "scrollable content" at bounding box center [411, 475] width 588 height 311
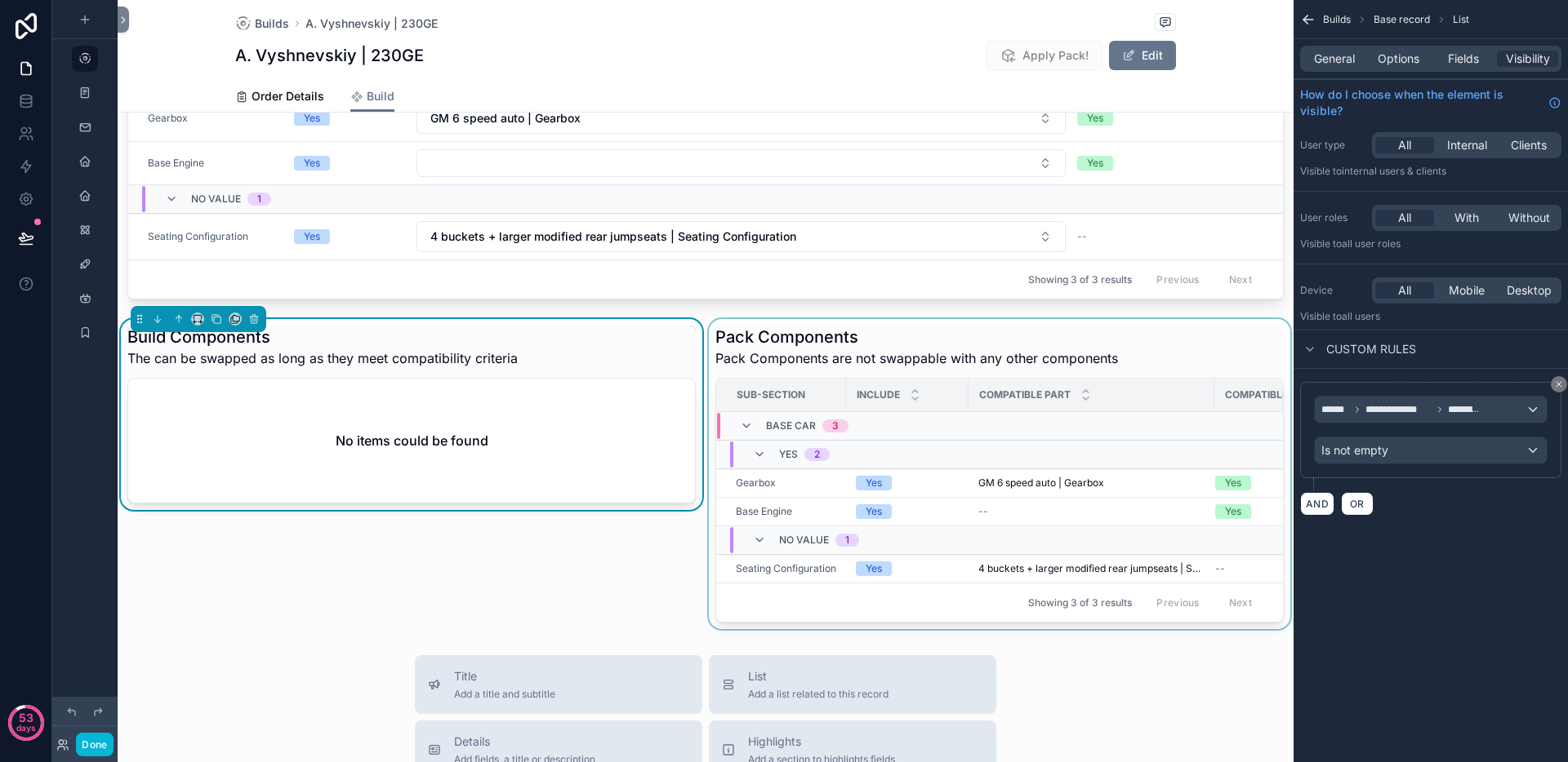
click at [779, 349] on div "scrollable content" at bounding box center [999, 475] width 588 height 311
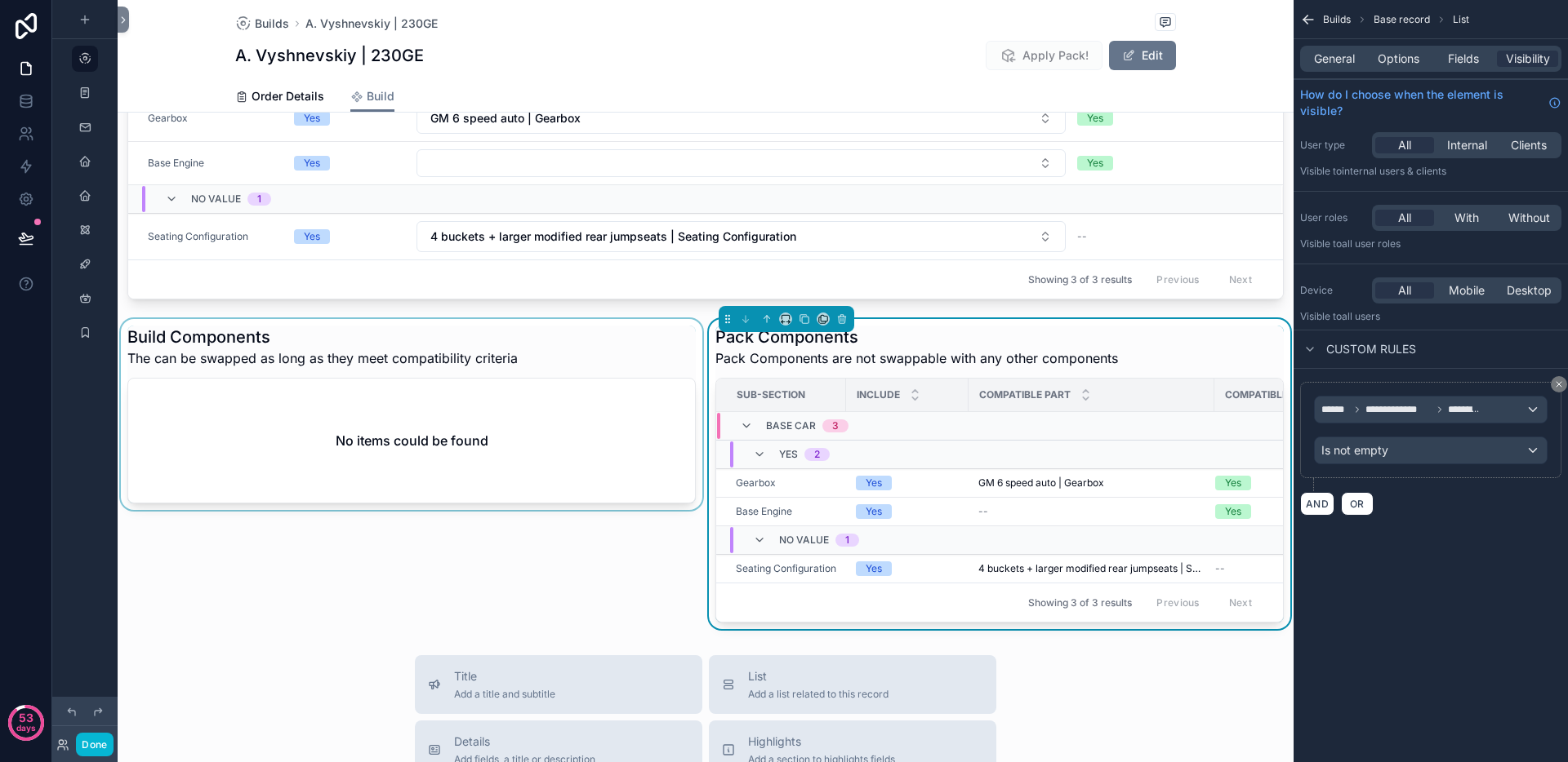
click at [590, 360] on div "scrollable content" at bounding box center [411, 475] width 588 height 311
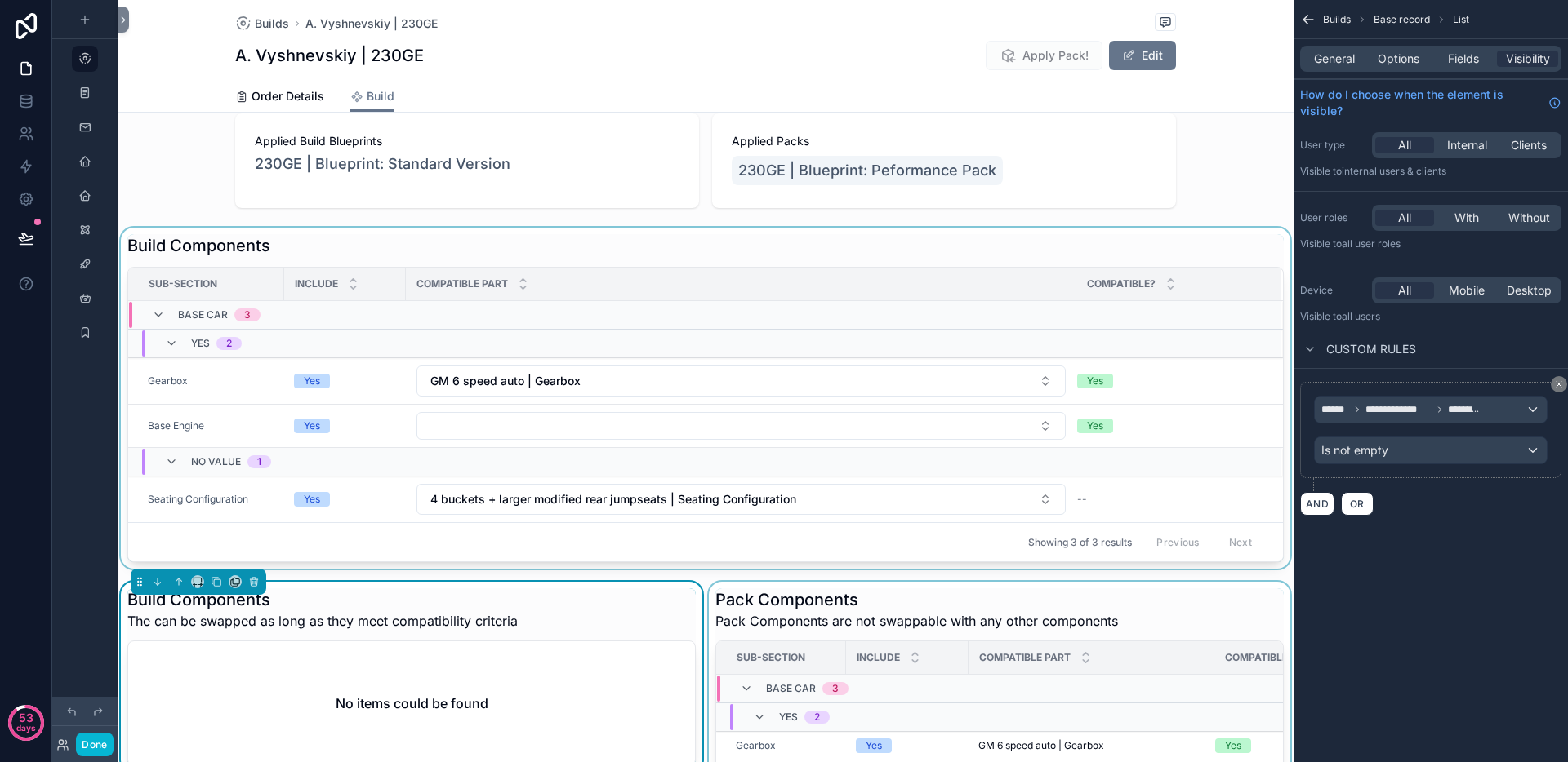
scroll to position [0, 0]
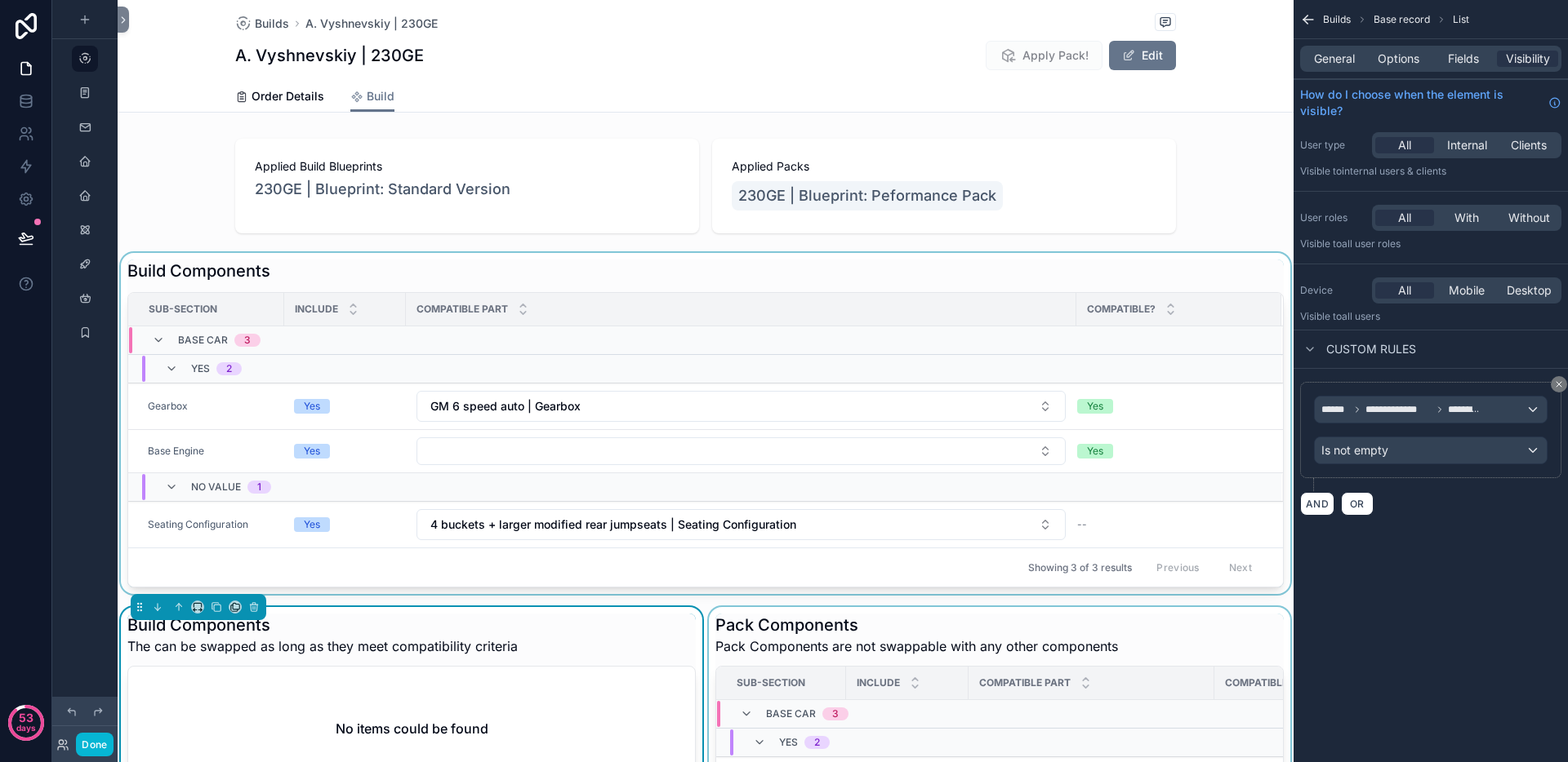
click at [685, 263] on div "scrollable content" at bounding box center [705, 424] width 1175 height 341
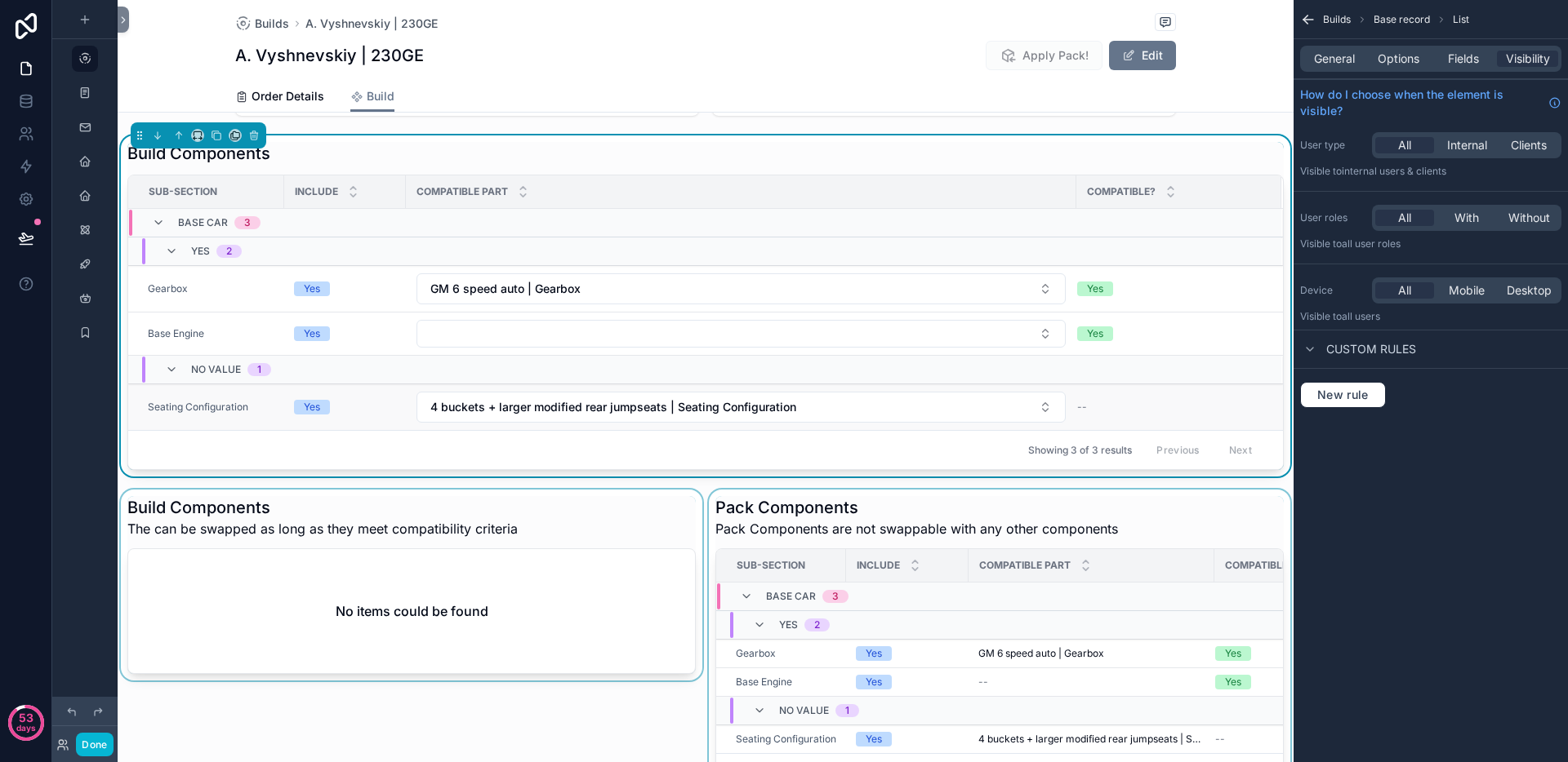
scroll to position [107, 0]
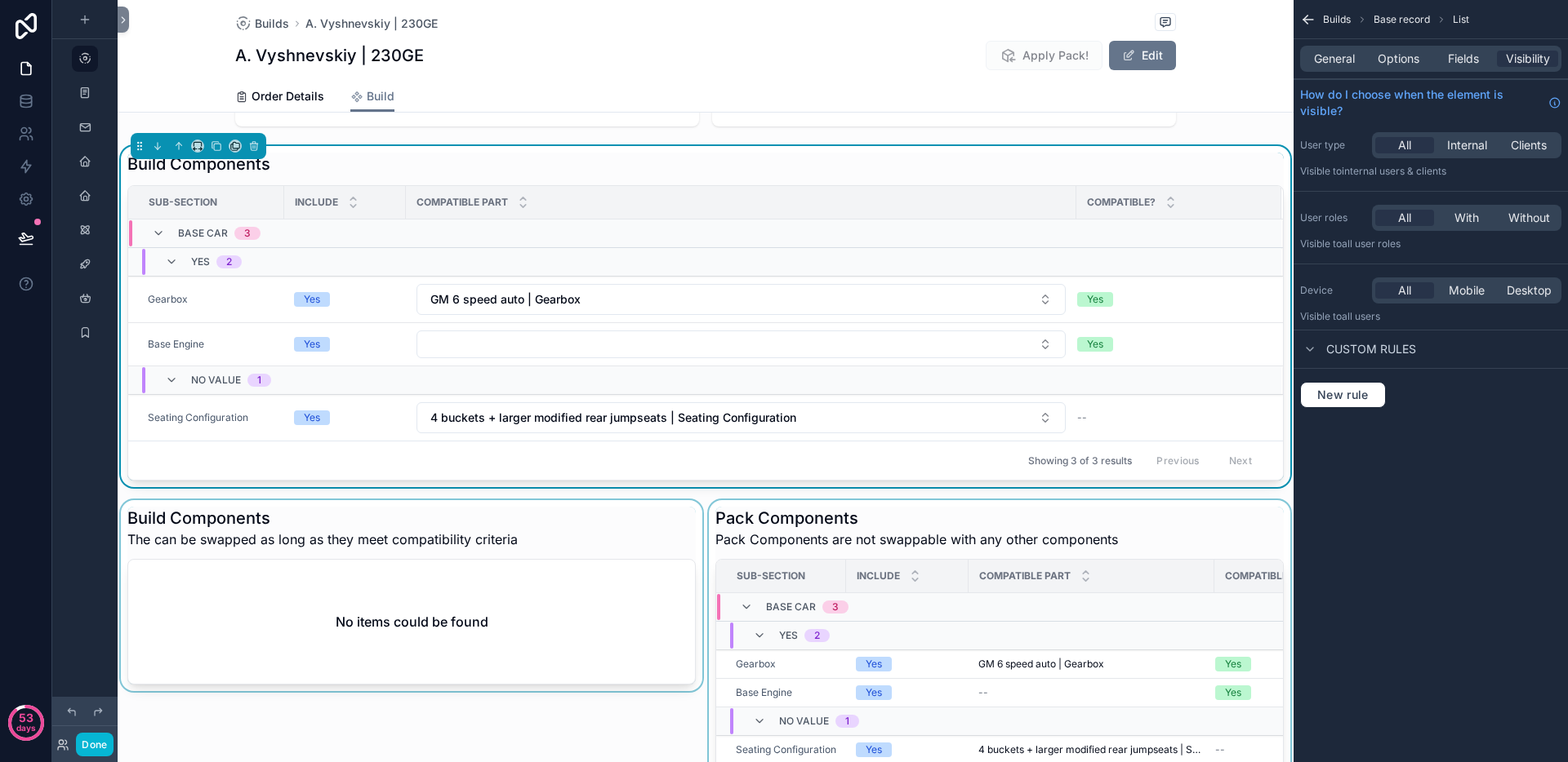
click at [555, 516] on div "scrollable content" at bounding box center [411, 656] width 588 height 311
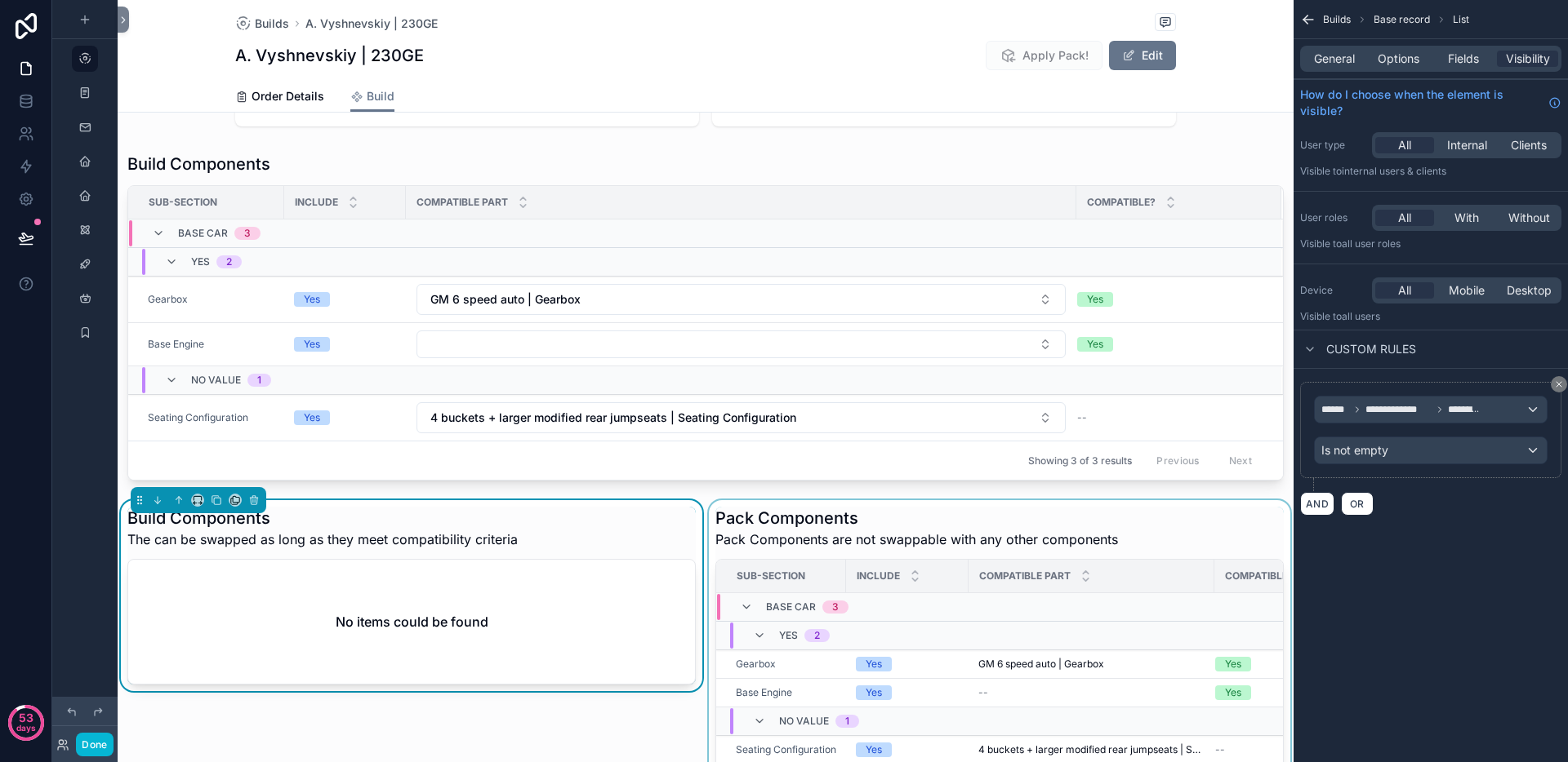
click at [1311, 21] on icon "scrollable content" at bounding box center [1307, 20] width 16 height 16
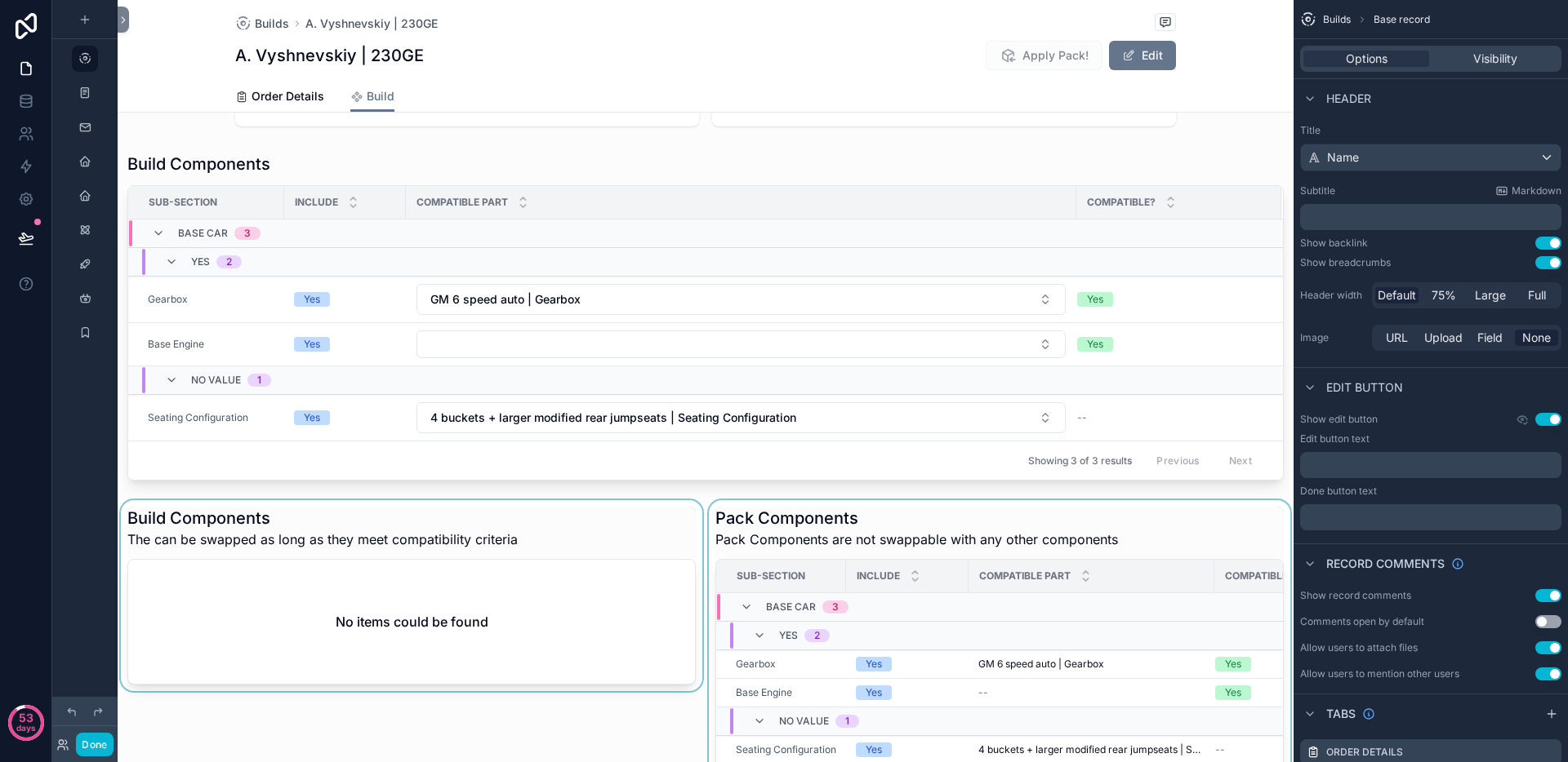
click at [541, 498] on div "Applied Build Blueprints 230GE | Blueprint: Standard Version Applied Packs 230G…" at bounding box center [705, 418] width 1175 height 785
click at [531, 334] on div "scrollable content" at bounding box center [705, 317] width 1175 height 341
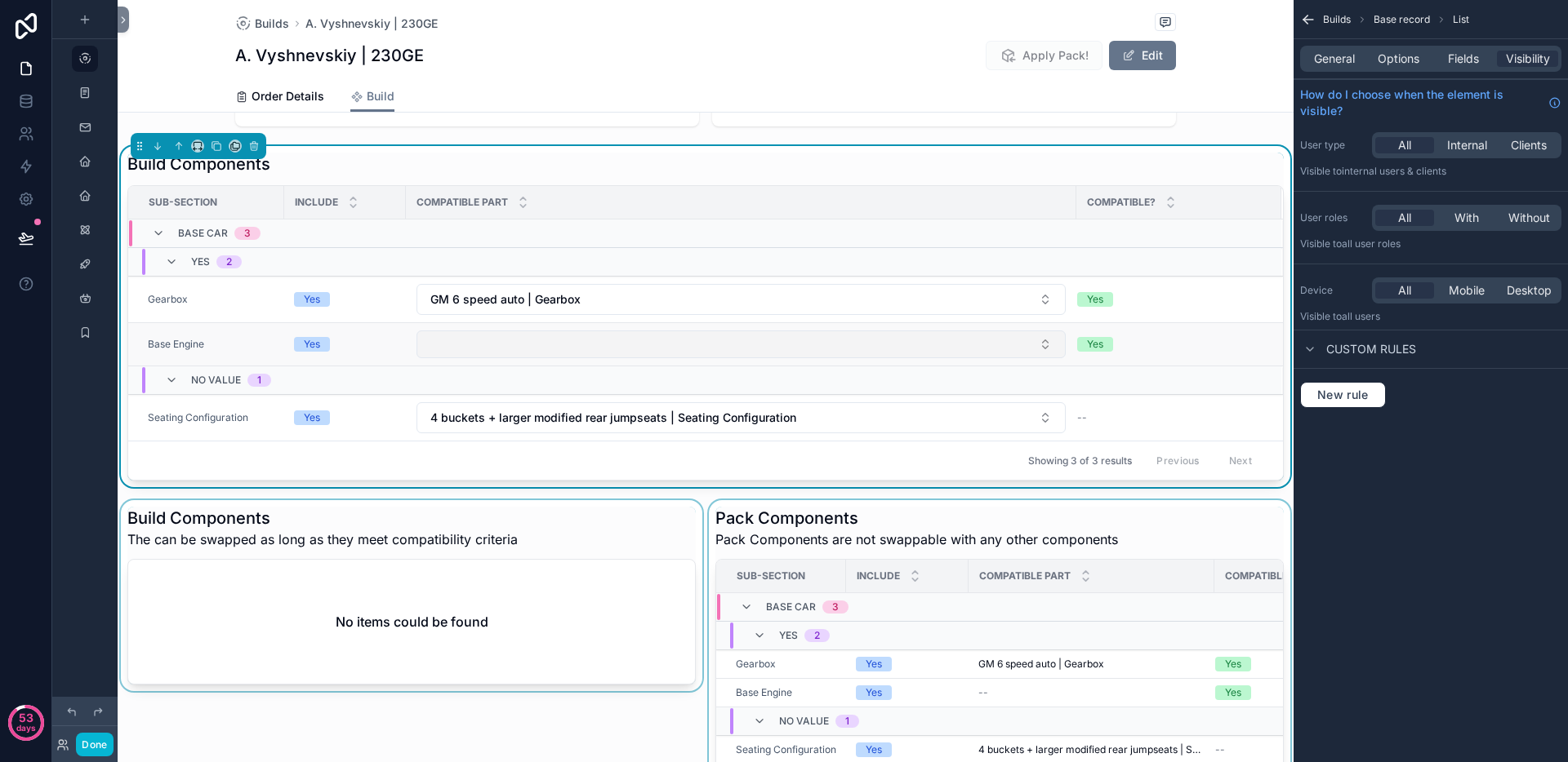
click at [532, 337] on button "Select Button" at bounding box center [741, 344] width 649 height 28
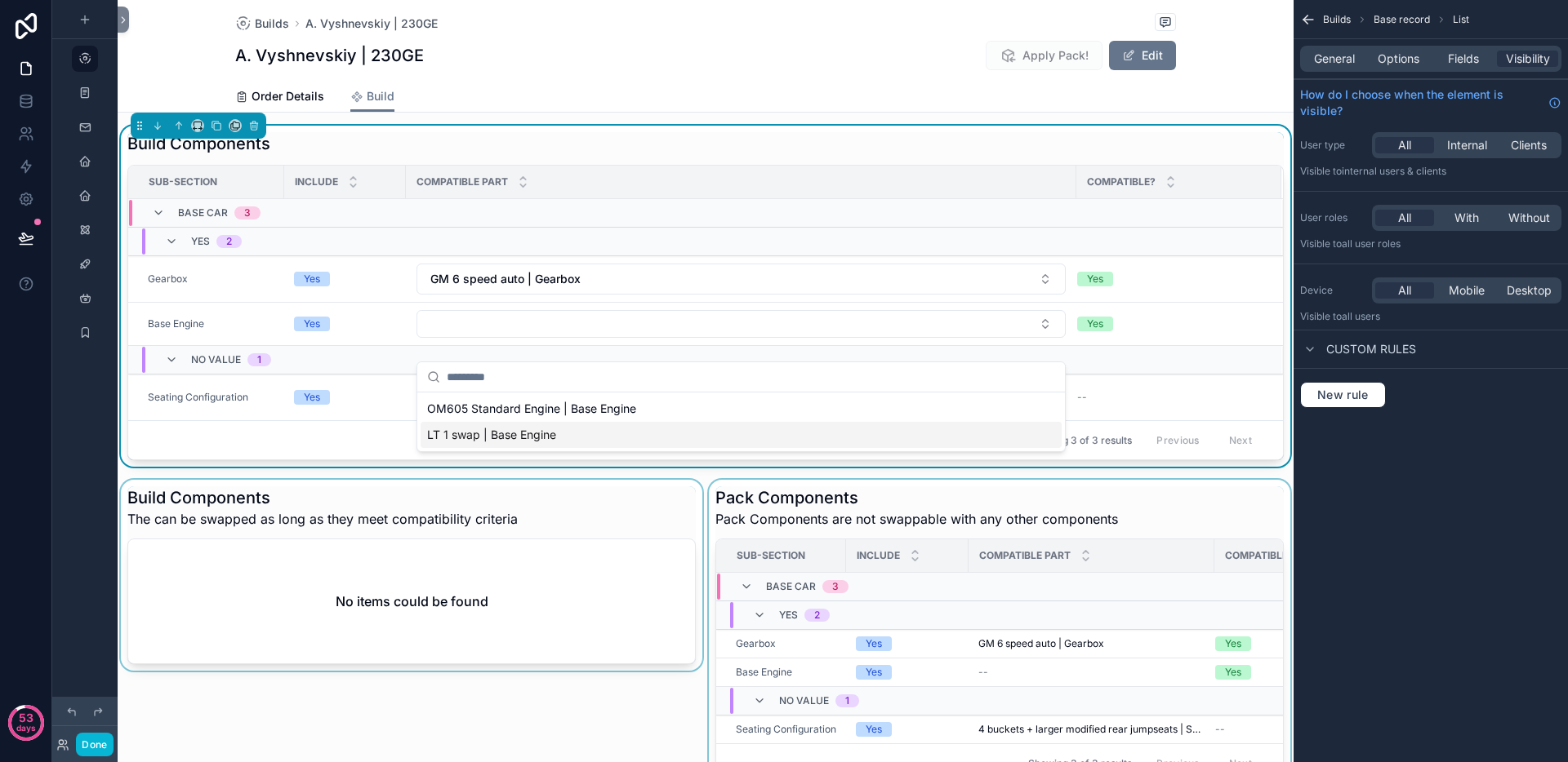
scroll to position [138, 0]
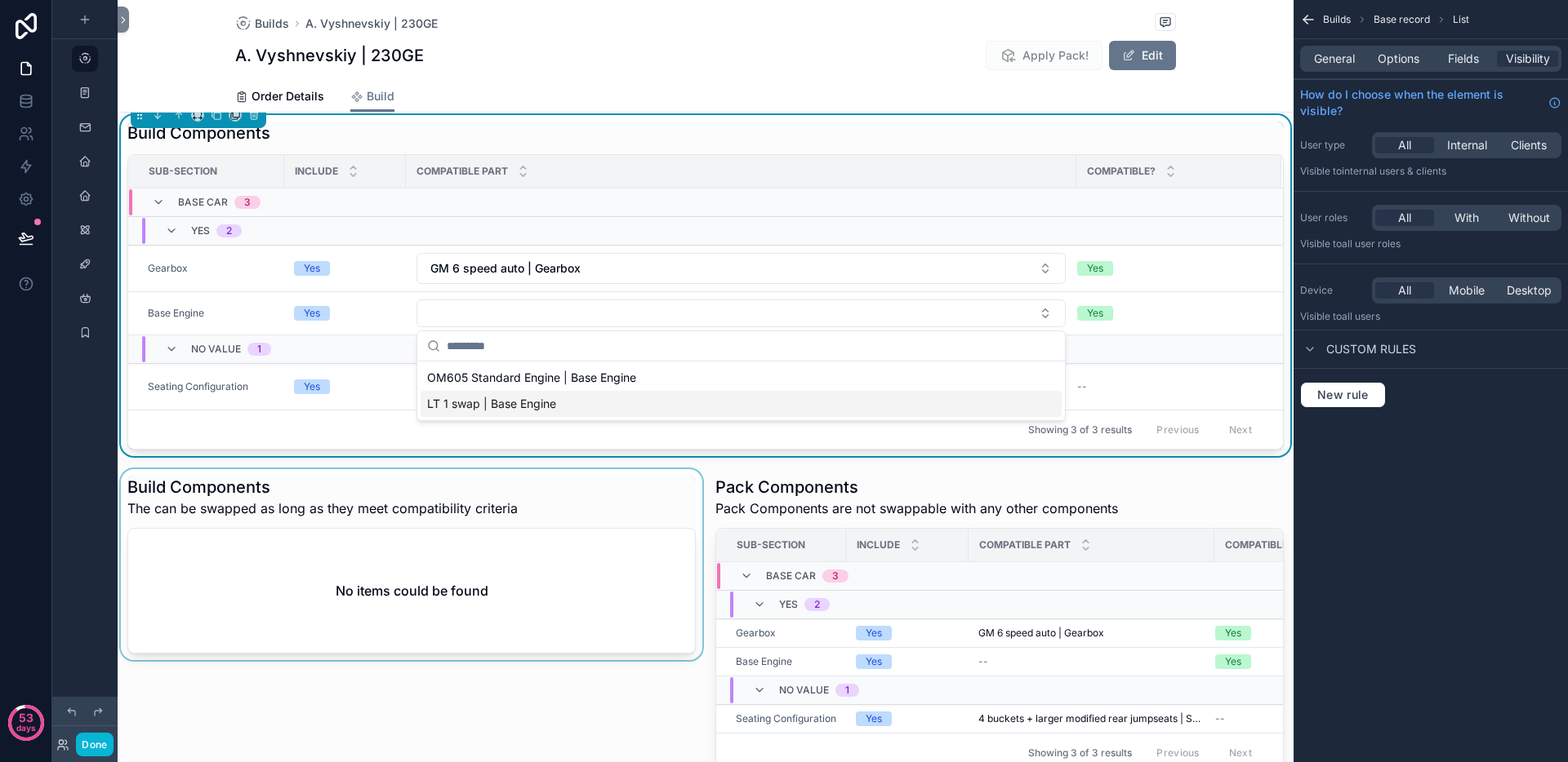
click at [632, 722] on div "scrollable content" at bounding box center [411, 625] width 588 height 311
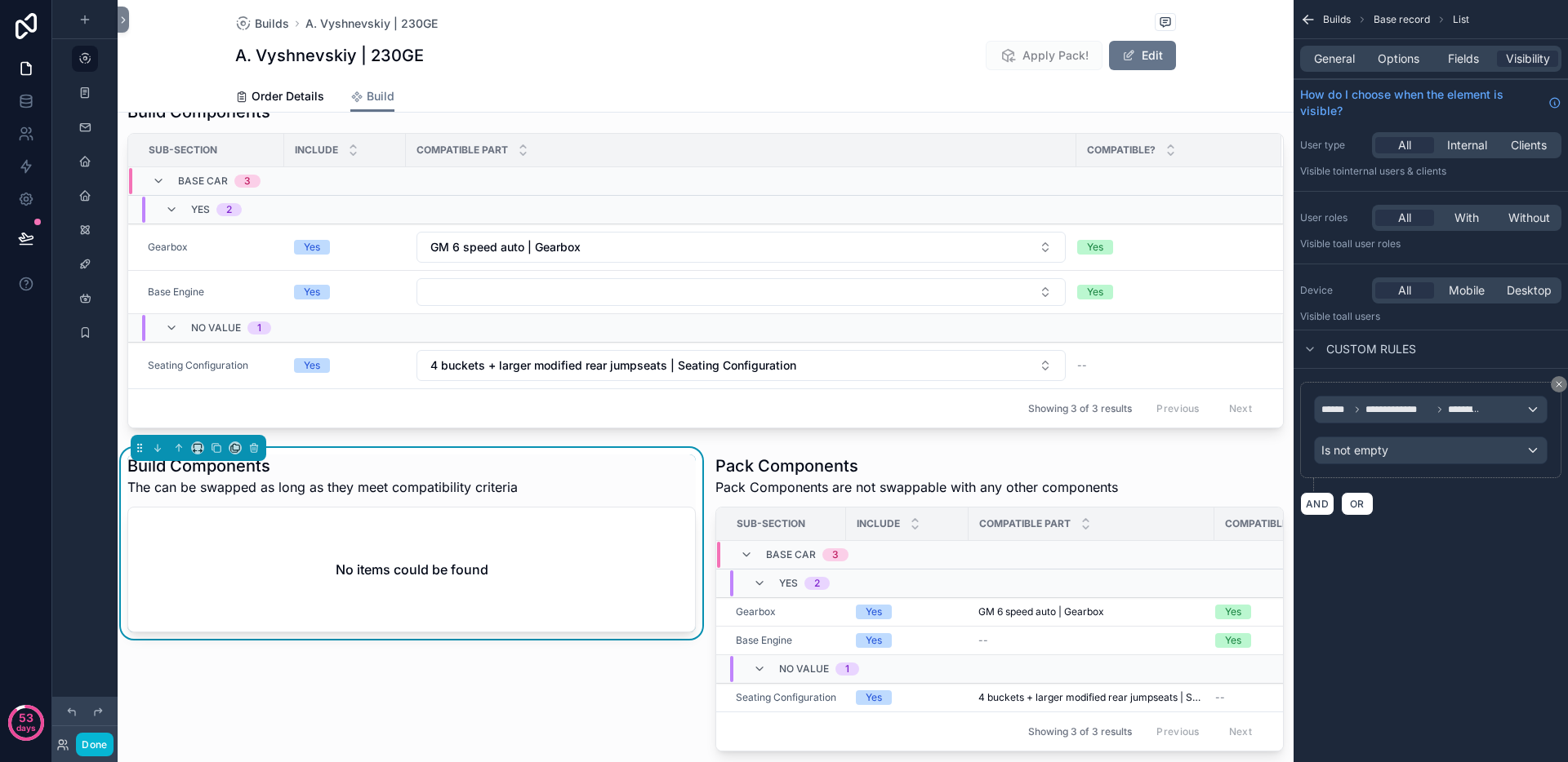
scroll to position [247, 0]
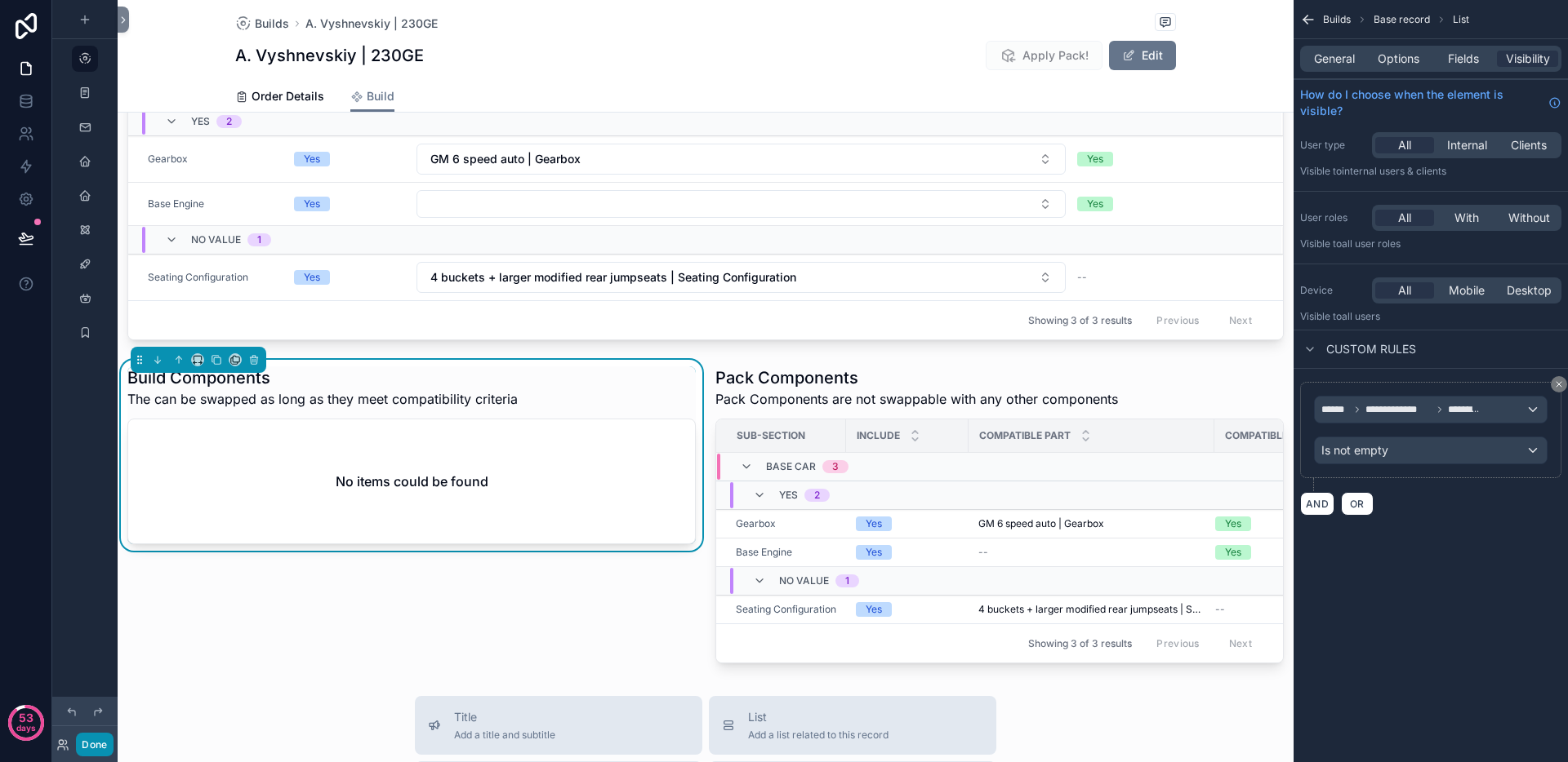
click at [100, 741] on button "Done" at bounding box center [94, 745] width 37 height 24
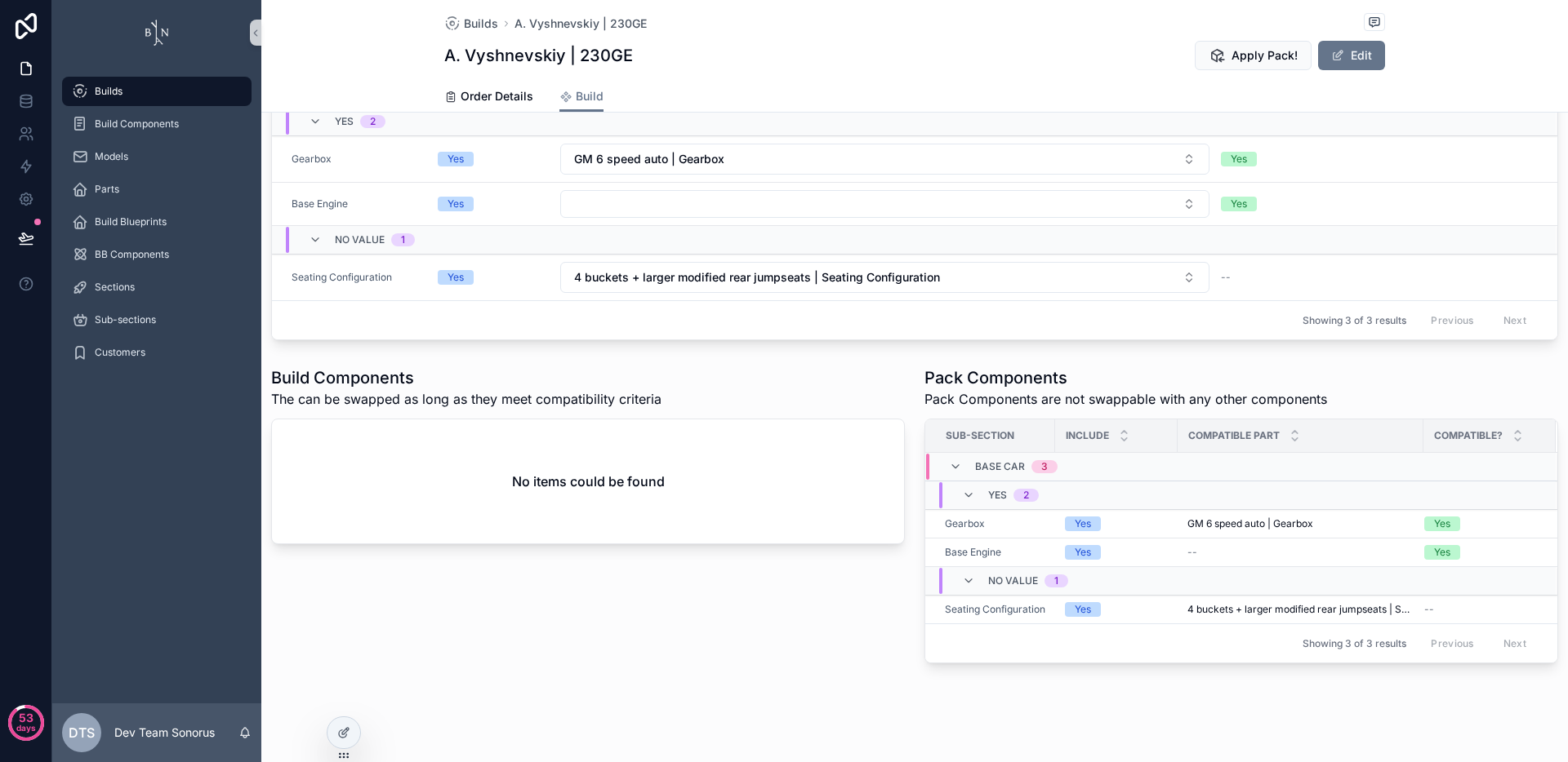
scroll to position [0, 0]
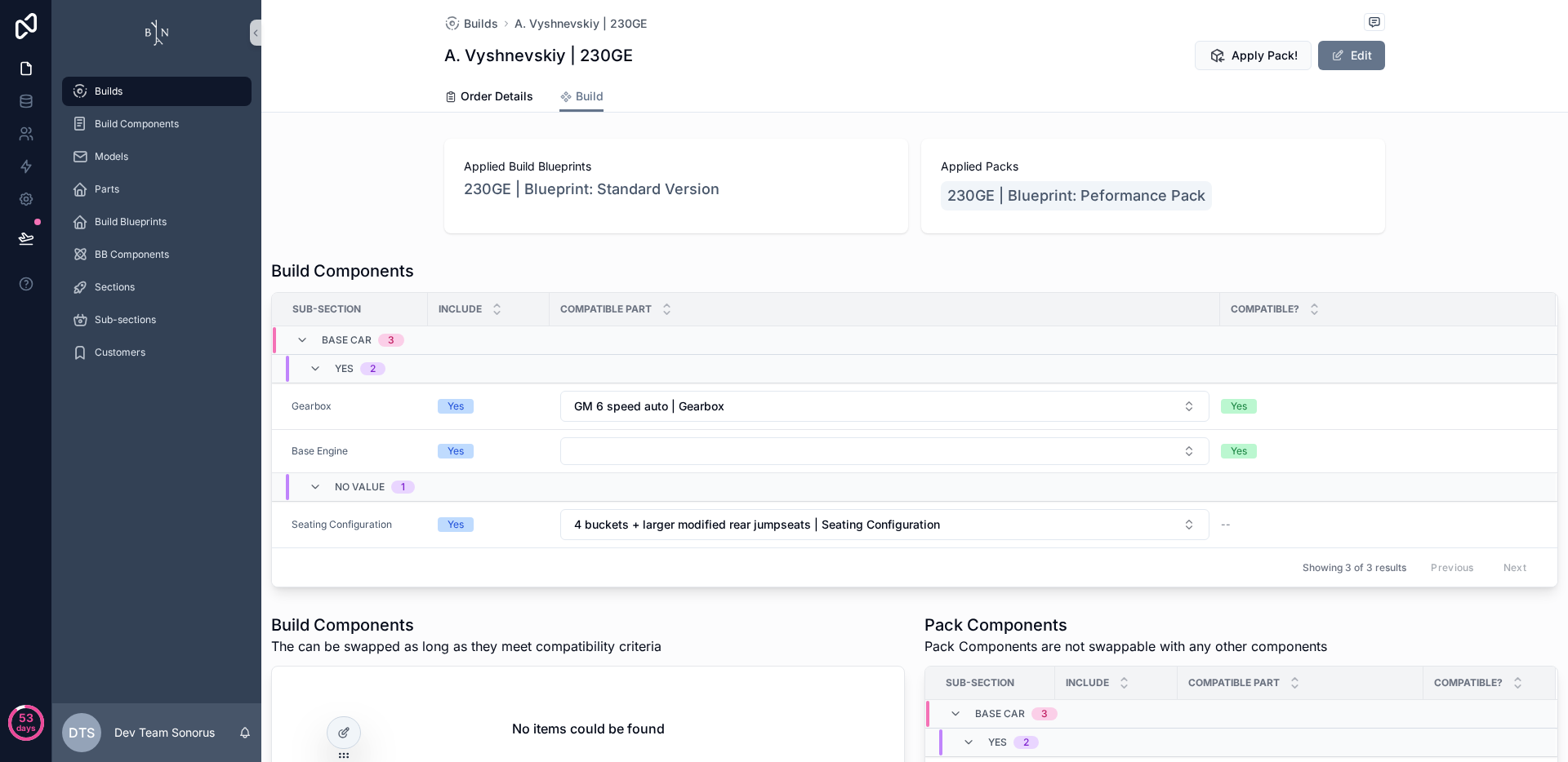
scroll to position [86, 0]
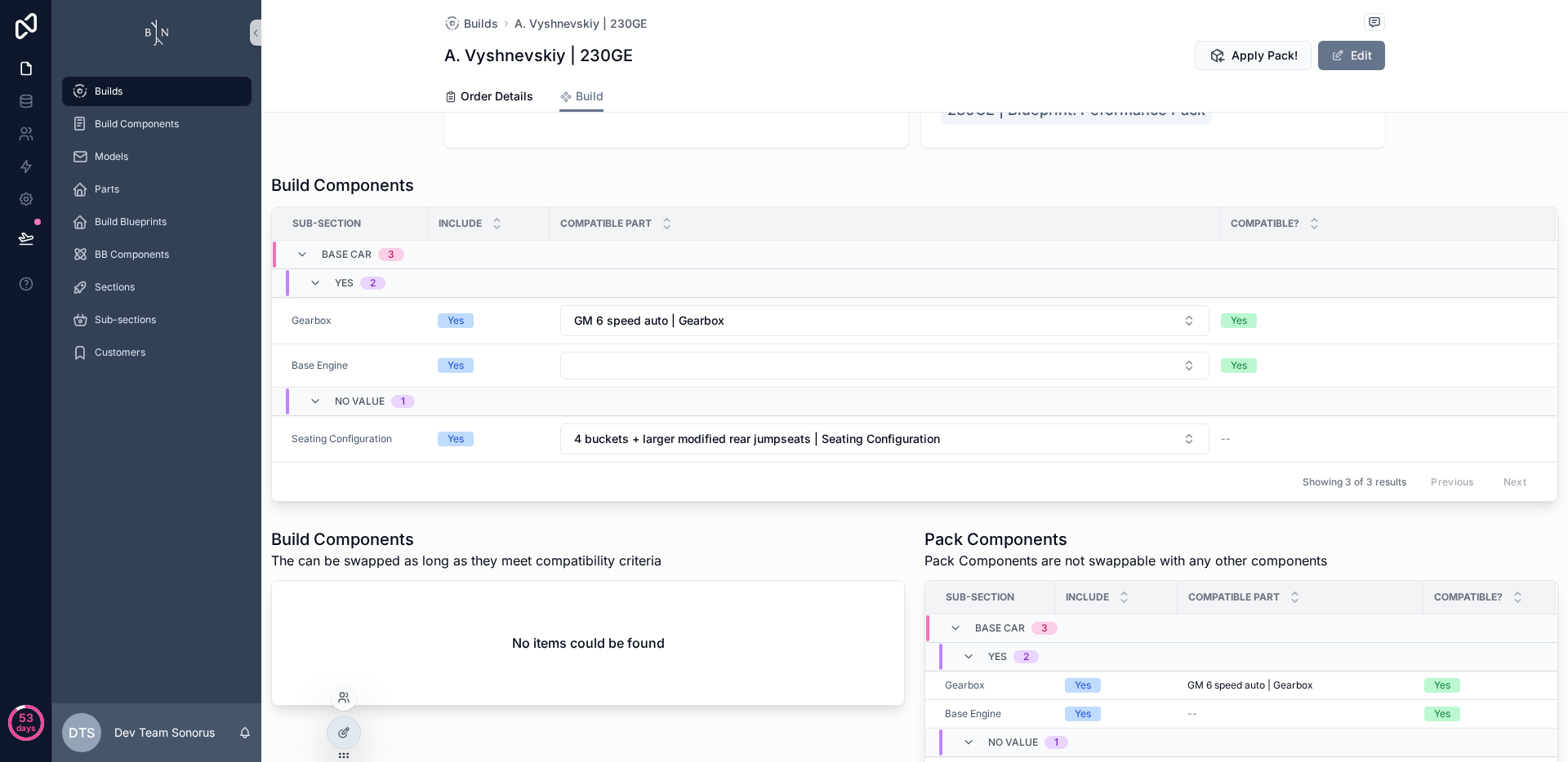
click at [344, 749] on div at bounding box center [344, 733] width 34 height 33
click at [474, 90] on span "Order Details" at bounding box center [496, 96] width 72 height 16
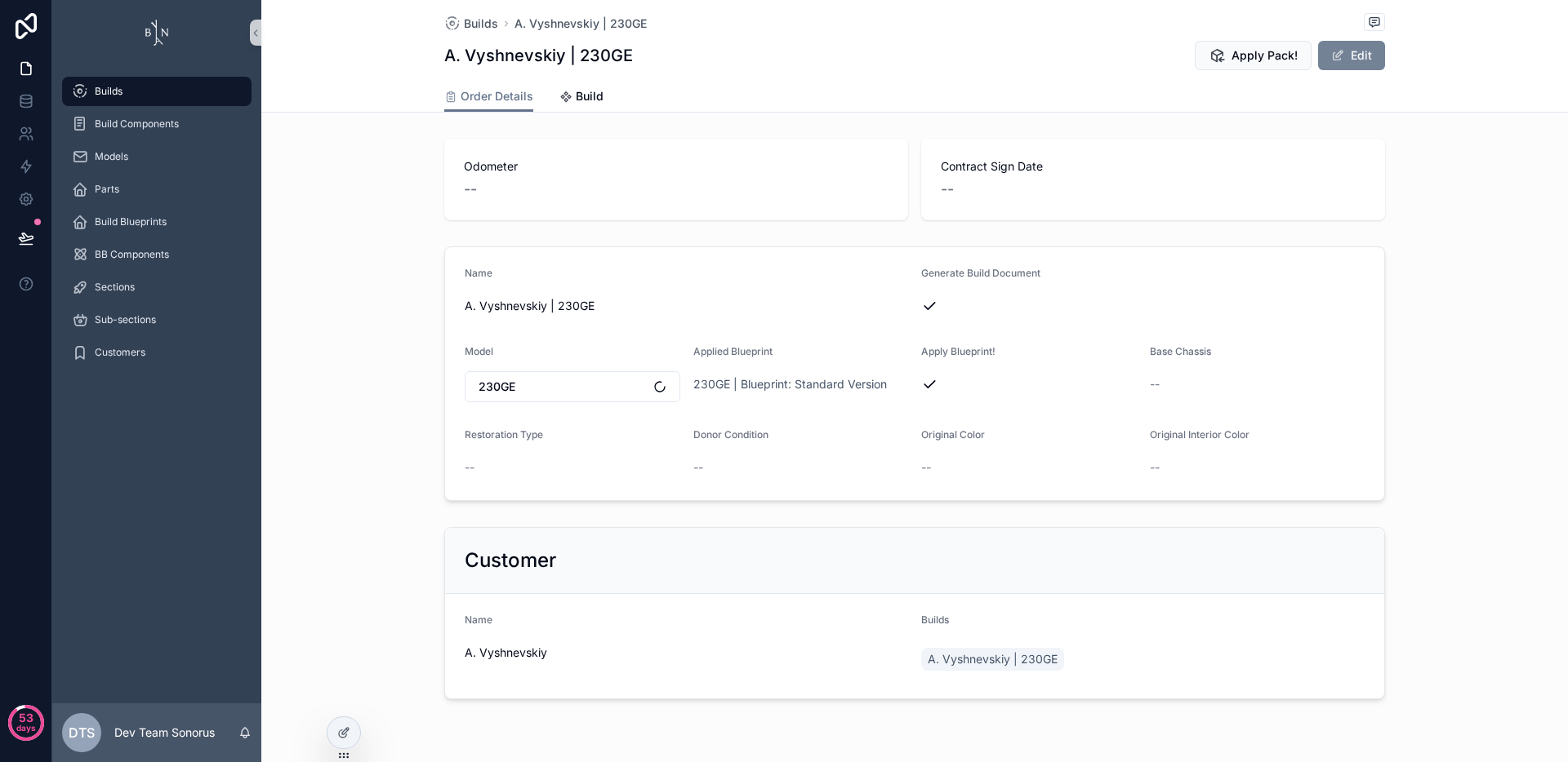
click at [1350, 61] on button "Edit" at bounding box center [1351, 55] width 67 height 29
click at [925, 472] on input "scrollable content" at bounding box center [1029, 469] width 214 height 23
type input "****"
click at [1117, 235] on div "**********" at bounding box center [915, 417] width 1307 height 570
click at [1361, 65] on button "Done" at bounding box center [1347, 55] width 75 height 29
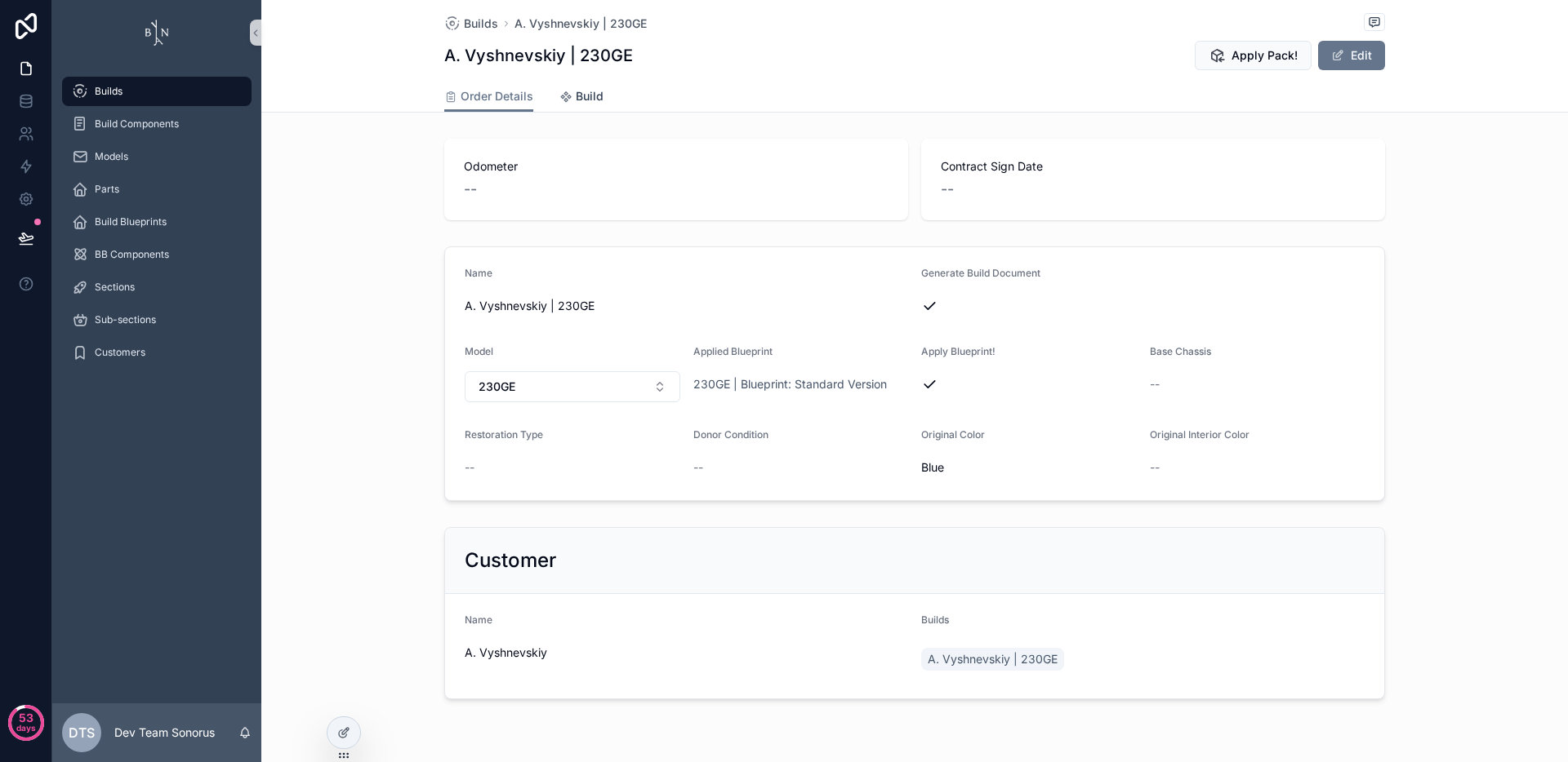
click at [566, 92] on div "Build" at bounding box center [581, 96] width 44 height 16
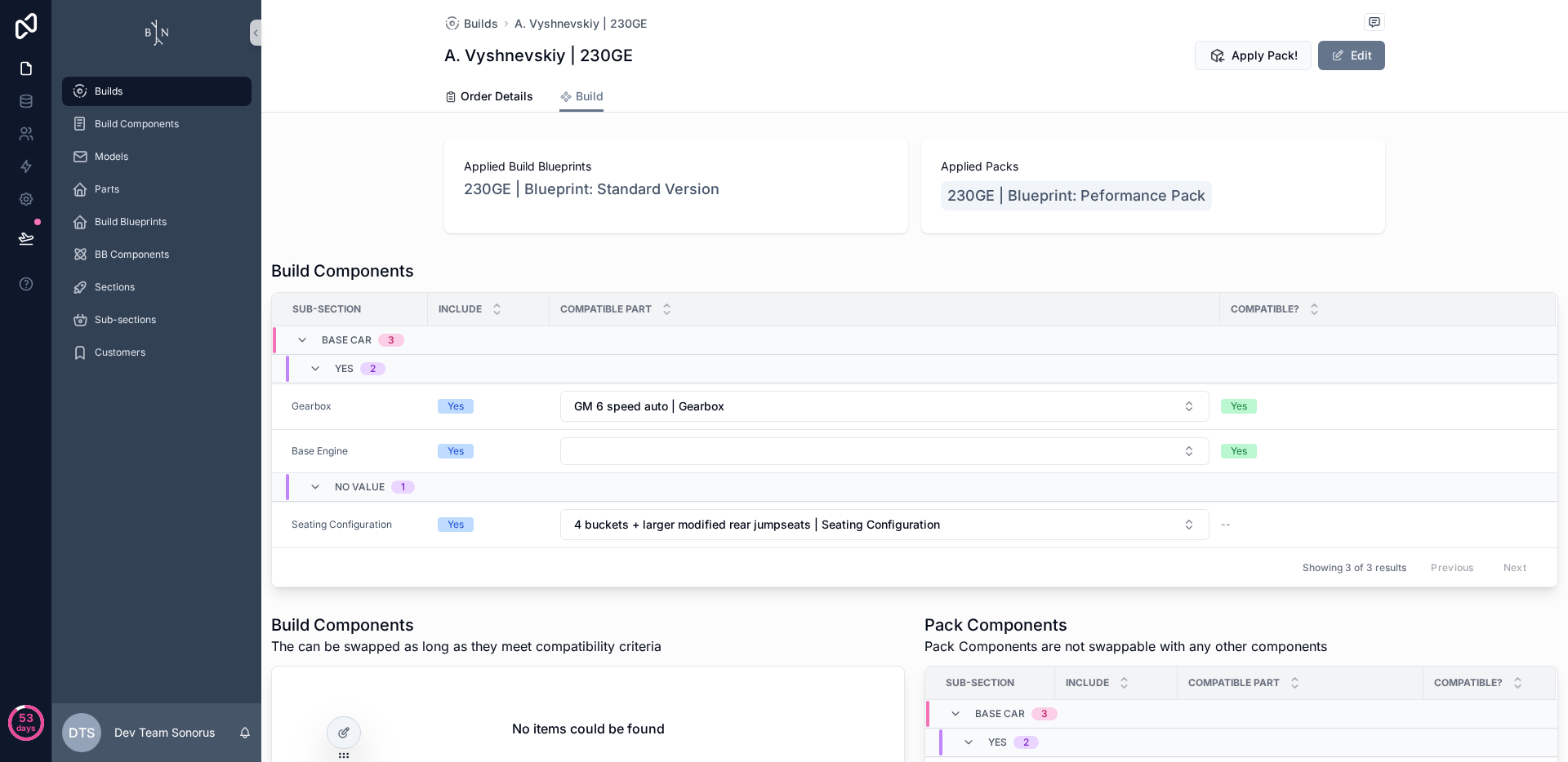
click at [402, 178] on div "Applied Build Blueprints 230GE | Blueprint: Standard Version Applied Packs 230G…" at bounding box center [915, 186] width 1307 height 108
click at [353, 735] on div at bounding box center [344, 733] width 33 height 31
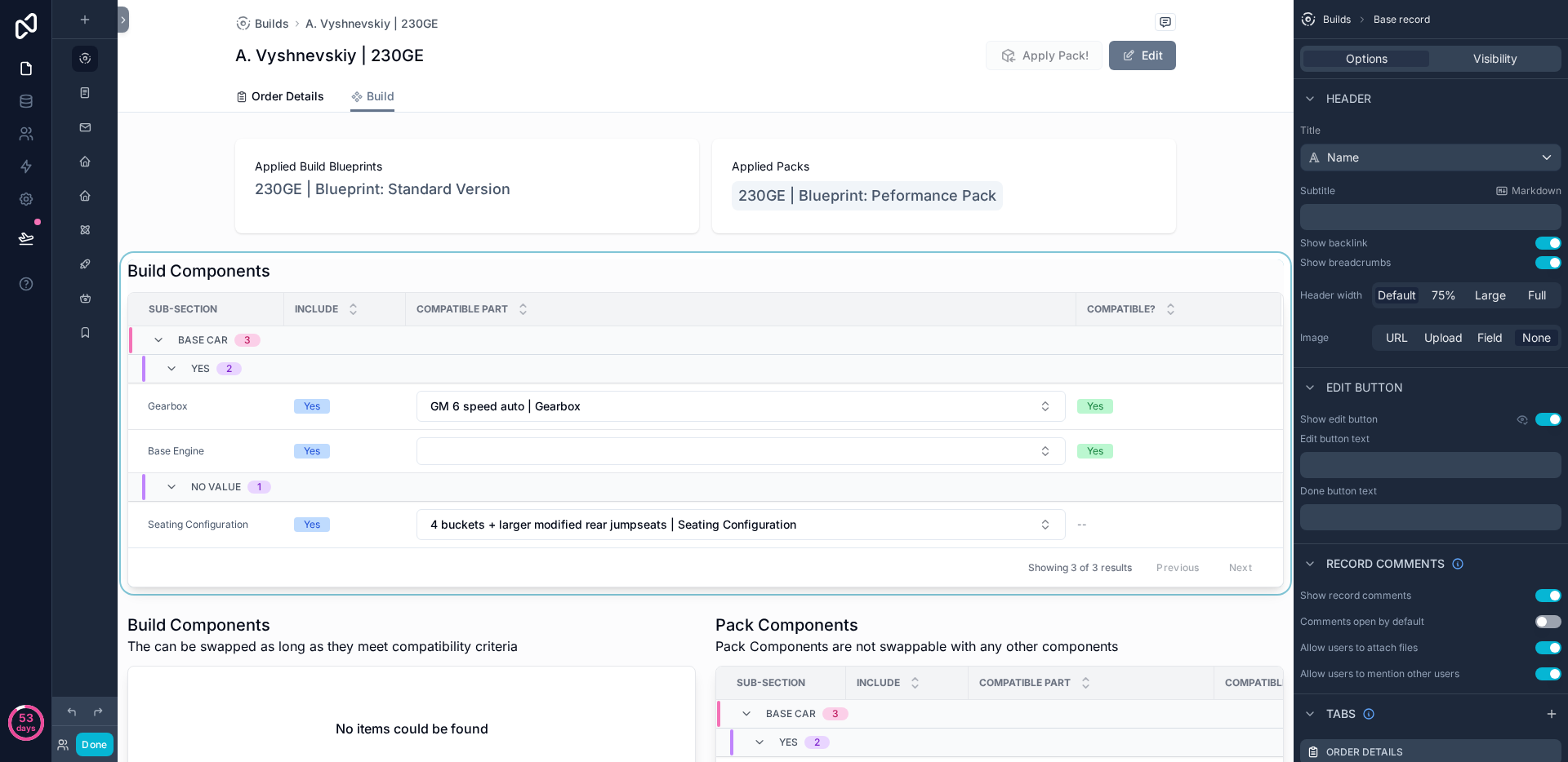
click at [453, 266] on div "scrollable content" at bounding box center [705, 424] width 1175 height 341
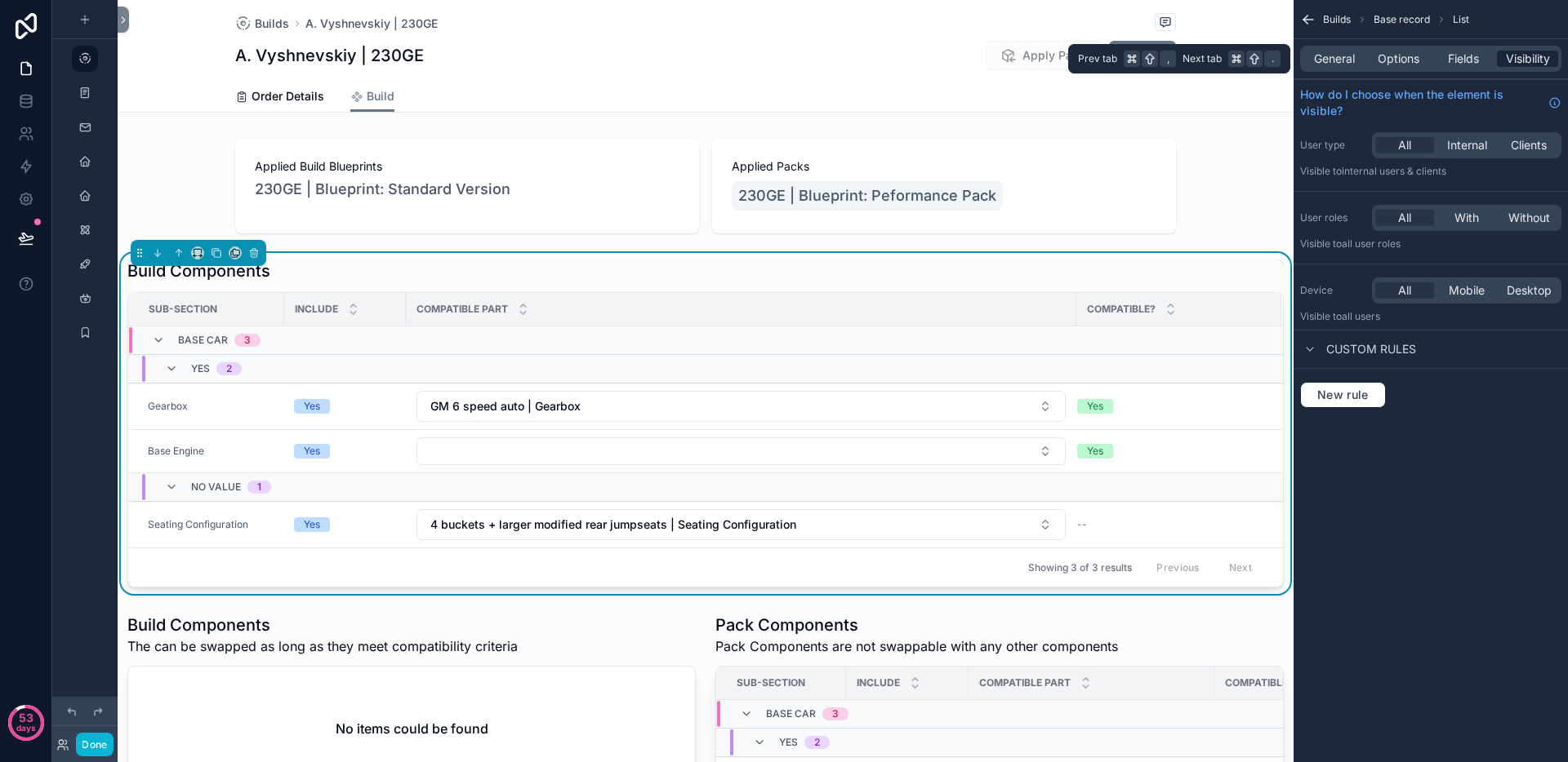
click at [1514, 60] on span "Visibility" at bounding box center [1527, 59] width 44 height 16
click at [1339, 405] on button "New rule" at bounding box center [1342, 394] width 86 height 26
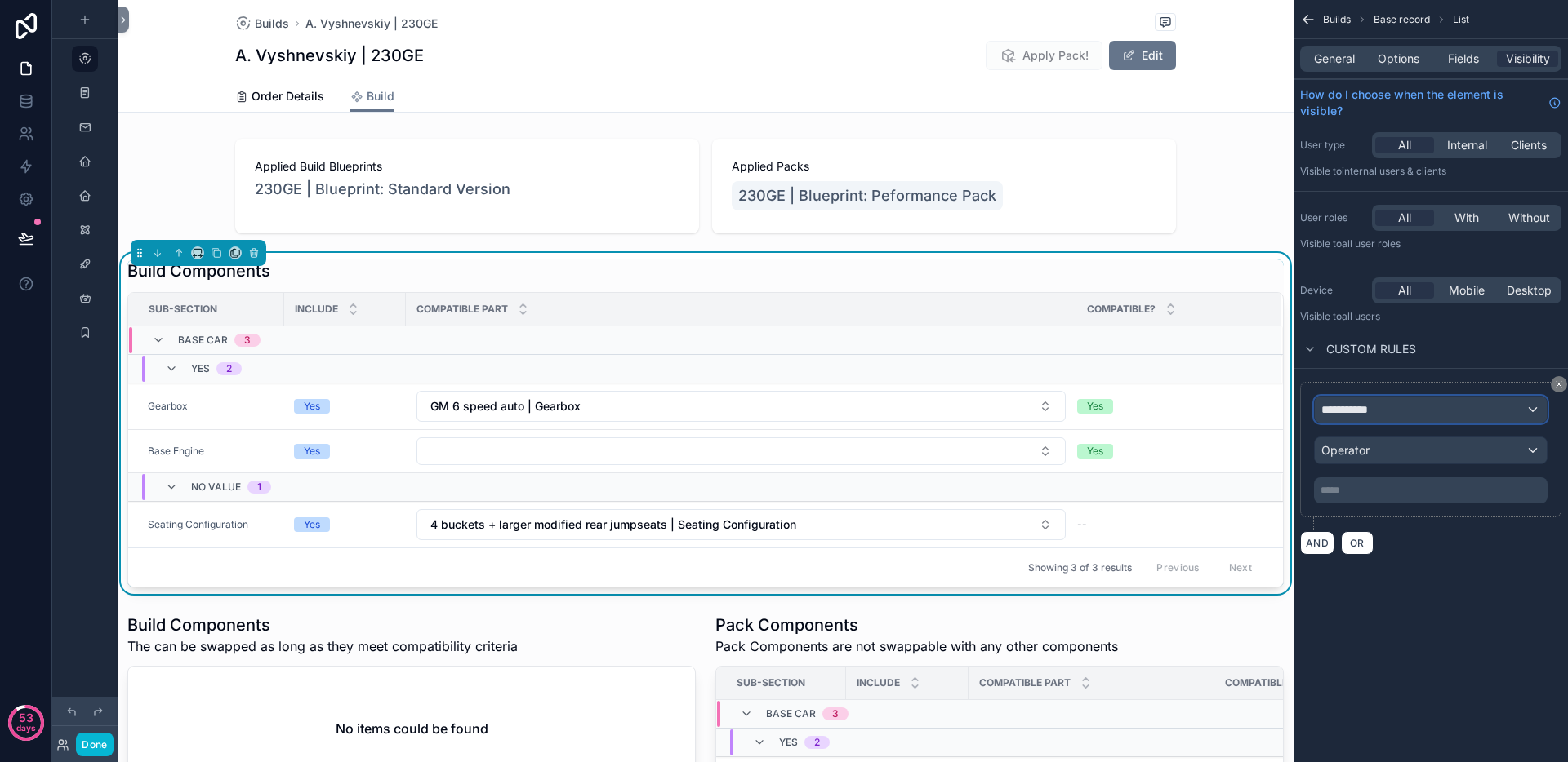
click at [1366, 416] on span "**********" at bounding box center [1351, 410] width 61 height 16
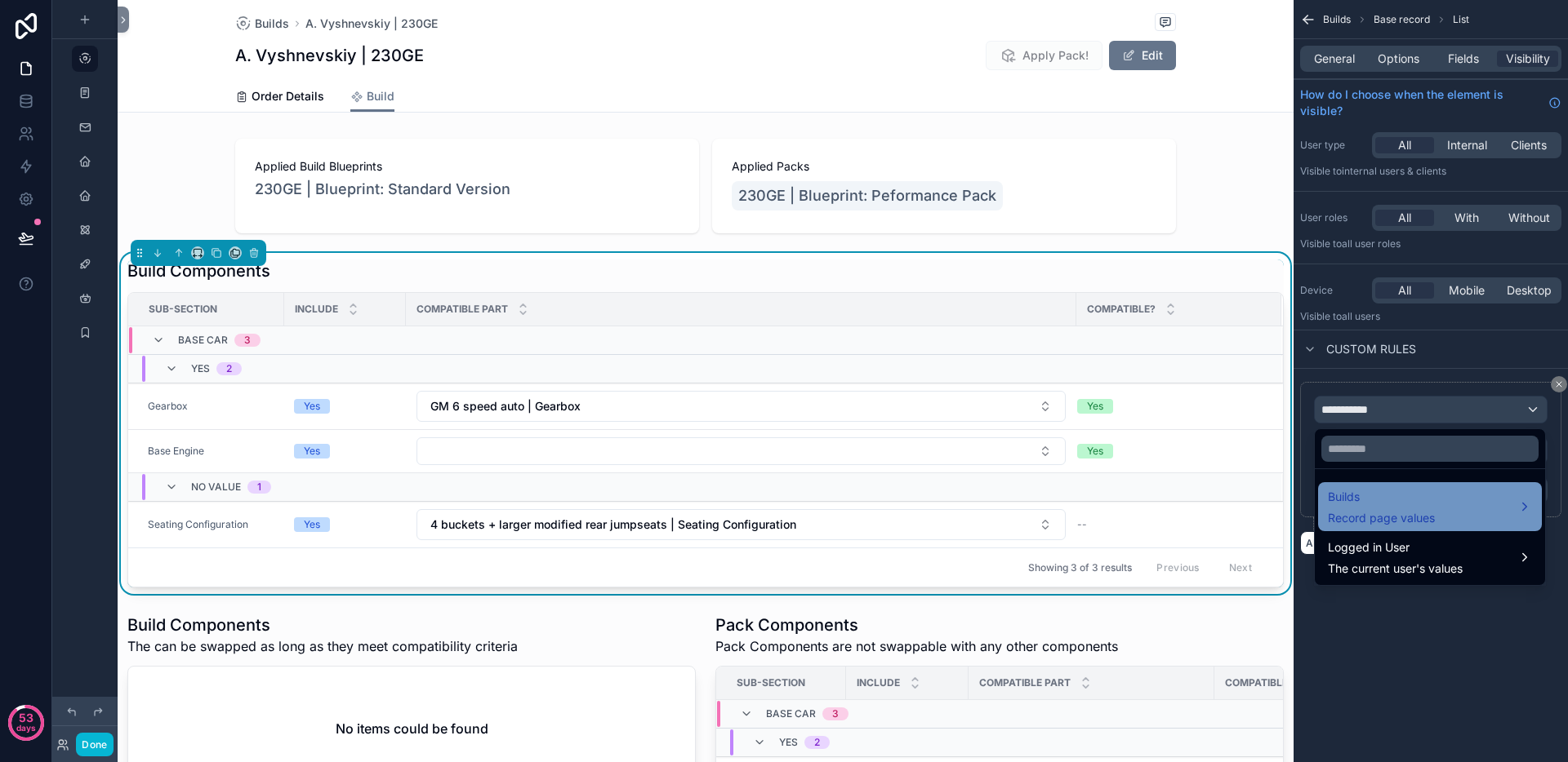
click at [1383, 503] on span "Builds" at bounding box center [1381, 497] width 107 height 20
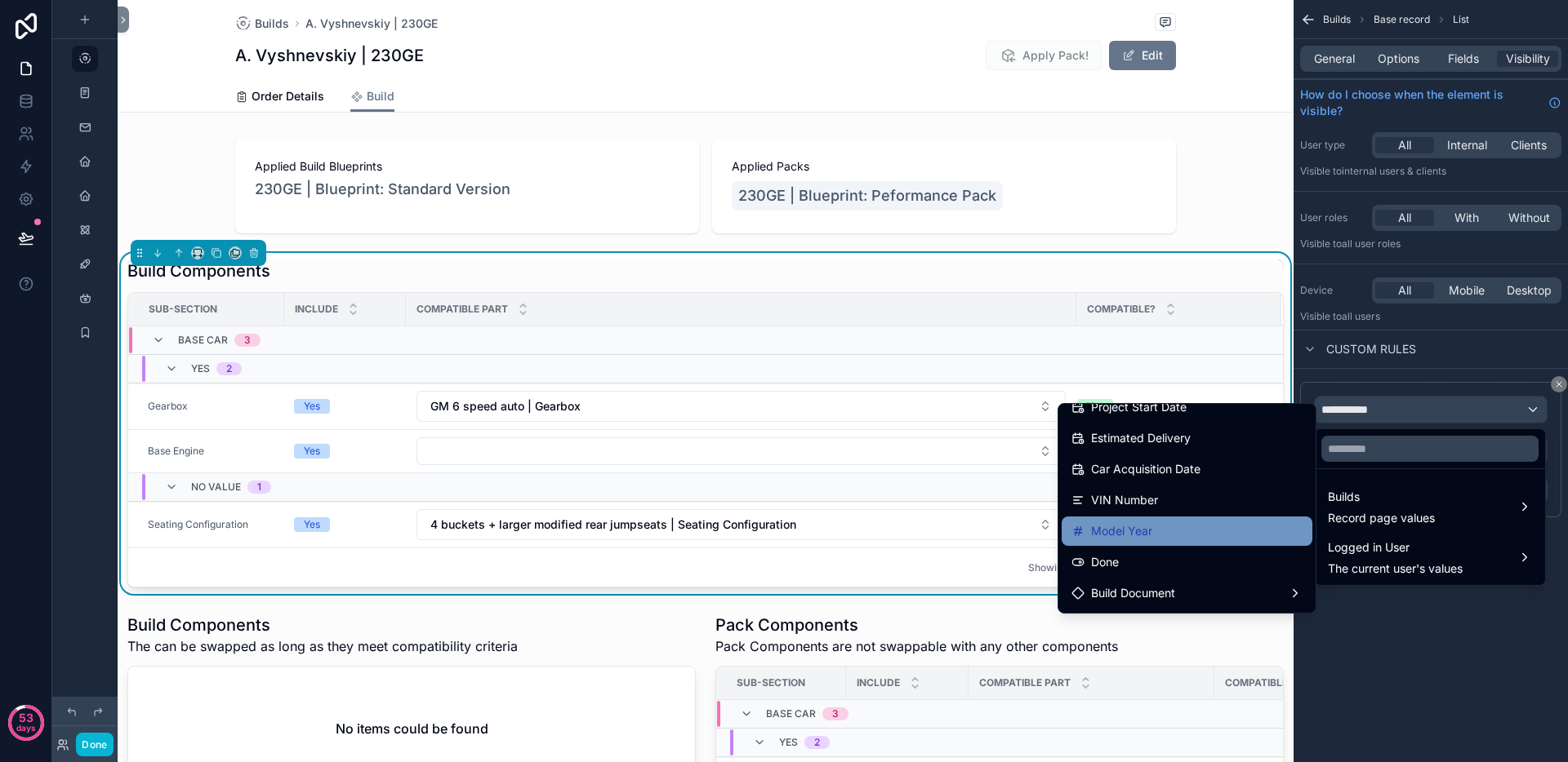
scroll to position [564, 0]
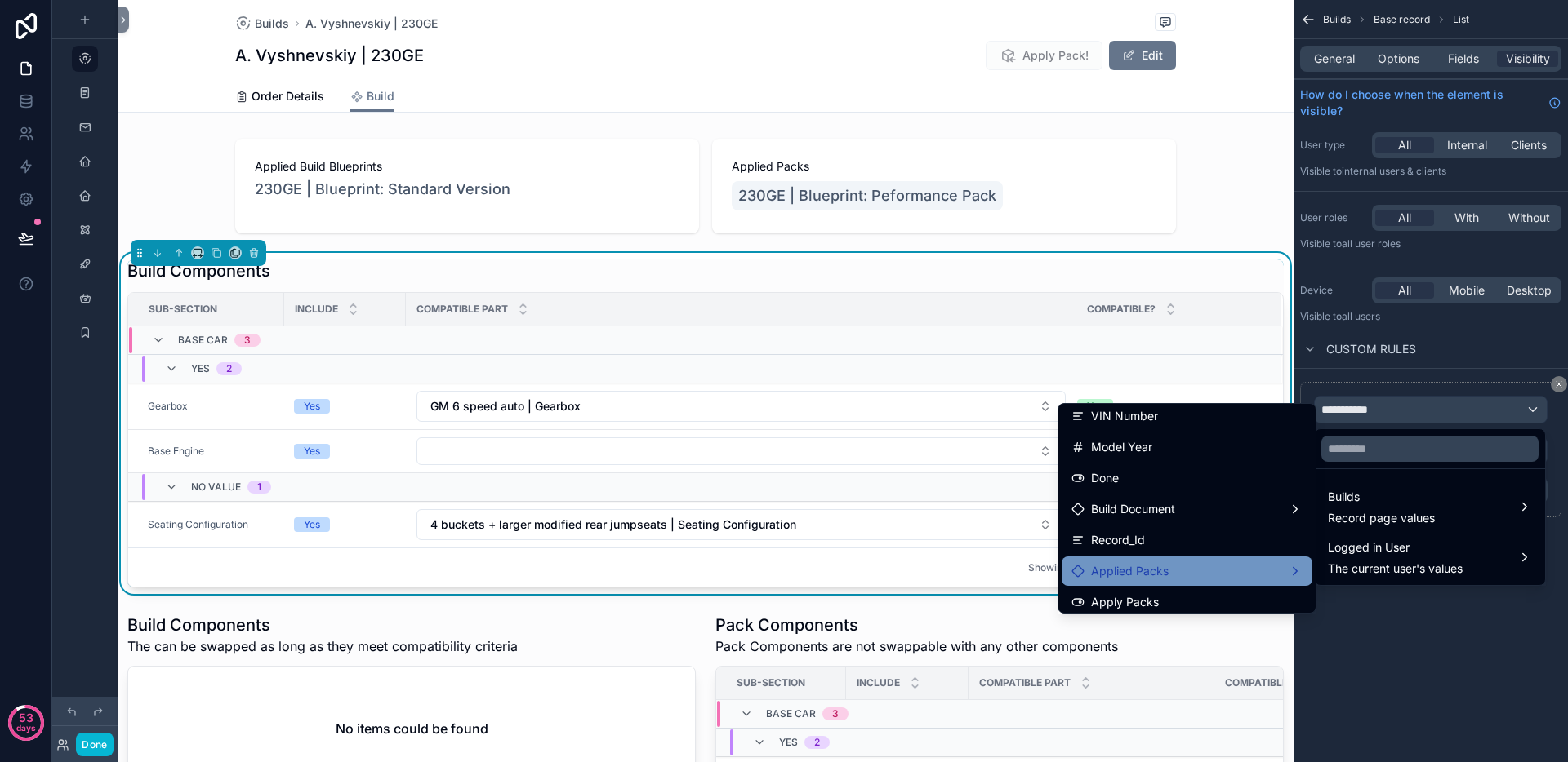
click at [1201, 576] on div "Applied Packs" at bounding box center [1186, 571] width 231 height 20
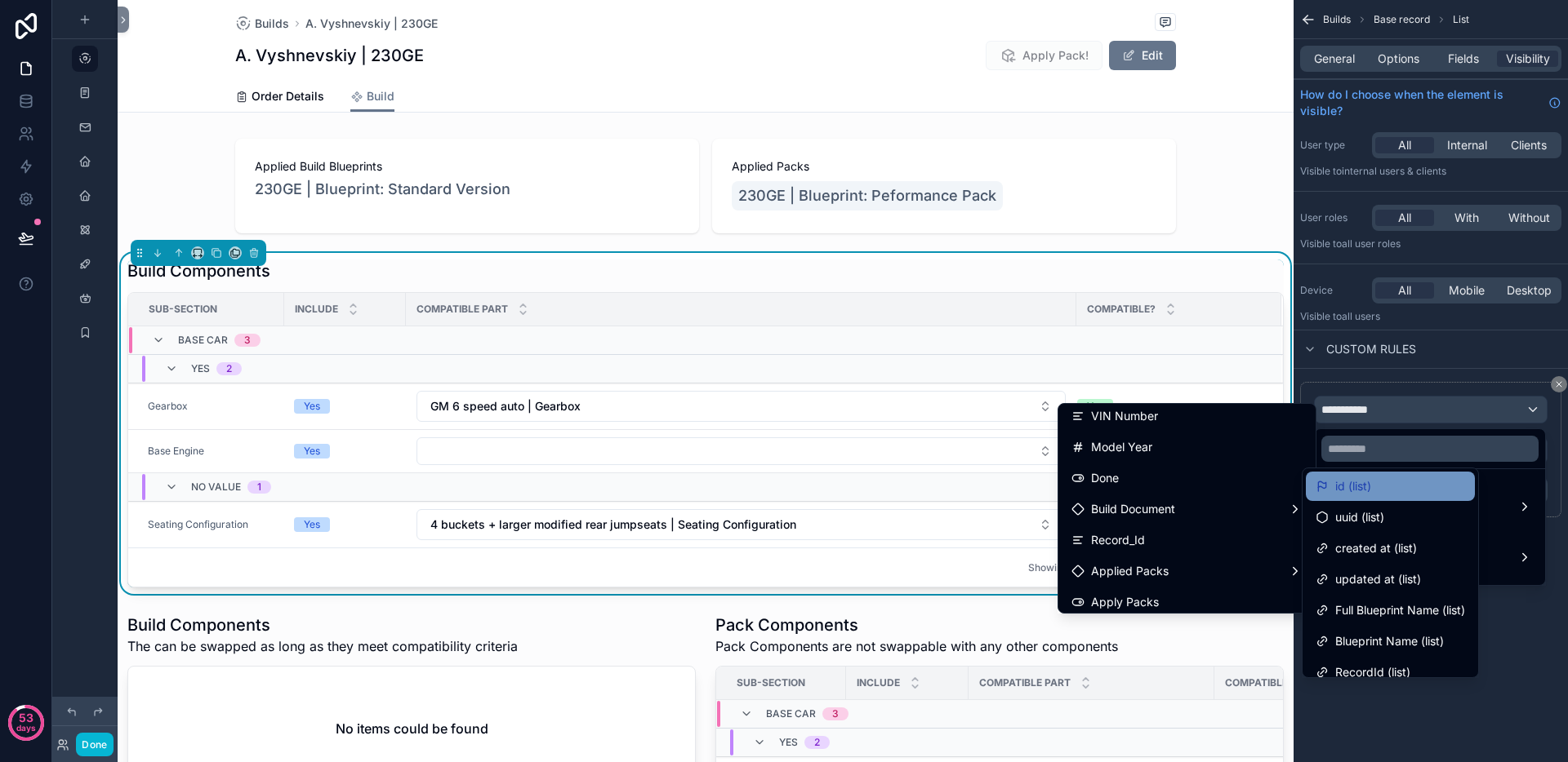
click at [1372, 489] on div "id (list)" at bounding box center [1390, 486] width 149 height 20
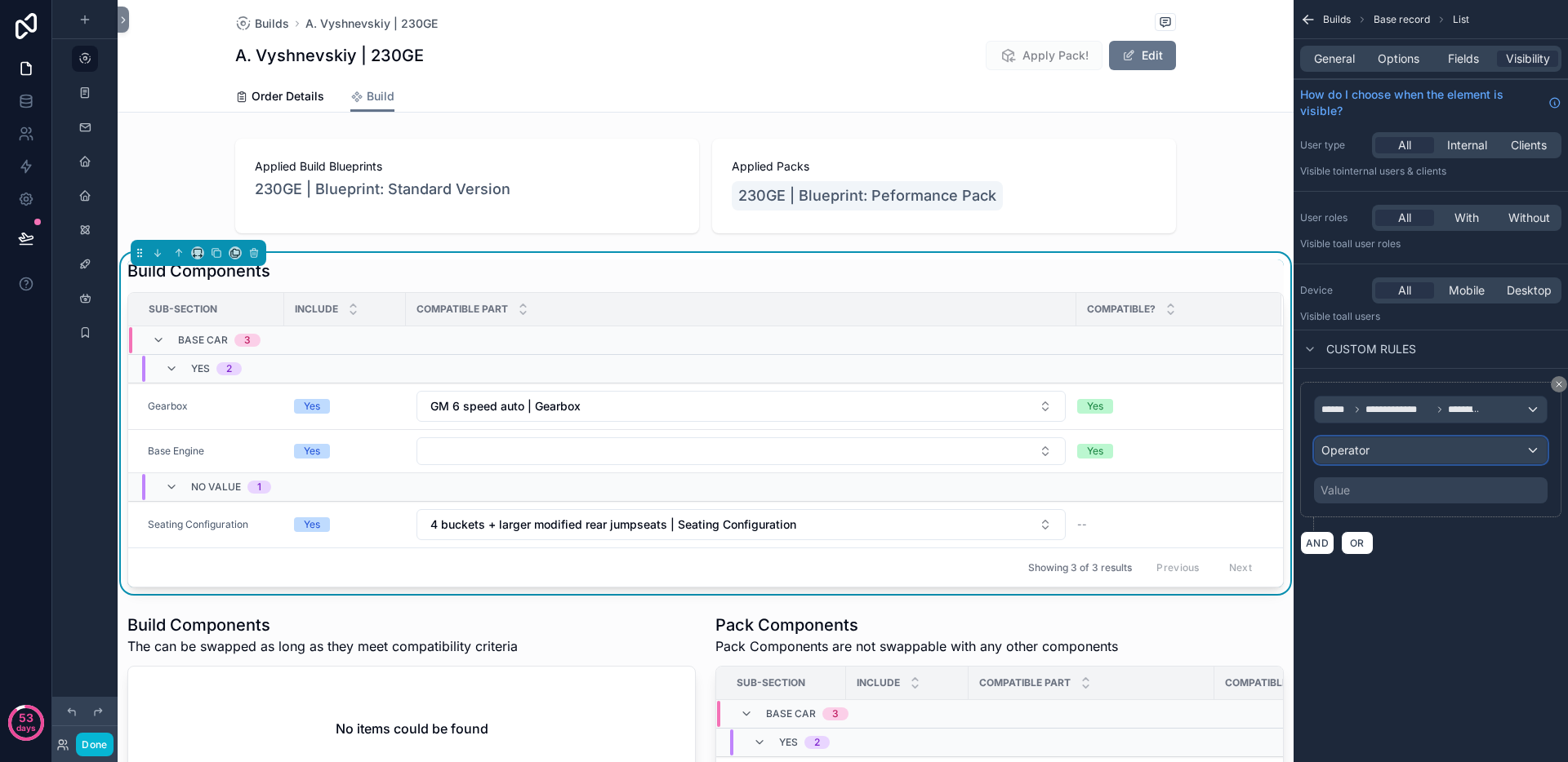
click at [1381, 455] on div "Operator" at bounding box center [1431, 450] width 232 height 26
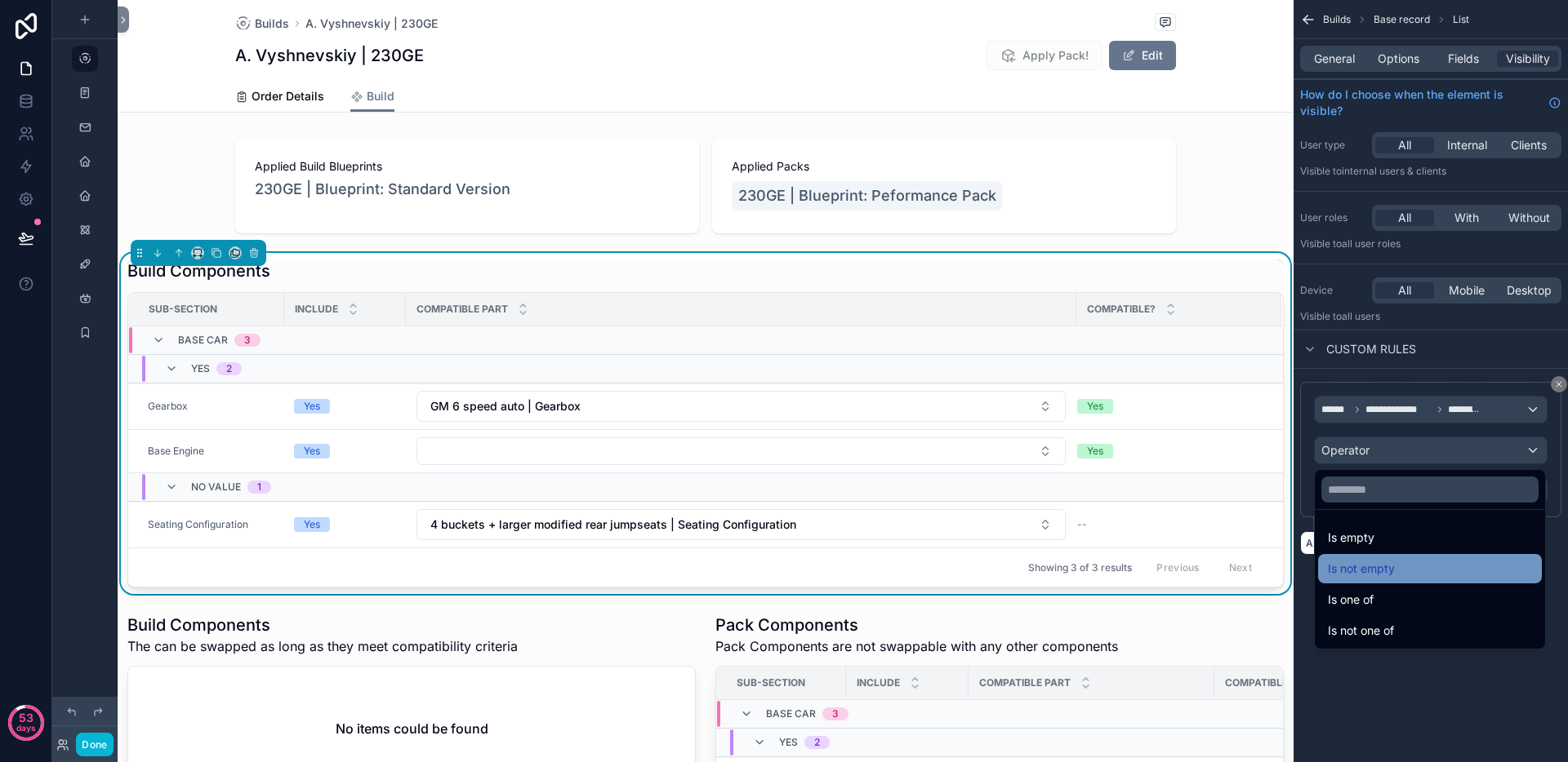
click at [1374, 574] on span "Is not empty" at bounding box center [1361, 569] width 67 height 20
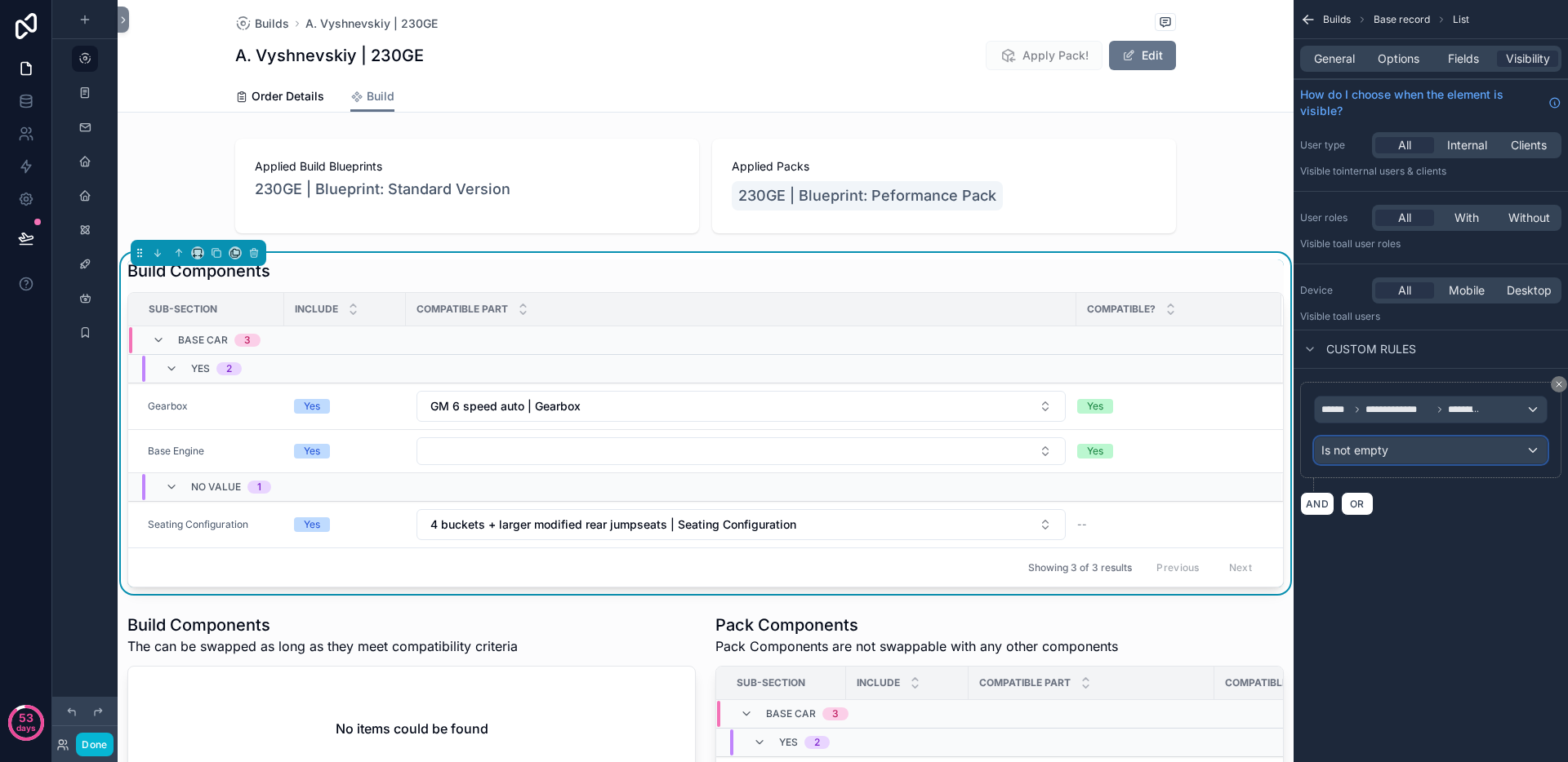
click at [1399, 457] on div "Is not empty" at bounding box center [1431, 450] width 232 height 26
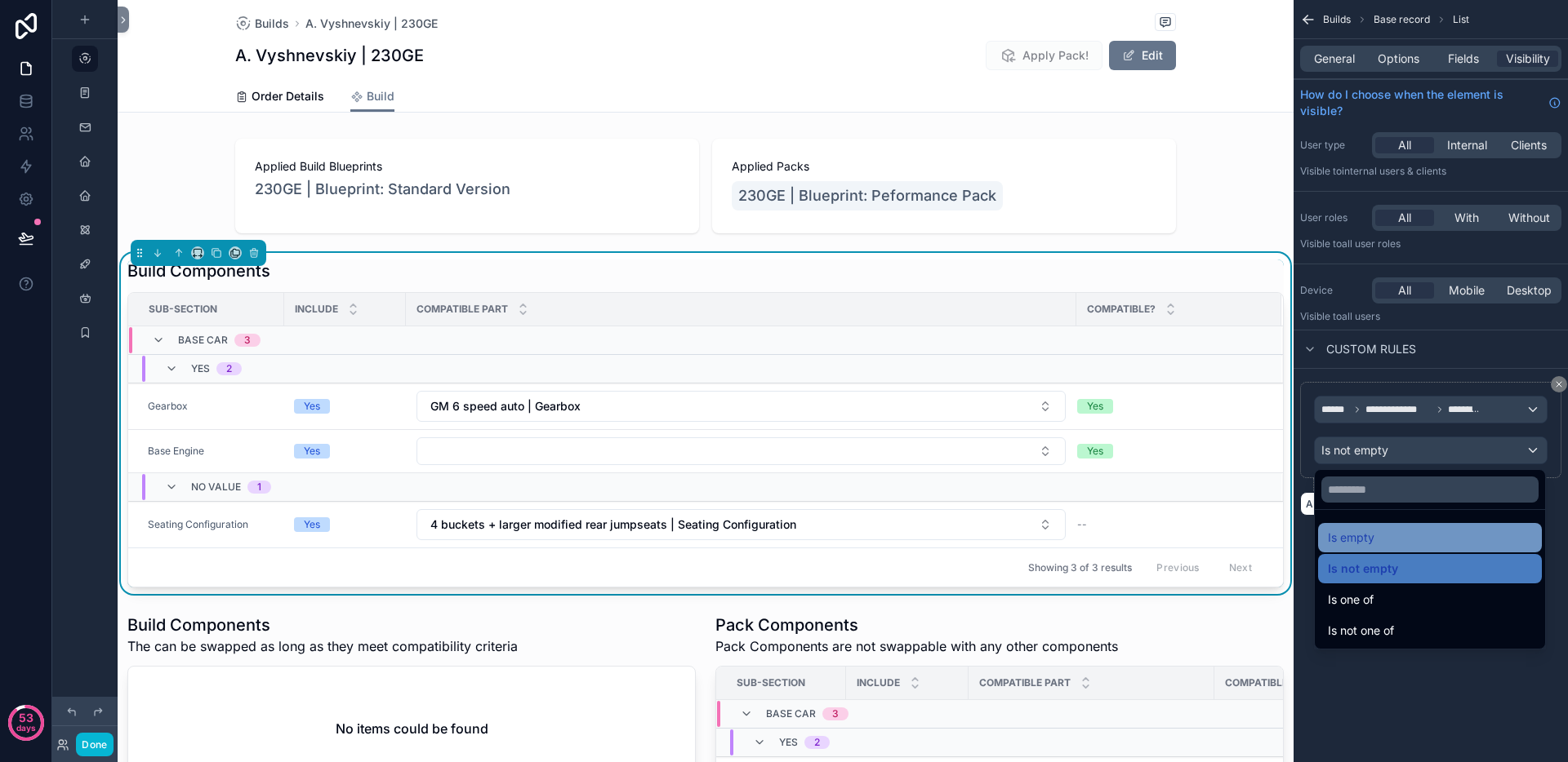
click at [1379, 537] on div "Is empty" at bounding box center [1430, 538] width 204 height 20
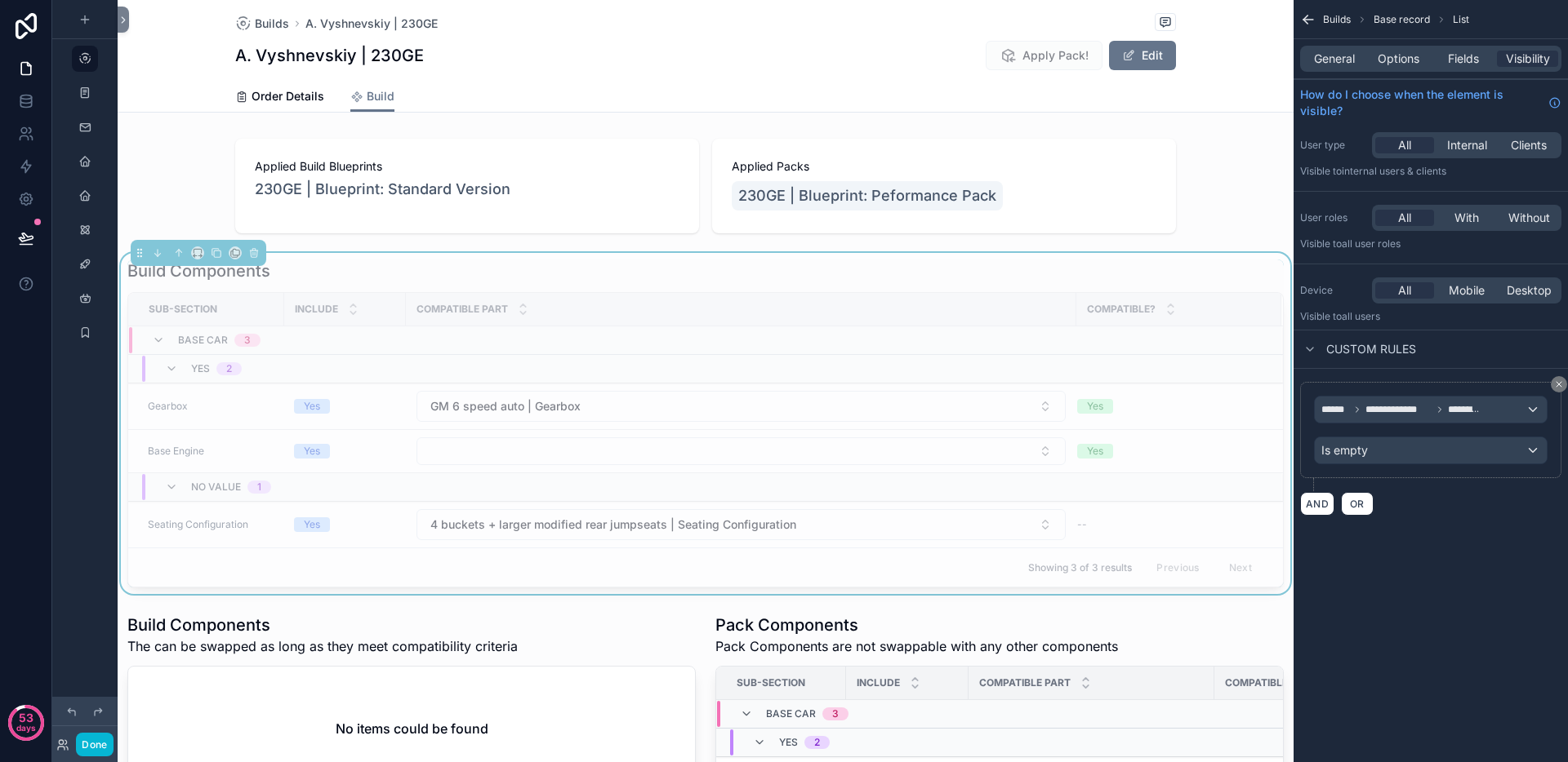
click at [1435, 617] on div "**********" at bounding box center [1430, 381] width 274 height 762
click at [95, 739] on button "Done" at bounding box center [94, 745] width 37 height 24
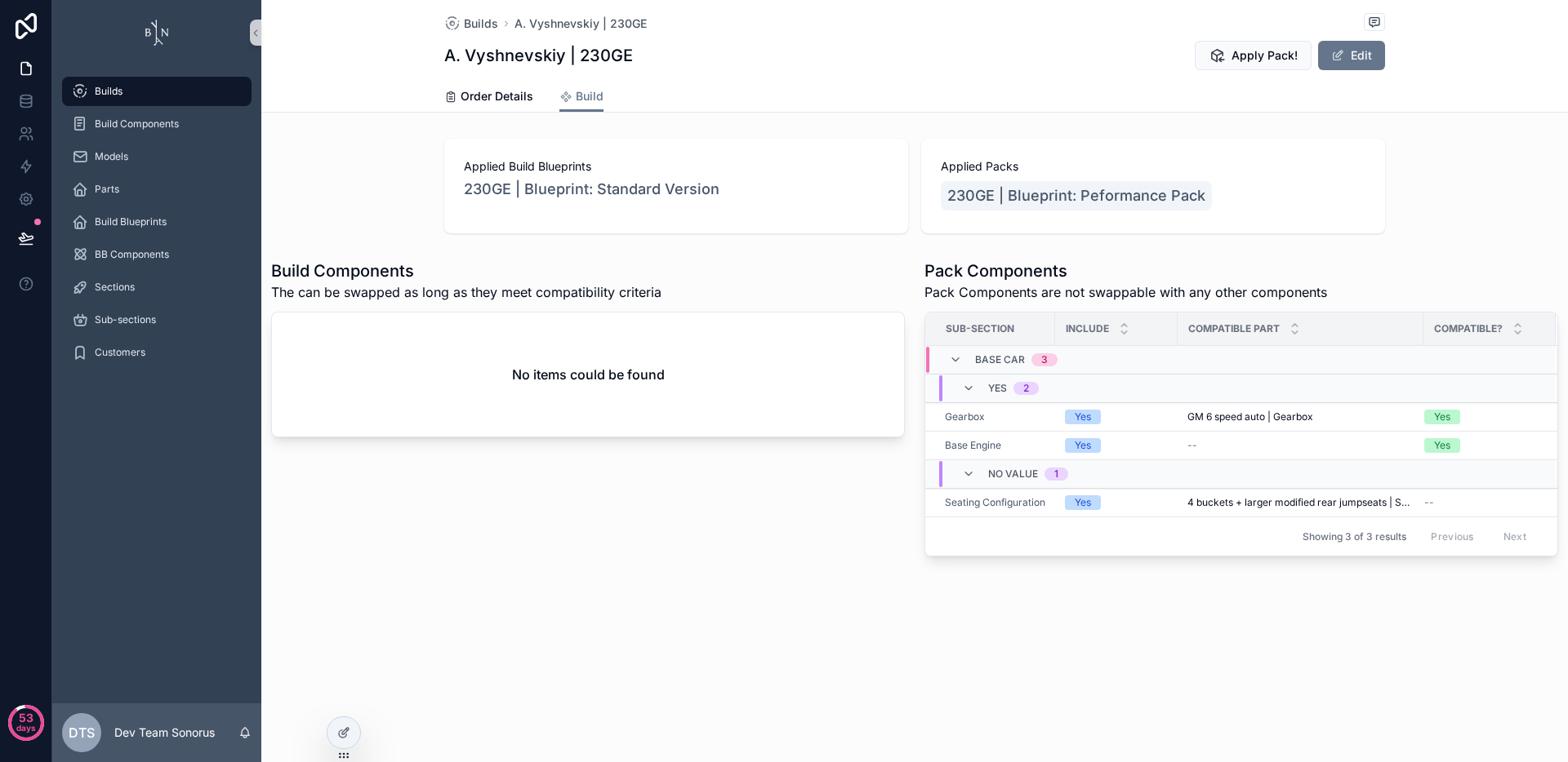
click at [700, 542] on div "Build Components The can be swapped as long as they meet compatibility criteria…" at bounding box center [588, 409] width 653 height 311
click at [1355, 53] on button "Edit" at bounding box center [1351, 55] width 67 height 29
click at [1356, 59] on button "Done" at bounding box center [1347, 55] width 75 height 29
click at [730, 532] on div "Build Components The can be swapped as long as they meet compatibility criteria…" at bounding box center [588, 409] width 653 height 311
click at [27, 102] on icon at bounding box center [26, 100] width 11 height 6
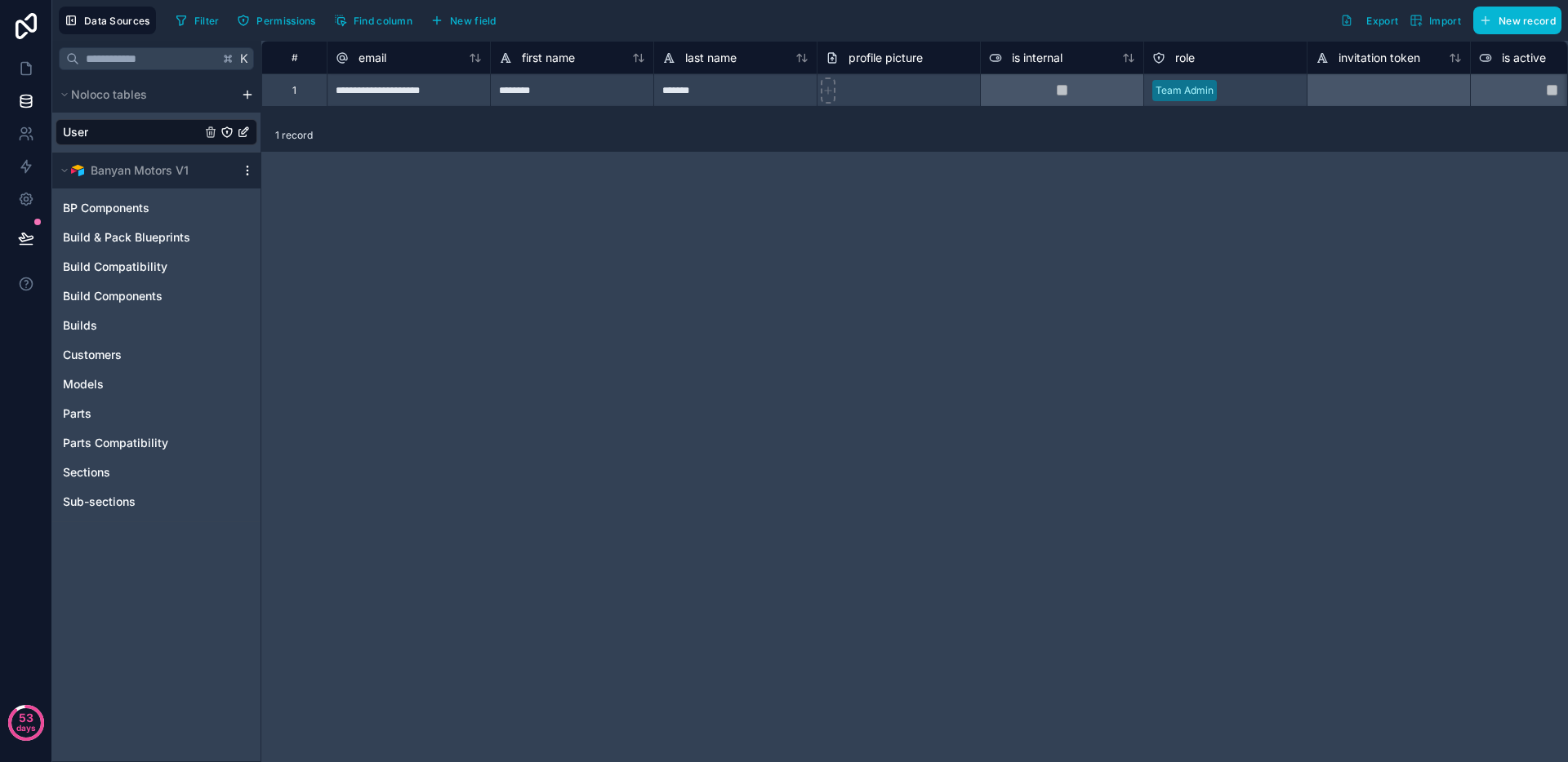
click at [245, 171] on icon "scrollable content" at bounding box center [247, 170] width 13 height 13
click at [290, 231] on span "Queue data sync" at bounding box center [331, 231] width 118 height 13
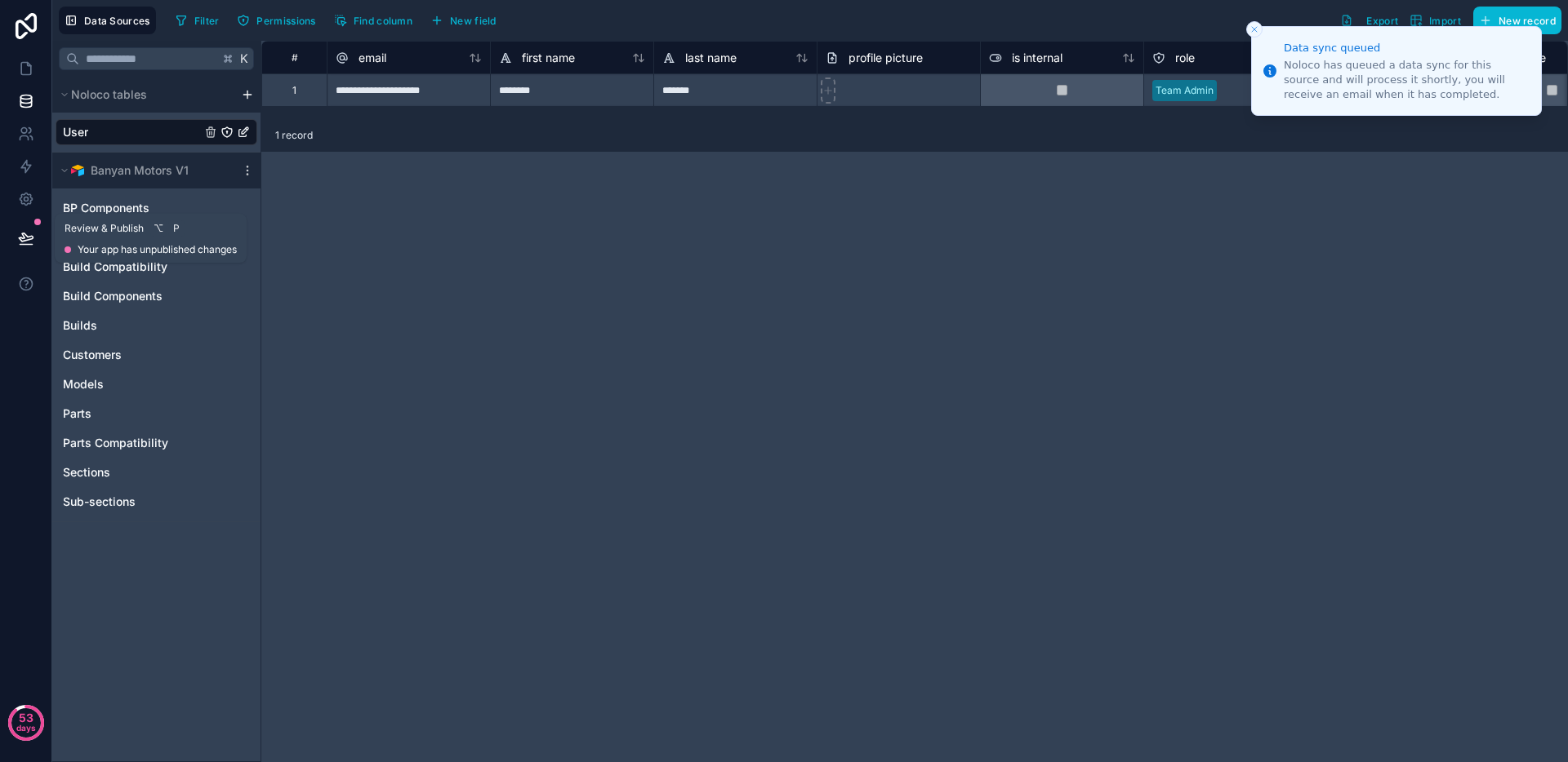
click at [23, 235] on icon at bounding box center [26, 237] width 14 height 8
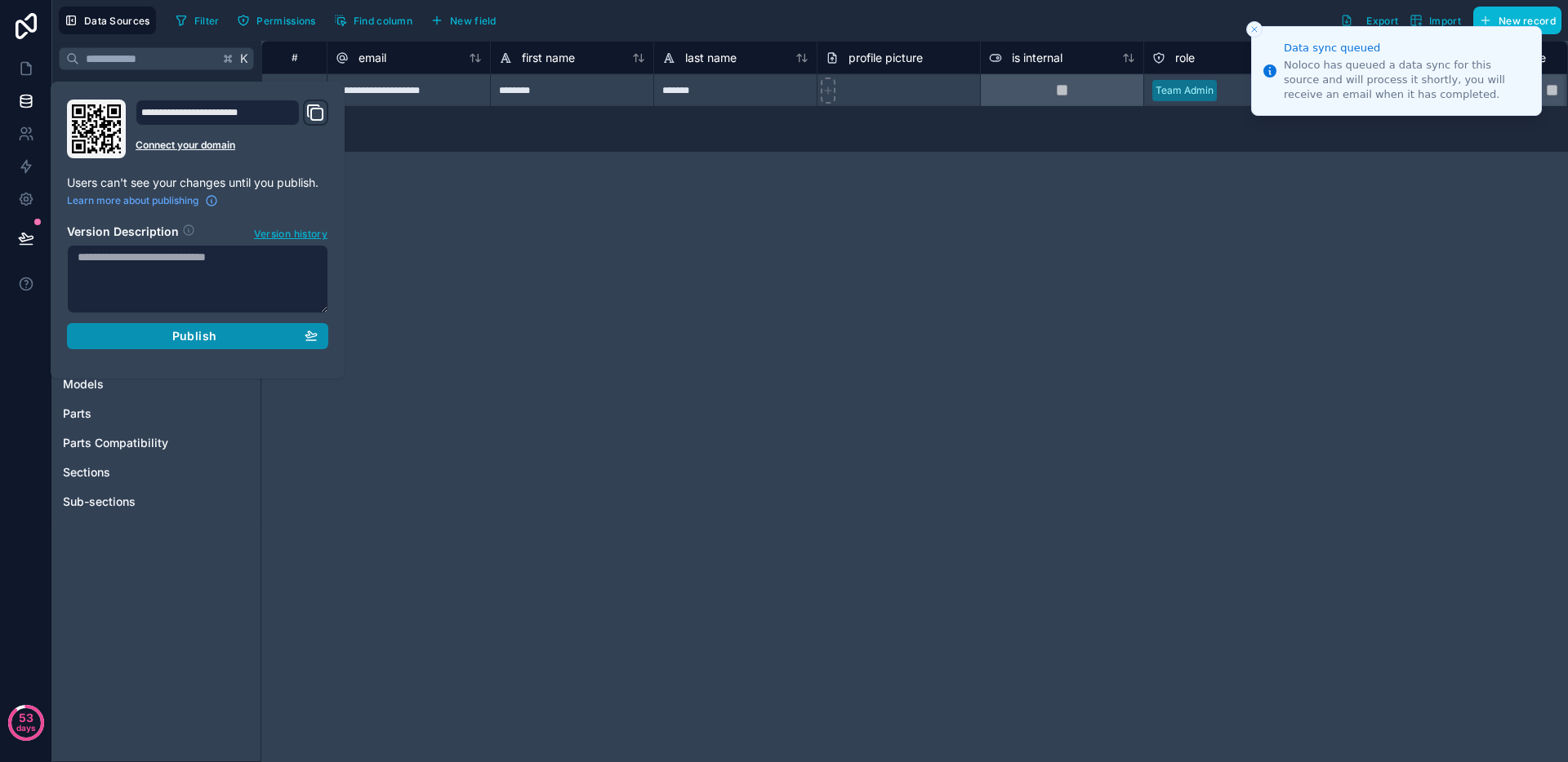
click at [211, 335] on span "Publish" at bounding box center [194, 336] width 44 height 14
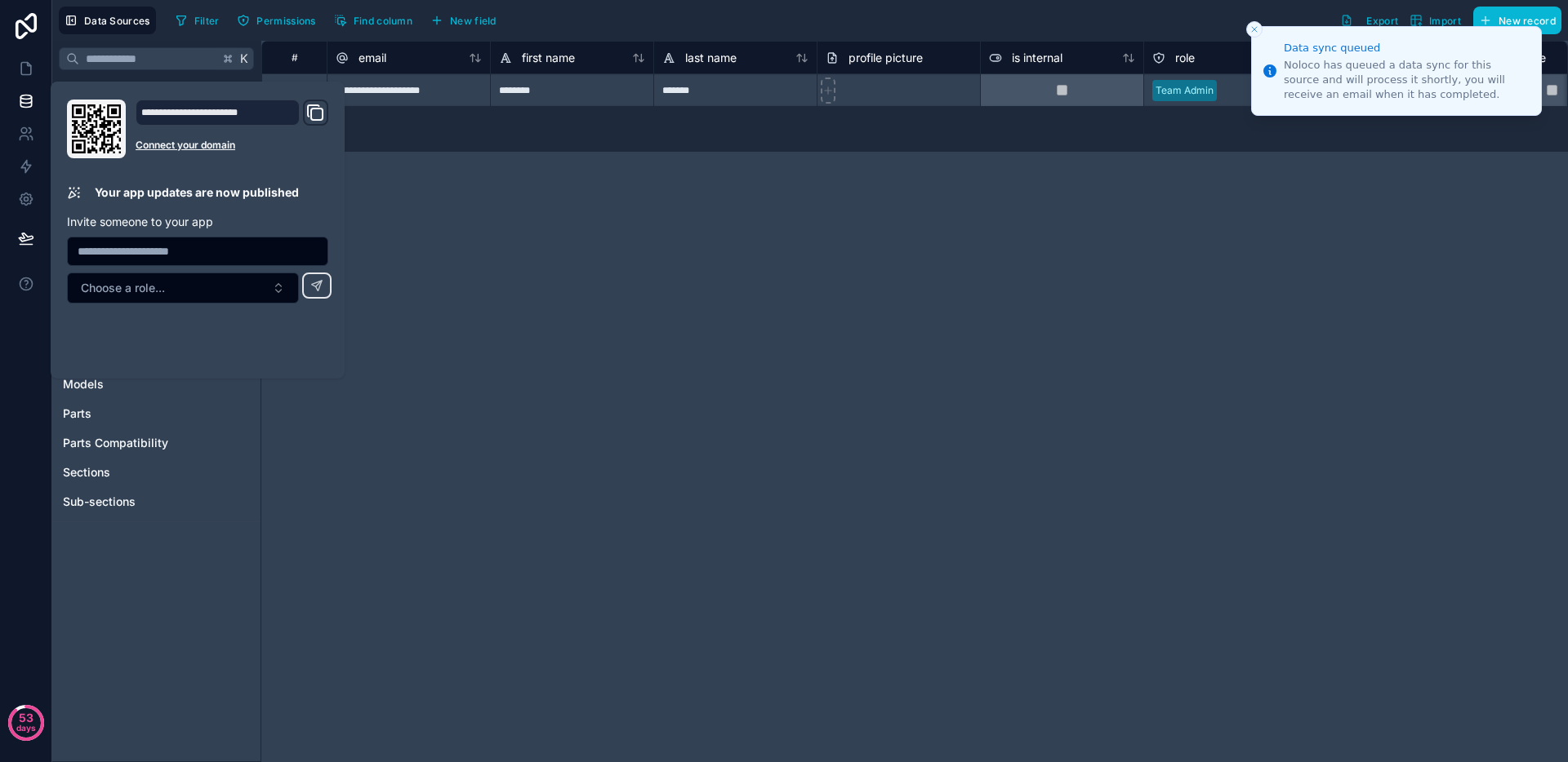
click at [1248, 30] on button "Close toast" at bounding box center [1254, 29] width 16 height 16
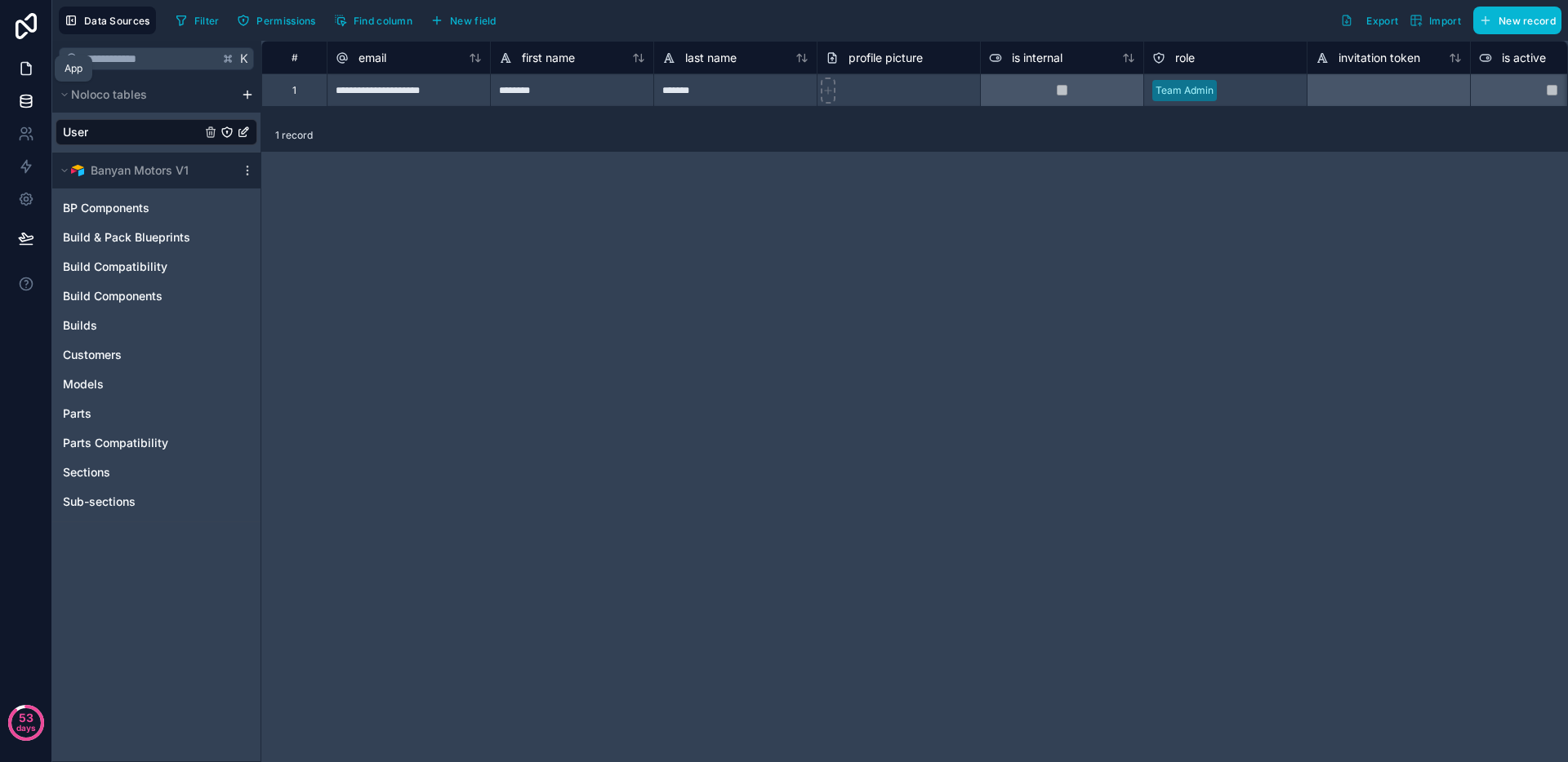
click at [34, 70] on link at bounding box center [26, 69] width 52 height 33
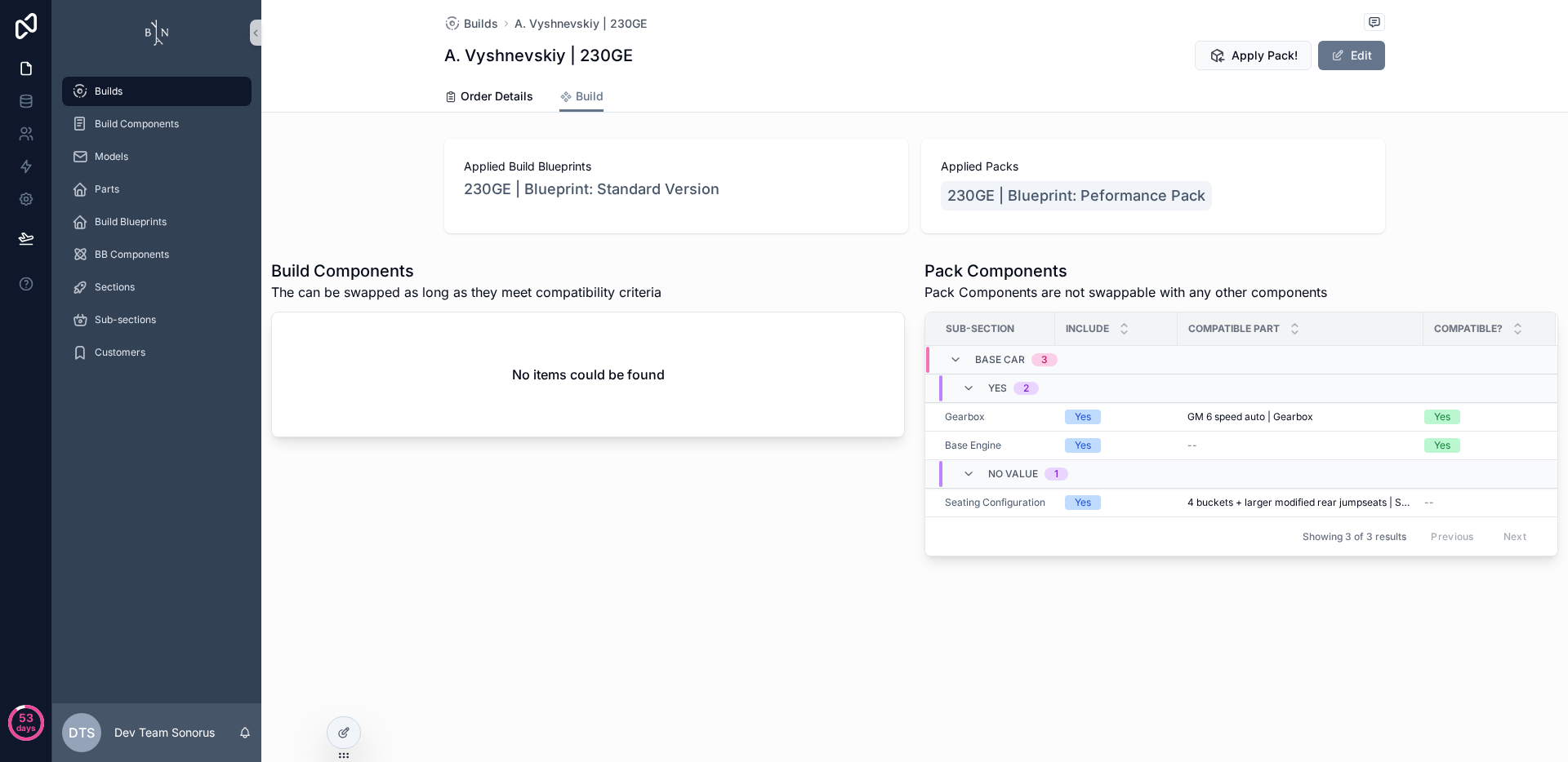
drag, startPoint x: 1176, startPoint y: 329, endPoint x: 1191, endPoint y: 327, distance: 15.1
click at [1191, 327] on th "Compatible part" at bounding box center [1299, 329] width 245 height 34
click at [1175, 330] on div "scrollable content" at bounding box center [1178, 328] width 6 height 33
click at [1174, 641] on div "Builds A. Vyshnevskiy | 230GE A. Vyshnevskiy | 230GE Apply Pack! Edit Build Ord…" at bounding box center [915, 334] width 1307 height 667
click at [912, 644] on div "Builds A. Vyshnevskiy | 230GE A. Vyshnevskiy | 230GE Apply Pack! Edit Build Ord…" at bounding box center [915, 334] width 1307 height 667
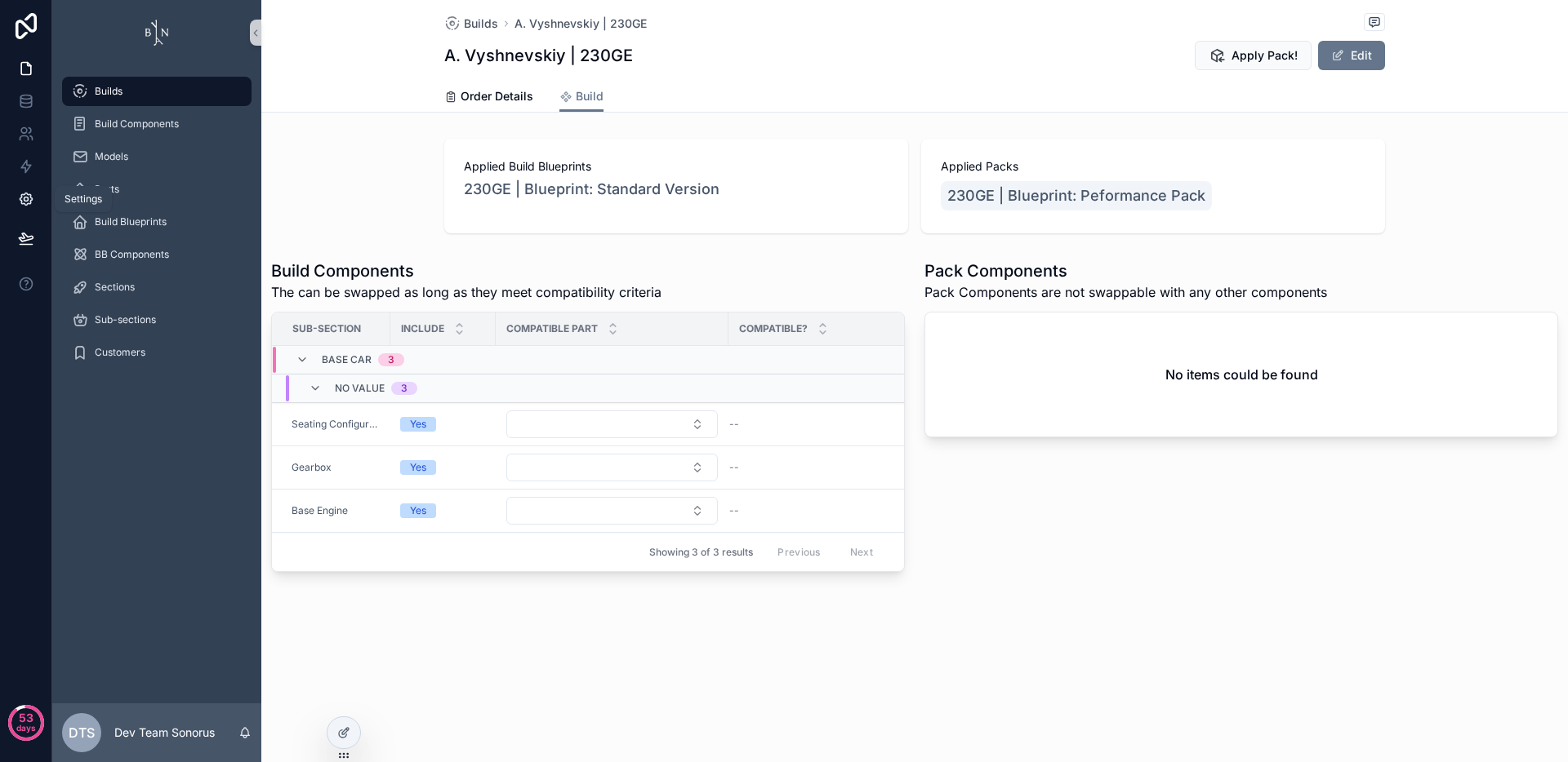
click at [22, 195] on icon at bounding box center [26, 200] width 12 height 12
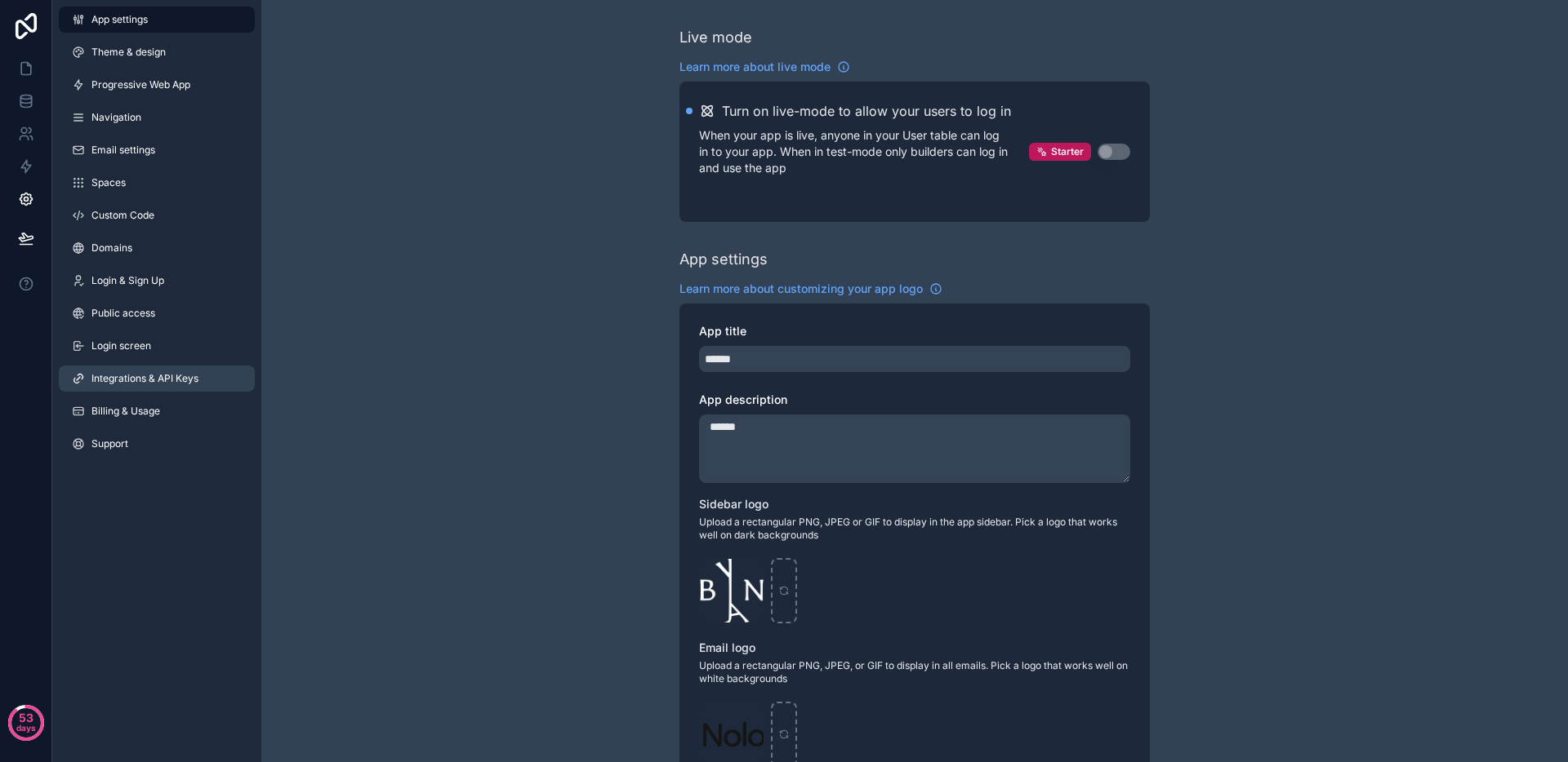
click at [175, 379] on span "Integrations & API Keys" at bounding box center [145, 378] width 107 height 13
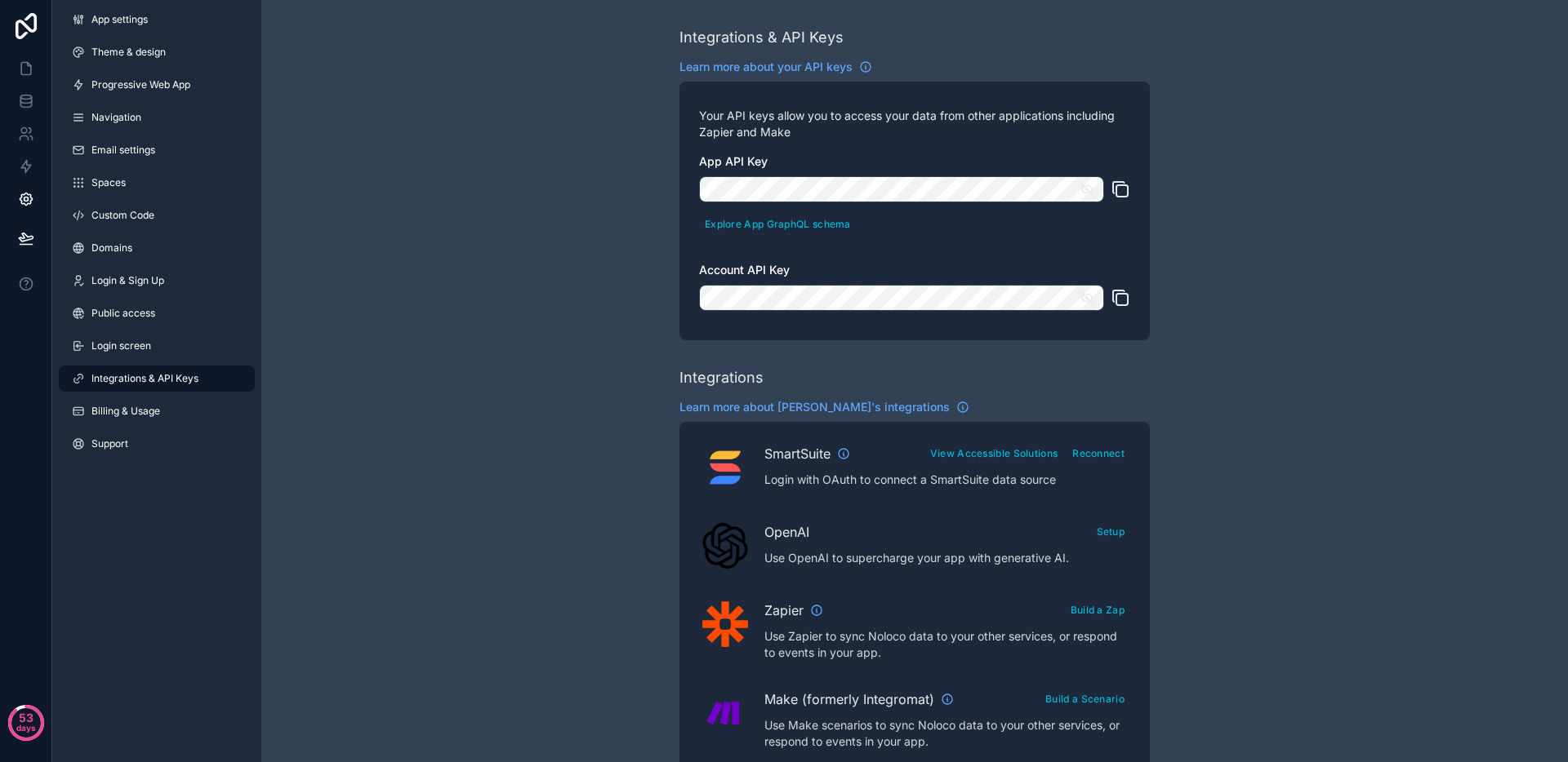
click at [1121, 186] on icon "scrollable content" at bounding box center [1122, 191] width 12 height 12
click at [1124, 302] on icon "scrollable content" at bounding box center [1120, 298] width 20 height 20
click at [29, 64] on icon at bounding box center [26, 69] width 10 height 12
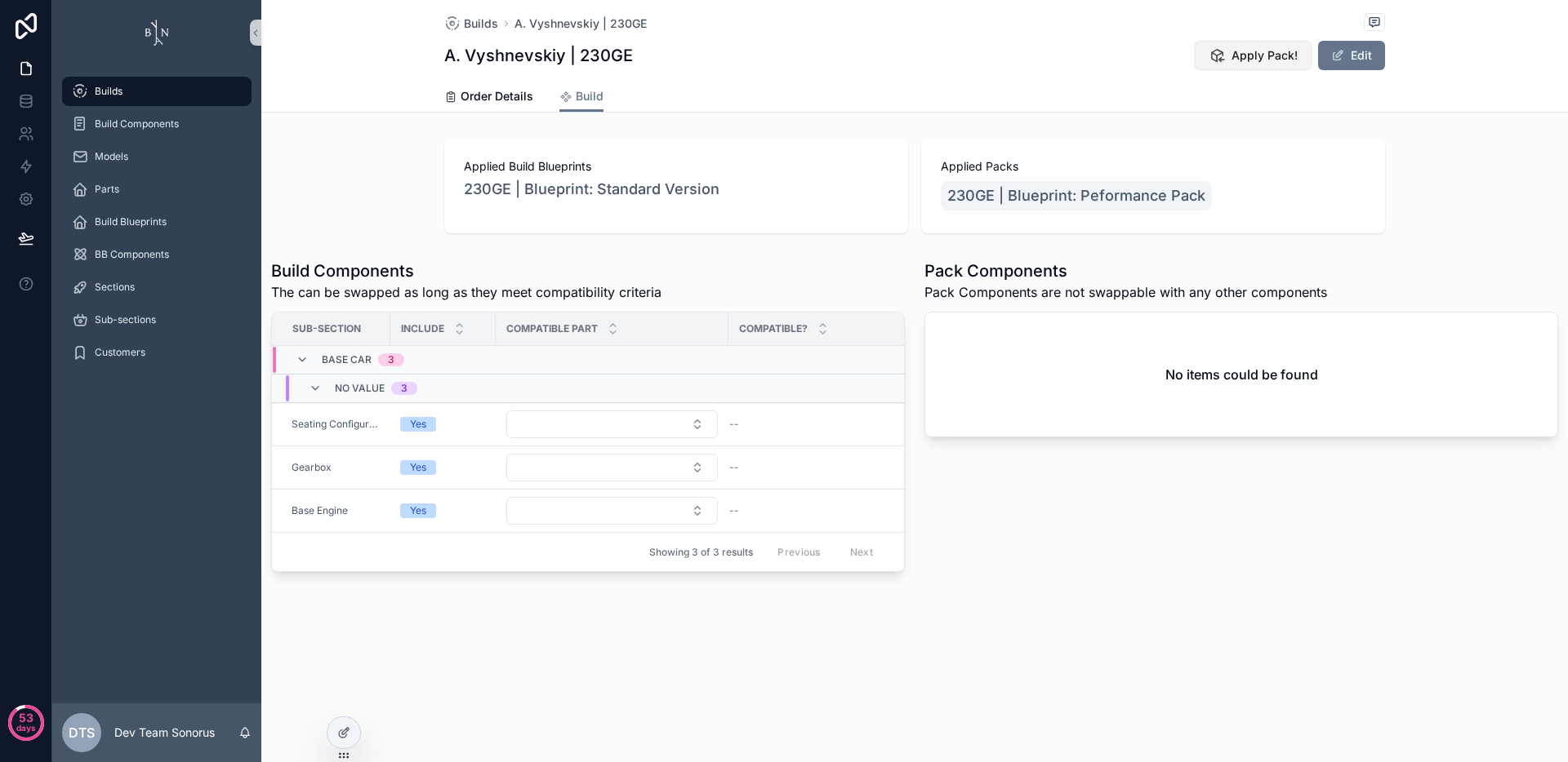
click at [1222, 57] on icon "scrollable content" at bounding box center [1216, 55] width 16 height 16
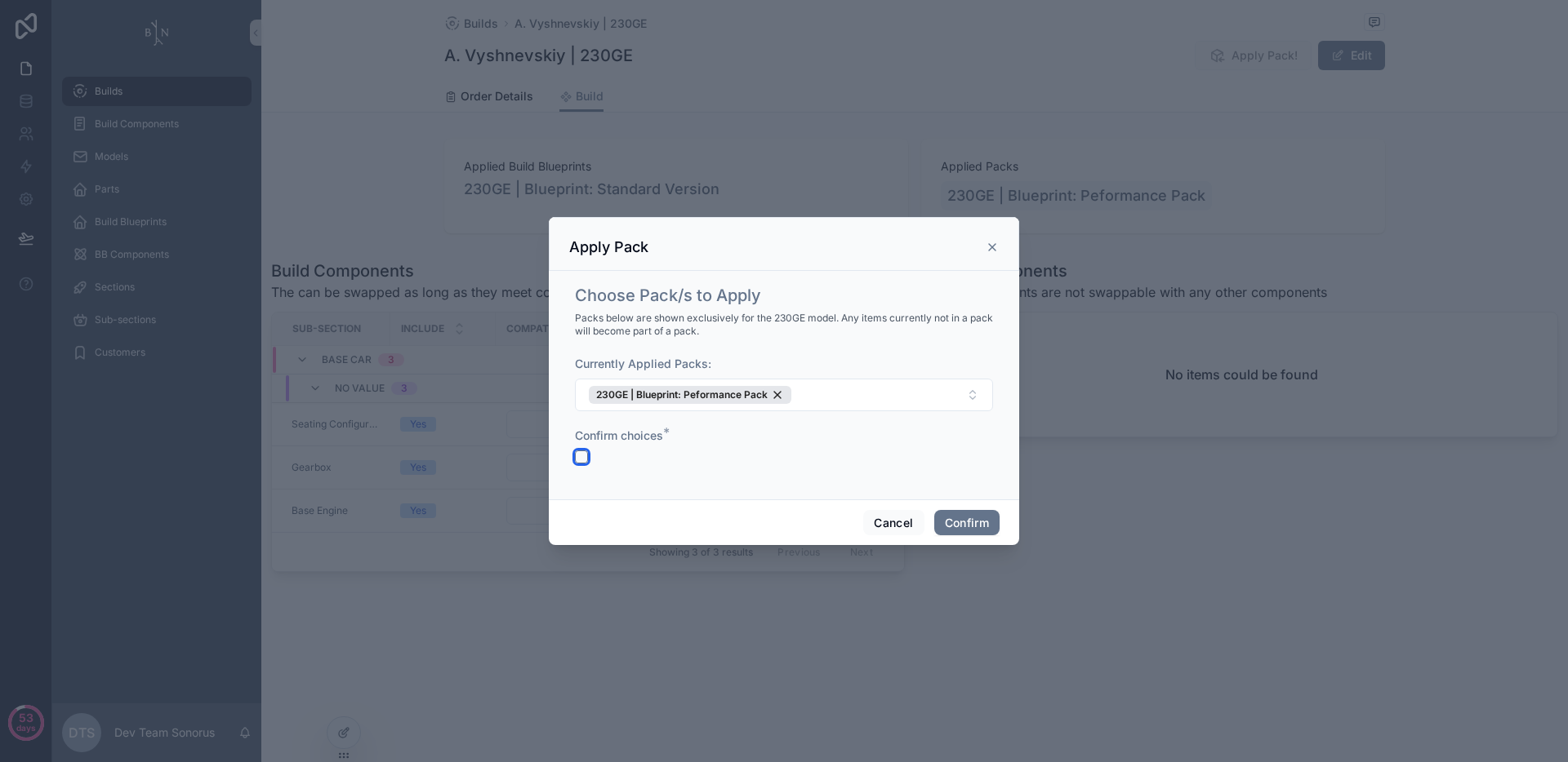
click at [587, 454] on button "button" at bounding box center [581, 457] width 13 height 13
click at [994, 245] on icon at bounding box center [991, 247] width 13 height 13
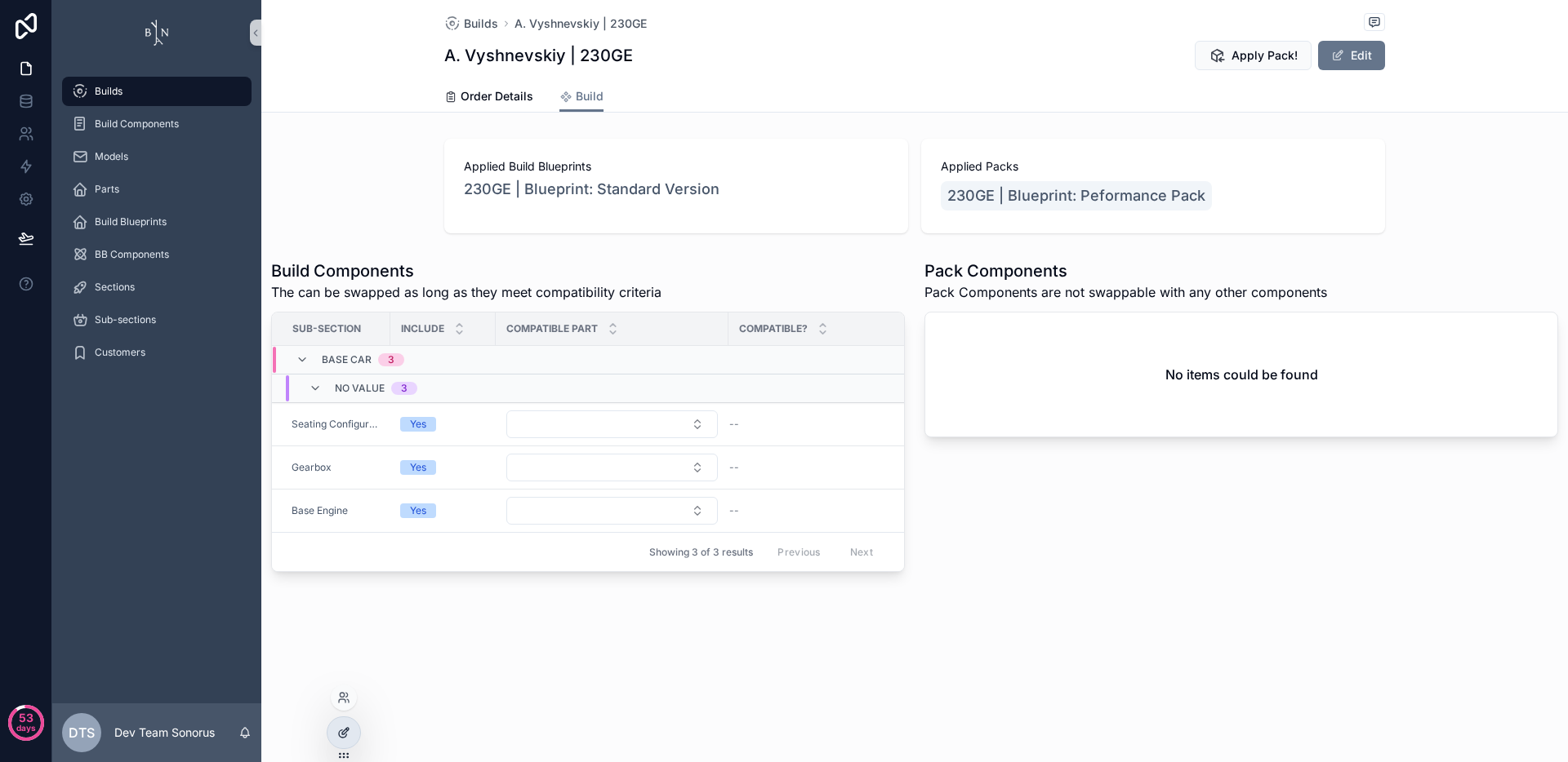
click at [344, 733] on icon at bounding box center [344, 731] width 6 height 6
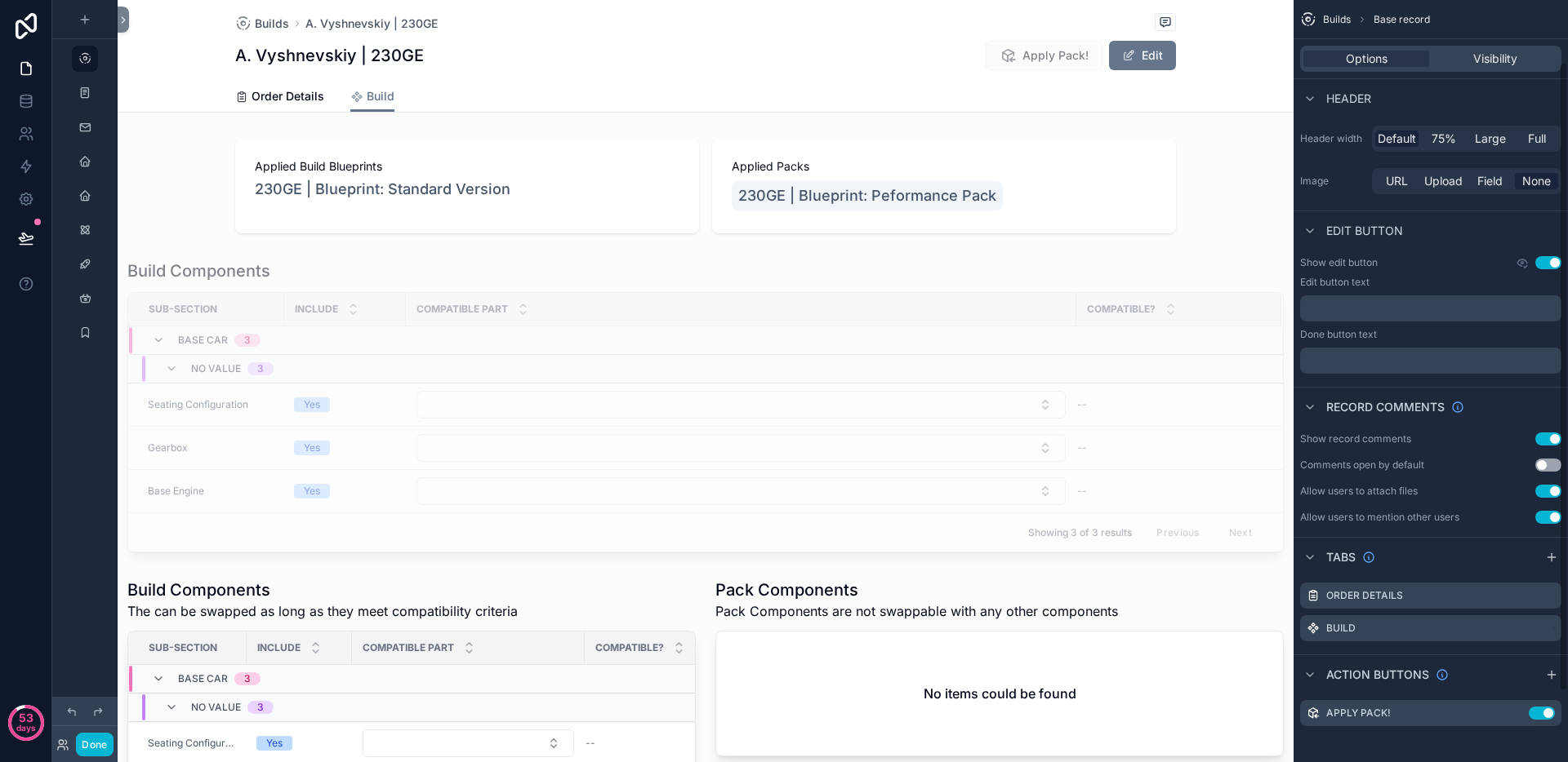
scroll to position [160, 0]
click at [1513, 708] on icon "scrollable content" at bounding box center [1515, 710] width 13 height 13
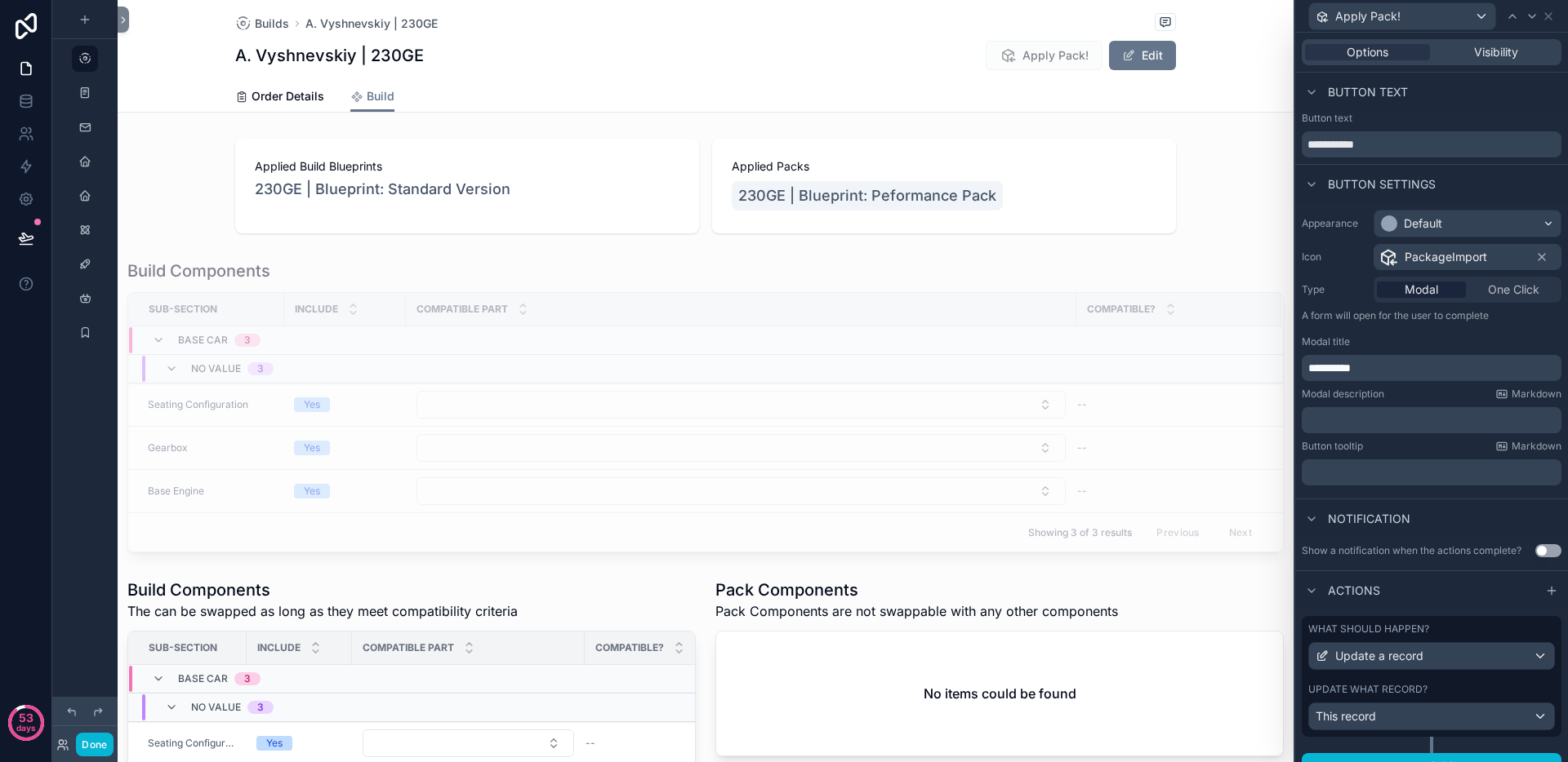
scroll to position [24, 0]
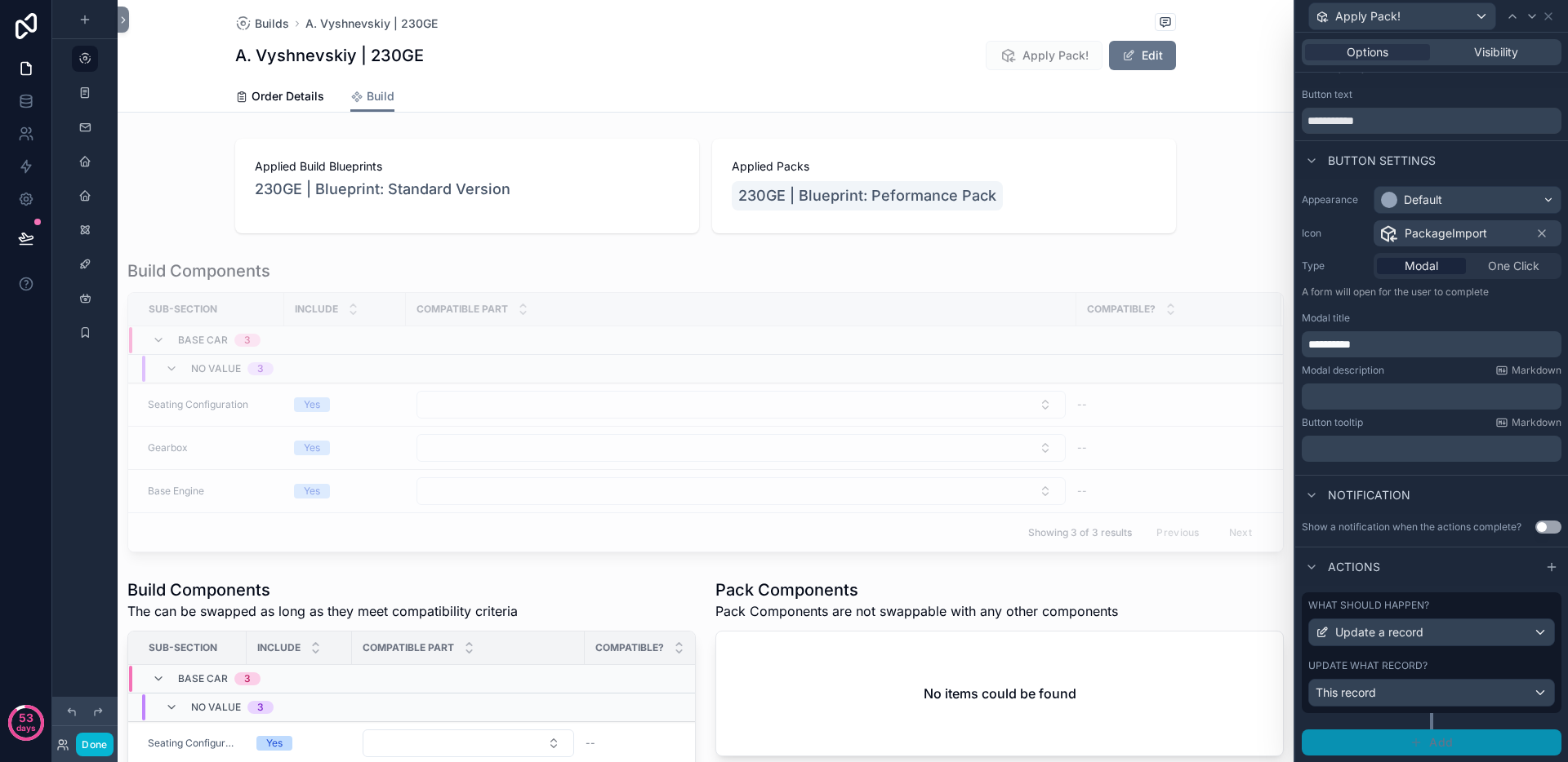
click at [1431, 754] on button "Add" at bounding box center [1431, 742] width 260 height 26
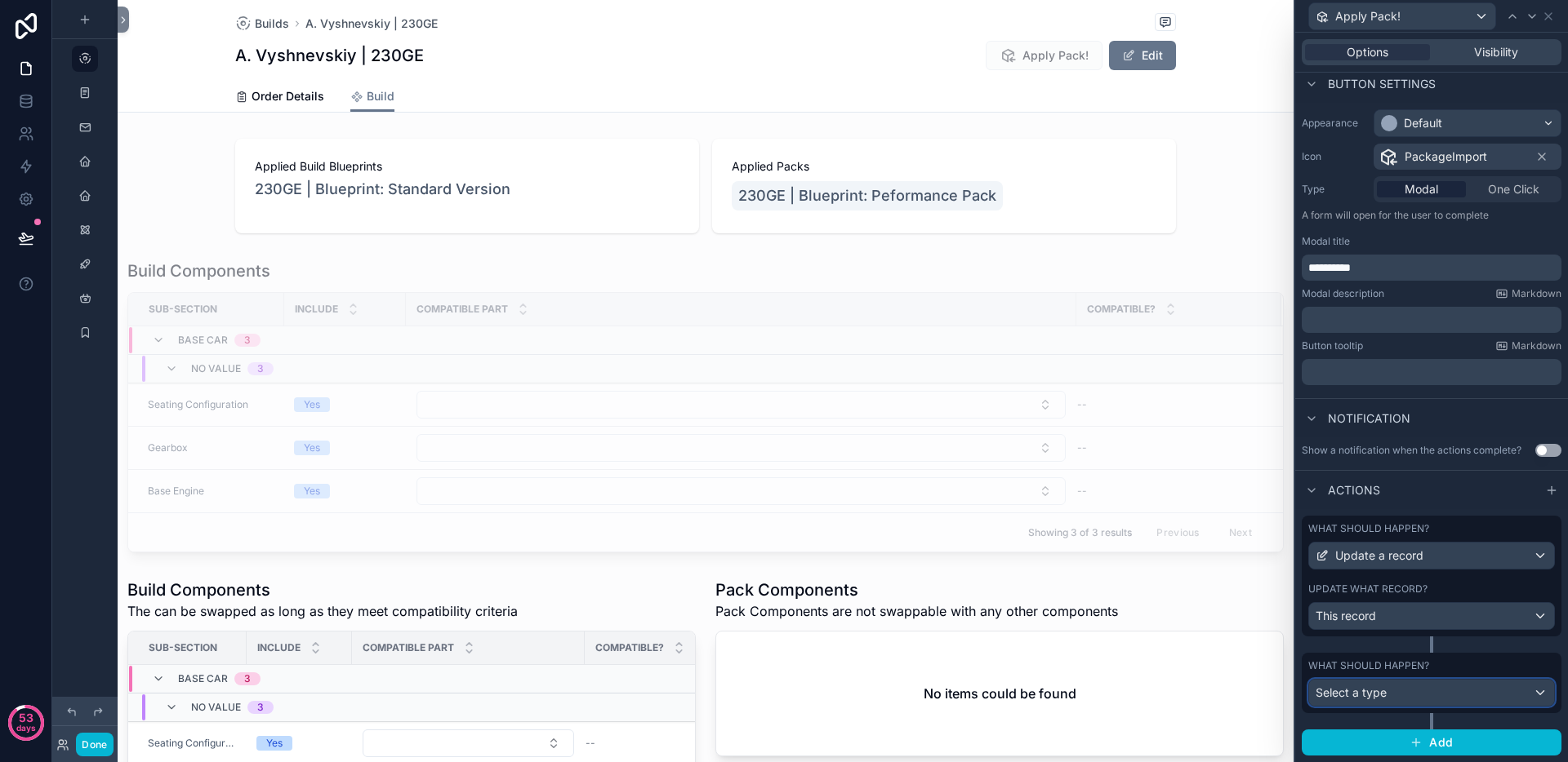
click at [1419, 692] on div "Select a type" at bounding box center [1431, 692] width 245 height 26
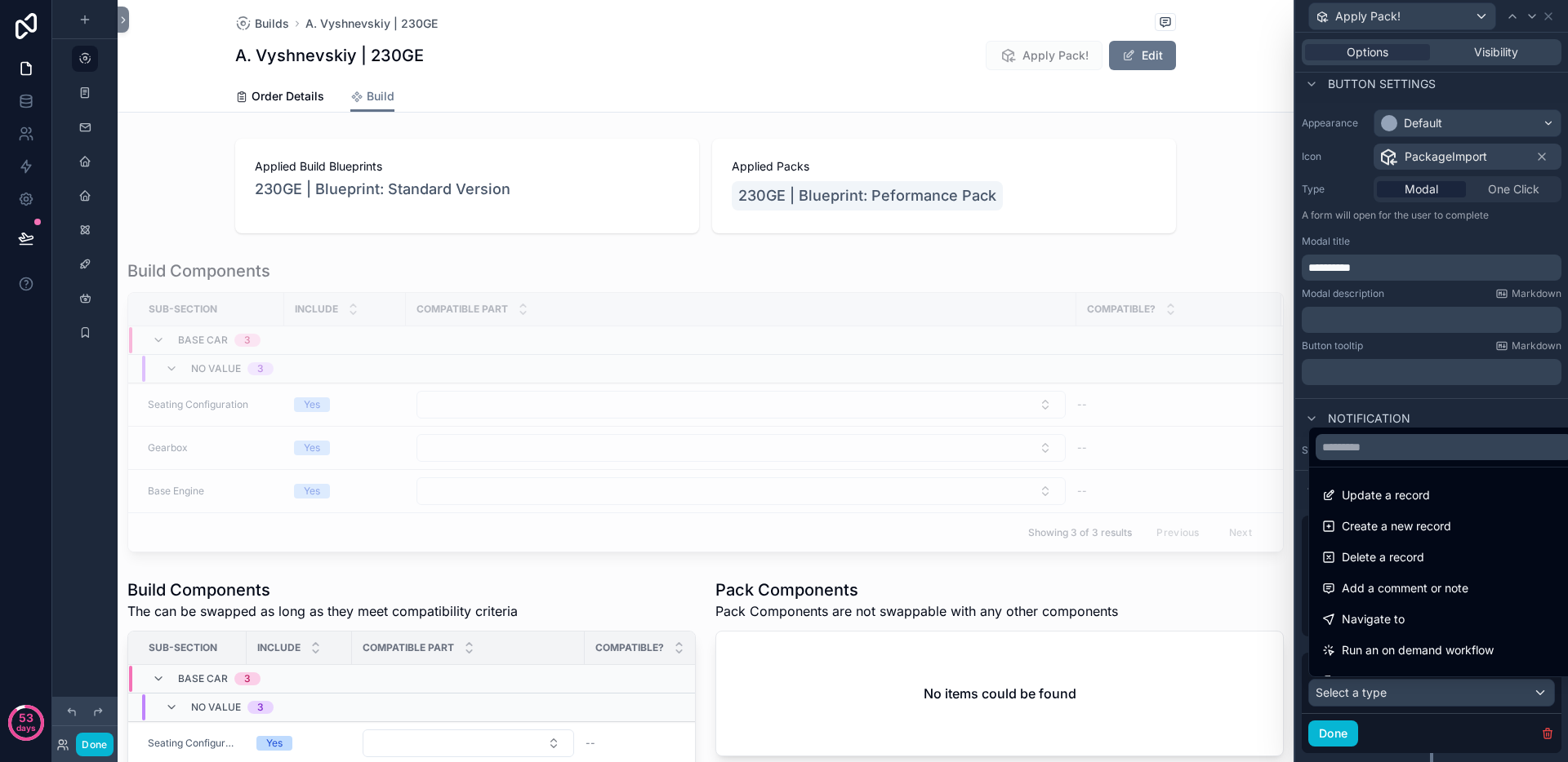
click at [1422, 645] on span "Run an on demand workflow" at bounding box center [1417, 650] width 152 height 20
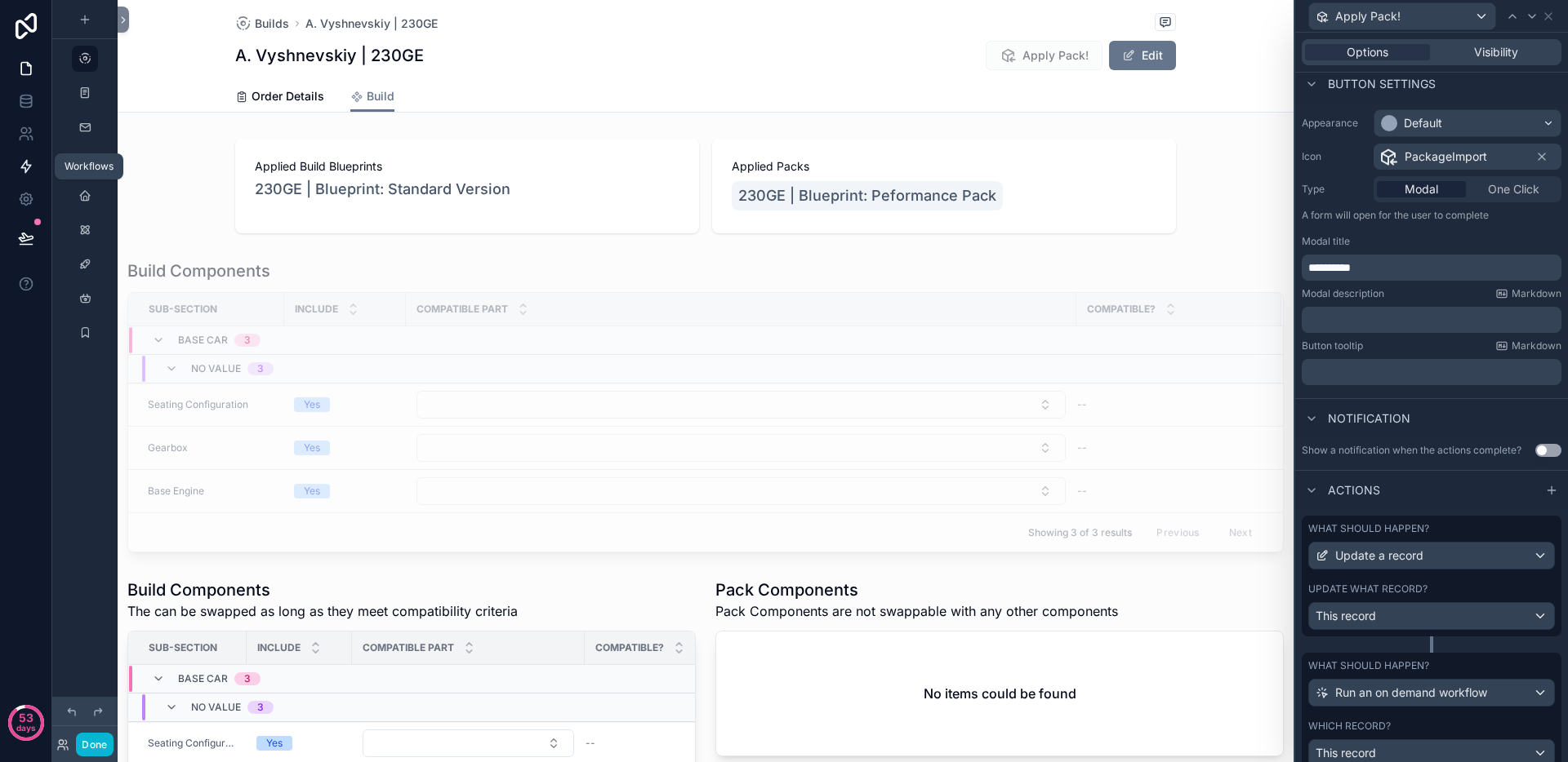
click at [25, 171] on icon at bounding box center [26, 167] width 10 height 12
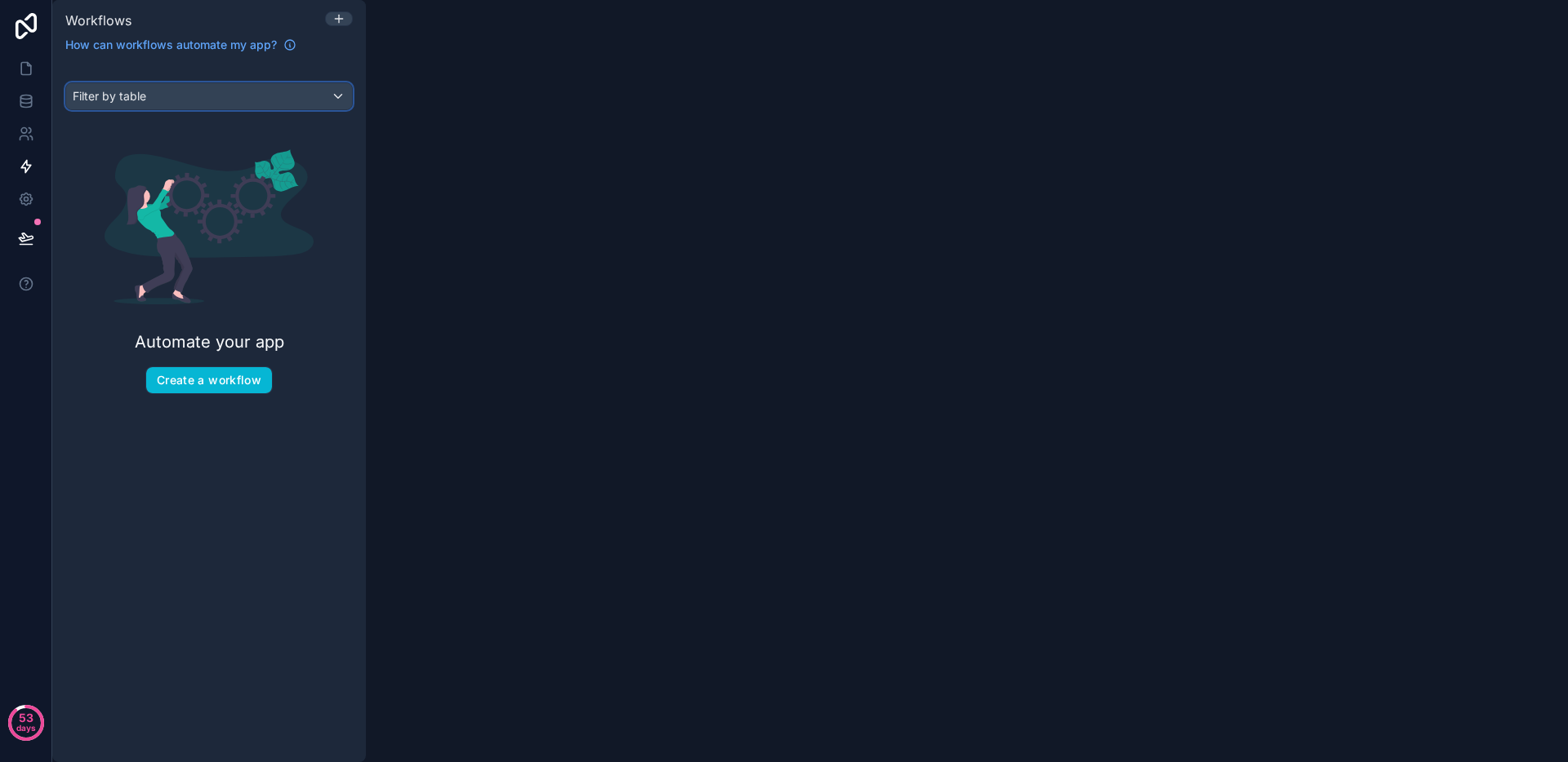
click at [225, 93] on div "Filter by table" at bounding box center [209, 95] width 286 height 26
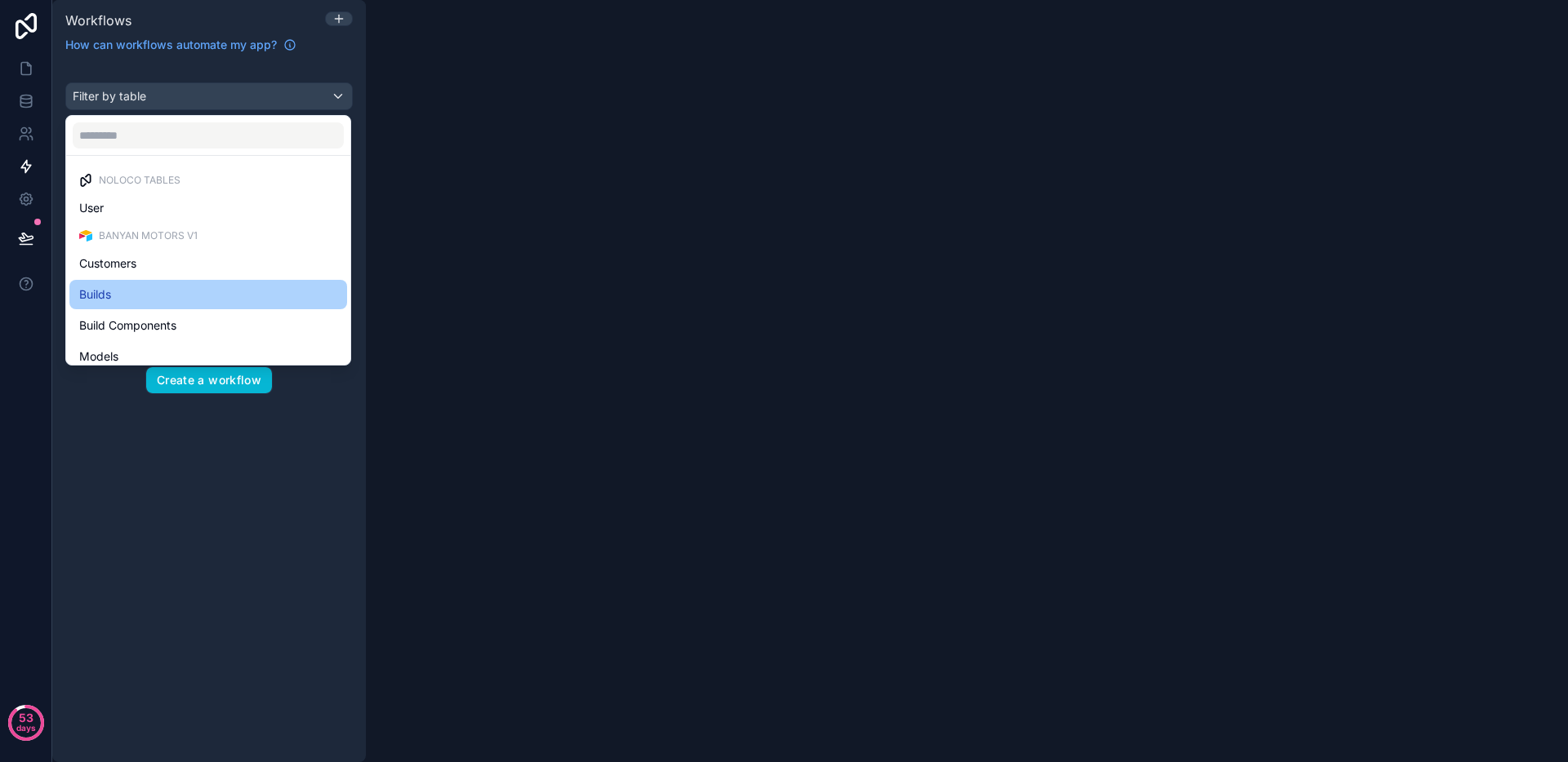
click at [181, 302] on div "Builds" at bounding box center [208, 294] width 258 height 20
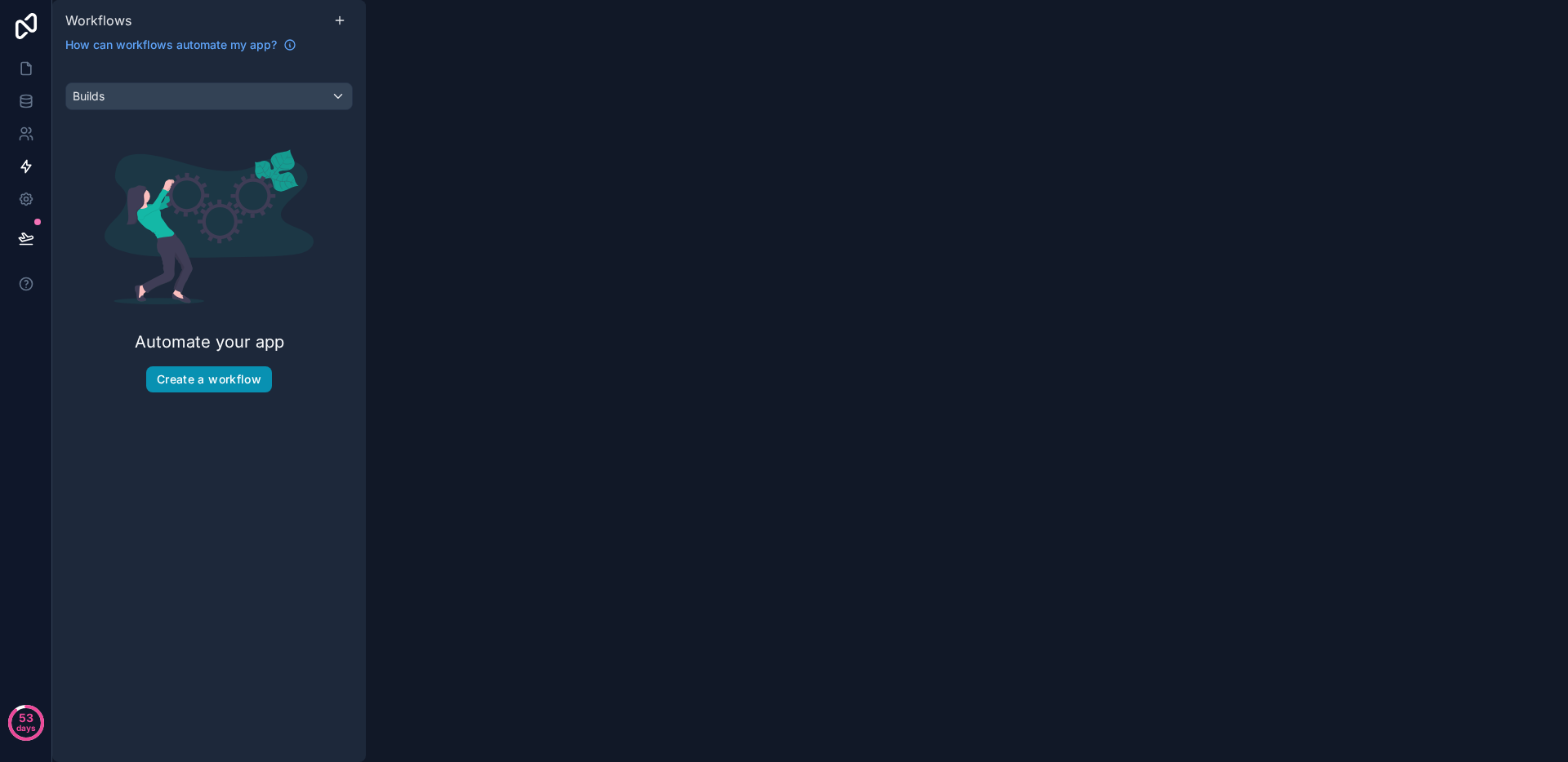
click at [229, 381] on button "Create a workflow" at bounding box center [209, 379] width 126 height 26
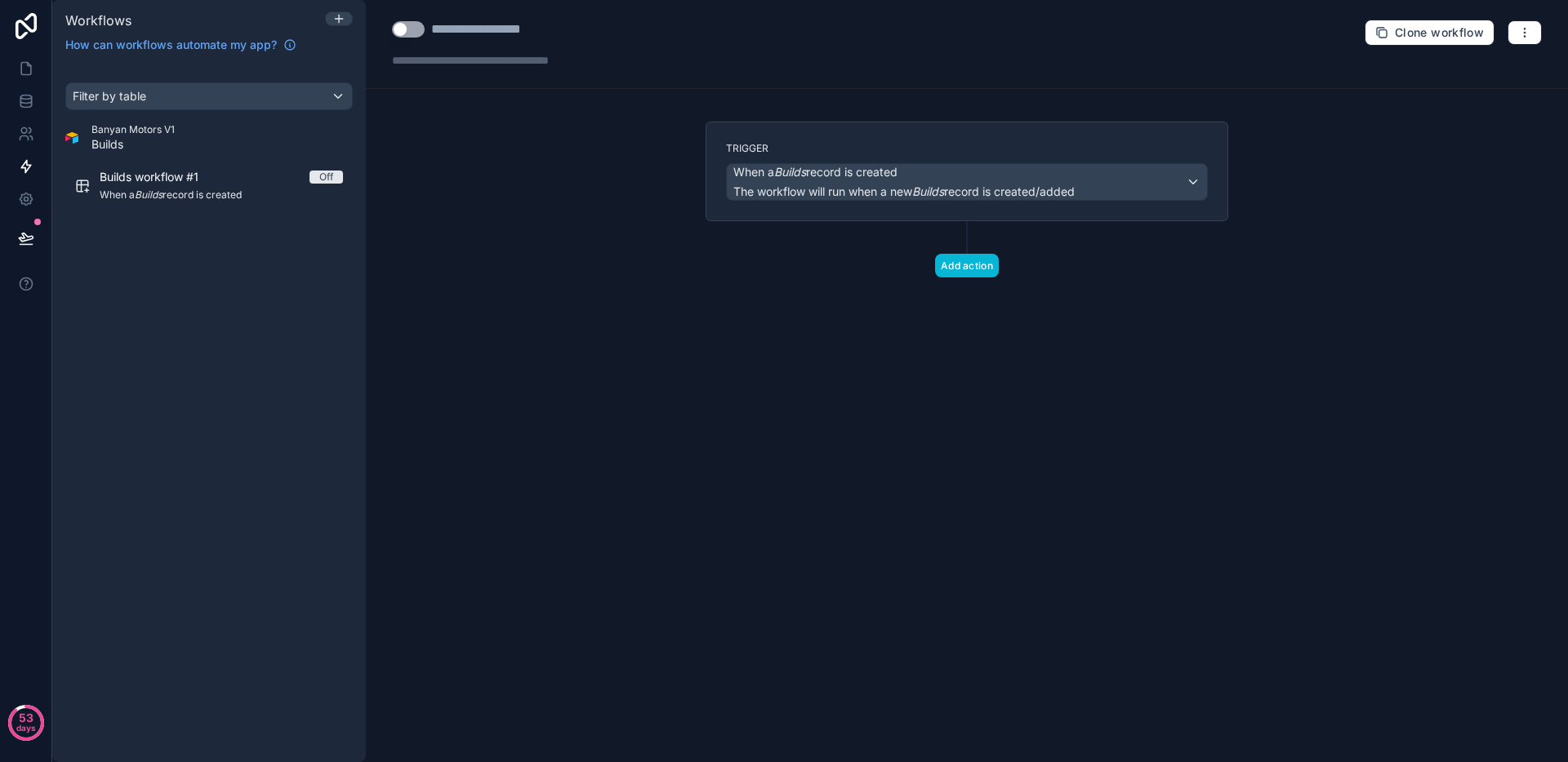
click at [410, 28] on button "Use setting" at bounding box center [408, 29] width 33 height 16
click at [474, 24] on div "**********" at bounding box center [495, 29] width 129 height 20
type div "**********"
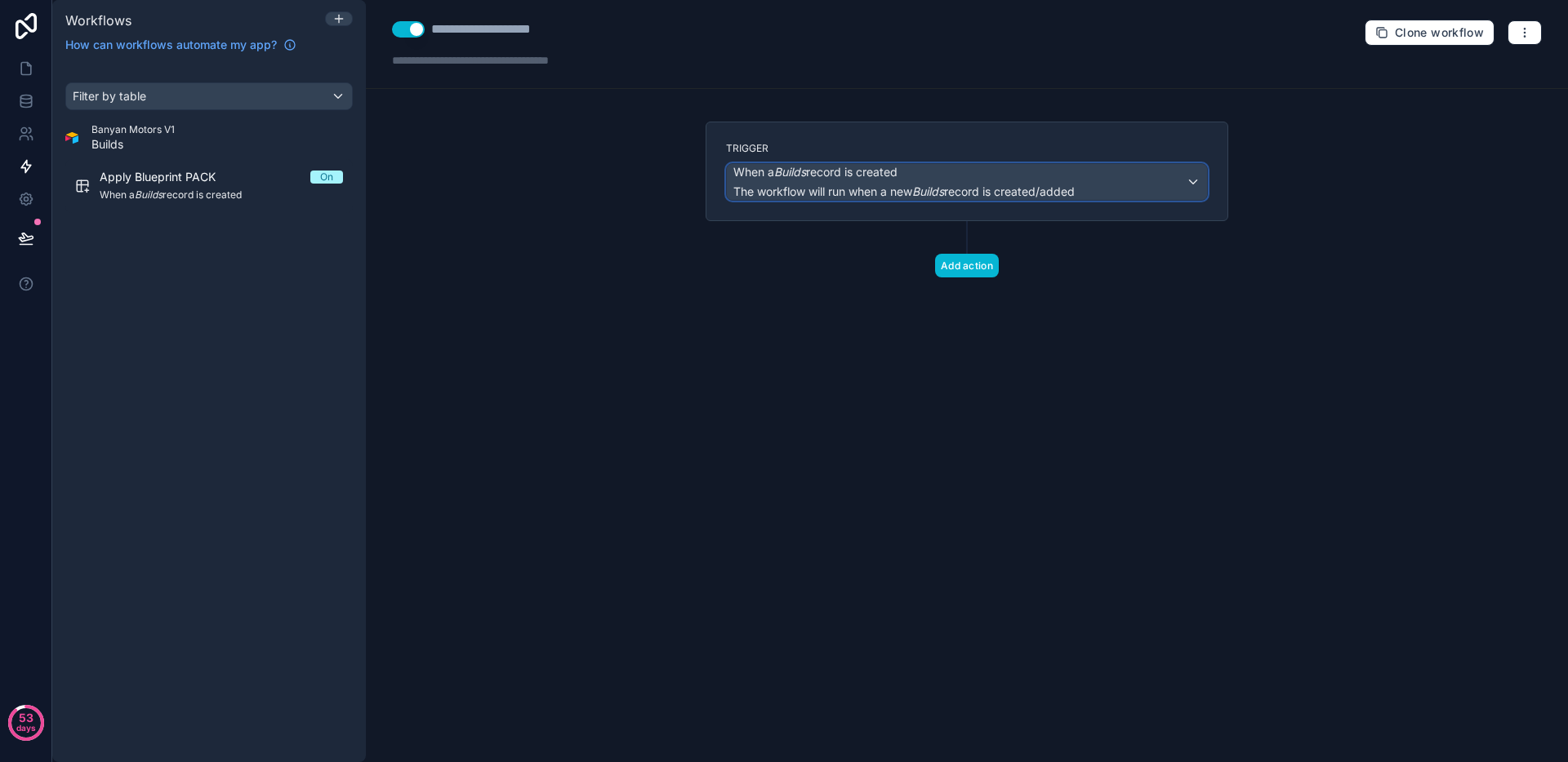
click at [842, 175] on span "When a Builds record is created" at bounding box center [816, 172] width 164 height 16
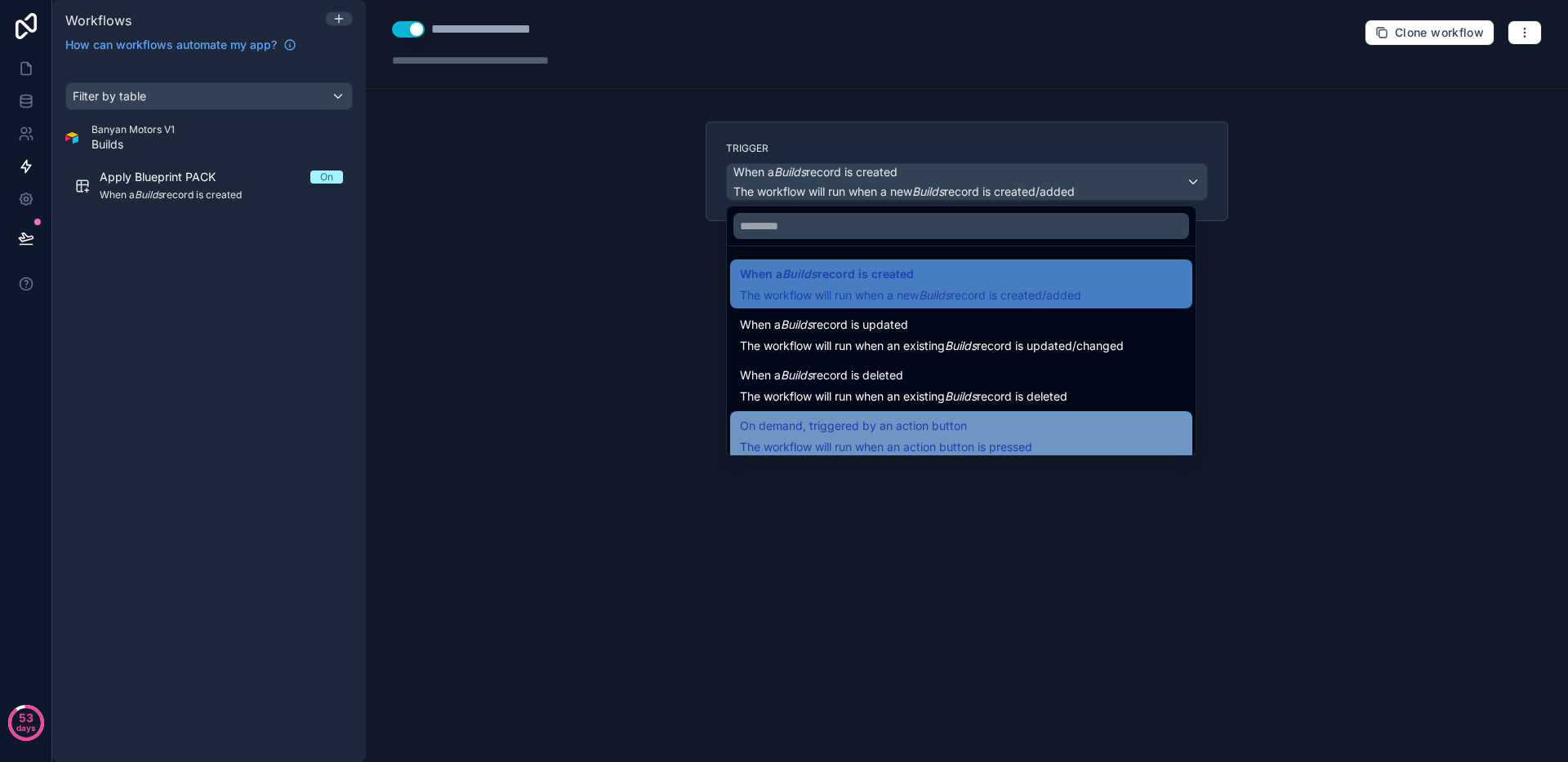
click at [890, 435] on span "On demand, triggered by an action button" at bounding box center [853, 427] width 227 height 20
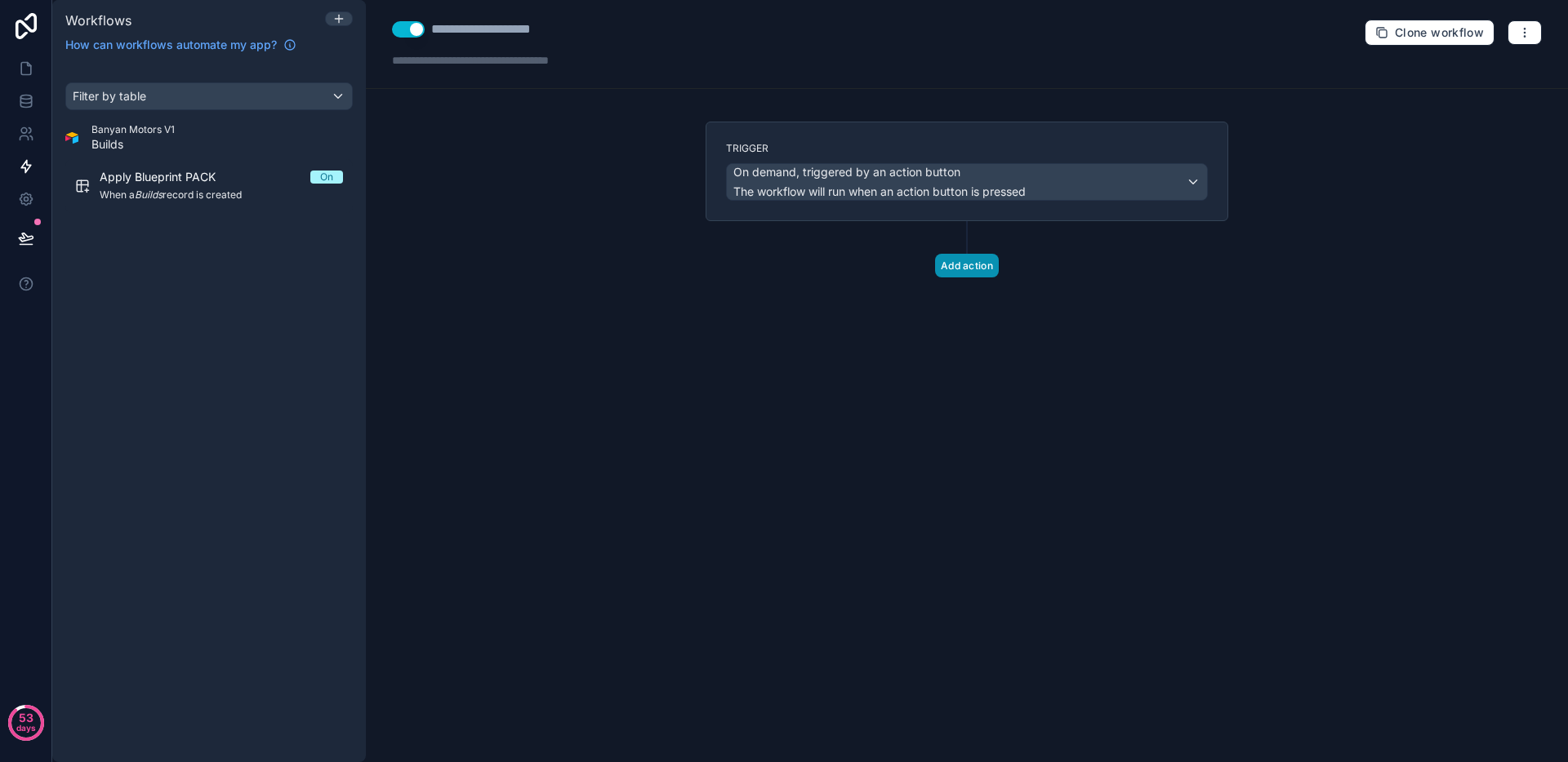
click at [959, 263] on button "Add action" at bounding box center [967, 266] width 63 height 24
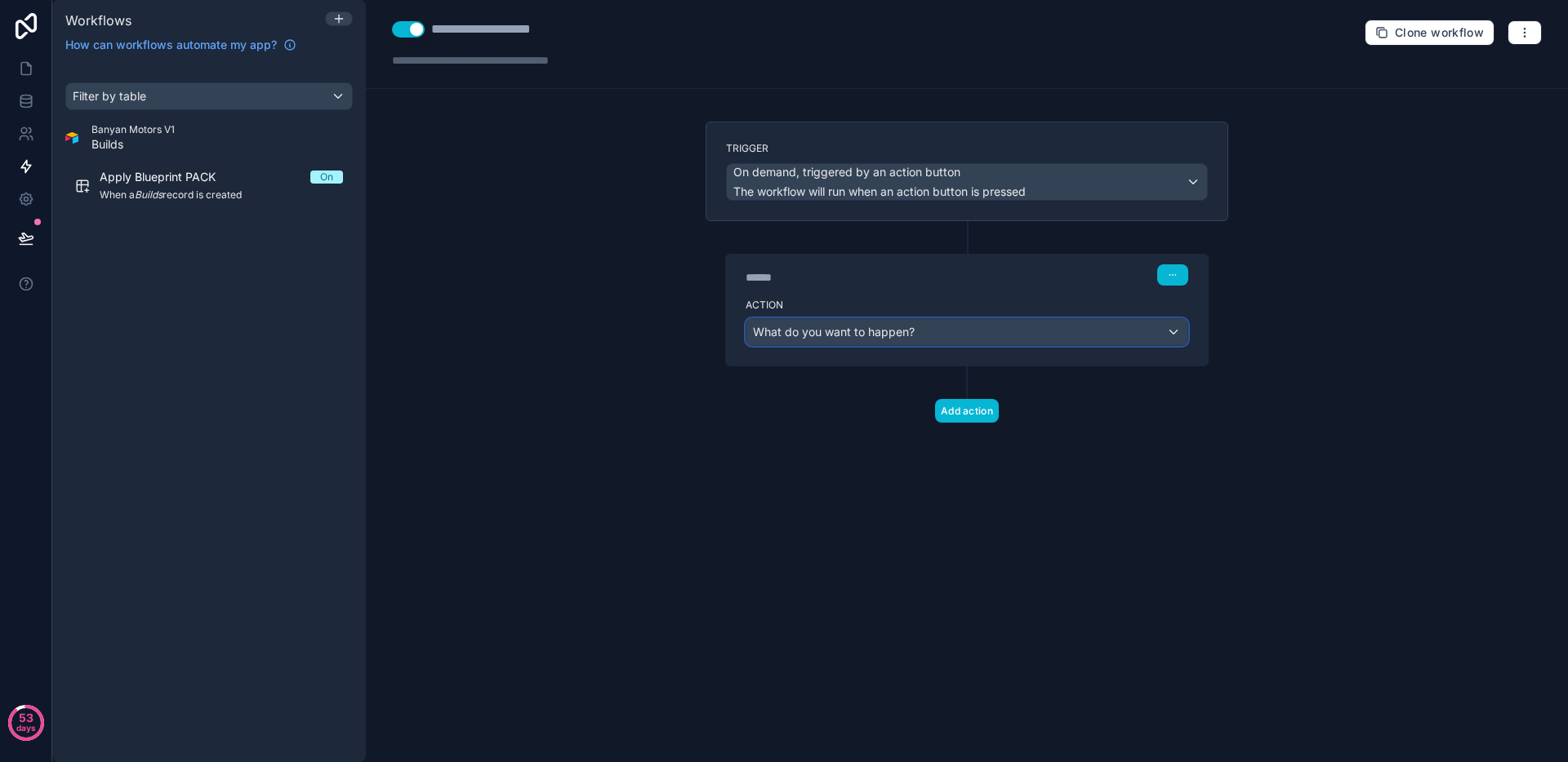
click at [900, 327] on span "What do you want to happen?" at bounding box center [834, 332] width 162 height 14
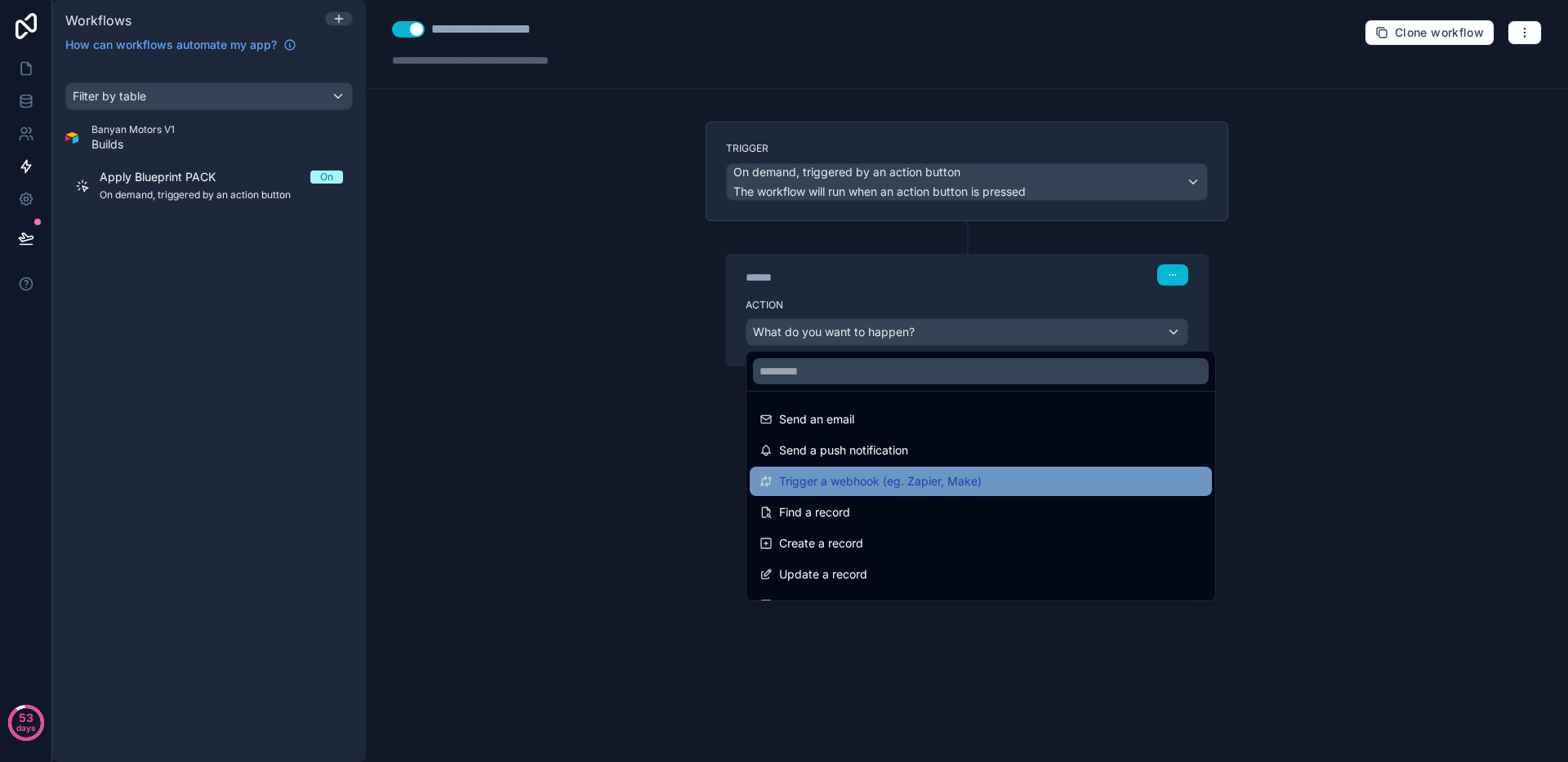
click at [864, 484] on span "Trigger a webhook (eg. Zapier, Make)" at bounding box center [880, 482] width 203 height 20
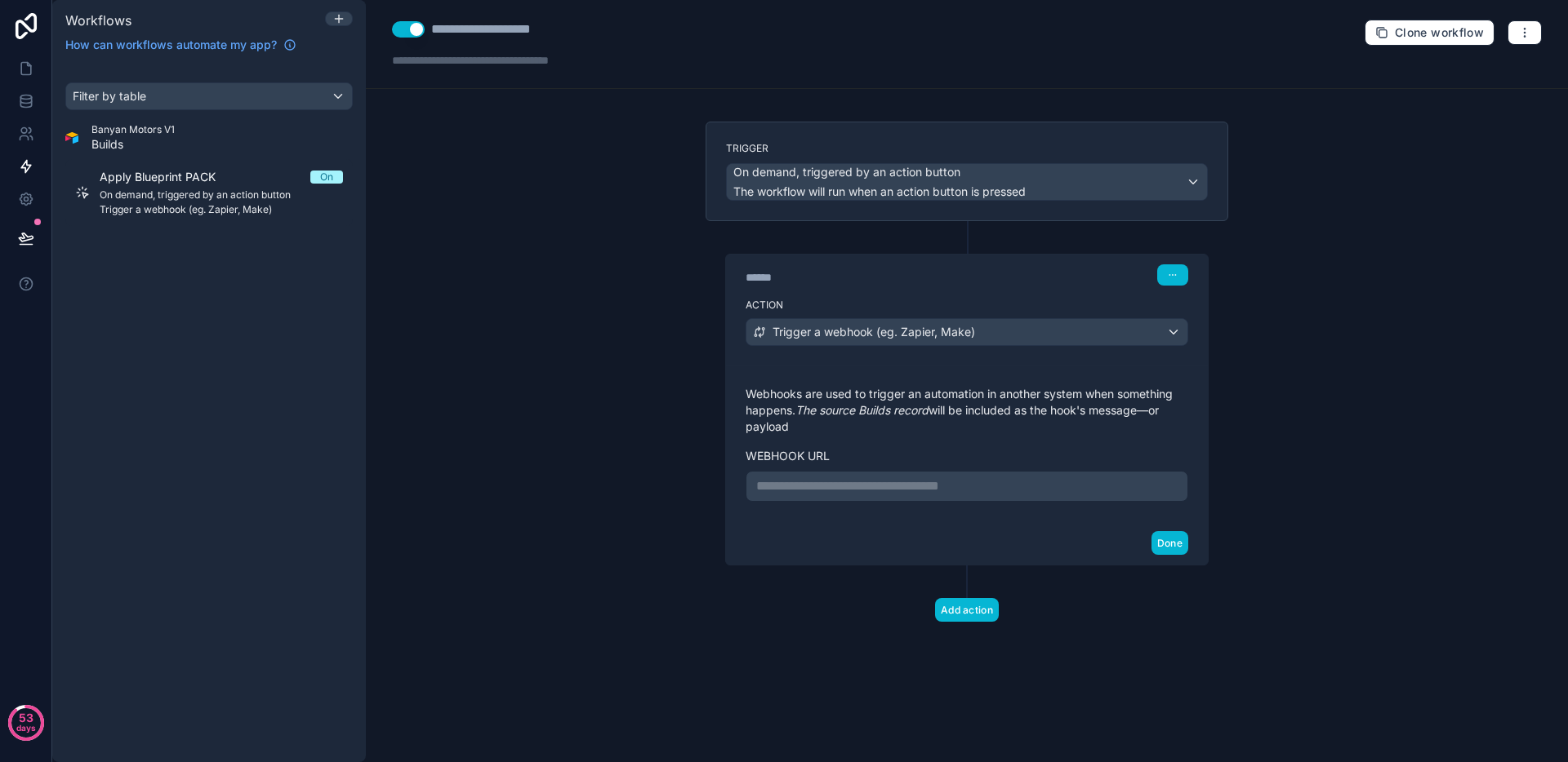
click at [830, 485] on p "**********" at bounding box center [967, 486] width 421 height 20
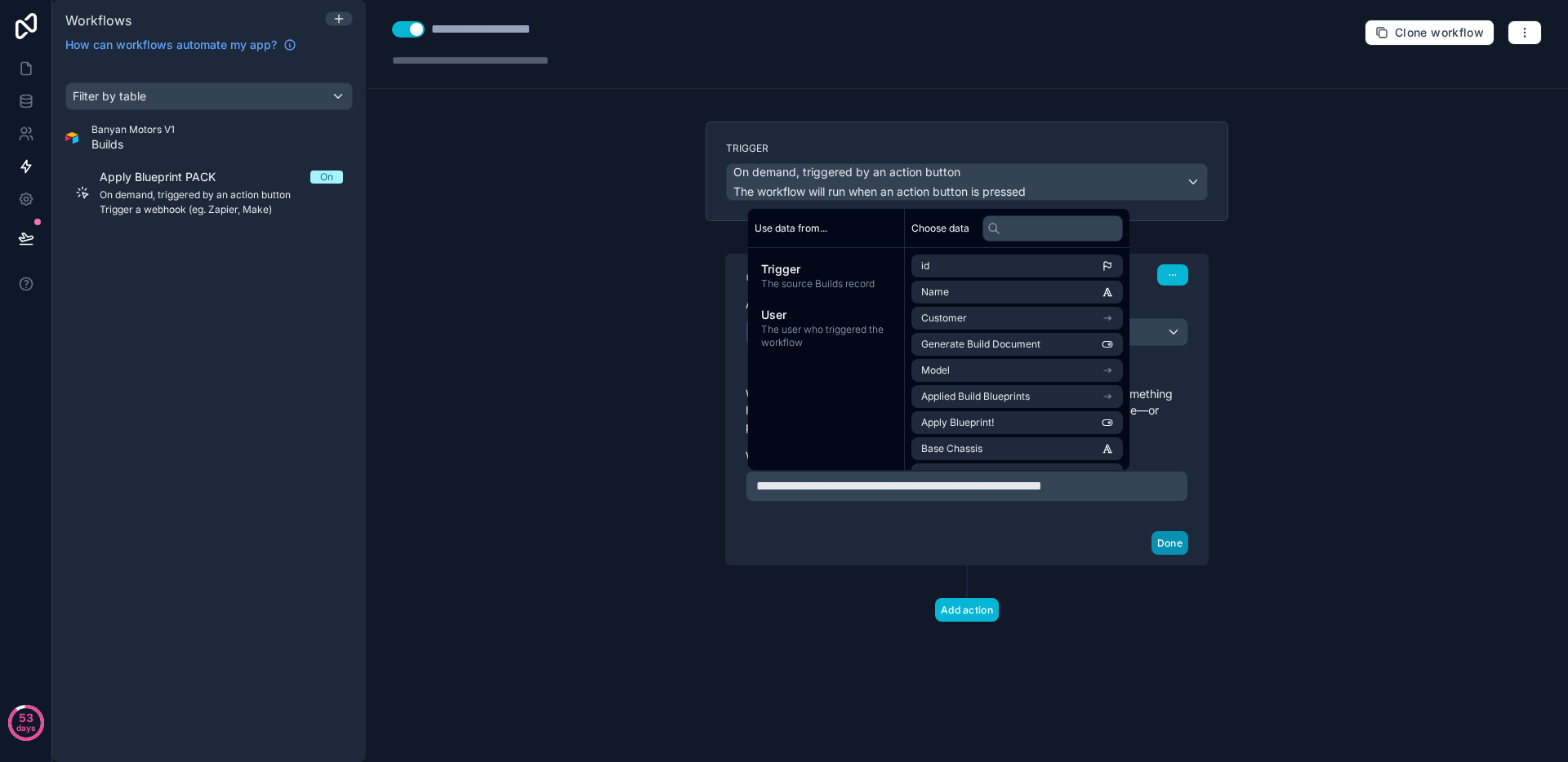
click at [1169, 542] on button "Done" at bounding box center [1169, 543] width 37 height 24
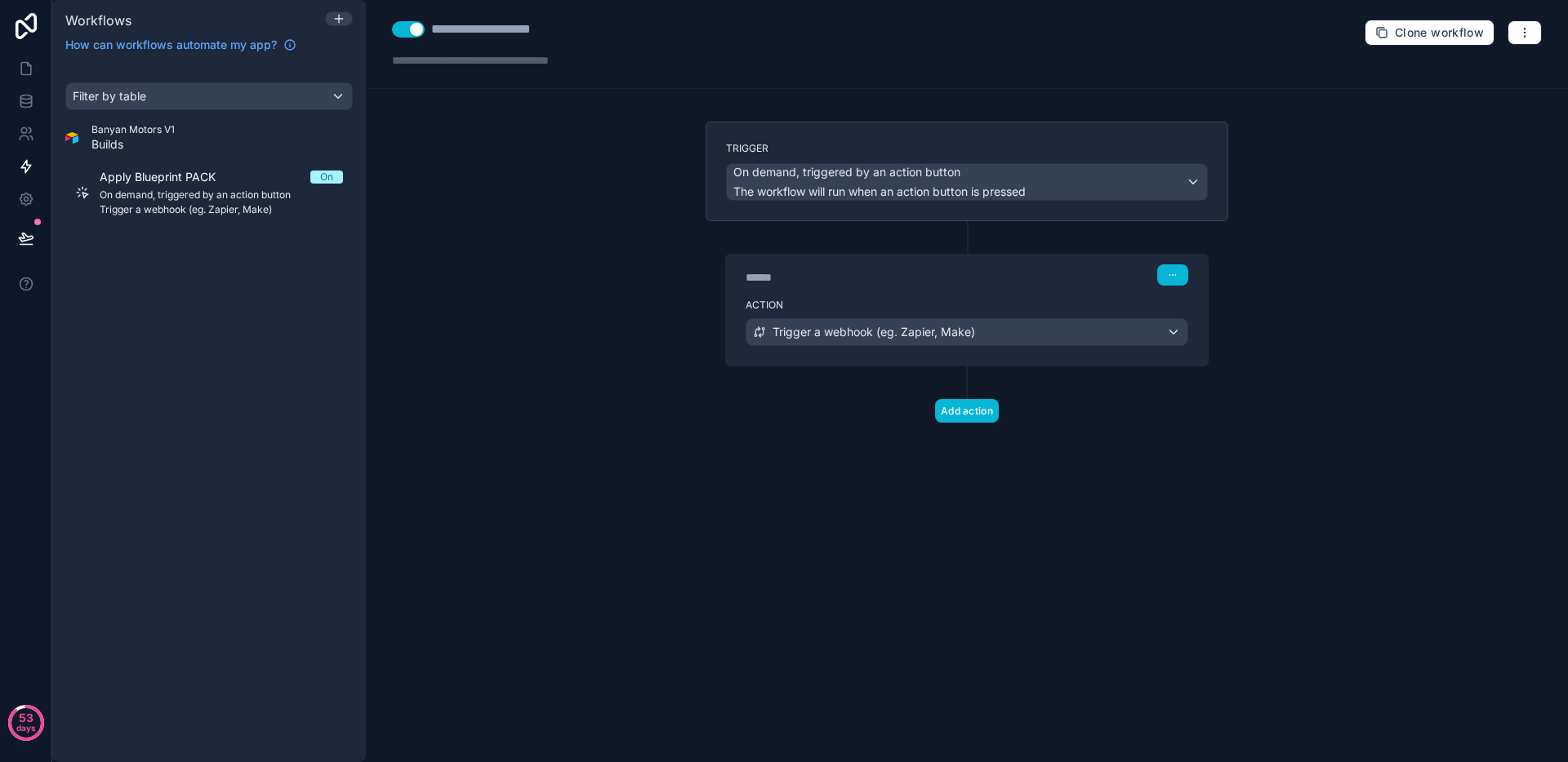
click at [580, 369] on div "**********" at bounding box center [967, 381] width 1202 height 762
click at [616, 253] on div "**********" at bounding box center [967, 381] width 1202 height 762
click at [37, 76] on link at bounding box center [26, 69] width 52 height 33
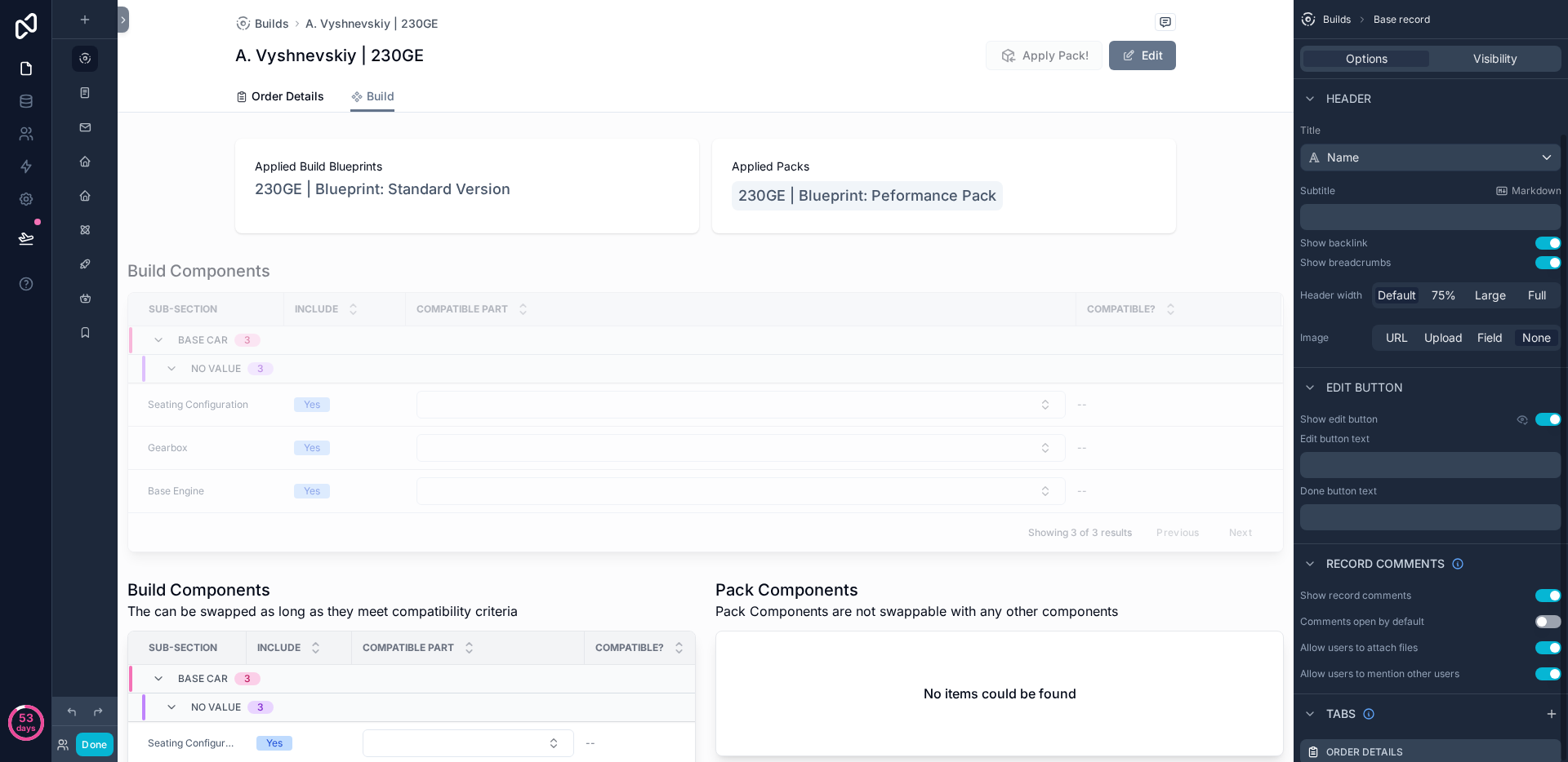
scroll to position [160, 0]
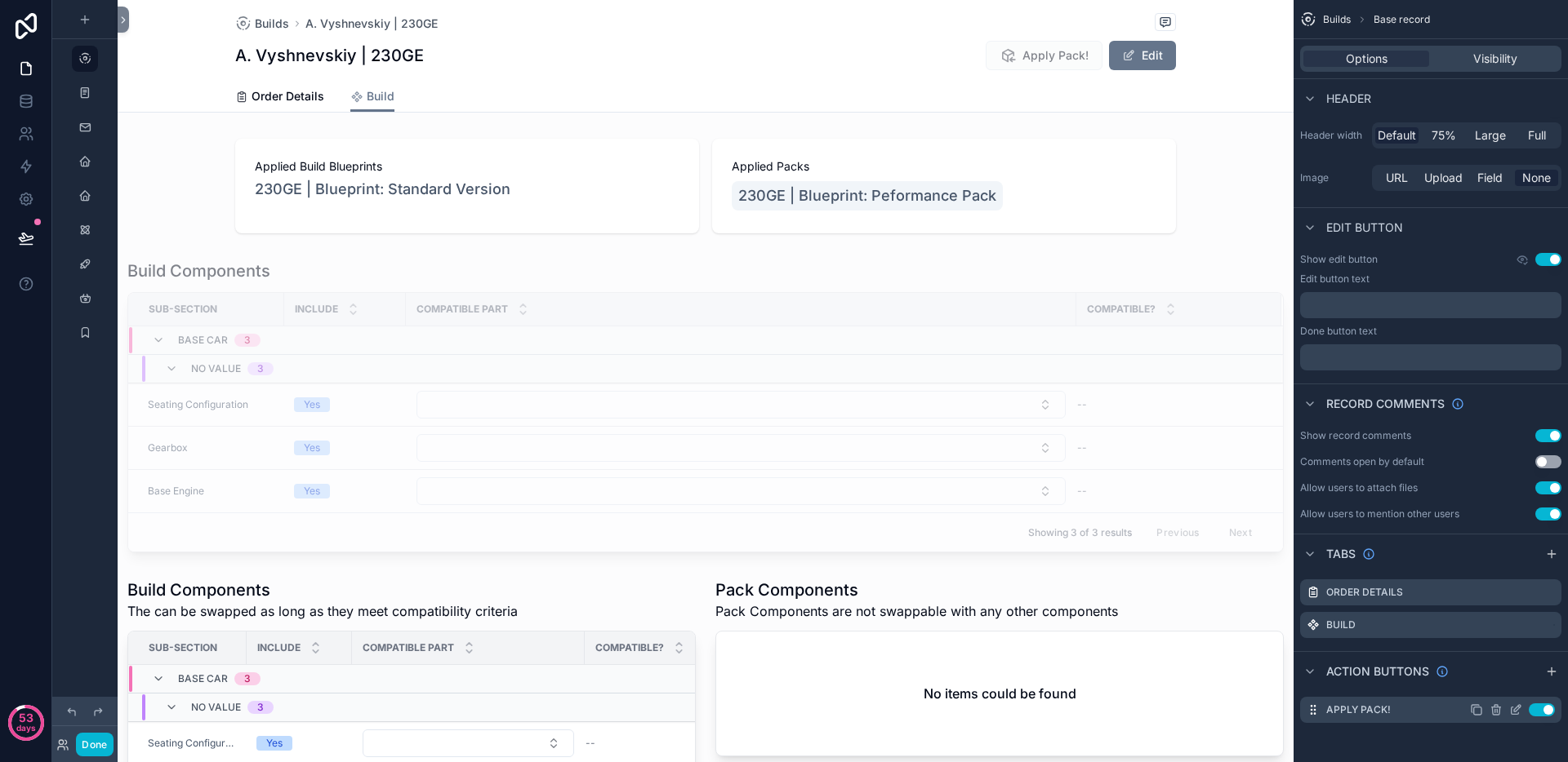
click at [1516, 711] on icon "scrollable content" at bounding box center [1516, 708] width 6 height 6
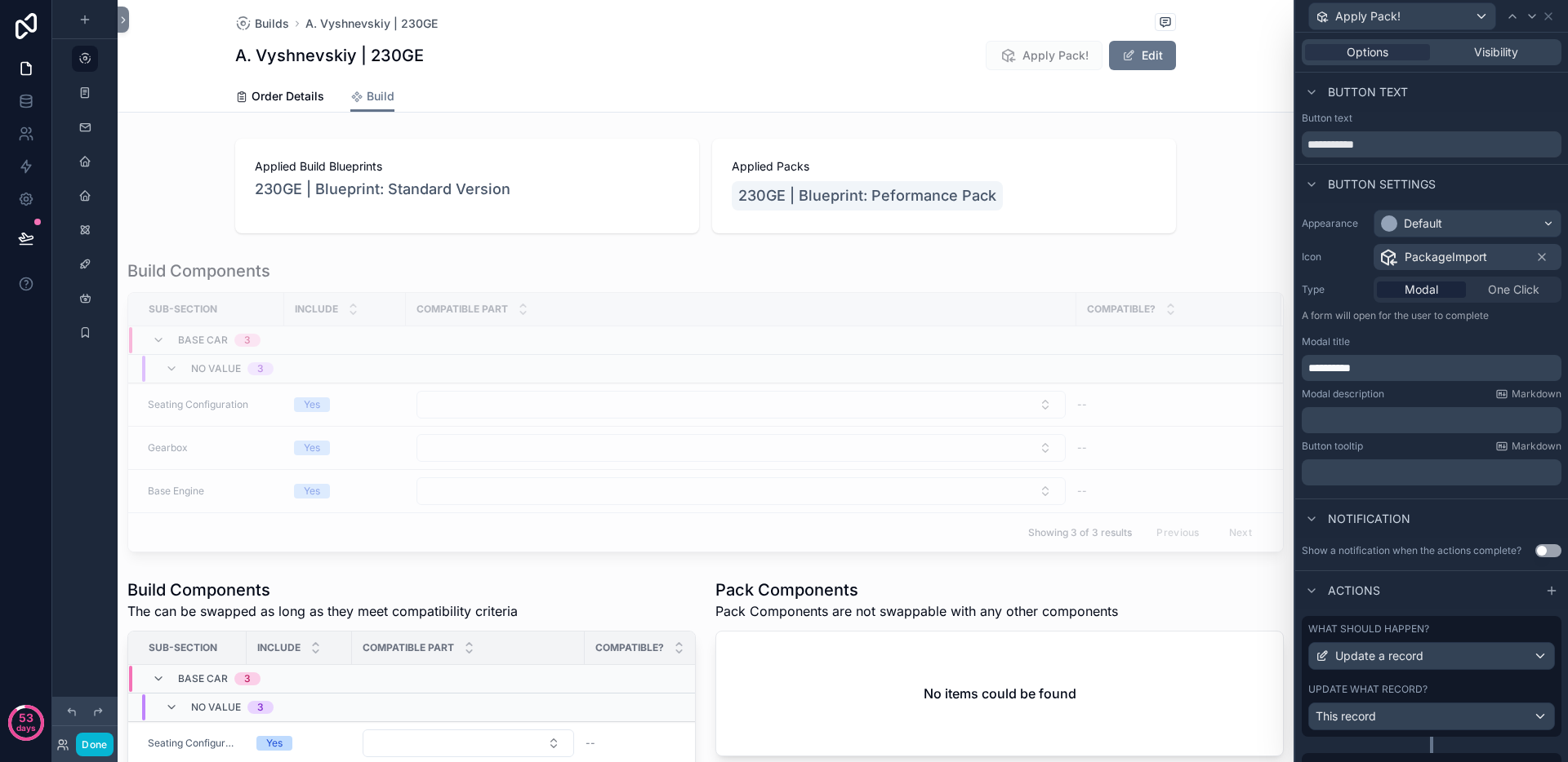
scroll to position [161, 0]
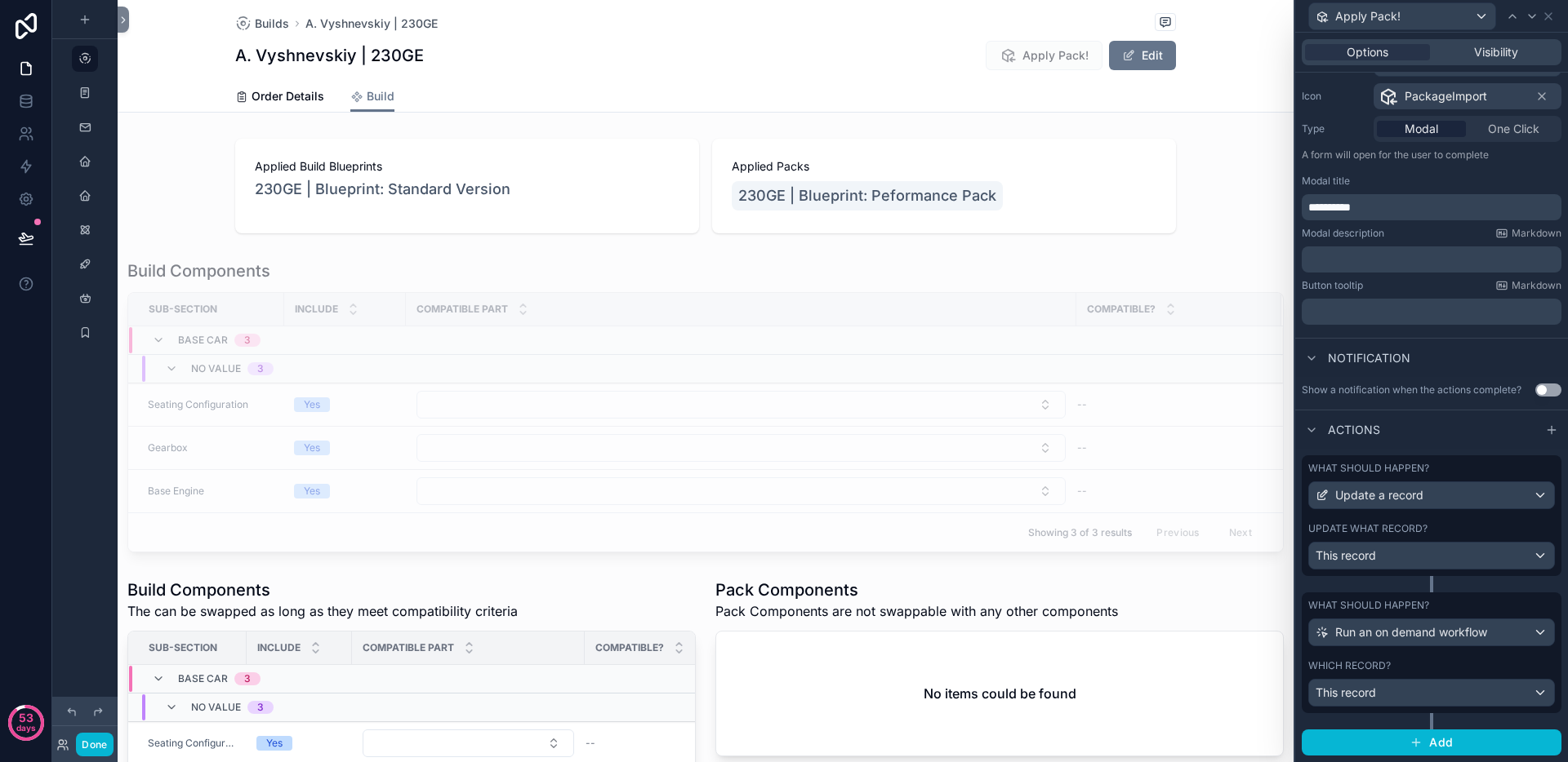
click at [1443, 658] on div "What should happen? Run an on demand workflow Which record? This record" at bounding box center [1431, 652] width 260 height 120
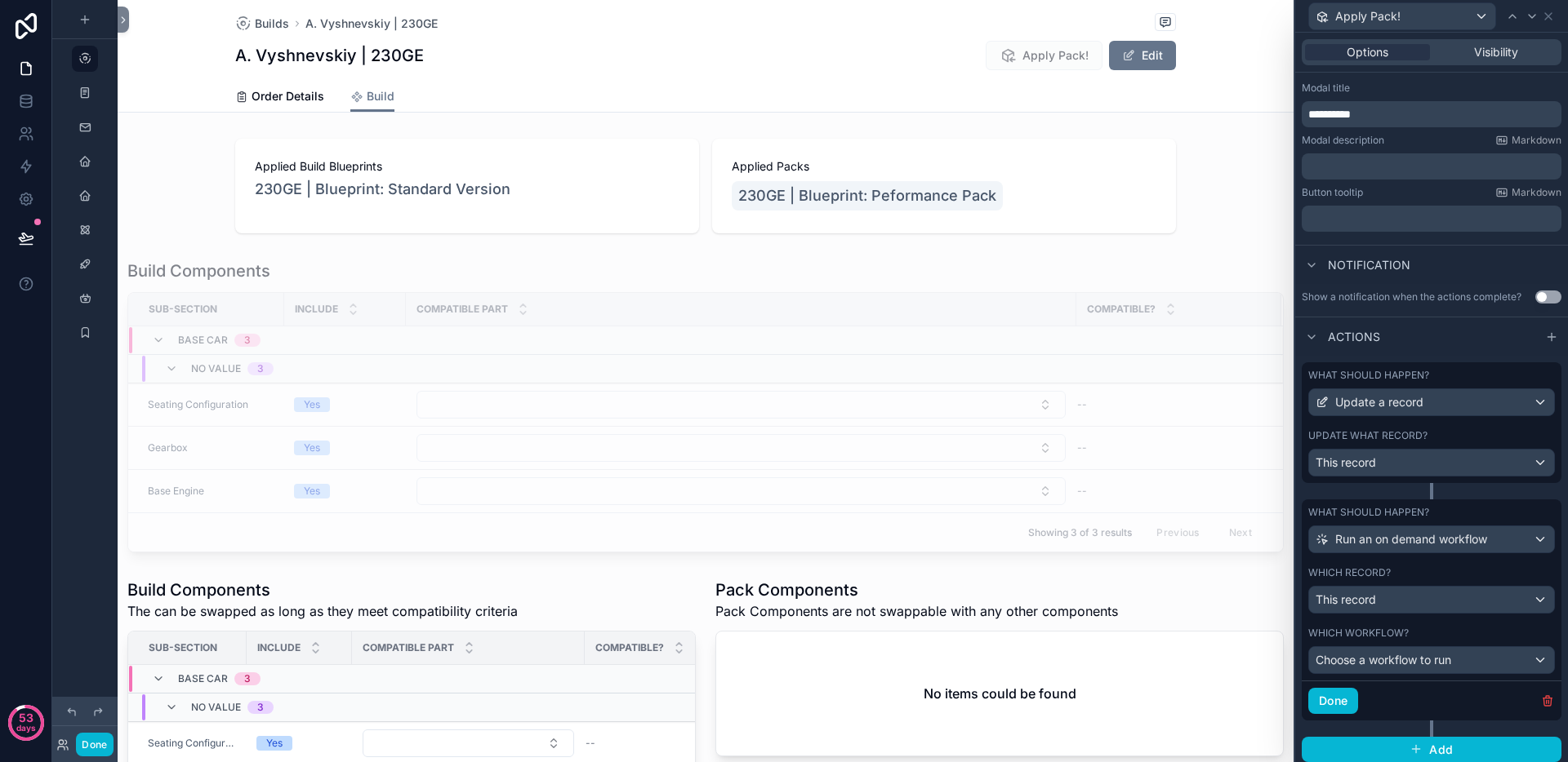
scroll to position [261, 0]
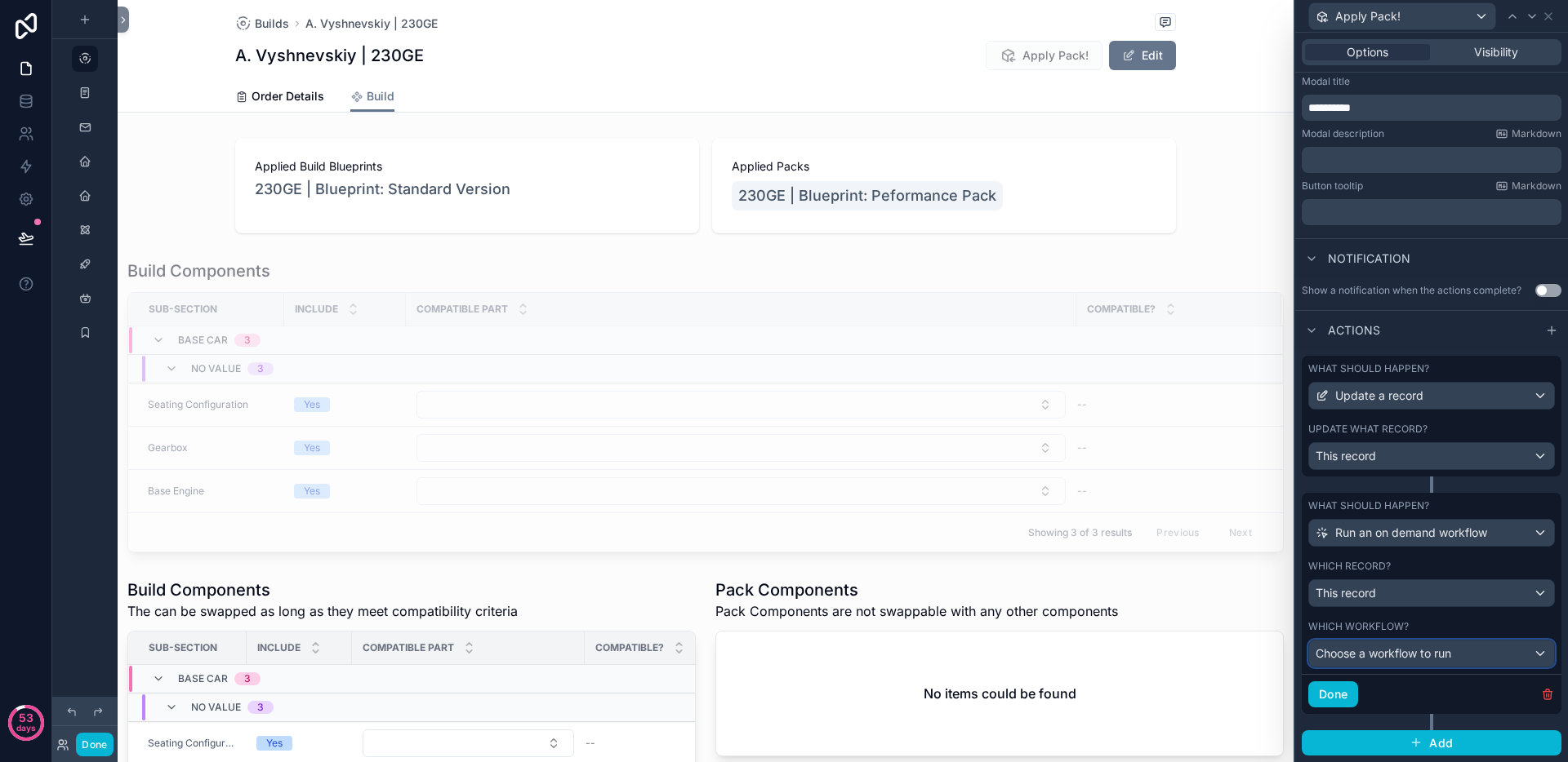
click at [1433, 658] on span "Choose a workflow to run" at bounding box center [1383, 654] width 136 height 14
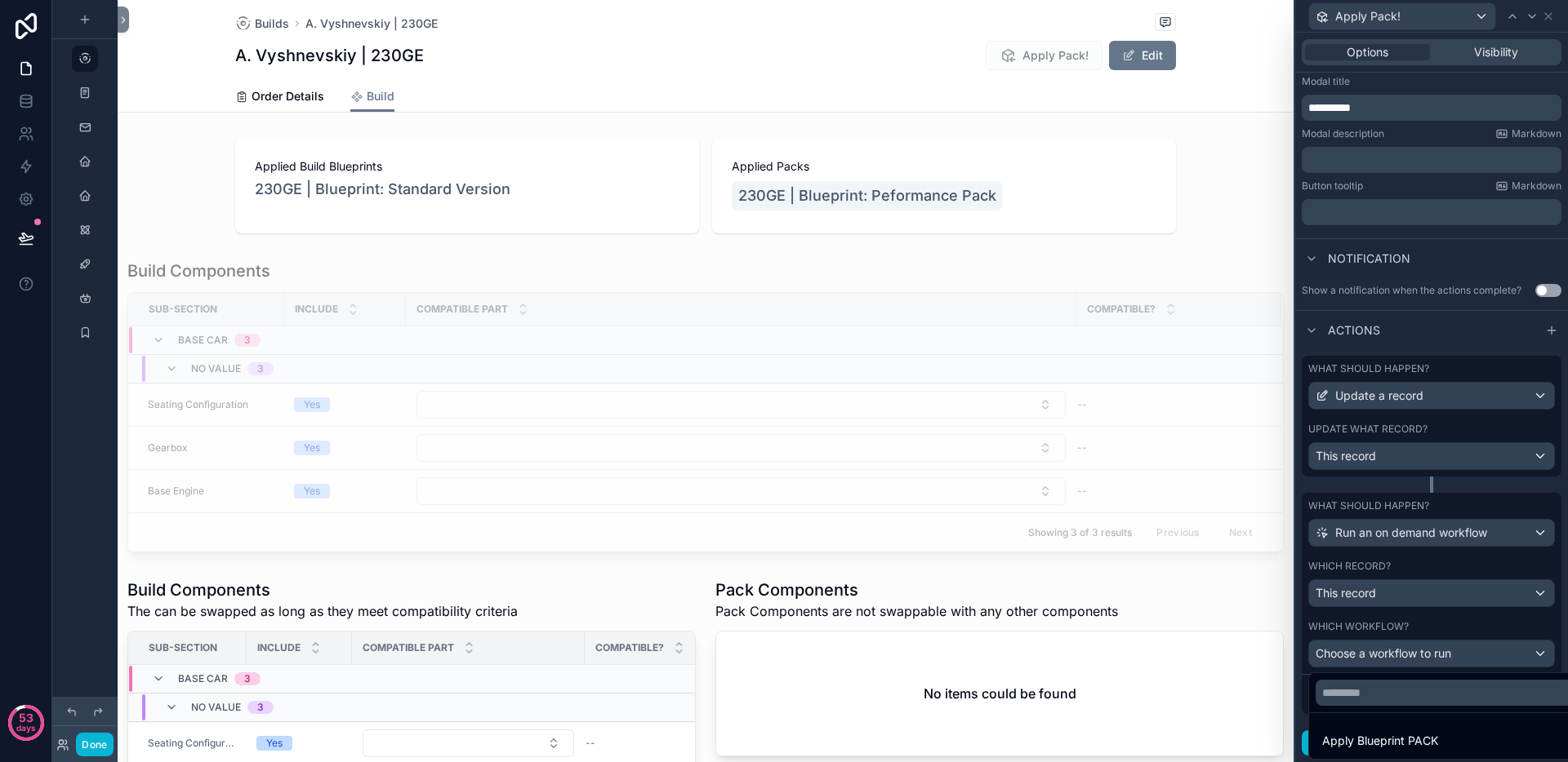
click at [1421, 743] on span "Apply Blueprint PACK" at bounding box center [1380, 741] width 116 height 20
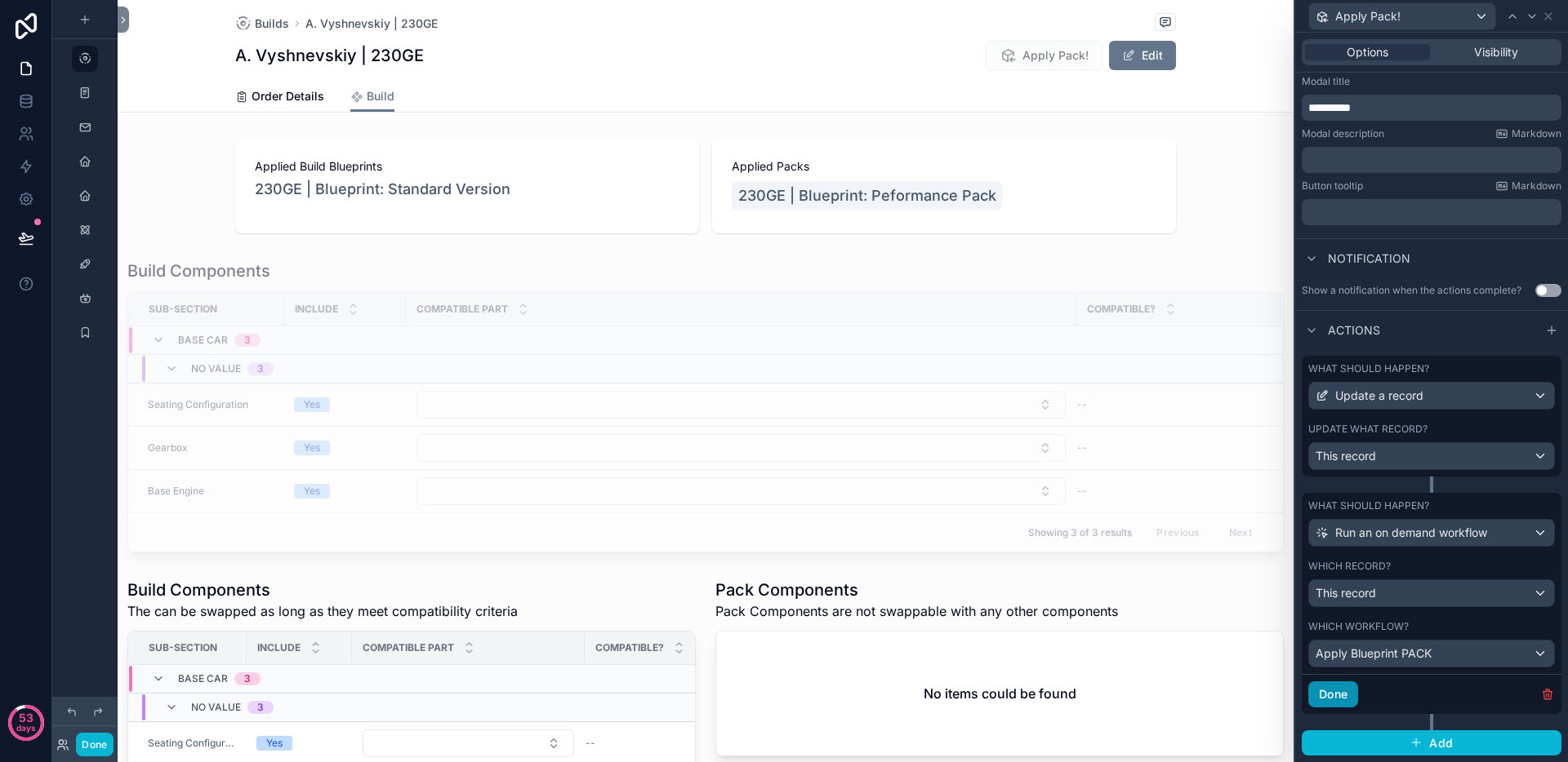
click at [1332, 696] on button "Done" at bounding box center [1333, 694] width 50 height 26
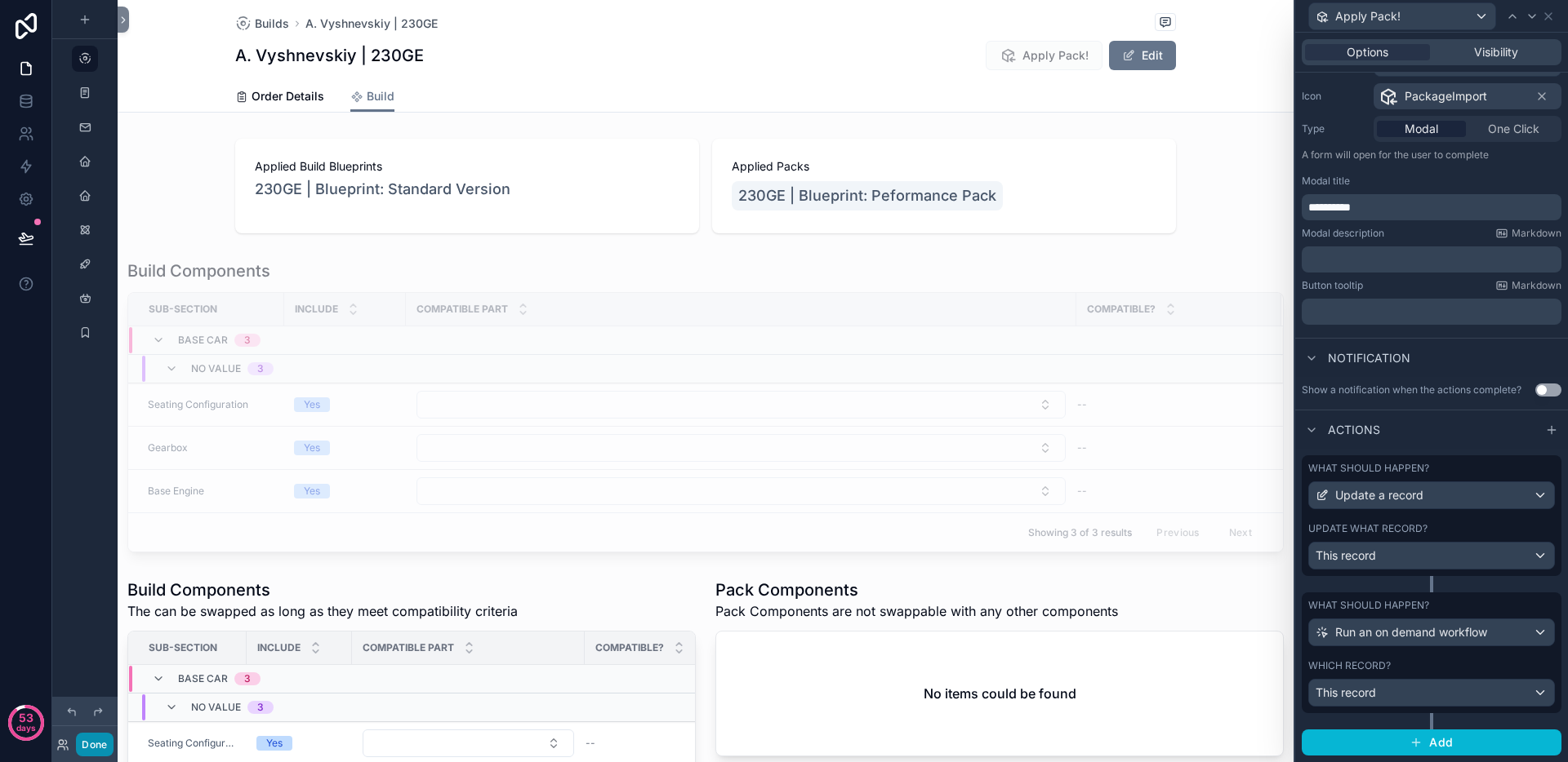
click at [91, 749] on button "Done" at bounding box center [94, 745] width 37 height 24
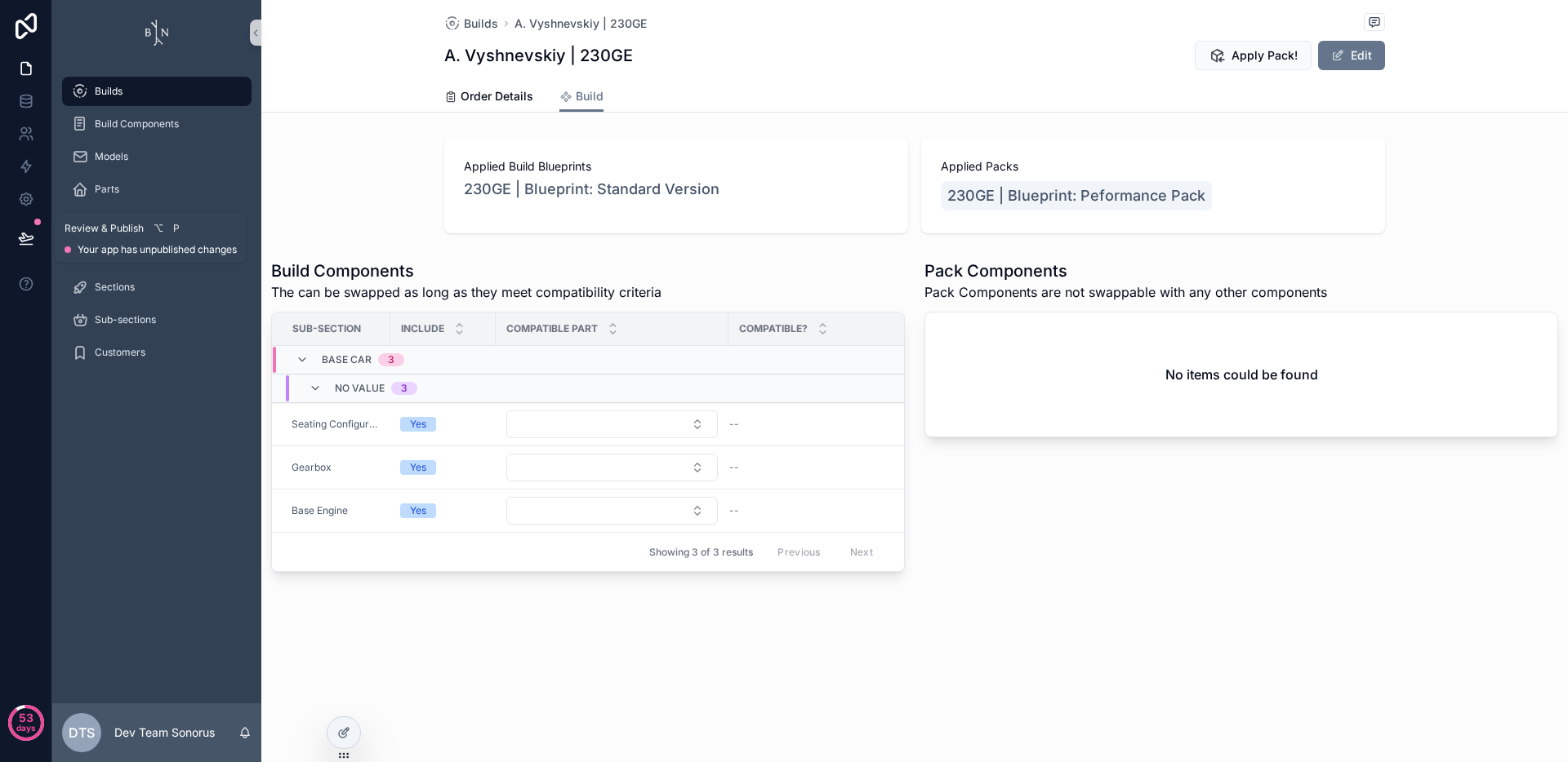
click at [9, 238] on button at bounding box center [26, 238] width 36 height 46
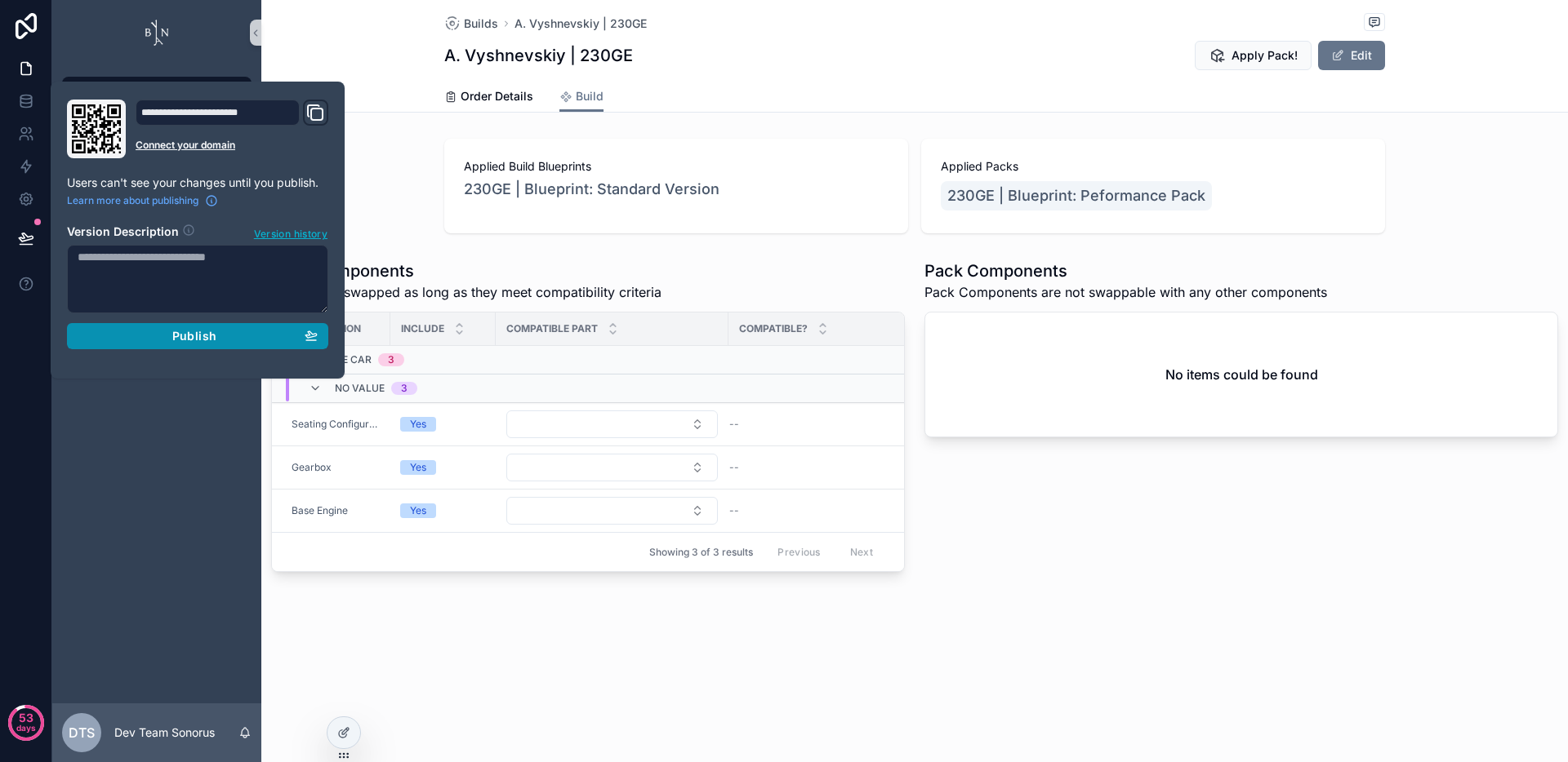
click at [187, 336] on span "Publish" at bounding box center [194, 336] width 44 height 14
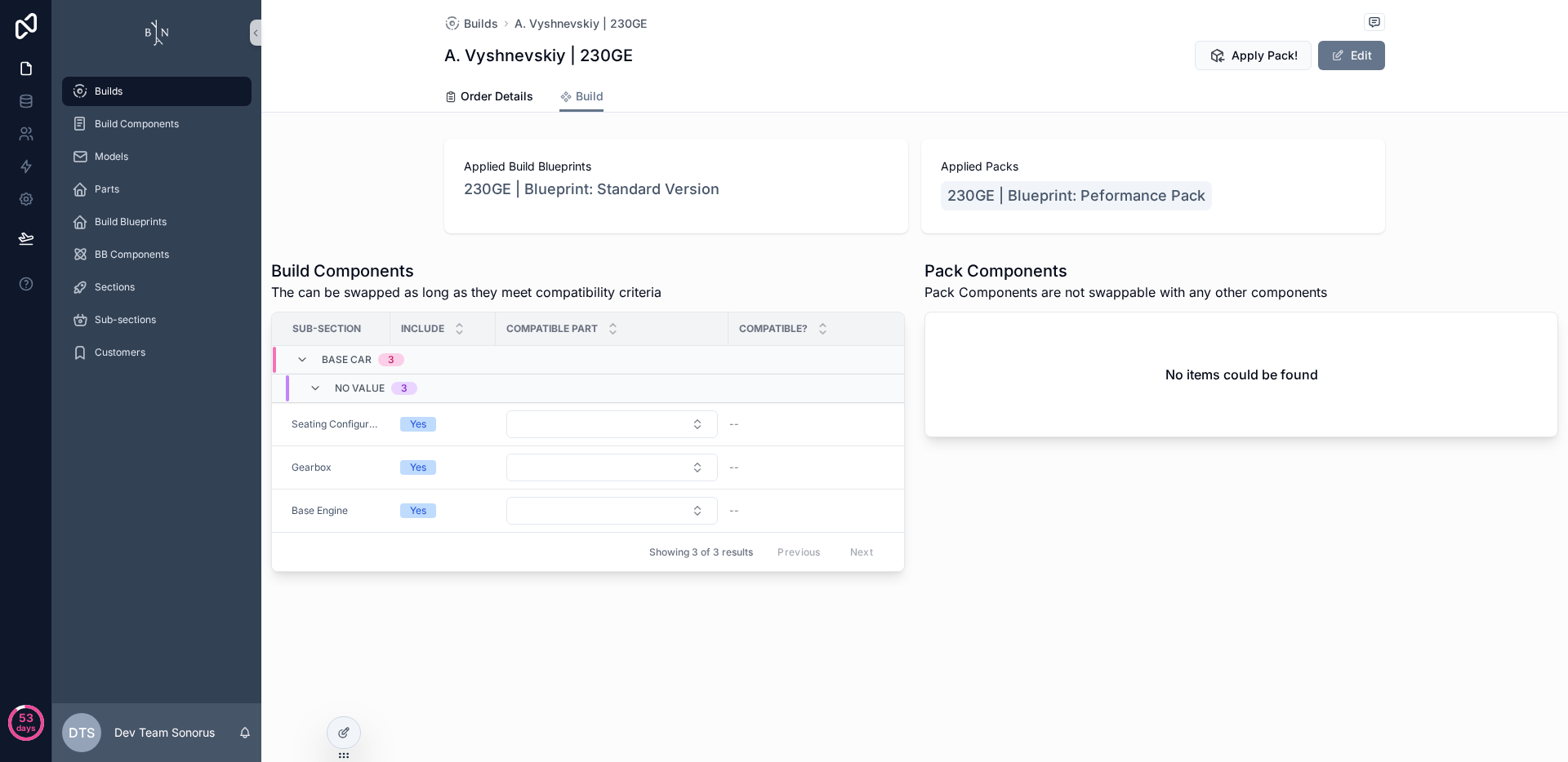
click at [244, 527] on div "Builds Build Components Models Parts Build Blueprints BB Components Sections Su…" at bounding box center [157, 384] width 209 height 638
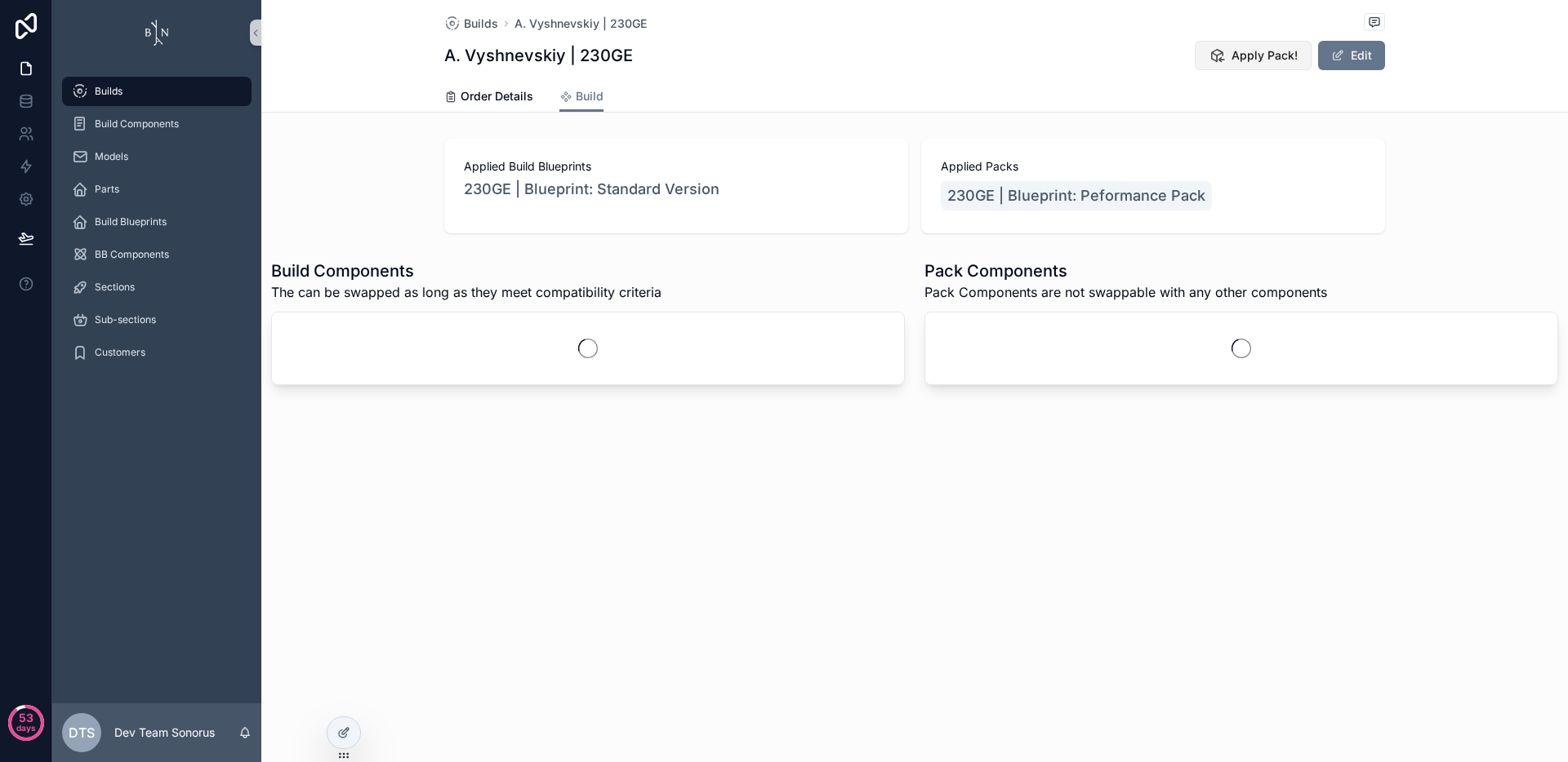
click at [1249, 60] on span "Apply Pack!" at bounding box center [1265, 55] width 66 height 16
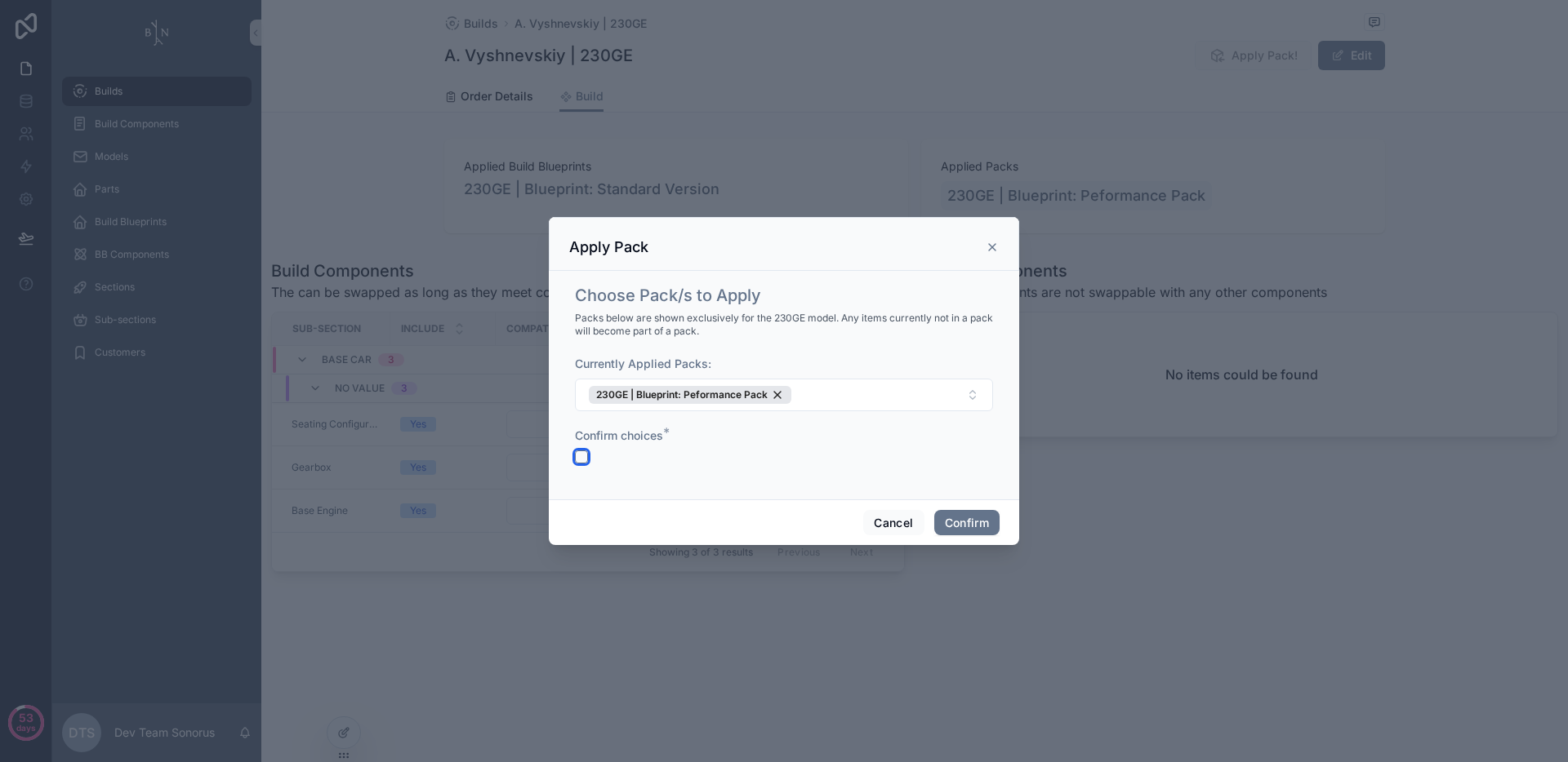
click at [583, 457] on button "button" at bounding box center [581, 457] width 13 height 13
click at [973, 517] on button "Confirm" at bounding box center [967, 523] width 65 height 26
